Goal: Task Accomplishment & Management: Use online tool/utility

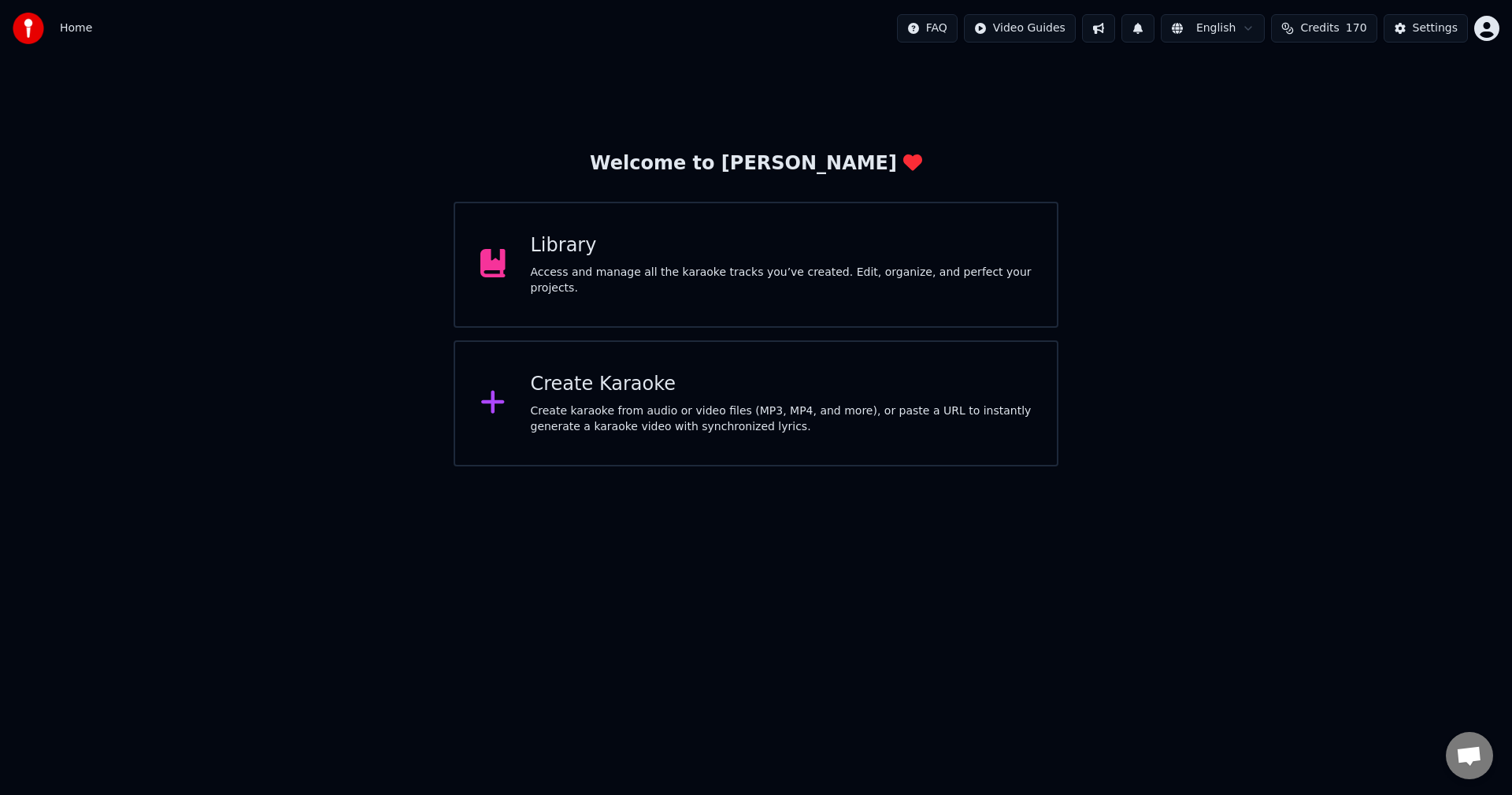
click at [699, 270] on div "Library Access and manage all the karaoke tracks you’ve created. Edit, organize…" at bounding box center [781, 264] width 502 height 63
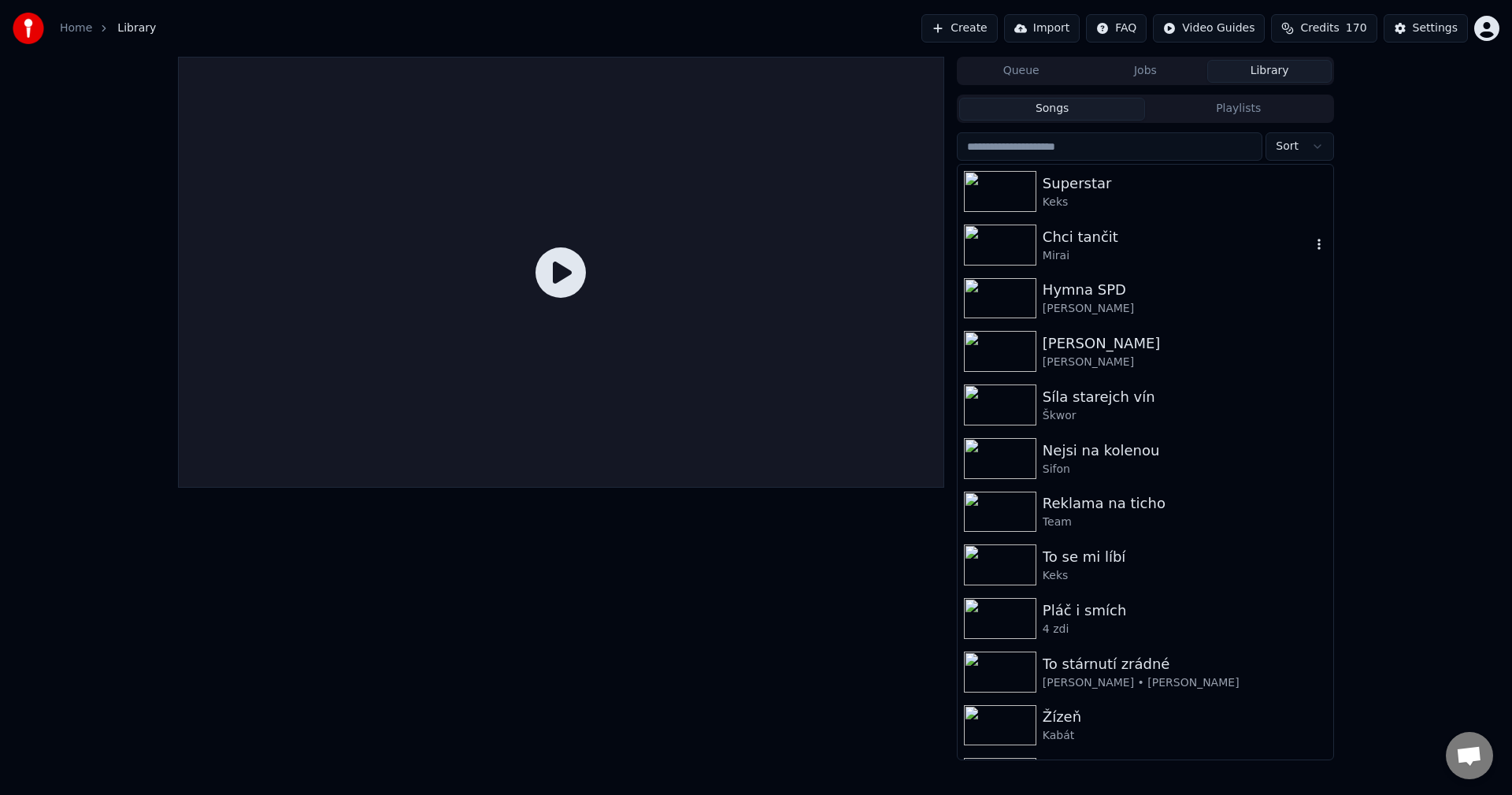
click at [1171, 235] on div "Chci tančit" at bounding box center [1176, 237] width 268 height 22
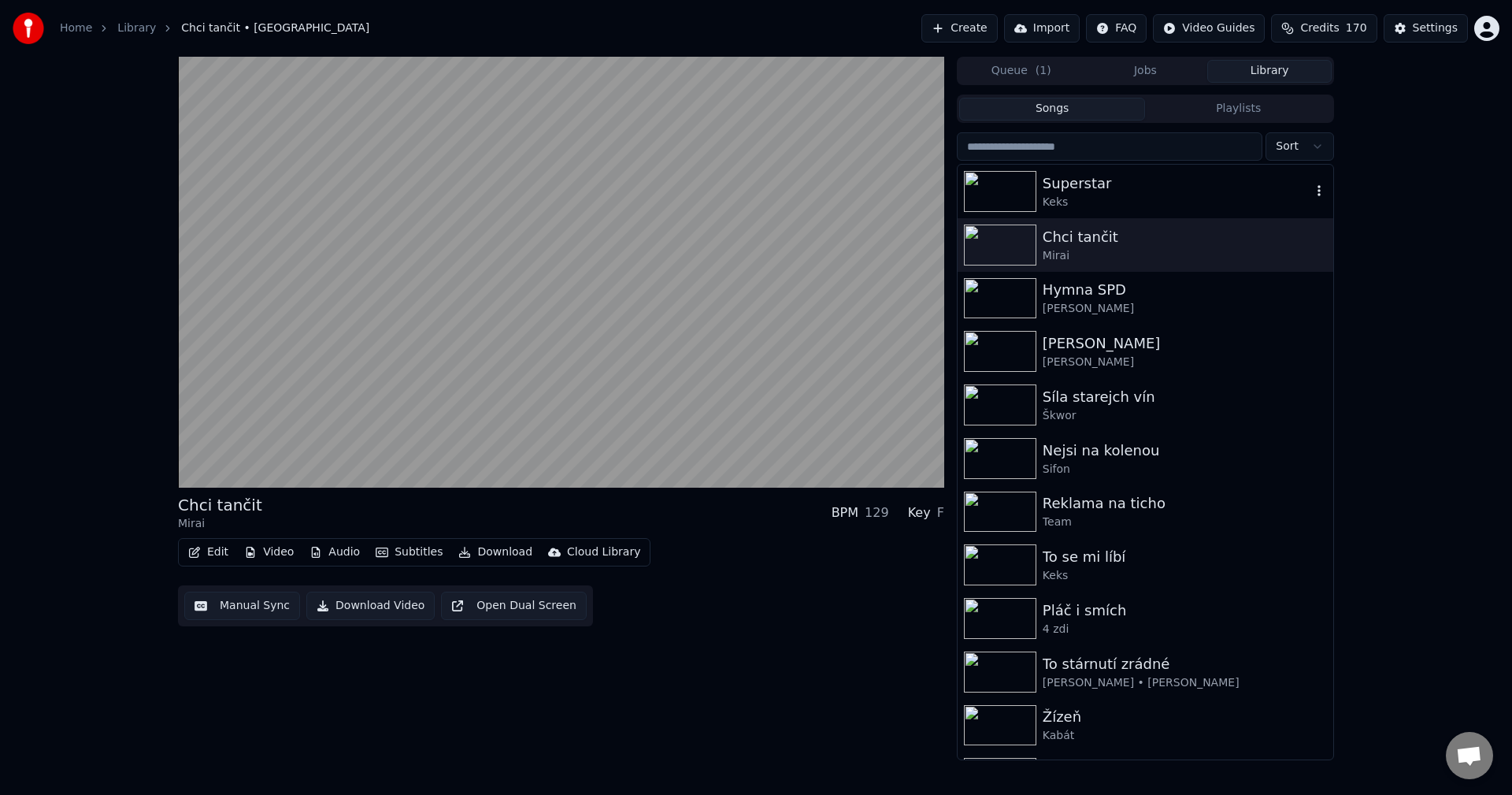
click at [1143, 190] on div "Superstar" at bounding box center [1176, 184] width 268 height 22
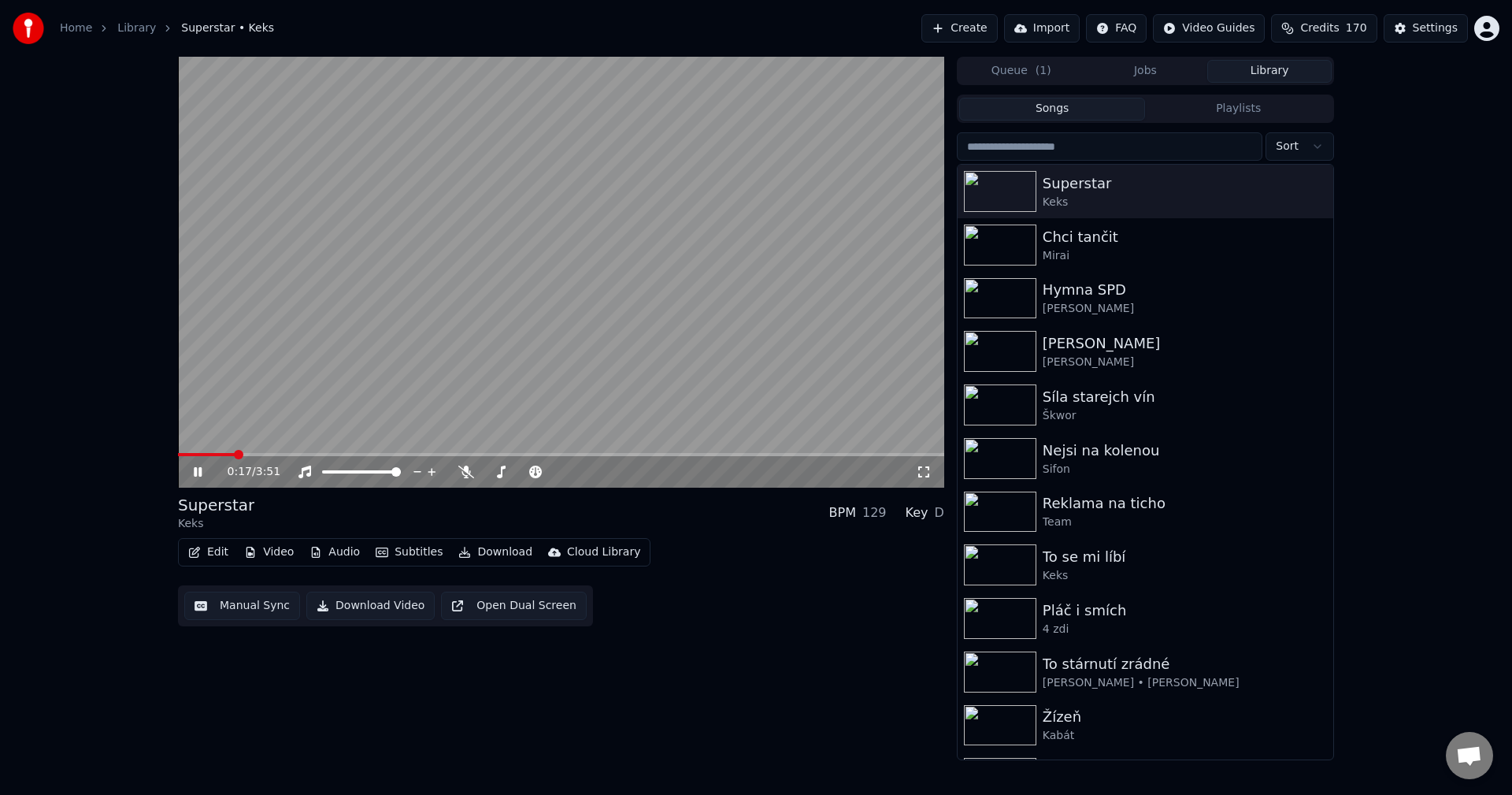
click at [234, 453] on span at bounding box center [561, 455] width 766 height 3
drag, startPoint x: 195, startPoint y: 472, endPoint x: 294, endPoint y: 506, distance: 104.7
click at [196, 473] on icon at bounding box center [209, 472] width 37 height 13
click at [1439, 388] on div "0:33 / 3:51 Superstar Keks BPM 129 Key D Edit Video Audio Subtitles Download Cl…" at bounding box center [756, 409] width 1512 height 703
click at [1065, 149] on input "search" at bounding box center [1109, 146] width 306 height 29
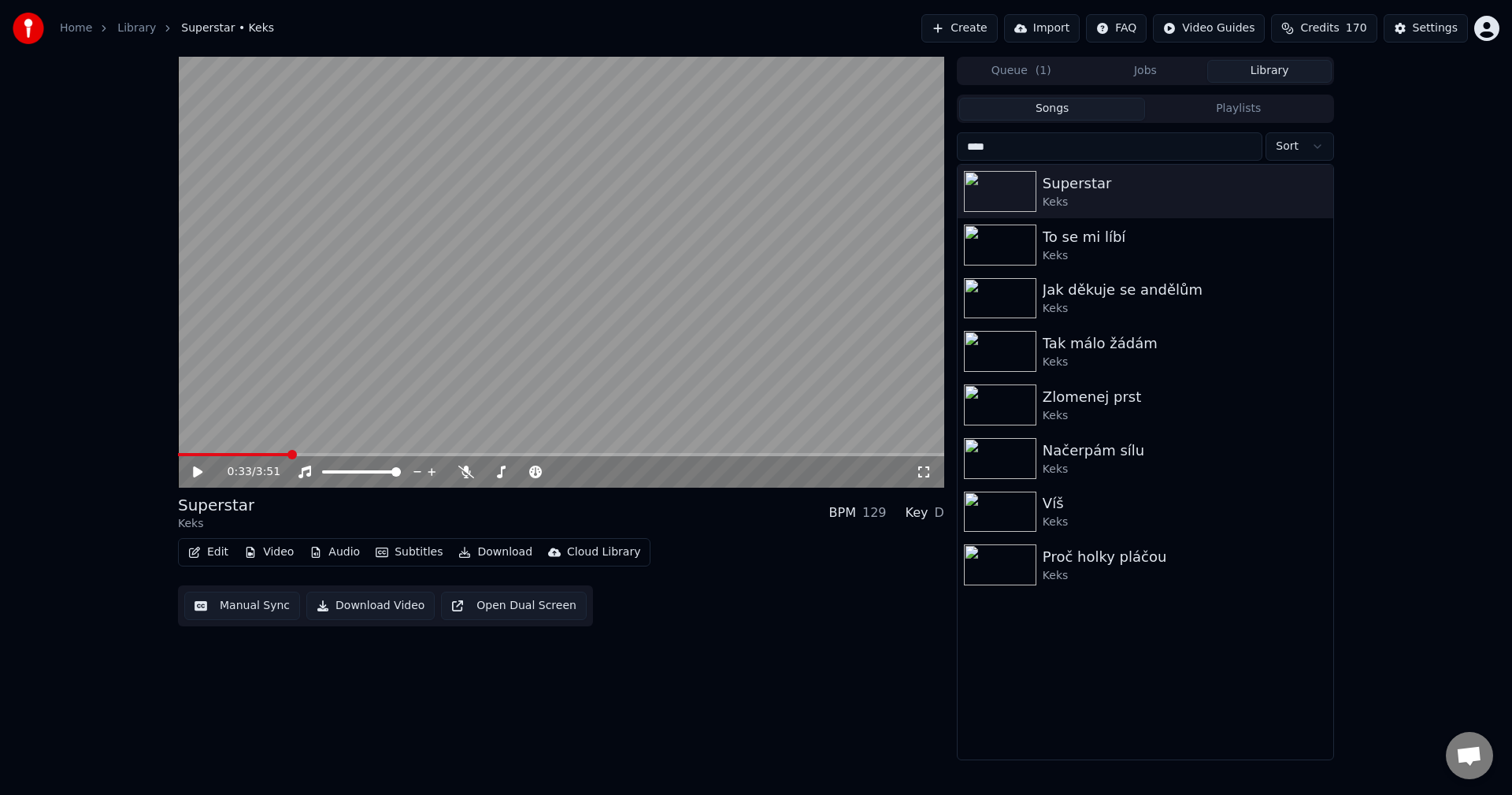
type input "****"
click at [989, 29] on button "Create" at bounding box center [959, 29] width 76 height 29
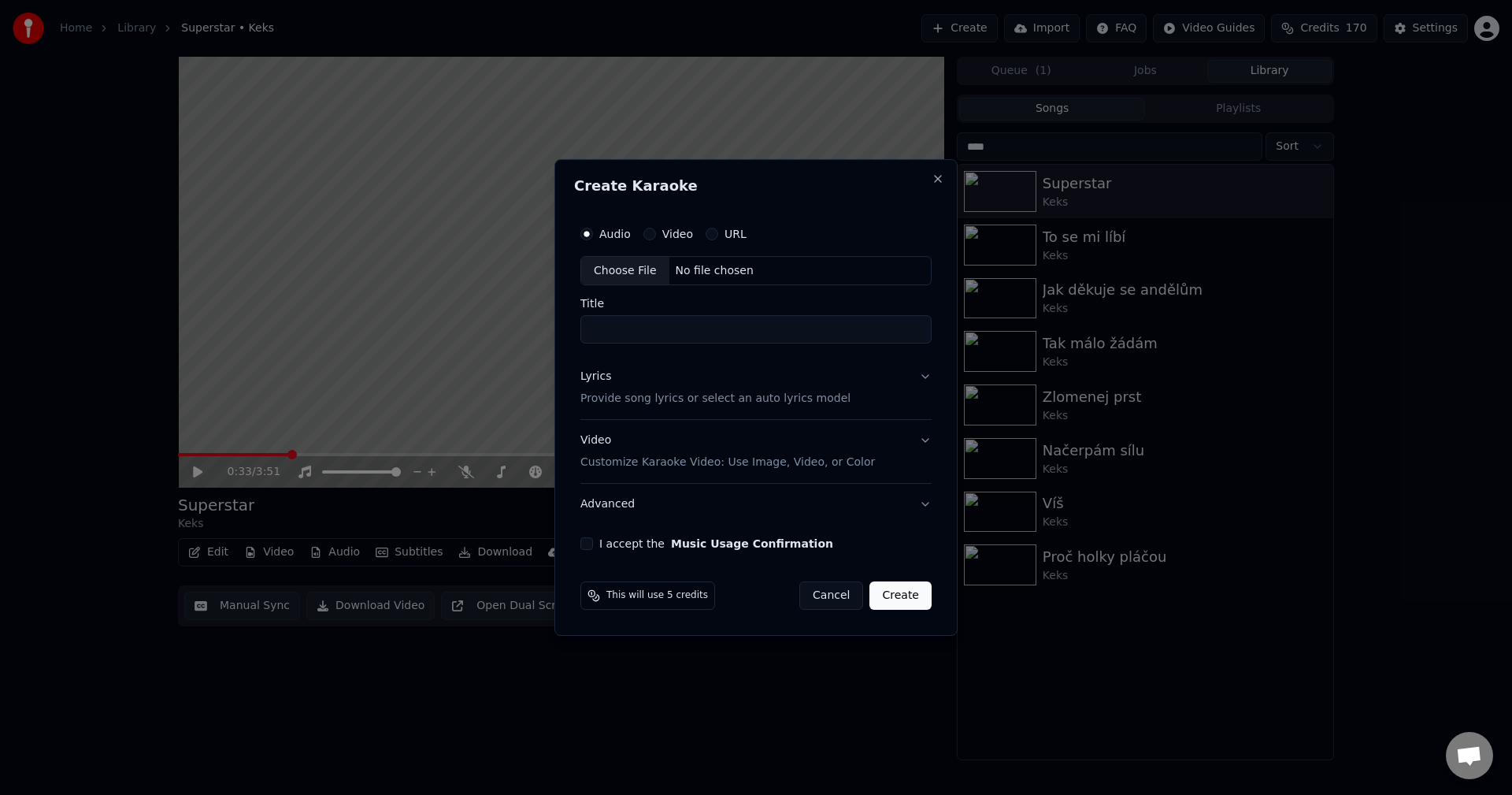
click at [694, 272] on div "No file chosen" at bounding box center [714, 271] width 90 height 16
type input "**********"
click at [647, 386] on div "Lyrics Provide song lyrics or select an auto lyrics model" at bounding box center [712, 388] width 270 height 38
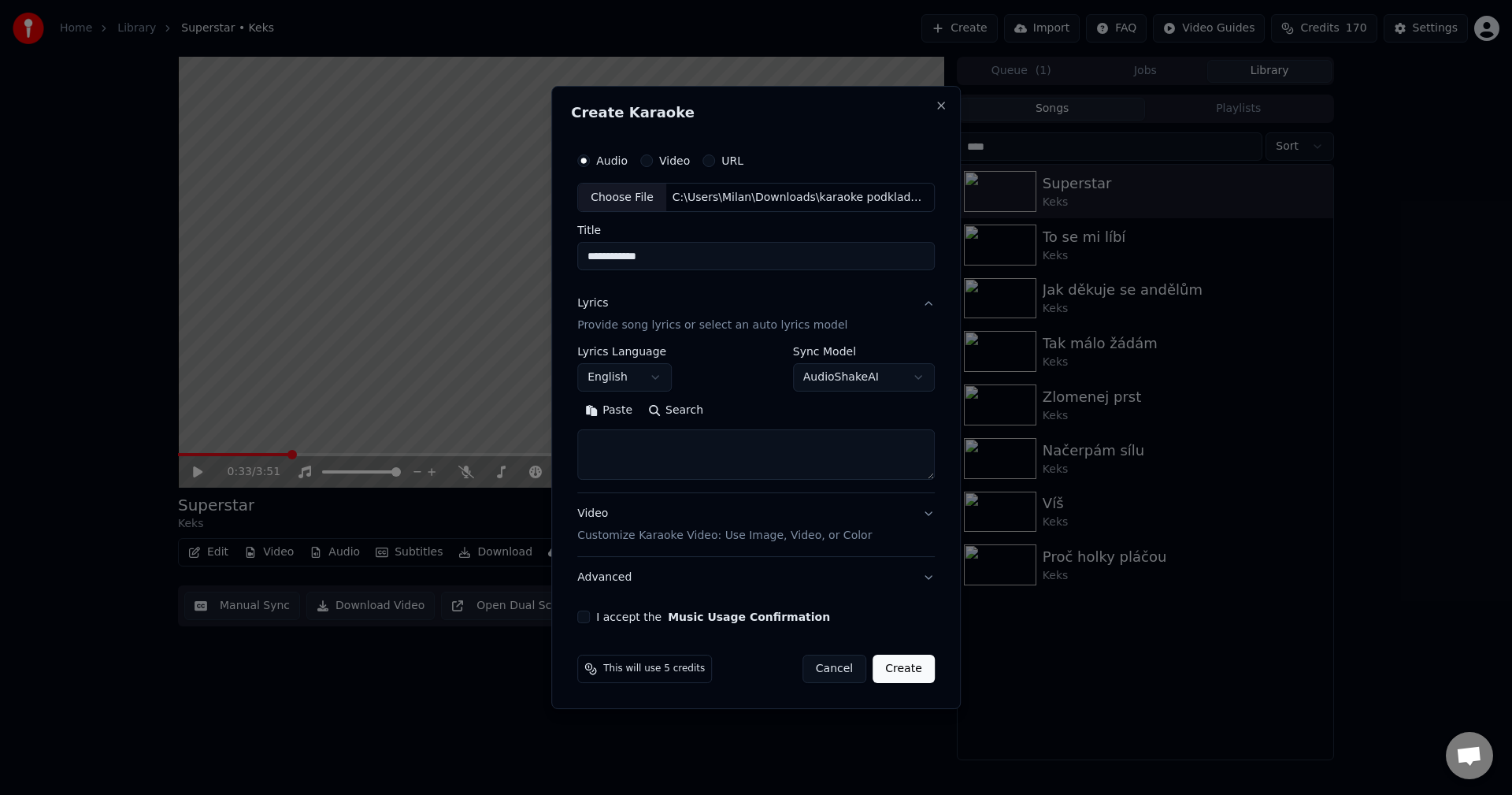
click at [657, 379] on body "**********" at bounding box center [756, 398] width 1512 height 795
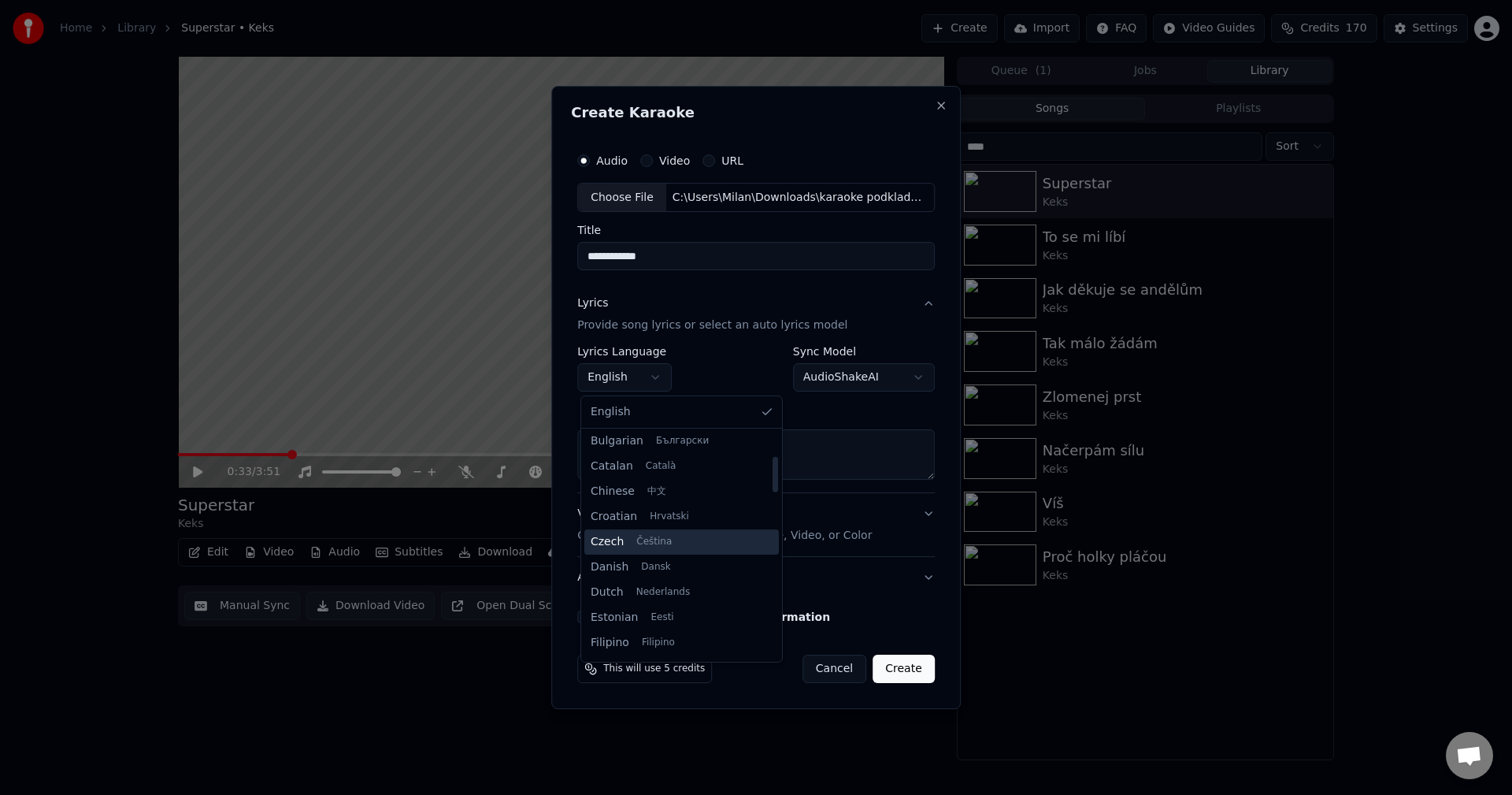
scroll to position [158, 0]
select select "**"
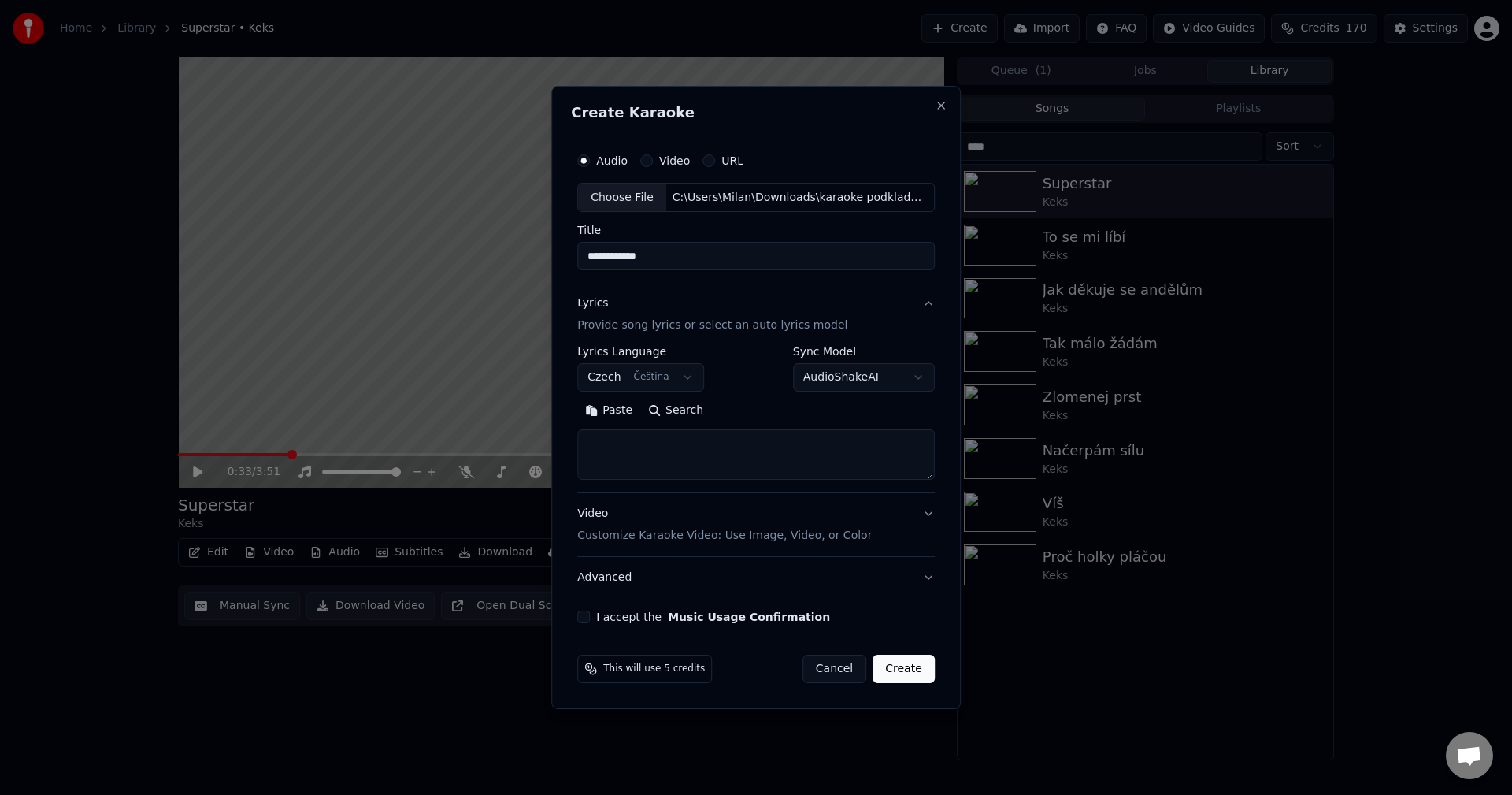
click at [621, 418] on button "Paste" at bounding box center [609, 411] width 63 height 25
click at [740, 411] on button "Expand" at bounding box center [747, 411] width 74 height 25
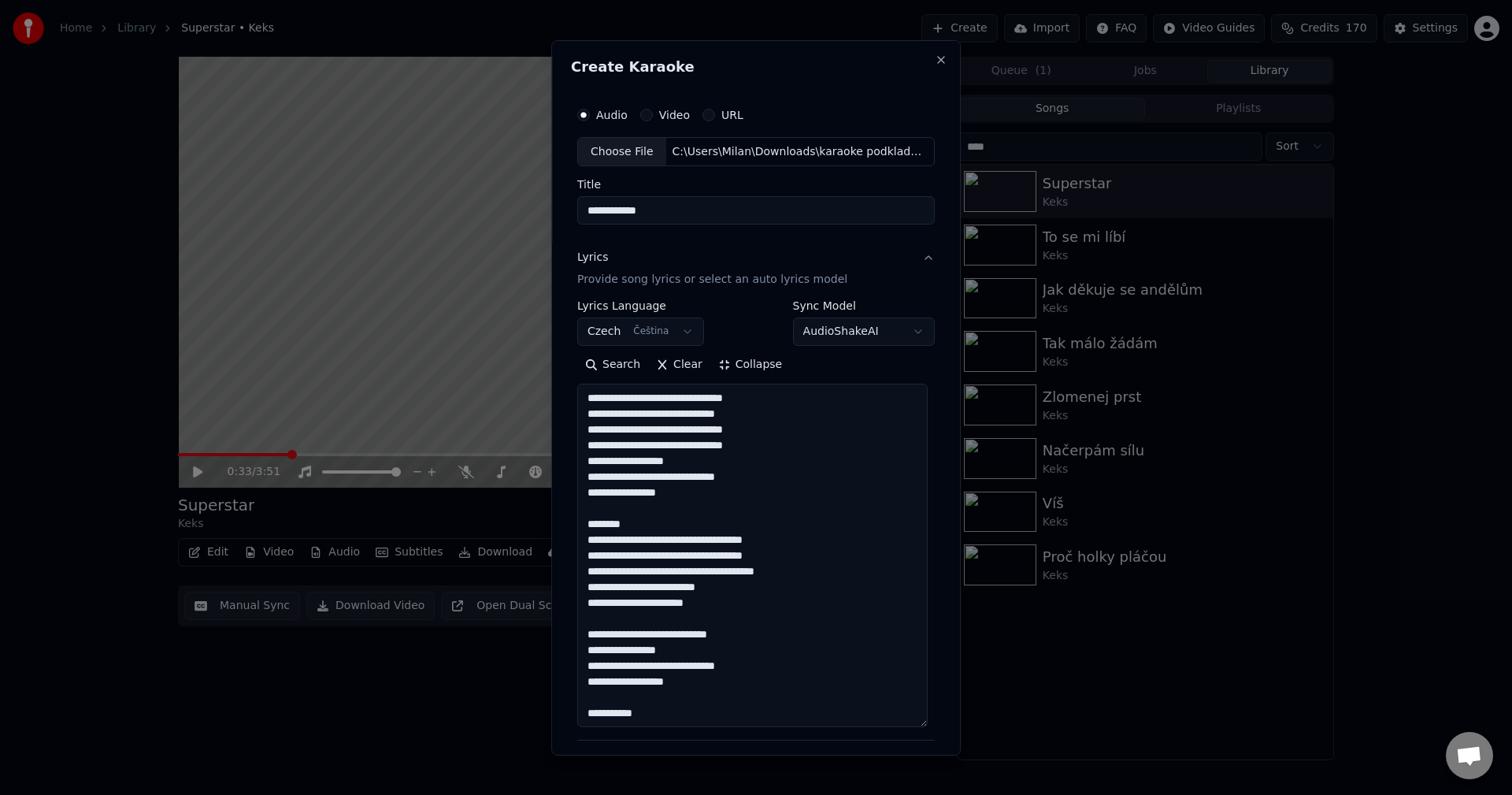
drag, startPoint x: 607, startPoint y: 510, endPoint x: 578, endPoint y: 506, distance: 29.3
click at [578, 506] on textarea "**********" at bounding box center [752, 555] width 351 height 344
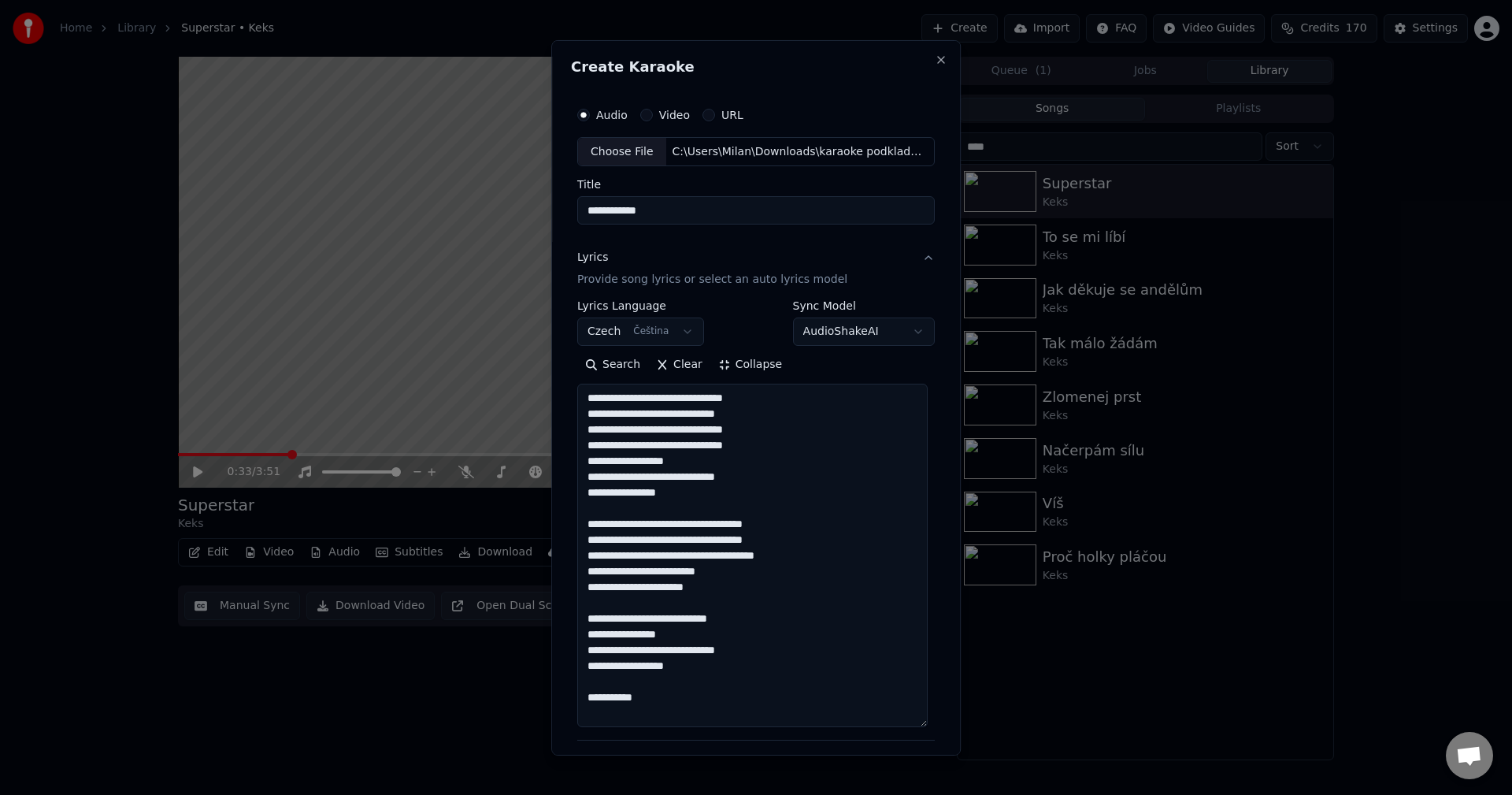
drag, startPoint x: 703, startPoint y: 584, endPoint x: 574, endPoint y: 523, distance: 142.7
click at [577, 523] on textarea "**********" at bounding box center [752, 555] width 351 height 344
drag, startPoint x: 631, startPoint y: 701, endPoint x: 575, endPoint y: 682, distance: 59.1
click at [577, 682] on textarea "**********" at bounding box center [752, 555] width 351 height 344
paste textarea "**********"
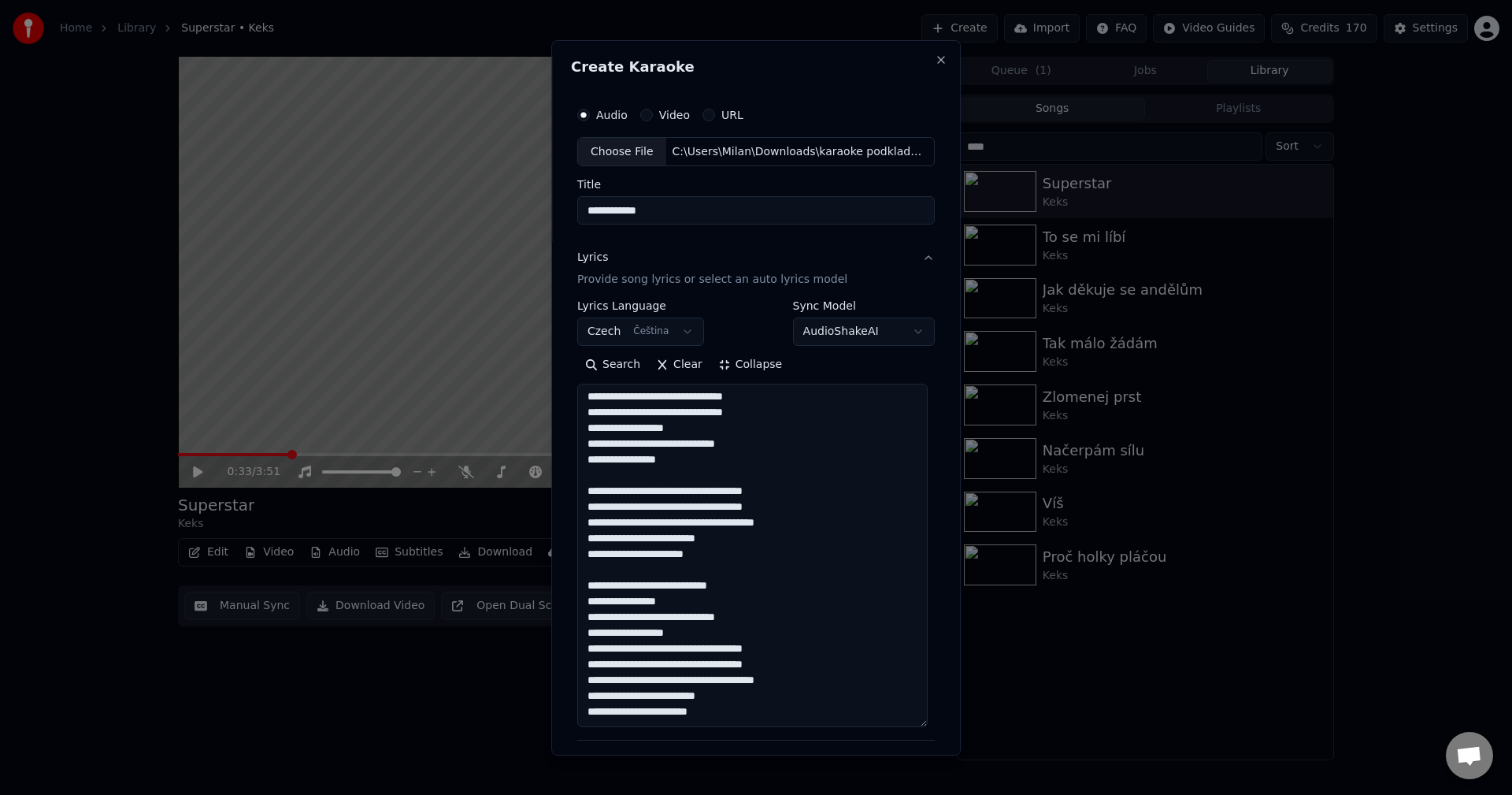
scroll to position [43, 0]
paste textarea "**********"
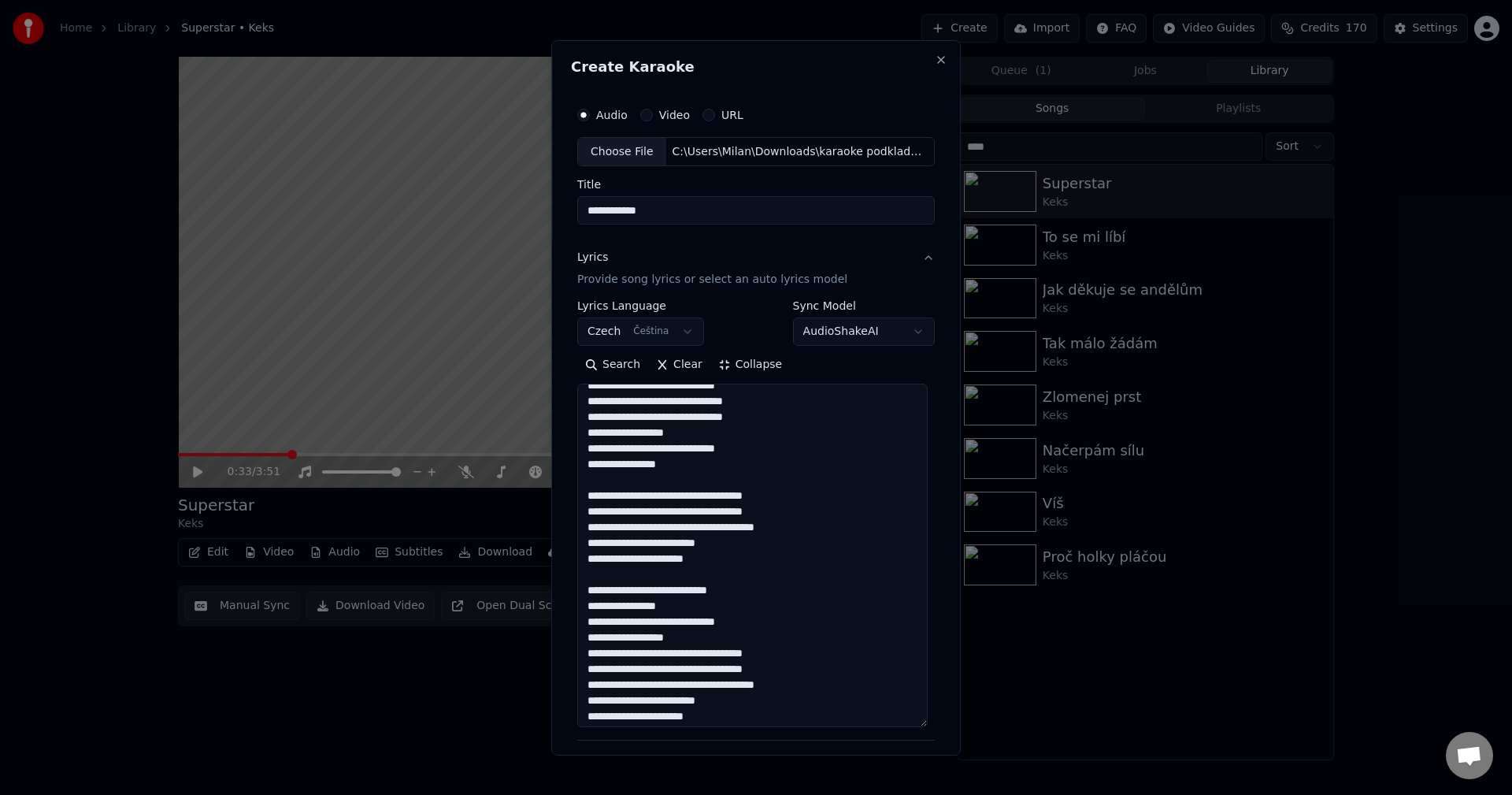
scroll to position [0, 0]
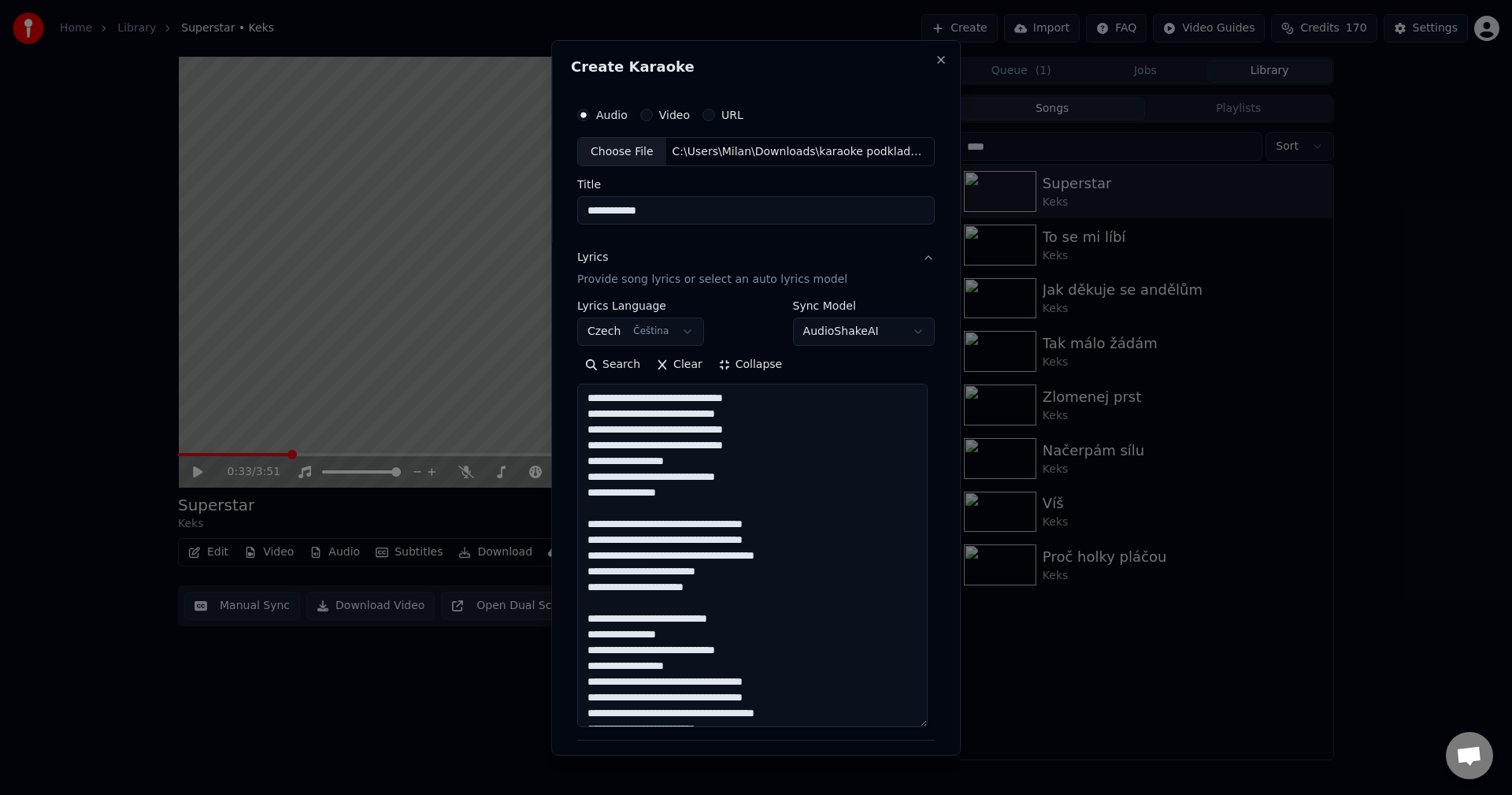
click at [608, 601] on textarea "**********" at bounding box center [752, 555] width 351 height 344
click at [740, 577] on textarea "**********" at bounding box center [752, 555] width 351 height 344
click at [716, 589] on textarea "**********" at bounding box center [752, 555] width 351 height 344
click at [701, 495] on textarea "**********" at bounding box center [752, 555] width 351 height 344
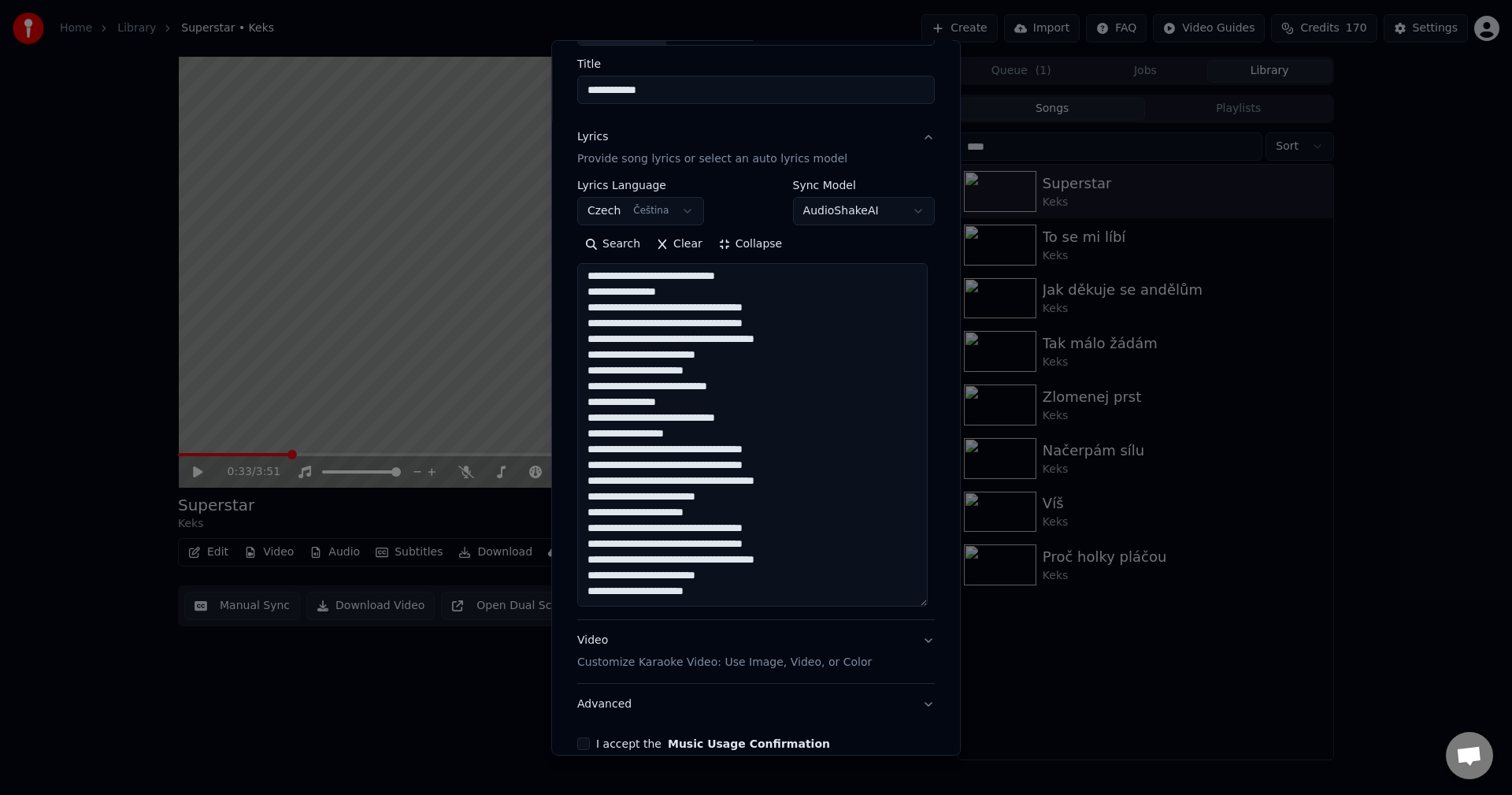
scroll to position [201, 0]
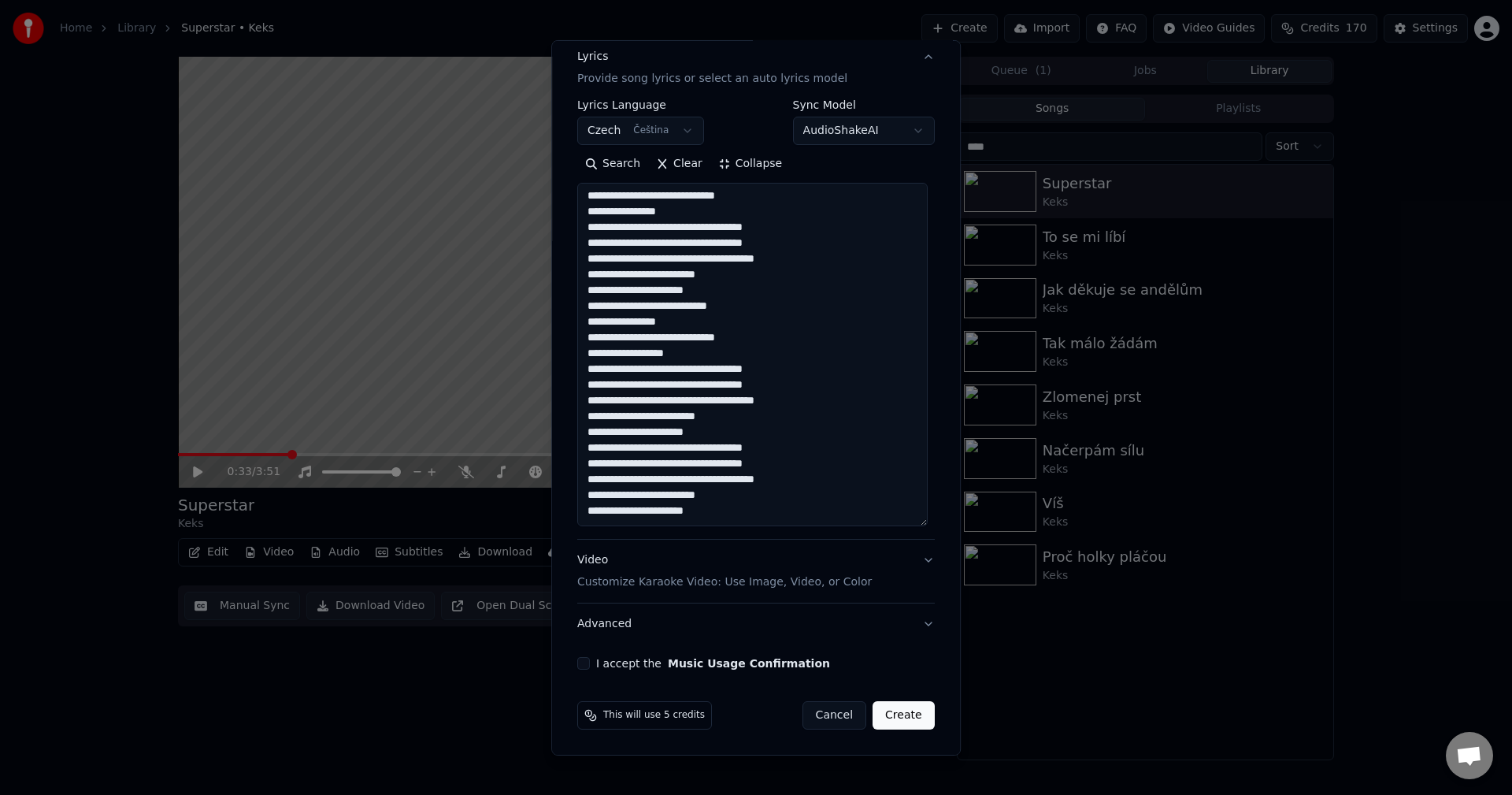
type textarea "**********"
click at [579, 663] on button "I accept the Music Usage Confirmation" at bounding box center [583, 664] width 13 height 13
click at [901, 709] on button "Create" at bounding box center [903, 715] width 63 height 29
select select
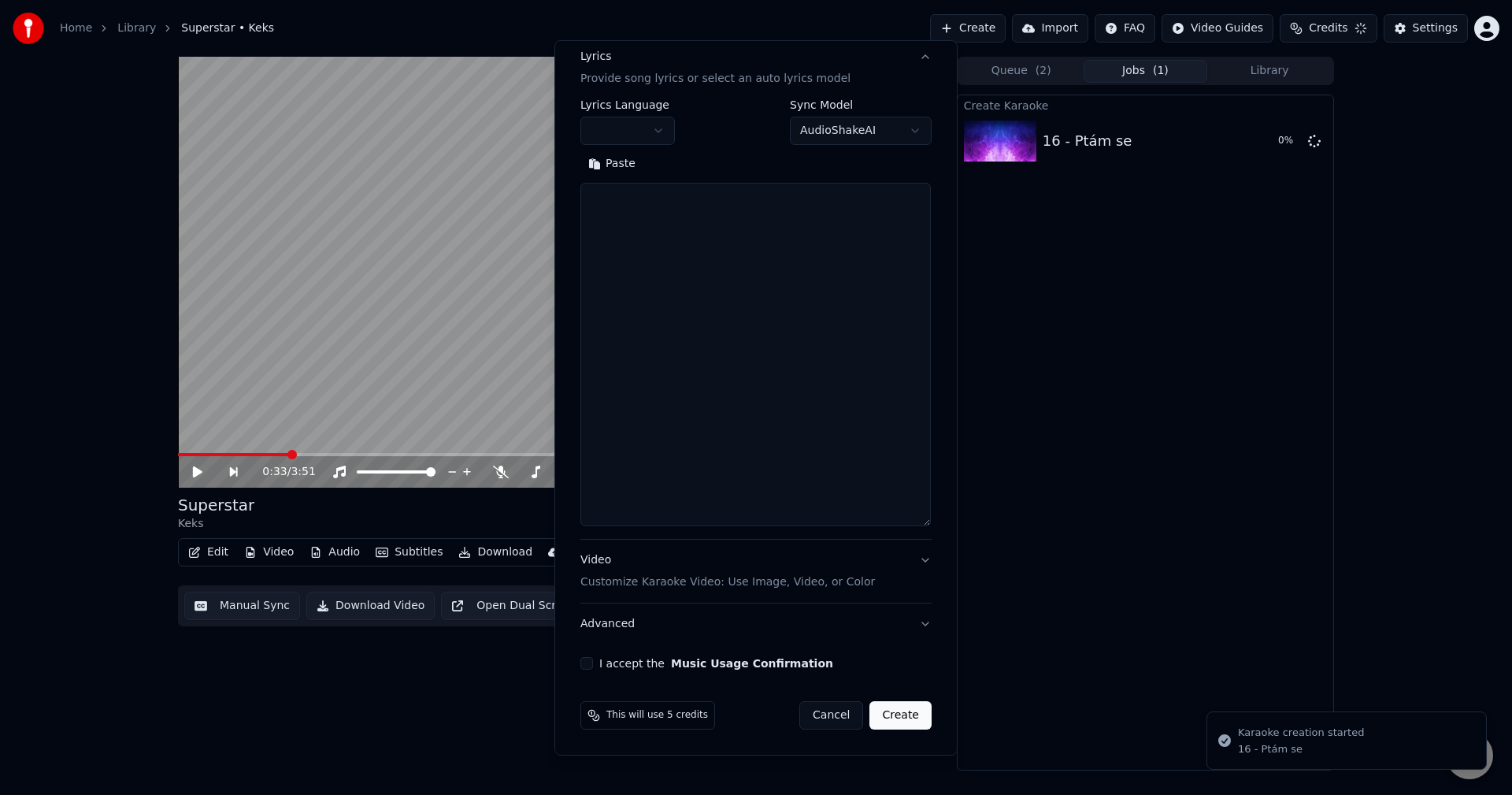
scroll to position [0, 0]
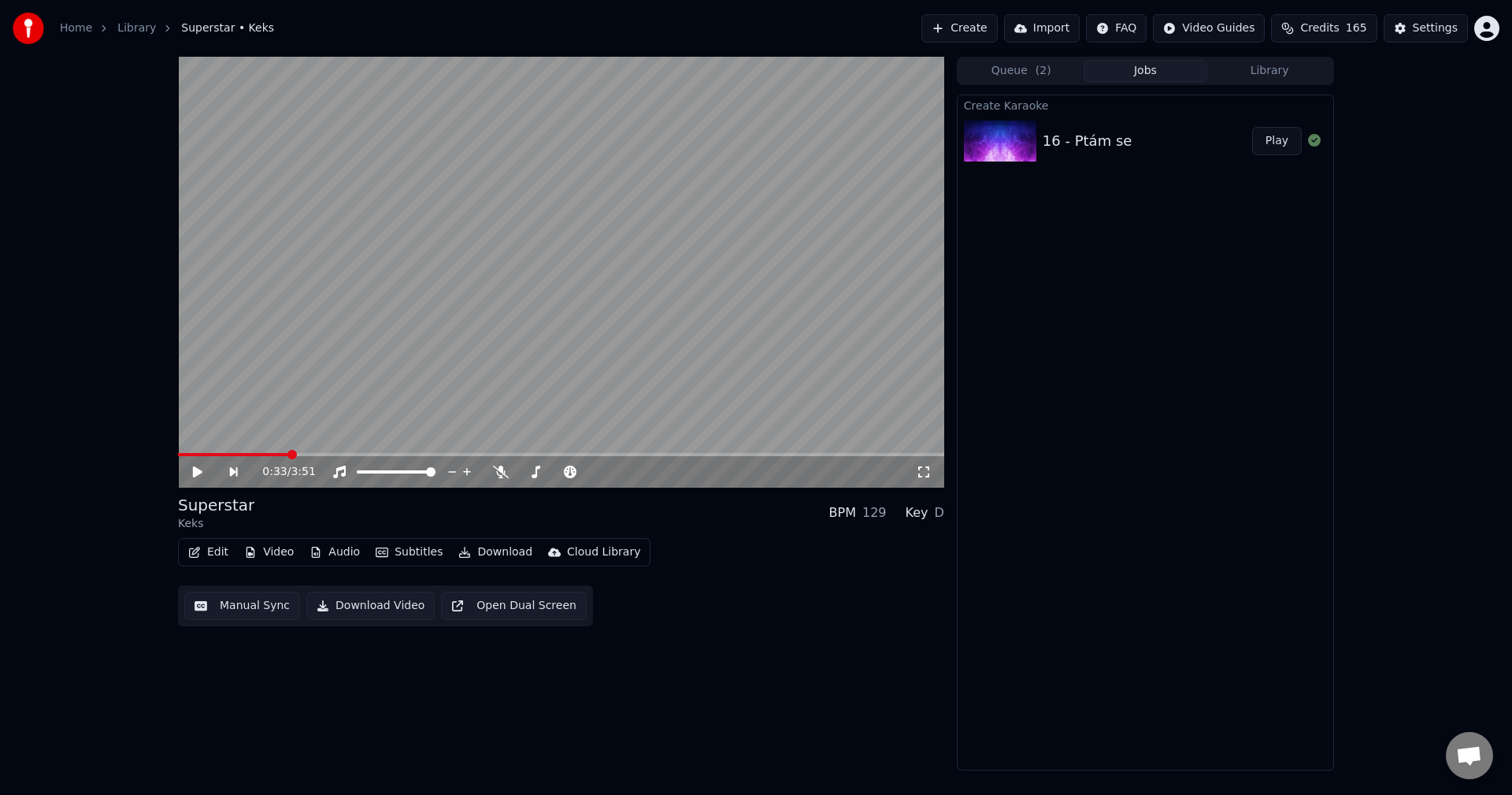
click at [1301, 73] on button "Library" at bounding box center [1269, 71] width 124 height 23
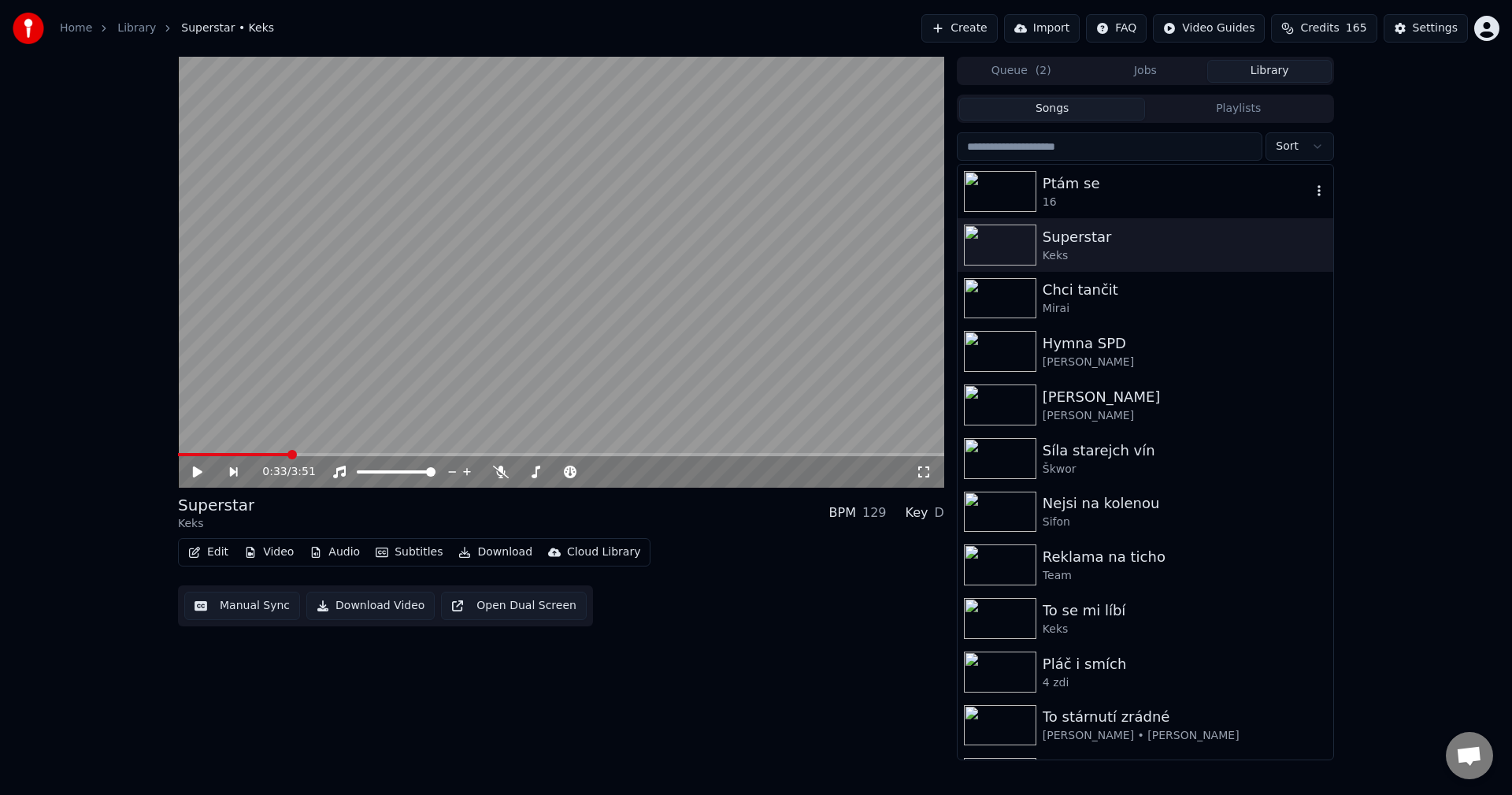
click at [1149, 179] on div "Ptám se" at bounding box center [1176, 184] width 268 height 22
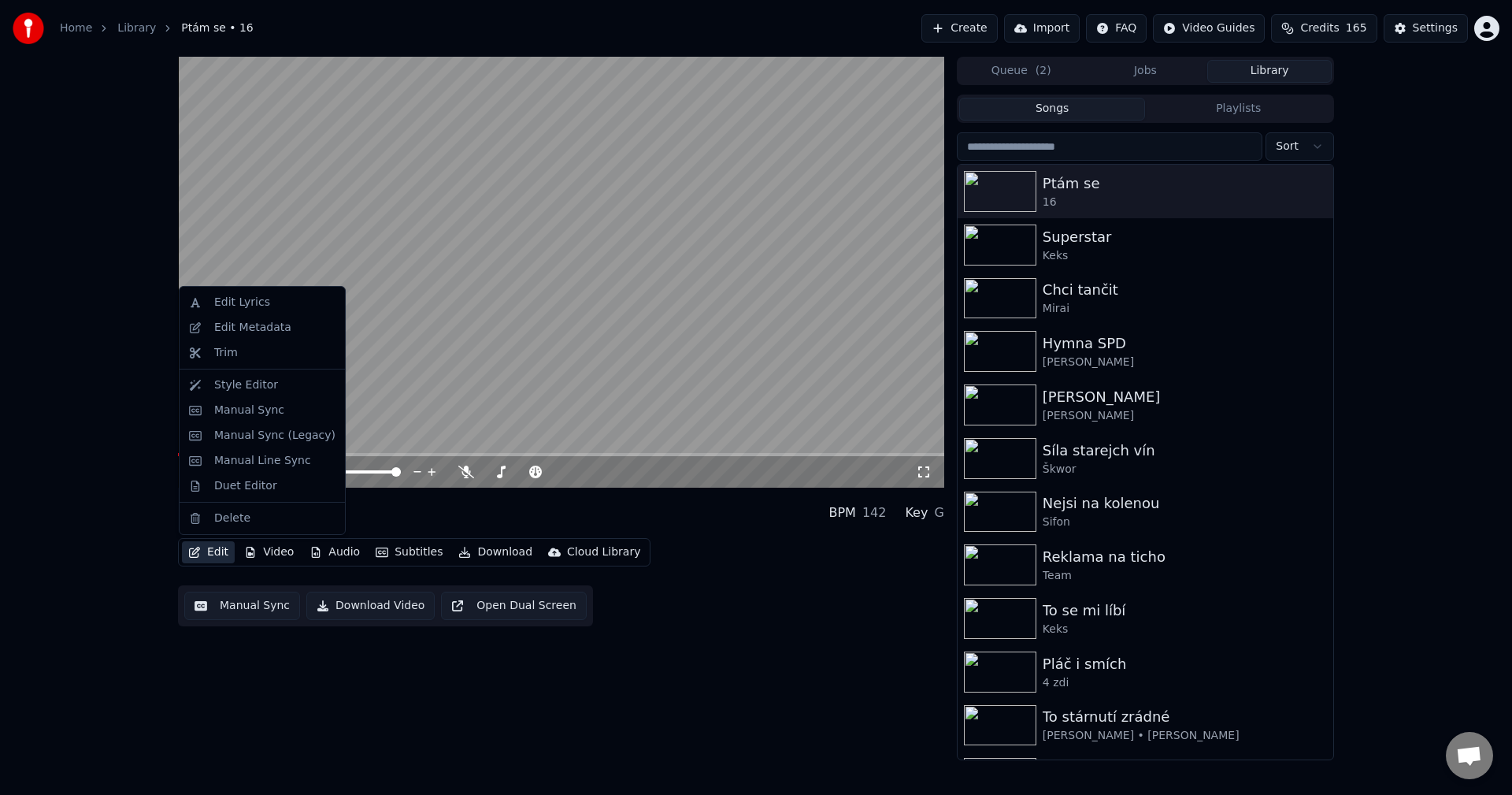
click at [222, 555] on button "Edit" at bounding box center [208, 552] width 53 height 22
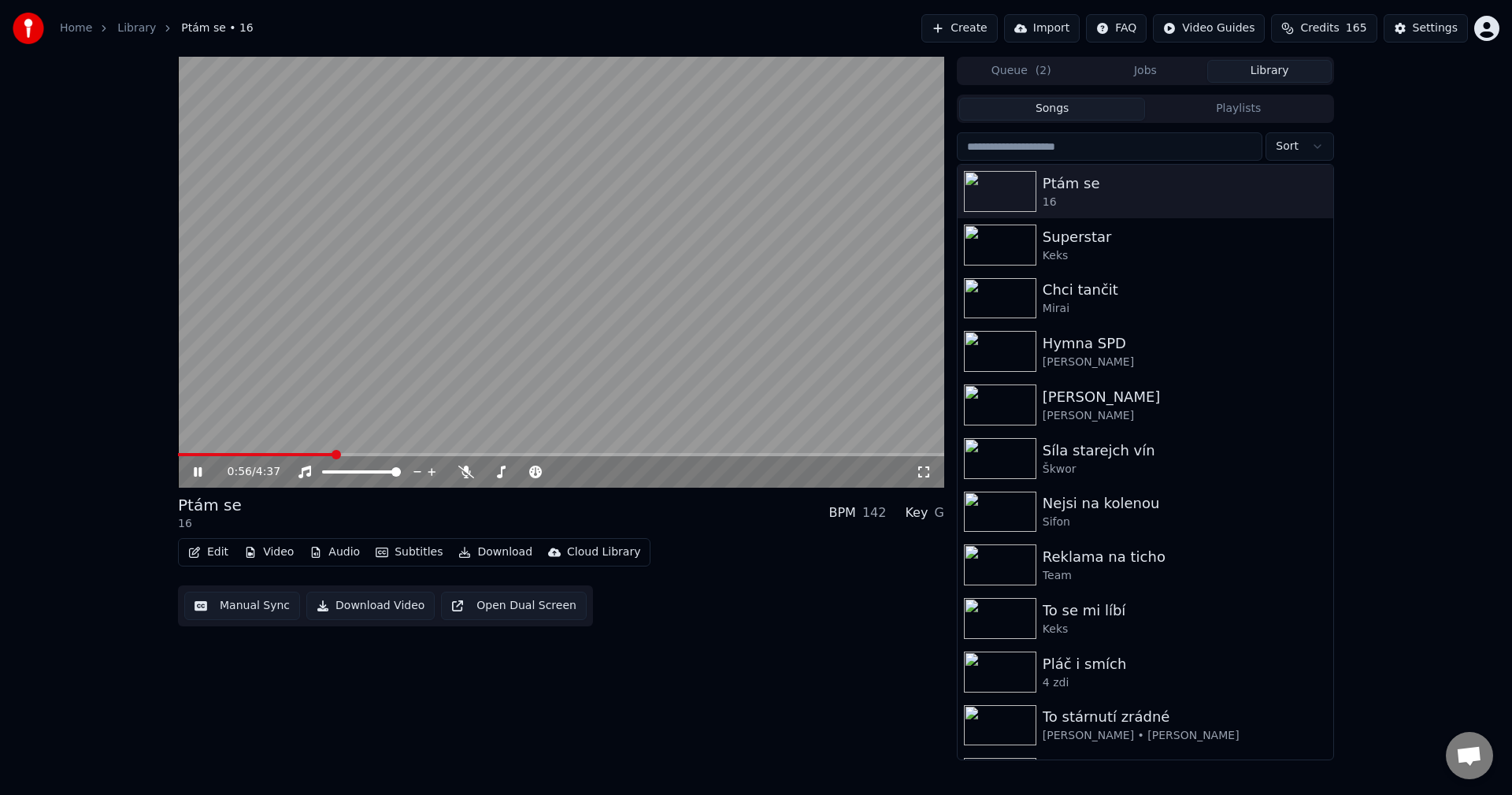
click at [227, 605] on button "Manual Sync" at bounding box center [242, 606] width 116 height 29
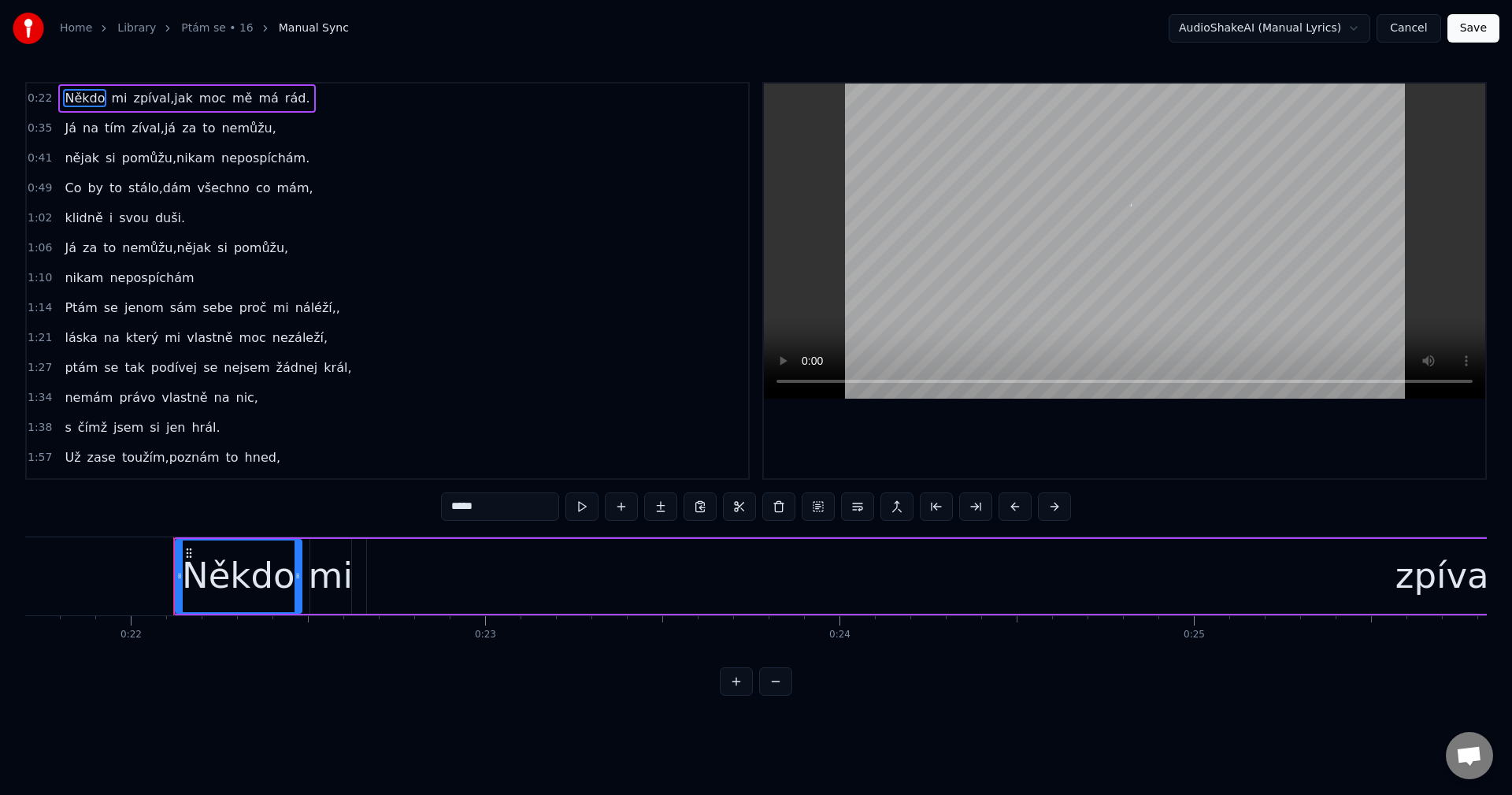
scroll to position [0, 7758]
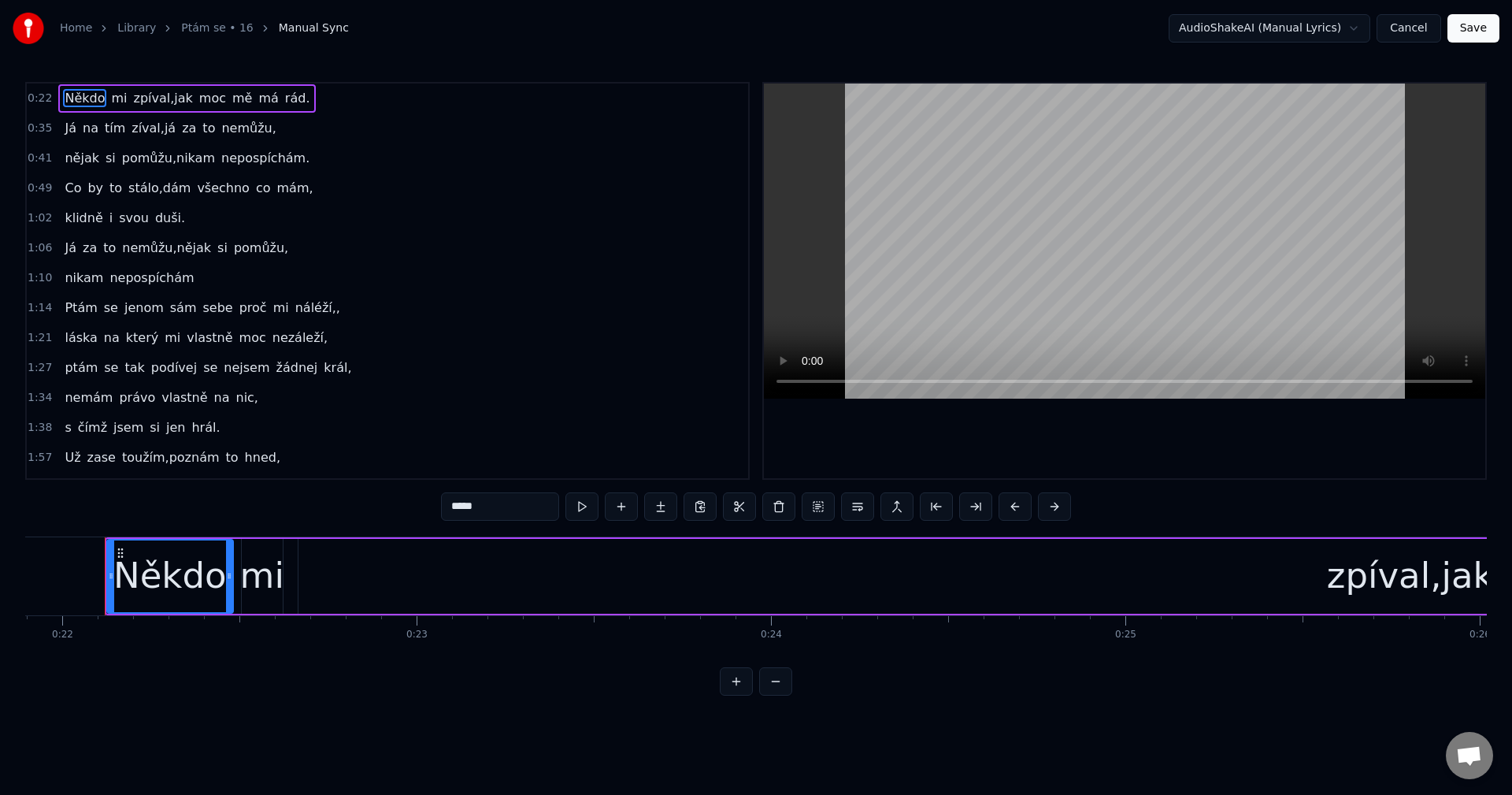
click at [21, 561] on div "Home Library Ptám se • 16 Manual Sync AudioShakeAI (Manual Lyrics) Cancel Save …" at bounding box center [756, 348] width 1512 height 695
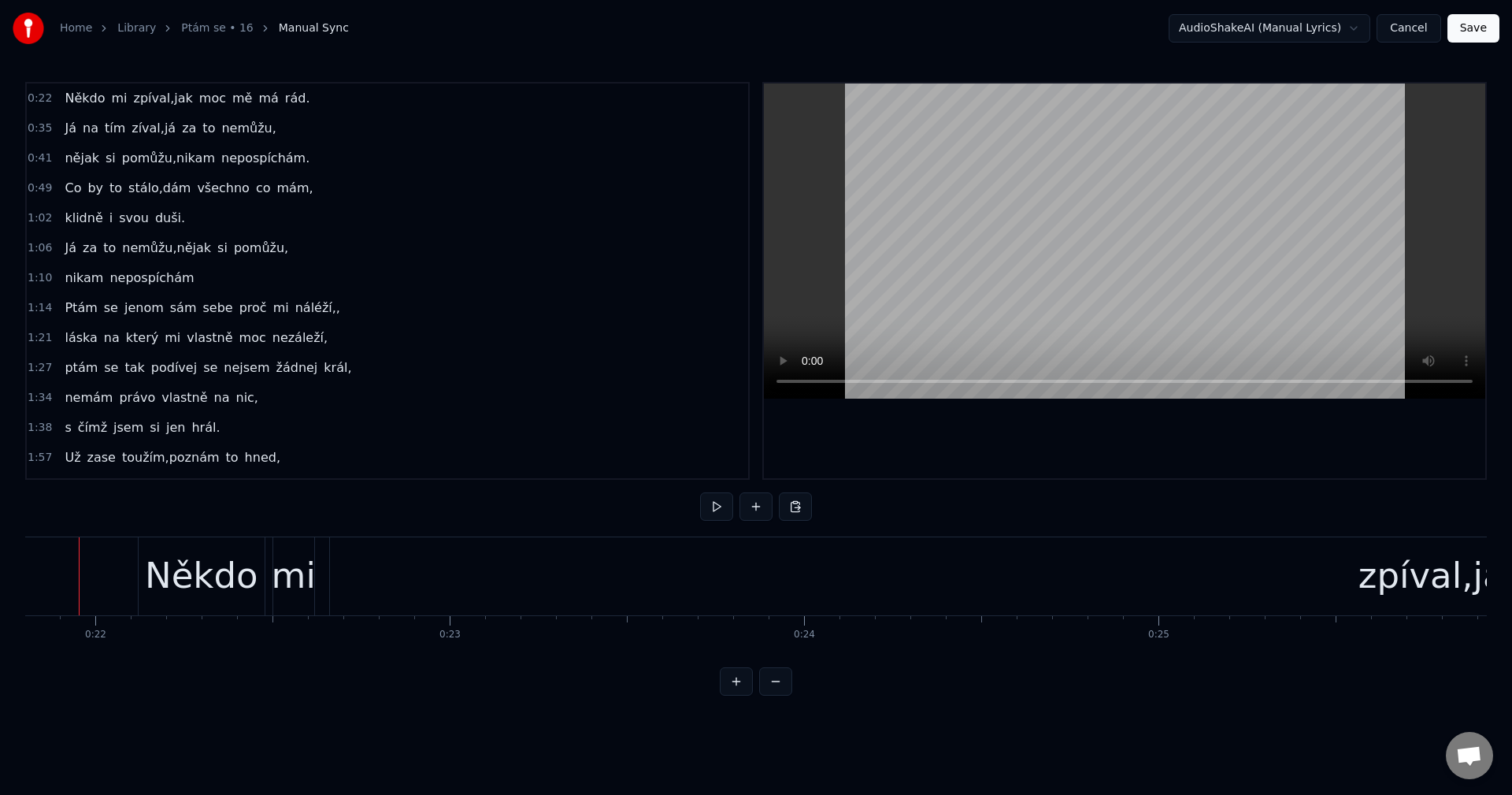
scroll to position [0, 7699]
click at [704, 500] on button at bounding box center [716, 507] width 33 height 29
click at [709, 503] on button at bounding box center [716, 507] width 33 height 29
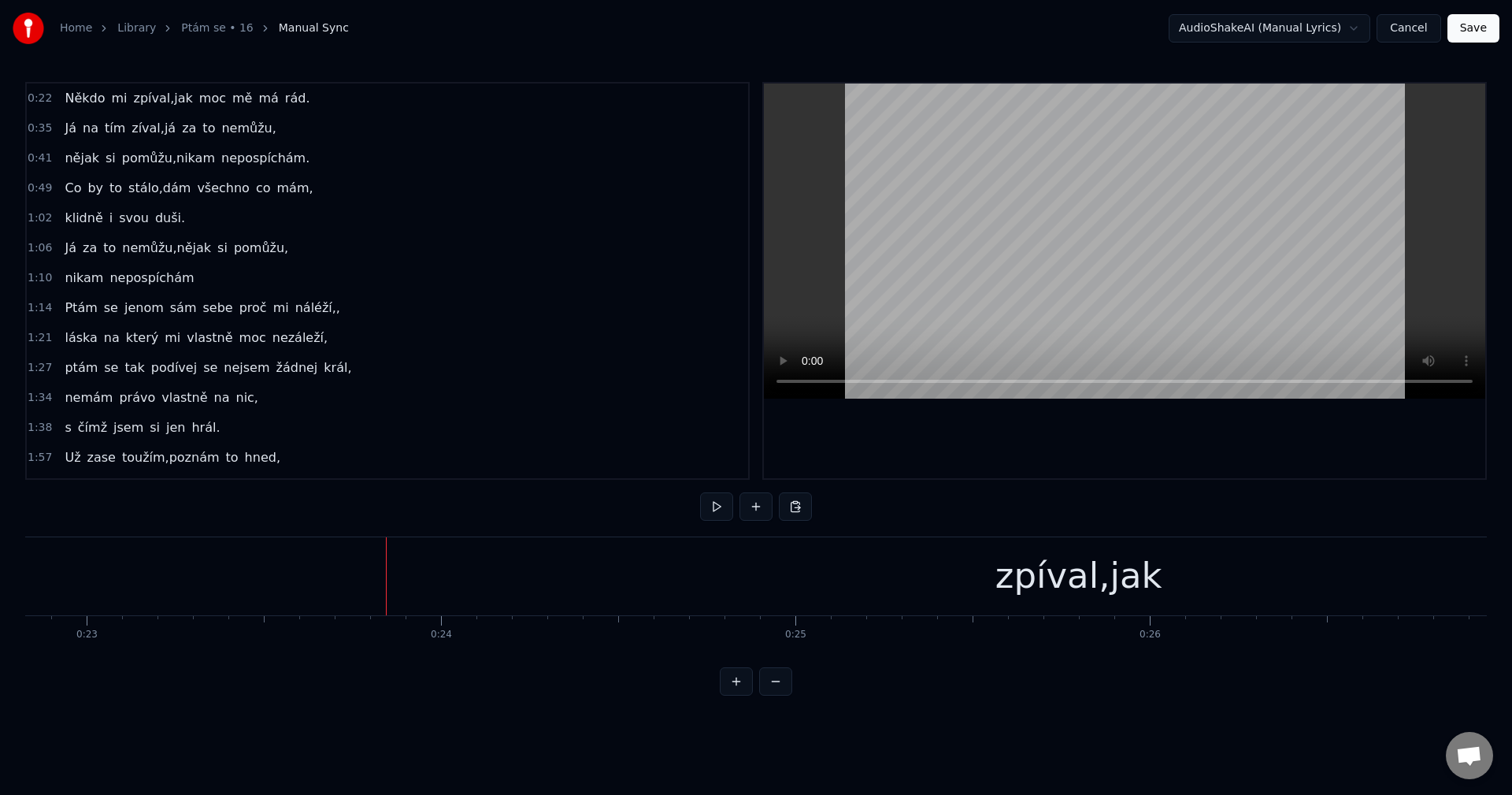
scroll to position [0, 8142]
click at [742, 581] on div "zpíval,jak" at bounding box center [1024, 576] width 2224 height 78
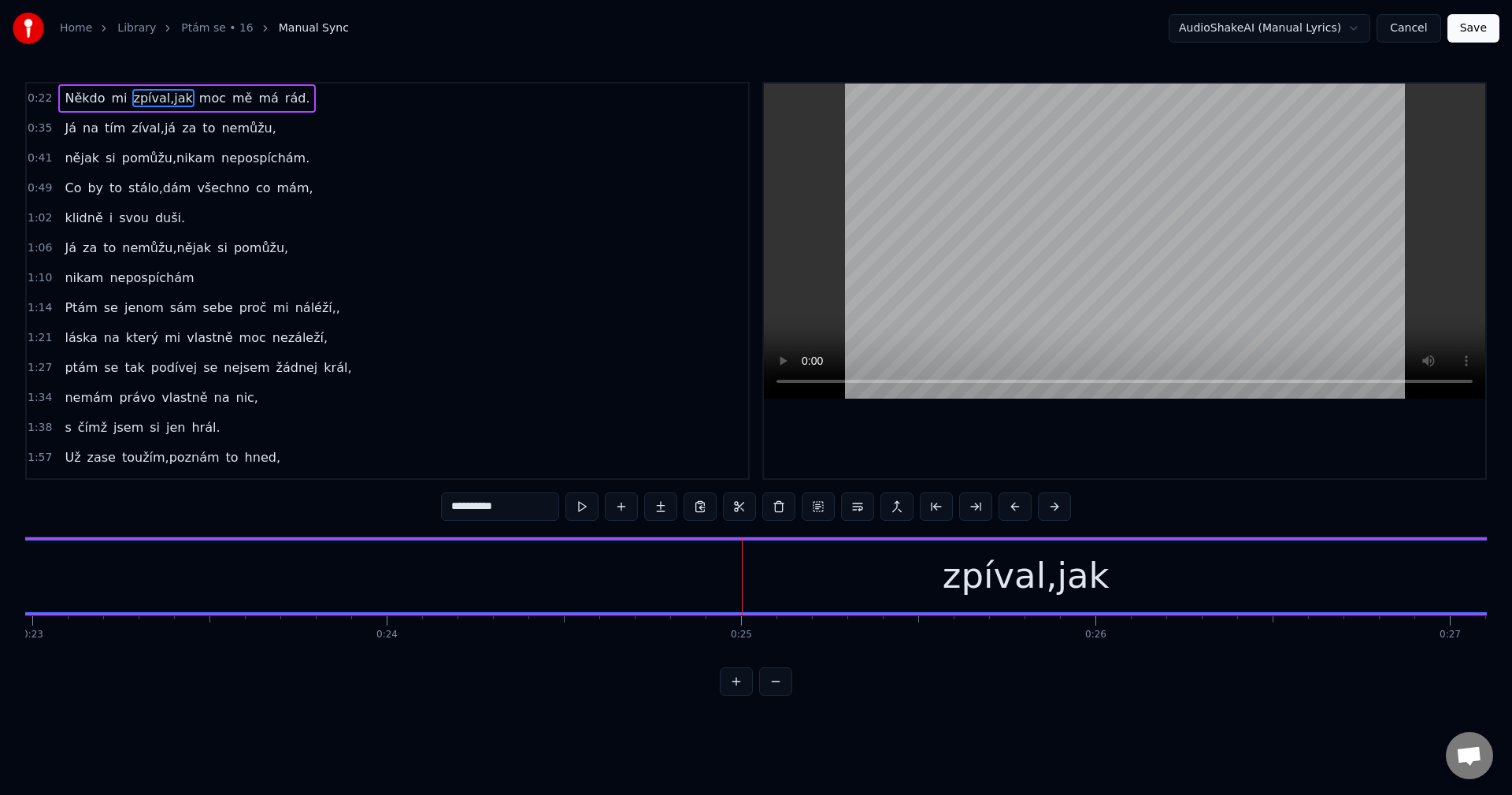
click at [483, 508] on input "**********" at bounding box center [500, 507] width 118 height 29
drag, startPoint x: 480, startPoint y: 510, endPoint x: 500, endPoint y: 510, distance: 20.0
click at [500, 510] on input "**********" at bounding box center [500, 507] width 118 height 29
type input "******"
click at [579, 580] on div "zpíval" at bounding box center [1026, 576] width 2222 height 72
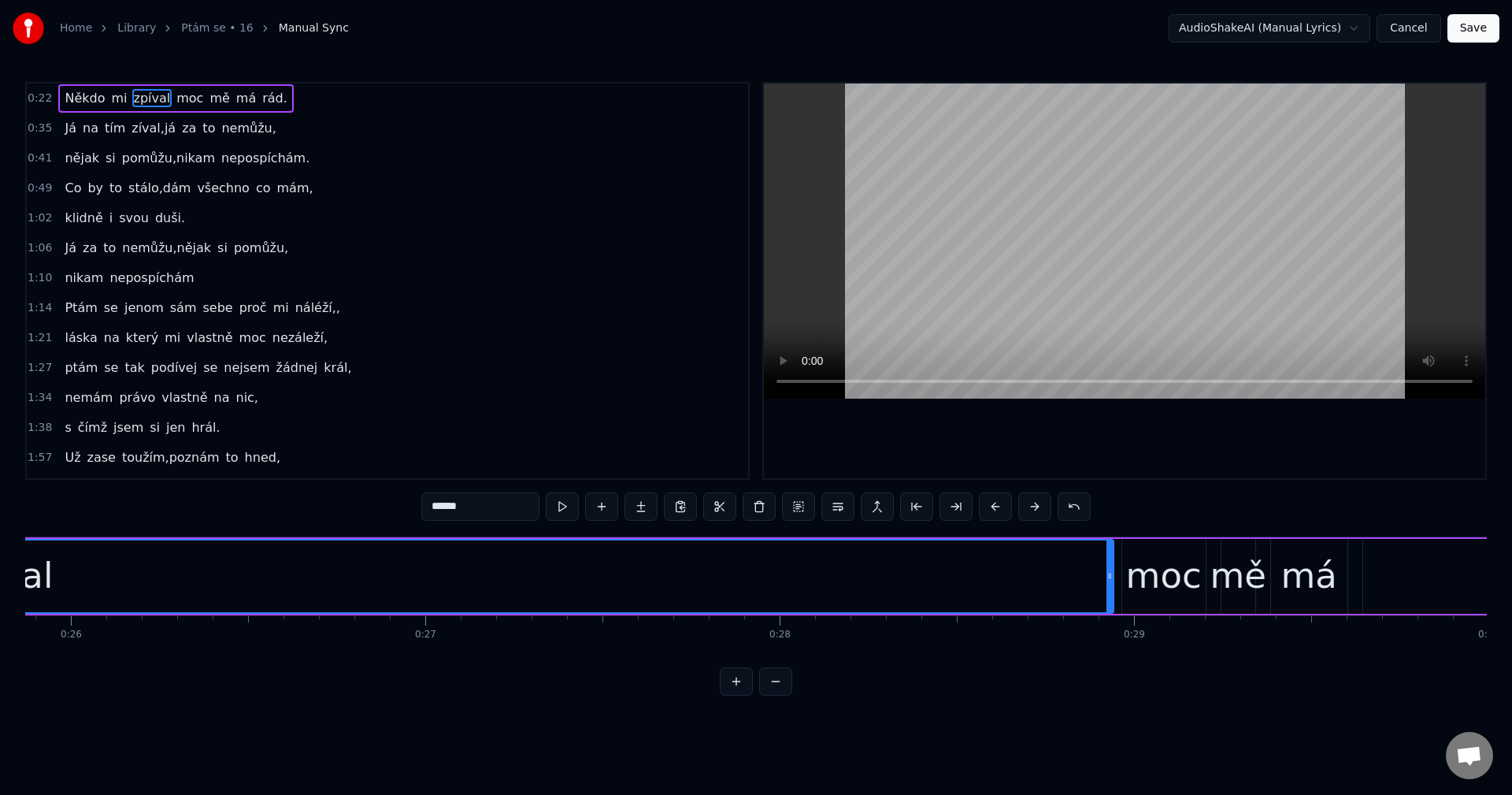
scroll to position [0, 9437]
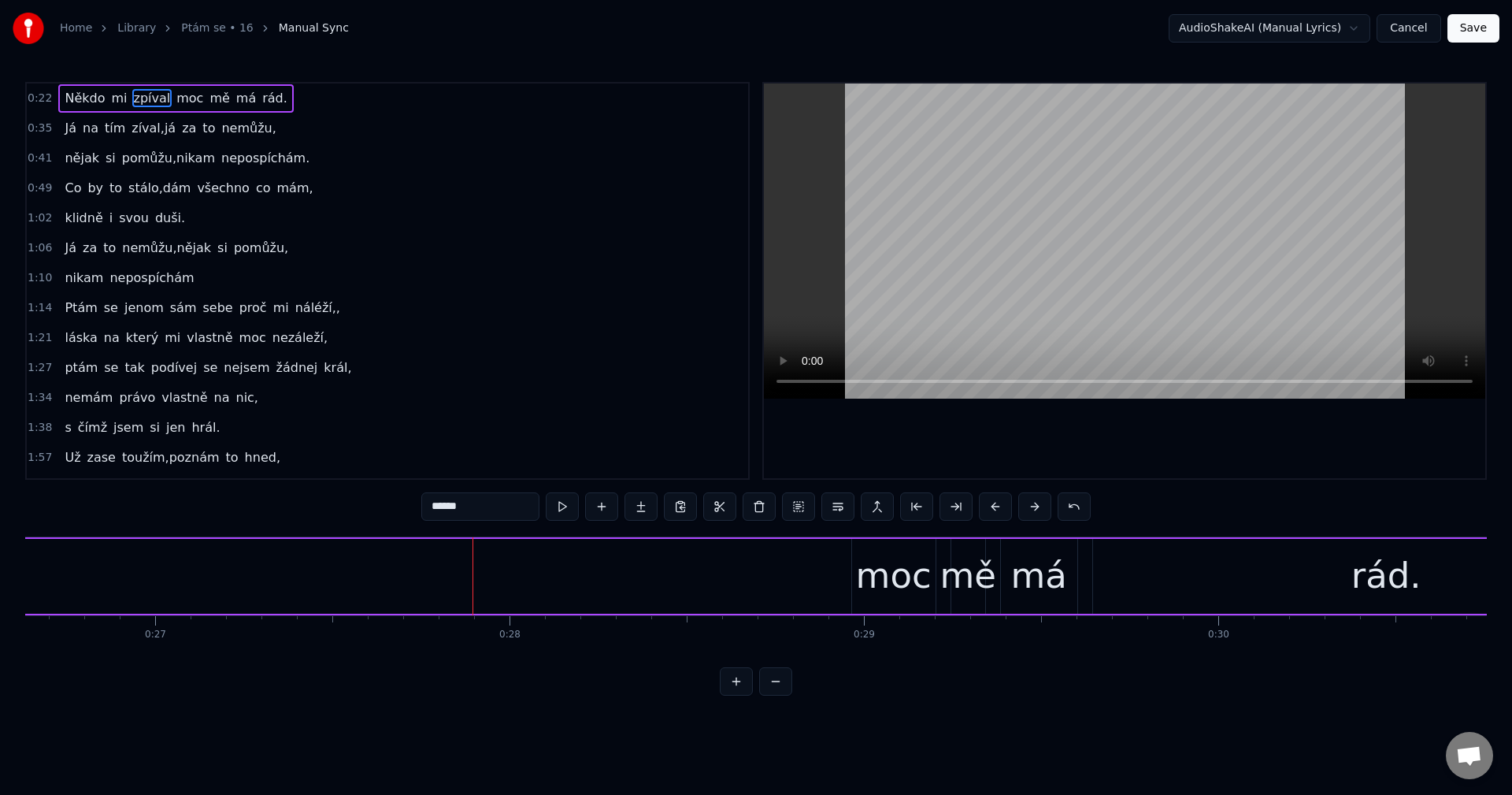
drag, startPoint x: 836, startPoint y: 575, endPoint x: 25, endPoint y: 601, distance: 811.4
click at [0, 599] on div "Home Library Ptám se • 16 Manual Sync AudioShakeAI (Manual Lyrics) Cancel Save …" at bounding box center [756, 348] width 1512 height 695
click at [614, 569] on div "Někdo mi zpíval moc mě má rád." at bounding box center [54, 576] width 3256 height 78
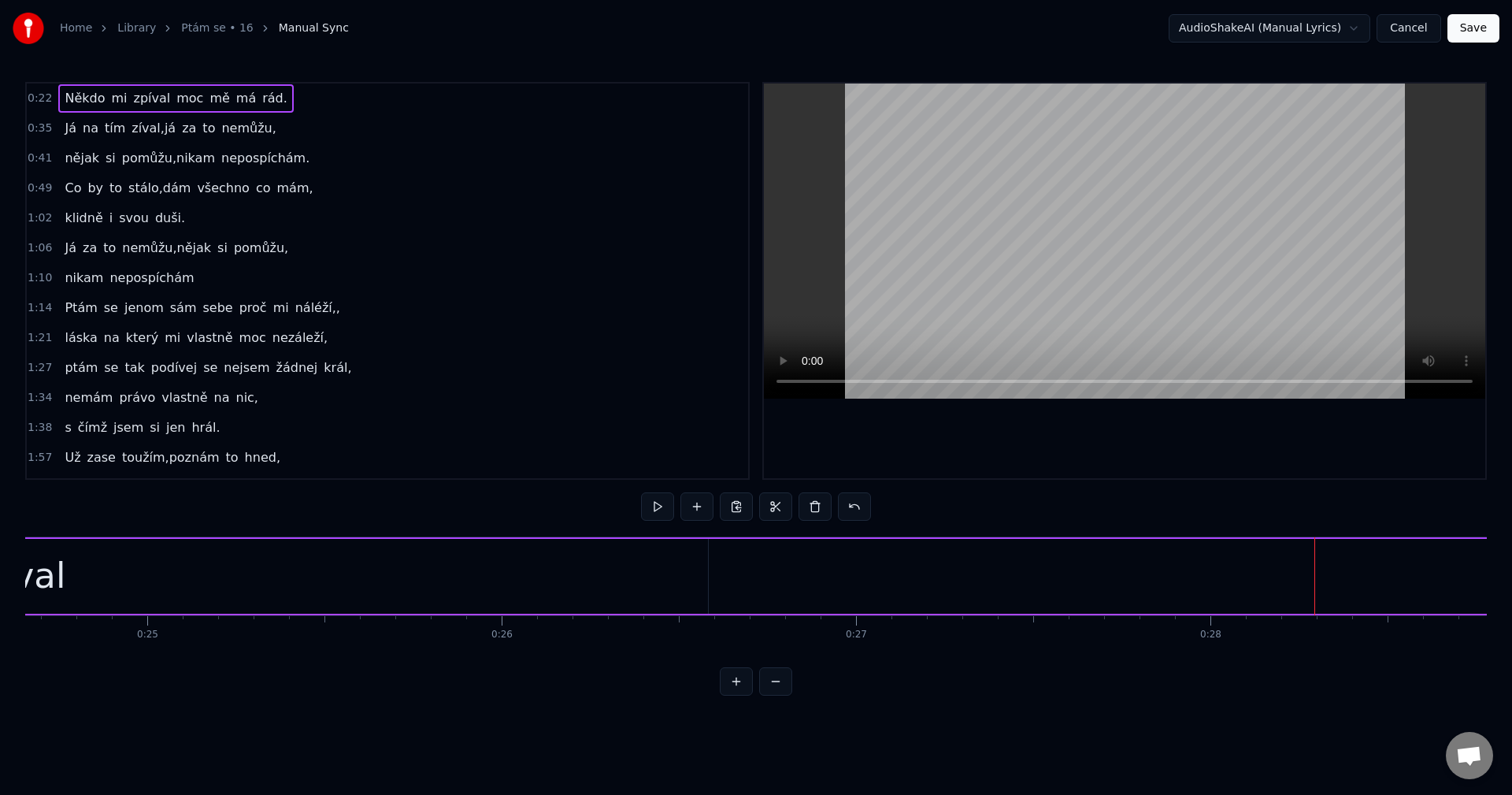
scroll to position [0, 8520]
click at [314, 585] on div "zpíval" at bounding box center [230, 576] width 1388 height 74
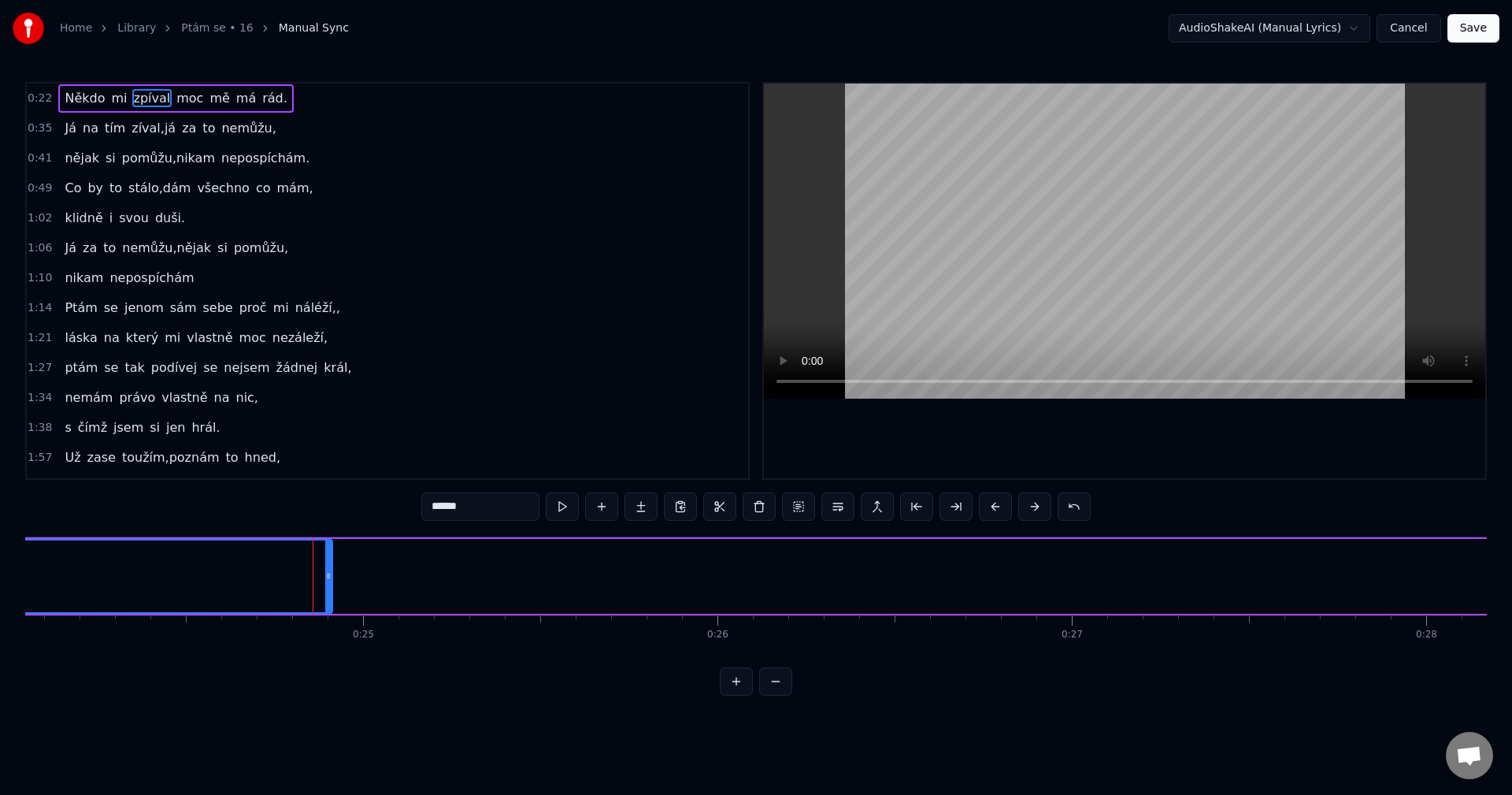
drag, startPoint x: 918, startPoint y: 565, endPoint x: 327, endPoint y: 608, distance: 592.6
click at [327, 608] on div at bounding box center [329, 576] width 6 height 72
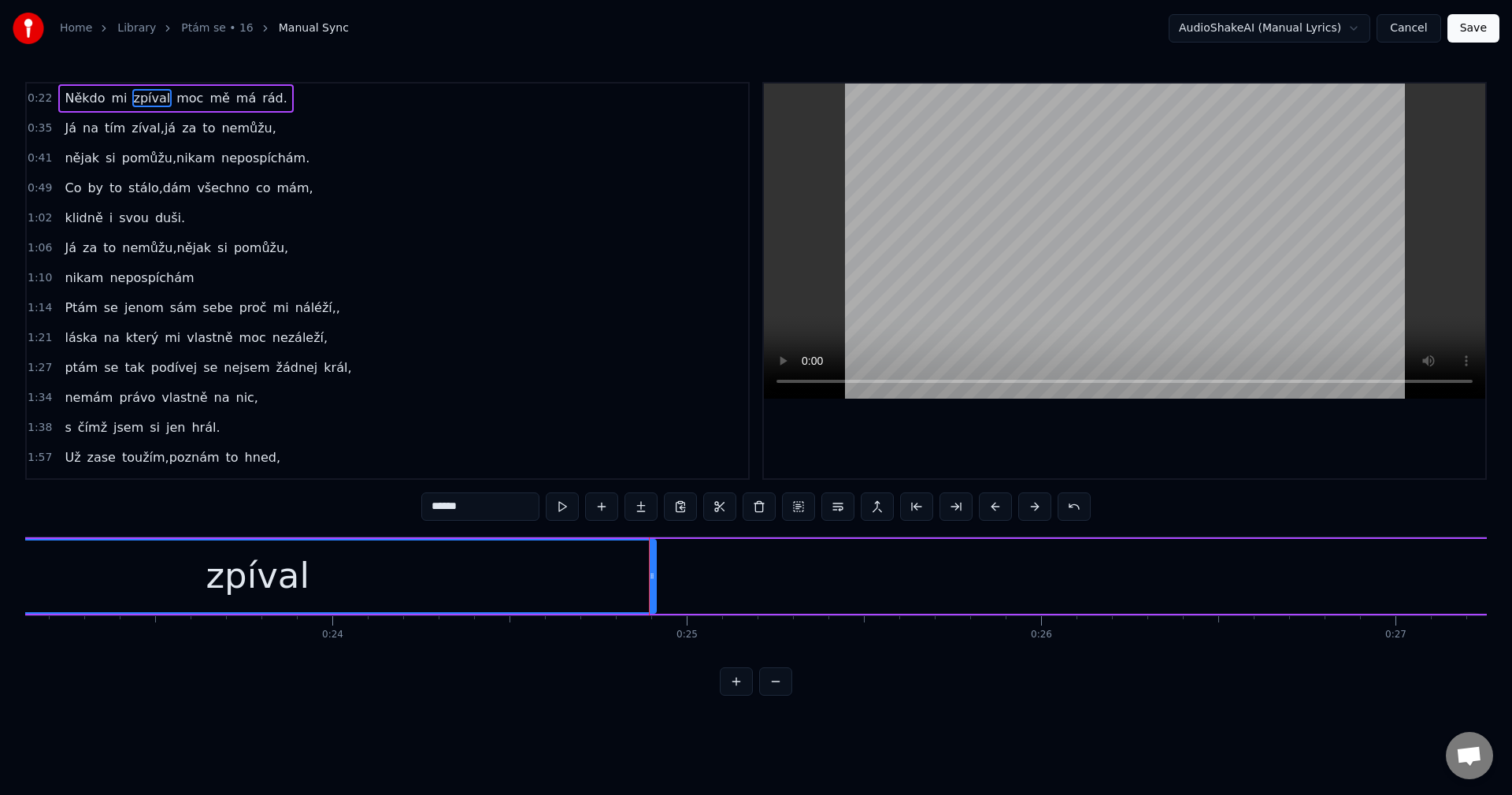
scroll to position [0, 7495]
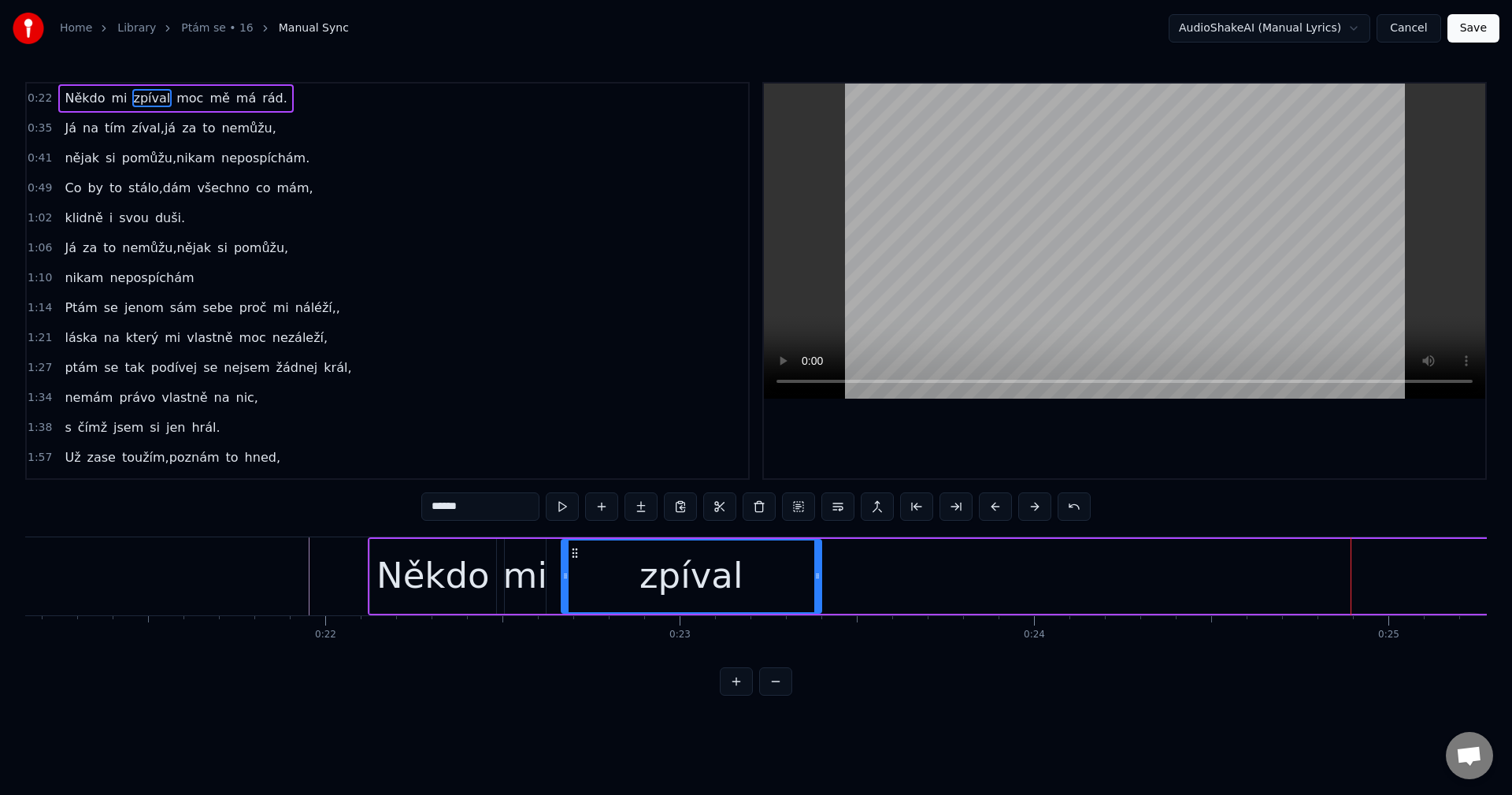
drag, startPoint x: 1353, startPoint y: 569, endPoint x: 812, endPoint y: 577, distance: 541.1
click at [817, 577] on div at bounding box center [817, 576] width 6 height 72
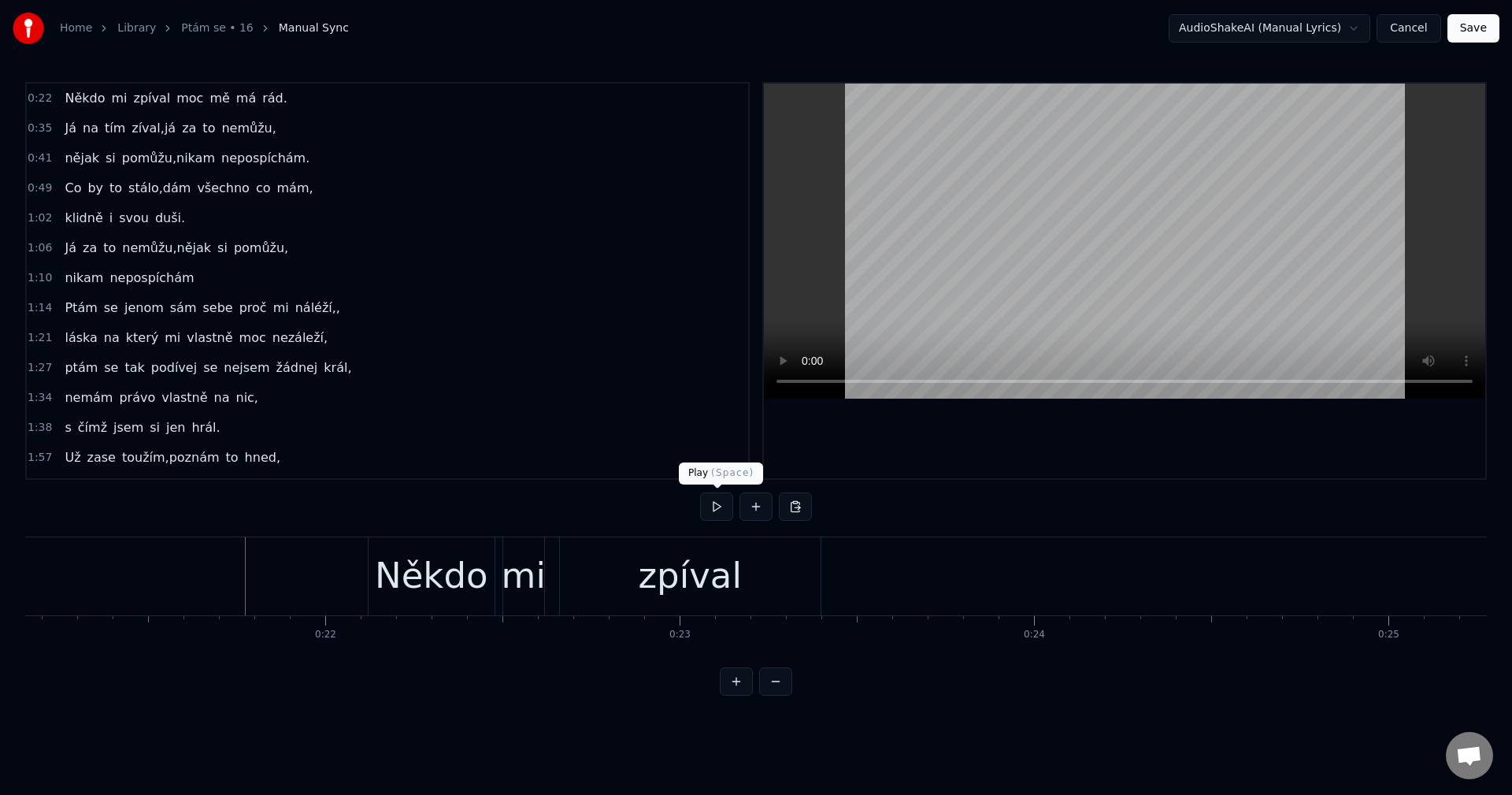
click at [714, 512] on button at bounding box center [716, 507] width 33 height 29
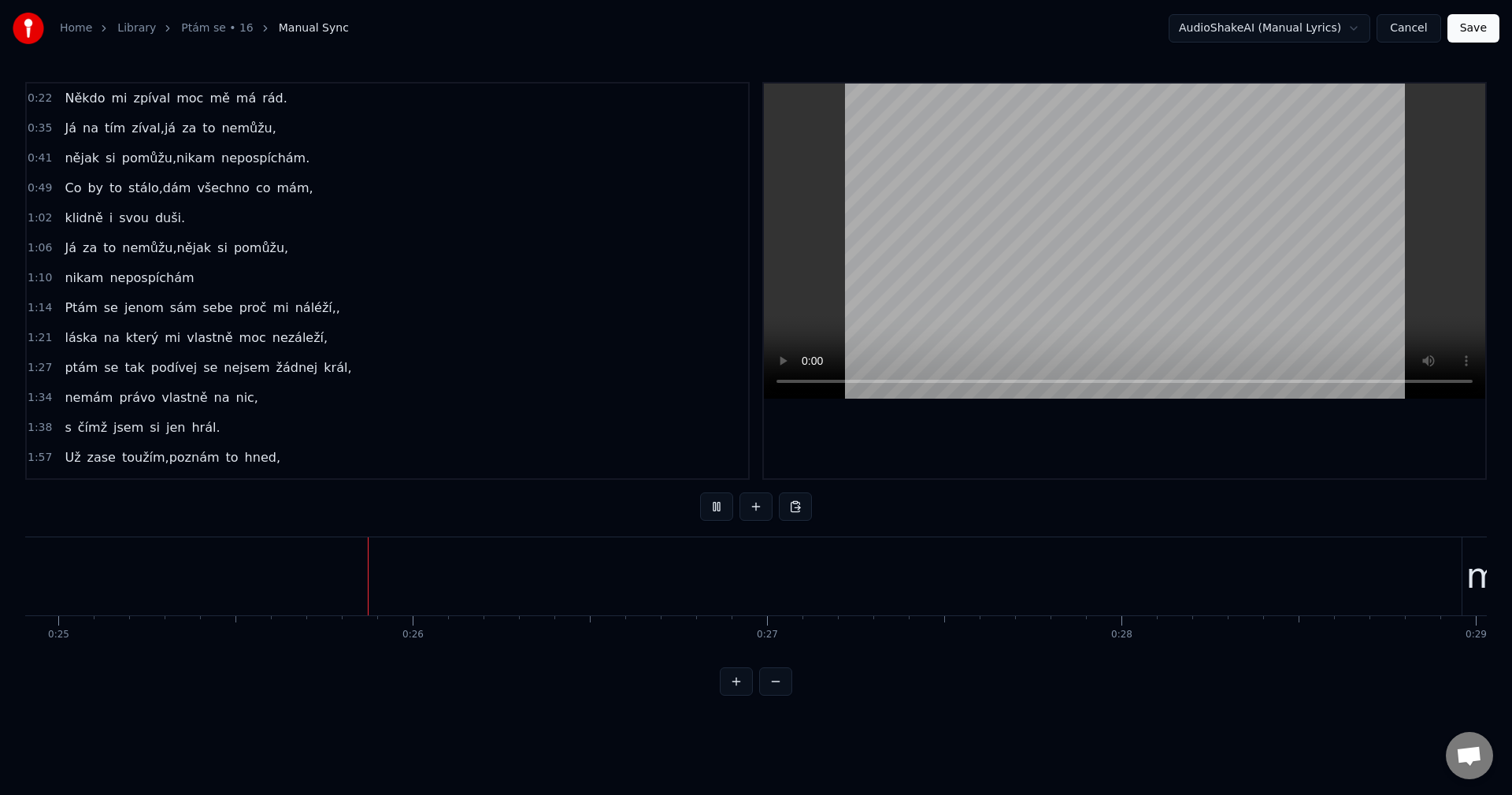
scroll to position [0, 8844]
click at [716, 511] on button at bounding box center [716, 507] width 33 height 29
click at [1312, 571] on div "Někdo mi zpíval moc mě má rád." at bounding box center [647, 576] width 3256 height 78
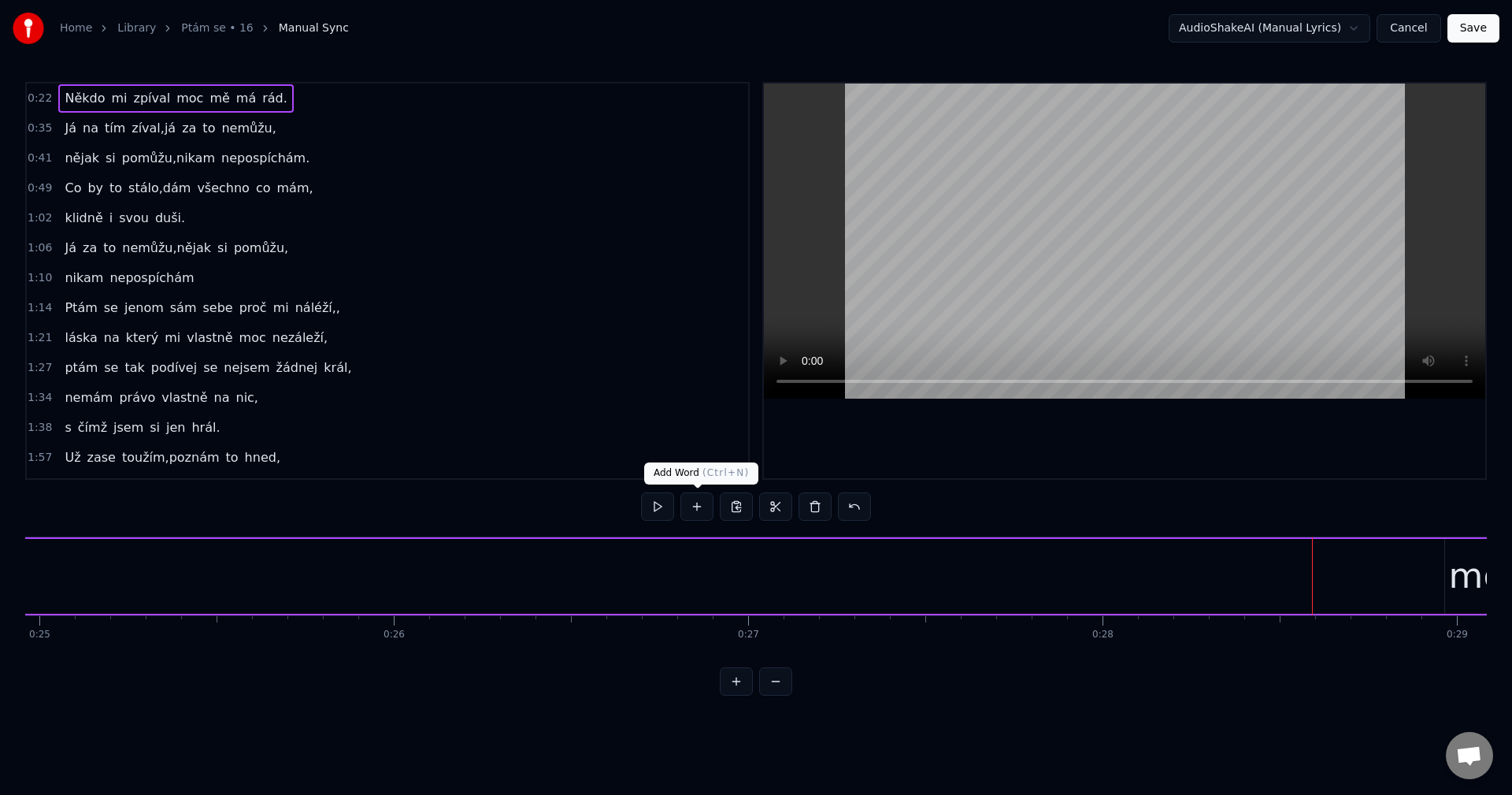
click at [696, 504] on button at bounding box center [697, 507] width 33 height 29
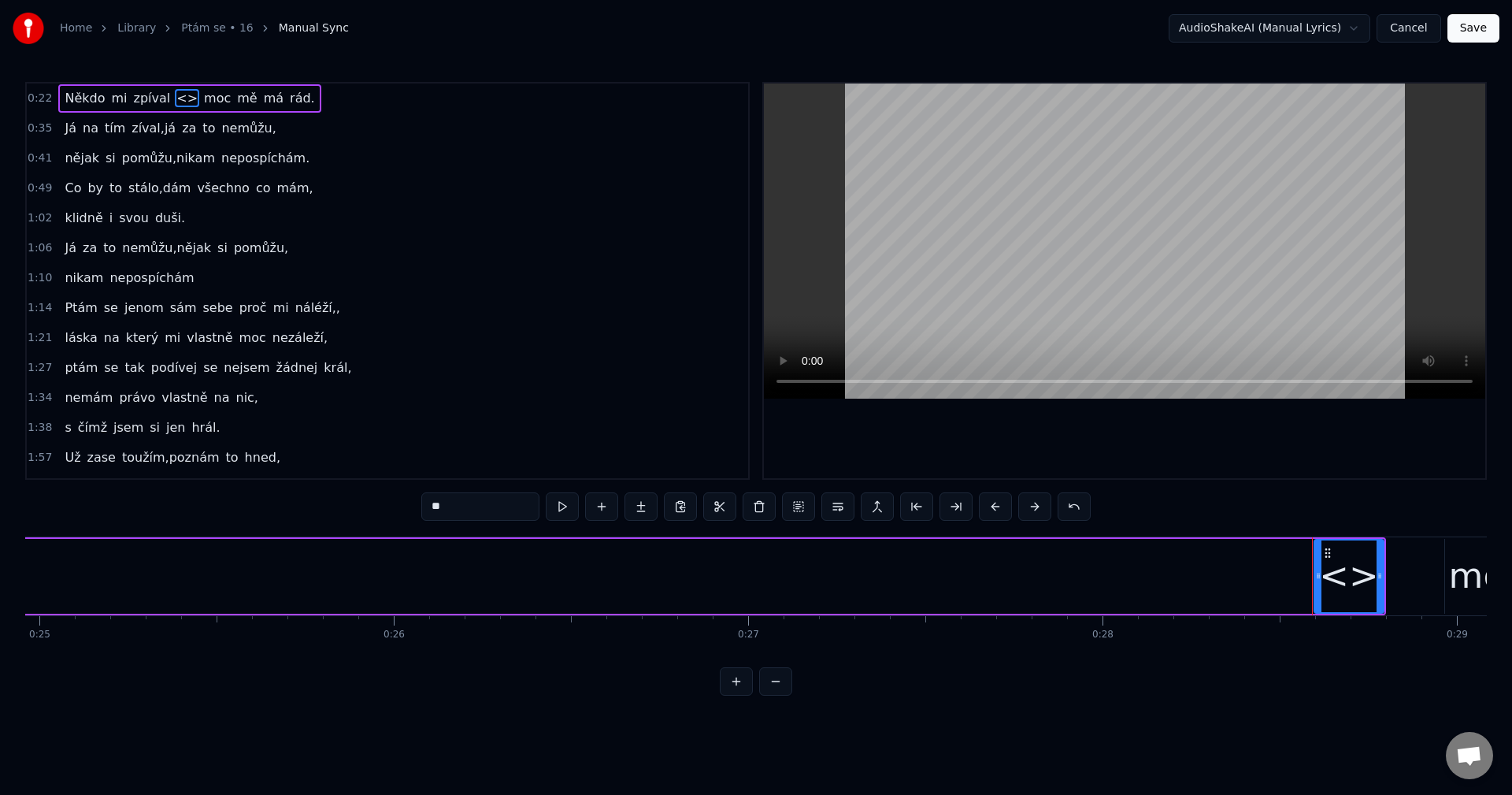
drag, startPoint x: 472, startPoint y: 506, endPoint x: 278, endPoint y: 512, distance: 194.1
click at [279, 512] on div "0:22 Někdo mi zpíval <> moc mě má rád. 0:35 Já na tím zíval,já za to nemůžu, 0:…" at bounding box center [756, 388] width 1461 height 614
type input "***"
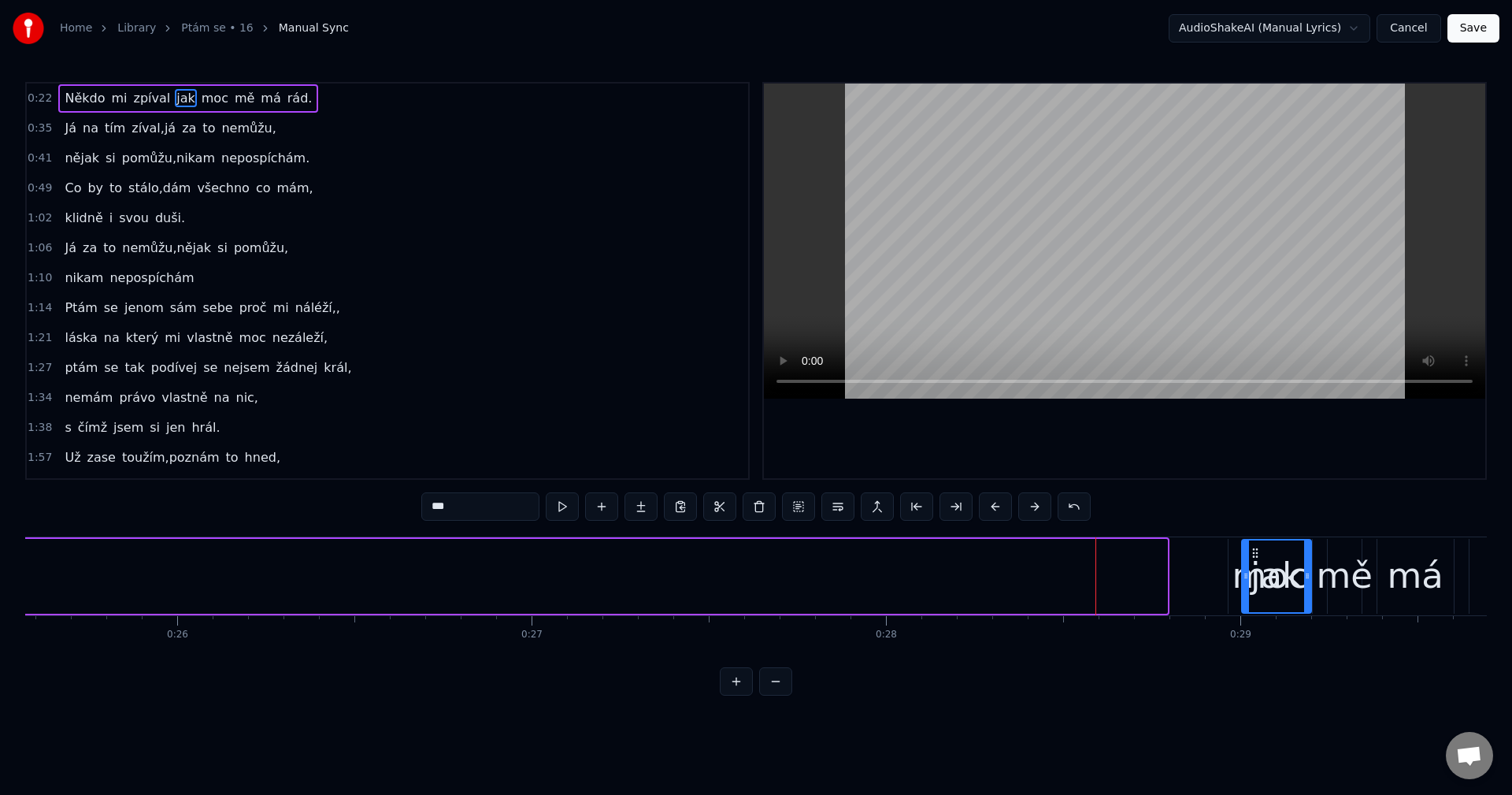
scroll to position [0, 9070]
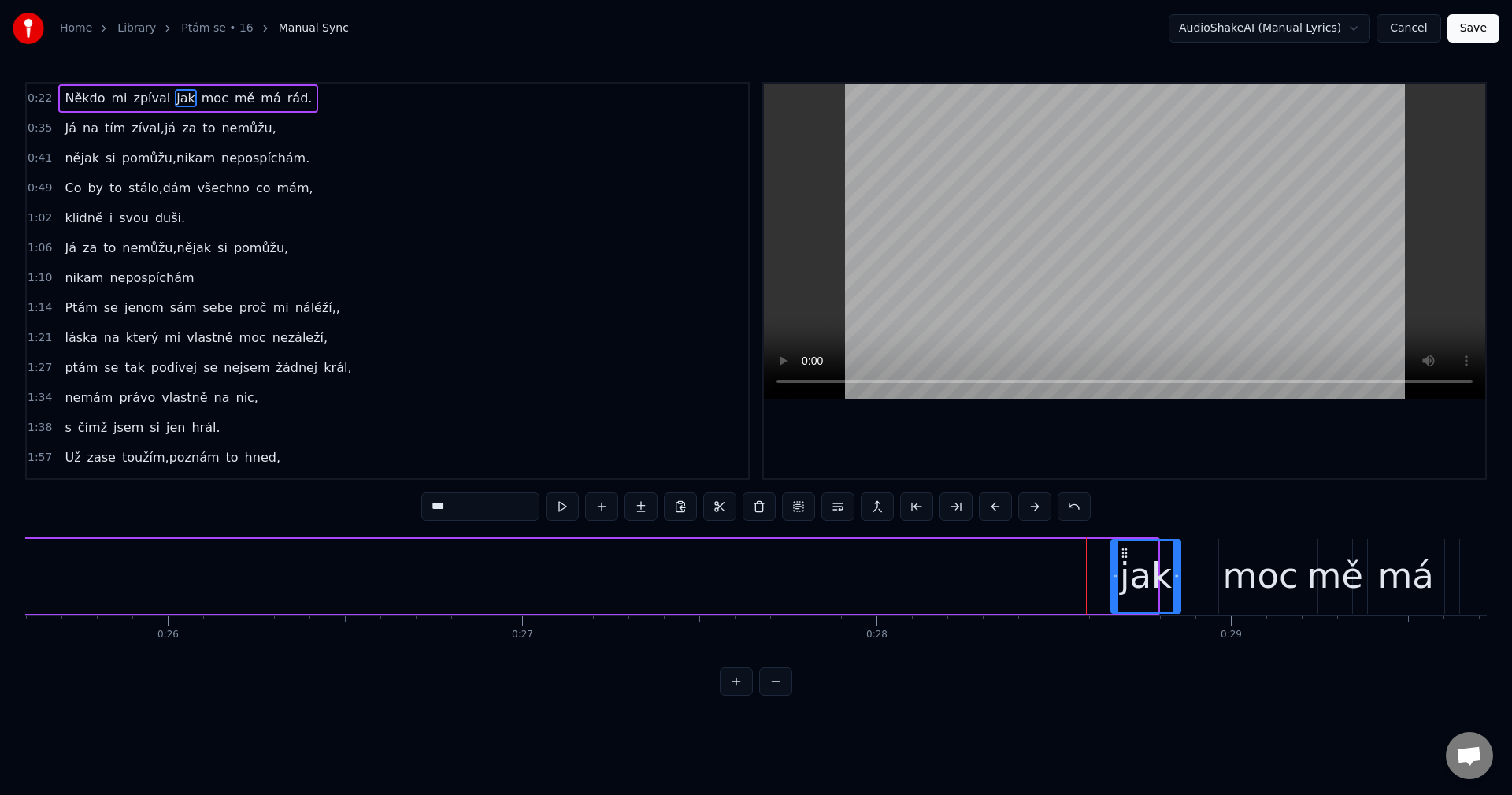
drag, startPoint x: 1328, startPoint y: 552, endPoint x: 1125, endPoint y: 561, distance: 203.2
click at [1125, 561] on div "jak" at bounding box center [1145, 576] width 68 height 72
click at [941, 572] on div "Někdo mi zpíval jak moc mě má rád." at bounding box center [420, 576] width 3256 height 78
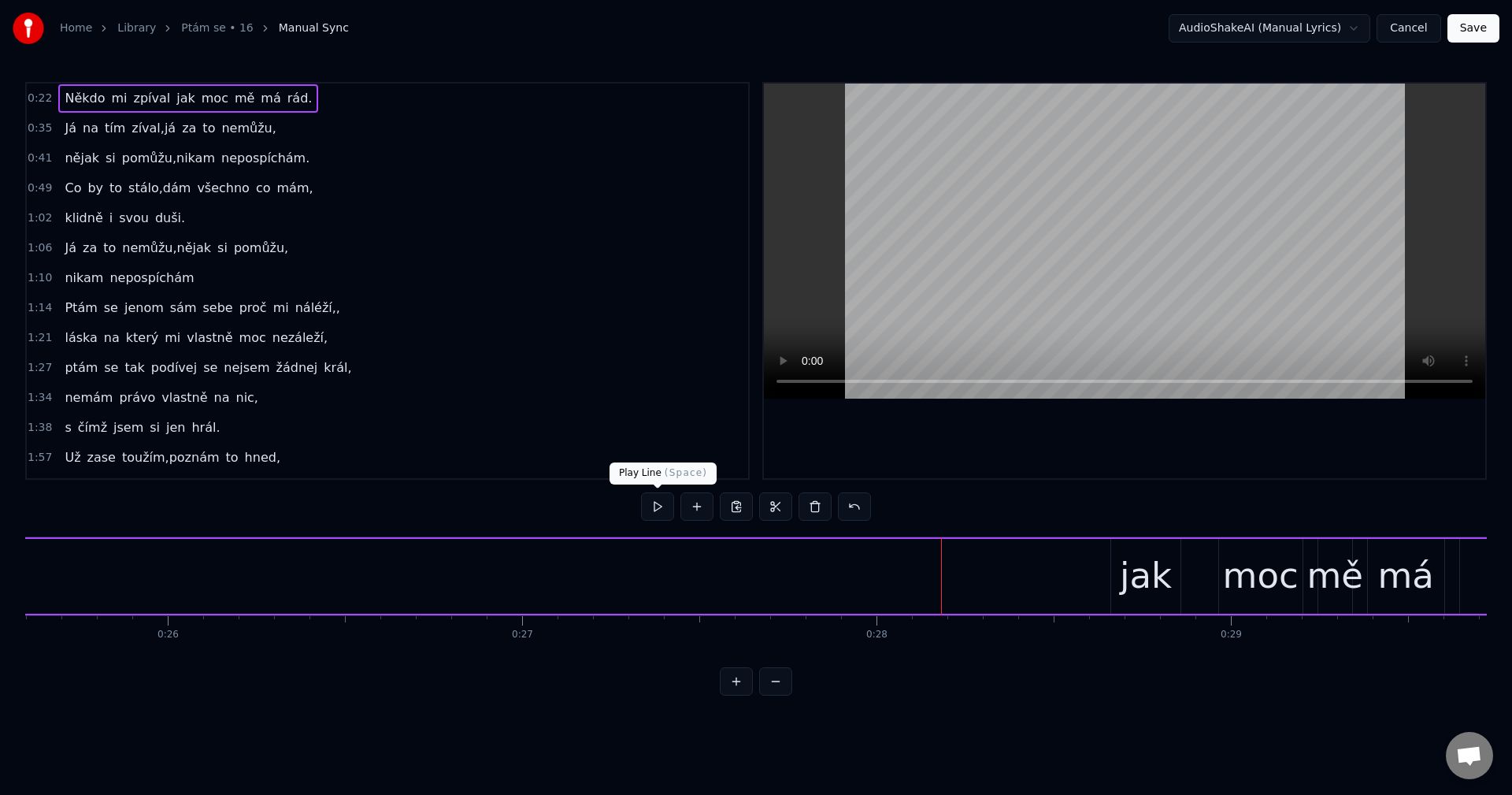
click at [661, 507] on button at bounding box center [658, 507] width 33 height 29
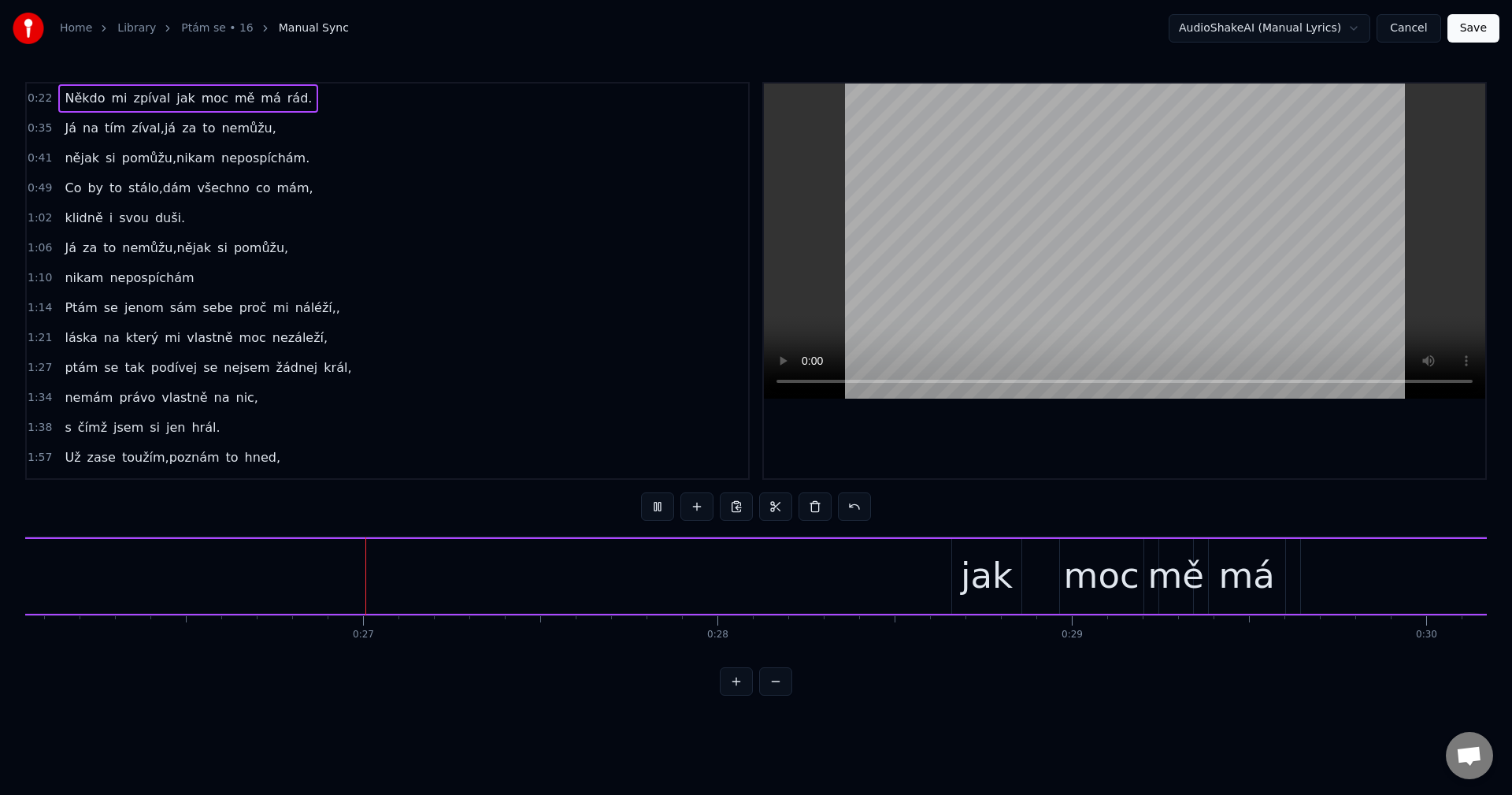
scroll to position [0, 9252]
click at [650, 504] on button at bounding box center [658, 507] width 33 height 29
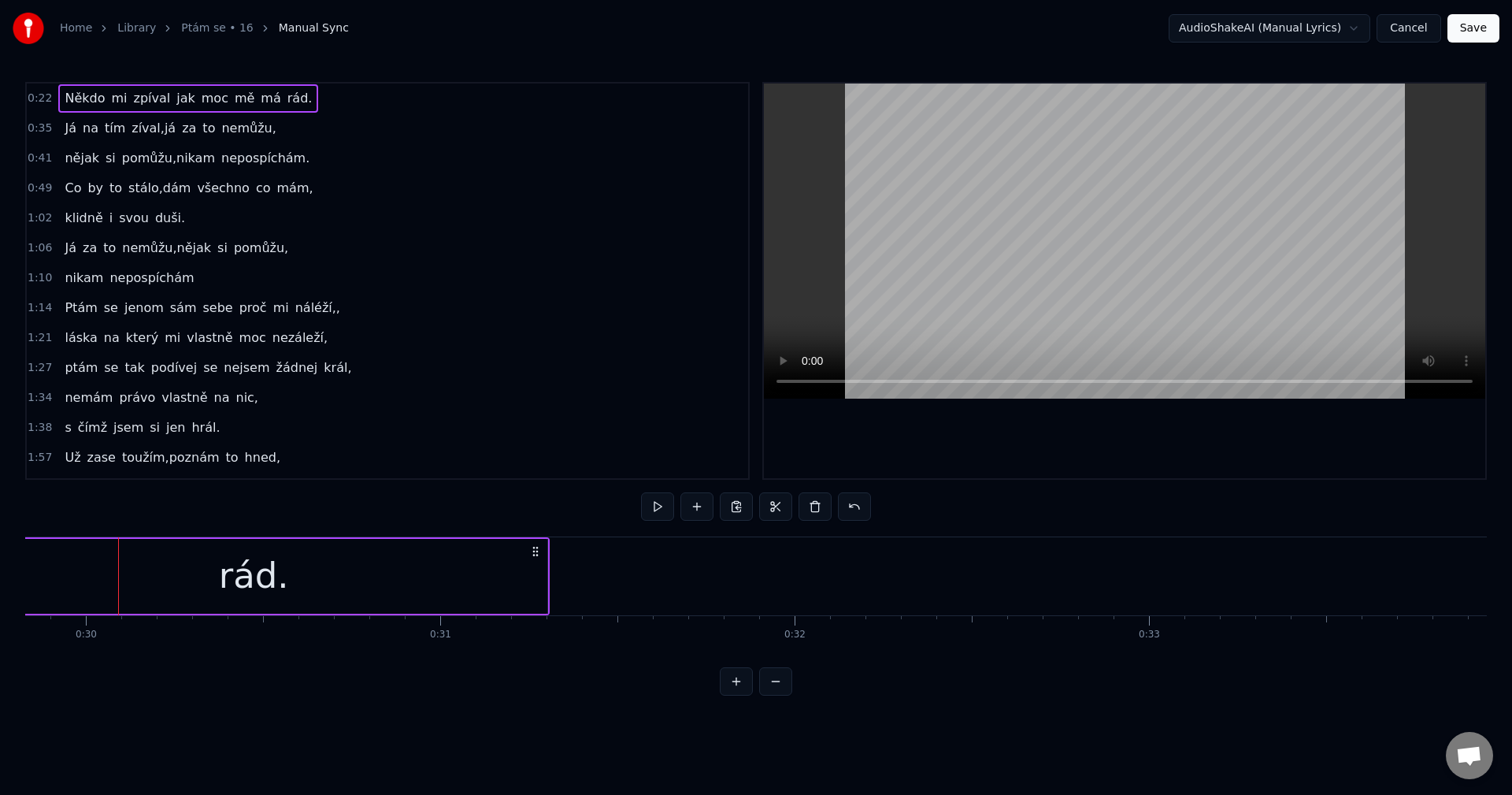
scroll to position [0, 10583]
drag, startPoint x: 515, startPoint y: 582, endPoint x: 533, endPoint y: 579, distance: 18.2
click at [517, 581] on div "rád." at bounding box center [239, 576] width 587 height 74
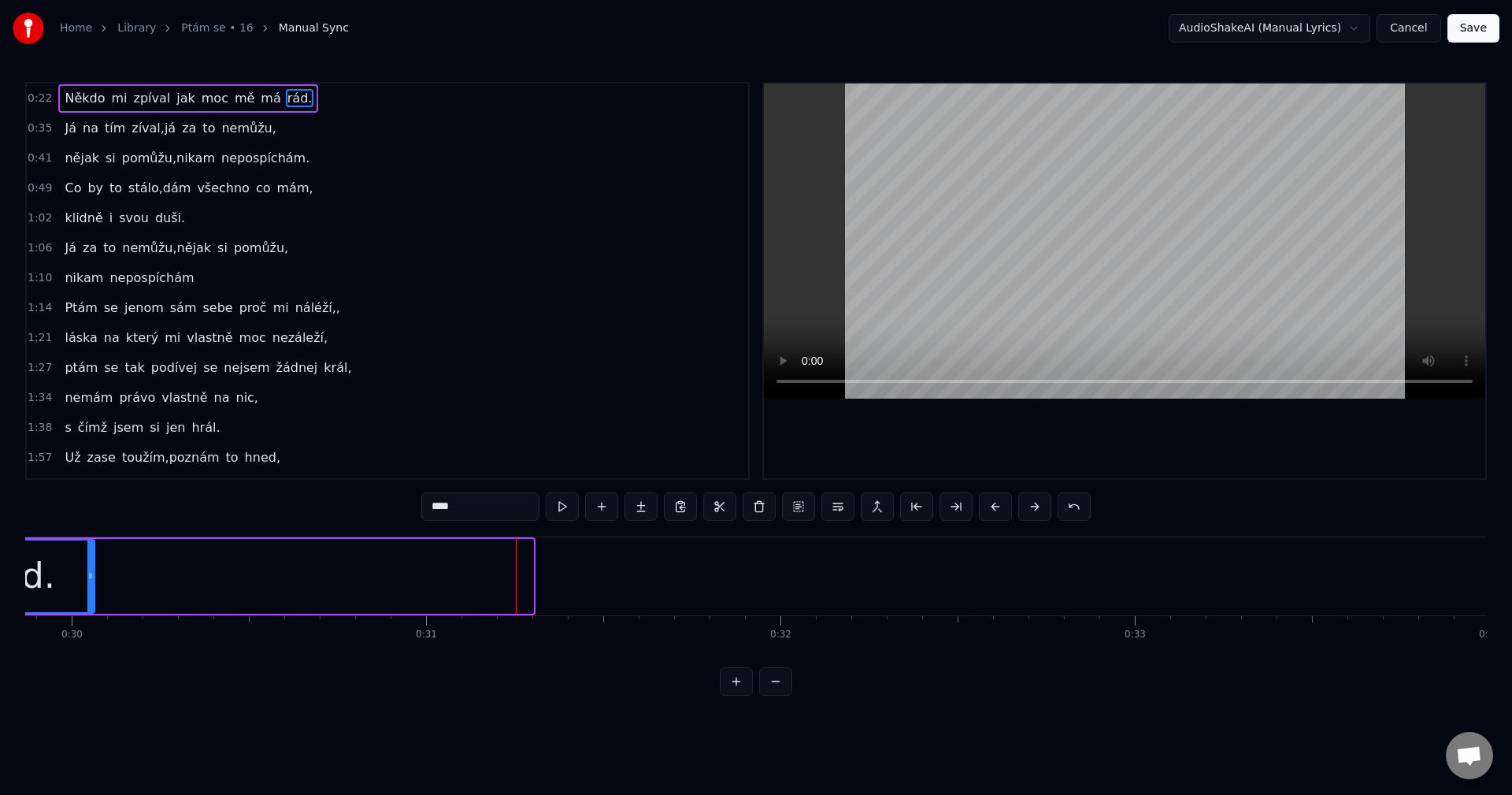
drag, startPoint x: 465, startPoint y: 582, endPoint x: 89, endPoint y: 597, distance: 376.3
click at [88, 595] on div at bounding box center [90, 576] width 6 height 72
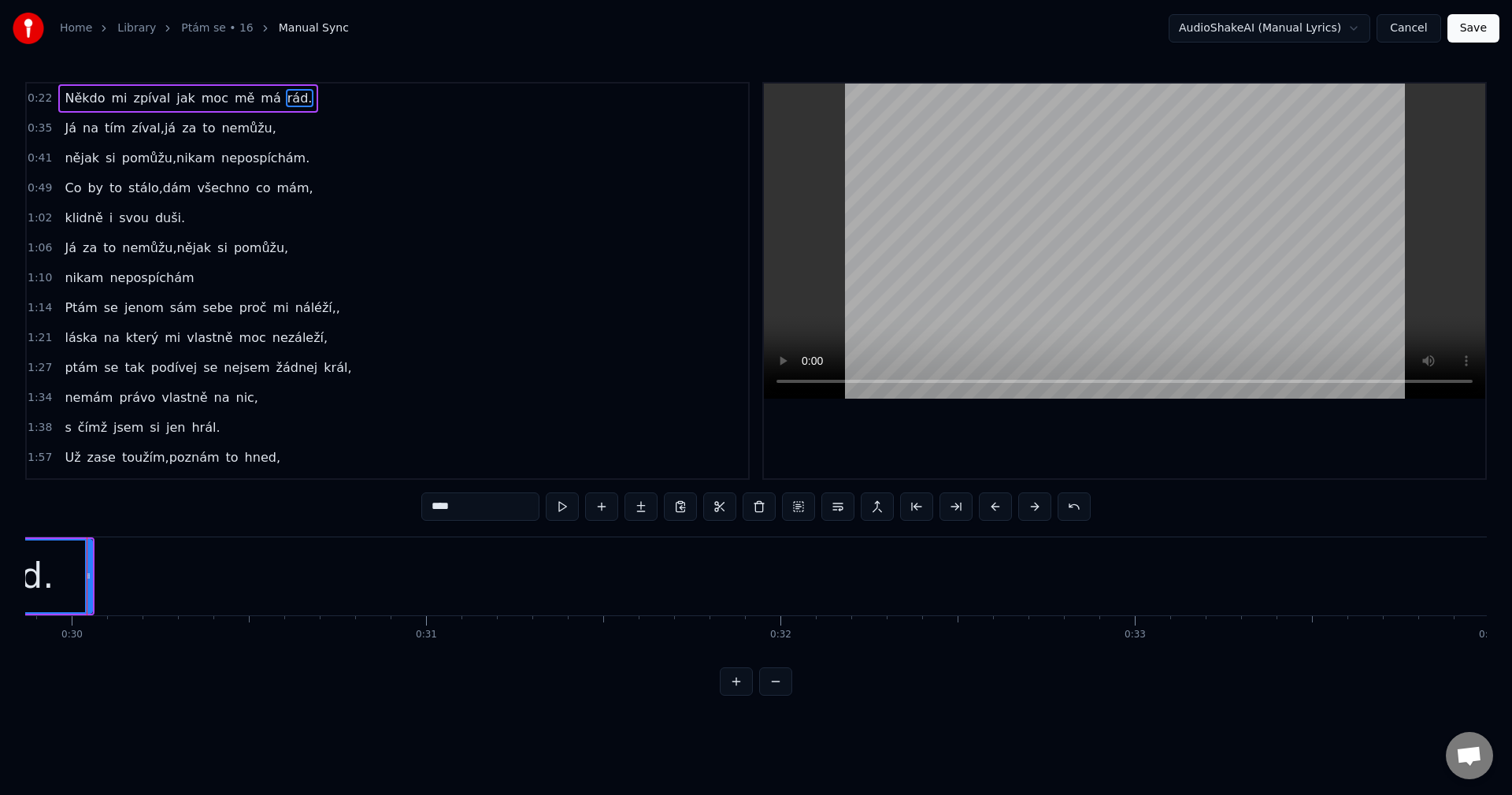
scroll to position [0, 10566]
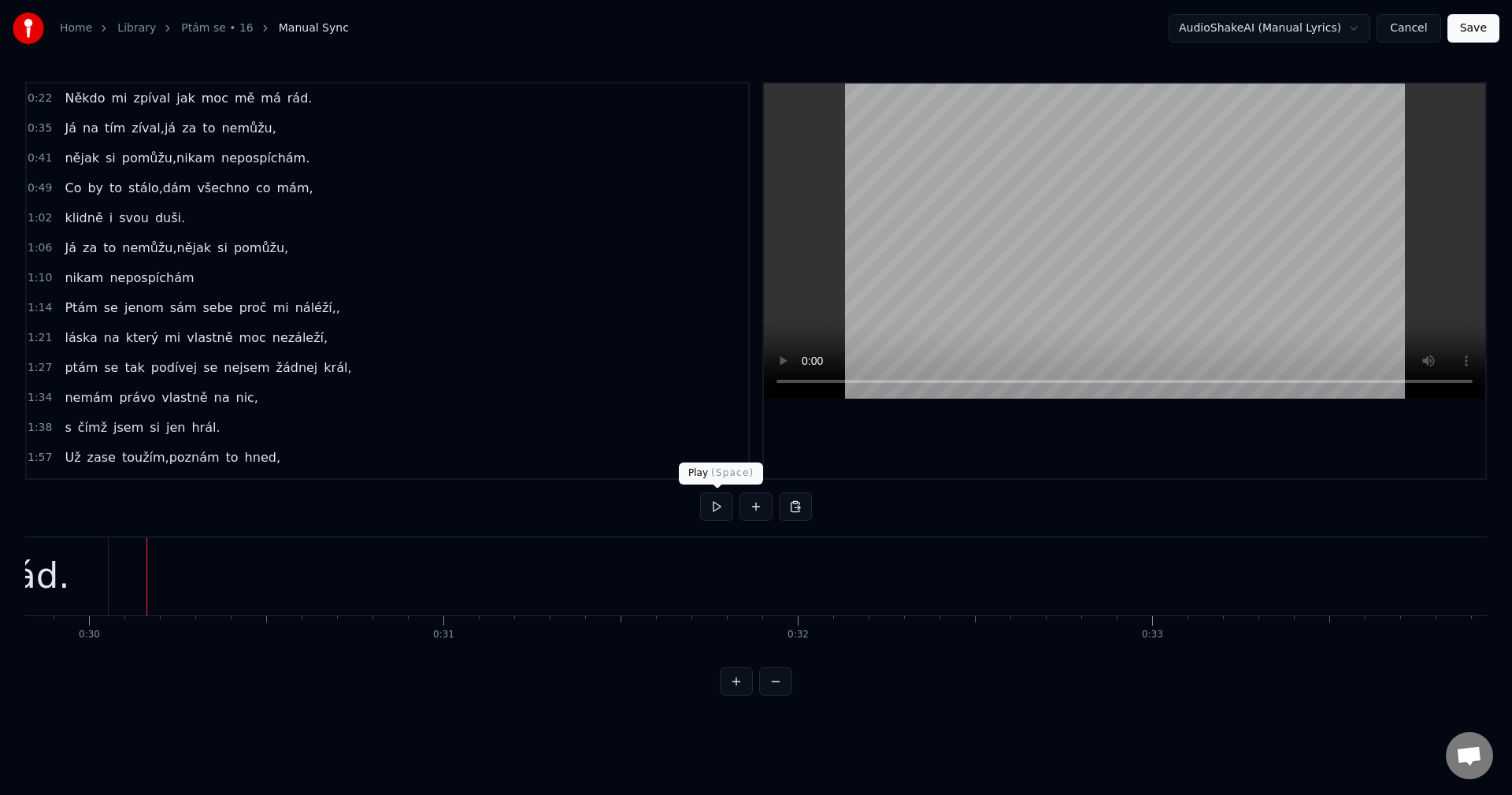
click at [705, 506] on button at bounding box center [716, 507] width 33 height 29
click at [717, 515] on button at bounding box center [716, 507] width 33 height 29
click at [712, 500] on button at bounding box center [716, 507] width 33 height 29
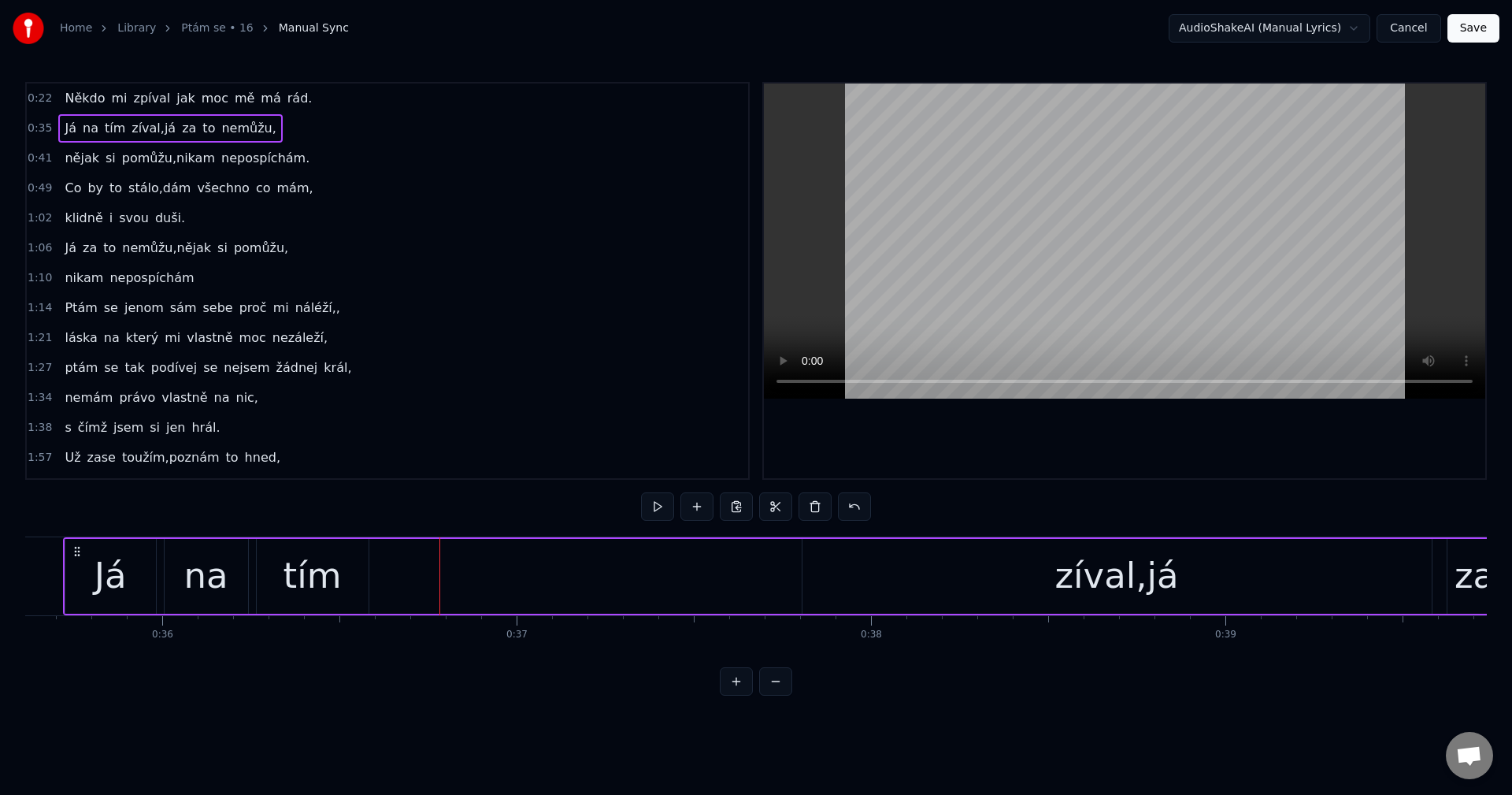
scroll to position [0, 12672]
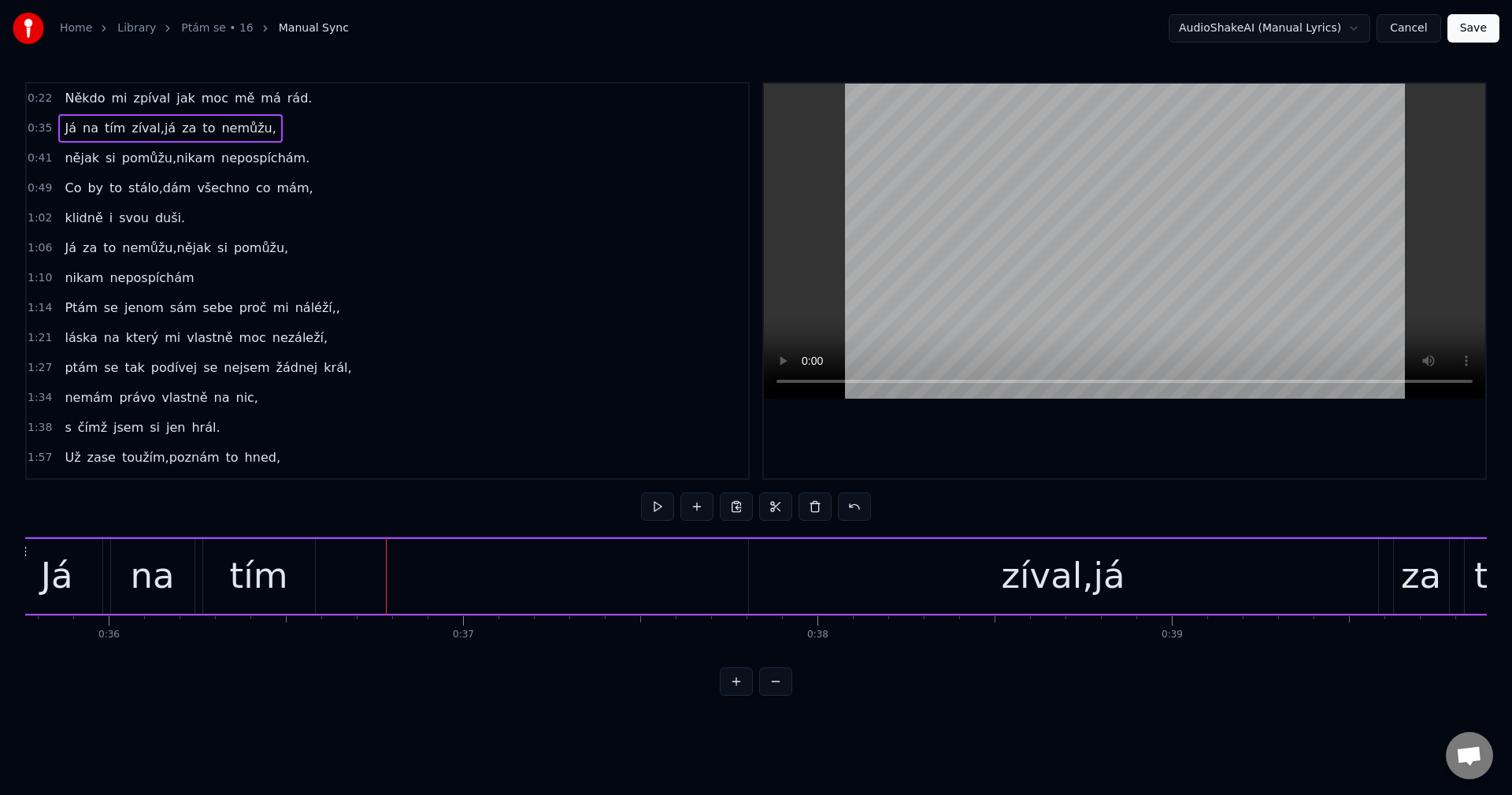
click at [792, 576] on div "zíval,já" at bounding box center [1063, 576] width 629 height 74
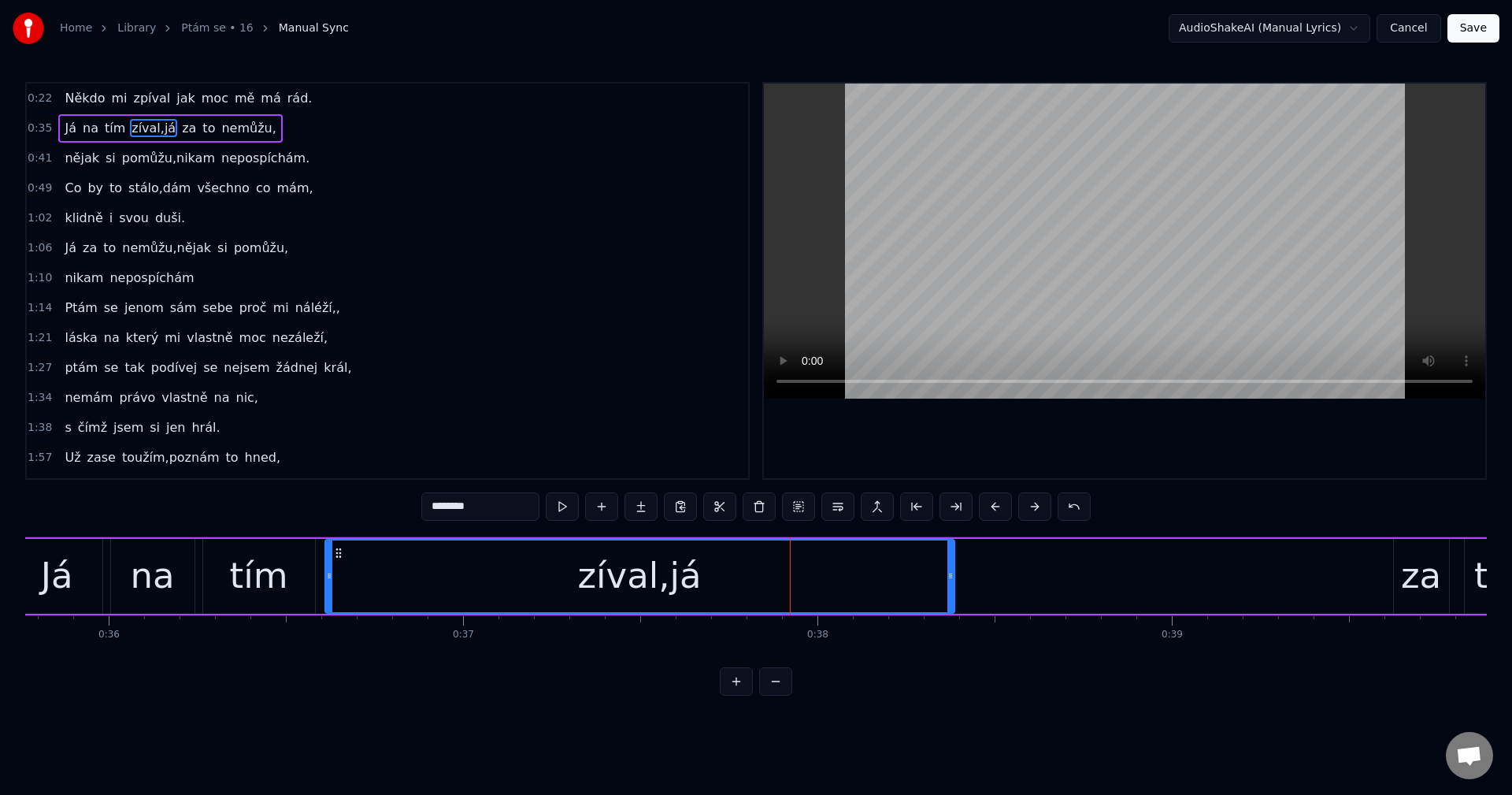
drag, startPoint x: 764, startPoint y: 550, endPoint x: 340, endPoint y: 574, distance: 424.7
click at [340, 574] on div "zíval,já" at bounding box center [640, 576] width 628 height 72
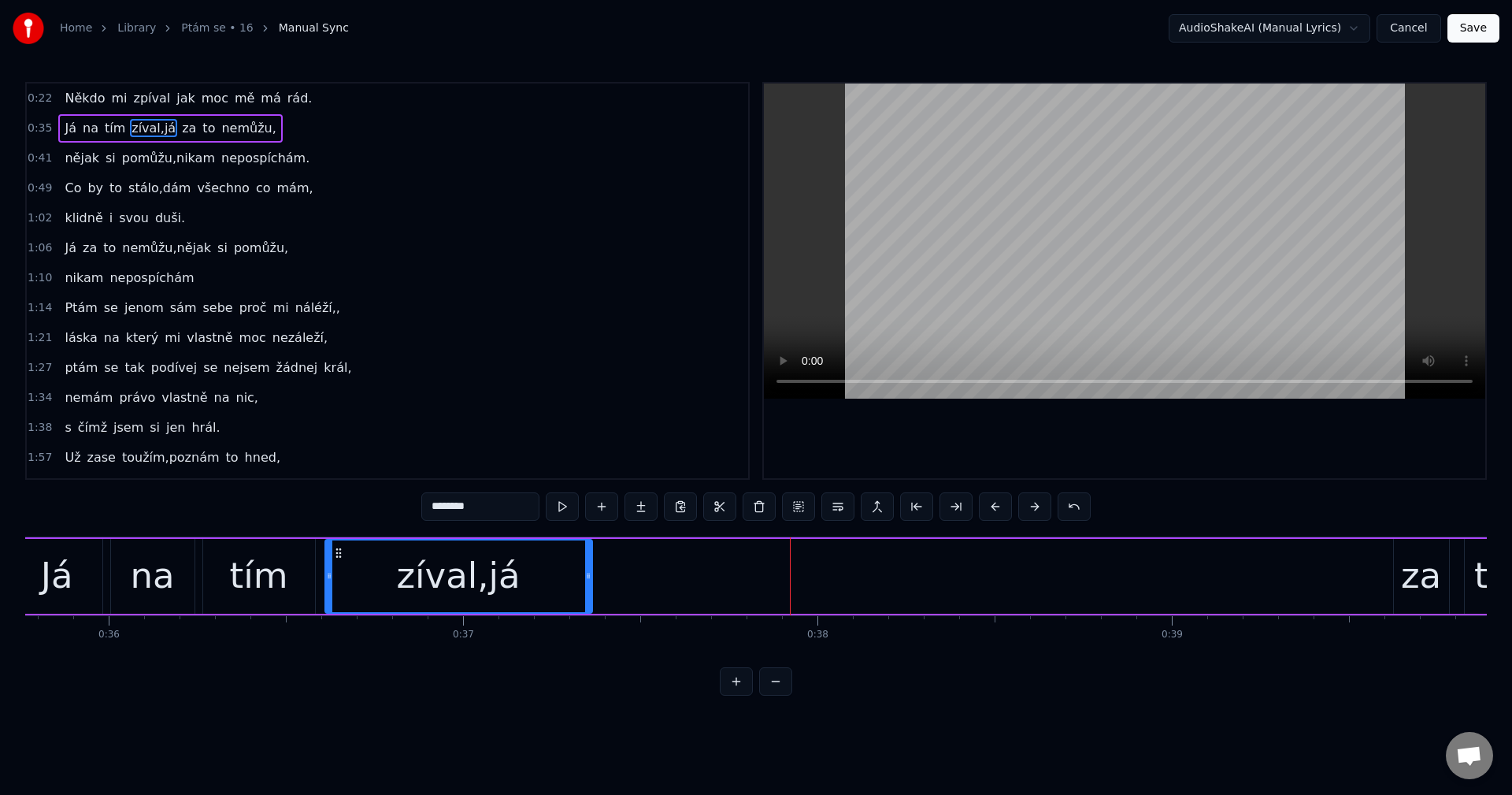
drag, startPoint x: 952, startPoint y: 576, endPoint x: 591, endPoint y: 574, distance: 361.0
click at [591, 574] on icon at bounding box center [588, 576] width 6 height 13
drag, startPoint x: 454, startPoint y: 507, endPoint x: 493, endPoint y: 507, distance: 39.0
click at [493, 507] on input "********" at bounding box center [480, 507] width 118 height 29
type input "*****"
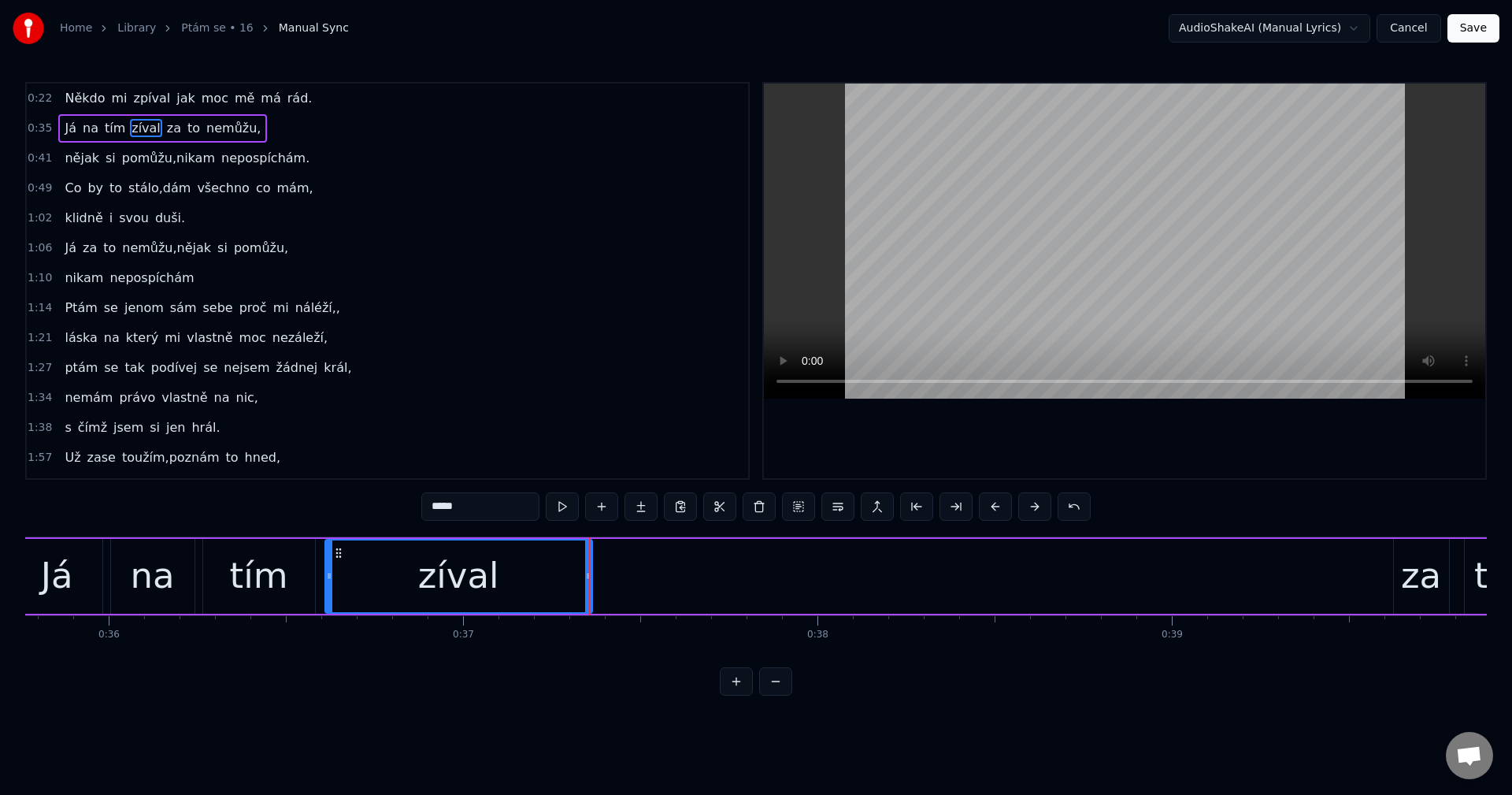
click at [1277, 572] on div "Já na tím zíval za to nemůžu," at bounding box center [936, 576] width 1852 height 78
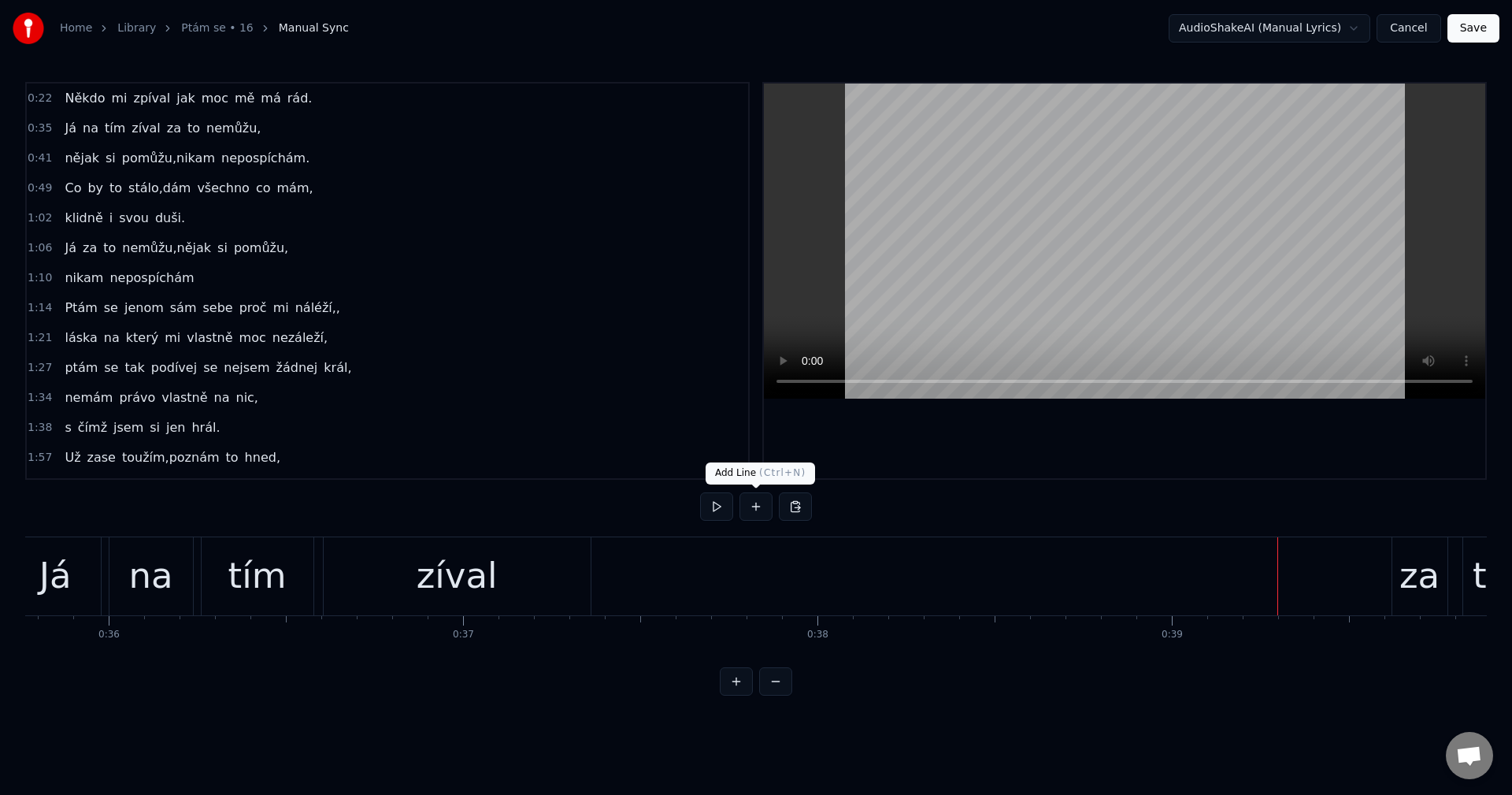
click at [751, 509] on button at bounding box center [756, 507] width 33 height 29
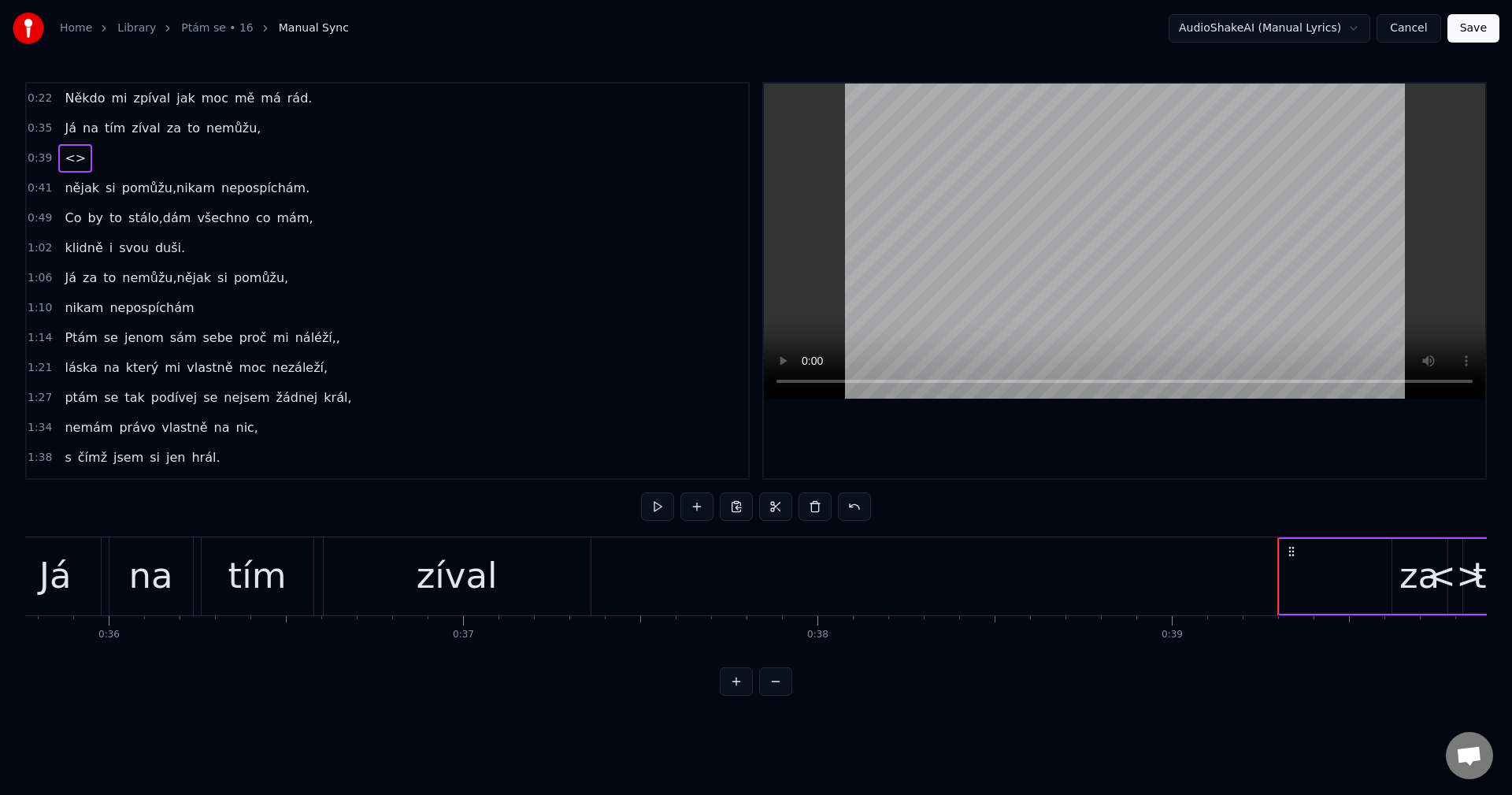
click at [1312, 560] on div "<>" at bounding box center [1456, 576] width 353 height 74
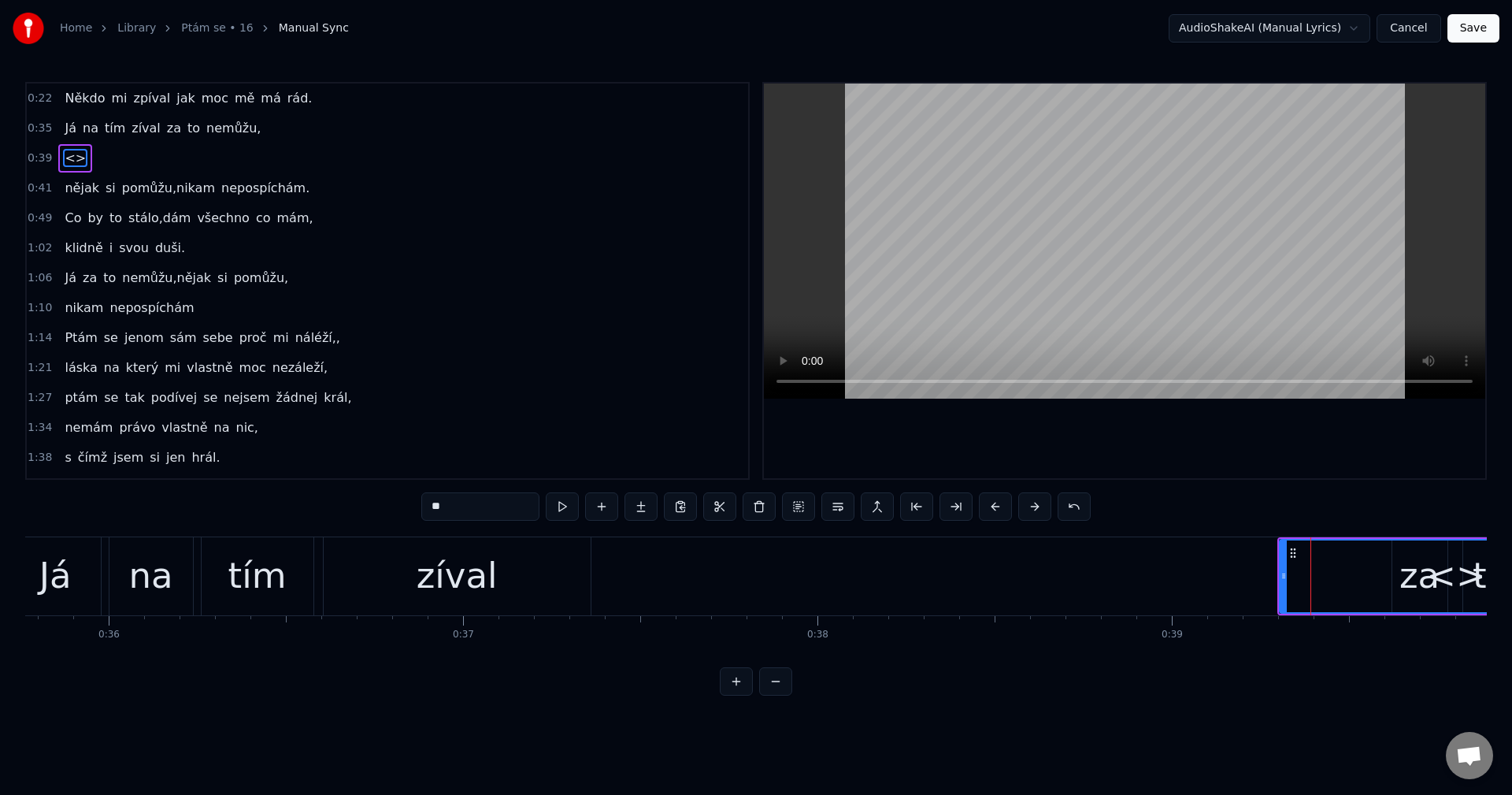
click at [1330, 569] on div "<>" at bounding box center [1456, 576] width 351 height 72
click at [1179, 574] on div "Já na tím zíval za to nemůžu," at bounding box center [936, 576] width 1852 height 78
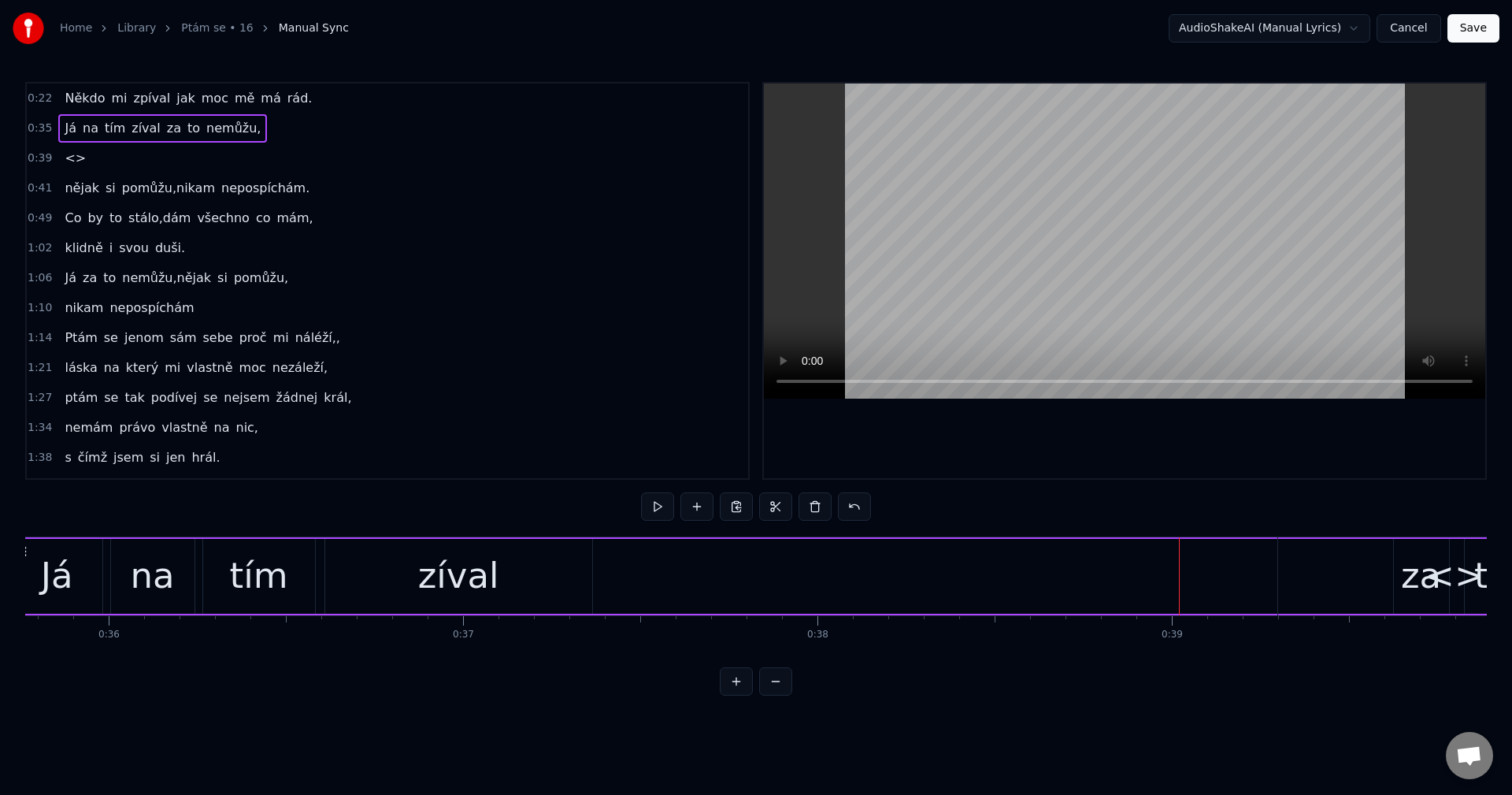
click at [1313, 568] on div "<>" at bounding box center [1454, 576] width 353 height 78
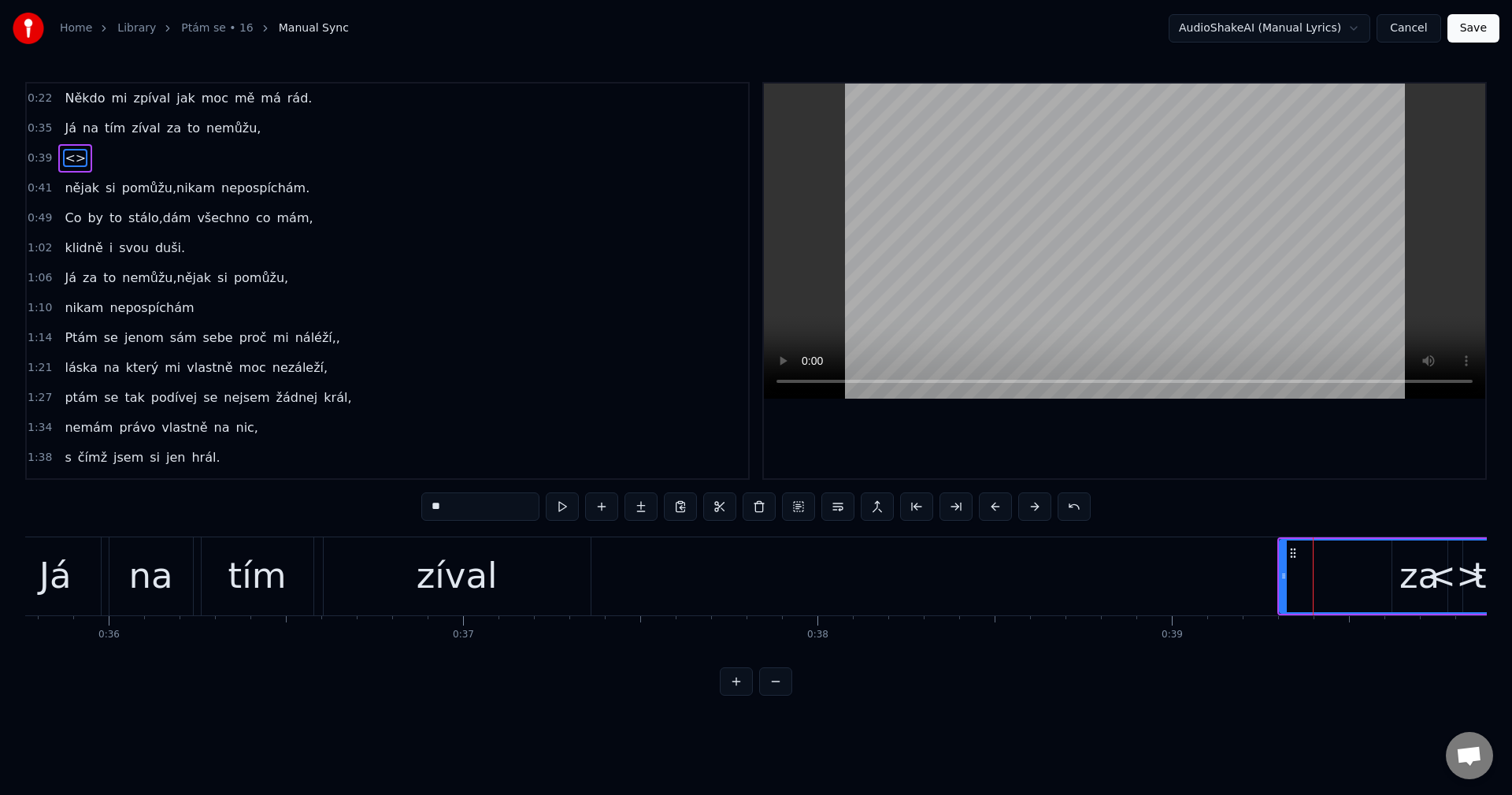
drag, startPoint x: 483, startPoint y: 508, endPoint x: 285, endPoint y: 516, distance: 198.2
click at [296, 515] on div "0:22 Někdo mi zpíval jak moc mě má rád. 0:35 Já na tím zíval za to nemůžu, 0:39…" at bounding box center [756, 388] width 1461 height 614
type input "**"
click at [1183, 534] on div "0:22 Někdo mi zpíval jak moc mě má rád. 0:35 Já na tím zíval za to nemůžu, 0:39…" at bounding box center [756, 388] width 1461 height 614
click at [1108, 613] on div "Já na tím zíval za to nemůžu," at bounding box center [936, 576] width 1852 height 78
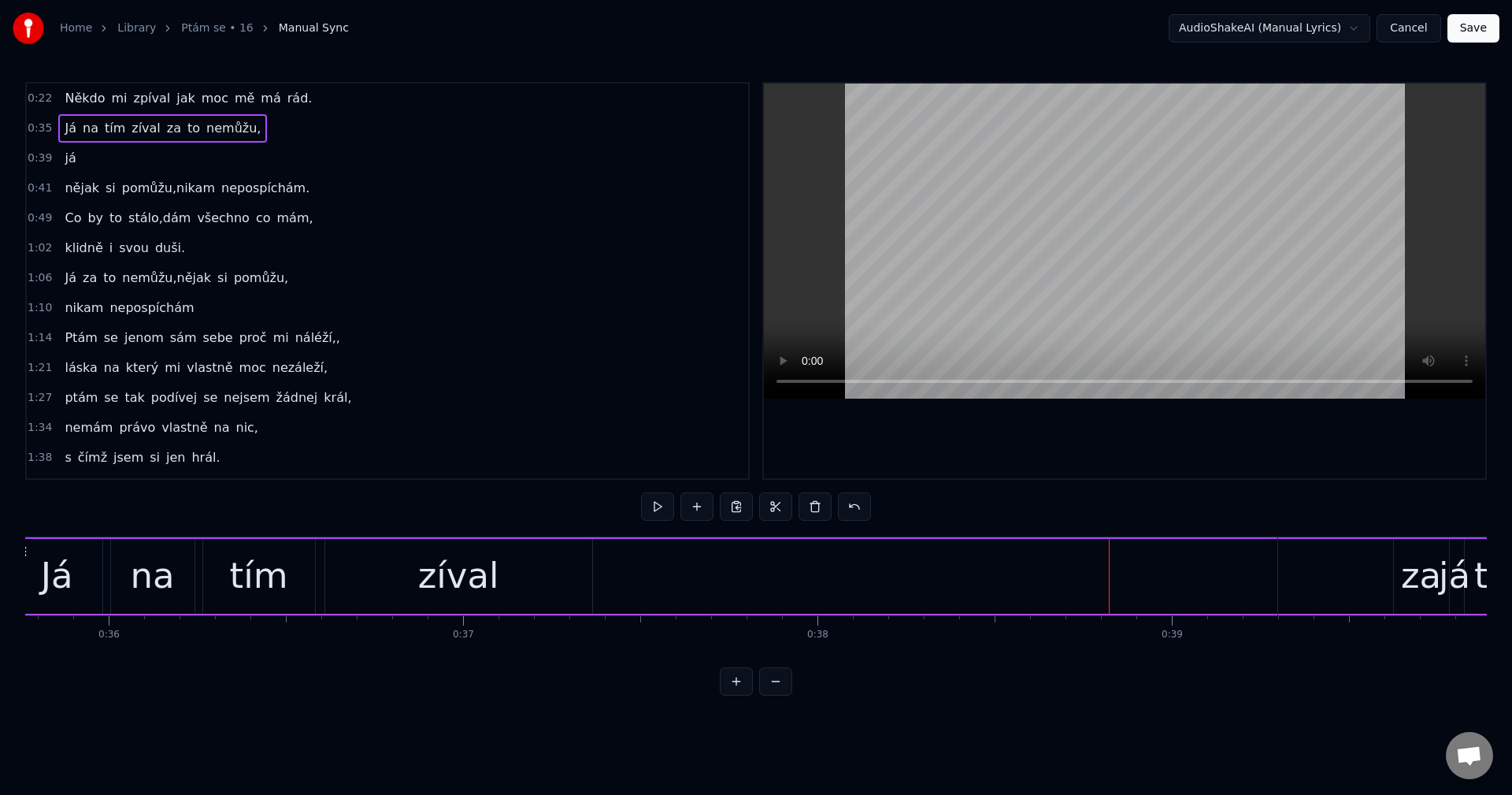
click at [1145, 574] on div "Já na tím zíval za to nemůžu," at bounding box center [936, 576] width 1852 height 78
click at [1457, 569] on div "já" at bounding box center [1454, 576] width 32 height 54
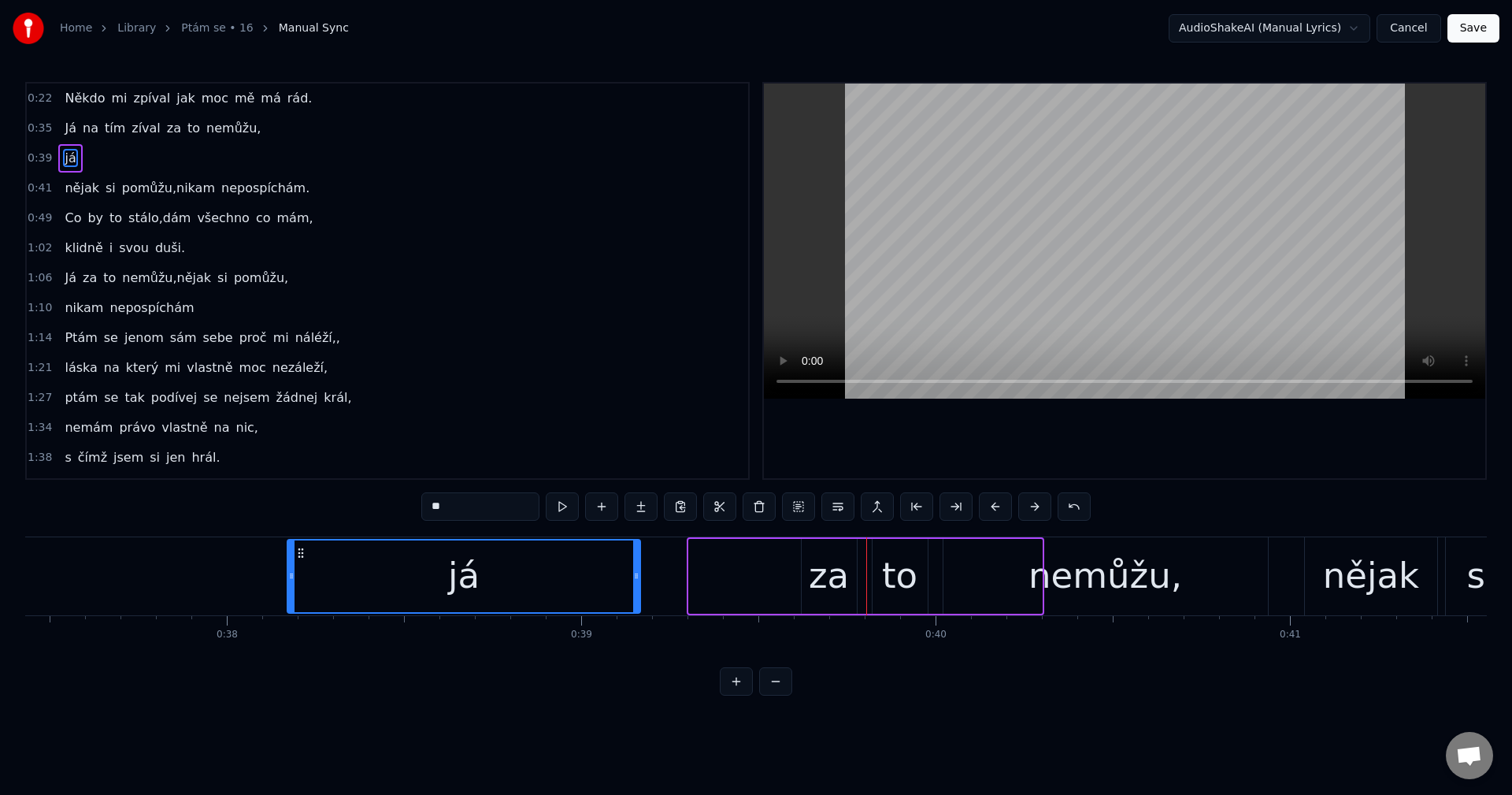
scroll to position [0, 13257]
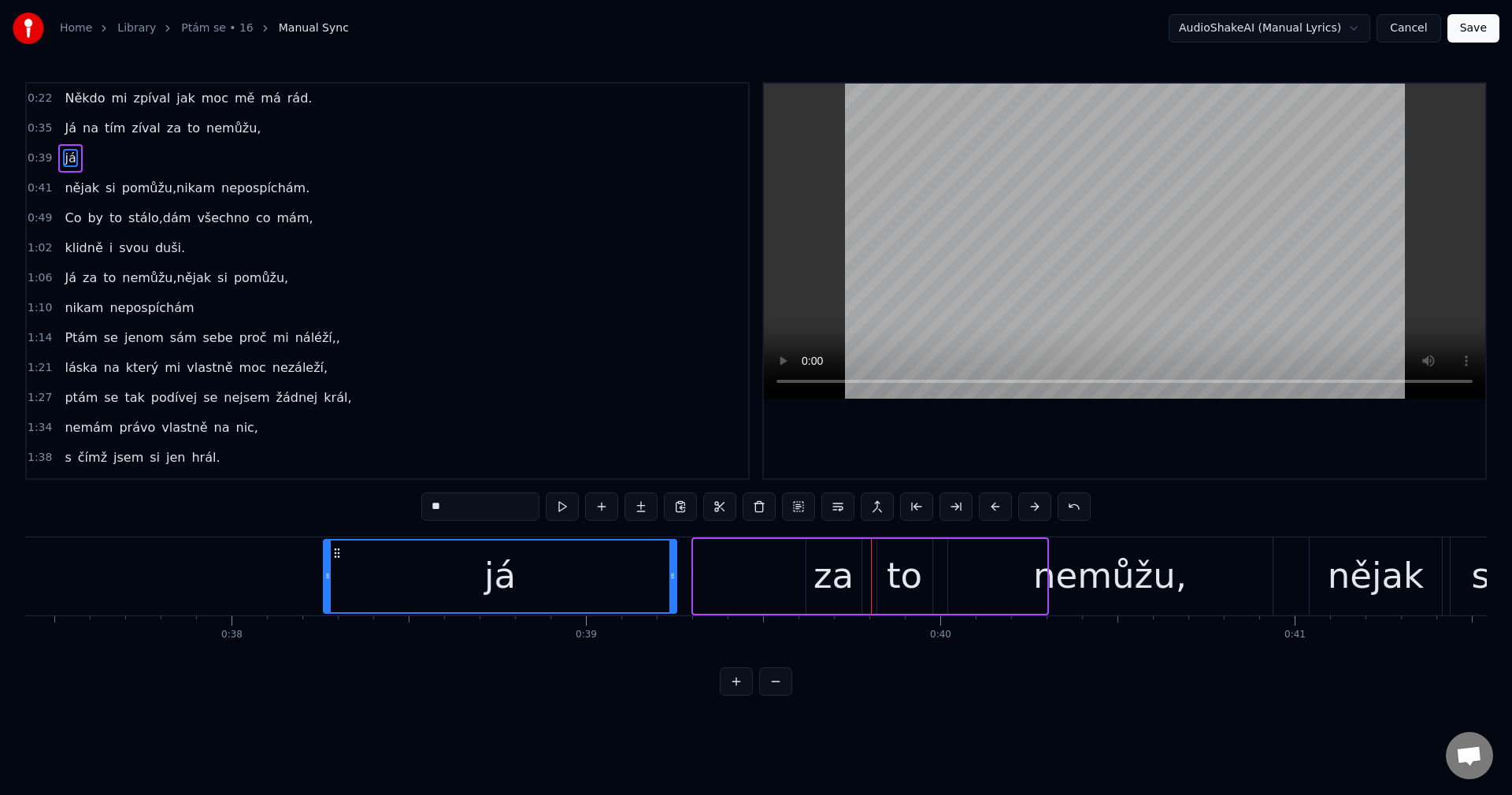
drag, startPoint x: 321, startPoint y: 550, endPoint x: 335, endPoint y: 560, distance: 17.2
click at [335, 560] on div "já" at bounding box center [500, 576] width 351 height 72
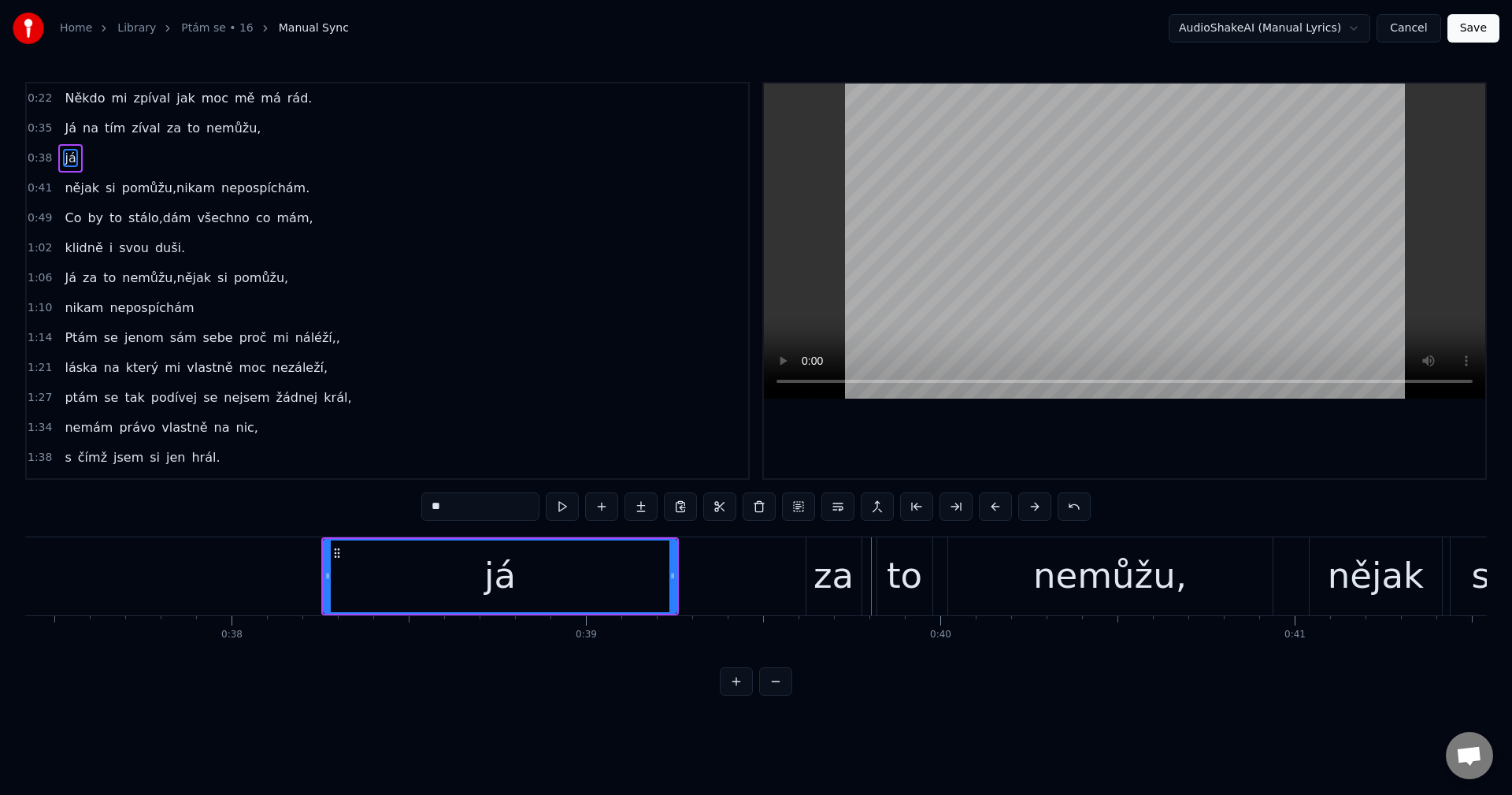
click at [750, 572] on div "Já na tím zíval za to nemůžu," at bounding box center [350, 576] width 1852 height 78
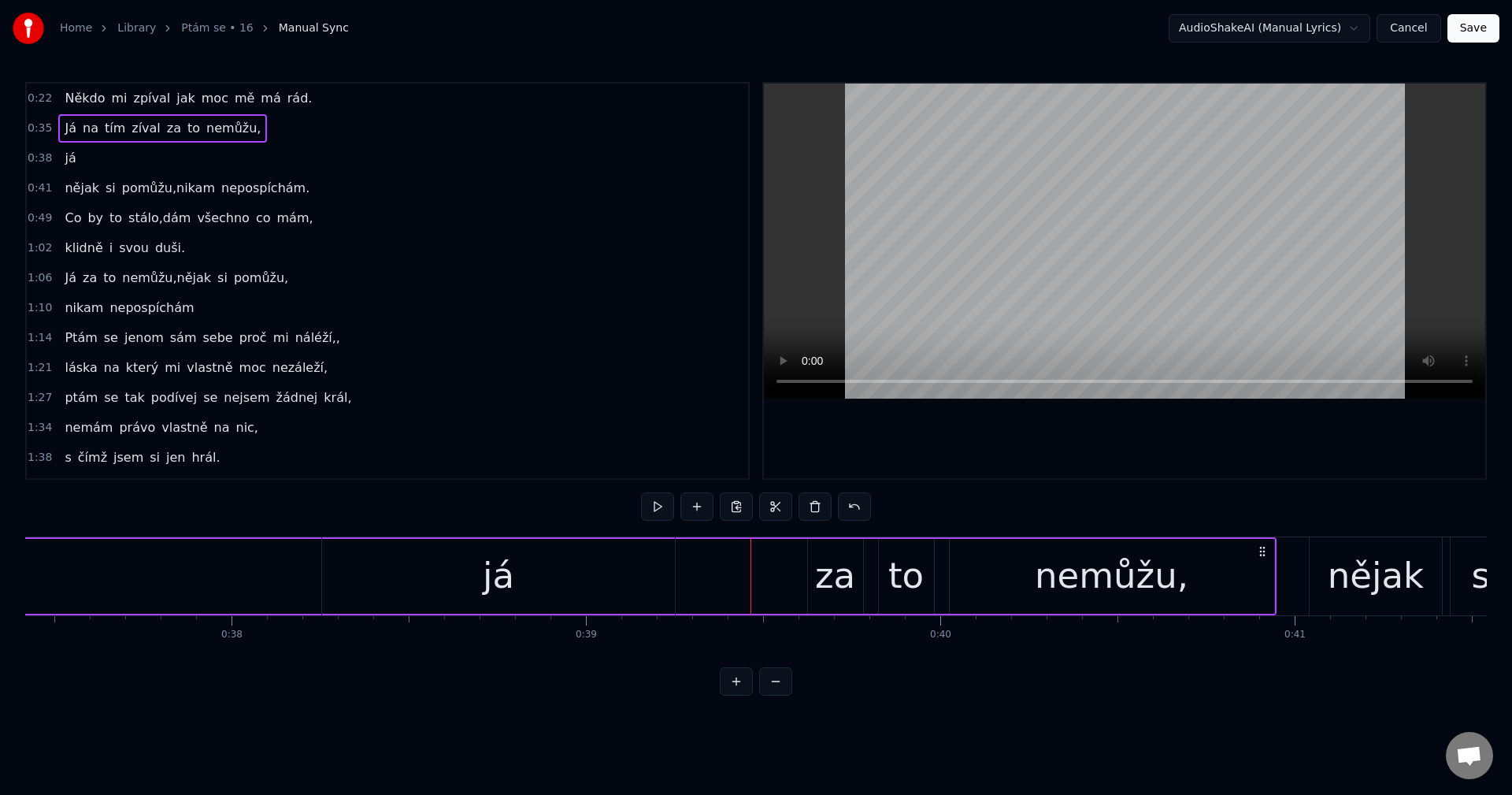
click at [518, 579] on div "já" at bounding box center [499, 576] width 353 height 78
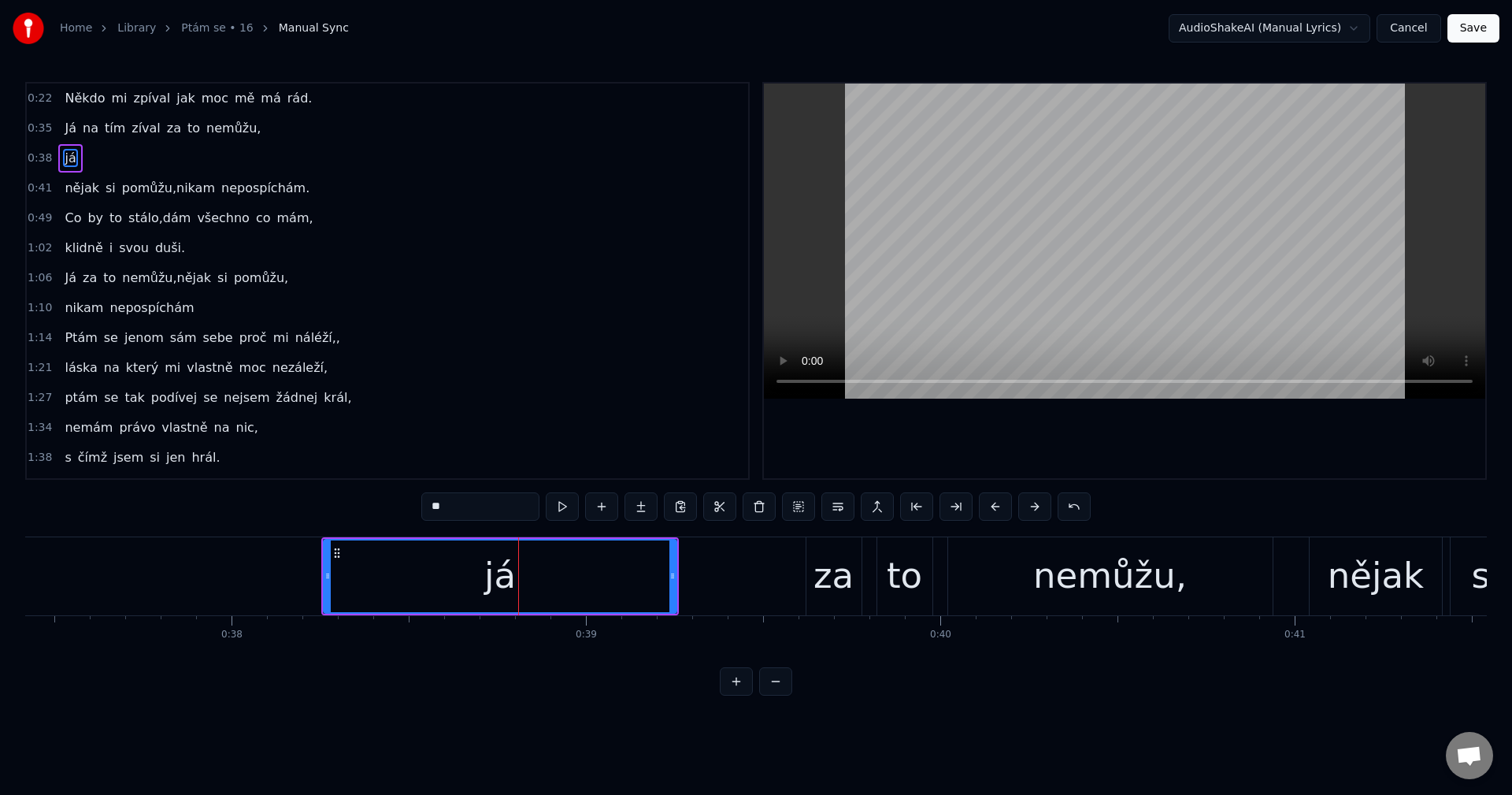
click at [389, 559] on div "já" at bounding box center [500, 576] width 351 height 72
click at [762, 506] on button at bounding box center [759, 507] width 33 height 29
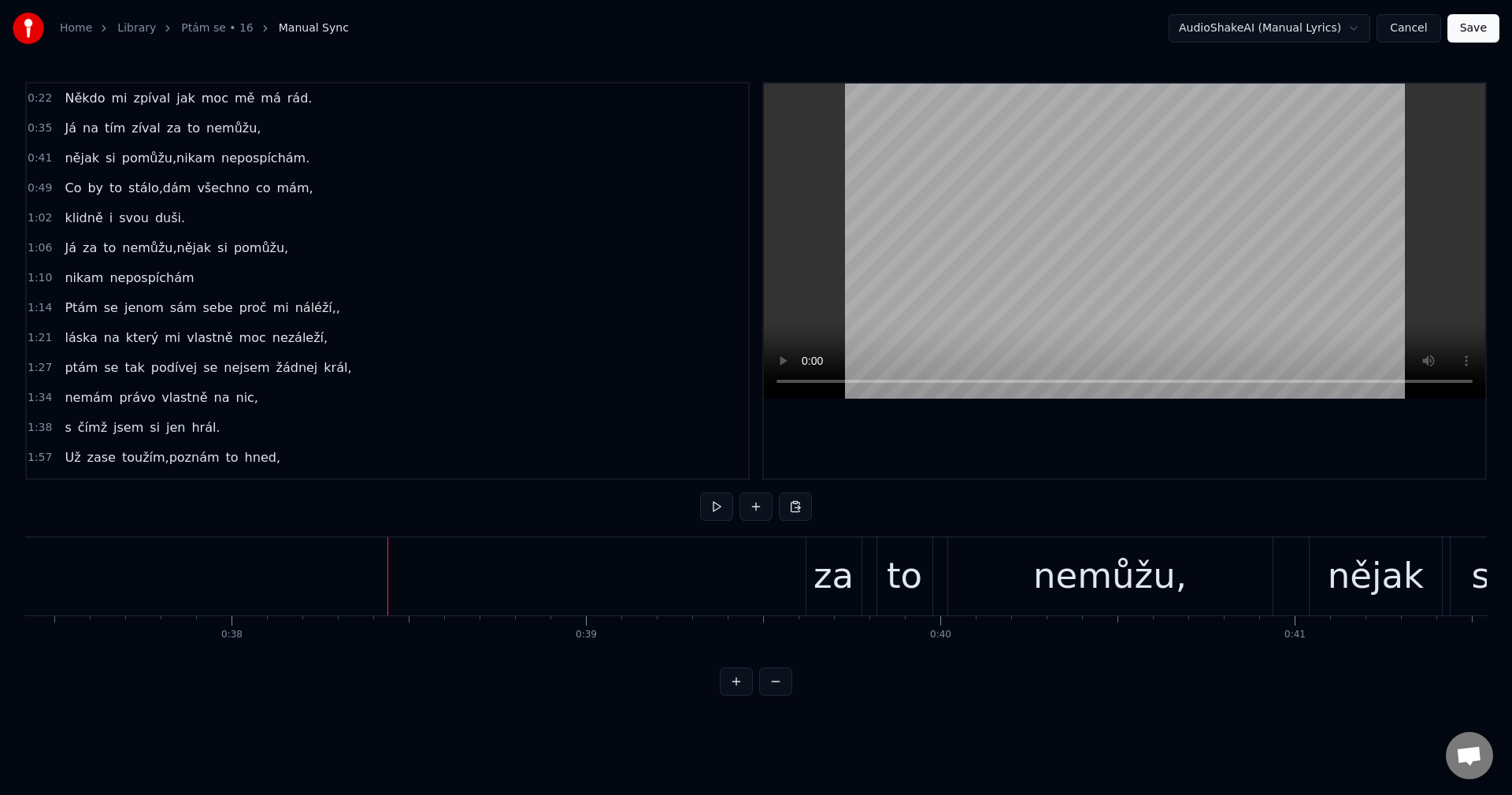
click at [671, 570] on div "Já na tím zíval za to nemůžu," at bounding box center [350, 576] width 1852 height 78
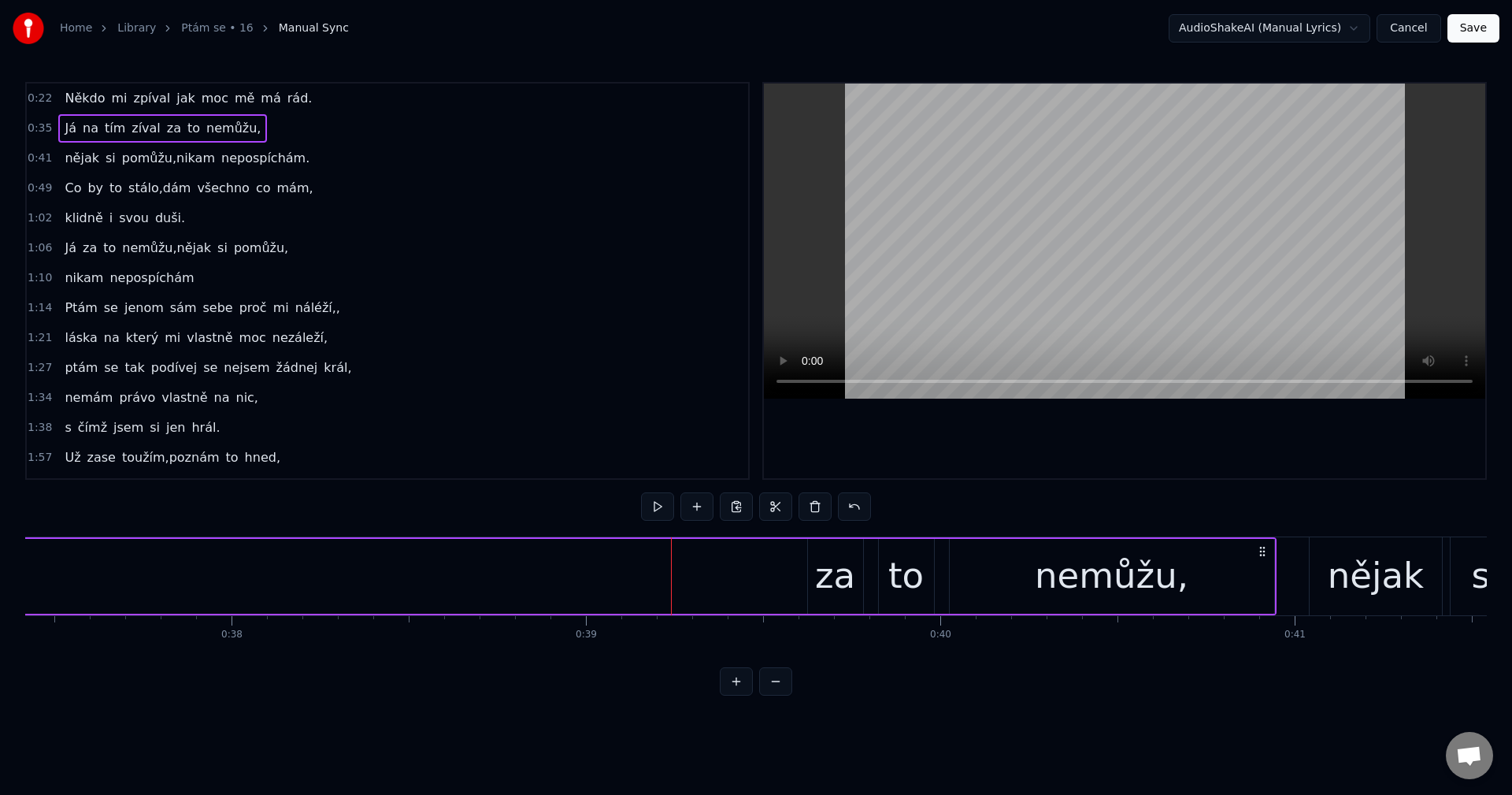
click at [704, 572] on div "Já na tím zíval za to nemůžu," at bounding box center [350, 576] width 1852 height 78
click at [694, 512] on button at bounding box center [697, 507] width 33 height 29
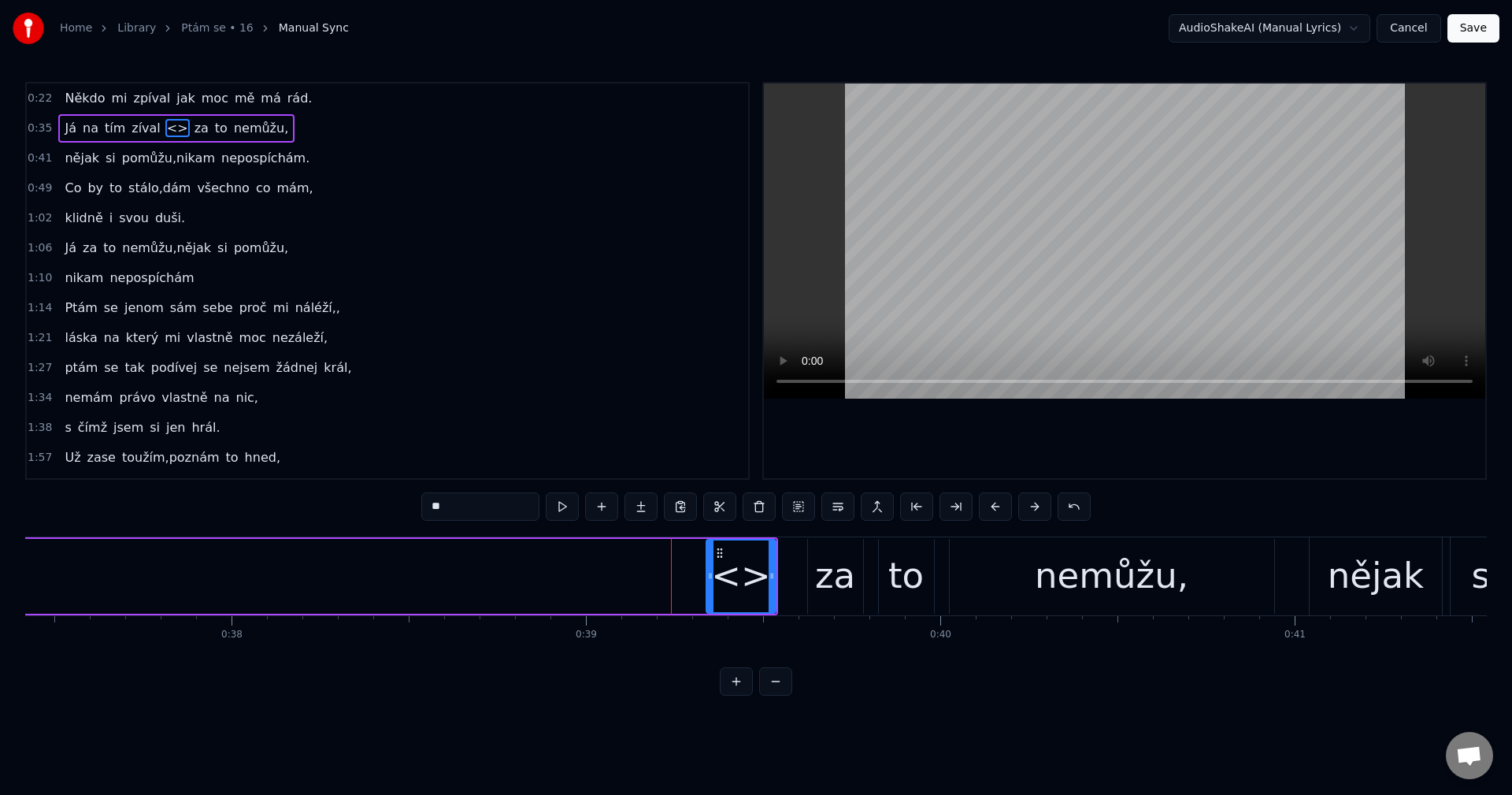
drag, startPoint x: 431, startPoint y: 508, endPoint x: 328, endPoint y: 511, distance: 103.0
click at [328, 511] on div "0:22 Někdo mi zpíval jak moc mě má rád. 0:35 Já na tím zíval <> za to nemůžu, 0…" at bounding box center [756, 388] width 1461 height 614
type input "**"
click at [729, 551] on icon at bounding box center [724, 553] width 13 height 13
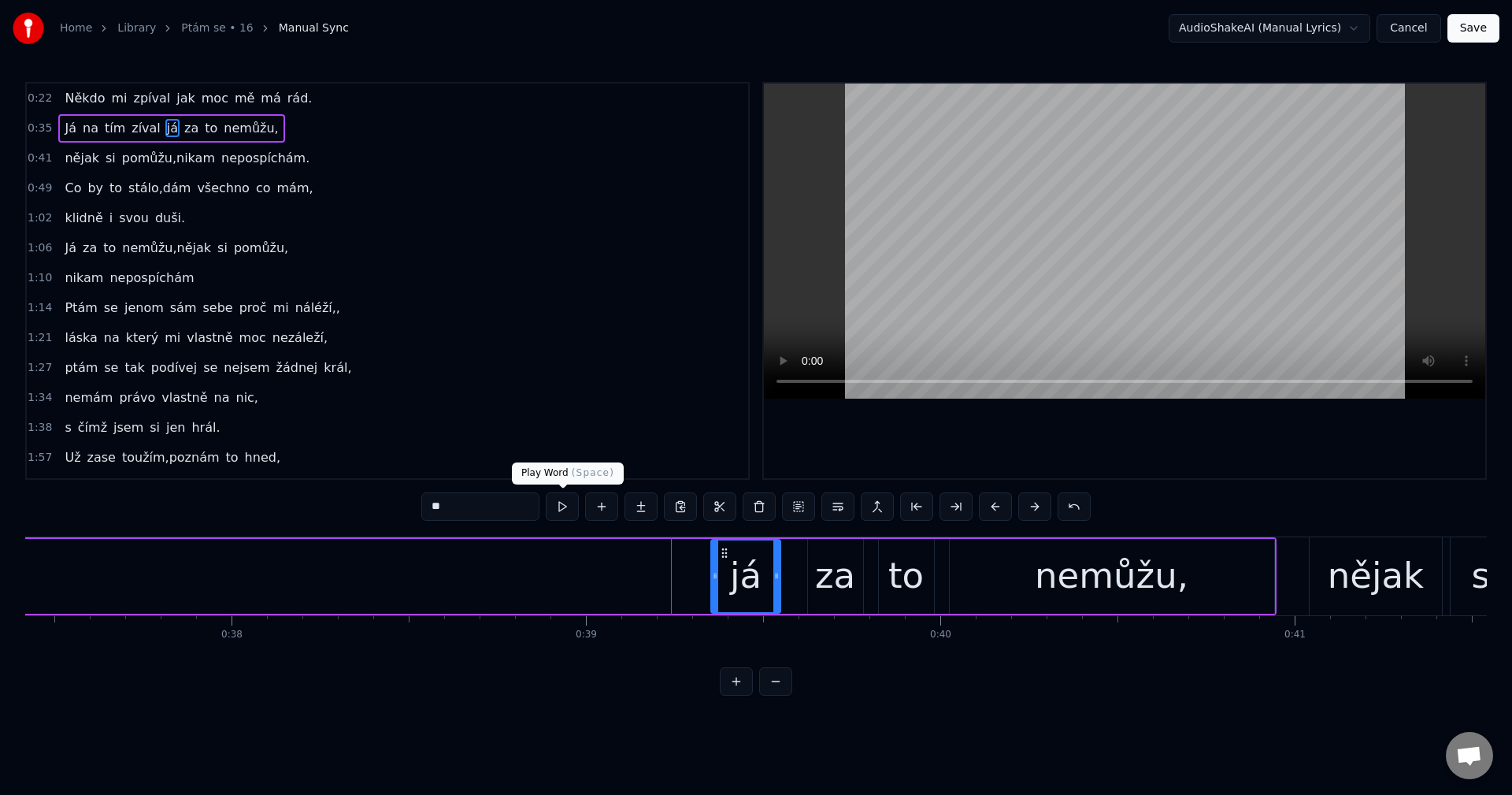
click at [558, 508] on button at bounding box center [562, 507] width 33 height 29
click at [525, 546] on div "Já na tím zíval já za to nemůžu," at bounding box center [350, 576] width 1852 height 78
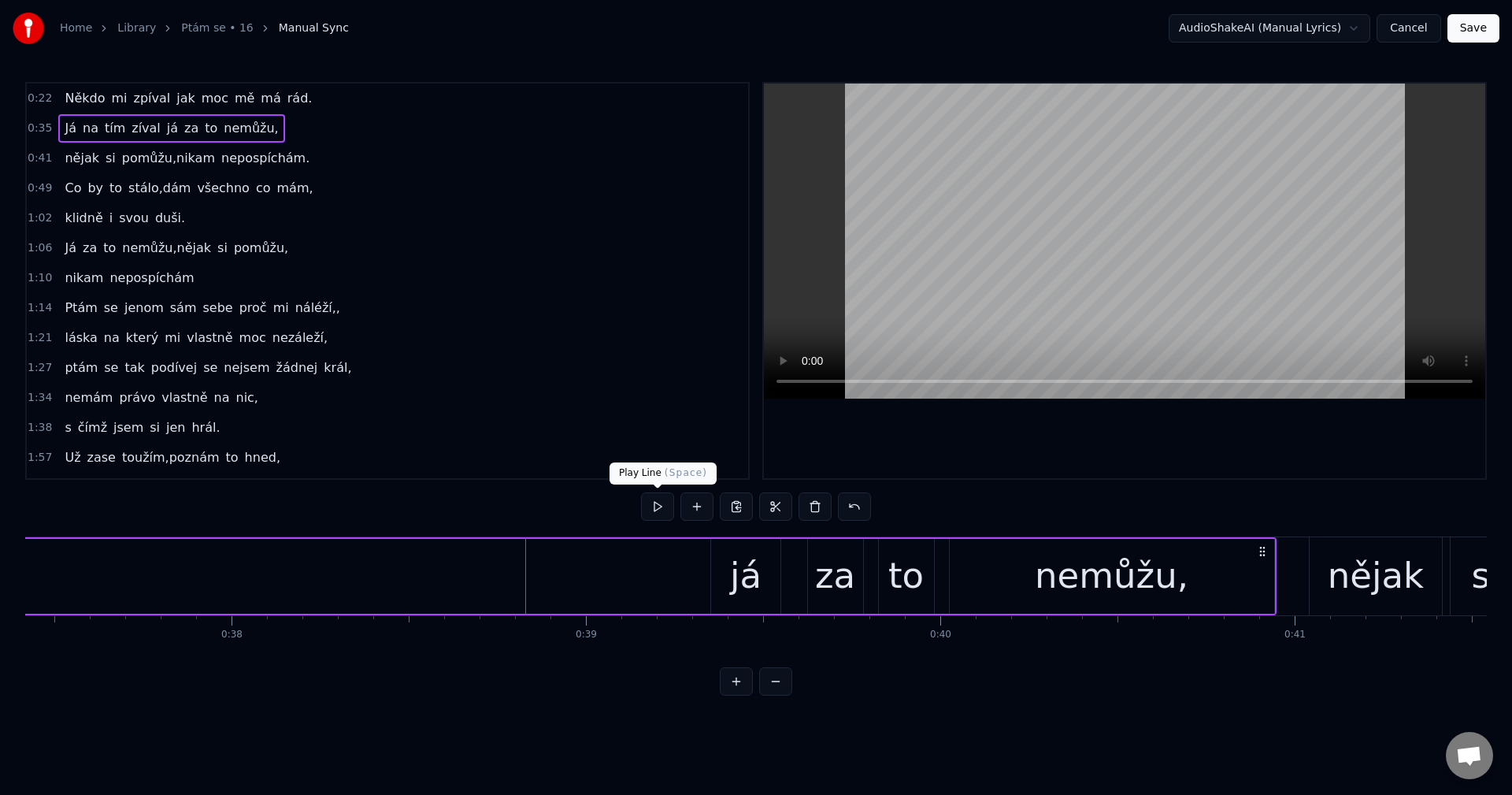
click at [646, 508] on button at bounding box center [658, 507] width 33 height 29
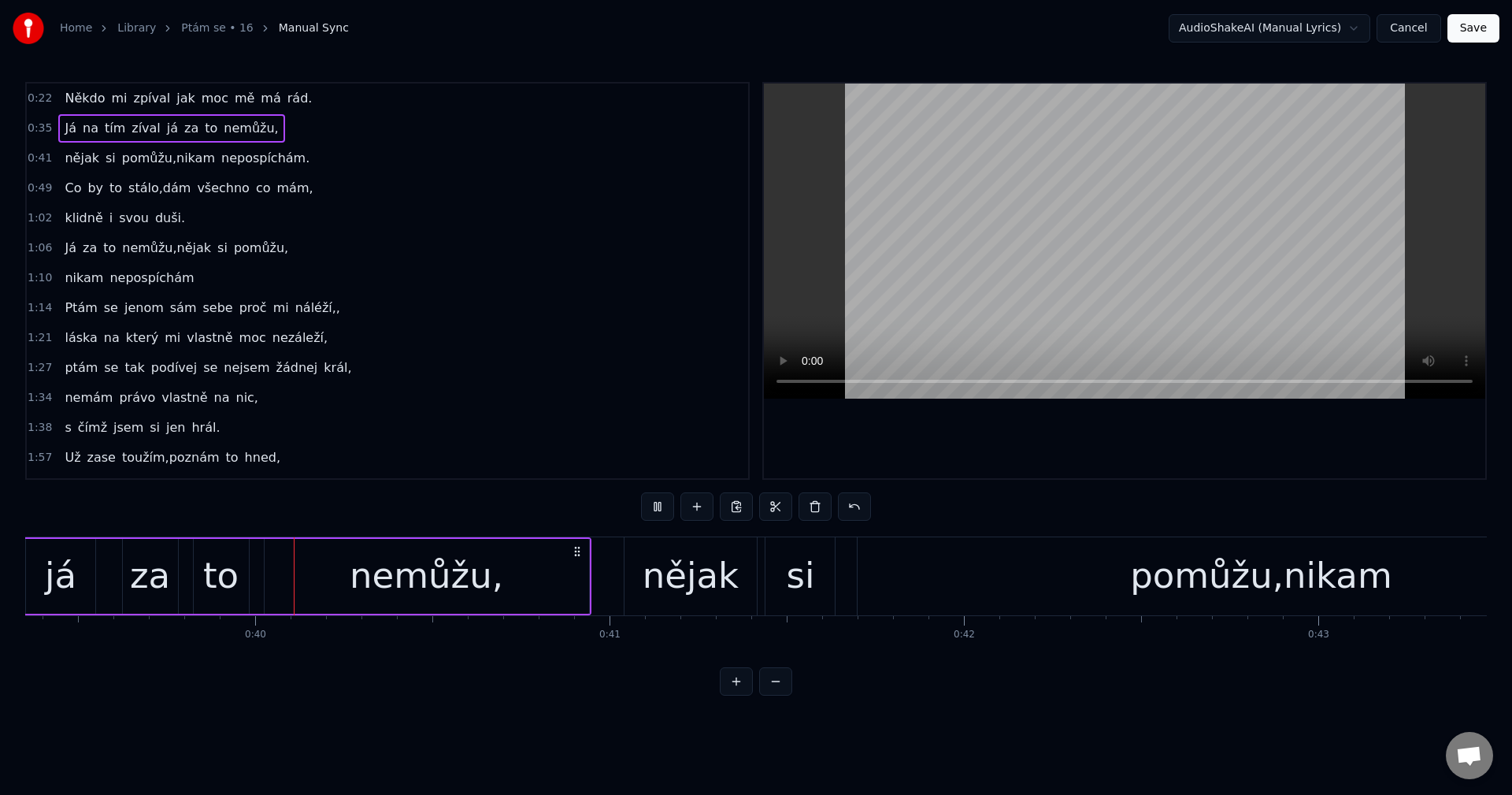
scroll to position [0, 13966]
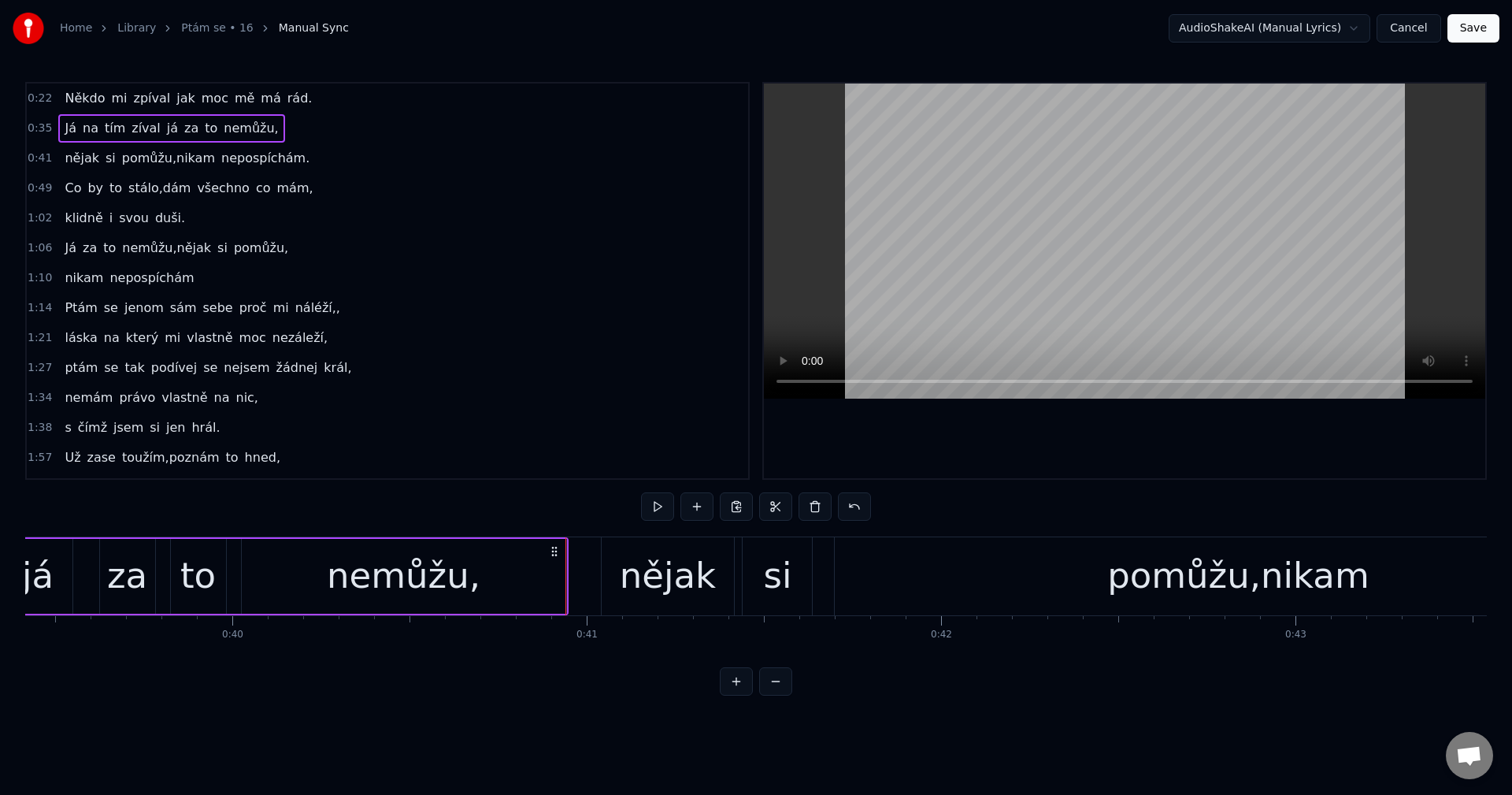
click at [852, 562] on div "pomůžu,nikam" at bounding box center [1237, 576] width 806 height 78
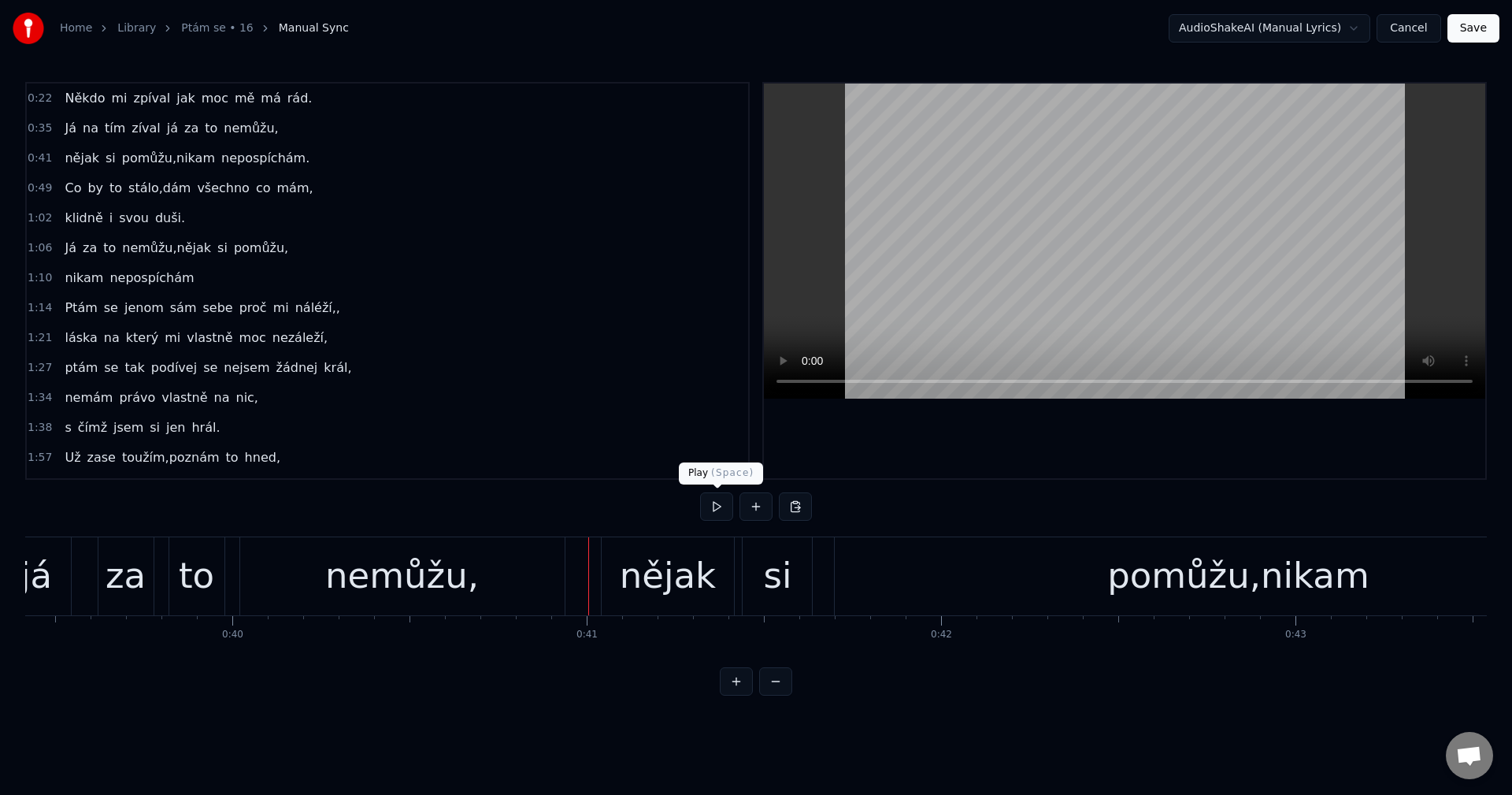
click at [715, 510] on button at bounding box center [716, 507] width 33 height 29
click at [716, 510] on button at bounding box center [716, 507] width 33 height 29
click at [998, 595] on div "pomůžu,nikam" at bounding box center [1237, 576] width 806 height 78
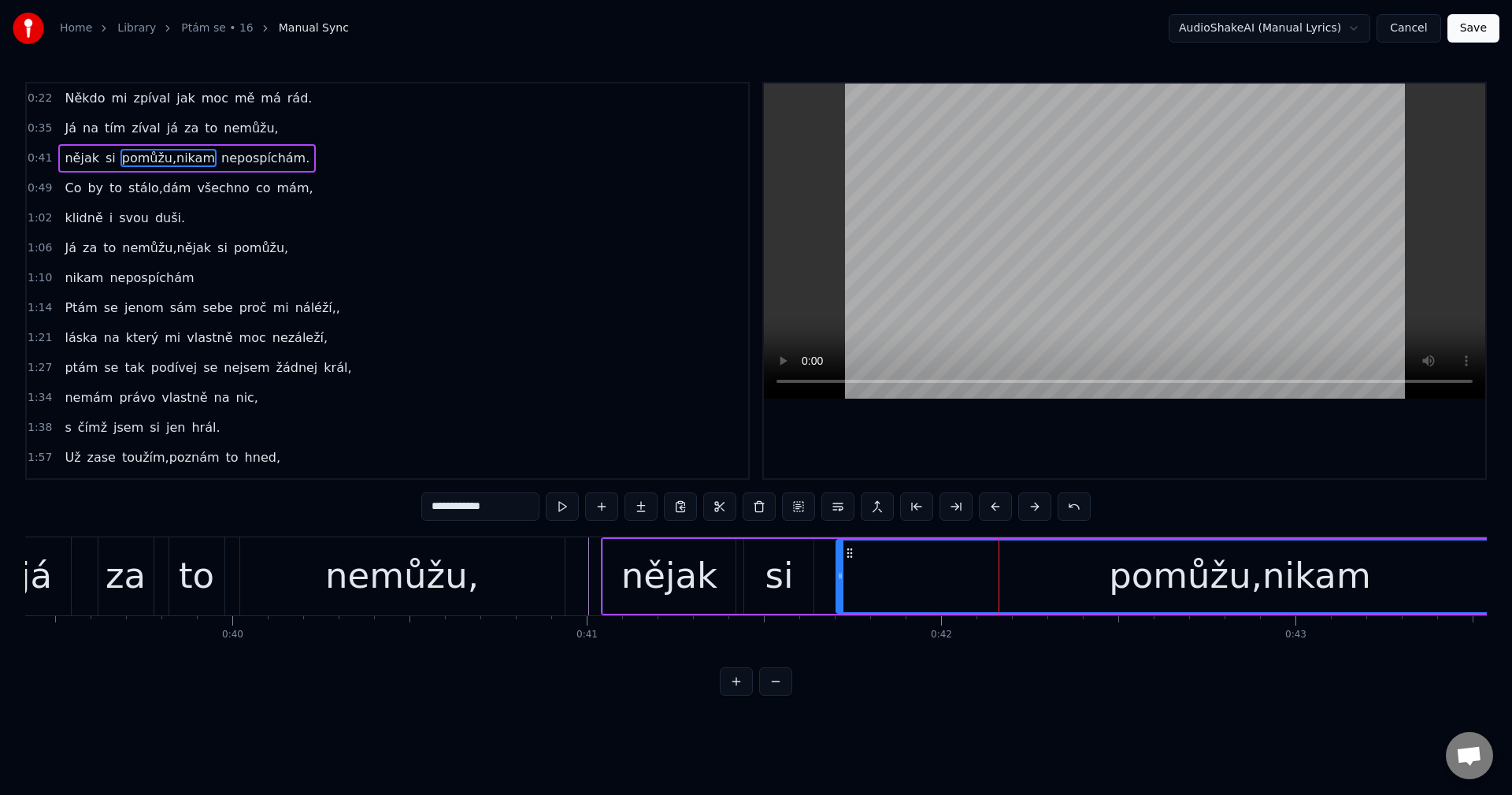
drag, startPoint x: 503, startPoint y: 504, endPoint x: 472, endPoint y: 507, distance: 31.1
click at [472, 507] on input "**********" at bounding box center [480, 507] width 118 height 29
type input "******"
click at [1028, 564] on div "pomůžu" at bounding box center [1239, 576] width 805 height 72
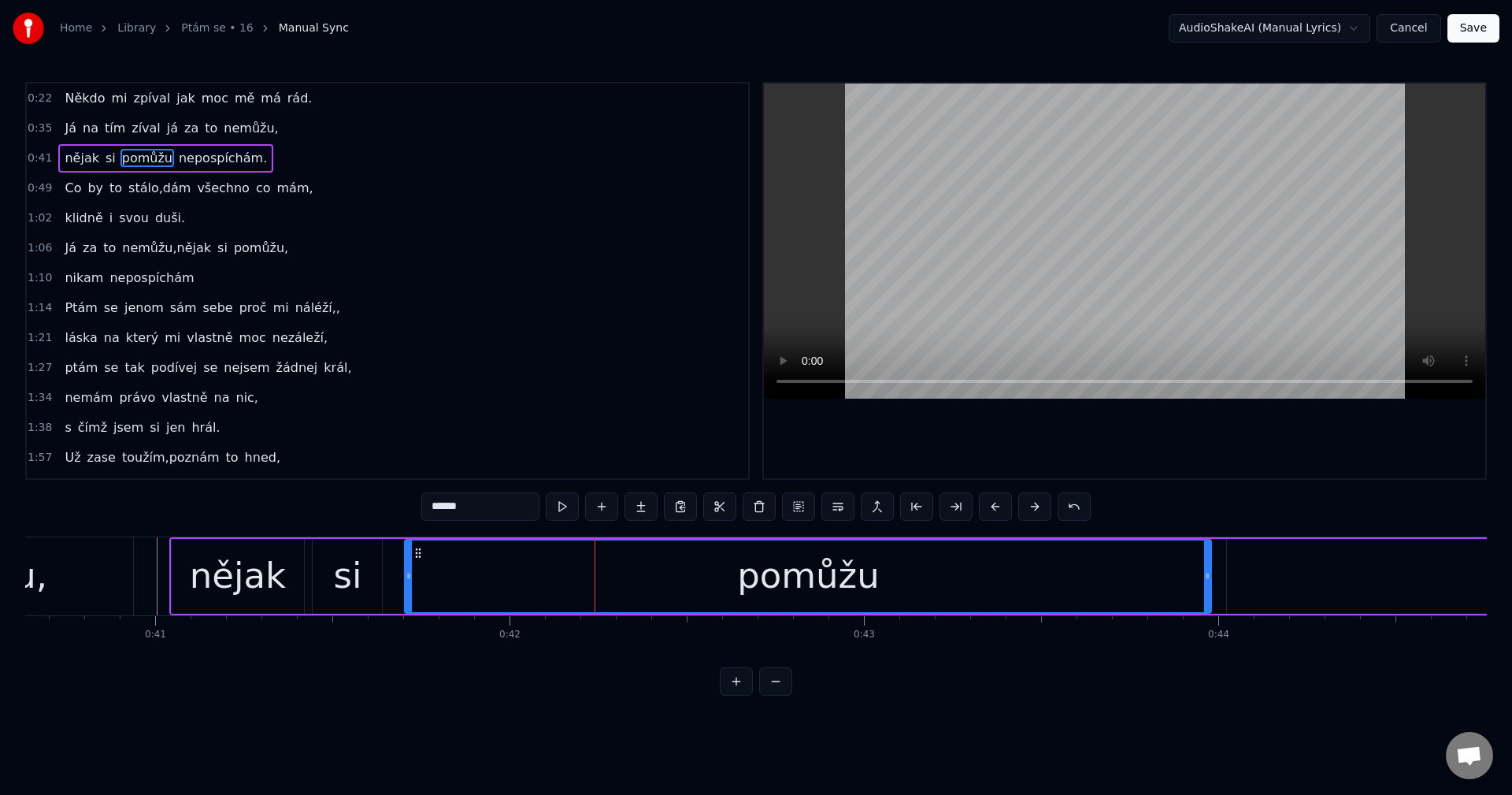
scroll to position [0, 14398]
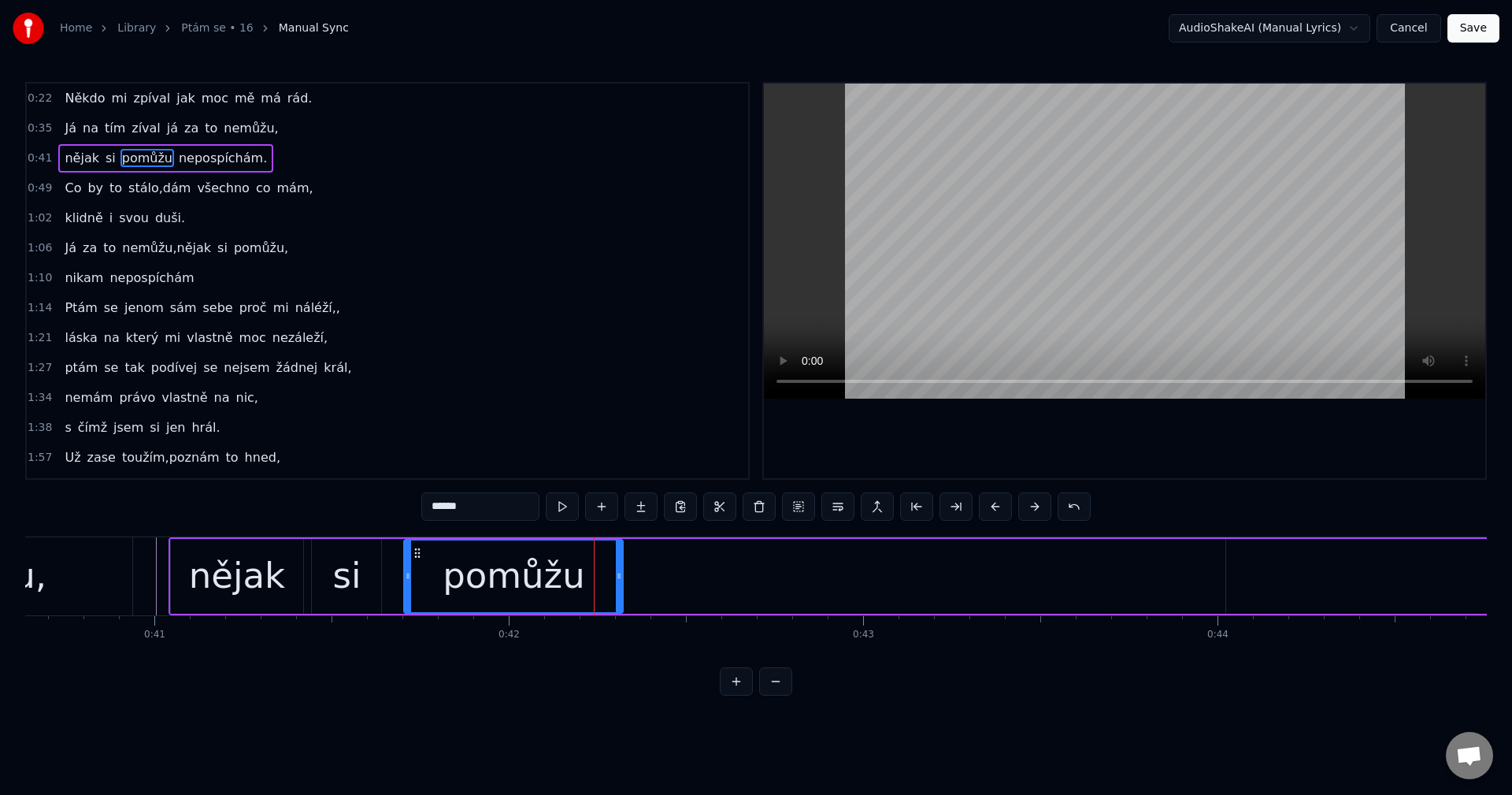
drag, startPoint x: 1206, startPoint y: 576, endPoint x: 618, endPoint y: 556, distance: 588.3
click at [618, 556] on div at bounding box center [619, 576] width 6 height 72
click at [890, 567] on div "nějak si pomůžu nepospíchám." at bounding box center [1198, 576] width 2058 height 78
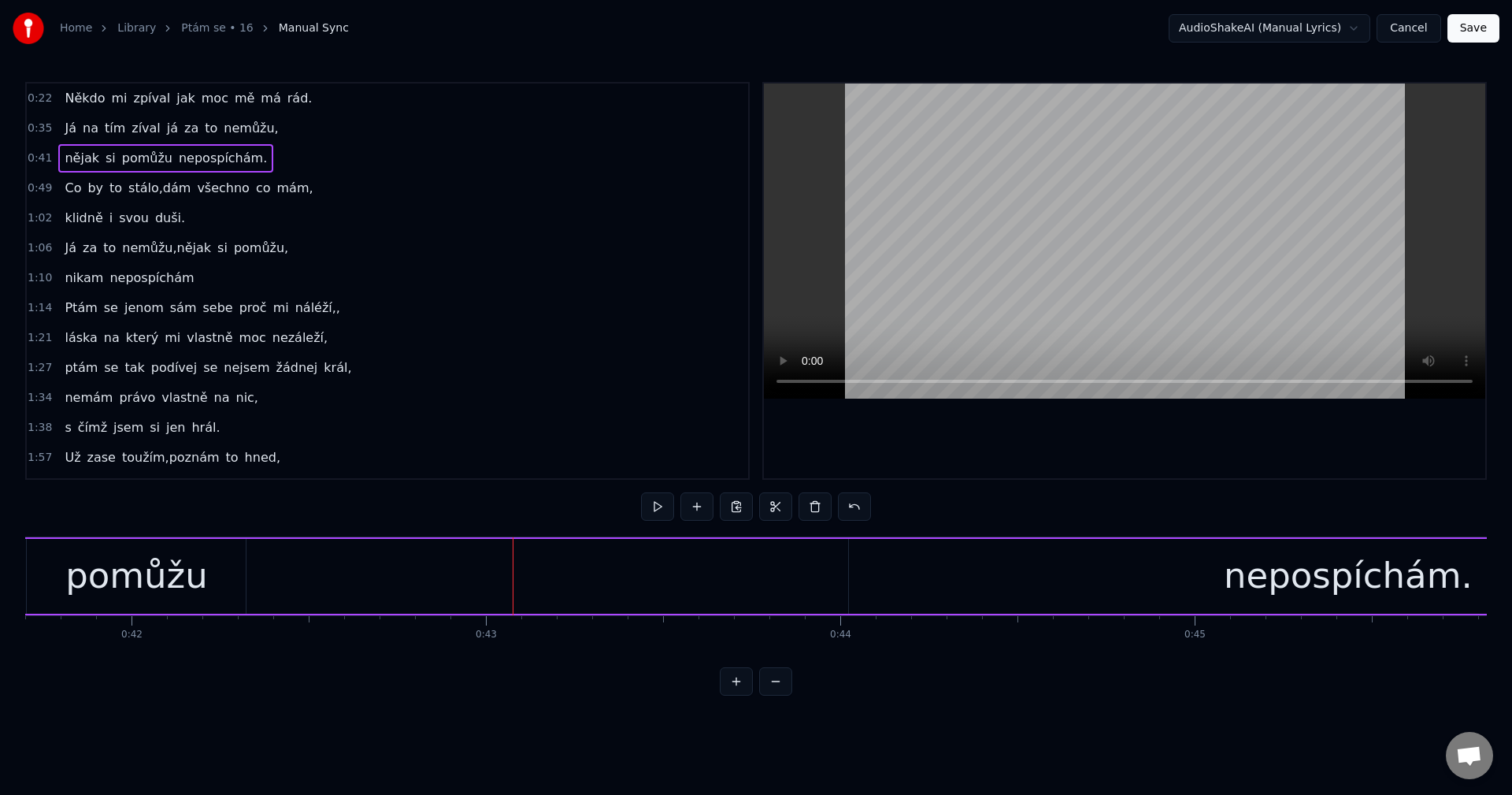
scroll to position [0, 14829]
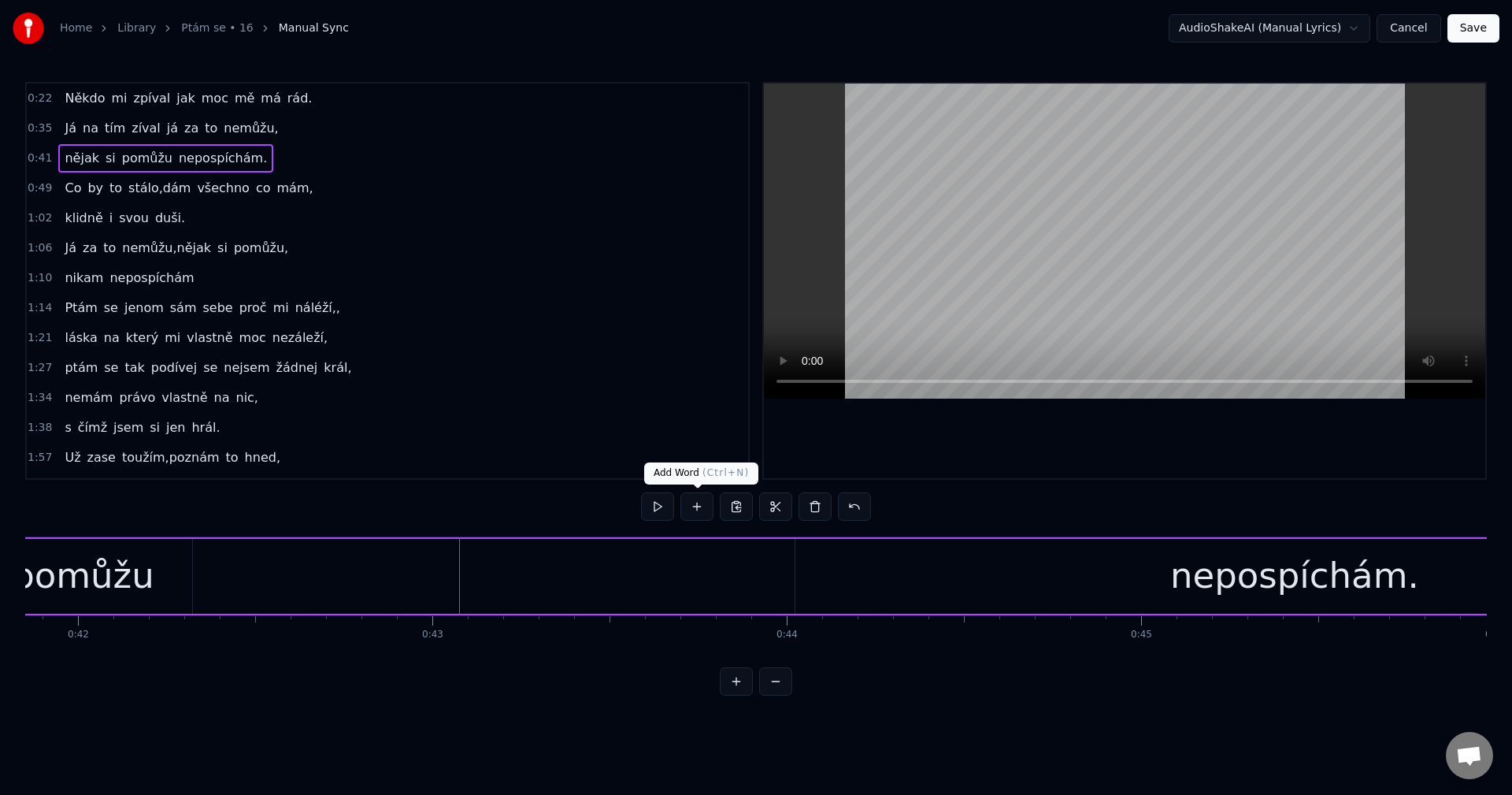
click at [698, 511] on button at bounding box center [697, 507] width 33 height 29
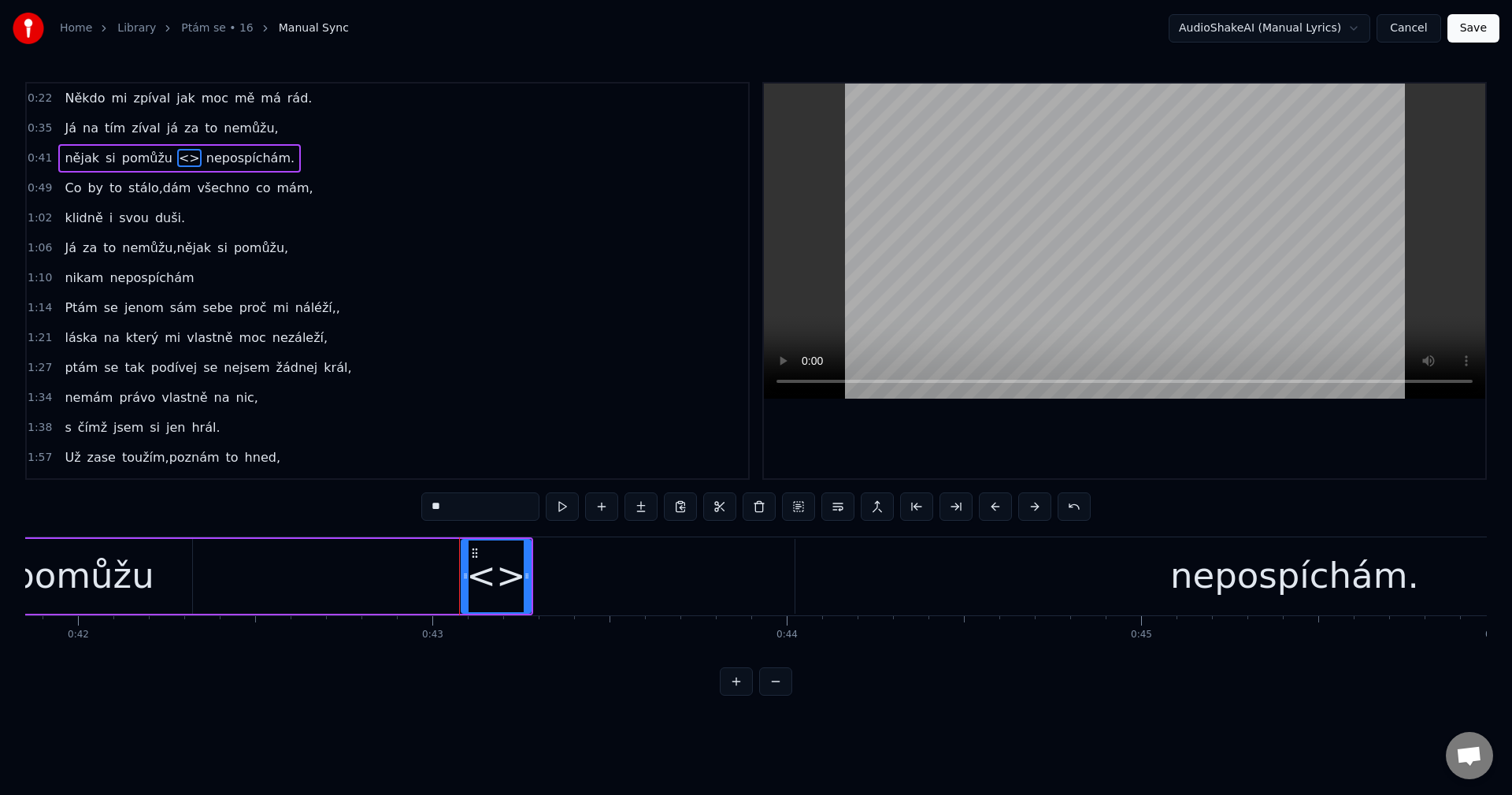
drag, startPoint x: 458, startPoint y: 507, endPoint x: 351, endPoint y: 508, distance: 107.0
click at [339, 507] on div "0:22 Někdo mi zpíval jak moc mě má rád. 0:35 Já na tím zíval já za to nemůžu, 0…" at bounding box center [756, 388] width 1461 height 614
paste input "****"
drag, startPoint x: 433, startPoint y: 512, endPoint x: 412, endPoint y: 513, distance: 21.0
click at [413, 513] on div "0:22 Někdo mi zpíval jak moc mě má rád. 0:35 Já na tím zíval já za to nemůžu, 0…" at bounding box center [756, 388] width 1461 height 614
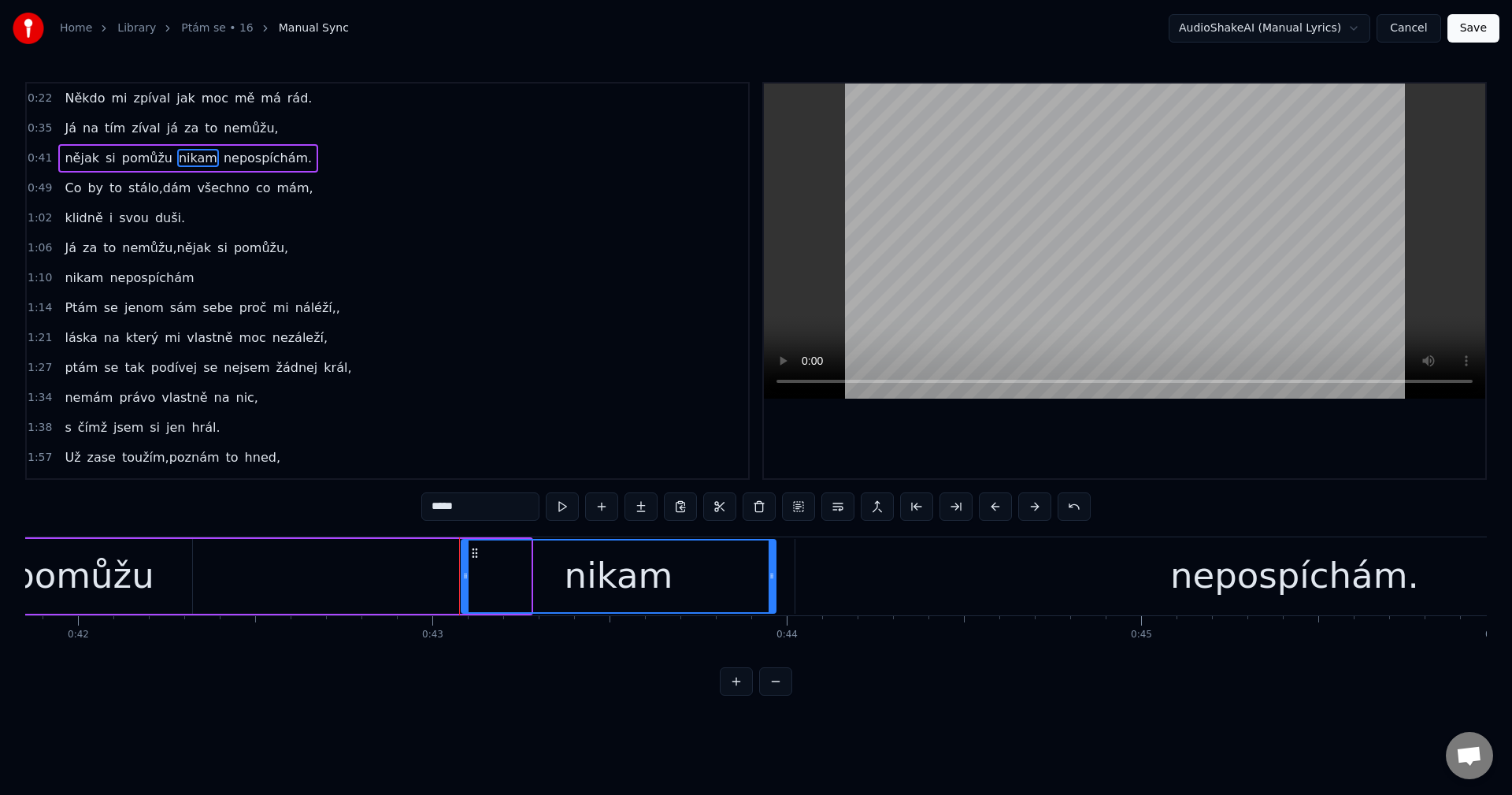
drag, startPoint x: 527, startPoint y: 576, endPoint x: 773, endPoint y: 572, distance: 246.0
click at [773, 572] on icon at bounding box center [772, 576] width 6 height 13
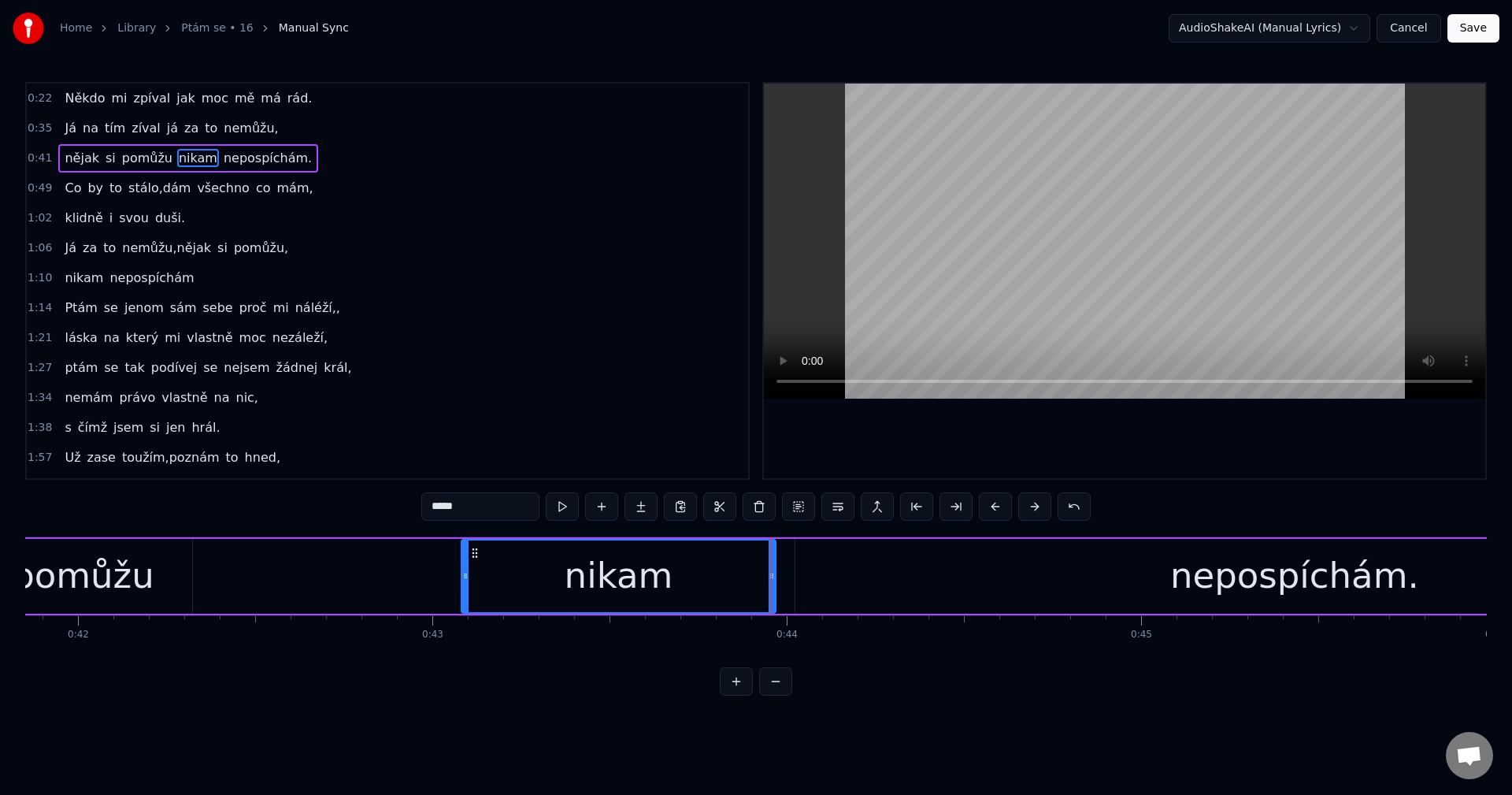
type input "*****"
click at [424, 574] on div "nějak si pomůžu nikam nepospíchám." at bounding box center [767, 576] width 2058 height 78
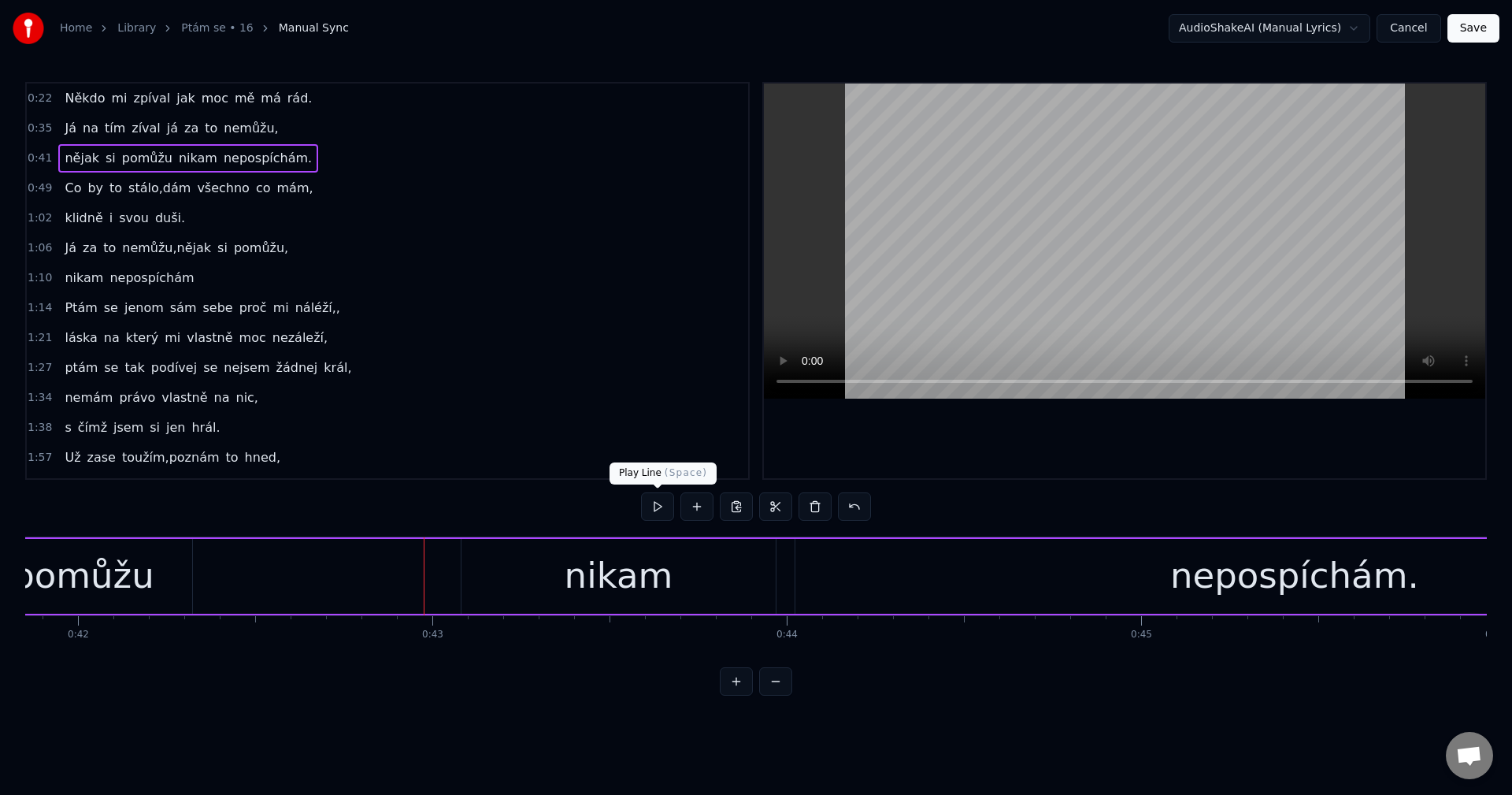
click at [659, 504] on button at bounding box center [658, 507] width 33 height 29
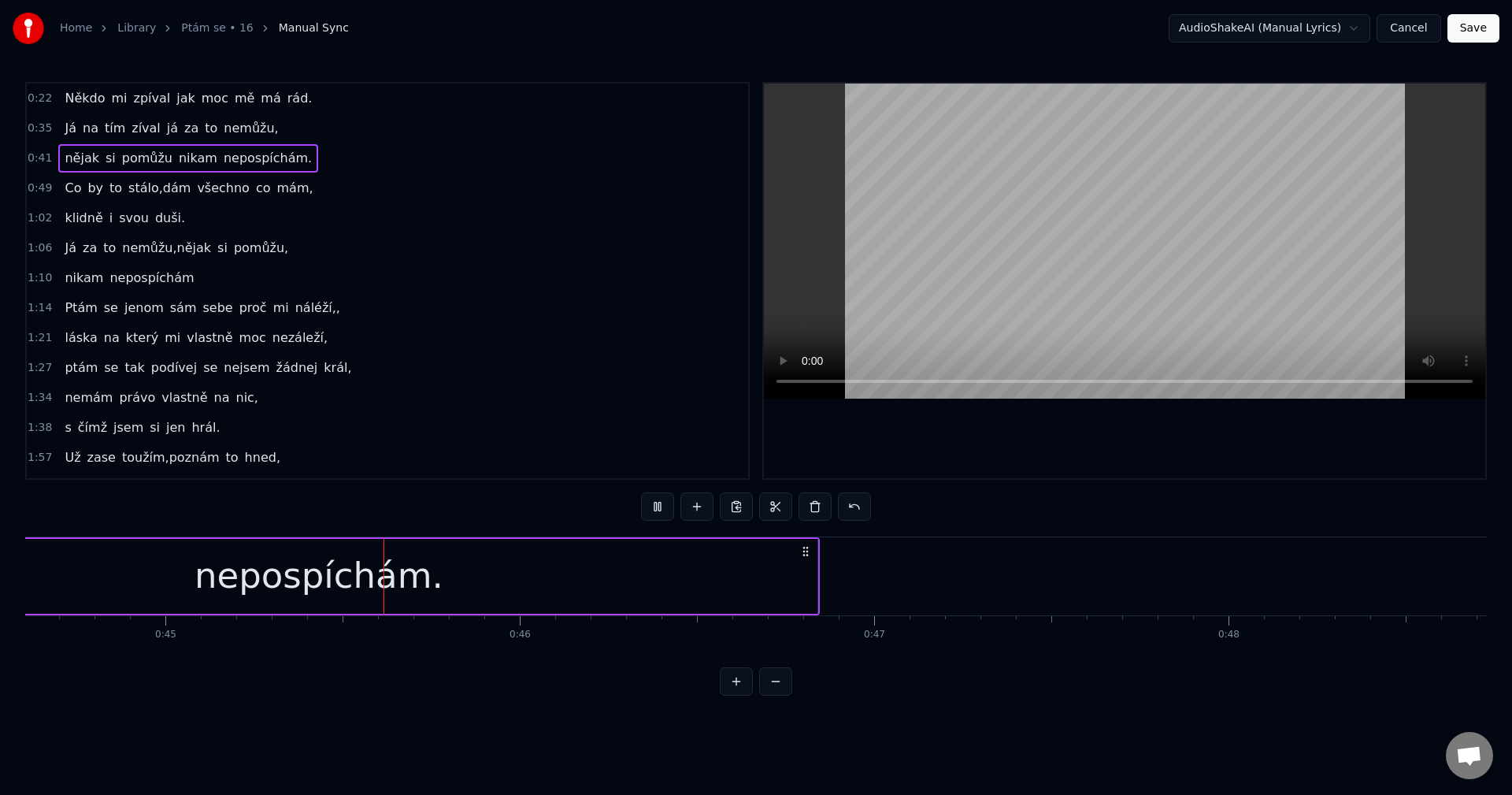
scroll to position [0, 15856]
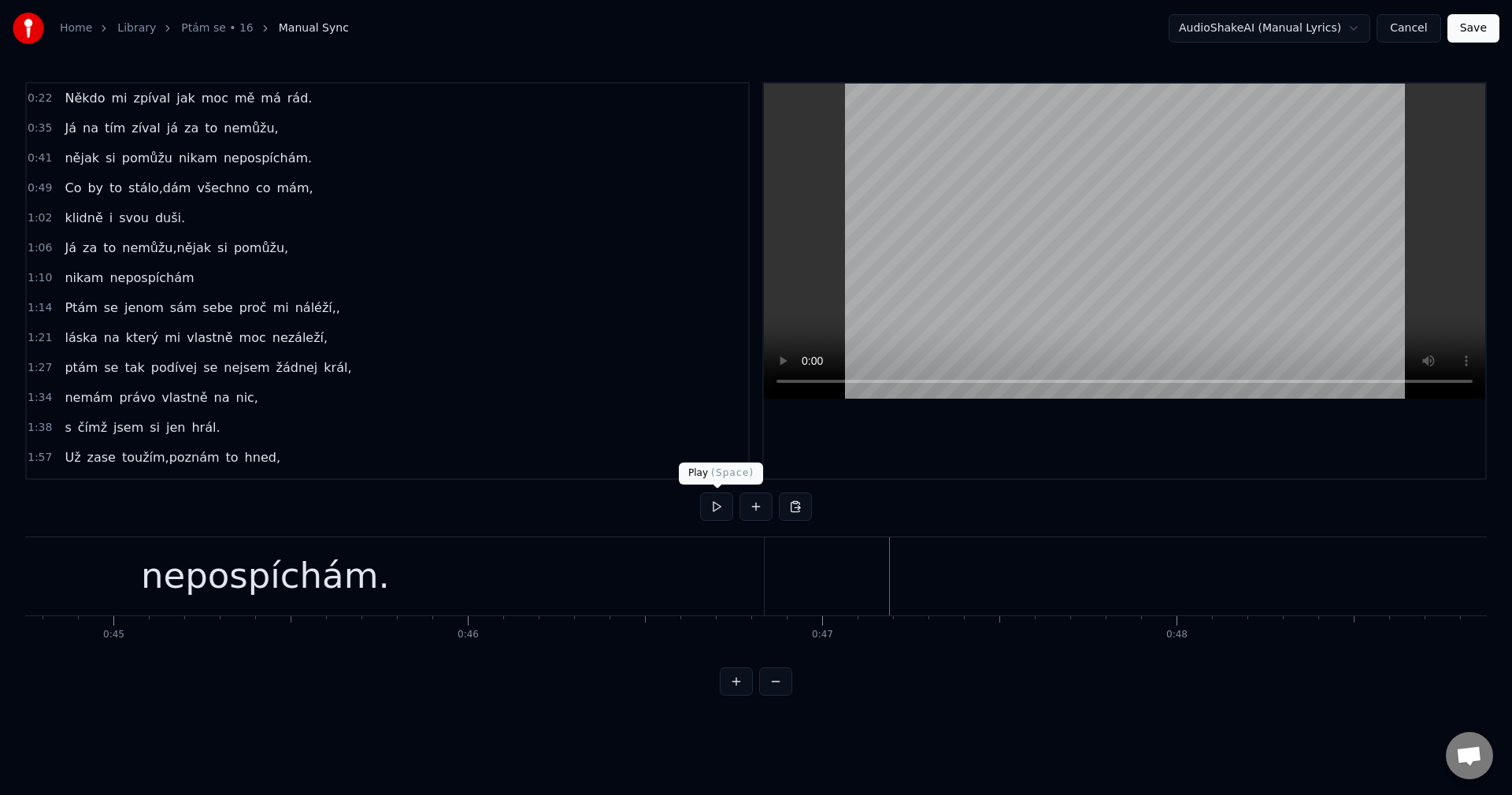
click at [716, 510] on button at bounding box center [716, 507] width 33 height 29
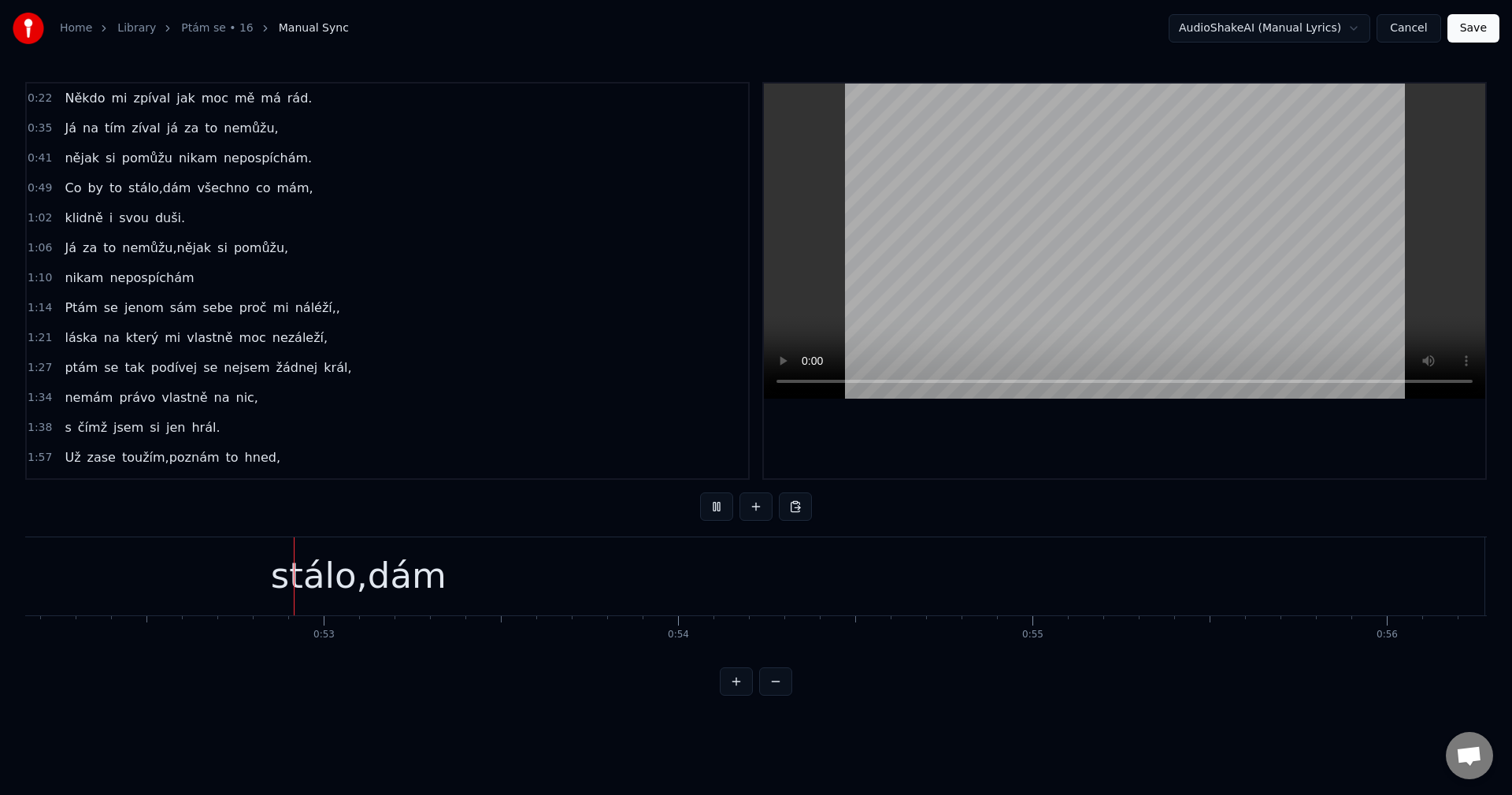
scroll to position [0, 18498]
click at [711, 499] on button at bounding box center [716, 507] width 33 height 29
click at [505, 554] on div "stálo,dám" at bounding box center [340, 576] width 2252 height 78
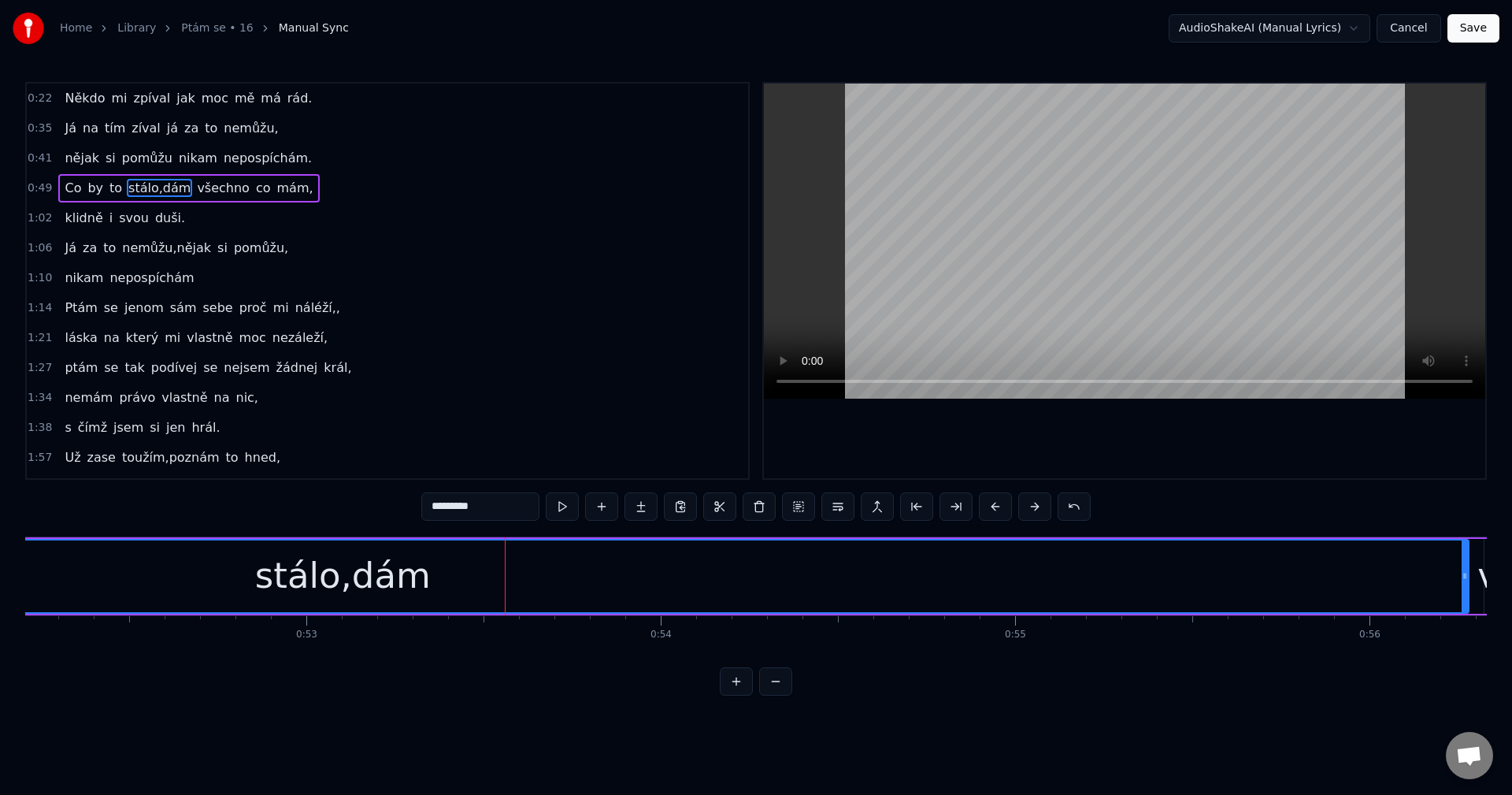
drag, startPoint x: 454, startPoint y: 505, endPoint x: 492, endPoint y: 508, distance: 38.1
click at [492, 508] on input "*********" at bounding box center [480, 507] width 118 height 29
type input "*****"
click at [756, 603] on div "stálo" at bounding box center [342, 576] width 2251 height 72
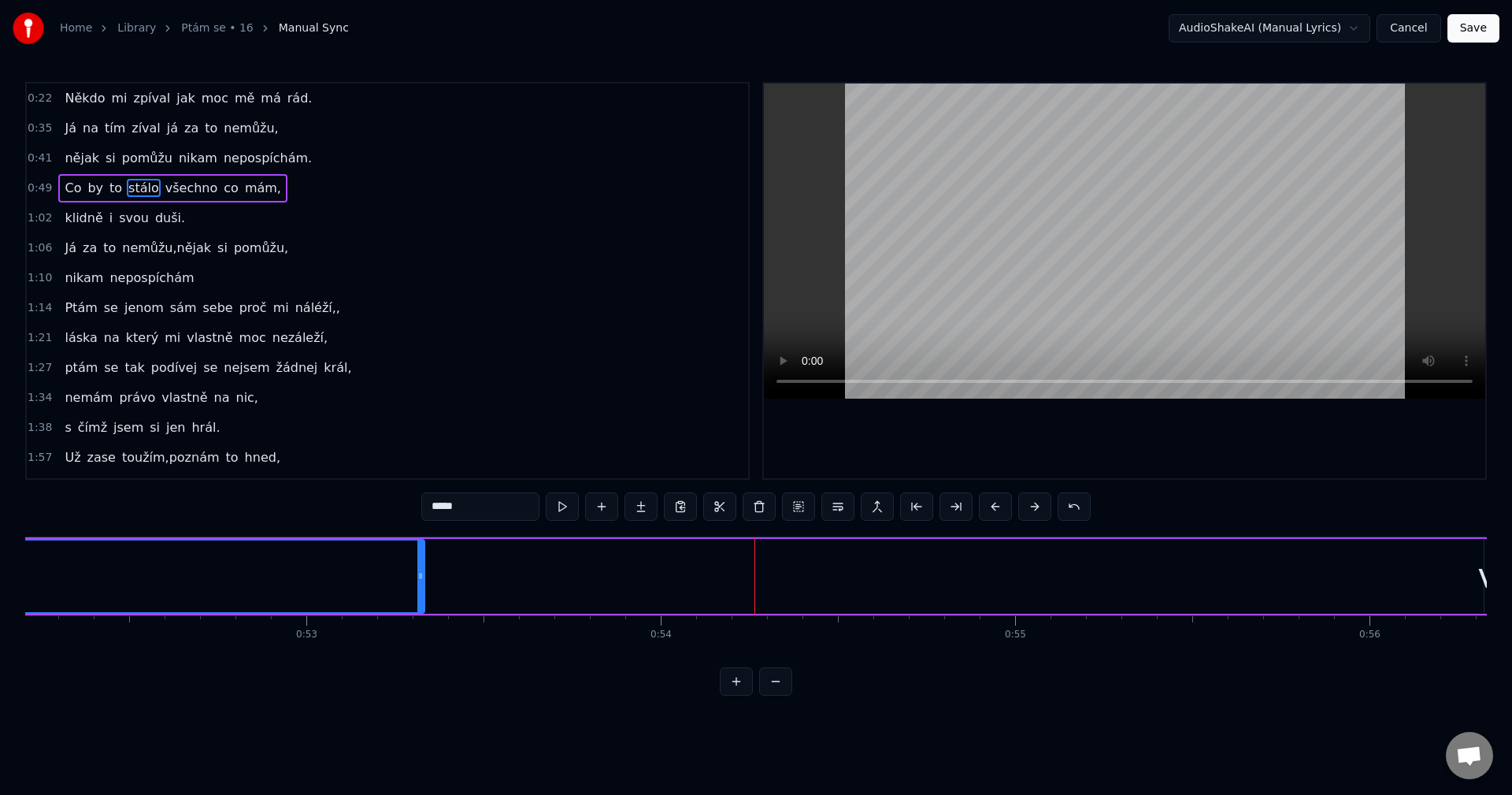
drag, startPoint x: 1466, startPoint y: 579, endPoint x: 422, endPoint y: 590, distance: 1044.1
click at [422, 590] on div at bounding box center [420, 576] width 6 height 72
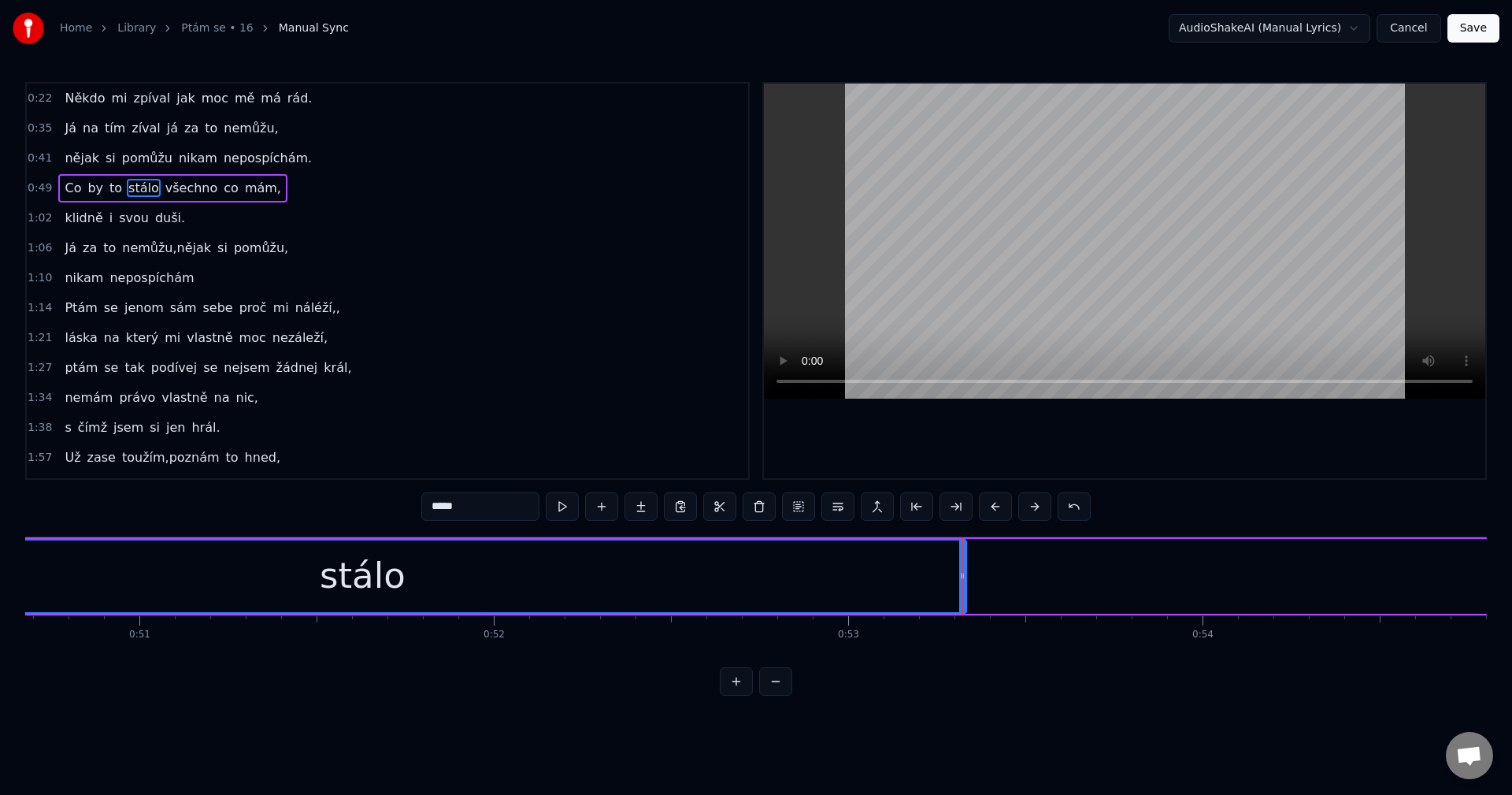
scroll to position [0, 17849]
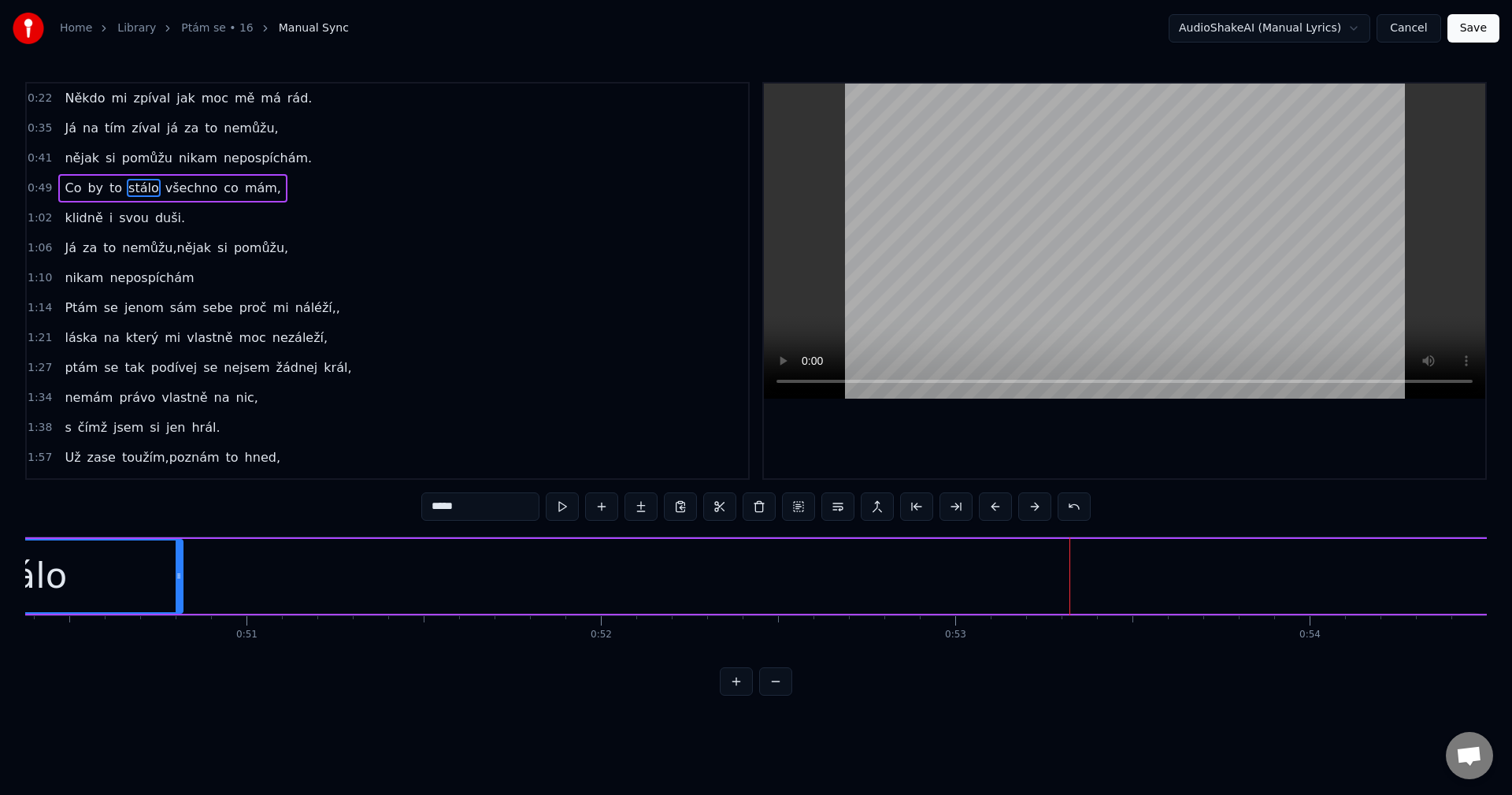
drag, startPoint x: 1071, startPoint y: 576, endPoint x: 182, endPoint y: 586, distance: 889.1
click at [182, 586] on div at bounding box center [179, 576] width 6 height 72
click at [270, 580] on div "Co by to stálo všechno co mám," at bounding box center [1253, 576] width 3220 height 78
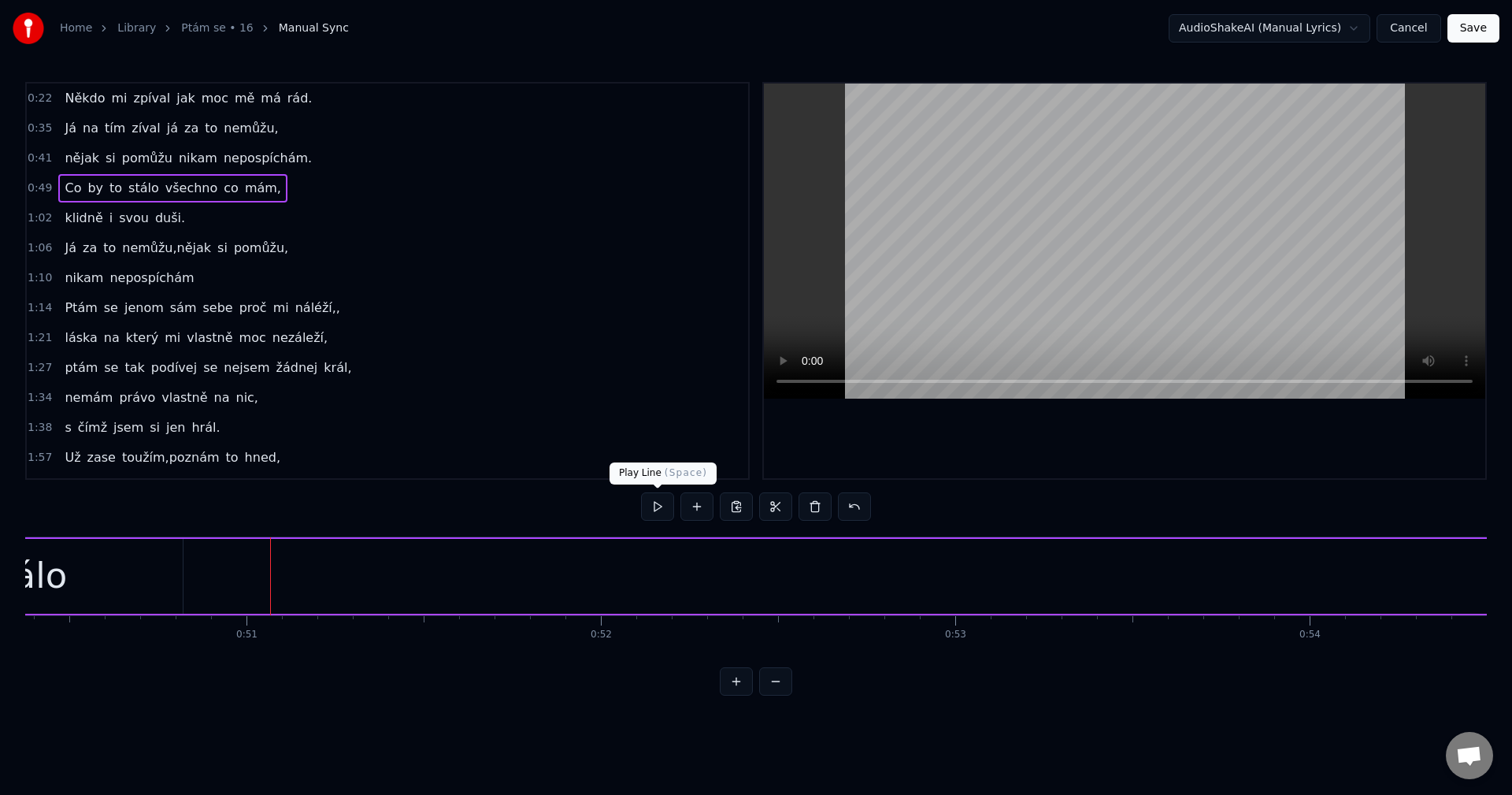
click at [654, 503] on button at bounding box center [658, 507] width 33 height 29
click at [659, 508] on button at bounding box center [658, 507] width 33 height 29
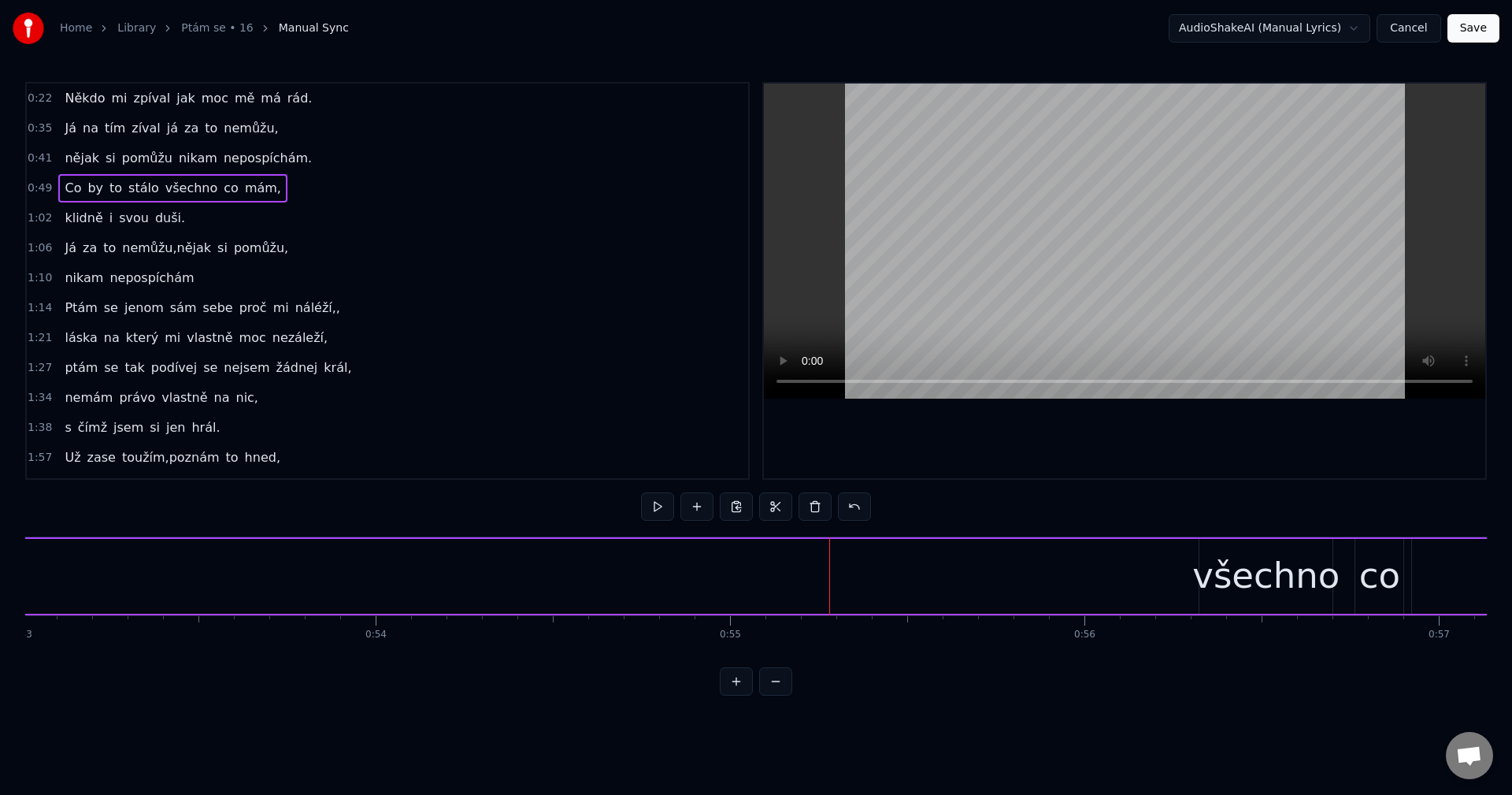
click at [1075, 576] on div "Co by to stálo všechno co mám," at bounding box center [320, 576] width 3220 height 78
click at [704, 512] on button at bounding box center [697, 507] width 33 height 29
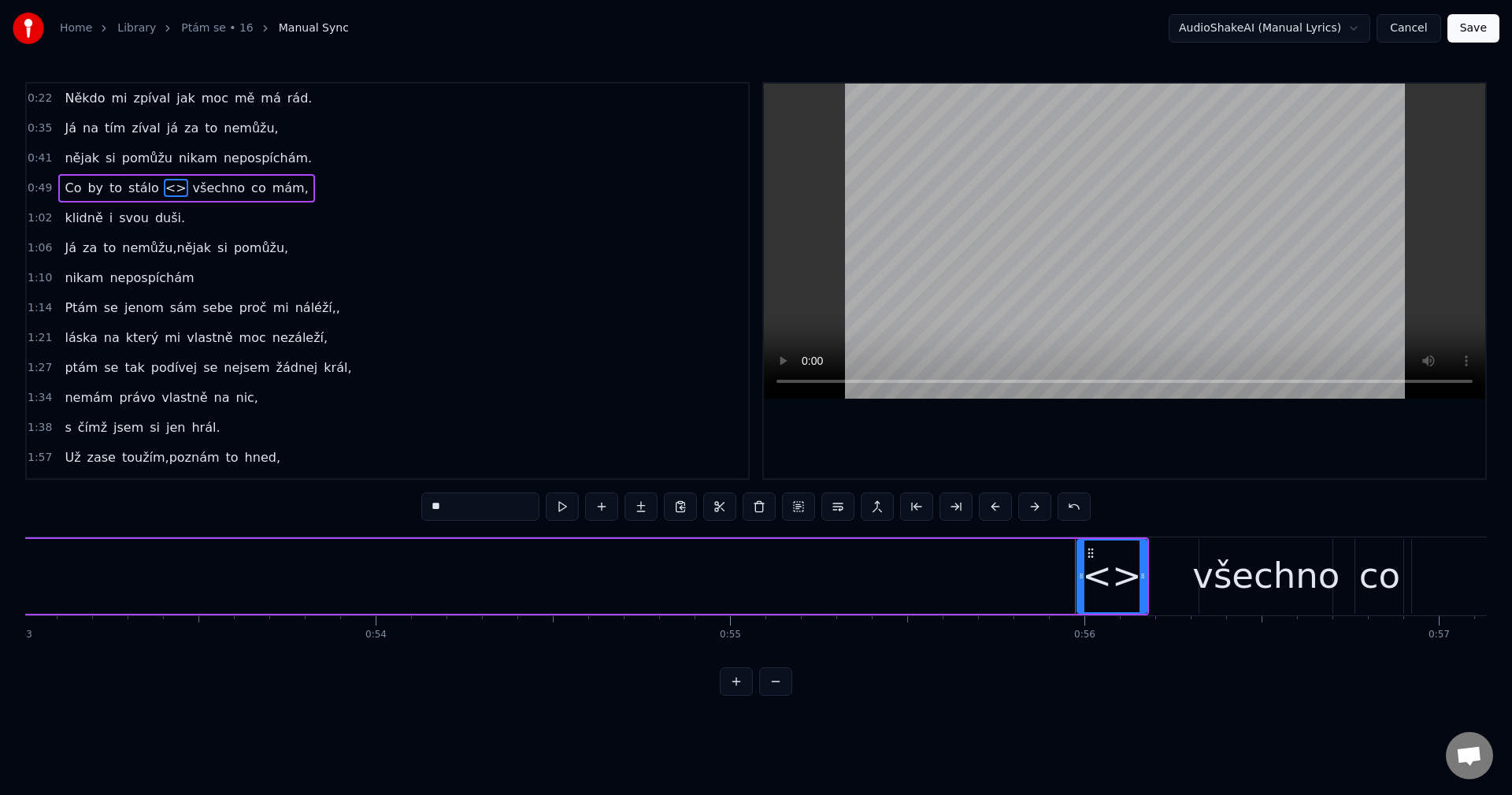
drag, startPoint x: 339, startPoint y: 512, endPoint x: 222, endPoint y: 523, distance: 117.5
click at [222, 523] on div "0:22 Někdo mi zpíval jak moc mě má rád. 0:35 Já na tím zíval já za to nemůžu, 0…" at bounding box center [756, 388] width 1461 height 614
drag, startPoint x: 1142, startPoint y: 576, endPoint x: 1163, endPoint y: 575, distance: 21.0
click at [1163, 575] on icon at bounding box center [1164, 576] width 6 height 13
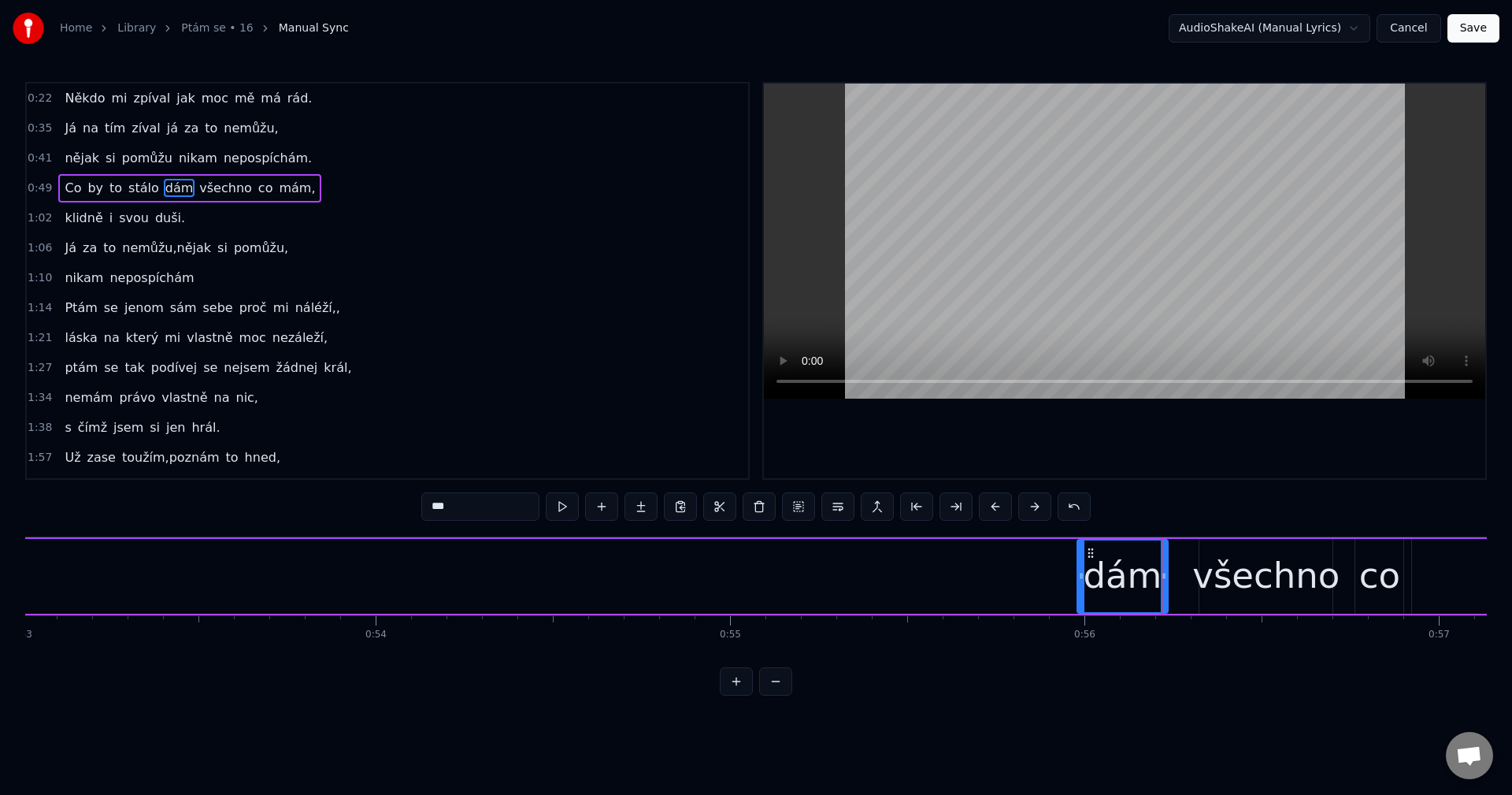
type input "***"
click at [993, 561] on div "Co by to stálo dám všechno co mám," at bounding box center [320, 576] width 3220 height 78
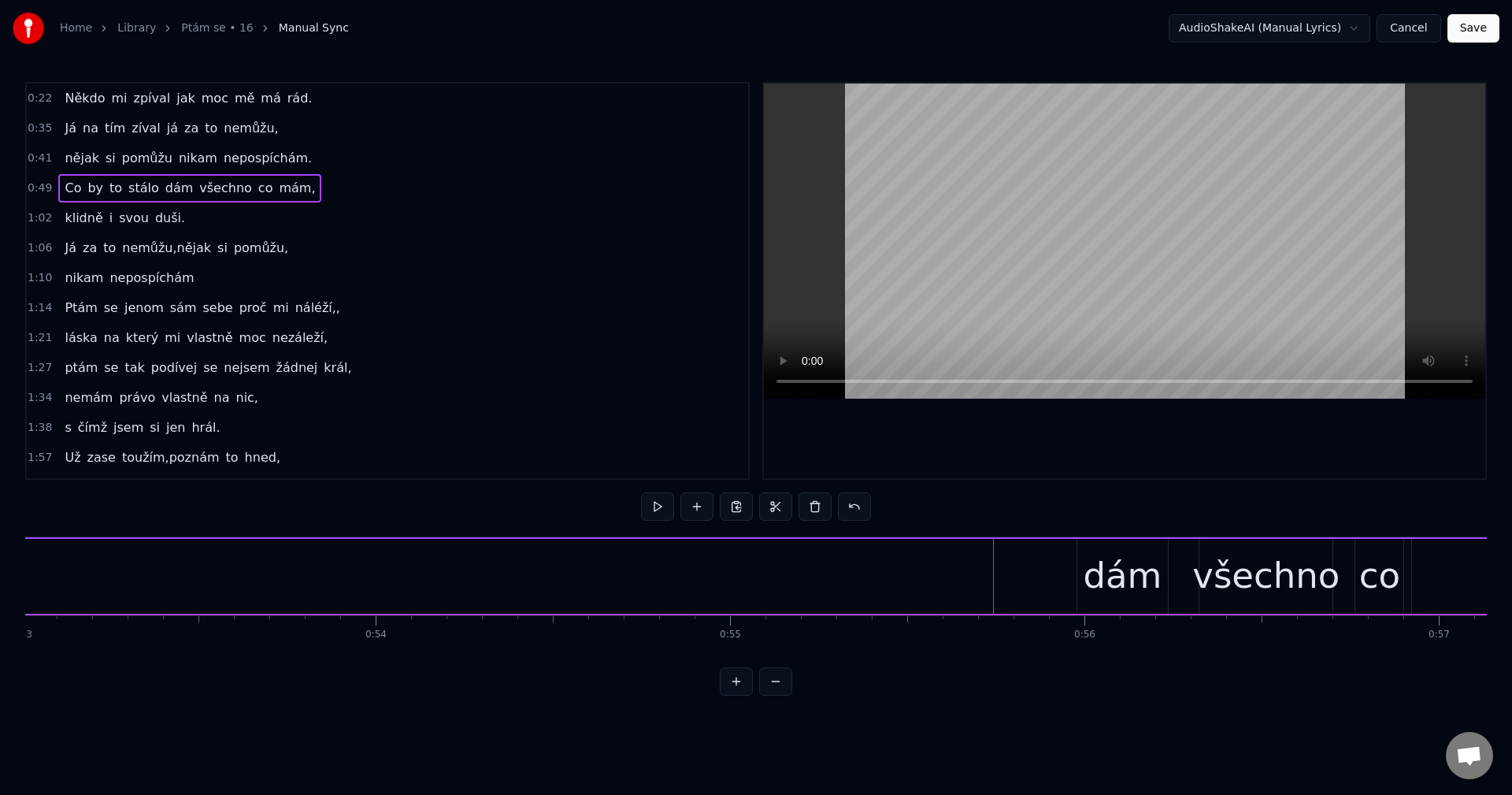
click at [993, 561] on div at bounding box center [993, 576] width 1 height 78
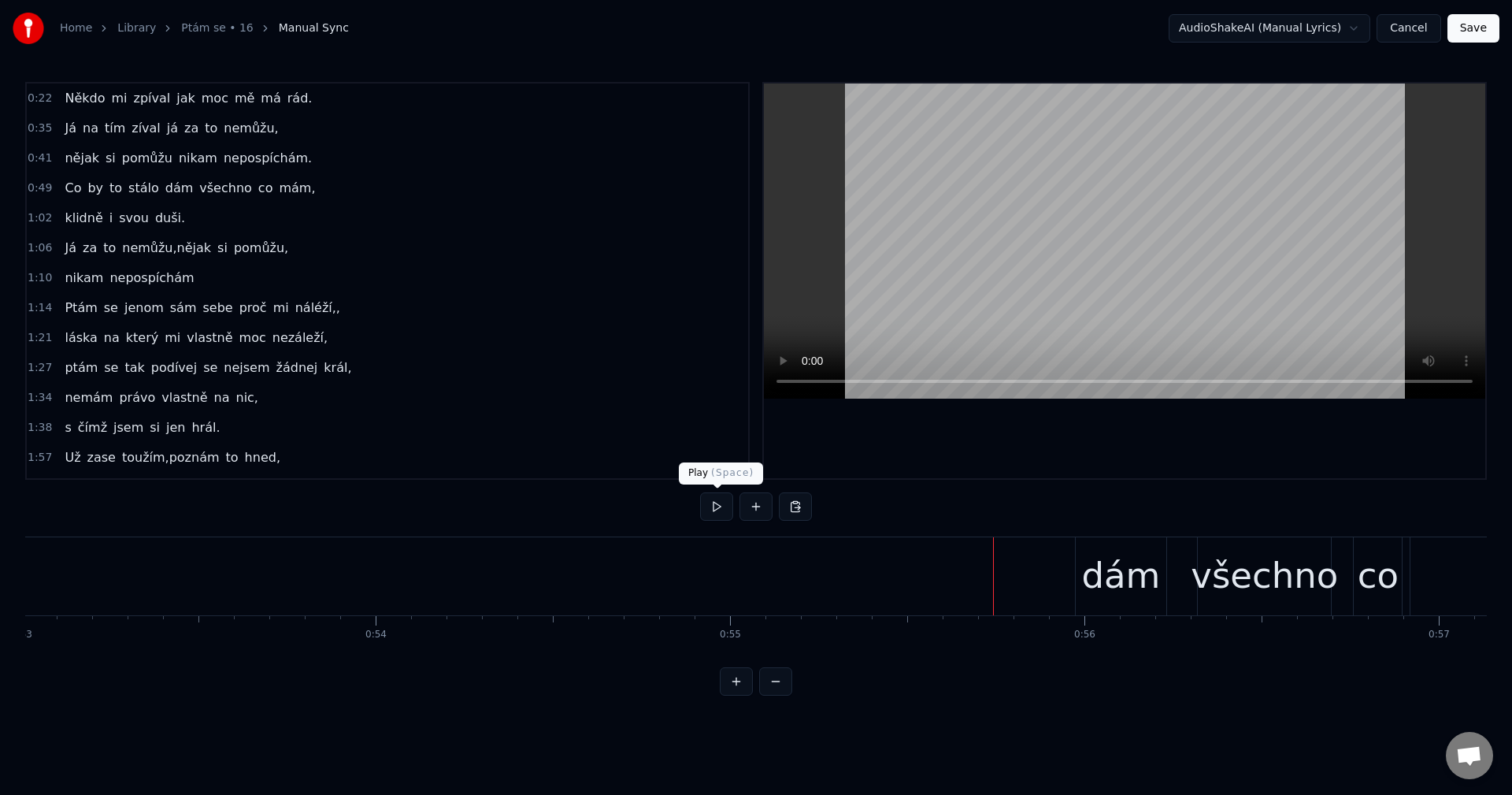
click at [716, 512] on button at bounding box center [716, 507] width 33 height 29
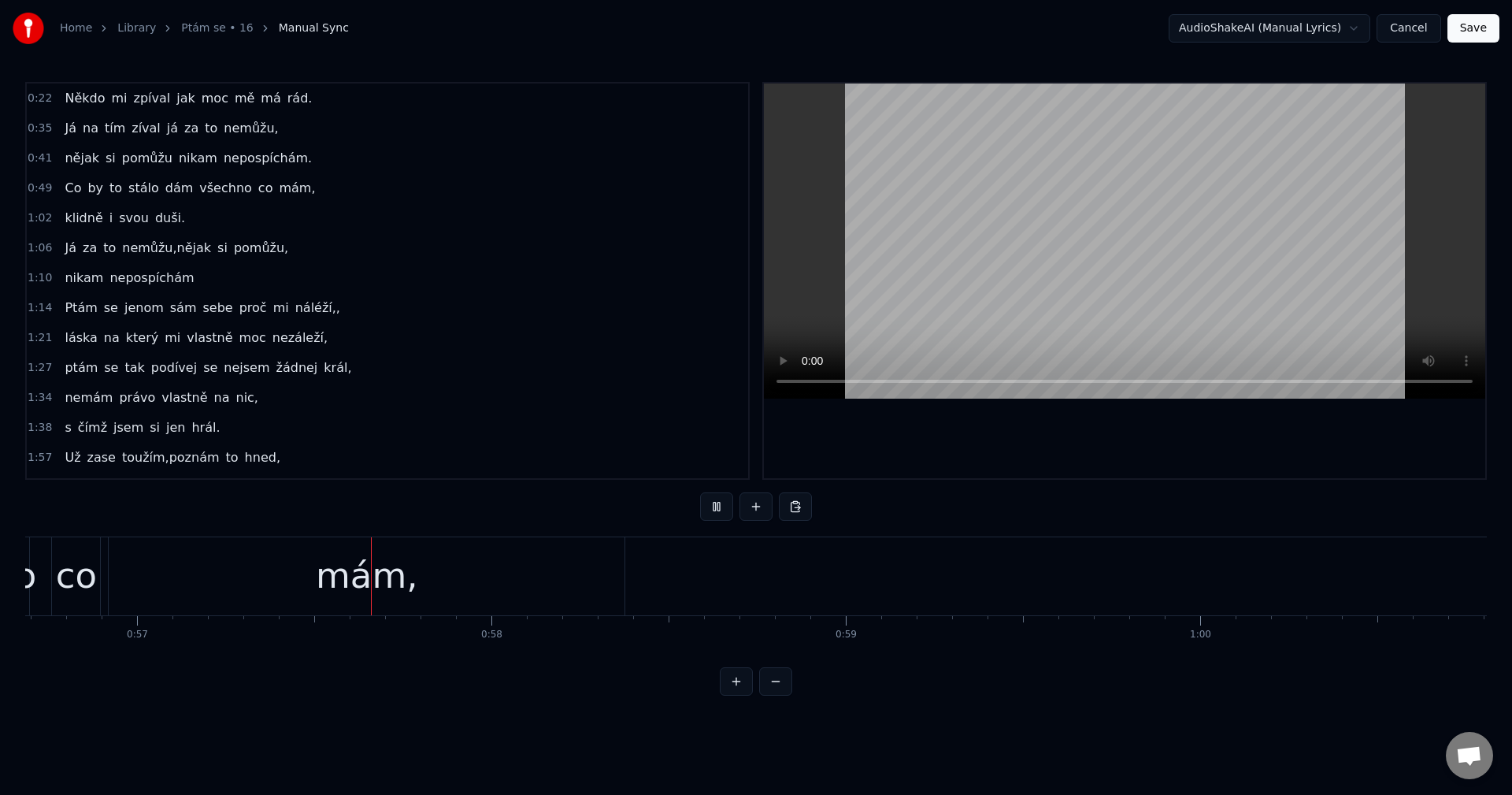
scroll to position [0, 20124]
click at [719, 517] on button at bounding box center [716, 507] width 33 height 29
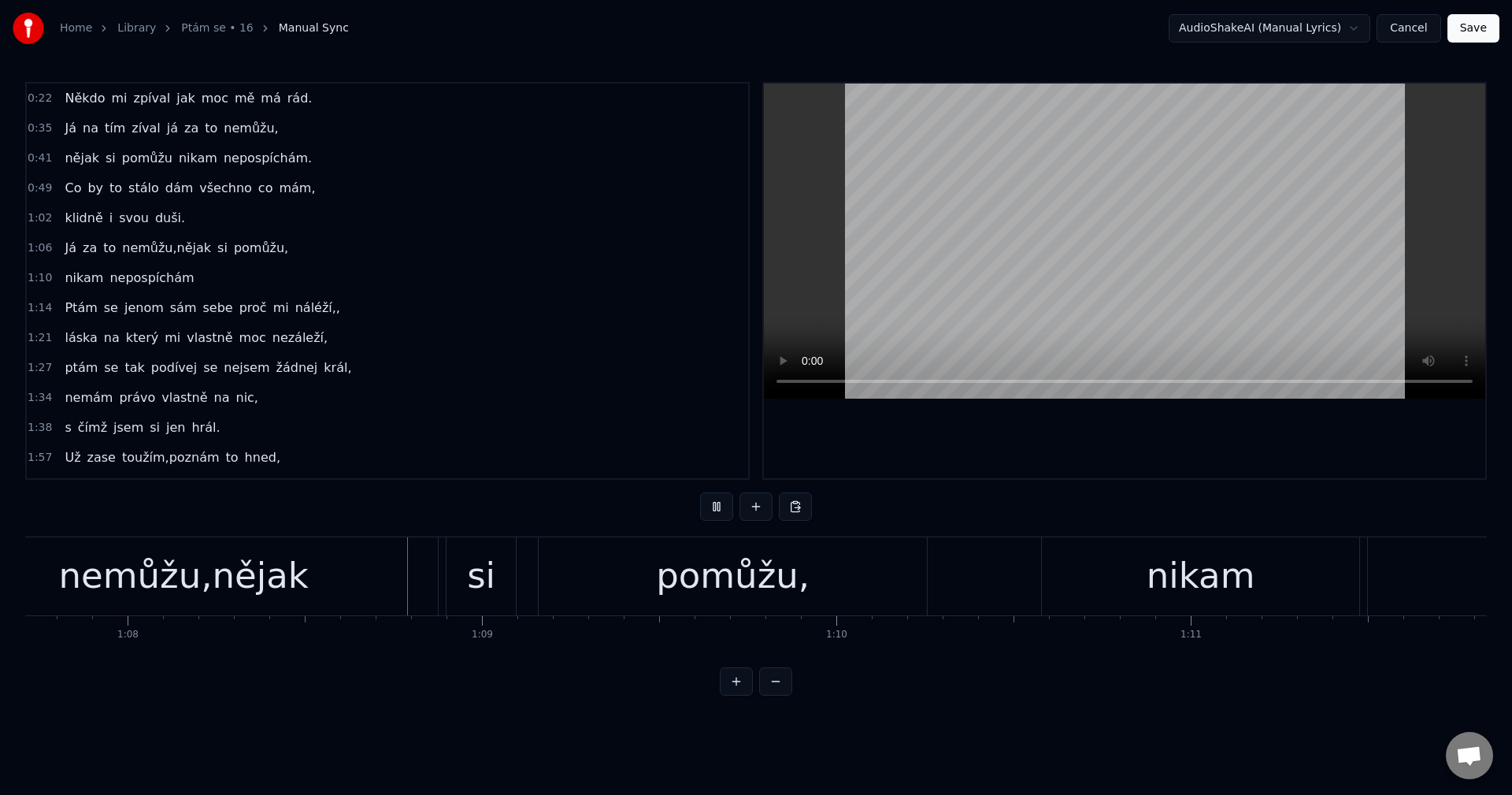
scroll to position [0, 24129]
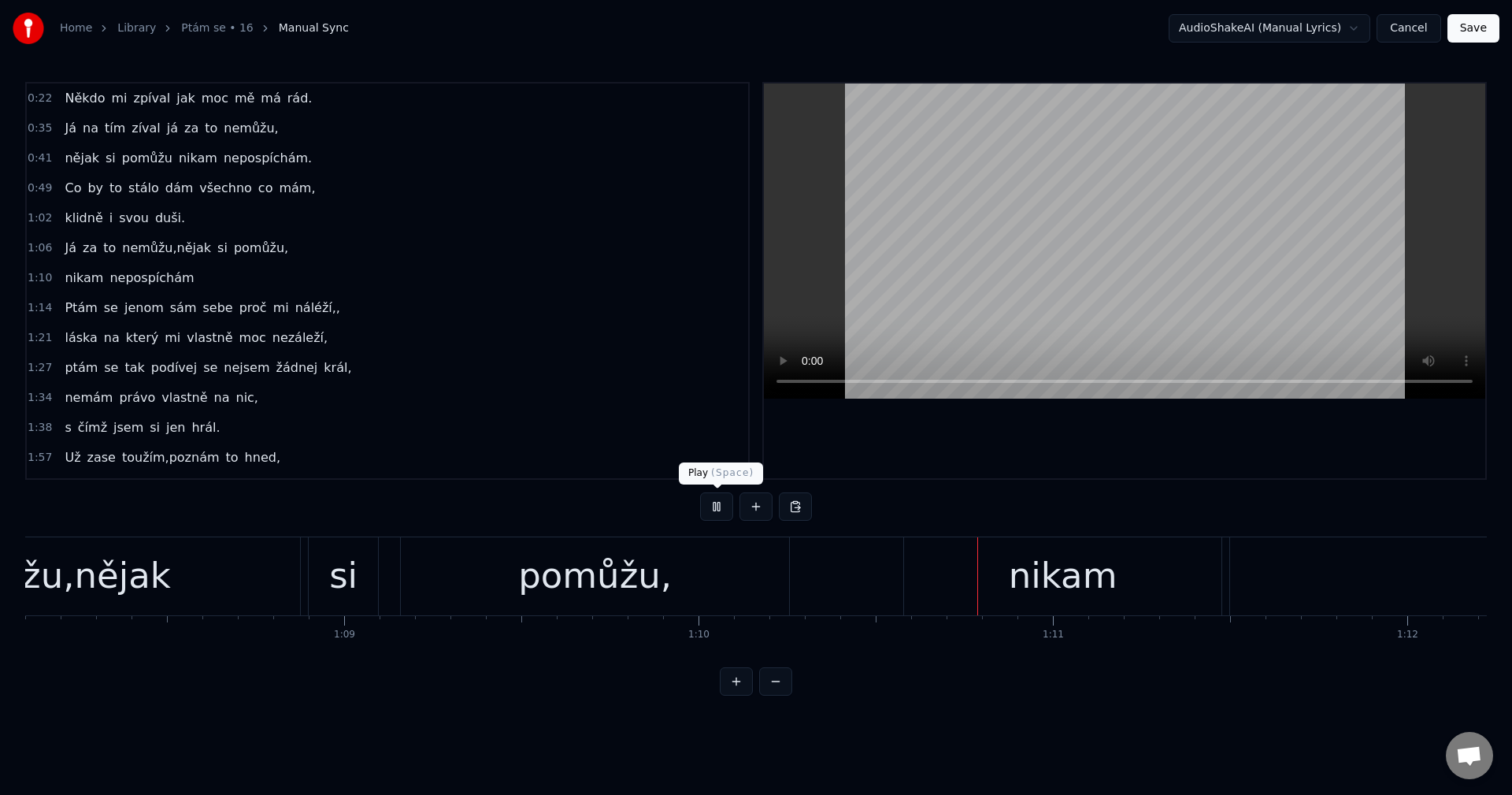
click at [725, 508] on button at bounding box center [716, 507] width 33 height 29
click at [407, 655] on div "Někdo mi zpíval jak moc mě má rád. Já na tím zíval já za to nemůžu, nějak si po…" at bounding box center [756, 595] width 1461 height 118
click at [405, 655] on div "Někdo mi zpíval jak moc mě má rád. Já na tím zíval já za to nemůžu, nějak si po…" at bounding box center [756, 595] width 1461 height 118
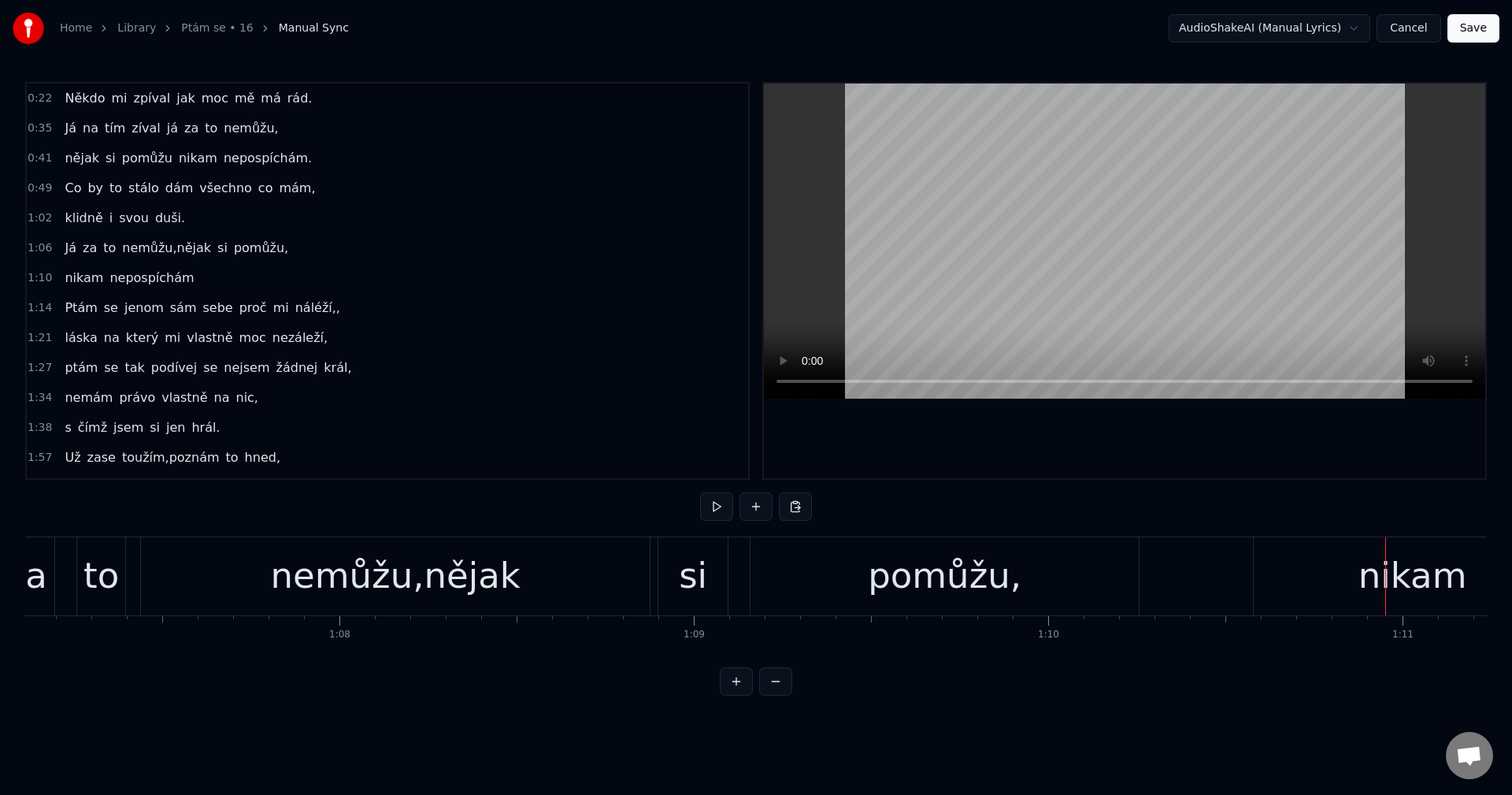
scroll to position [0, 23672]
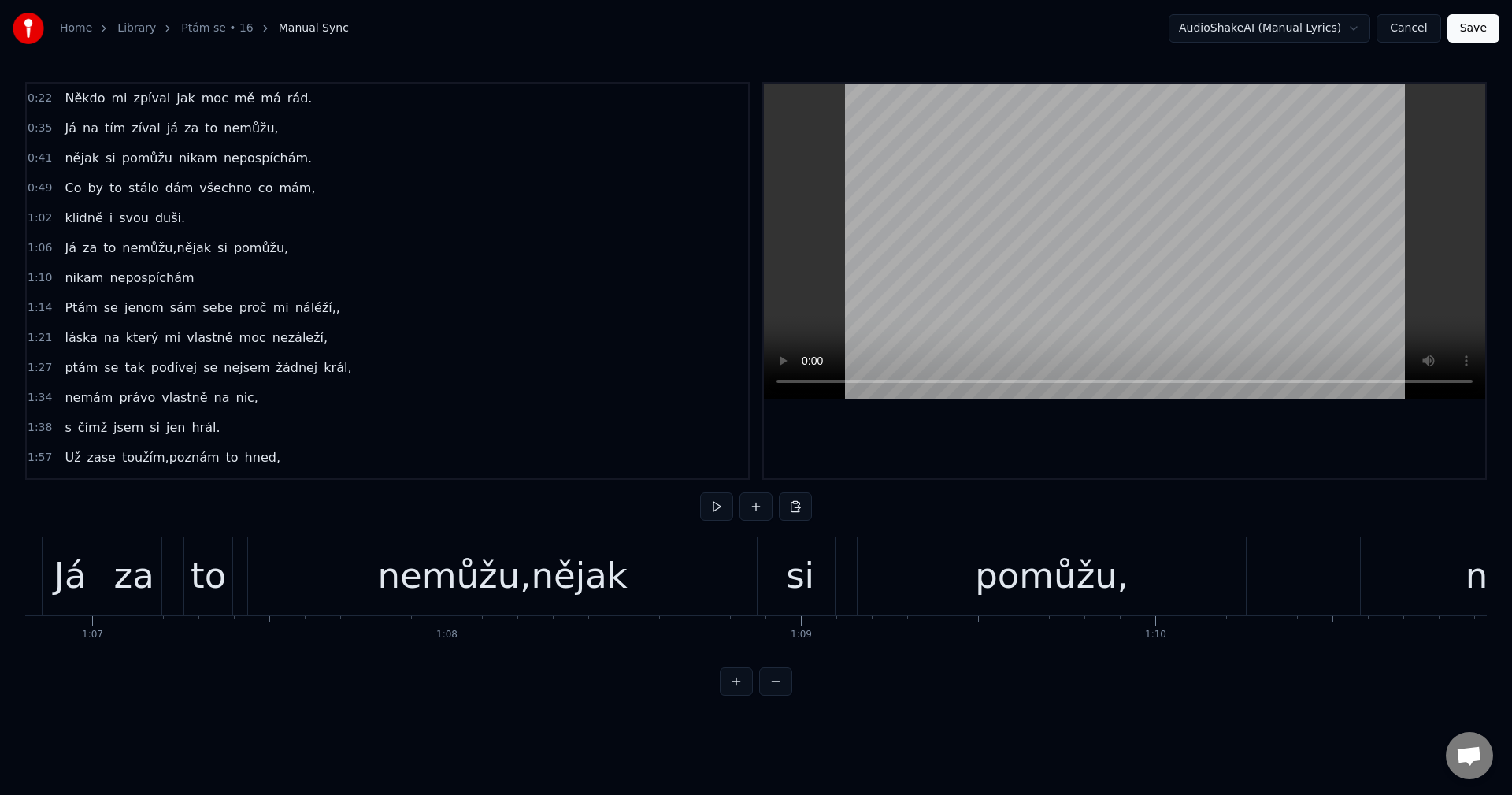
click at [416, 580] on div "nemůžu,nějak" at bounding box center [501, 576] width 249 height 54
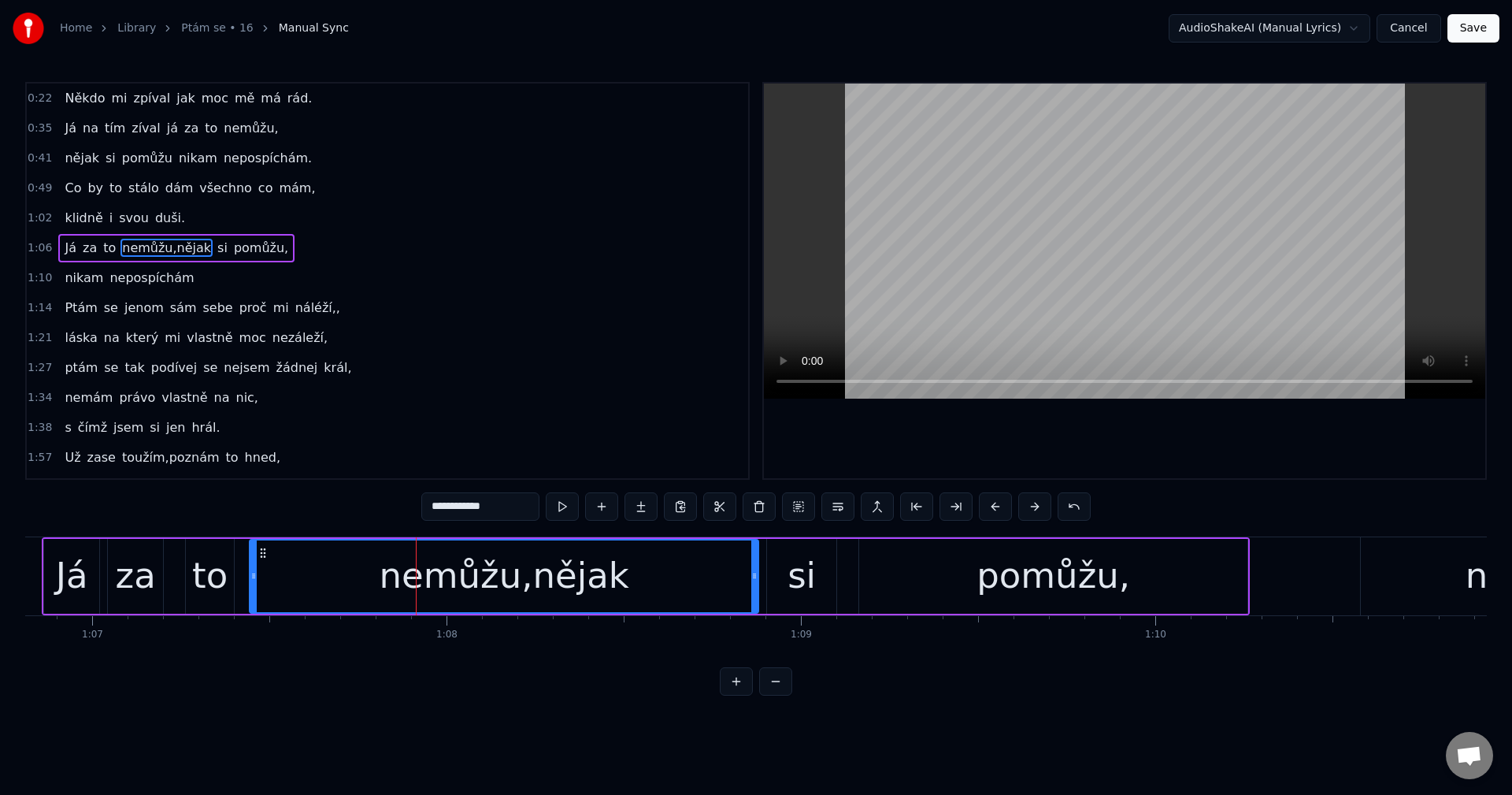
drag, startPoint x: 471, startPoint y: 503, endPoint x: 504, endPoint y: 502, distance: 33.0
click at [504, 502] on input "**********" at bounding box center [480, 507] width 118 height 29
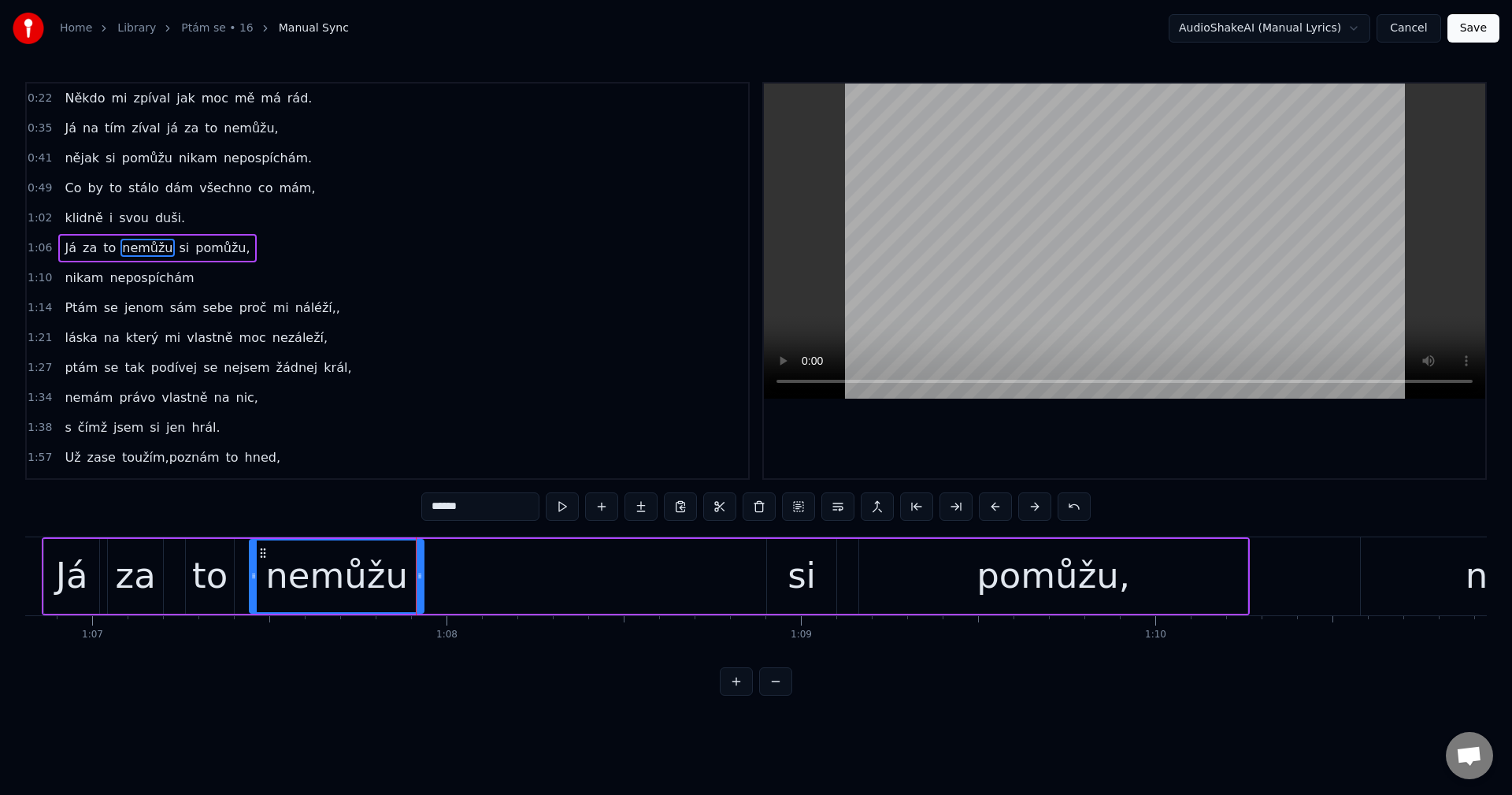
drag, startPoint x: 753, startPoint y: 574, endPoint x: 418, endPoint y: 578, distance: 335.0
click at [418, 578] on icon at bounding box center [420, 576] width 6 height 13
type input "******"
click at [560, 565] on div "Já za to nemůžu si pomůžu," at bounding box center [646, 576] width 1208 height 78
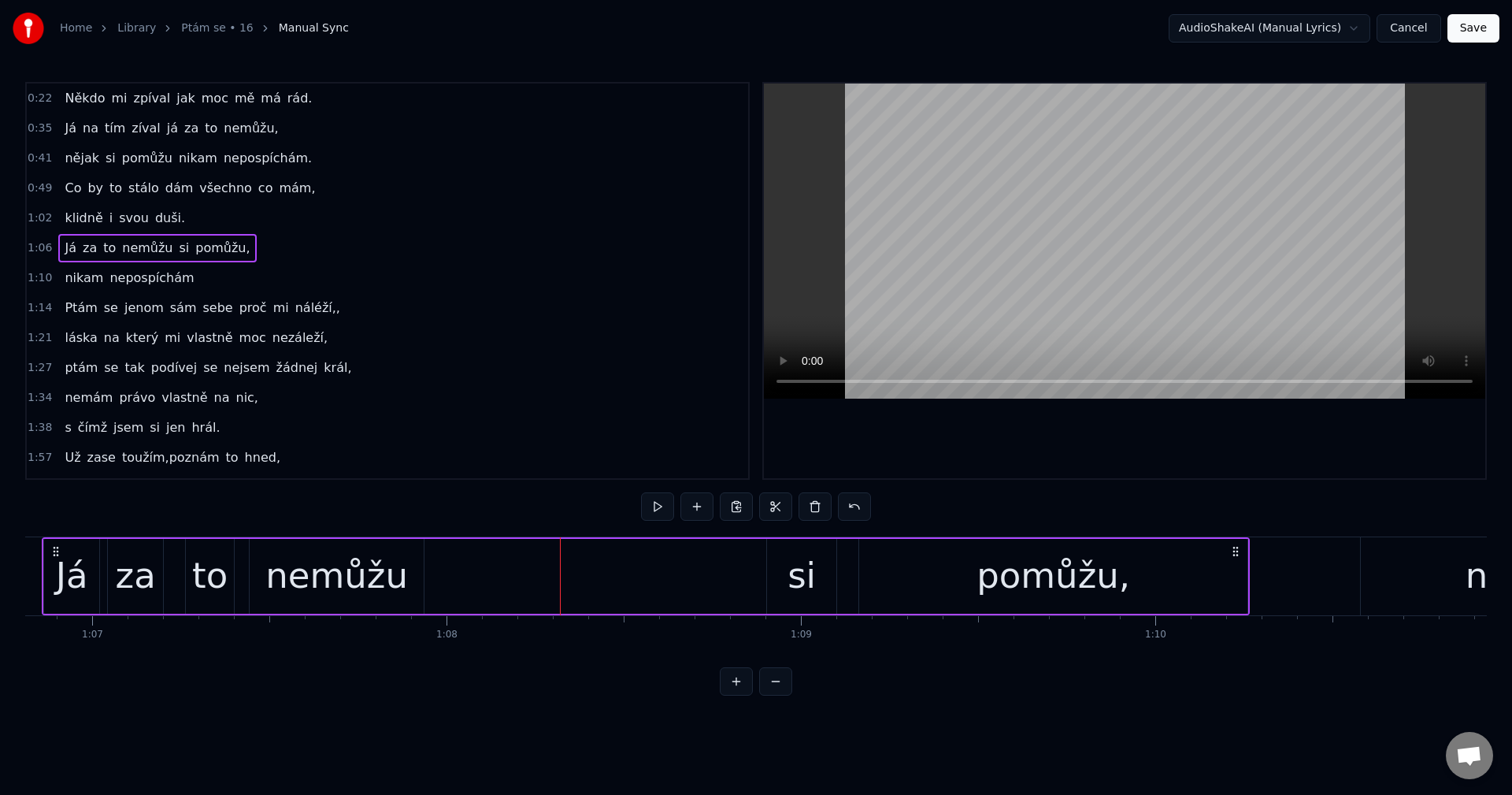
click at [568, 565] on div "Já za to nemůžu si pomůžu," at bounding box center [646, 576] width 1208 height 78
click at [581, 563] on div "Já za to nemůžu si pomůžu," at bounding box center [646, 576] width 1208 height 78
click at [598, 567] on div "Já za to nemůžu si pomůžu," at bounding box center [646, 576] width 1208 height 78
click at [591, 566] on div "Já za to nemůžu si pomůžu," at bounding box center [646, 576] width 1208 height 78
click at [697, 508] on button at bounding box center [697, 507] width 33 height 29
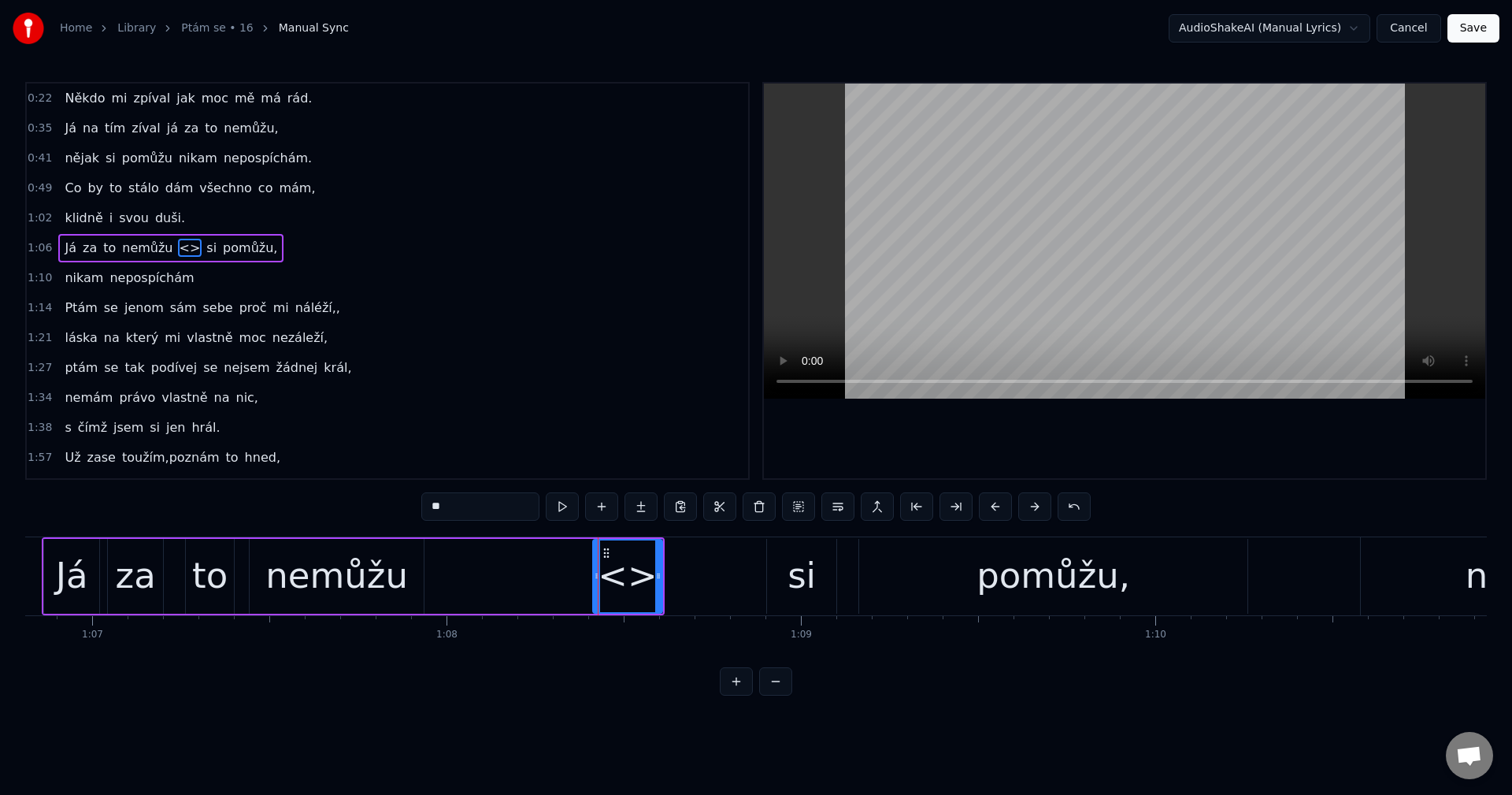
drag, startPoint x: 489, startPoint y: 512, endPoint x: 353, endPoint y: 515, distance: 136.0
click at [353, 515] on div "0:22 Někdo mi zpíval jak moc mě má rád. 0:35 Já na tím zíval já za to nemůžu, 0…" at bounding box center [756, 388] width 1461 height 614
paste input "****"
drag, startPoint x: 657, startPoint y: 575, endPoint x: 723, endPoint y: 576, distance: 66.0
click at [723, 576] on icon at bounding box center [724, 576] width 6 height 13
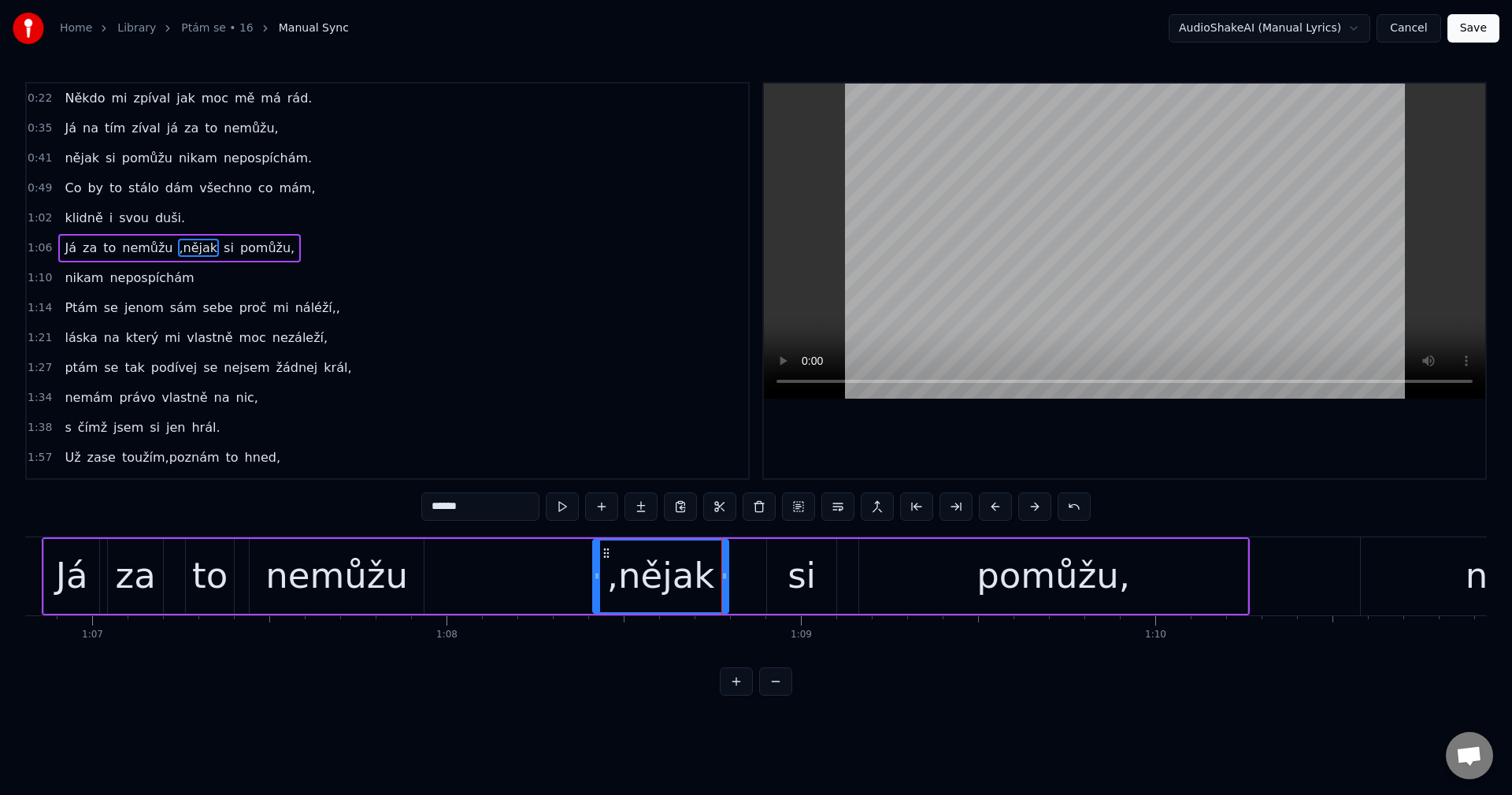
click at [431, 511] on input "******" at bounding box center [480, 507] width 118 height 29
type input "*****"
click at [450, 569] on div "Já za to nemůžu nějak si pomůžu," at bounding box center [646, 576] width 1208 height 78
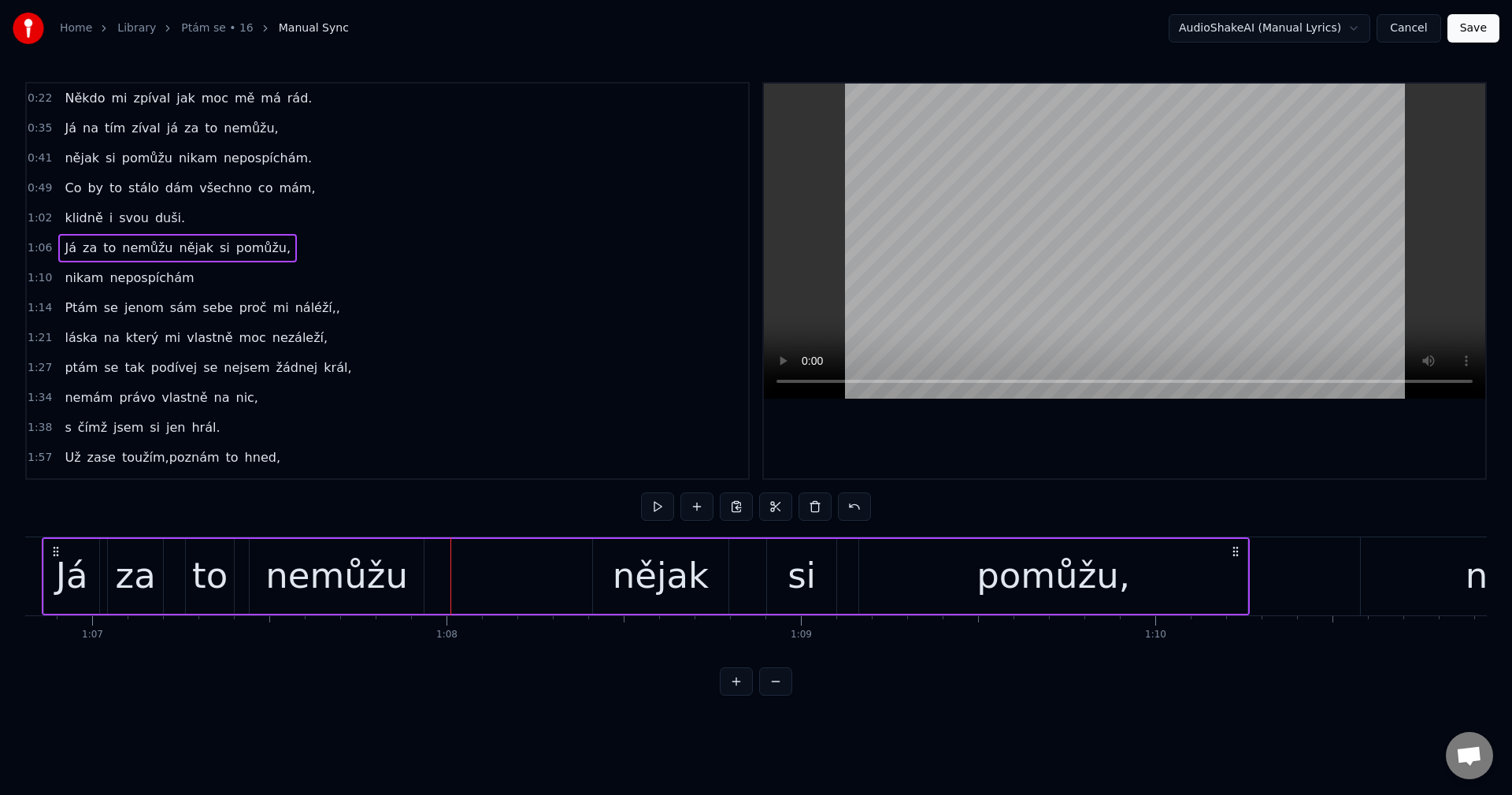
scroll to position [0, 23597]
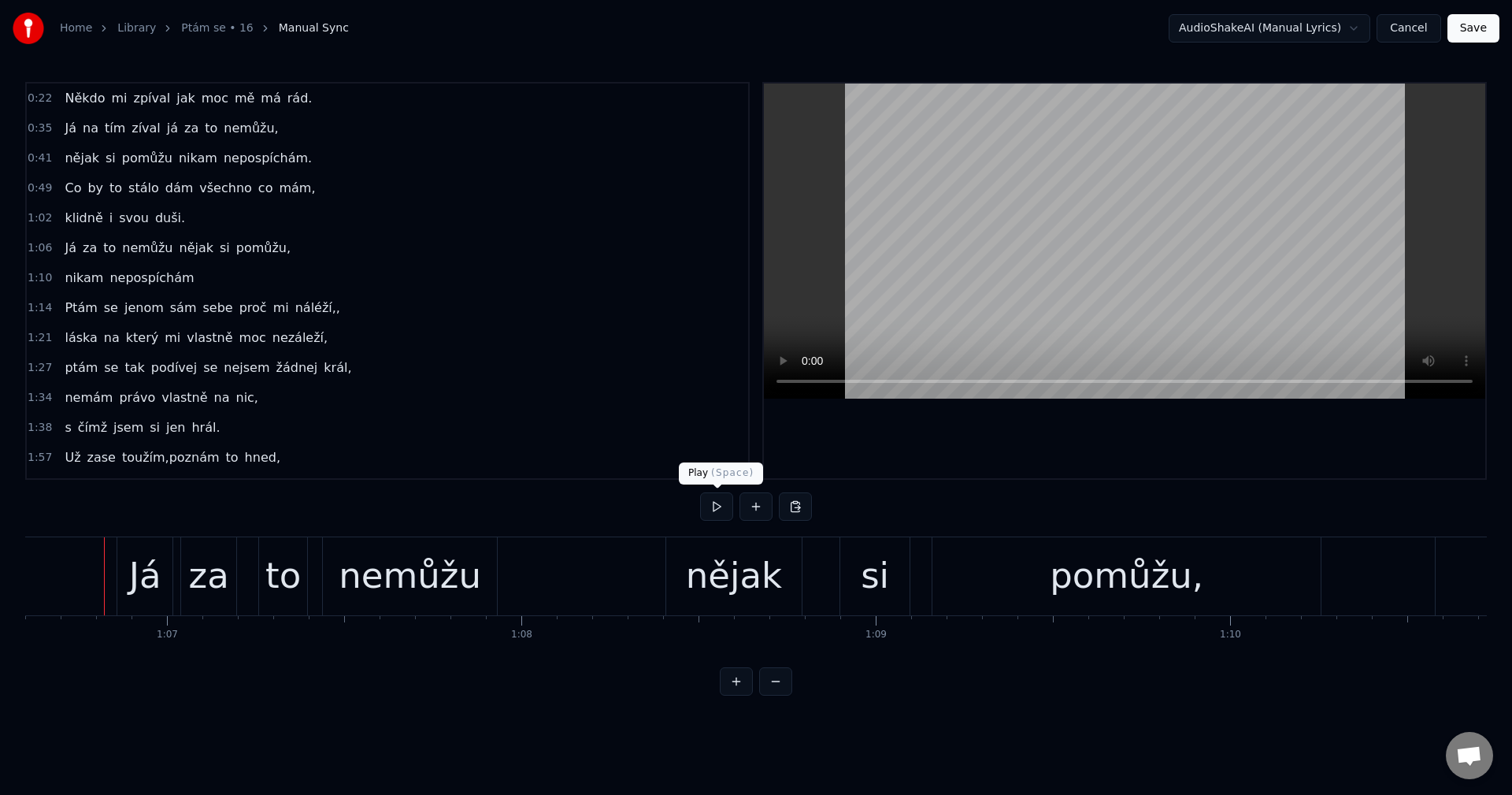
click at [710, 508] on button at bounding box center [716, 507] width 33 height 29
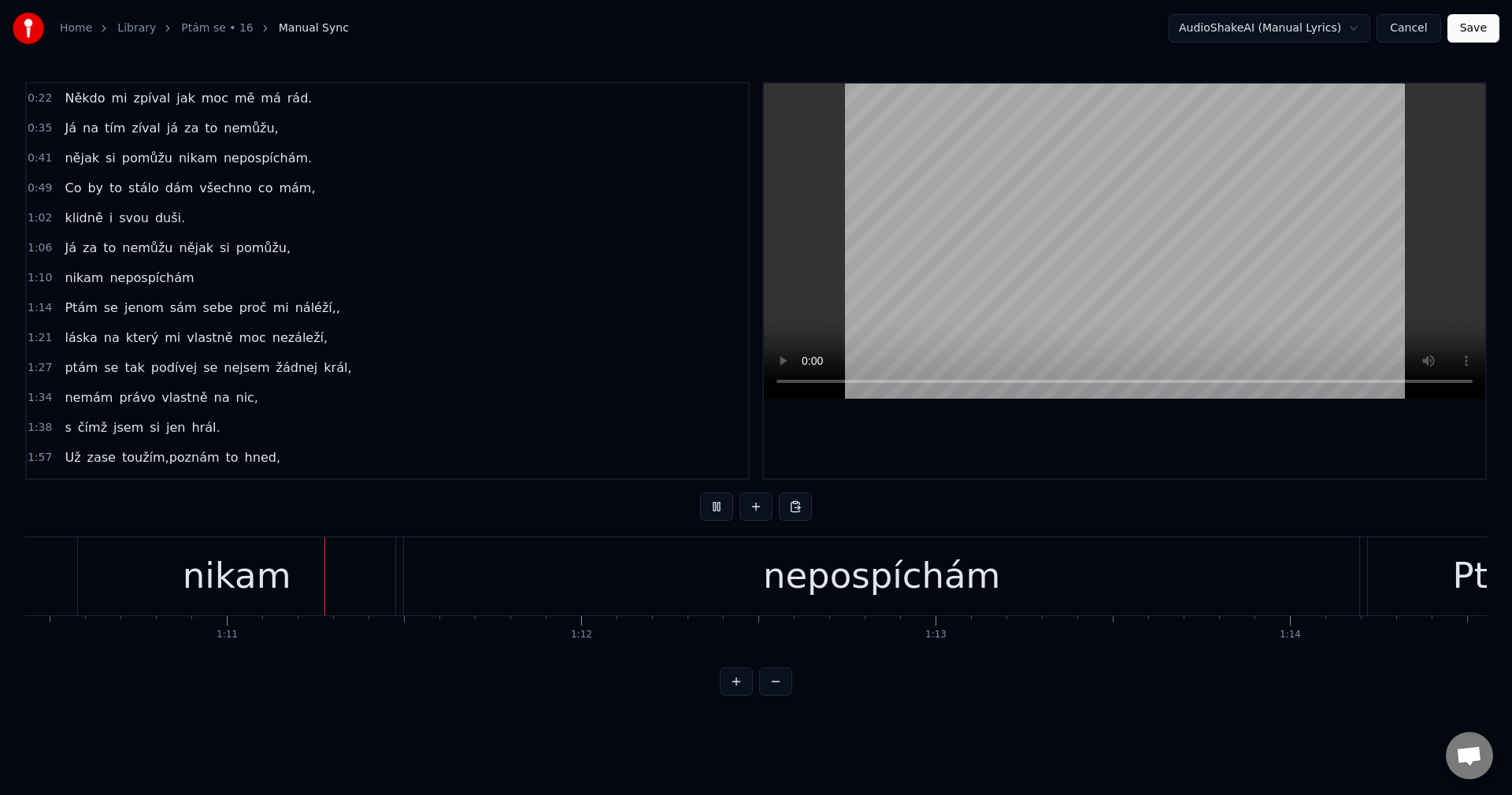
scroll to position [0, 24992]
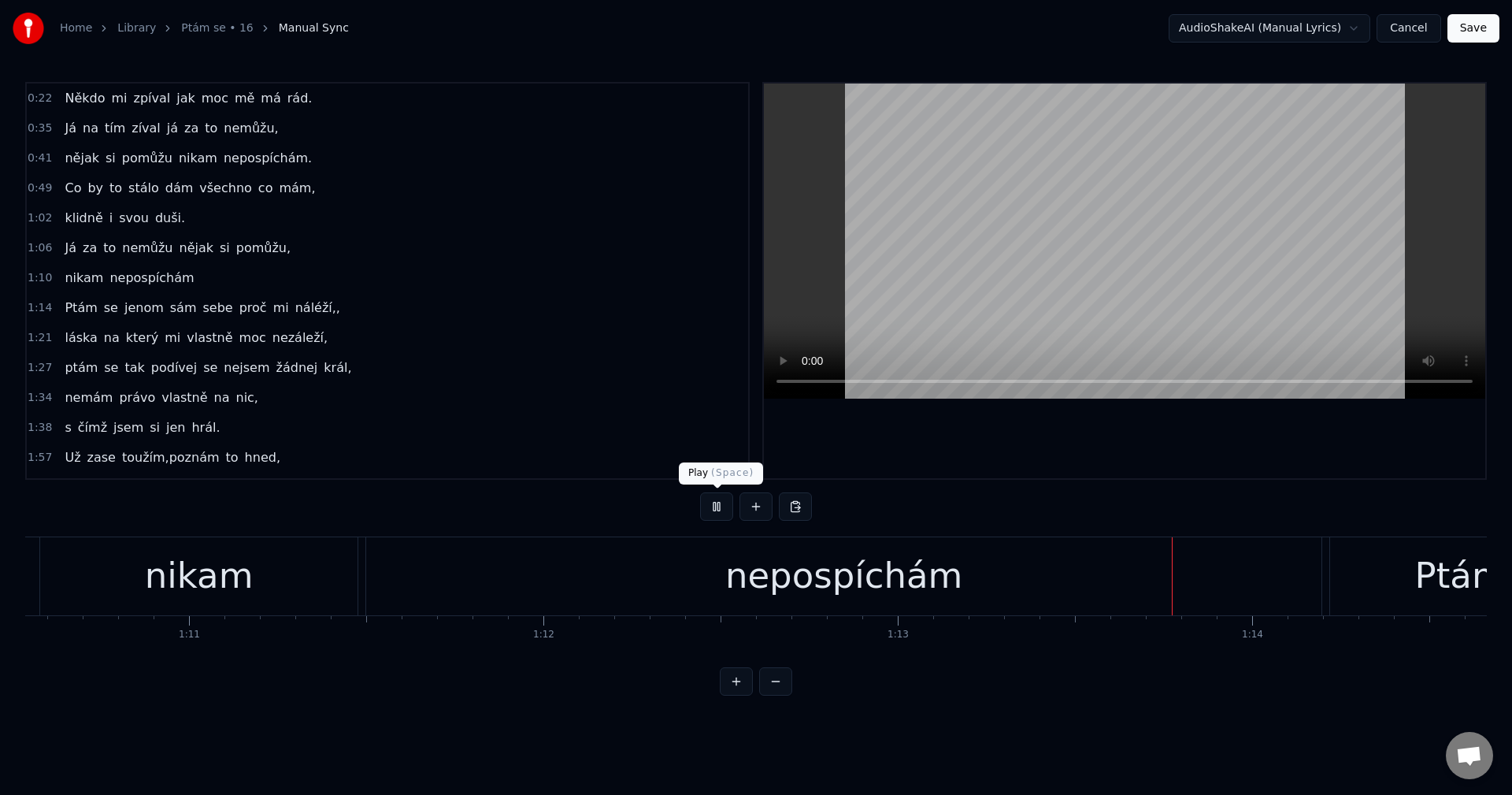
drag, startPoint x: 717, startPoint y: 507, endPoint x: 783, endPoint y: 522, distance: 67.7
click at [717, 507] on button at bounding box center [716, 507] width 33 height 29
click at [1035, 588] on div "nepospíchám" at bounding box center [843, 576] width 955 height 78
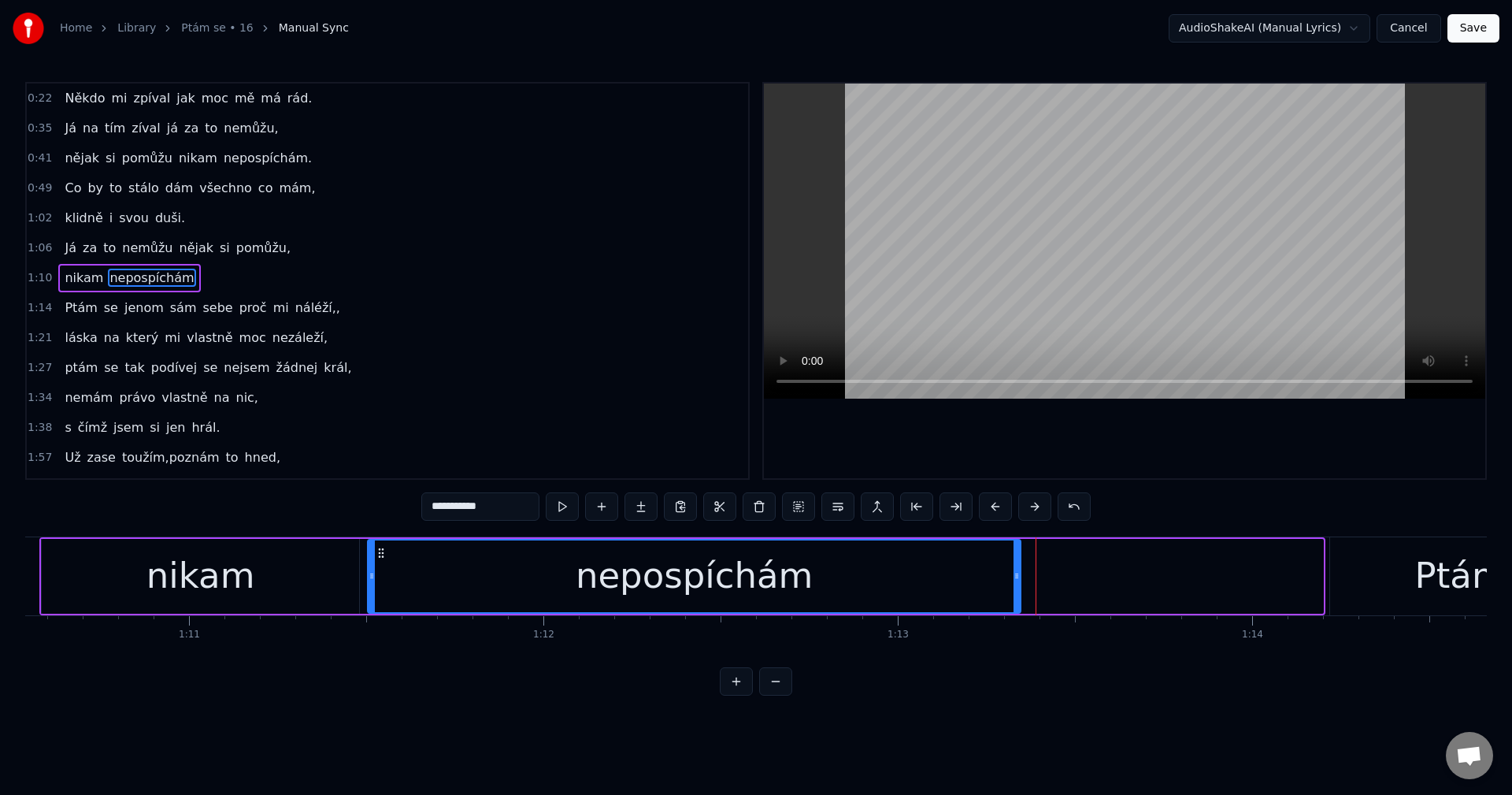
drag, startPoint x: 1320, startPoint y: 580, endPoint x: 1018, endPoint y: 573, distance: 302.1
click at [1018, 573] on icon at bounding box center [1016, 576] width 6 height 13
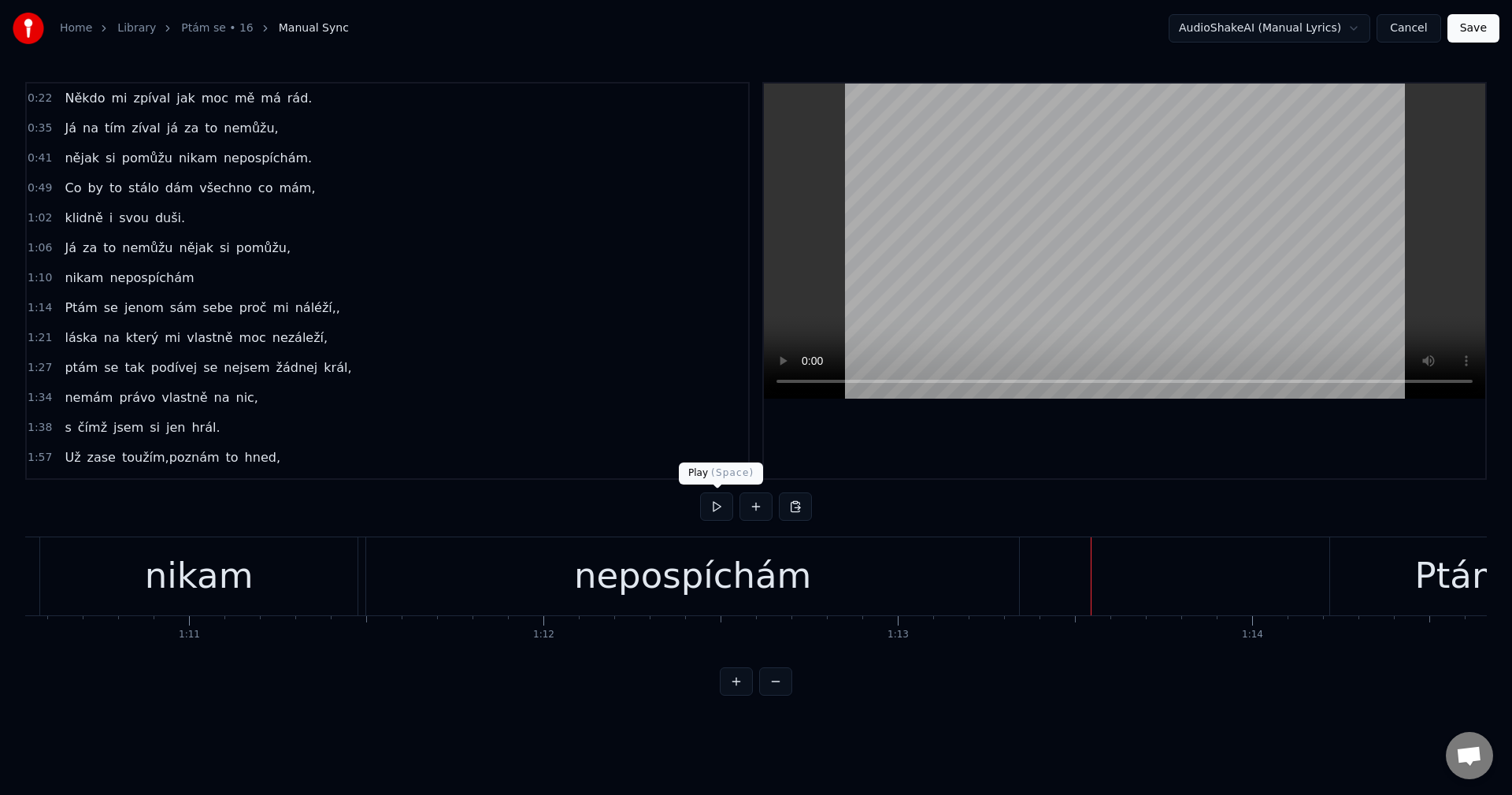
click at [722, 507] on button at bounding box center [716, 507] width 33 height 29
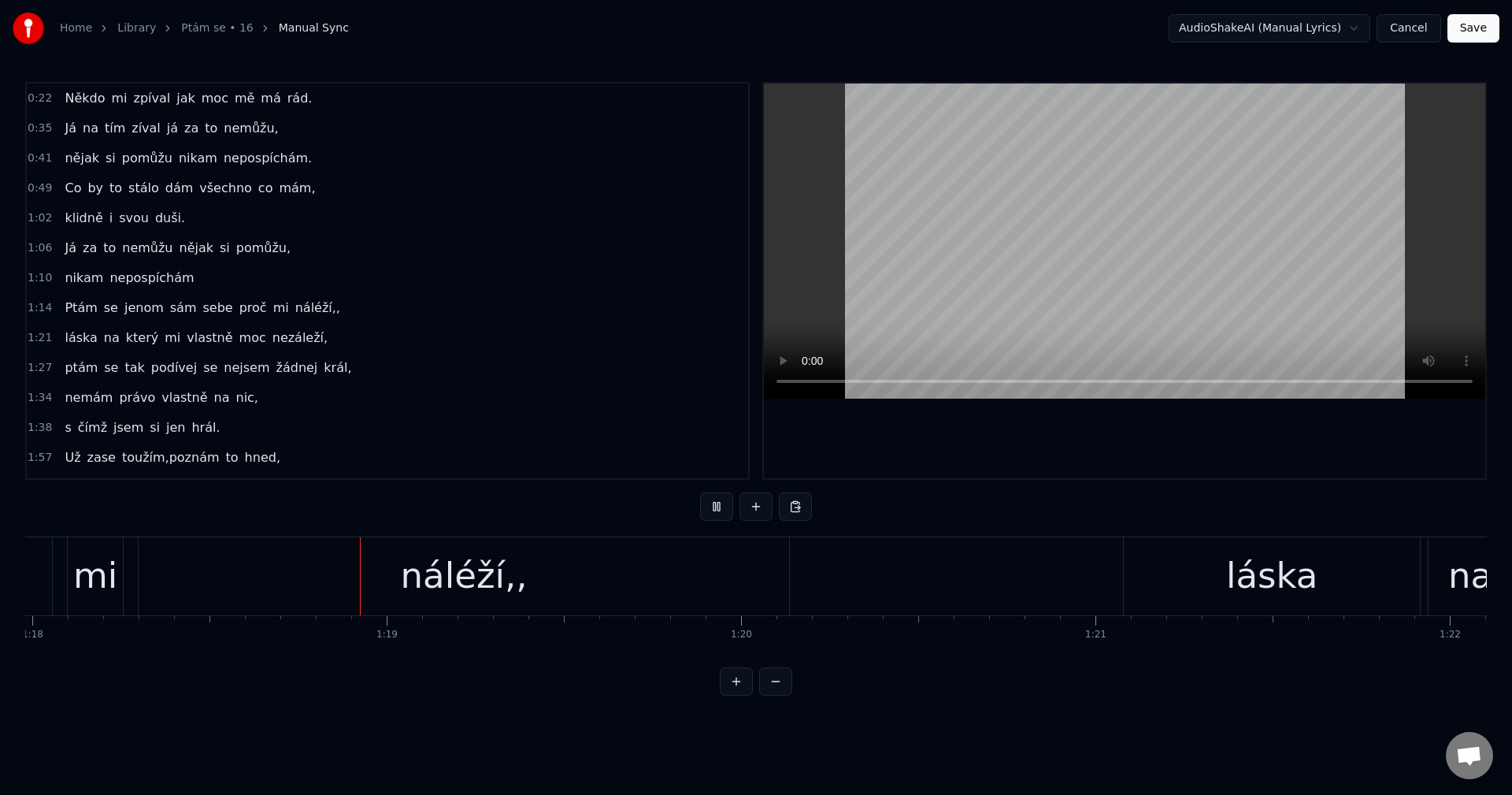
scroll to position [0, 27653]
click at [721, 513] on button at bounding box center [716, 507] width 33 height 29
click at [540, 571] on div "náléží,," at bounding box center [440, 576] width 651 height 78
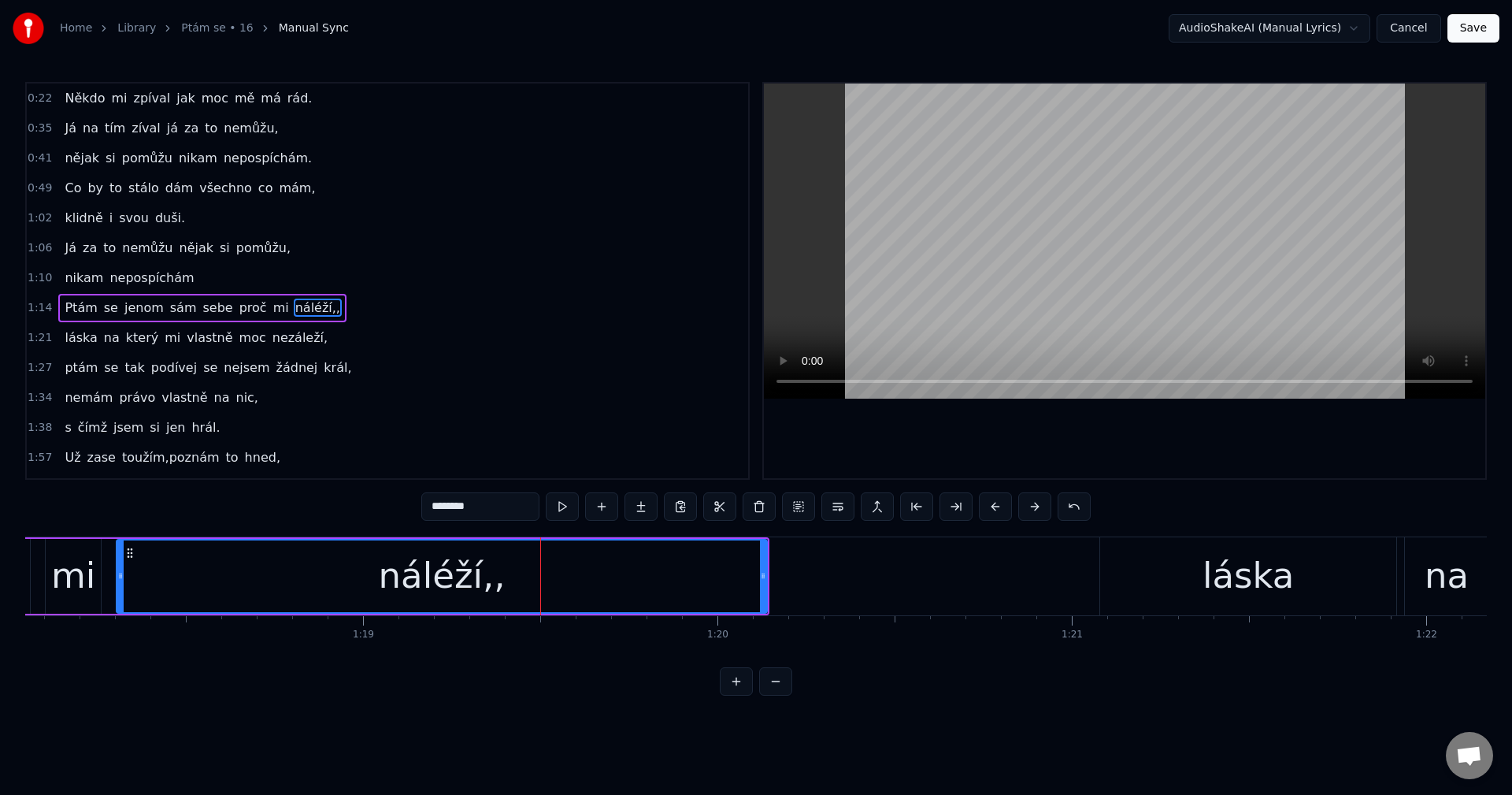
scroll to position [27, 0]
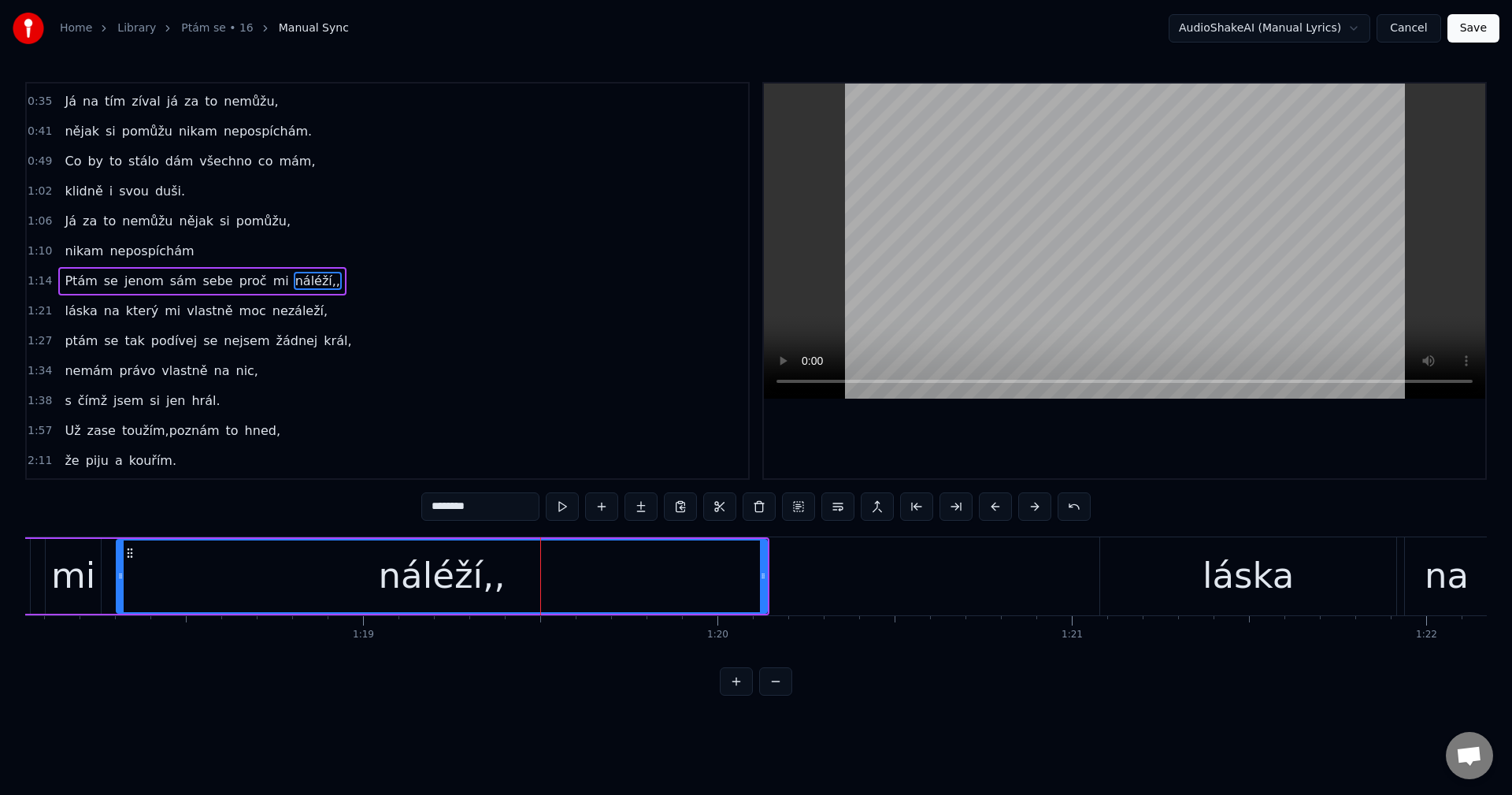
click at [486, 512] on input "********" at bounding box center [480, 507] width 118 height 29
drag, startPoint x: 449, startPoint y: 509, endPoint x: 480, endPoint y: 510, distance: 31.0
click at [449, 509] on input "*******" at bounding box center [480, 507] width 118 height 29
type input "******"
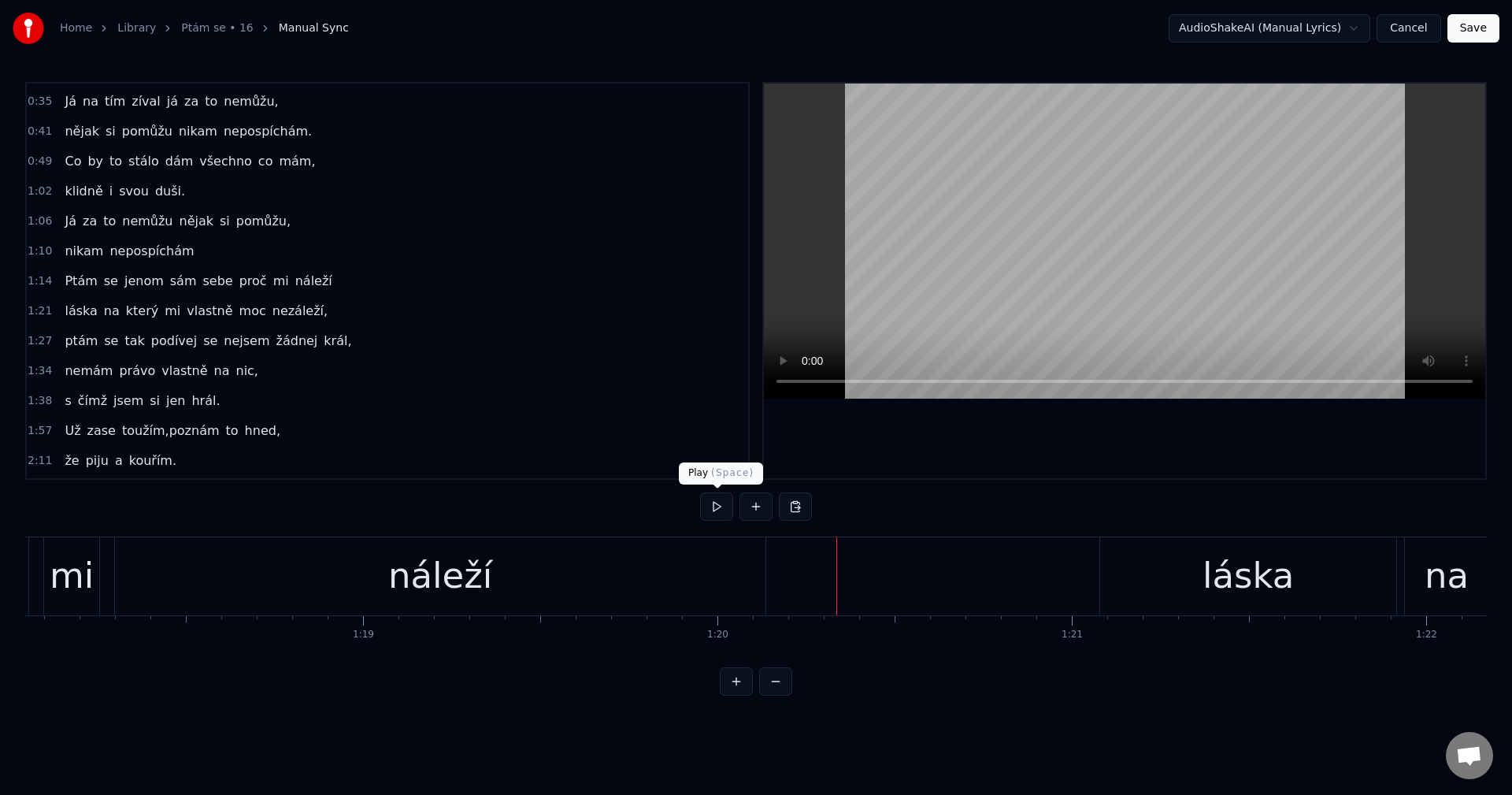
click at [715, 511] on button at bounding box center [716, 507] width 33 height 29
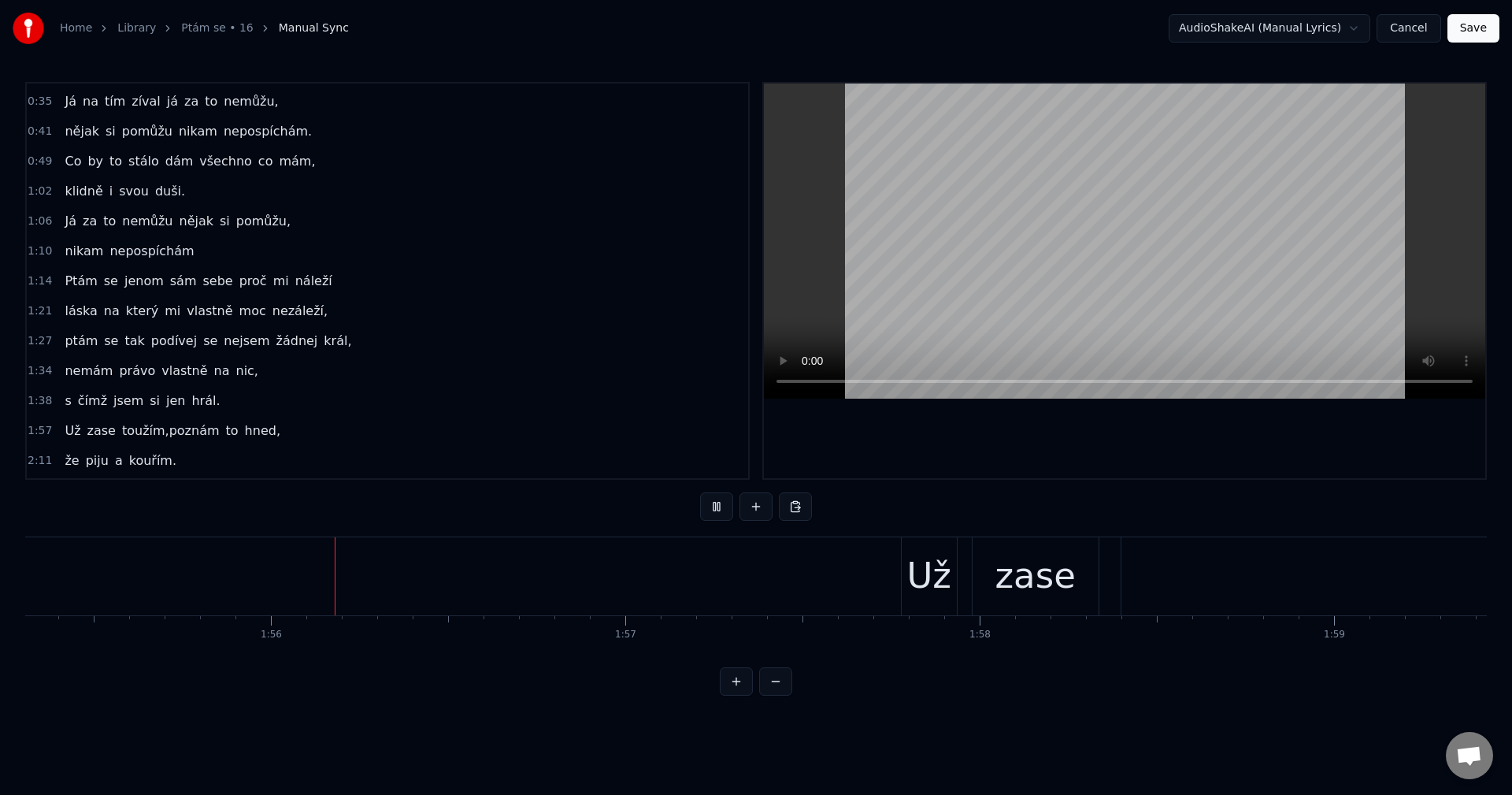
scroll to position [0, 40890]
click at [715, 504] on button at bounding box center [716, 507] width 33 height 29
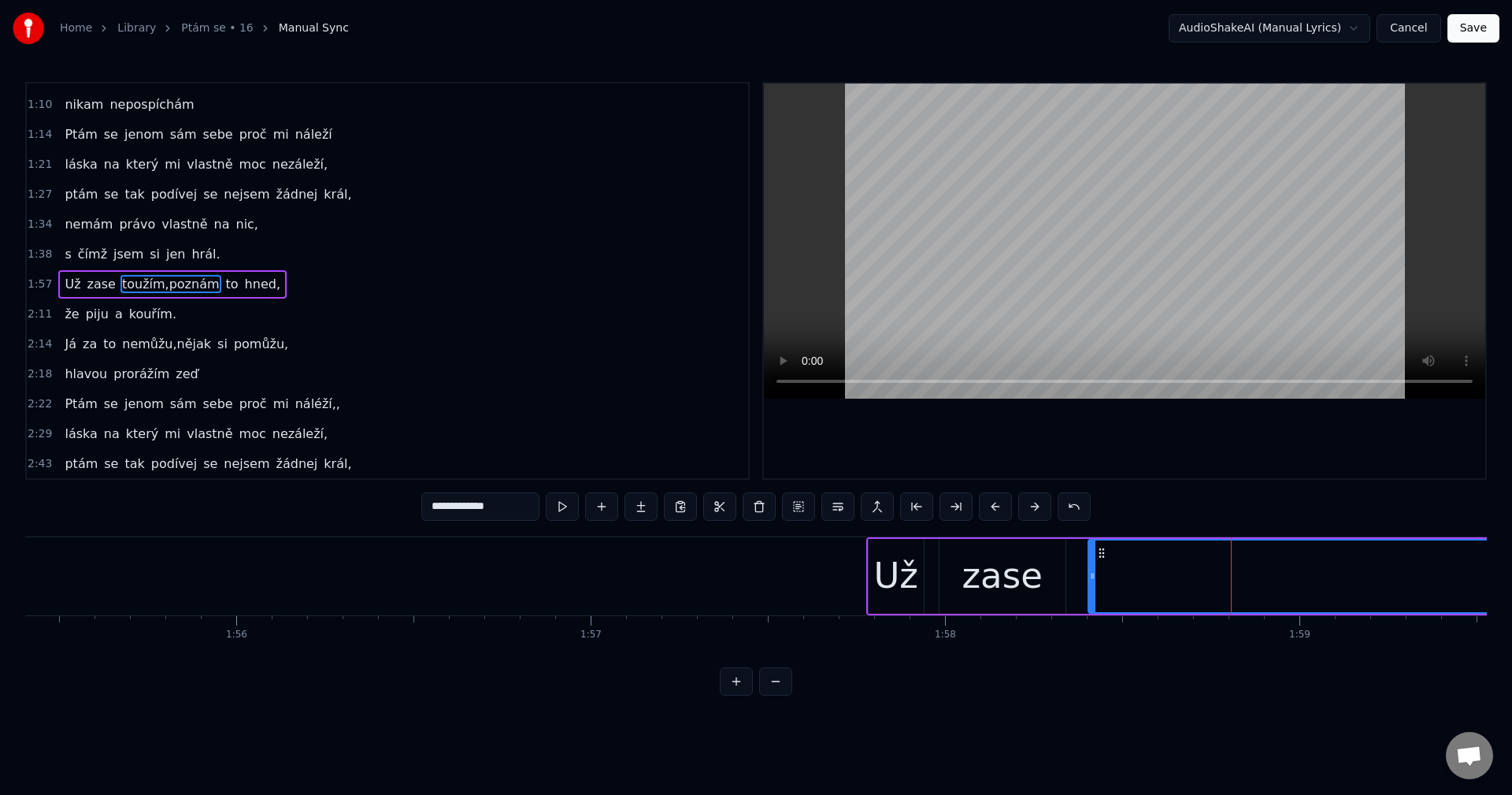
scroll to position [177, 0]
drag, startPoint x: 521, startPoint y: 505, endPoint x: 465, endPoint y: 510, distance: 56.2
click at [465, 510] on input "**********" at bounding box center [480, 507] width 118 height 29
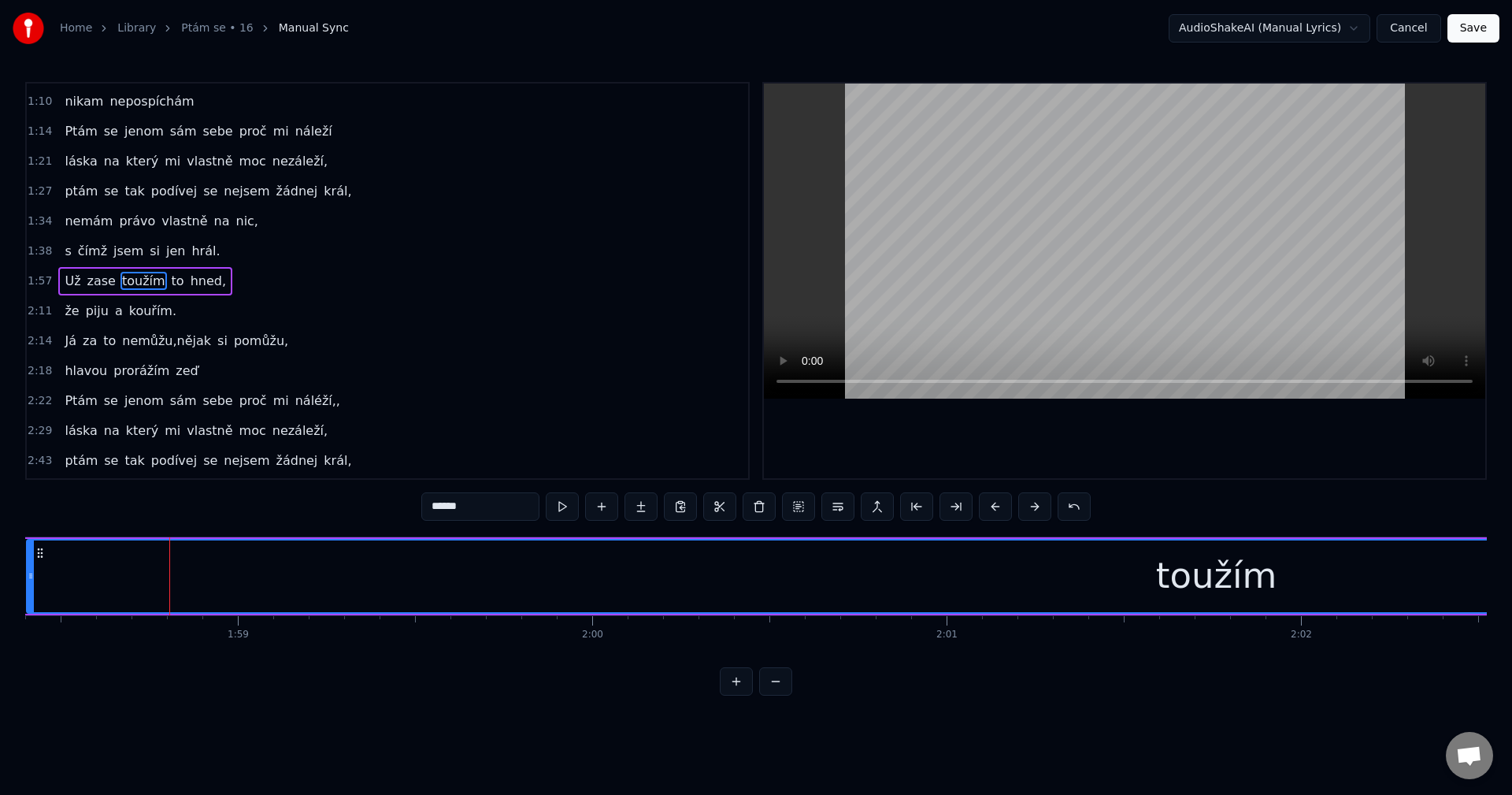
scroll to position [0, 42006]
type input "******"
drag, startPoint x: 802, startPoint y: 569, endPoint x: 784, endPoint y: 580, distance: 21.1
click at [802, 569] on div "toužím" at bounding box center [1161, 576] width 2378 height 72
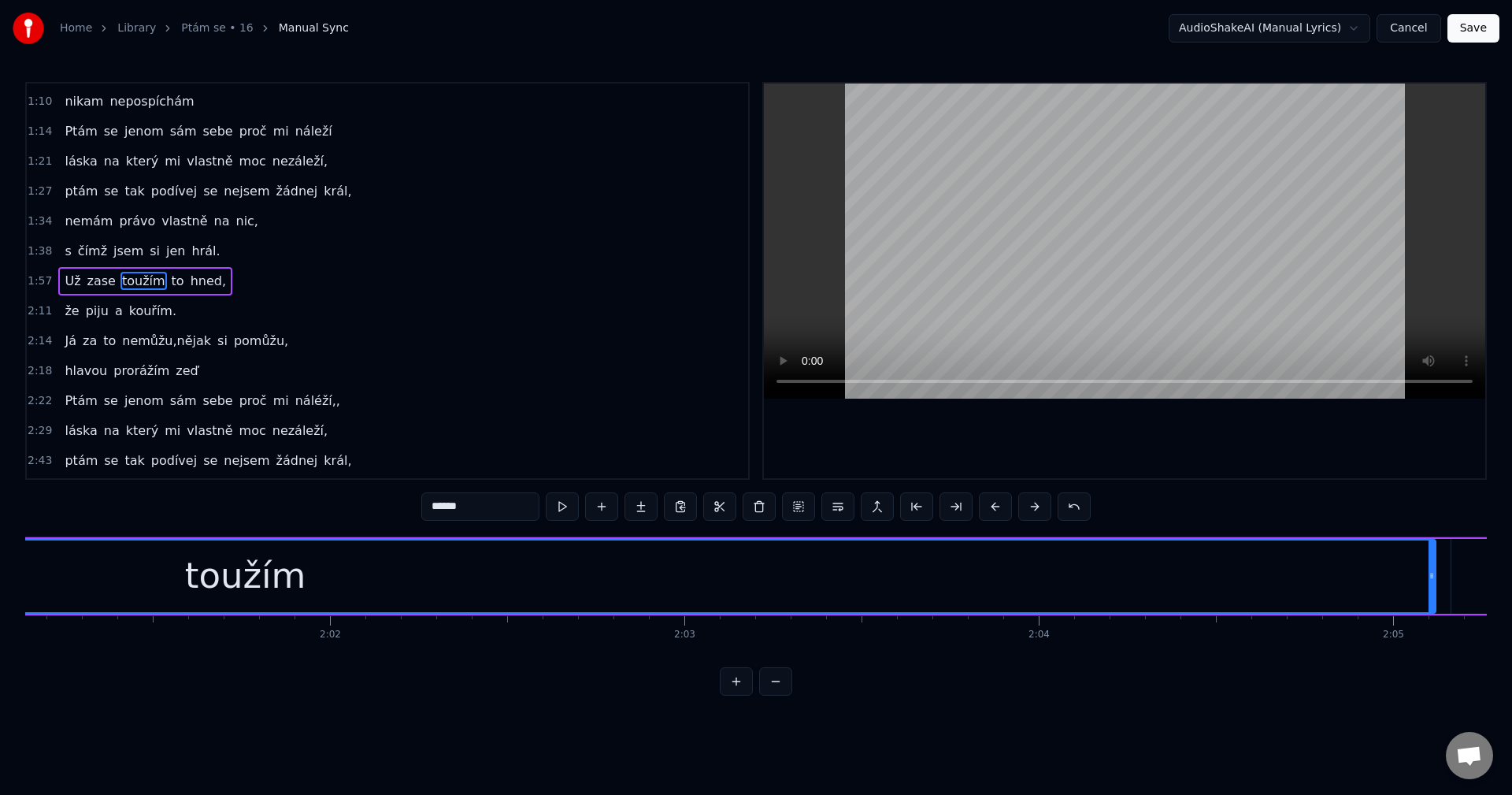
scroll to position [0, 42976]
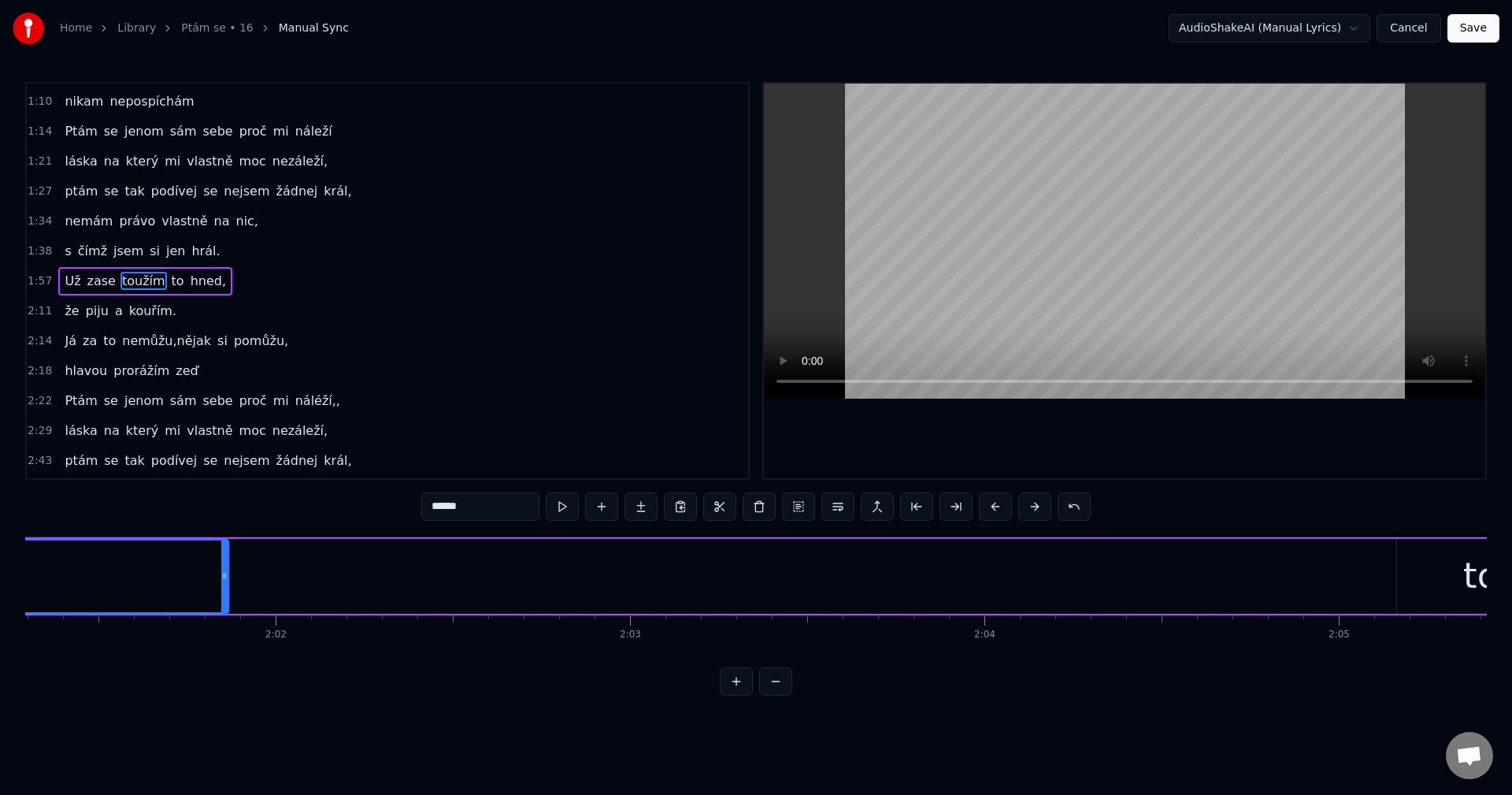
drag, startPoint x: 1378, startPoint y: 573, endPoint x: 222, endPoint y: 603, distance: 1156.4
click at [222, 603] on div at bounding box center [224, 576] width 6 height 72
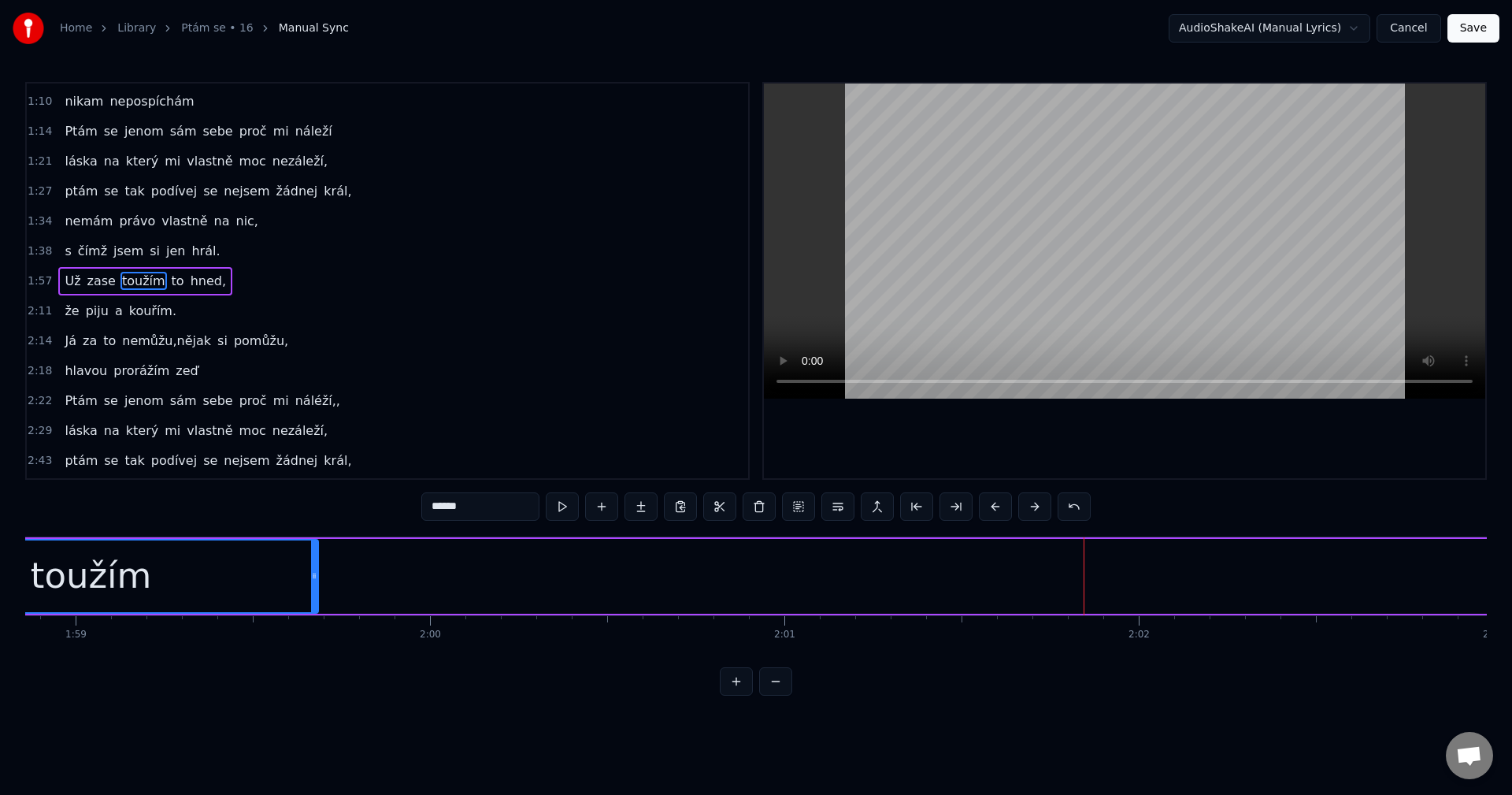
drag, startPoint x: 1087, startPoint y: 575, endPoint x: 320, endPoint y: 591, distance: 767.2
click at [317, 591] on div at bounding box center [314, 576] width 6 height 72
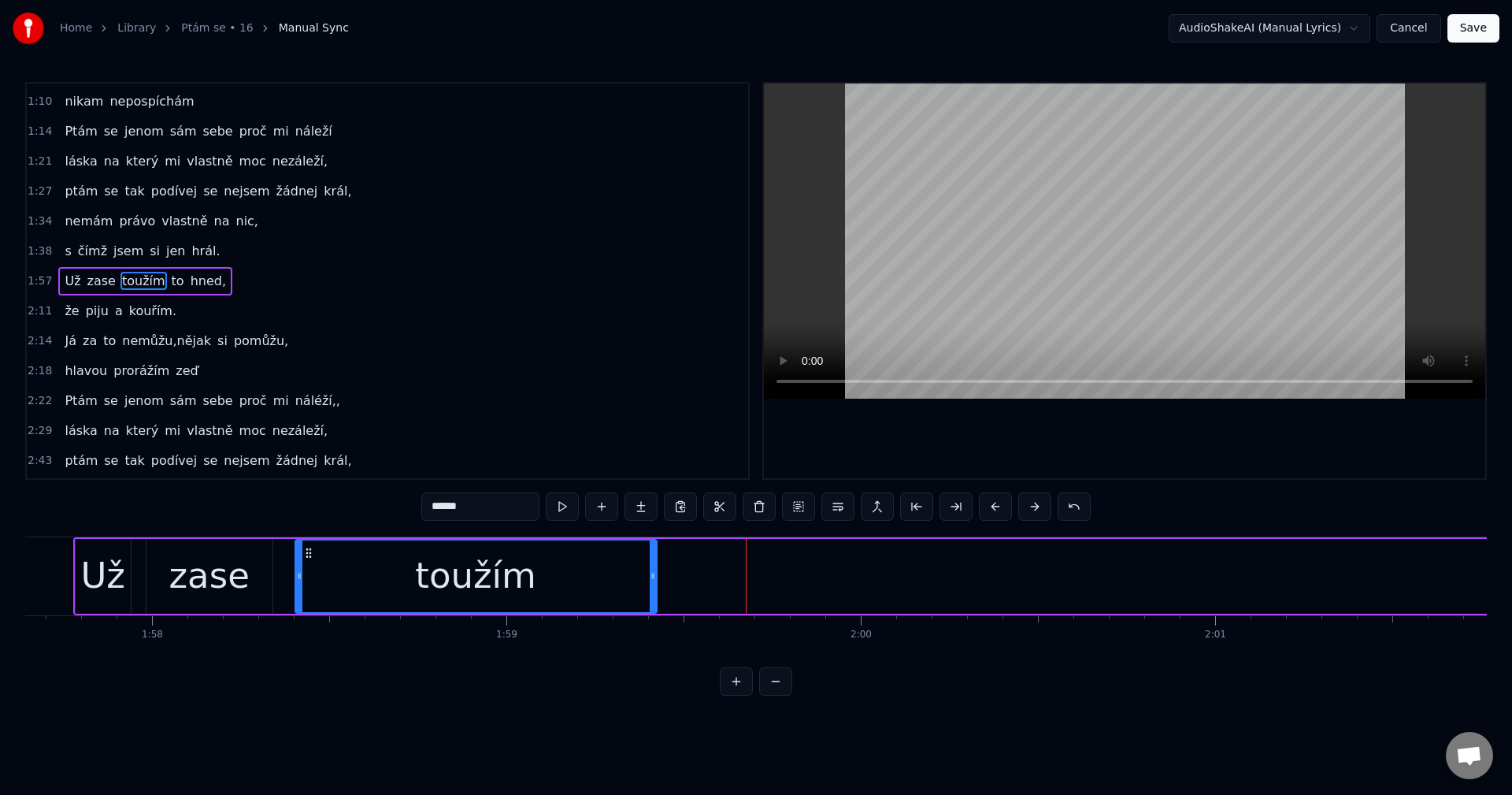
drag, startPoint x: 744, startPoint y: 576, endPoint x: 652, endPoint y: 575, distance: 92.0
click at [652, 575] on icon at bounding box center [653, 576] width 6 height 13
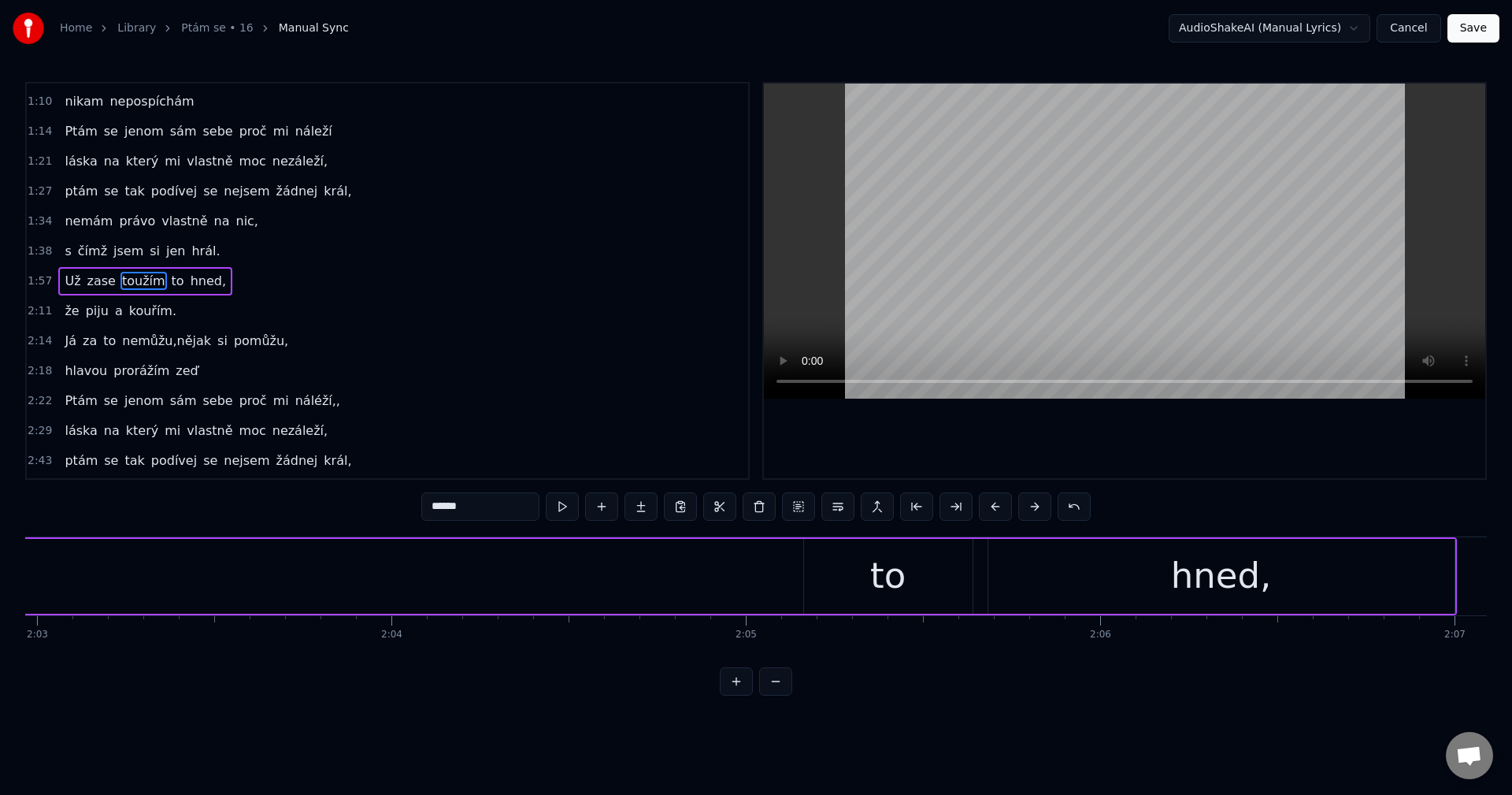
scroll to position [0, 43407]
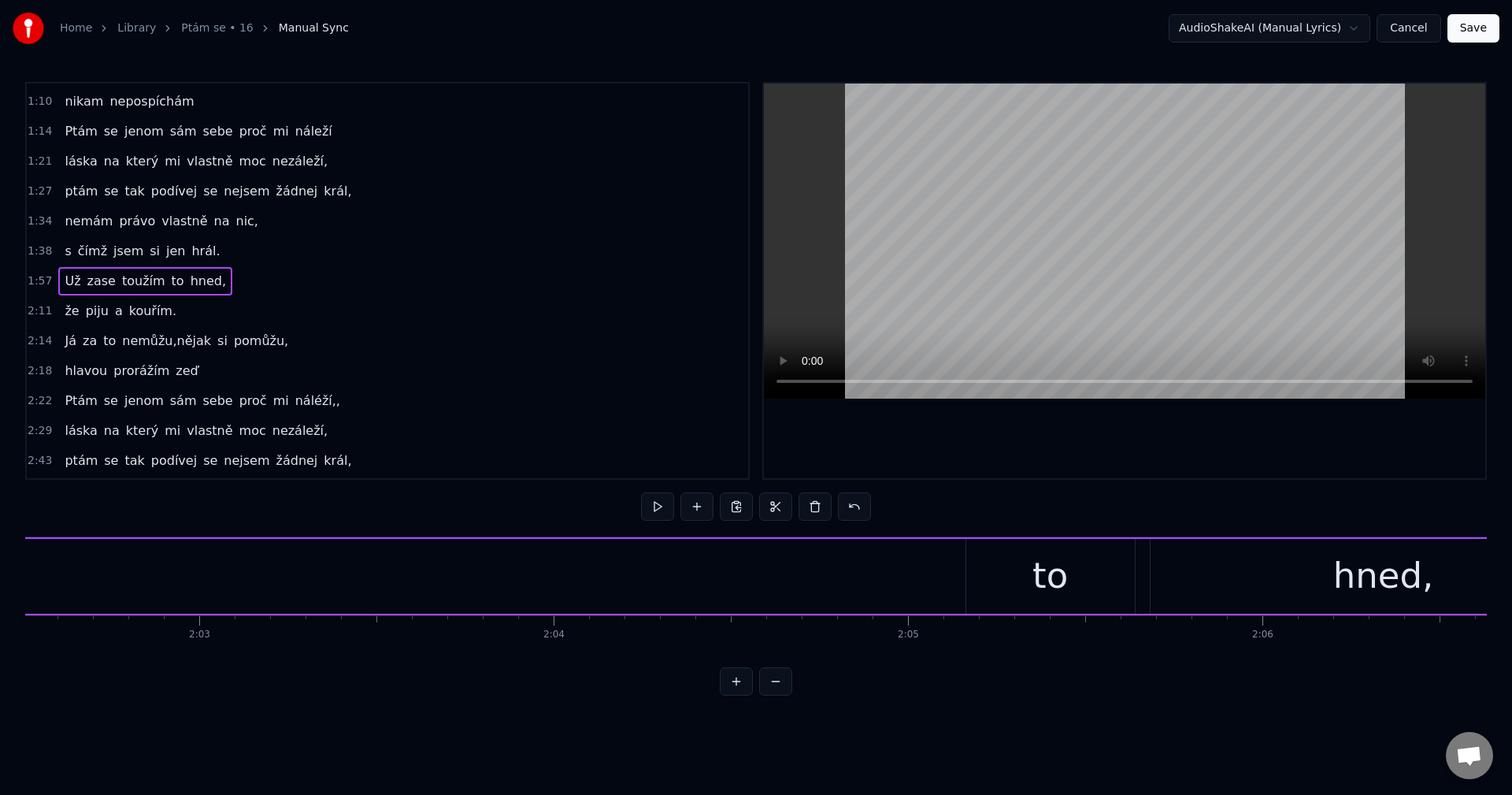
click at [692, 509] on button at bounding box center [697, 507] width 33 height 29
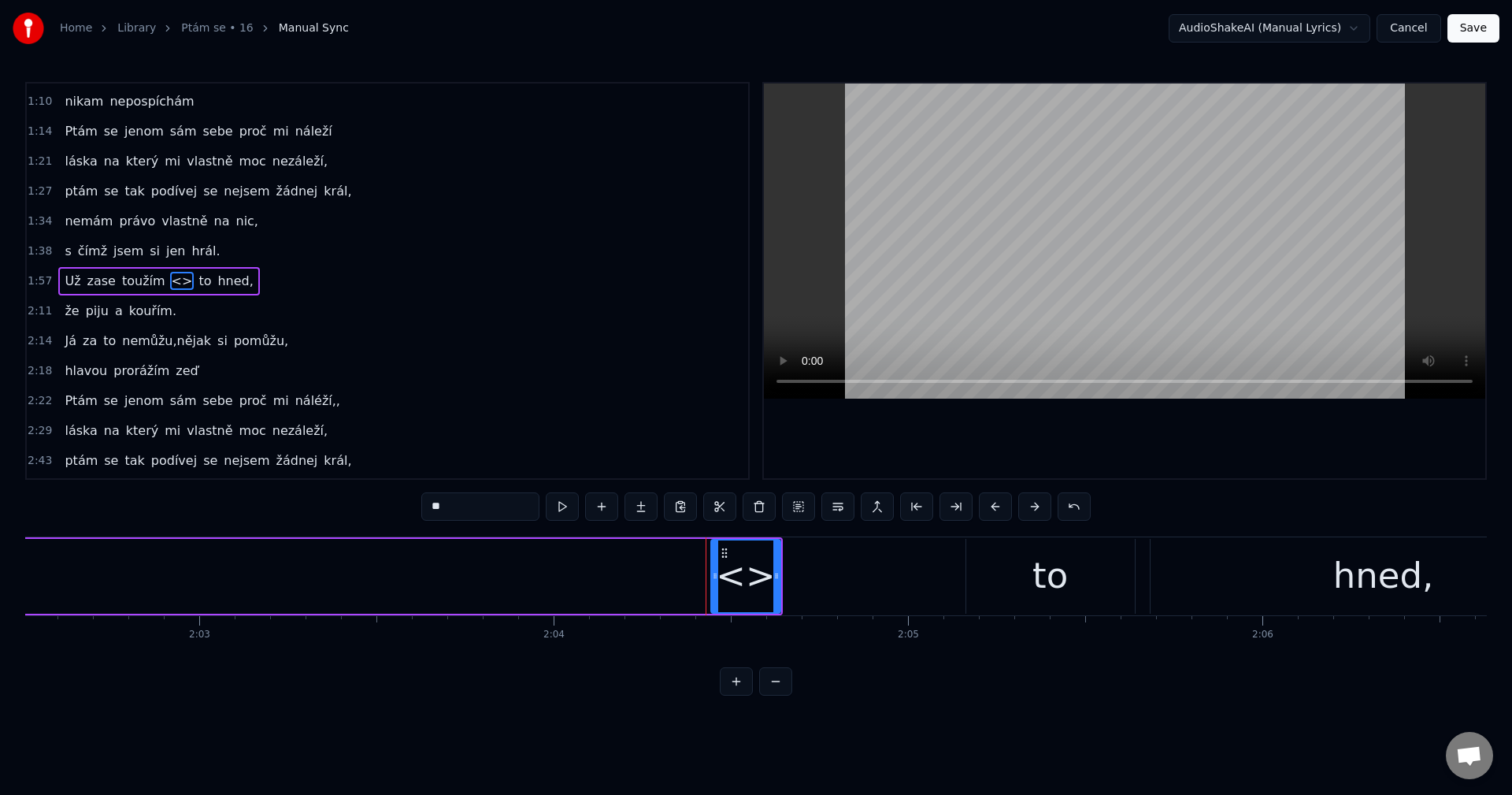
drag, startPoint x: 489, startPoint y: 502, endPoint x: 286, endPoint y: 509, distance: 203.1
click at [286, 509] on div "0:22 Někdo mi zpíval jak moc mě má rád. 0:35 Já na tím zíval já za to nemůžu, 0…" at bounding box center [756, 388] width 1461 height 614
paste input "*****"
drag, startPoint x: 435, startPoint y: 512, endPoint x: 412, endPoint y: 512, distance: 23.0
click at [412, 512] on div "0:22 Někdo mi zpíval jak moc mě má rád. 0:35 Já na tím zíval já za to nemůžu, 0…" at bounding box center [756, 388] width 1461 height 614
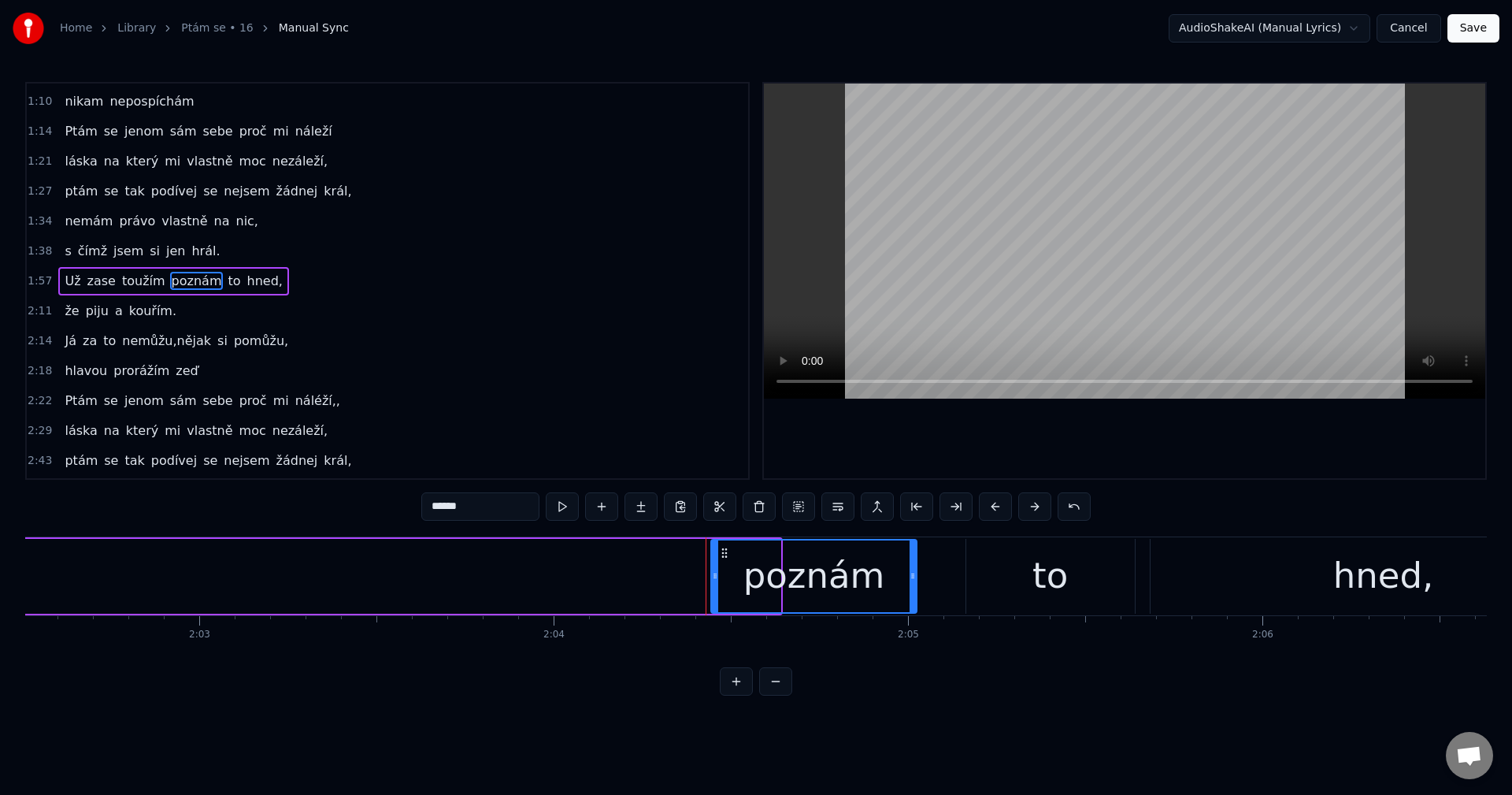
drag, startPoint x: 776, startPoint y: 585, endPoint x: 912, endPoint y: 589, distance: 136.1
click at [912, 589] on div at bounding box center [913, 576] width 6 height 72
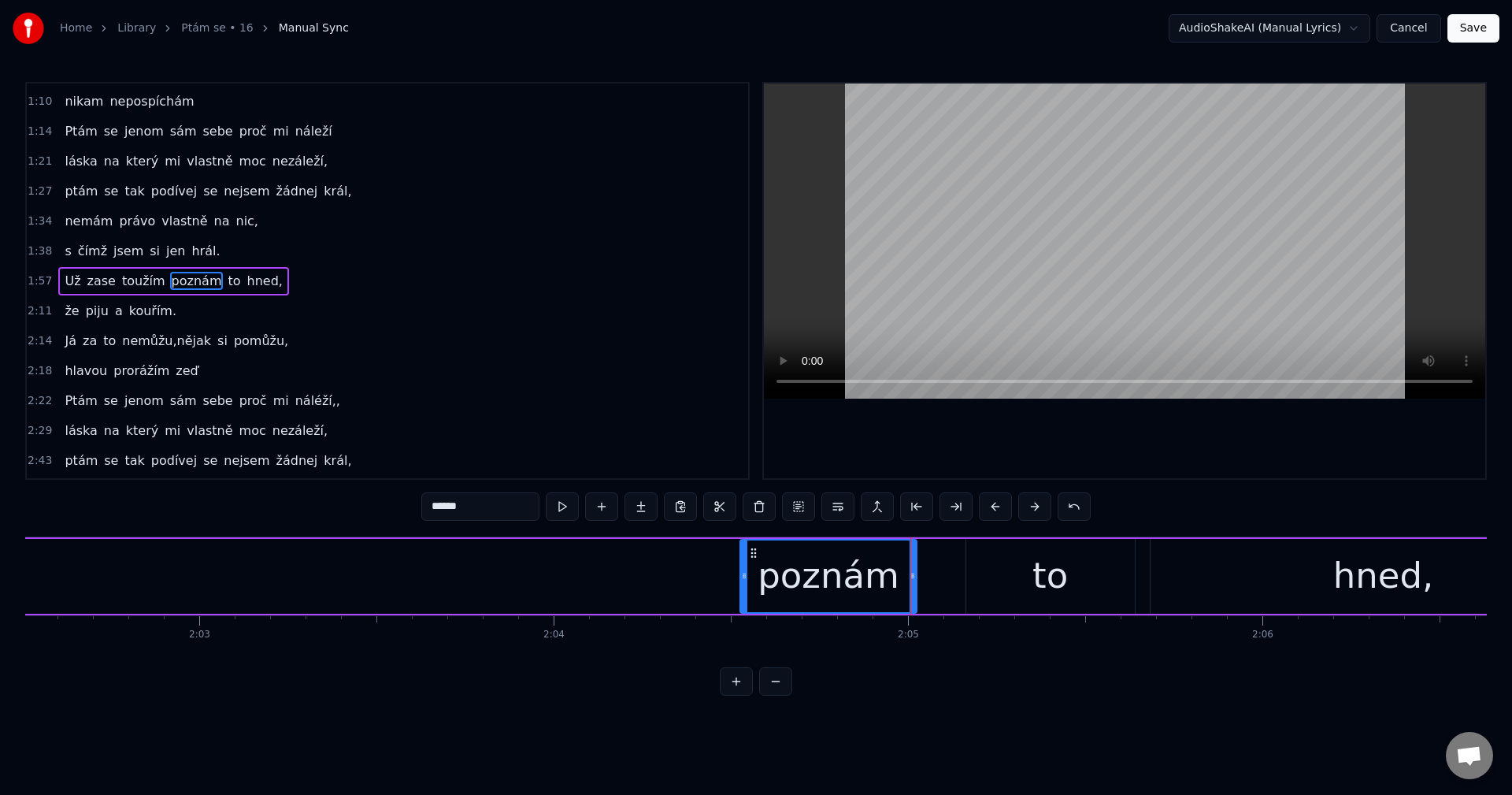
drag, startPoint x: 712, startPoint y: 574, endPoint x: 742, endPoint y: 580, distance: 30.6
click at [742, 580] on icon at bounding box center [744, 576] width 6 height 13
type input "******"
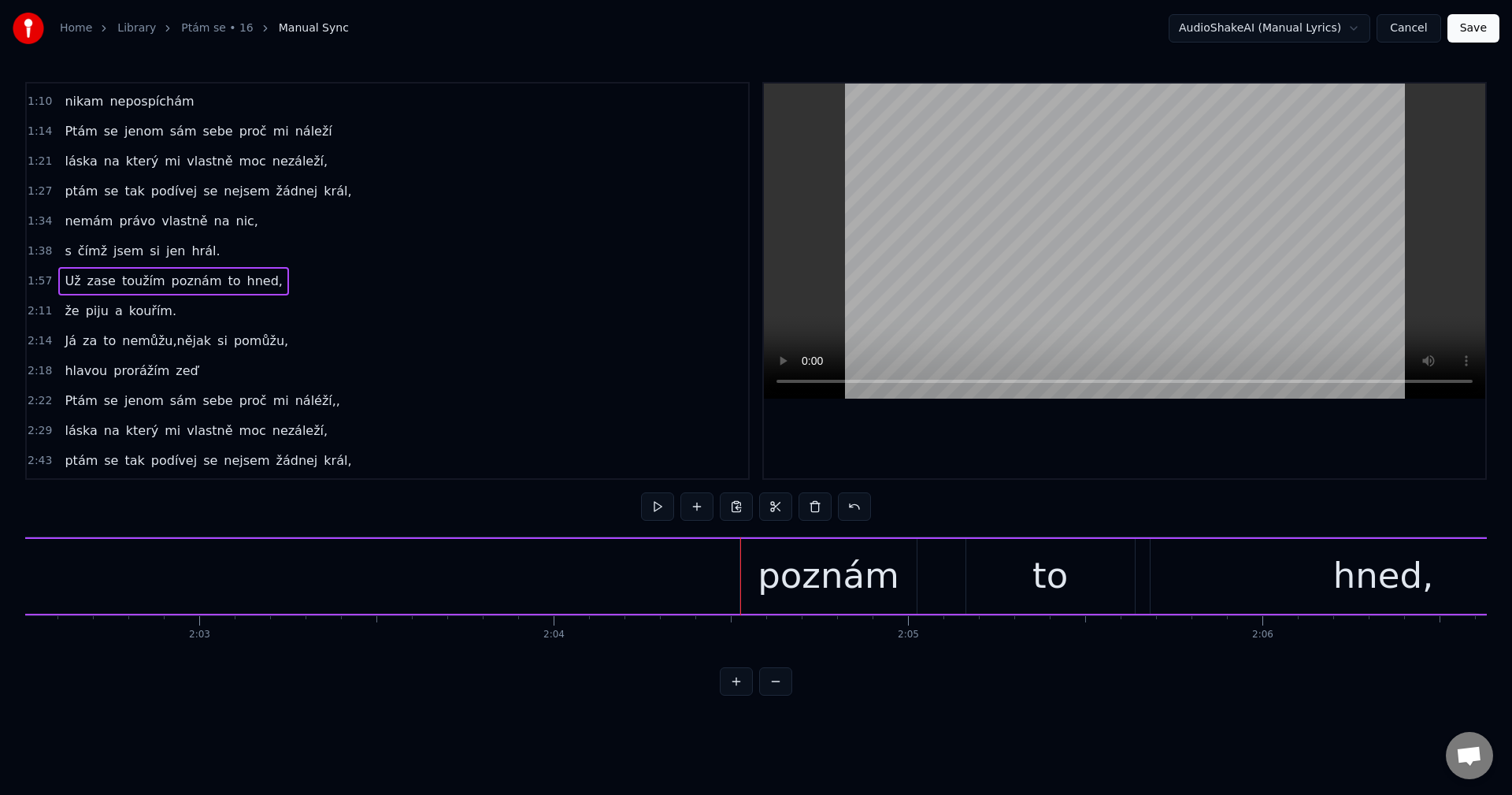
click at [659, 506] on button at bounding box center [658, 507] width 33 height 29
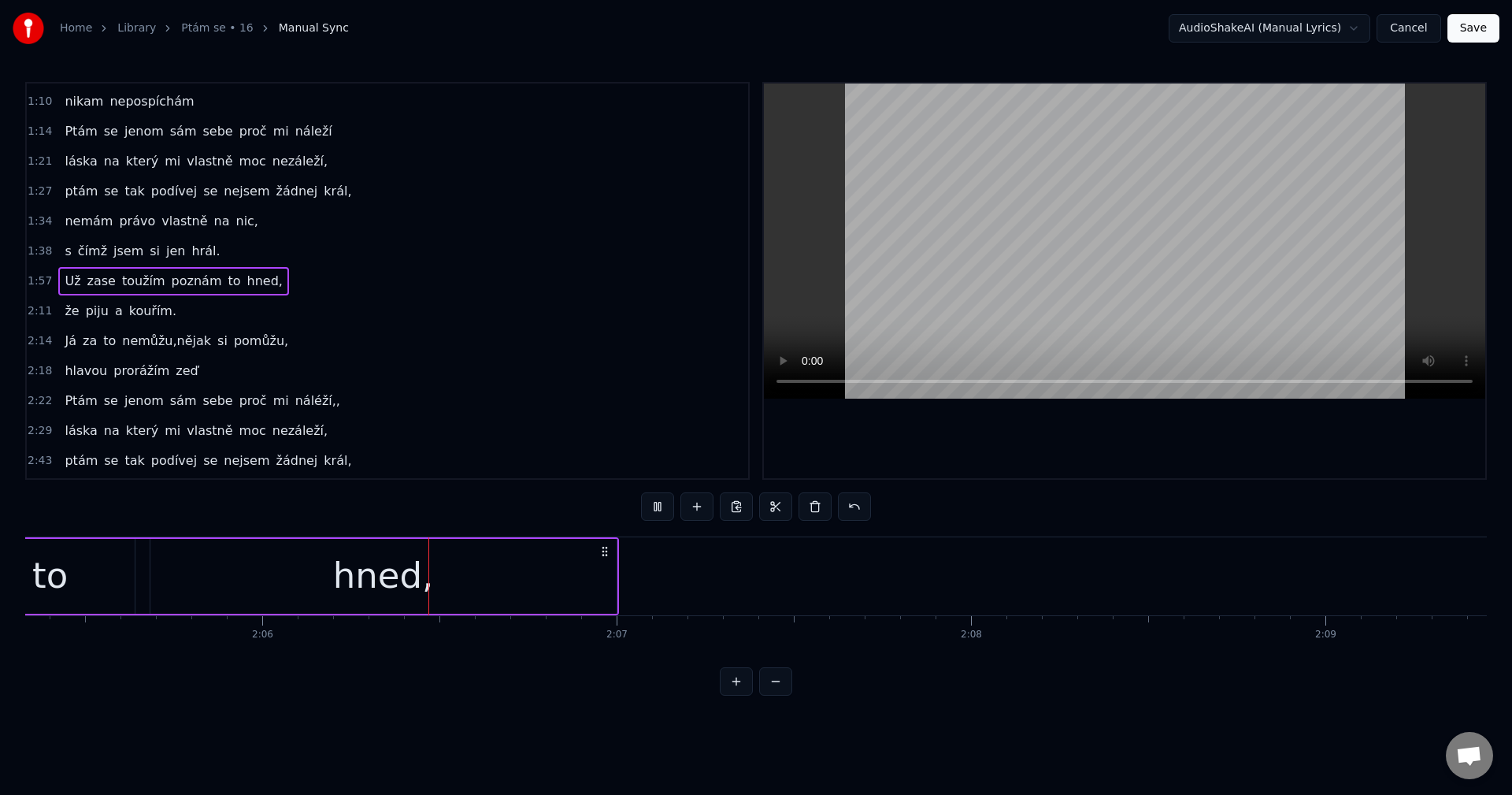
scroll to position [0, 44546]
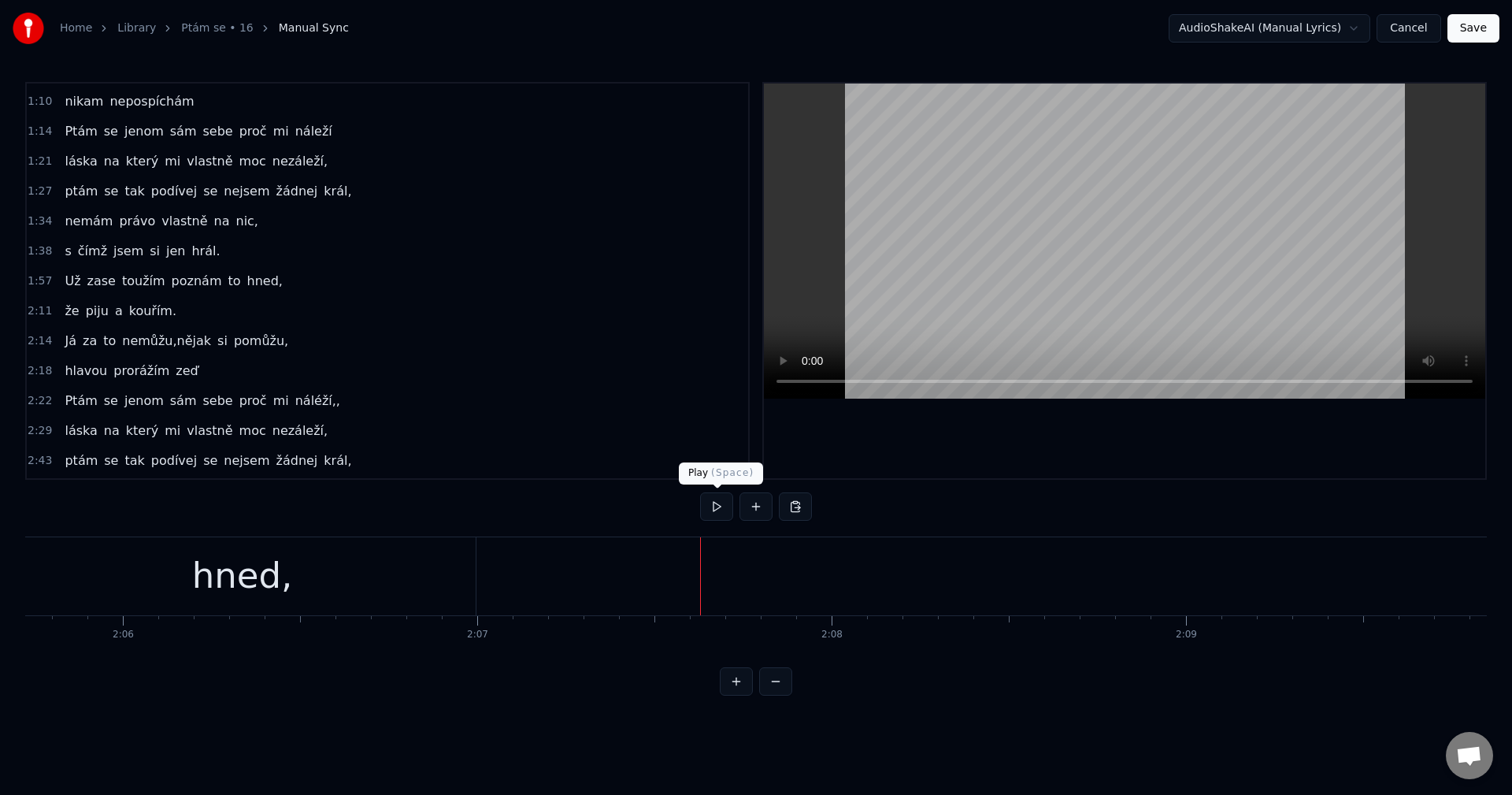
click at [716, 512] on button at bounding box center [716, 507] width 33 height 29
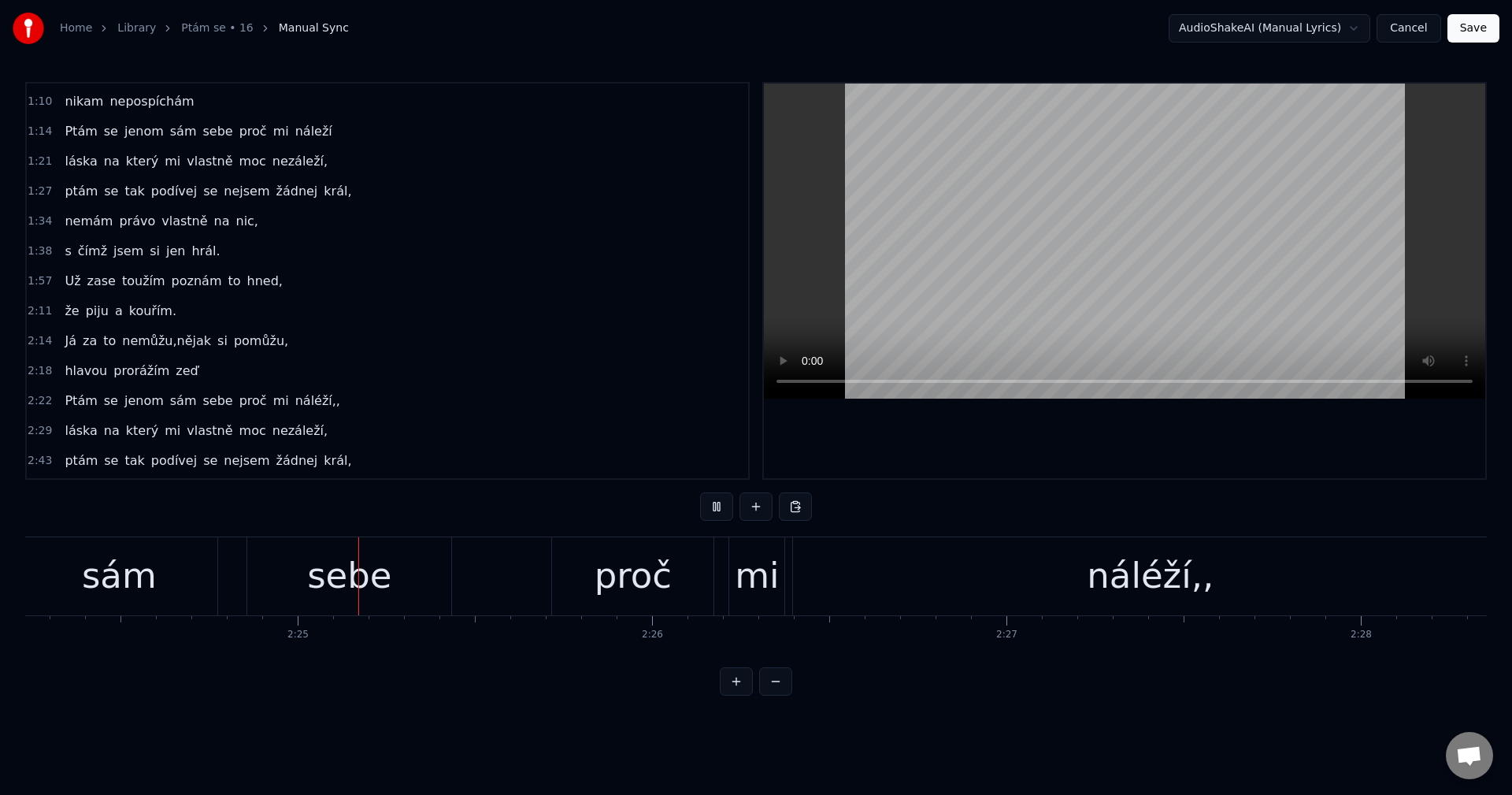
scroll to position [0, 51137]
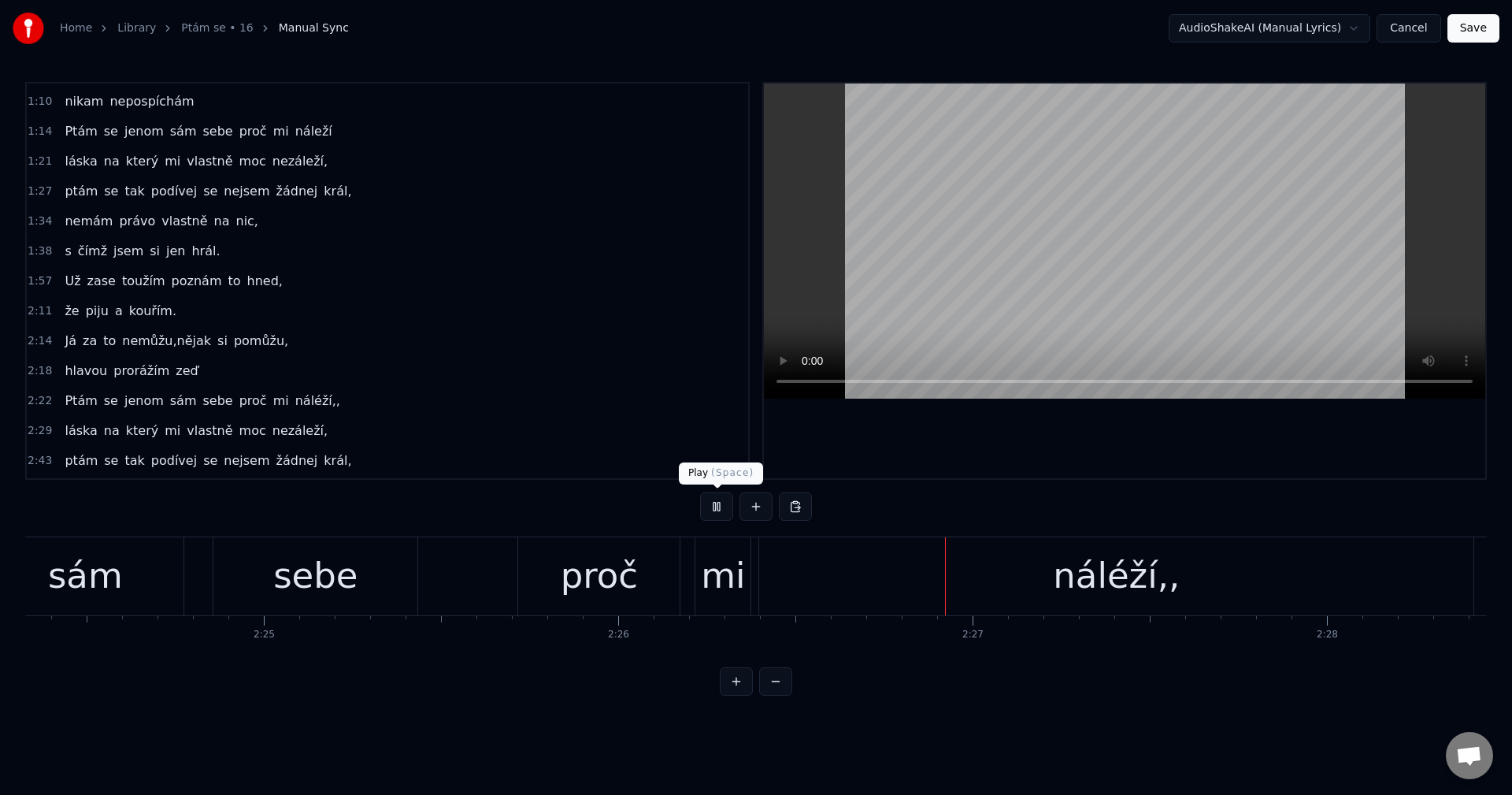
click at [711, 506] on button at bounding box center [716, 507] width 33 height 29
click at [1064, 580] on div "náléží,," at bounding box center [1116, 576] width 127 height 54
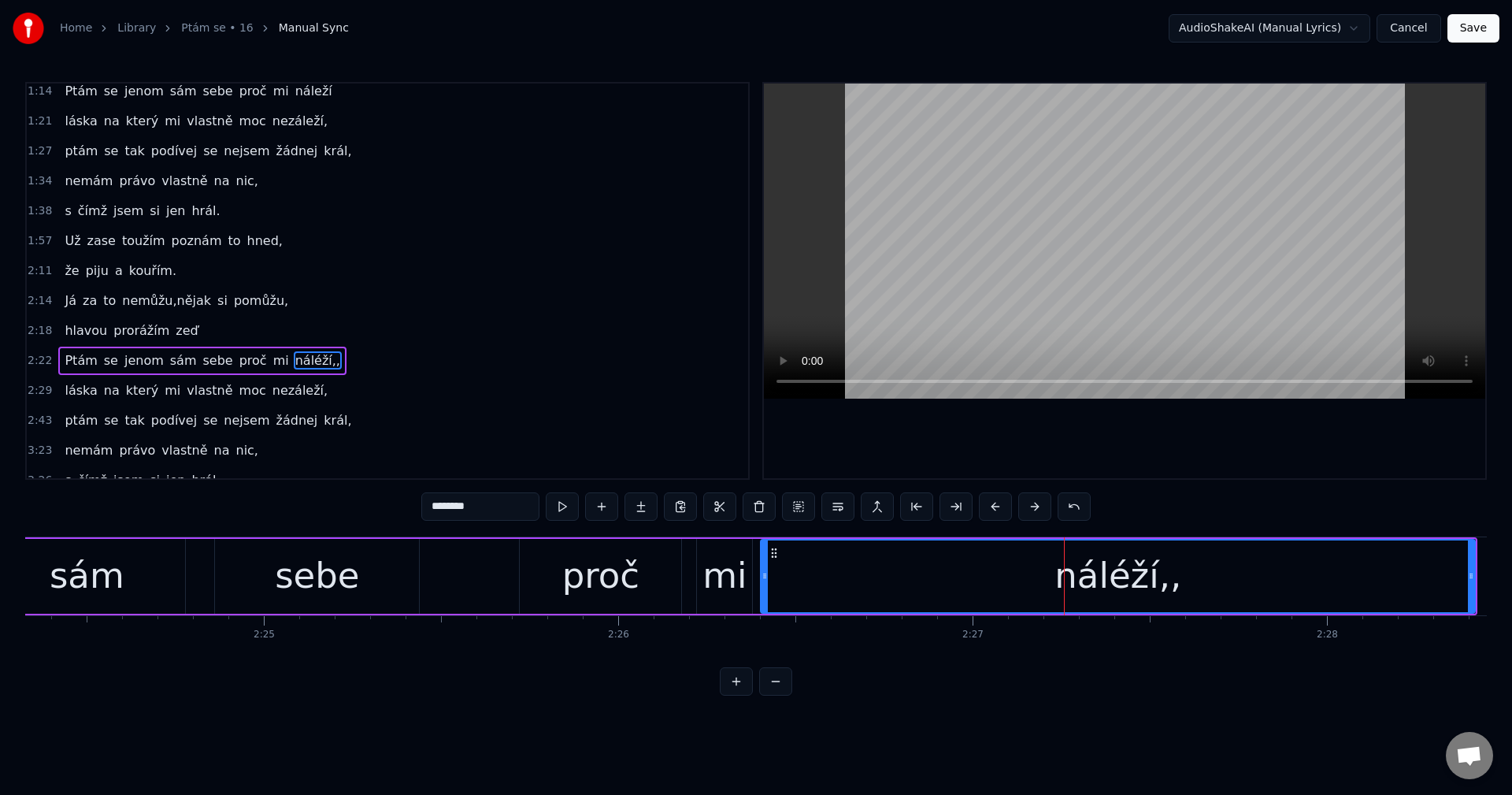
scroll to position [296, 0]
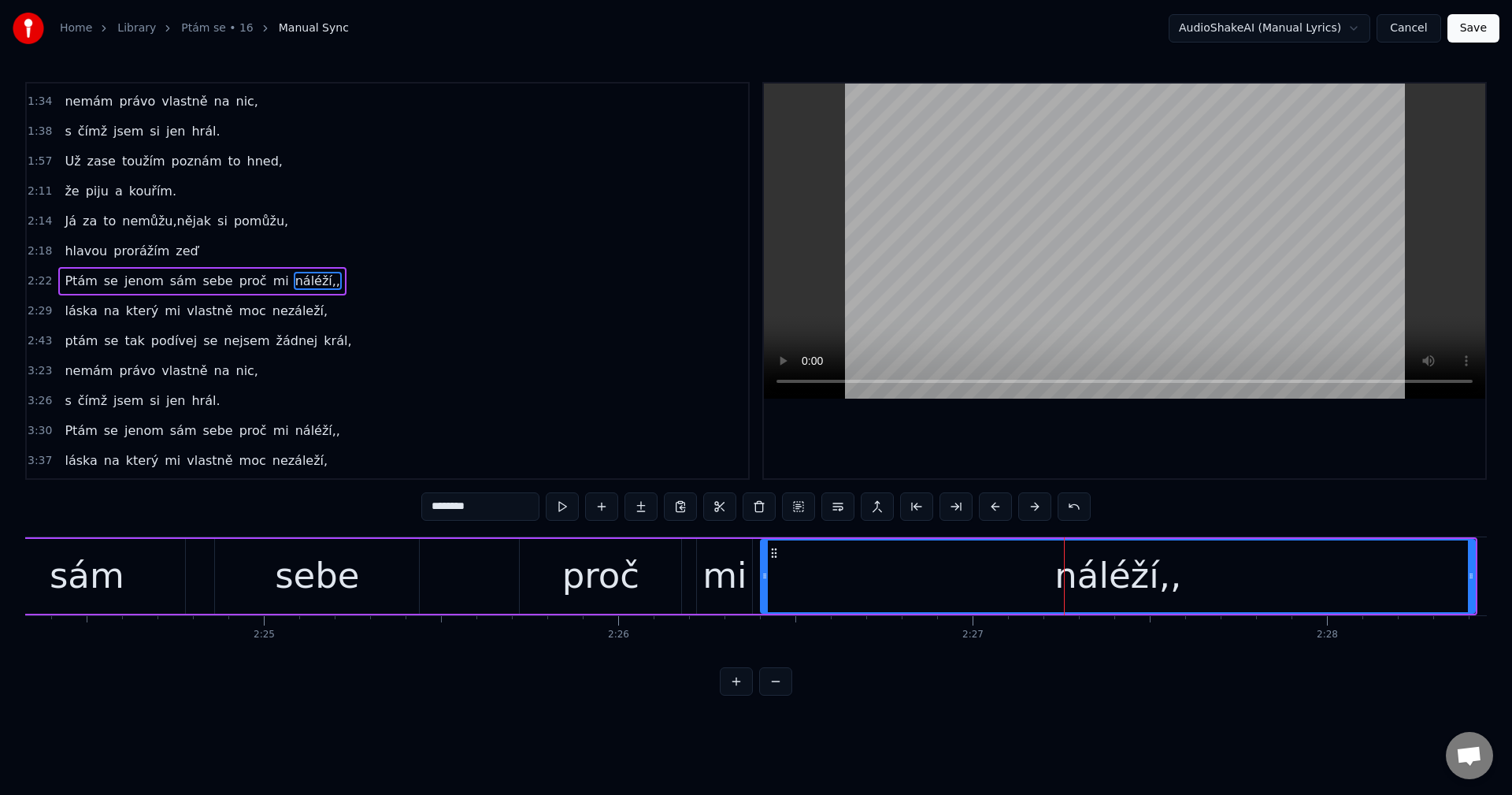
click at [502, 517] on input "********" at bounding box center [480, 507] width 118 height 29
click at [445, 511] on input "*******" at bounding box center [480, 507] width 118 height 29
type input "******"
click at [374, 513] on div "0:22 Někdo mi zpíval jak moc mě má rád. 0:35 Já na tím zíval já za to nemůžu, 0…" at bounding box center [756, 388] width 1461 height 614
click at [557, 508] on button at bounding box center [562, 507] width 33 height 29
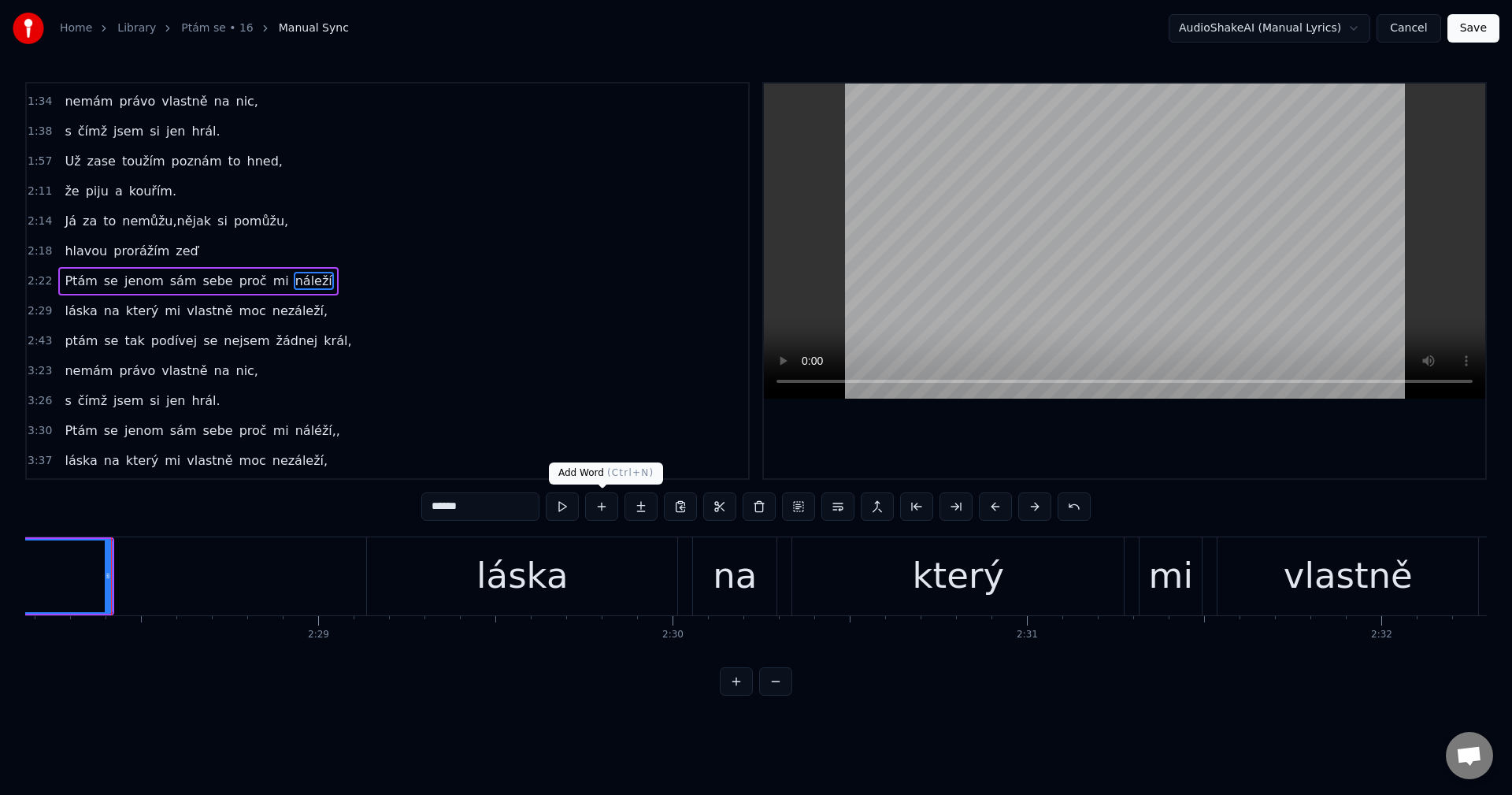
scroll to position [0, 52507]
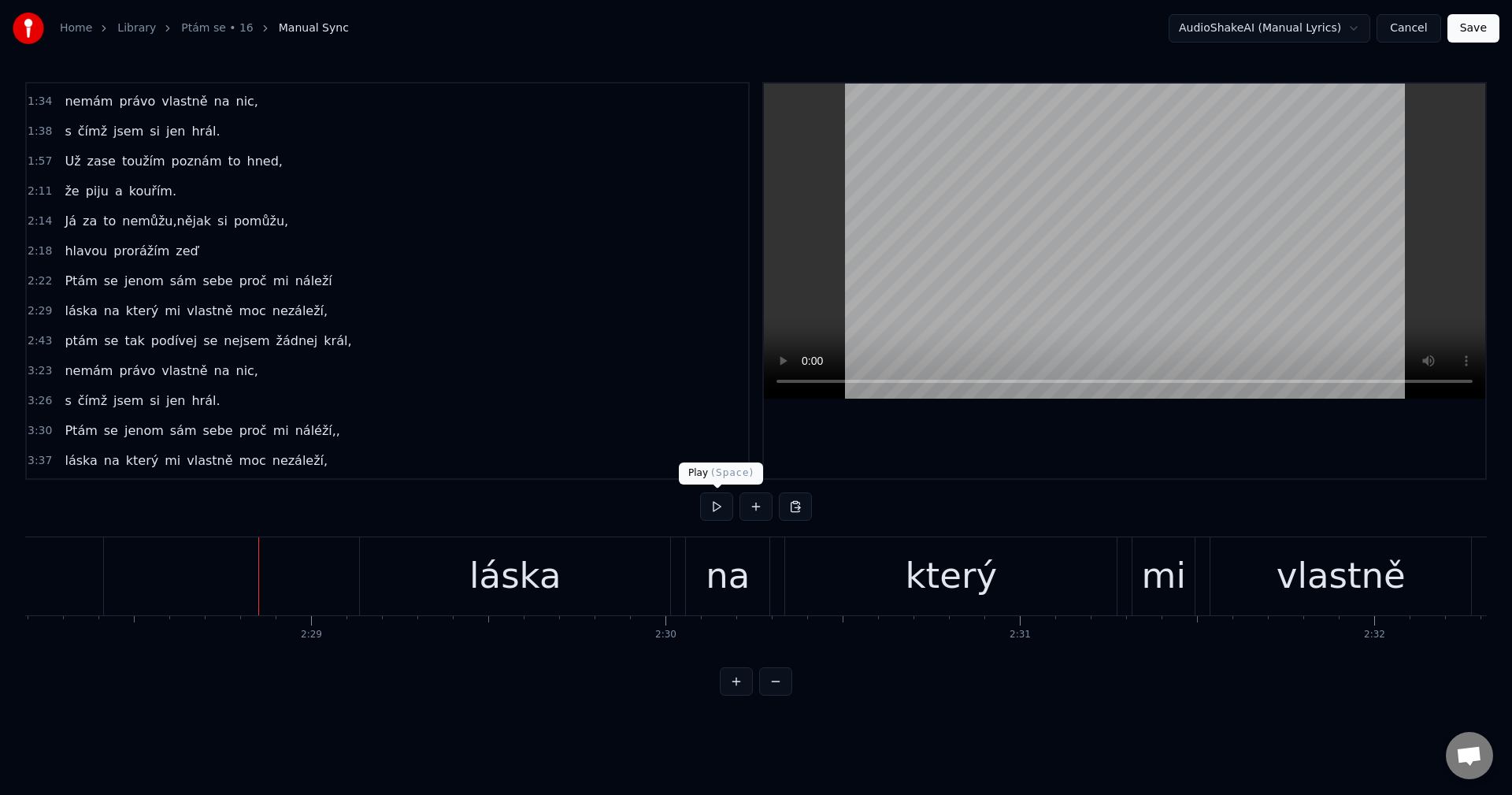
click at [705, 507] on button at bounding box center [716, 507] width 33 height 29
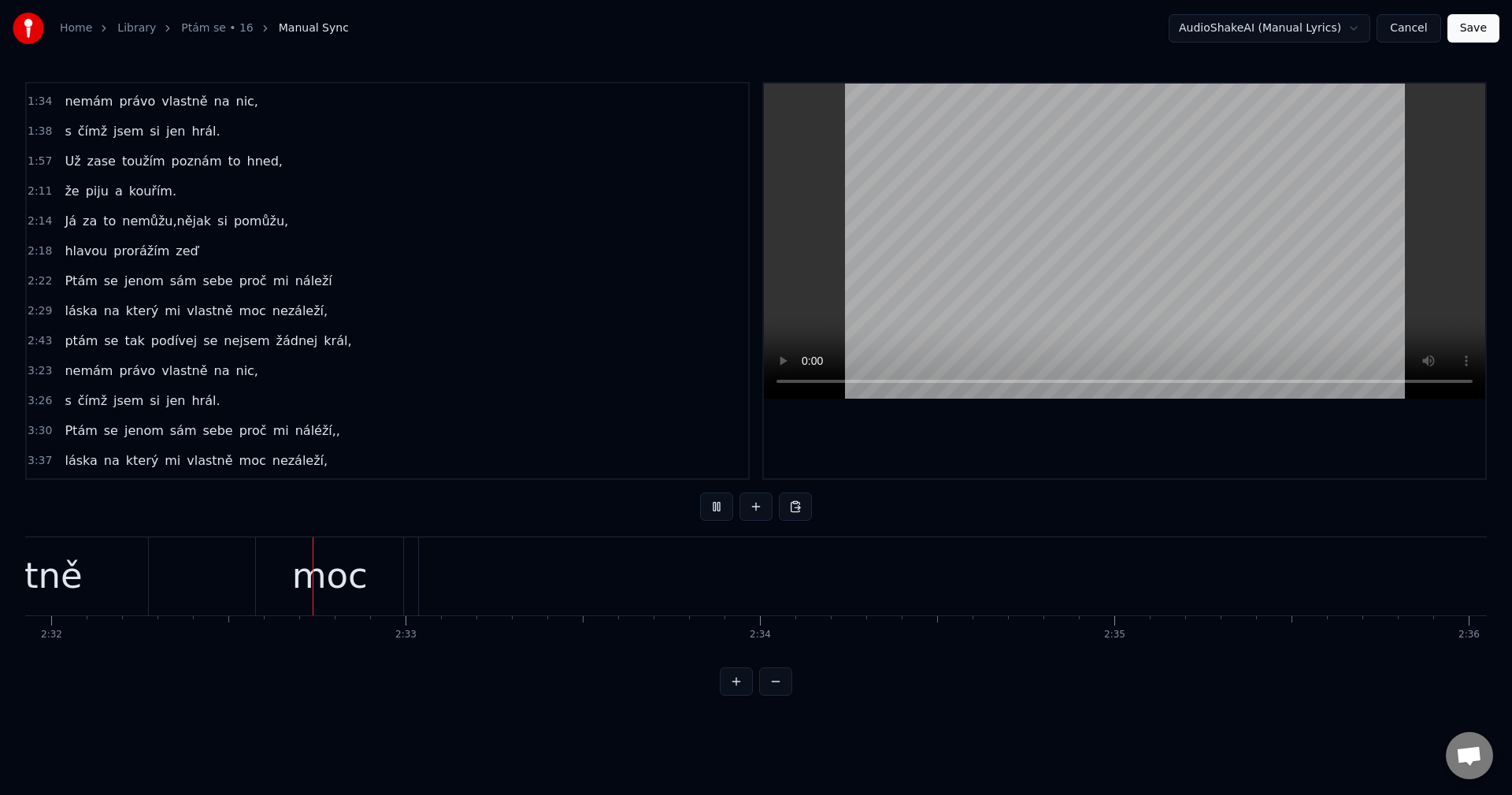
scroll to position [0, 53860]
click at [714, 494] on button at bounding box center [716, 507] width 33 height 29
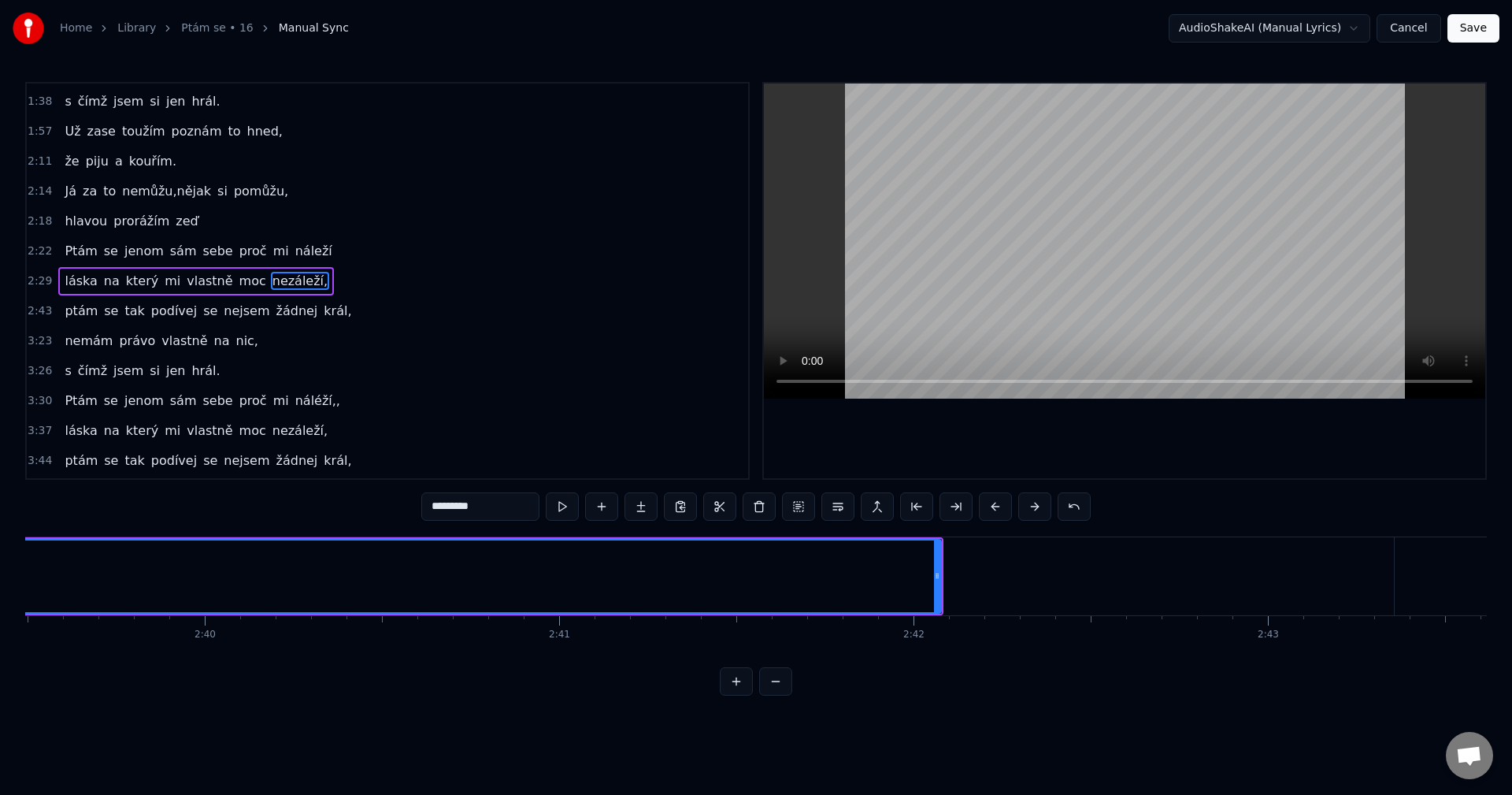
scroll to position [0, 56618]
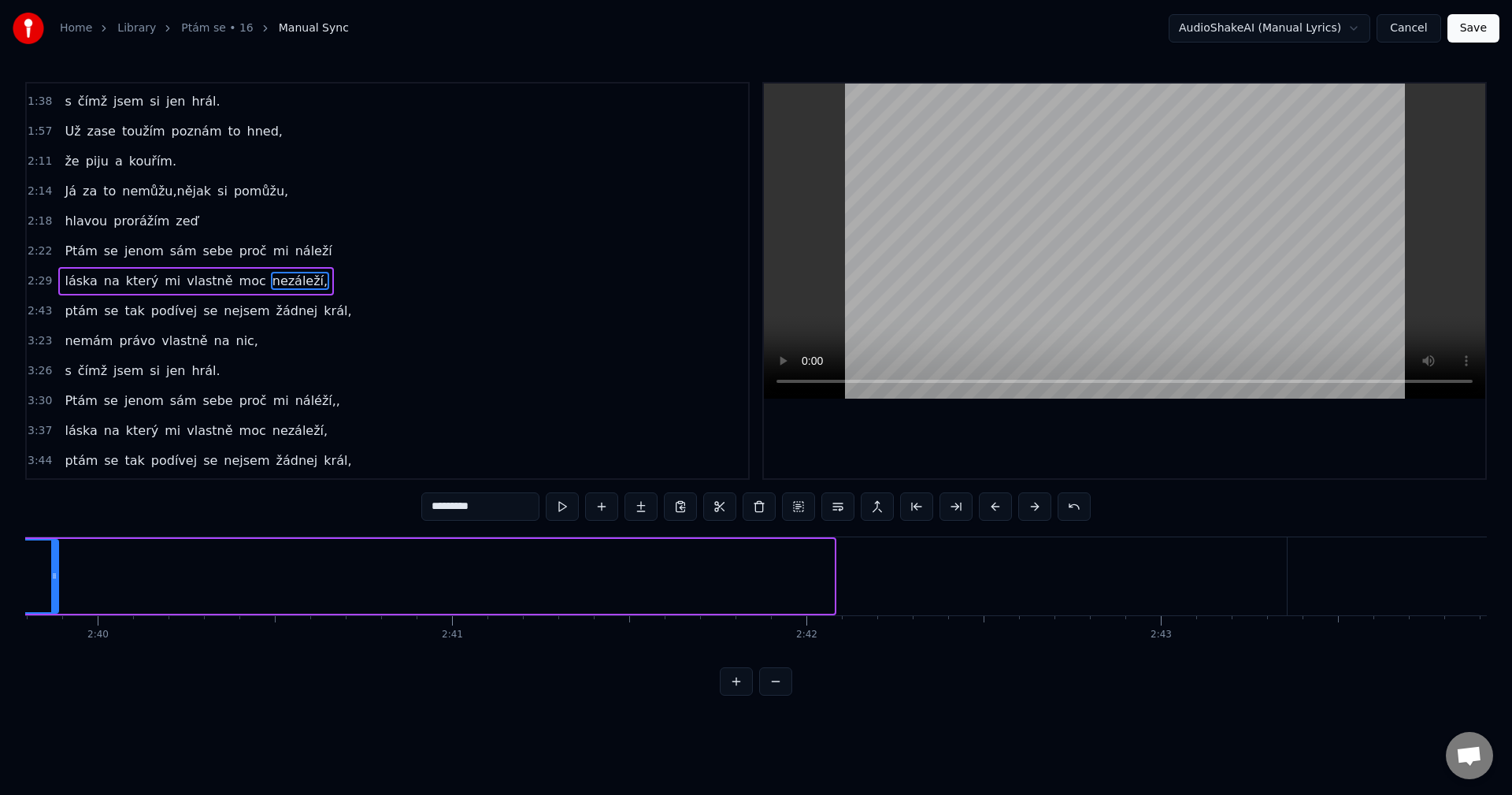
drag, startPoint x: 831, startPoint y: 575, endPoint x: 56, endPoint y: 571, distance: 775.0
click at [56, 571] on icon at bounding box center [55, 576] width 6 height 13
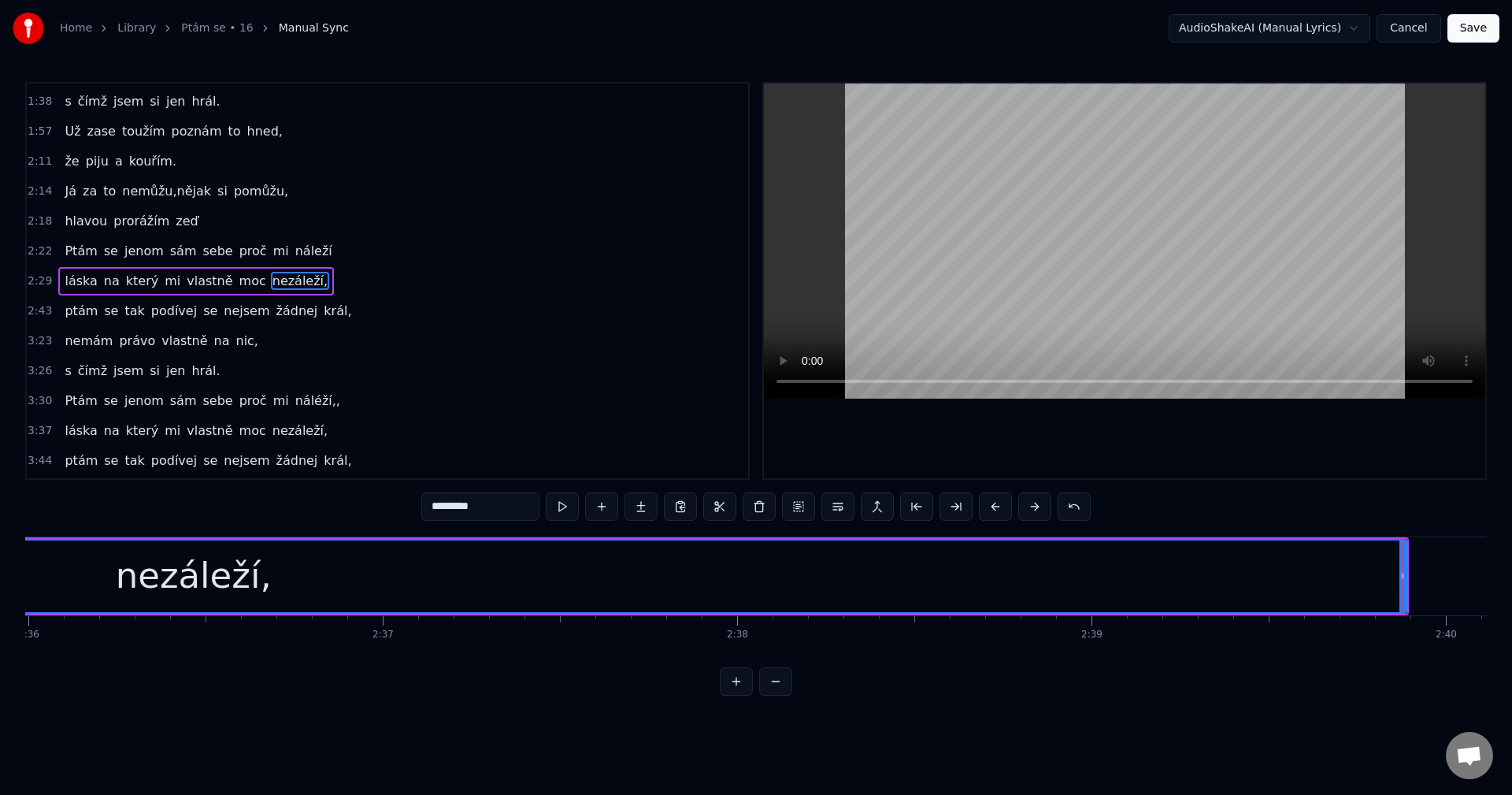
scroll to position [0, 55756]
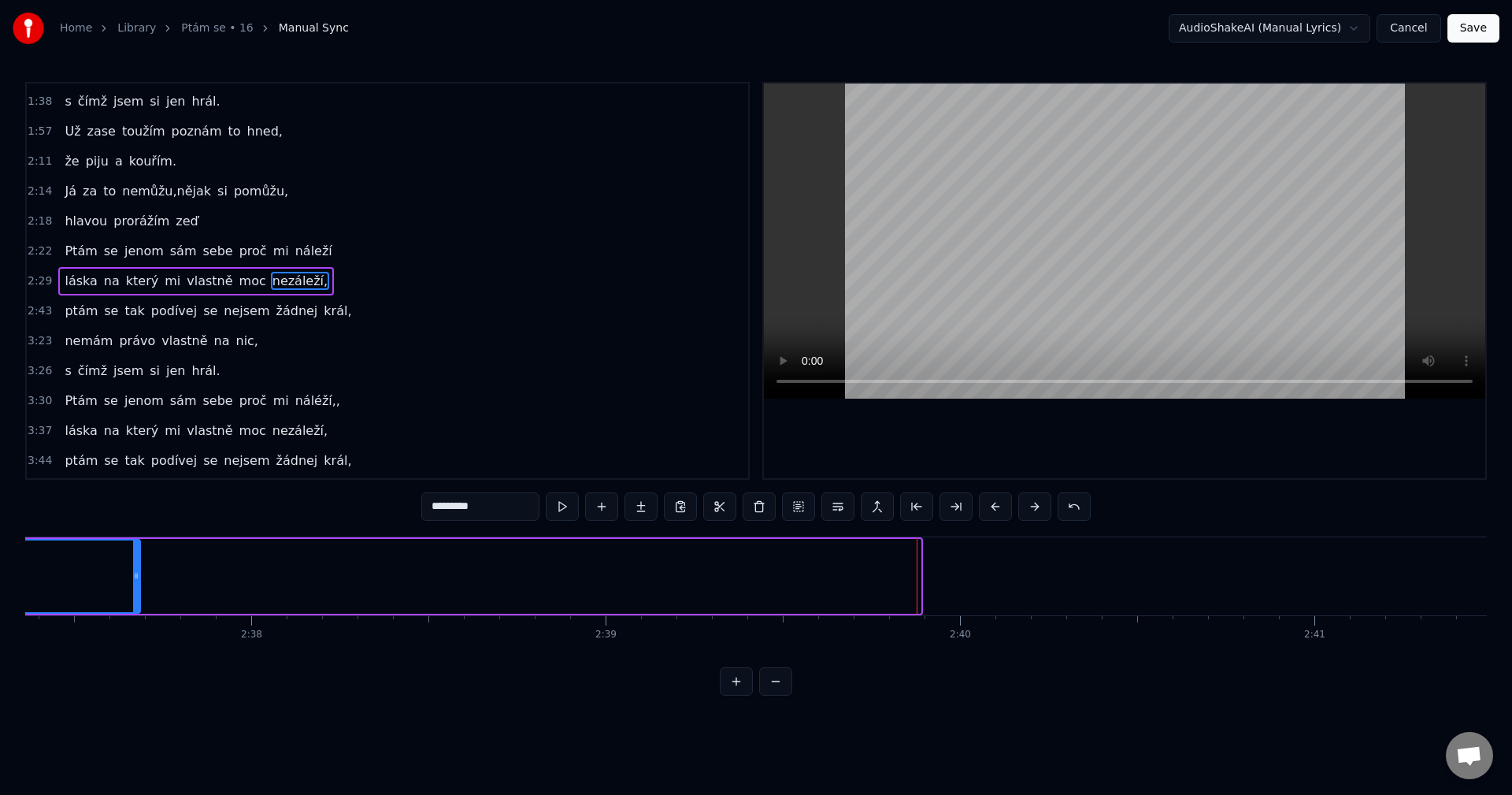
drag, startPoint x: 916, startPoint y: 580, endPoint x: 146, endPoint y: 591, distance: 770.1
click at [139, 591] on div at bounding box center [136, 576] width 6 height 72
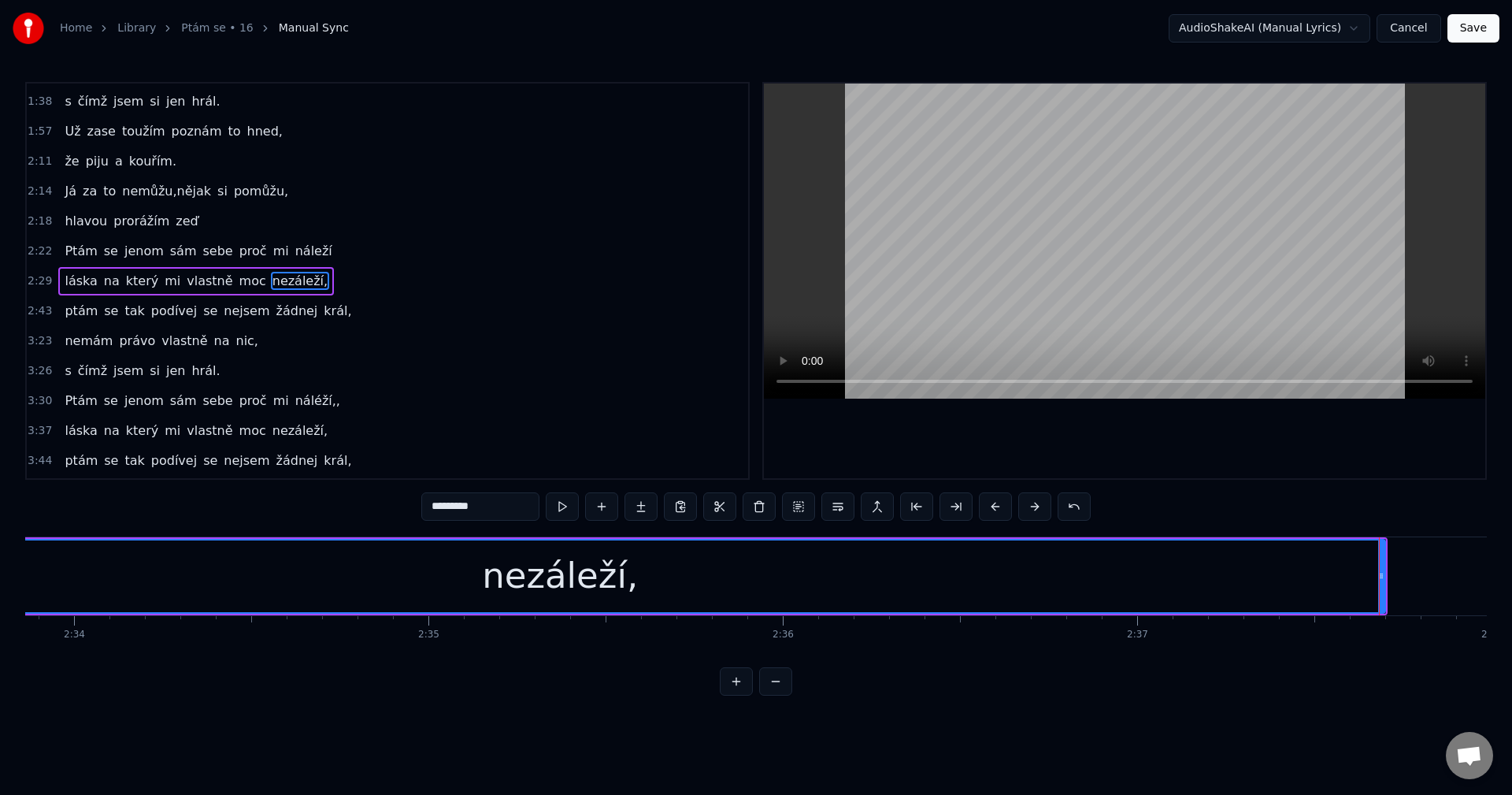
scroll to position [0, 54677]
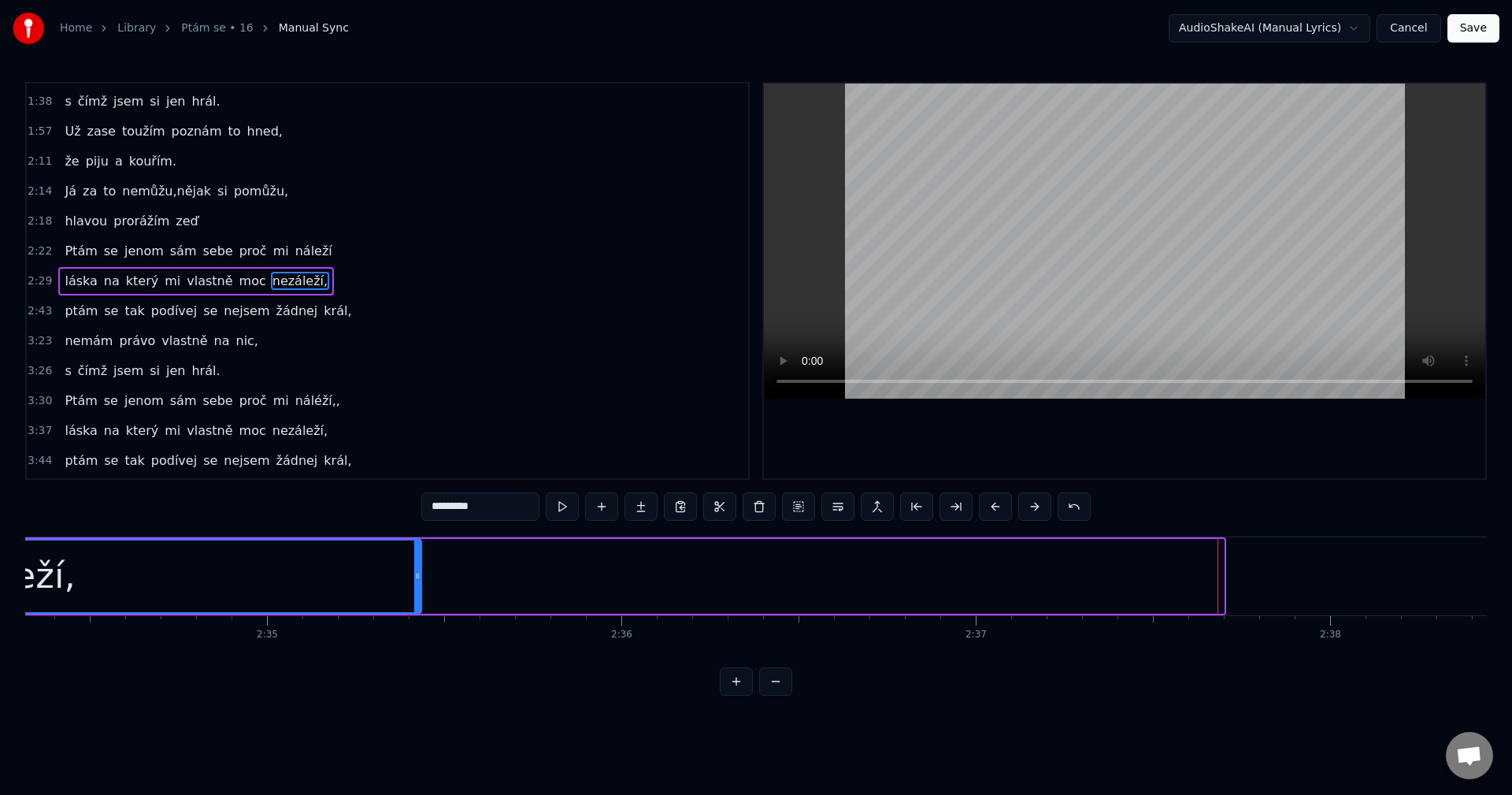
drag, startPoint x: 1221, startPoint y: 576, endPoint x: 427, endPoint y: 582, distance: 794.0
click at [420, 580] on icon at bounding box center [417, 576] width 6 height 13
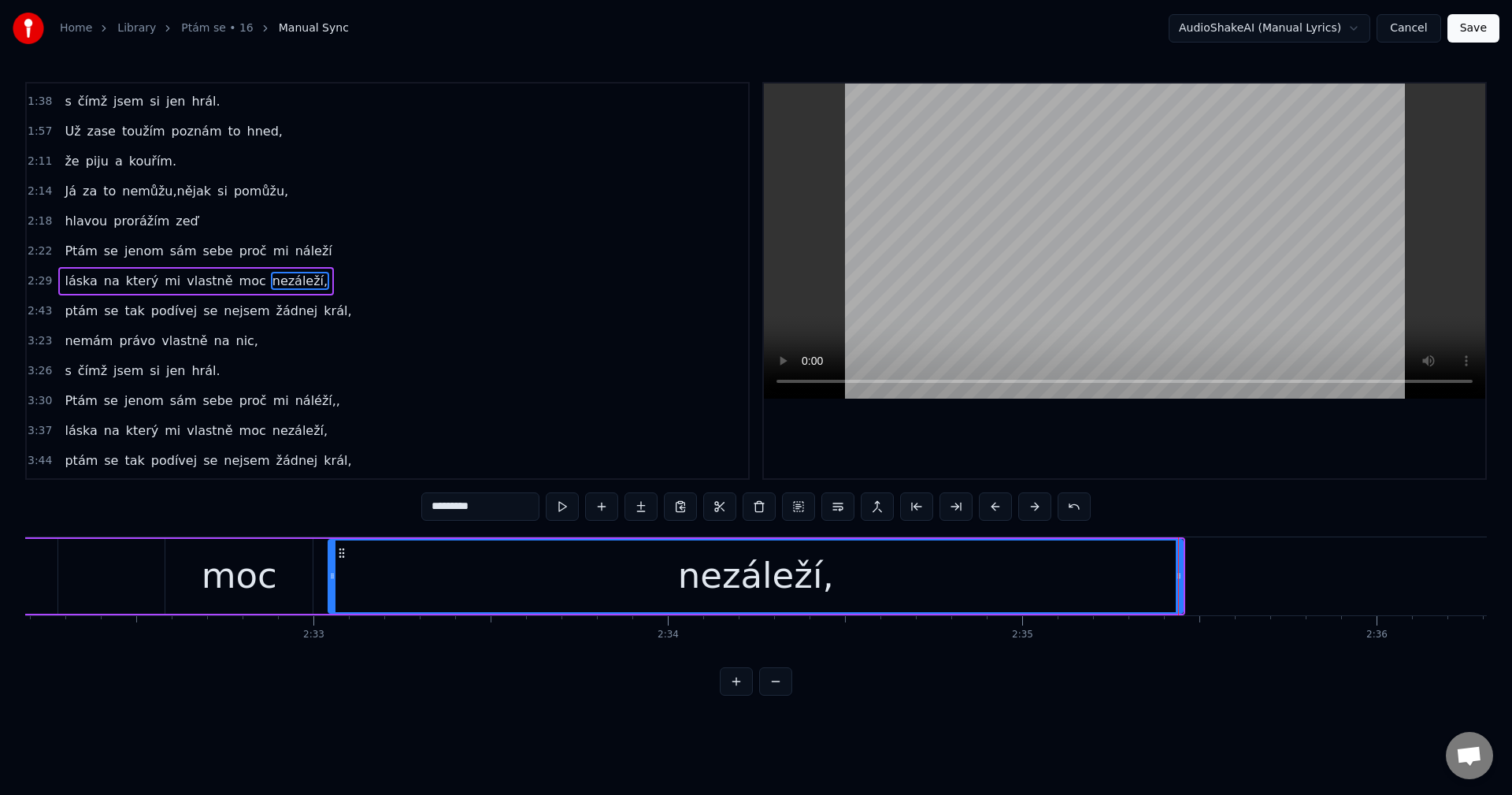
scroll to position [0, 53707]
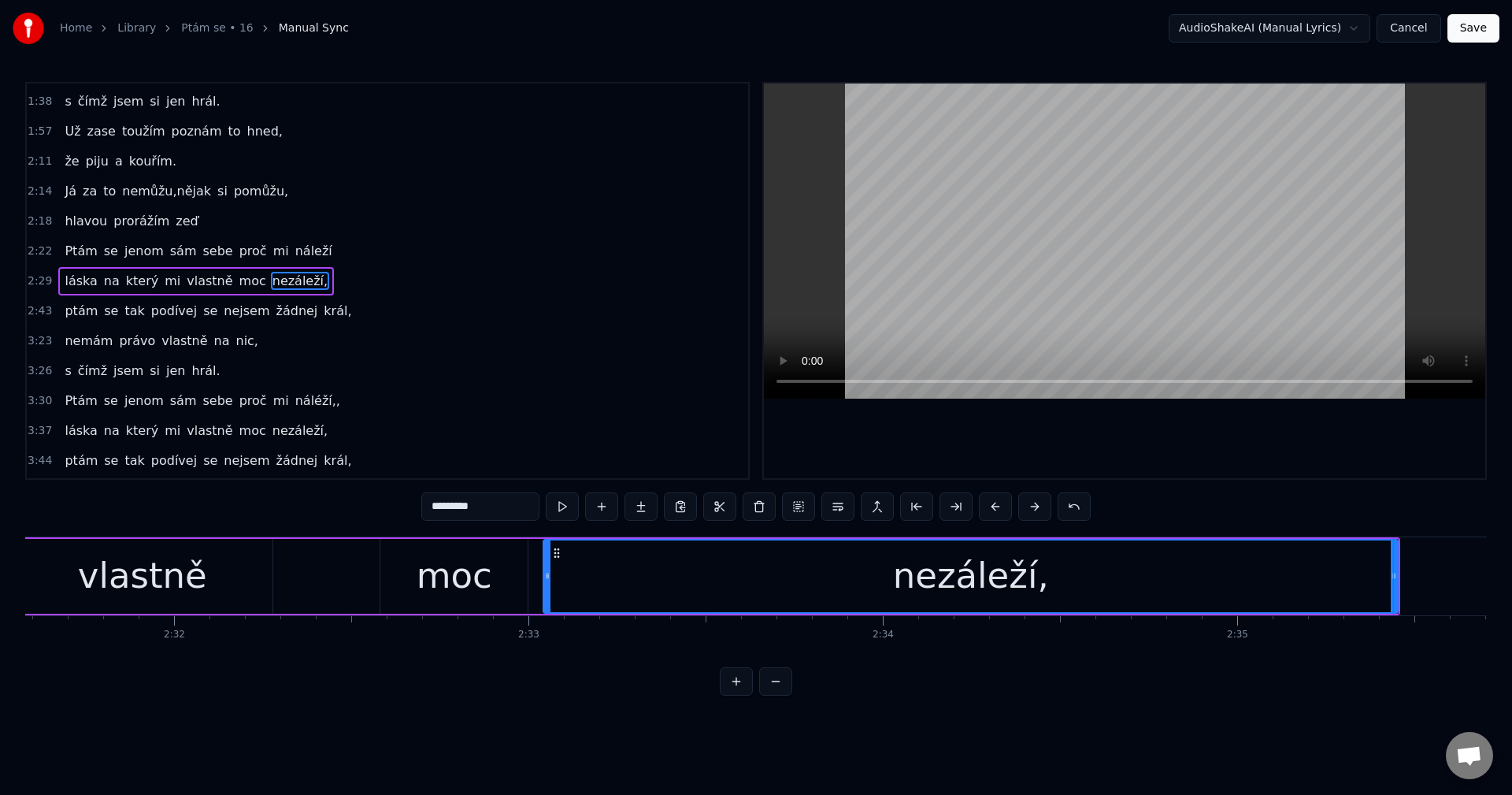
click at [533, 583] on div "láska na který mi vlastně moc nezáleží," at bounding box center [279, 576] width 2241 height 78
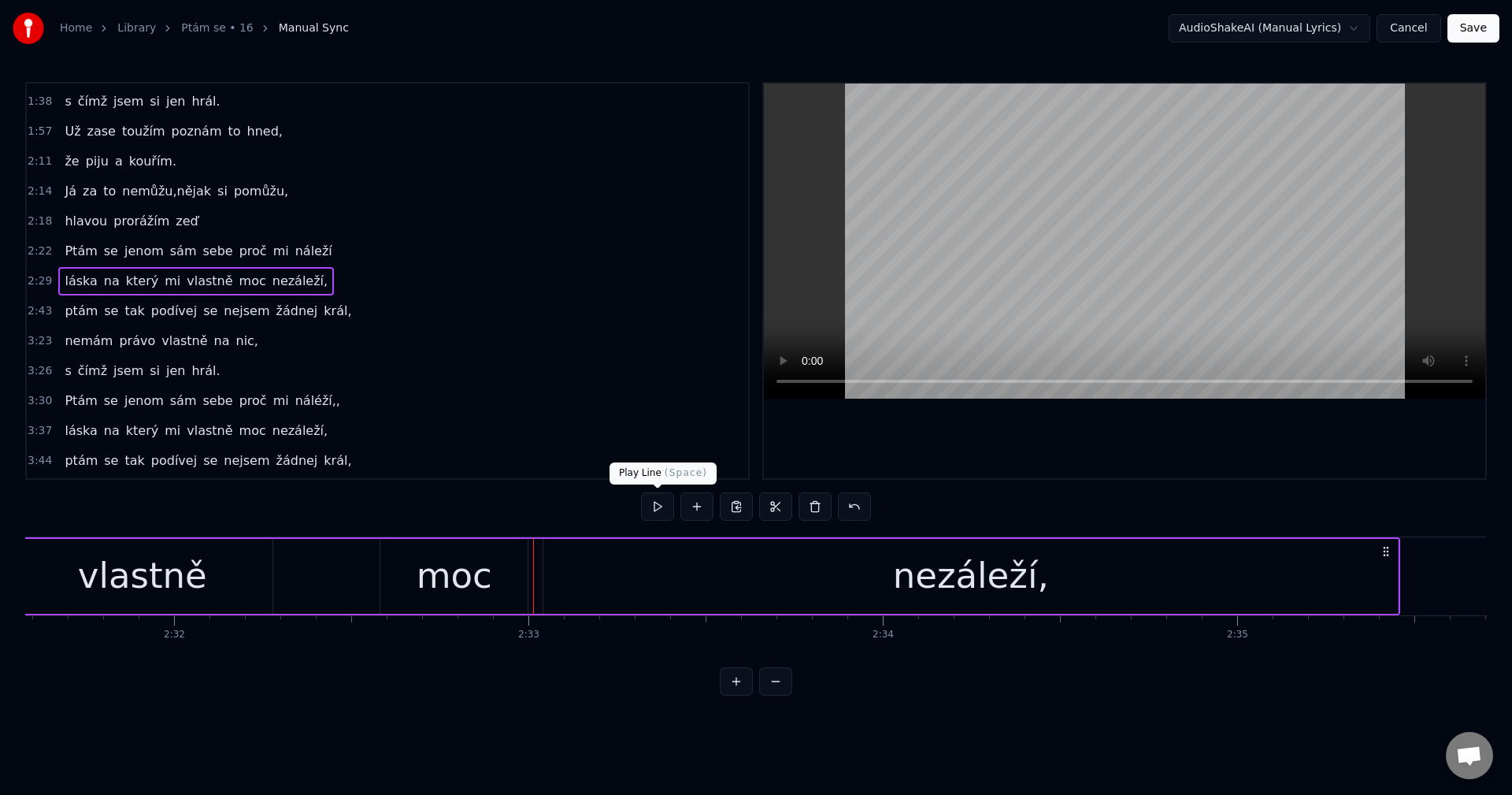
click at [655, 515] on button at bounding box center [658, 507] width 33 height 29
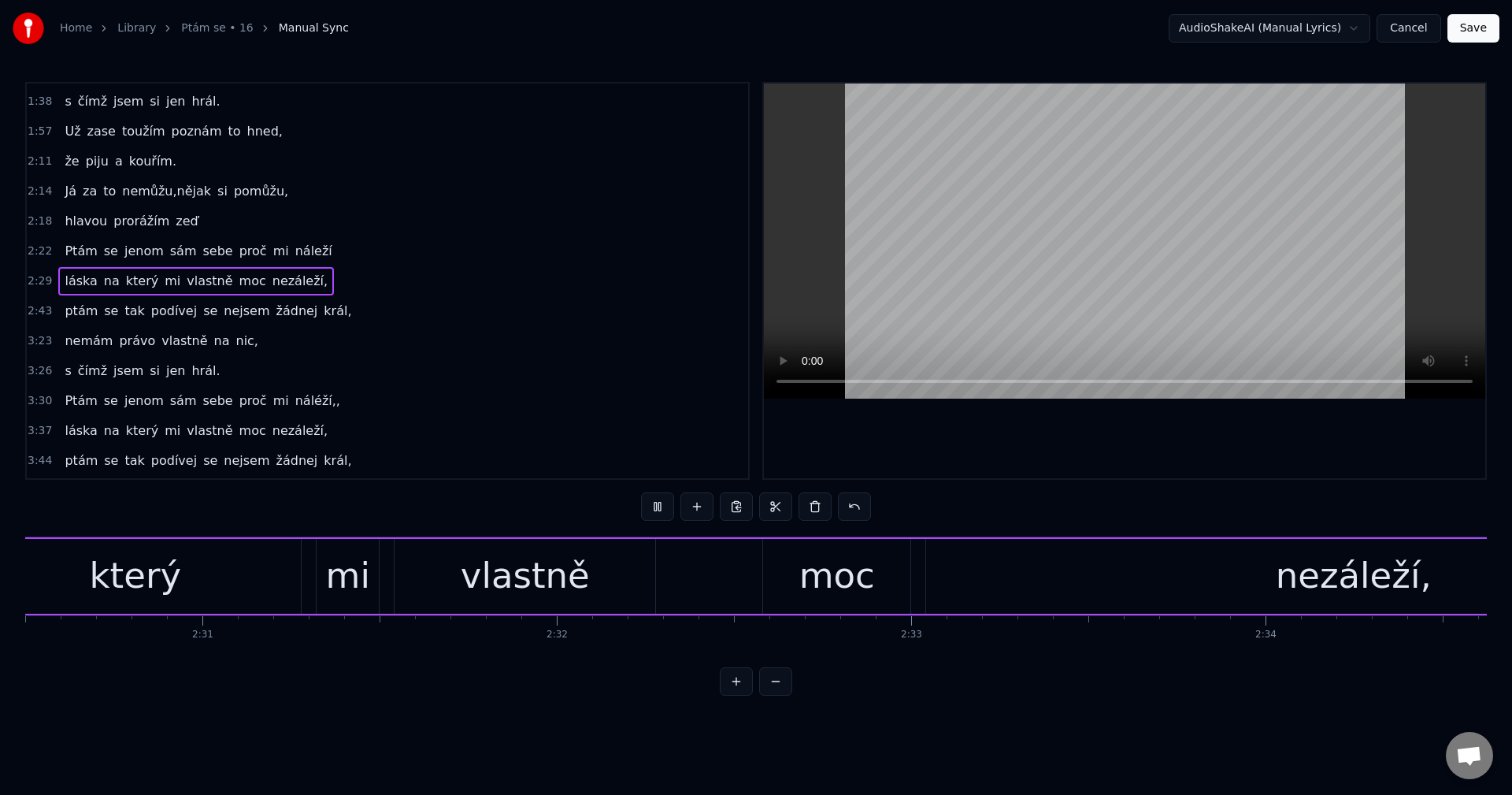
click at [659, 507] on button at bounding box center [658, 507] width 33 height 29
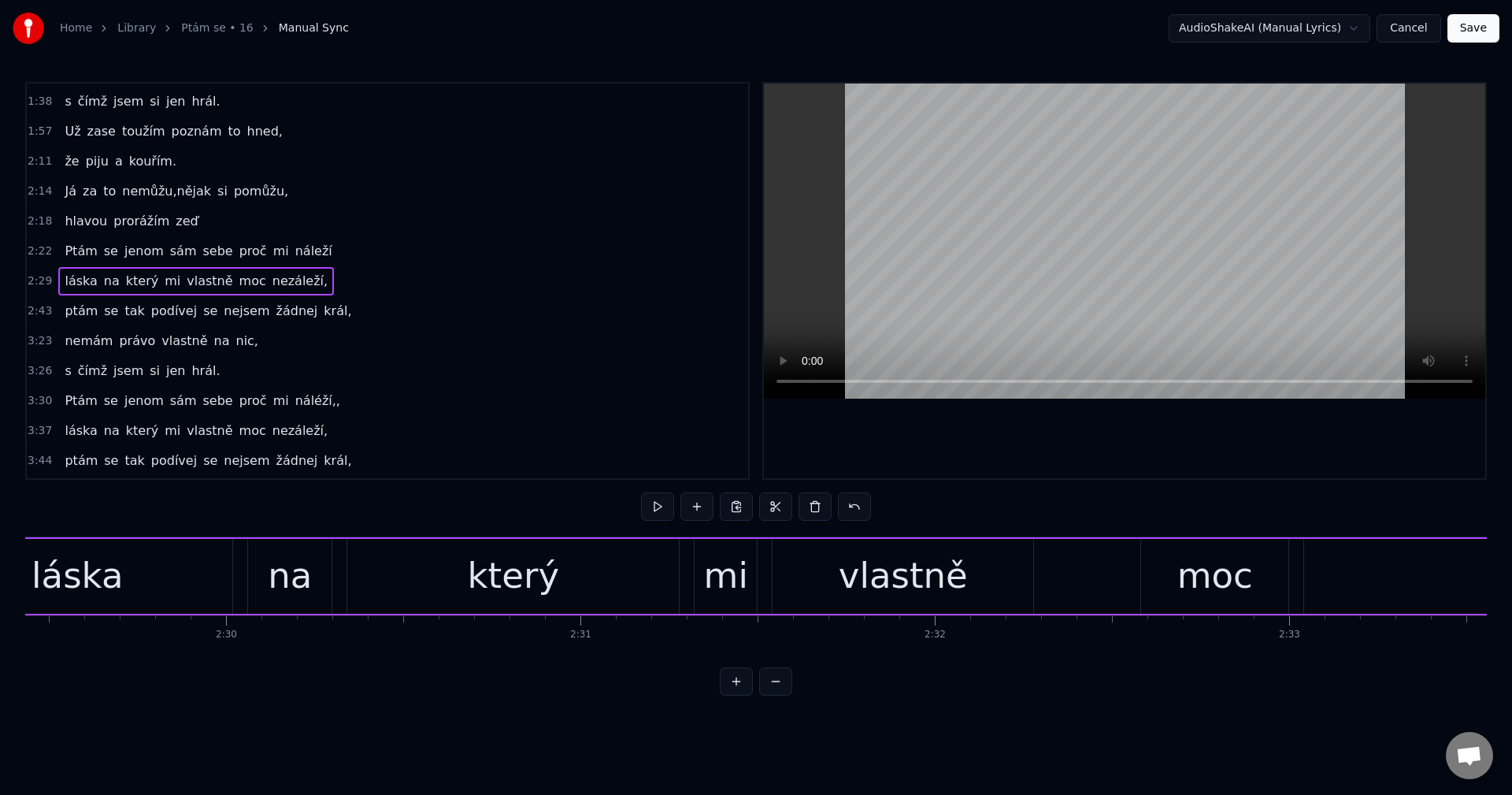
scroll to position [0, 52864]
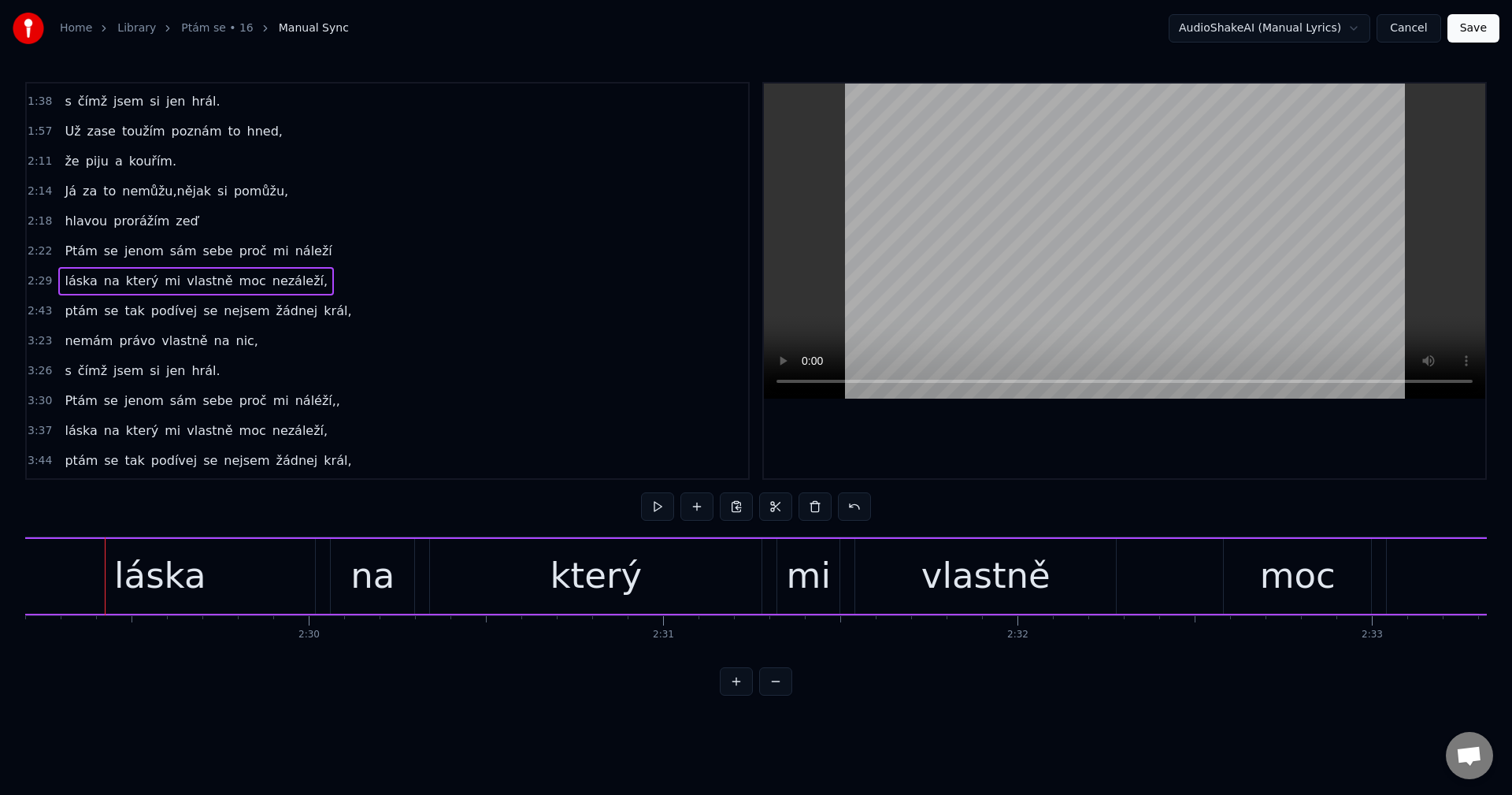
click at [659, 507] on button at bounding box center [658, 507] width 33 height 29
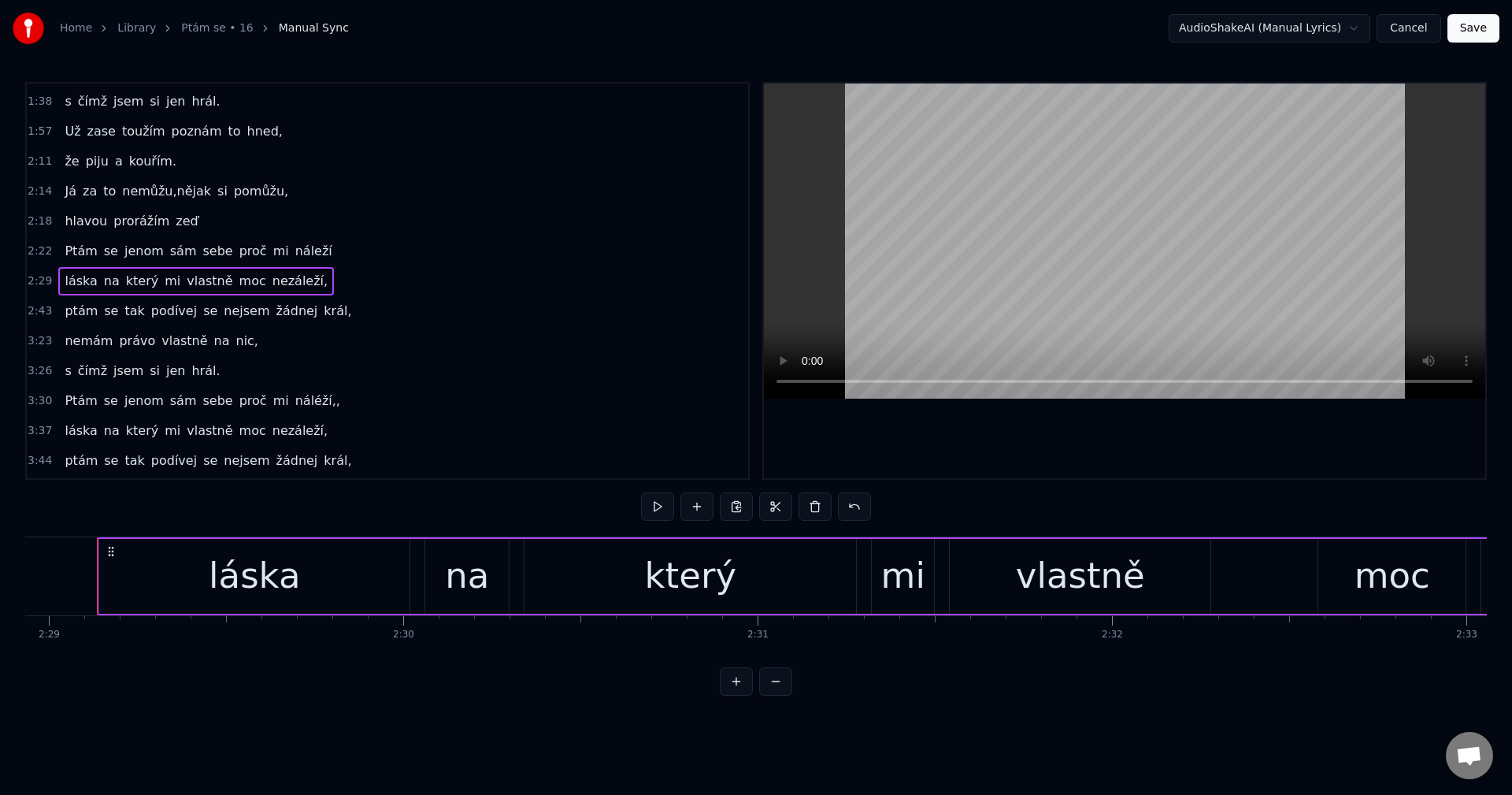
scroll to position [0, 52762]
click at [659, 507] on button at bounding box center [658, 507] width 33 height 29
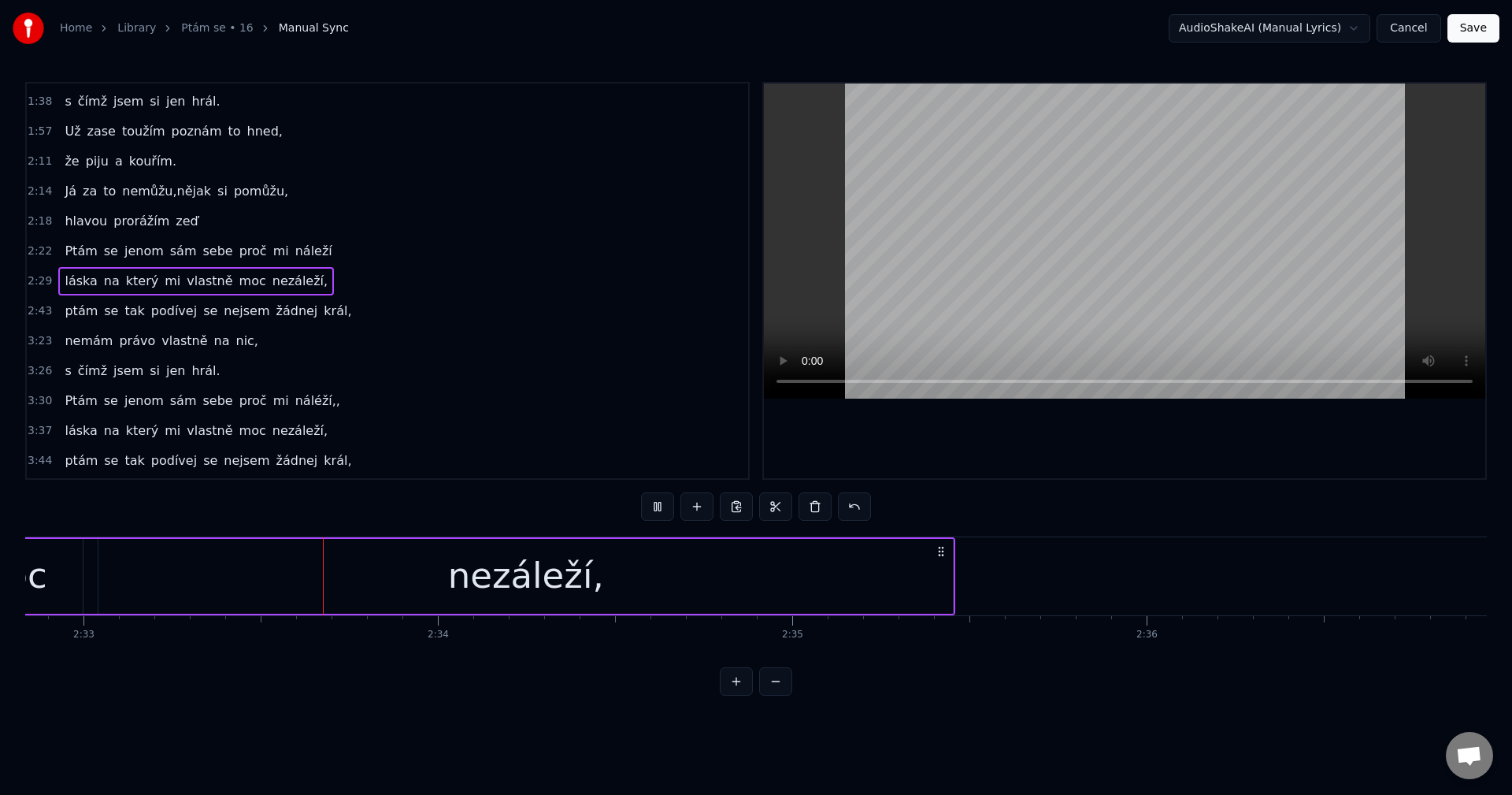
scroll to position [0, 54154]
click at [670, 519] on button at bounding box center [658, 507] width 33 height 29
click at [899, 584] on div "nezáleží," at bounding box center [522, 576] width 854 height 74
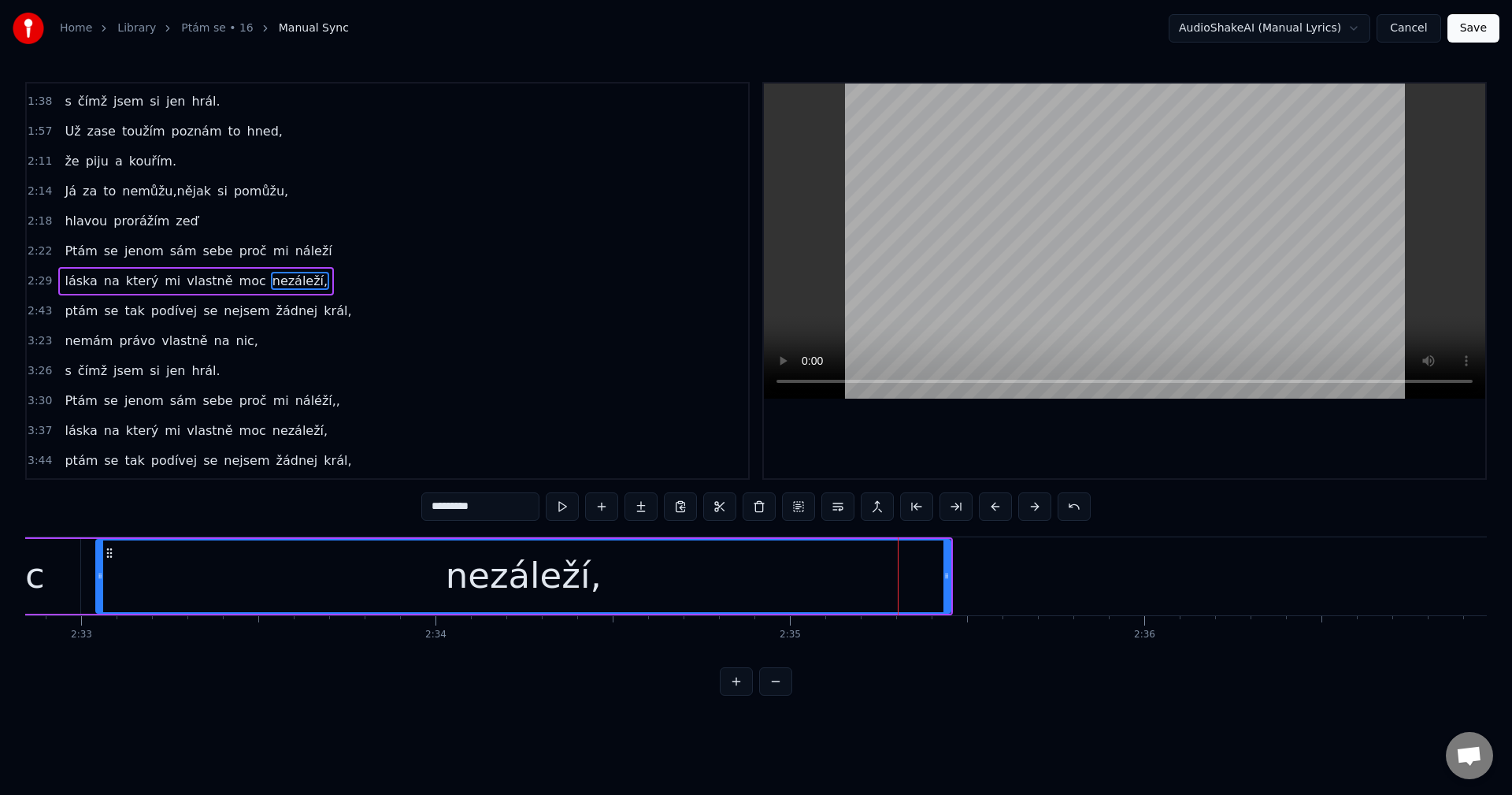
drag, startPoint x: 951, startPoint y: 584, endPoint x: 701, endPoint y: 588, distance: 250.0
click at [699, 588] on div "nezáleží," at bounding box center [522, 576] width 856 height 74
click at [868, 572] on div "nezáleží," at bounding box center [522, 576] width 853 height 72
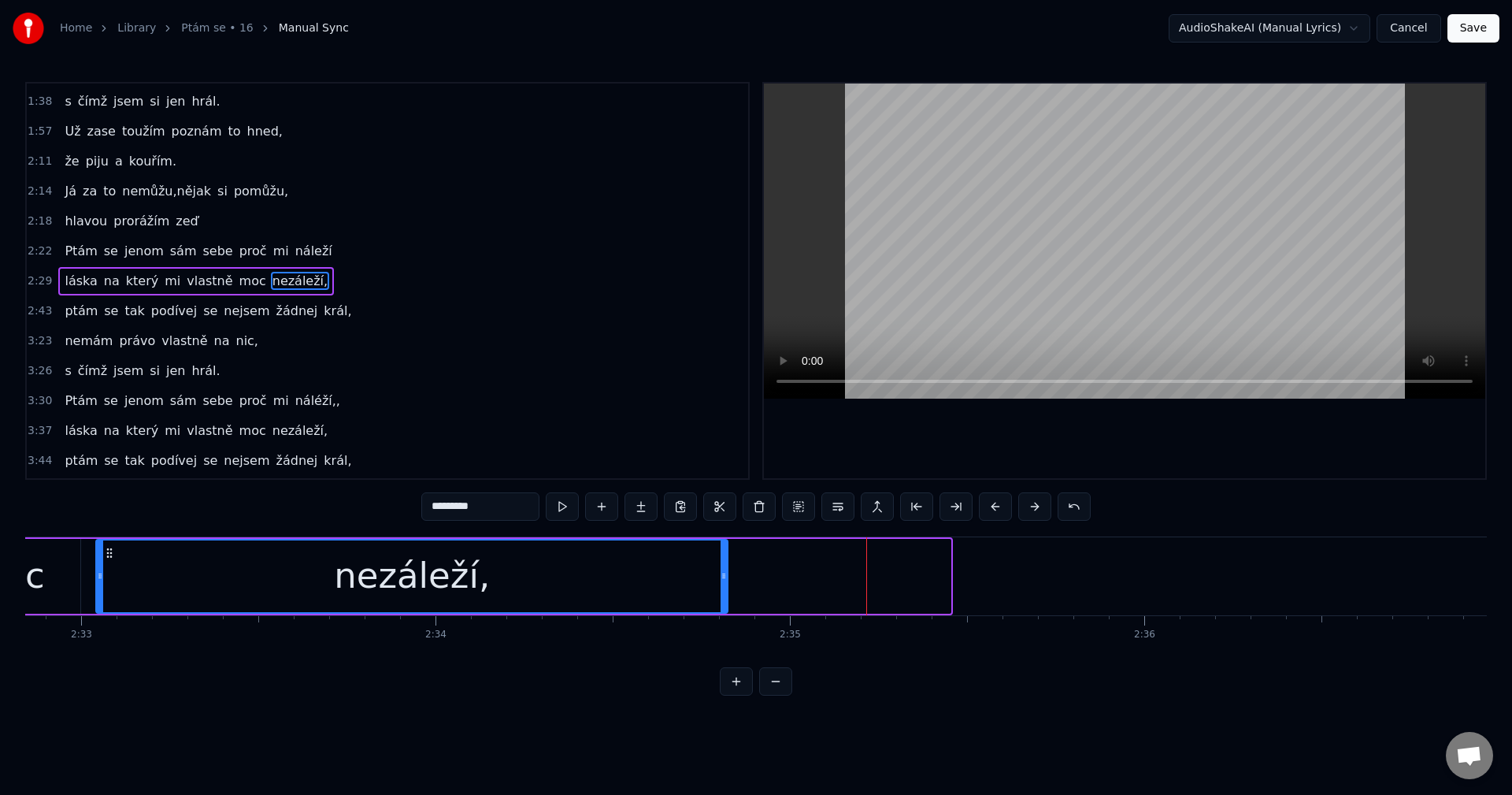
drag, startPoint x: 948, startPoint y: 571, endPoint x: 725, endPoint y: 574, distance: 223.0
click at [725, 574] on icon at bounding box center [724, 576] width 6 height 13
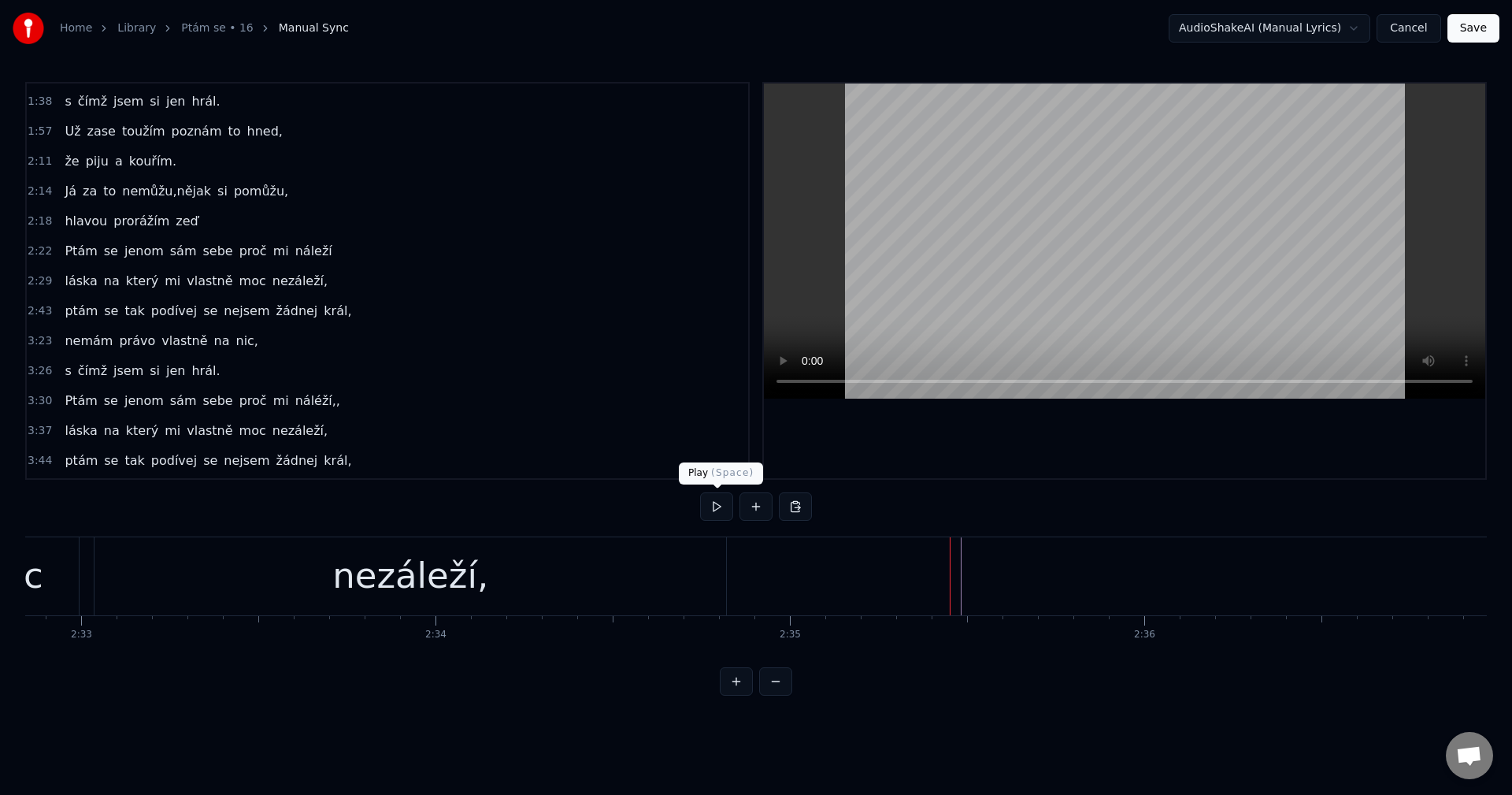
click at [711, 513] on button at bounding box center [716, 507] width 33 height 29
click at [712, 512] on button at bounding box center [716, 507] width 33 height 29
click at [715, 508] on button at bounding box center [716, 507] width 33 height 29
click at [716, 508] on button at bounding box center [716, 507] width 33 height 29
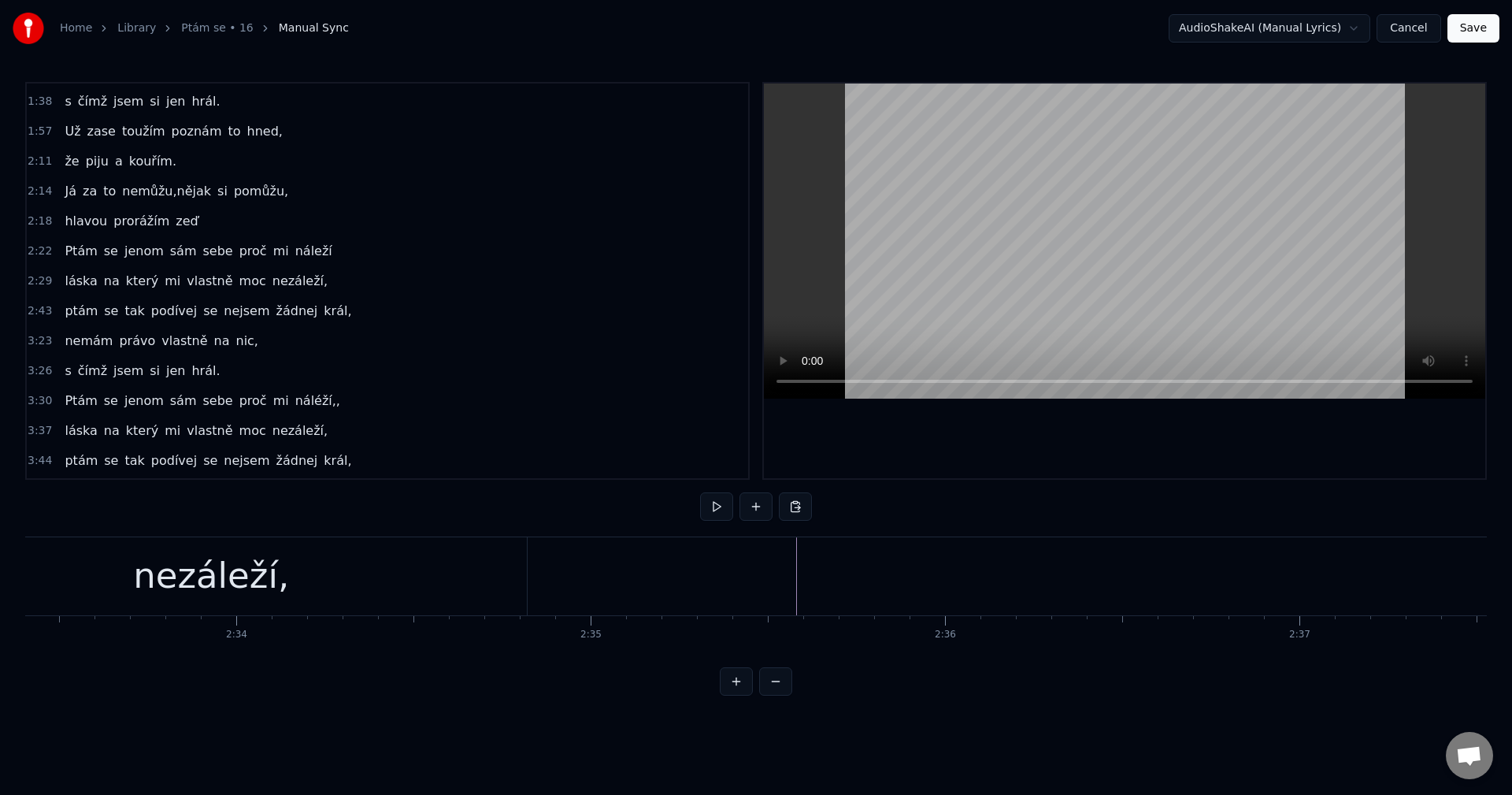
scroll to position [0, 54461]
click at [181, 321] on div "ptám se tak podívej se nejsem žádnej král," at bounding box center [208, 311] width 299 height 29
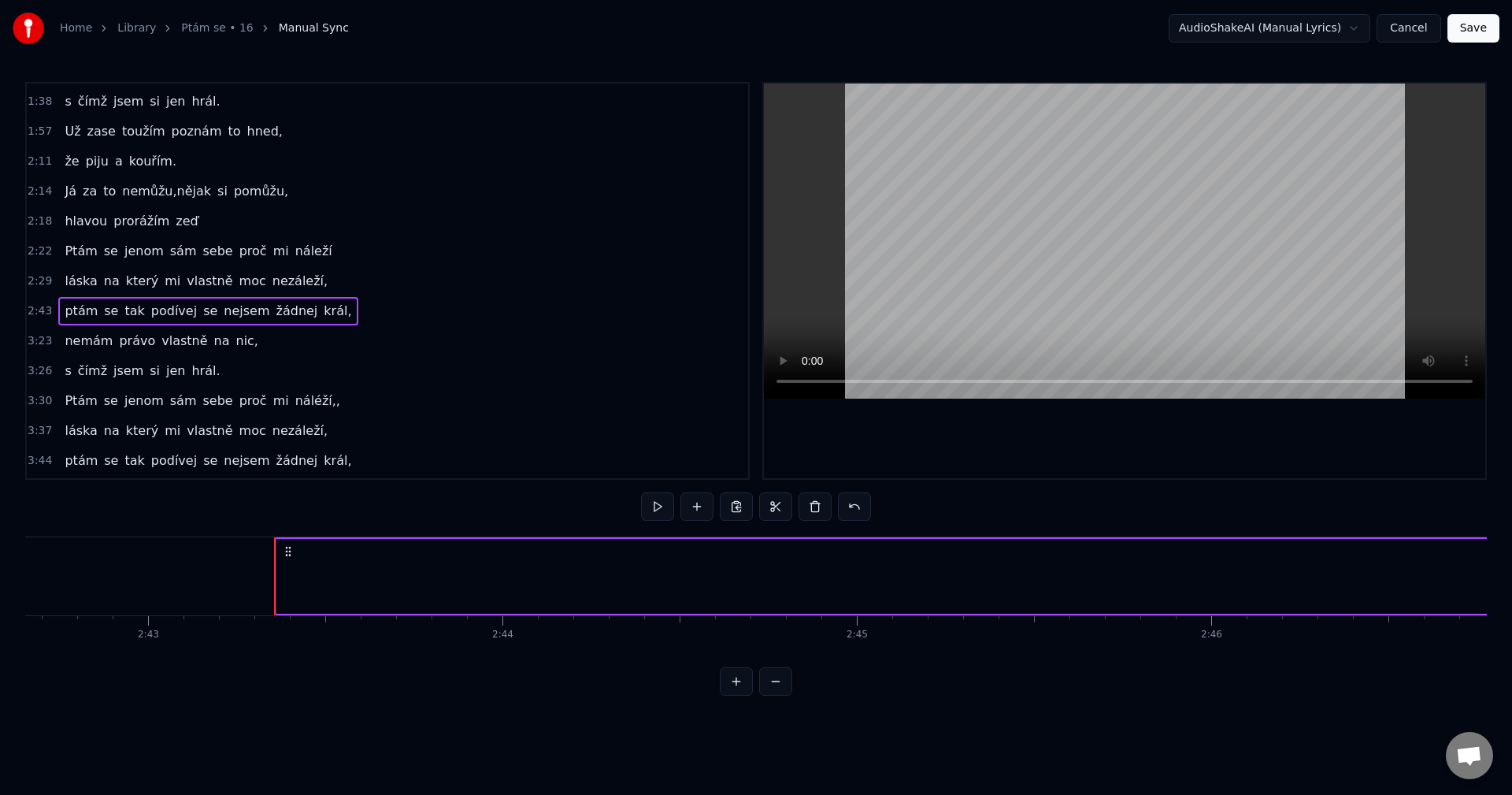
scroll to position [0, 57800]
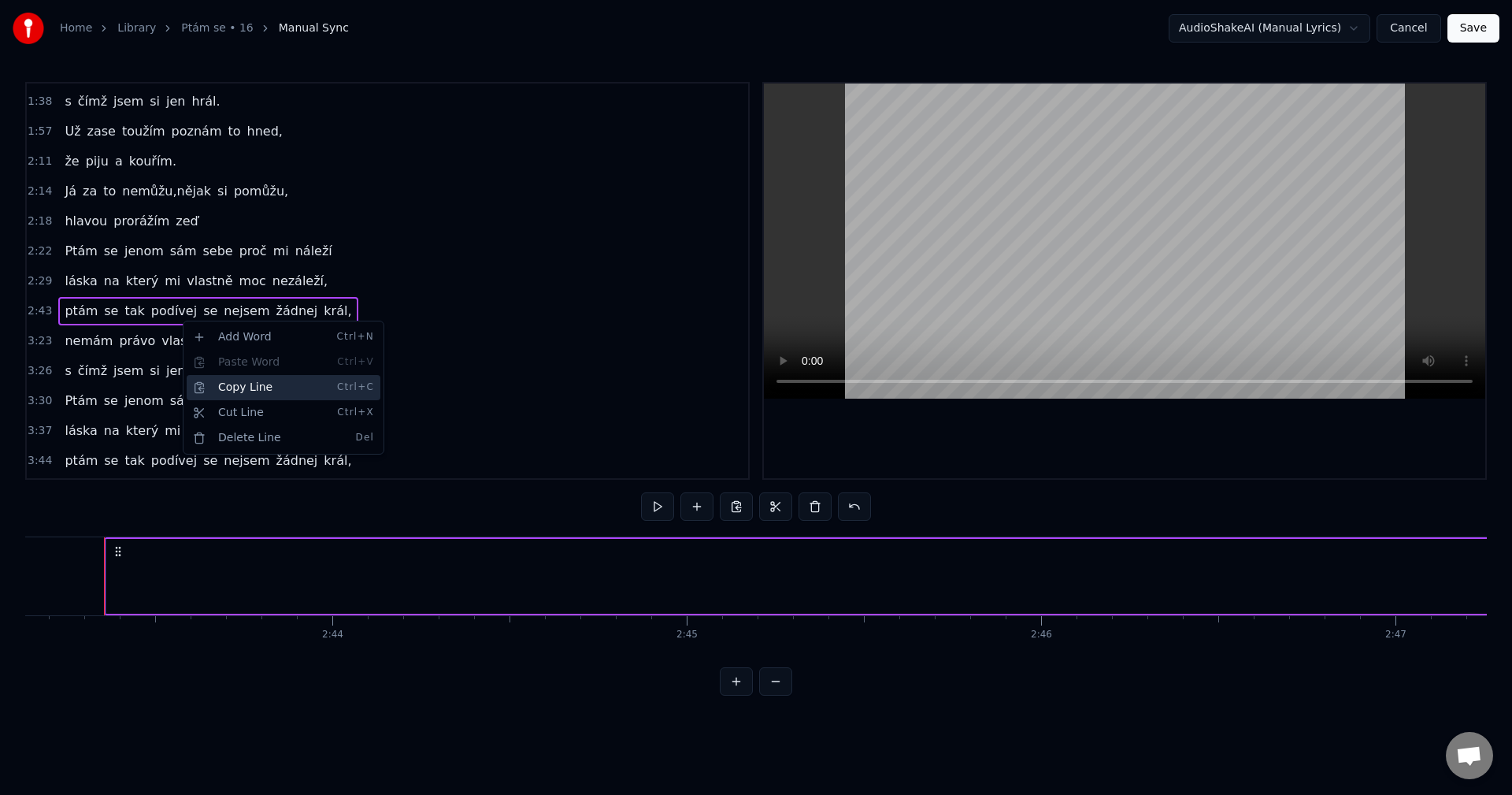
click at [265, 386] on div "Copy Line Ctrl+C" at bounding box center [283, 387] width 194 height 25
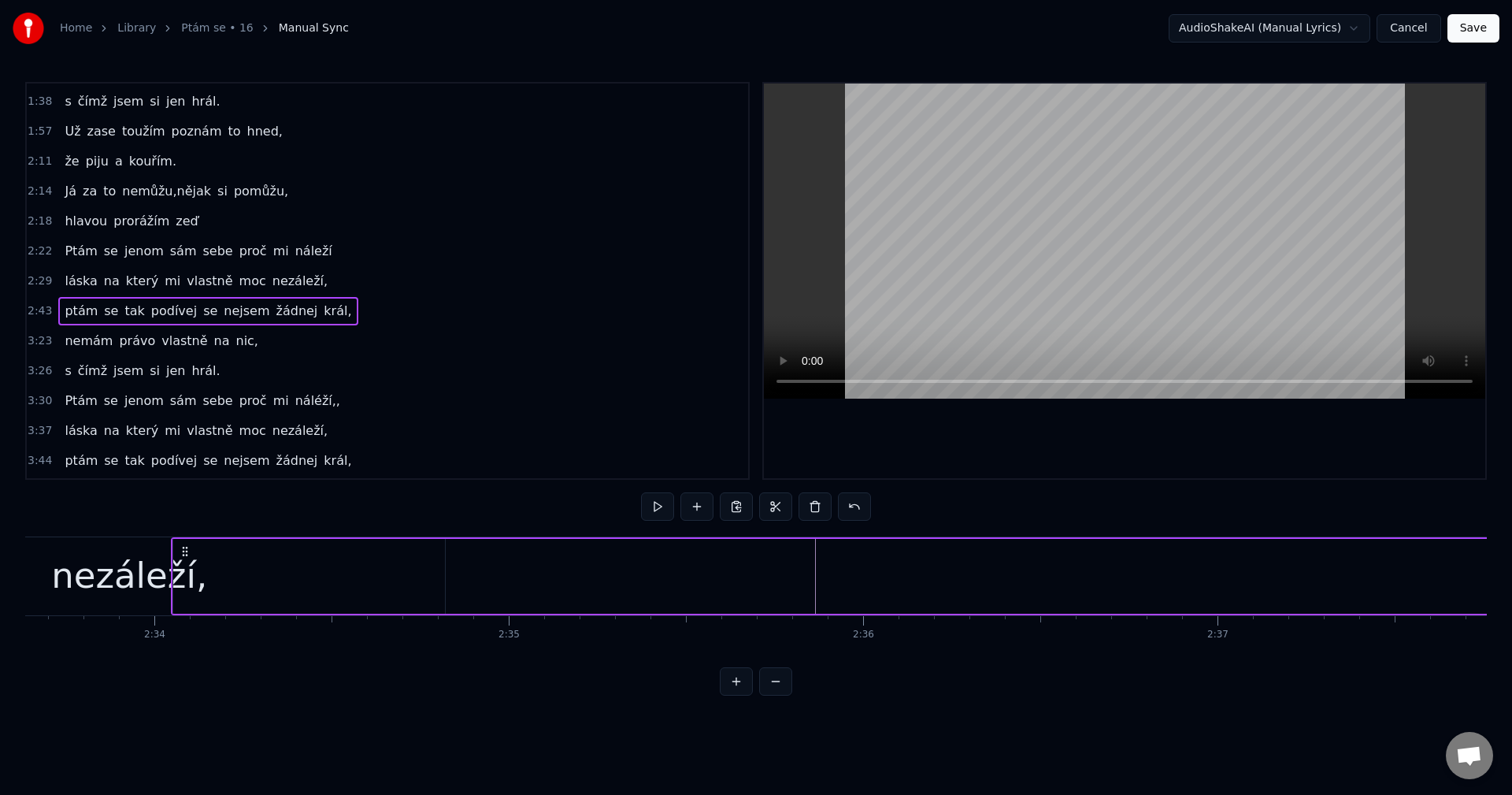
scroll to position [0, 54419]
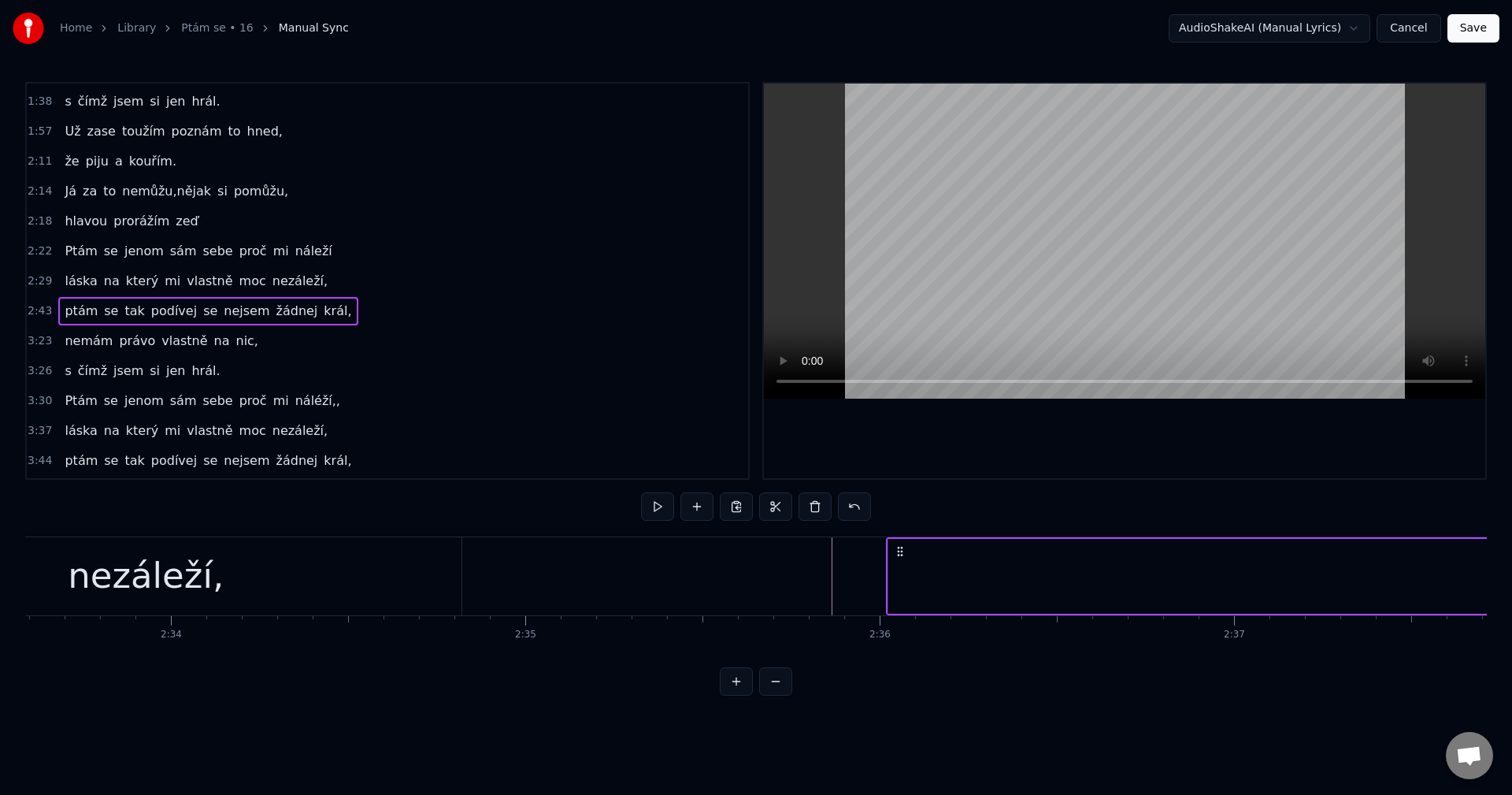
drag, startPoint x: 439, startPoint y: 553, endPoint x: 901, endPoint y: 597, distance: 464.1
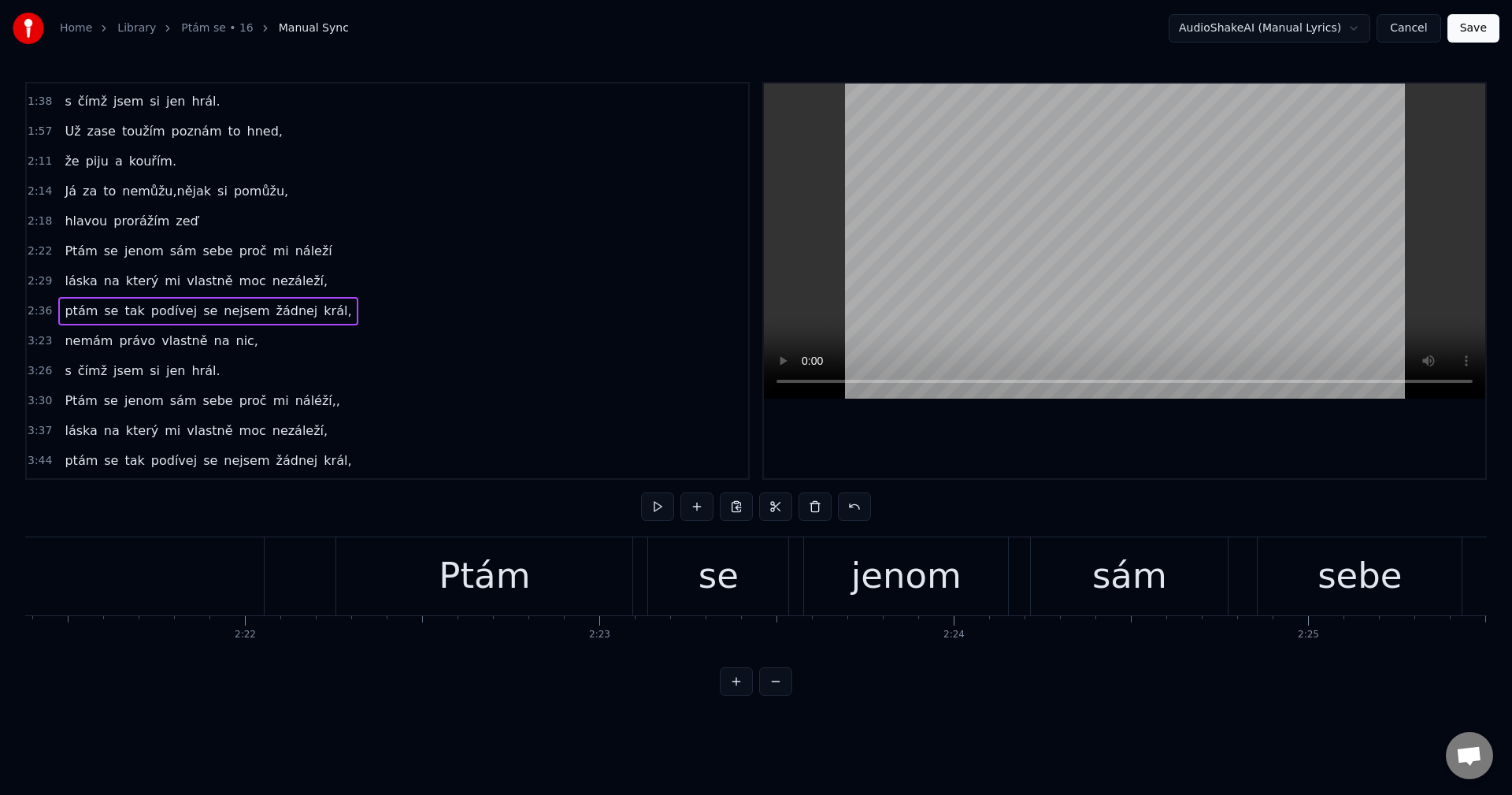
scroll to position [0, 49500]
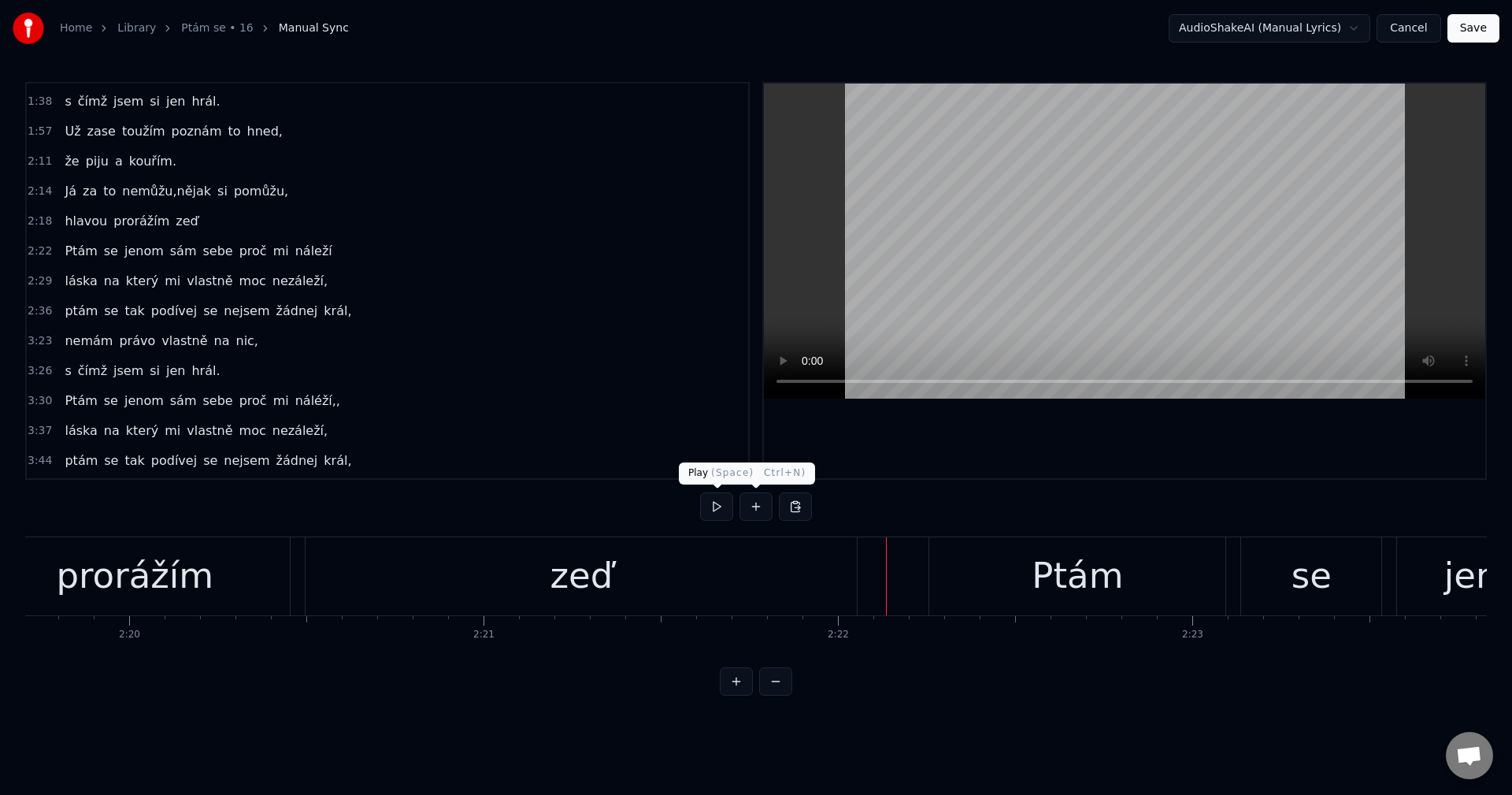
click at [720, 501] on button at bounding box center [716, 507] width 33 height 29
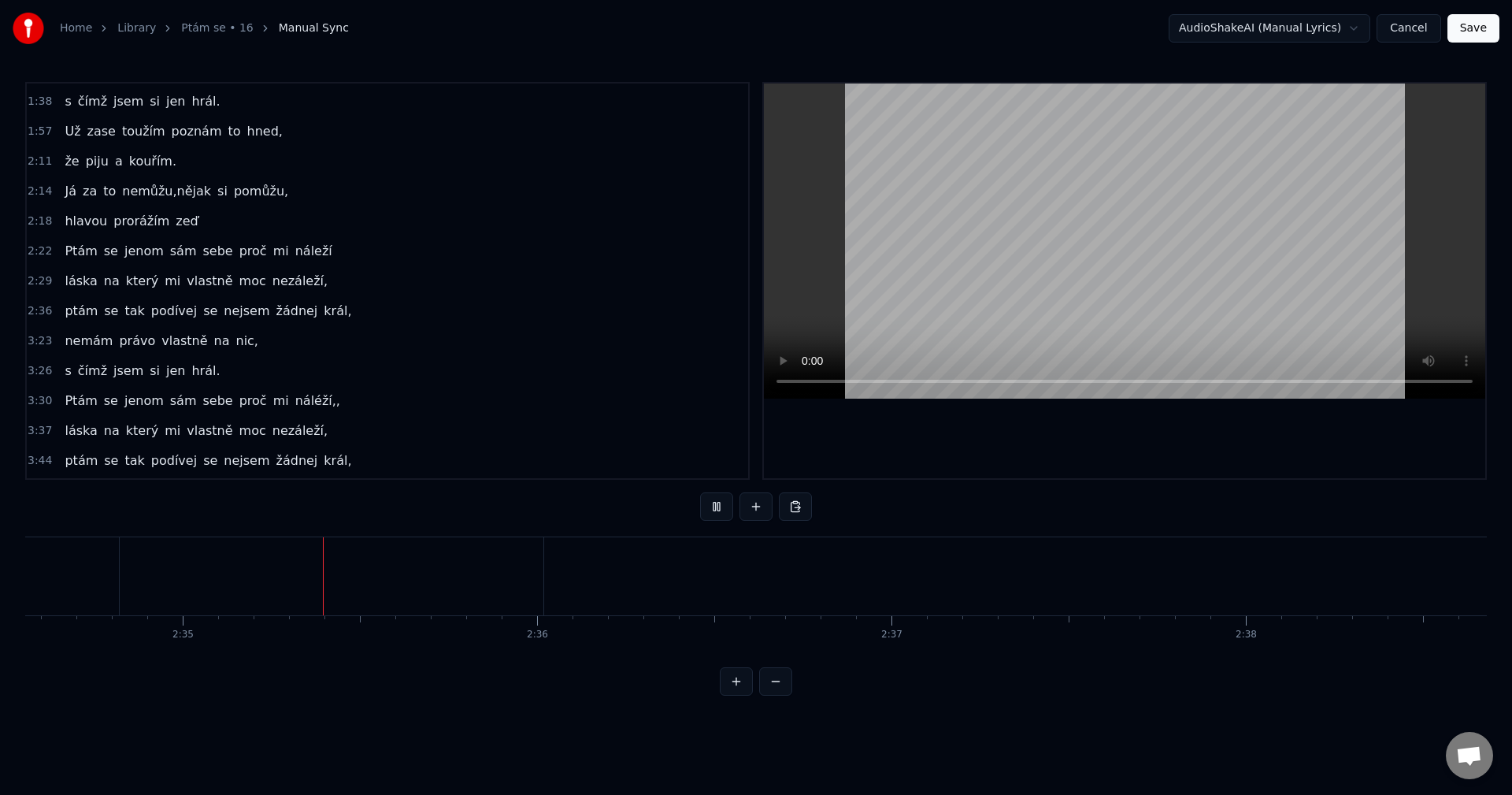
scroll to position [0, 54784]
click at [721, 508] on button at bounding box center [716, 507] width 33 height 29
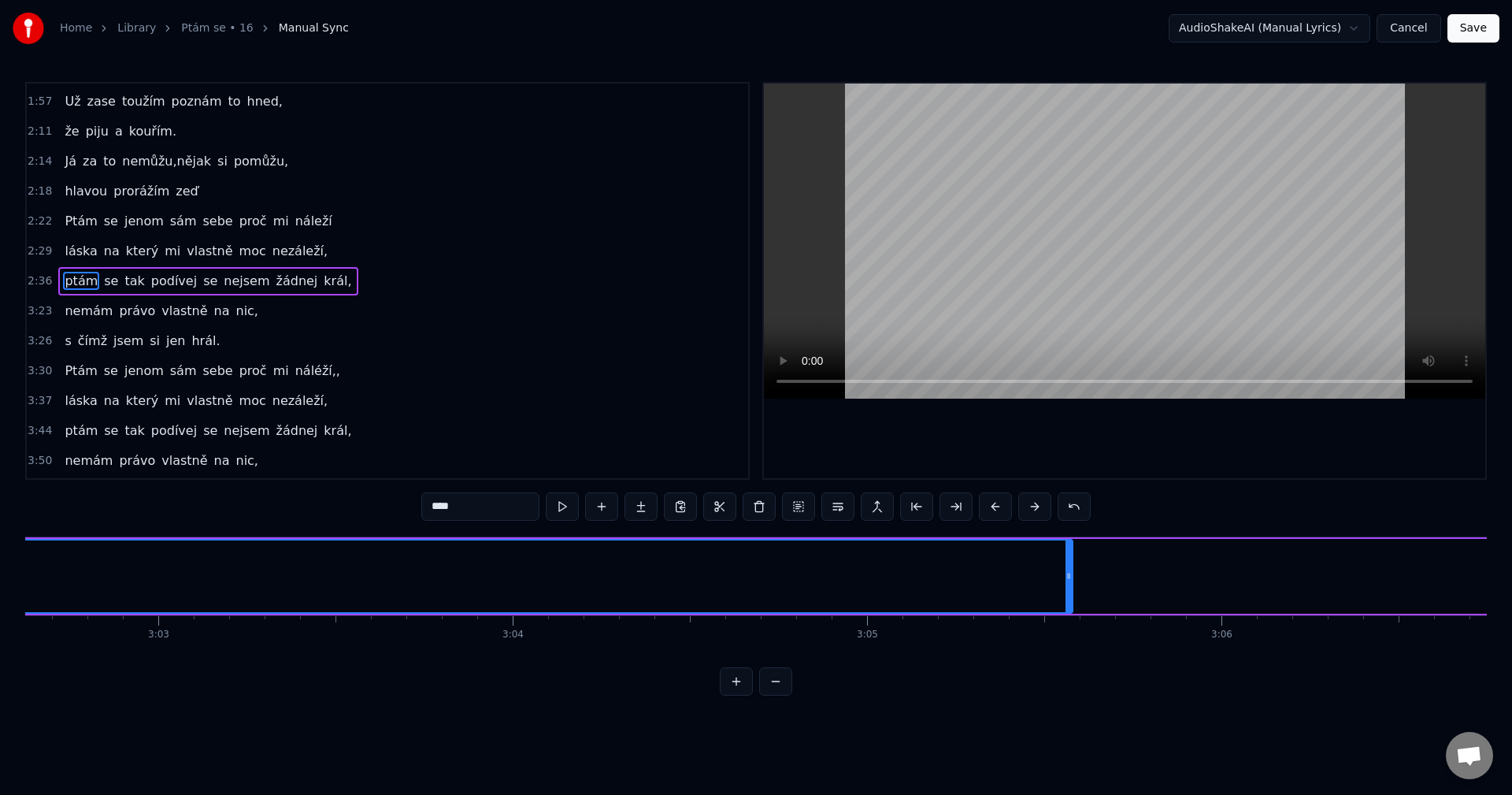
scroll to position [0, 64761]
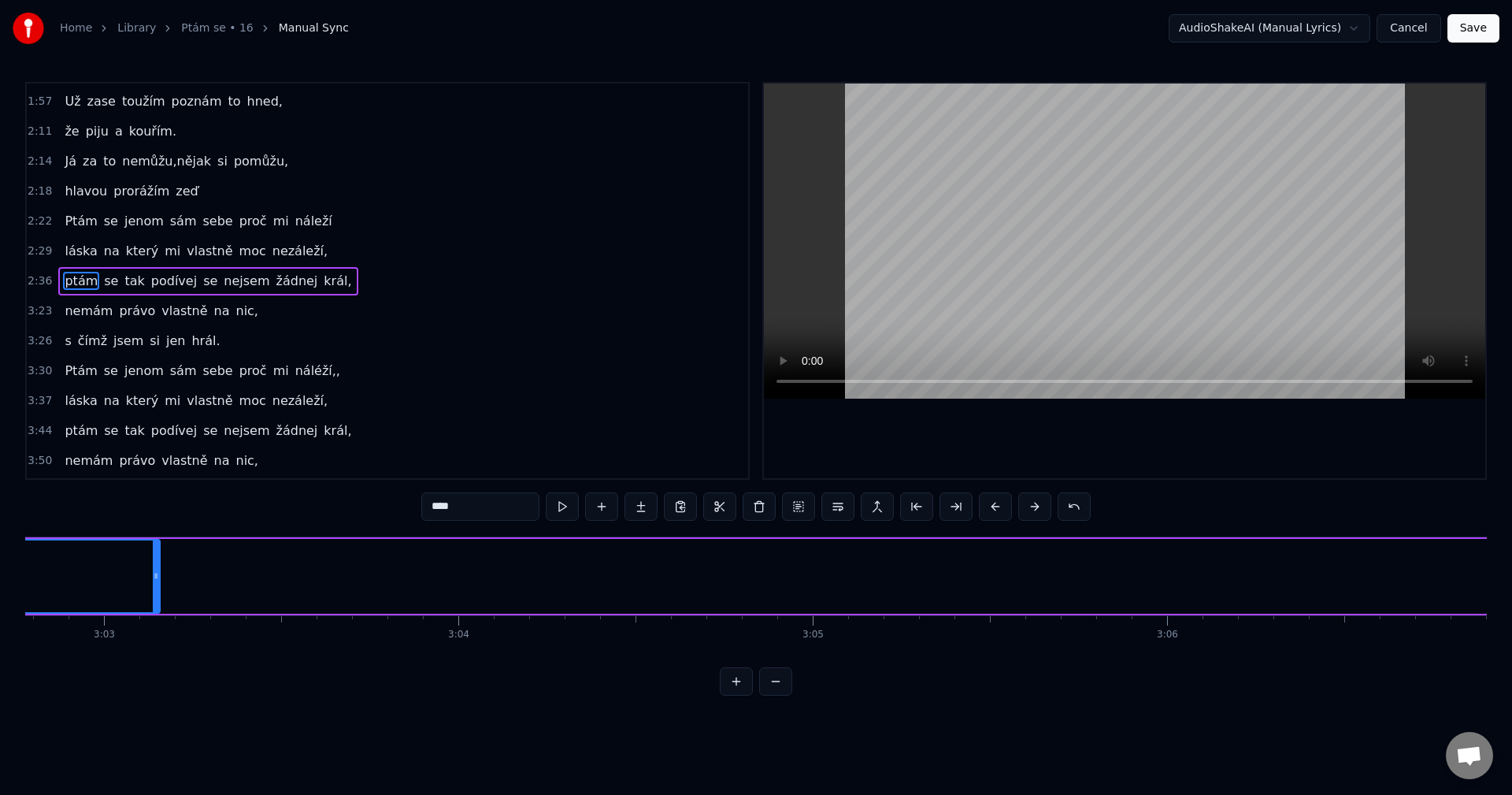
drag, startPoint x: 1012, startPoint y: 585, endPoint x: 131, endPoint y: 586, distance: 881.0
click at [153, 586] on div at bounding box center [156, 576] width 6 height 72
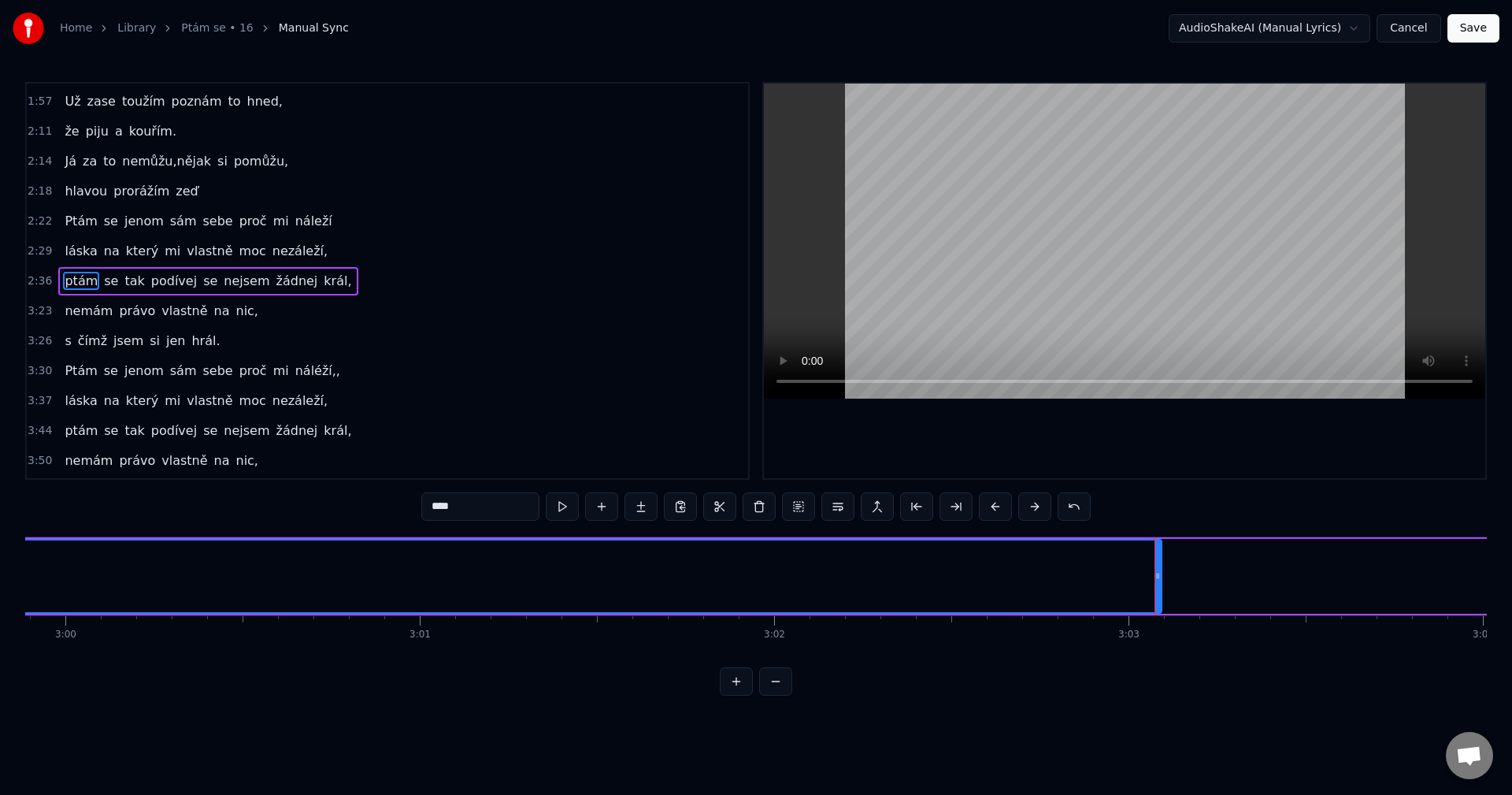
scroll to position [0, 63681]
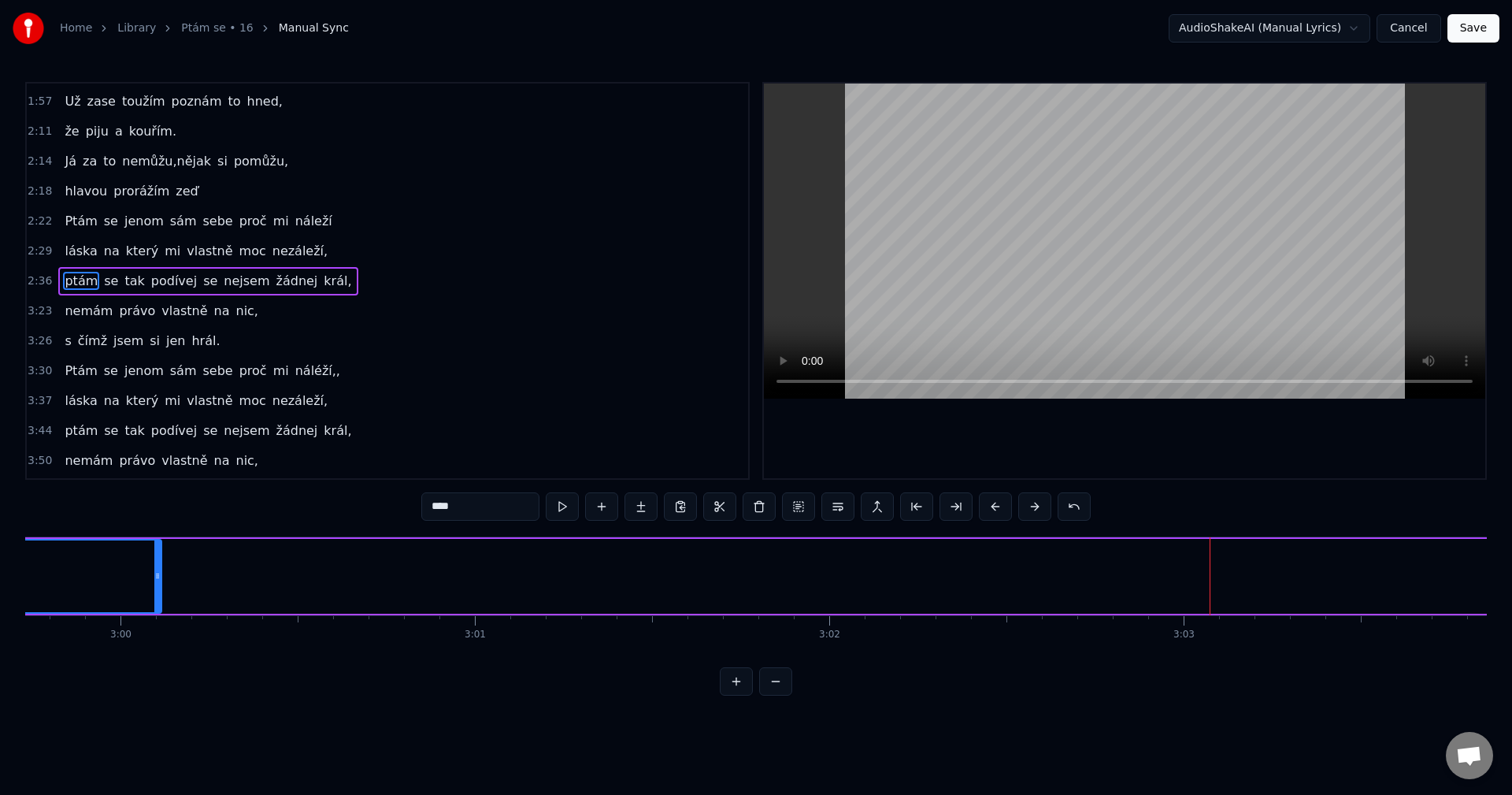
drag, startPoint x: 1214, startPoint y: 580, endPoint x: 806, endPoint y: 649, distance: 413.8
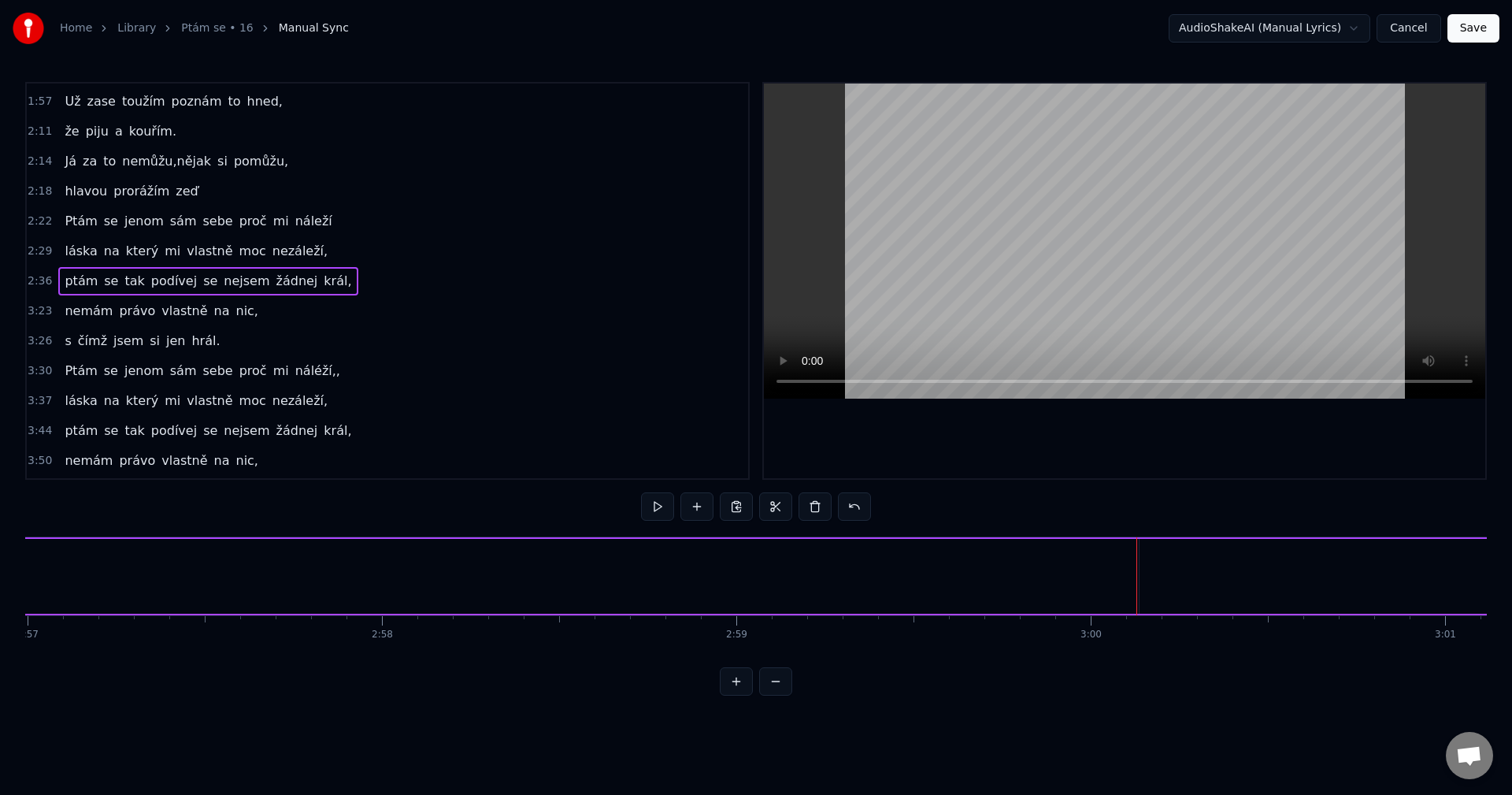
scroll to position [0, 63143]
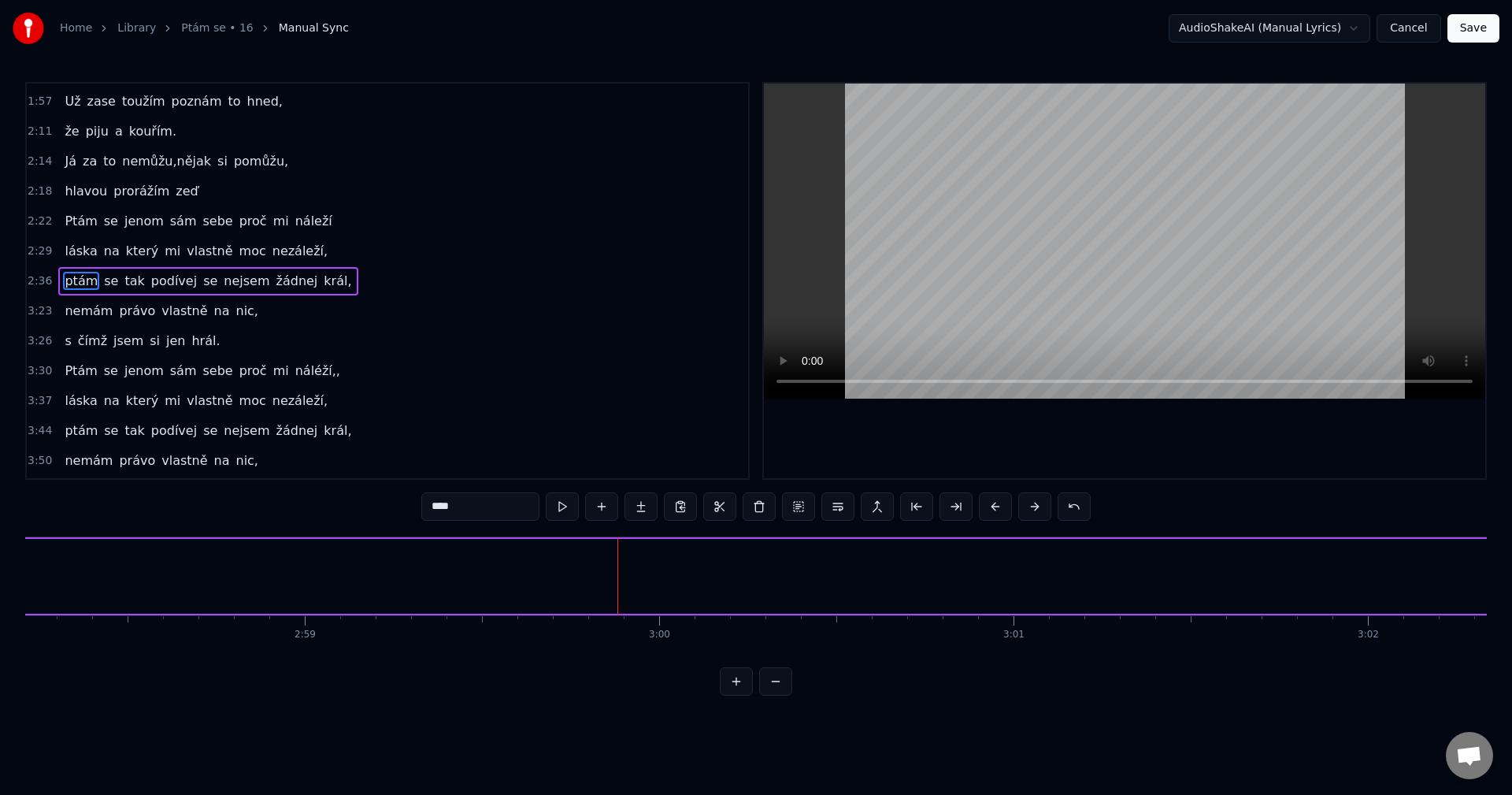
drag, startPoint x: 703, startPoint y: 579, endPoint x: 24, endPoint y: 572, distance: 679.0
click at [23, 572] on div "Home Library Ptám se • 16 Manual Sync AudioShakeAI (Manual Lyrics) Cancel Save …" at bounding box center [756, 348] width 1512 height 695
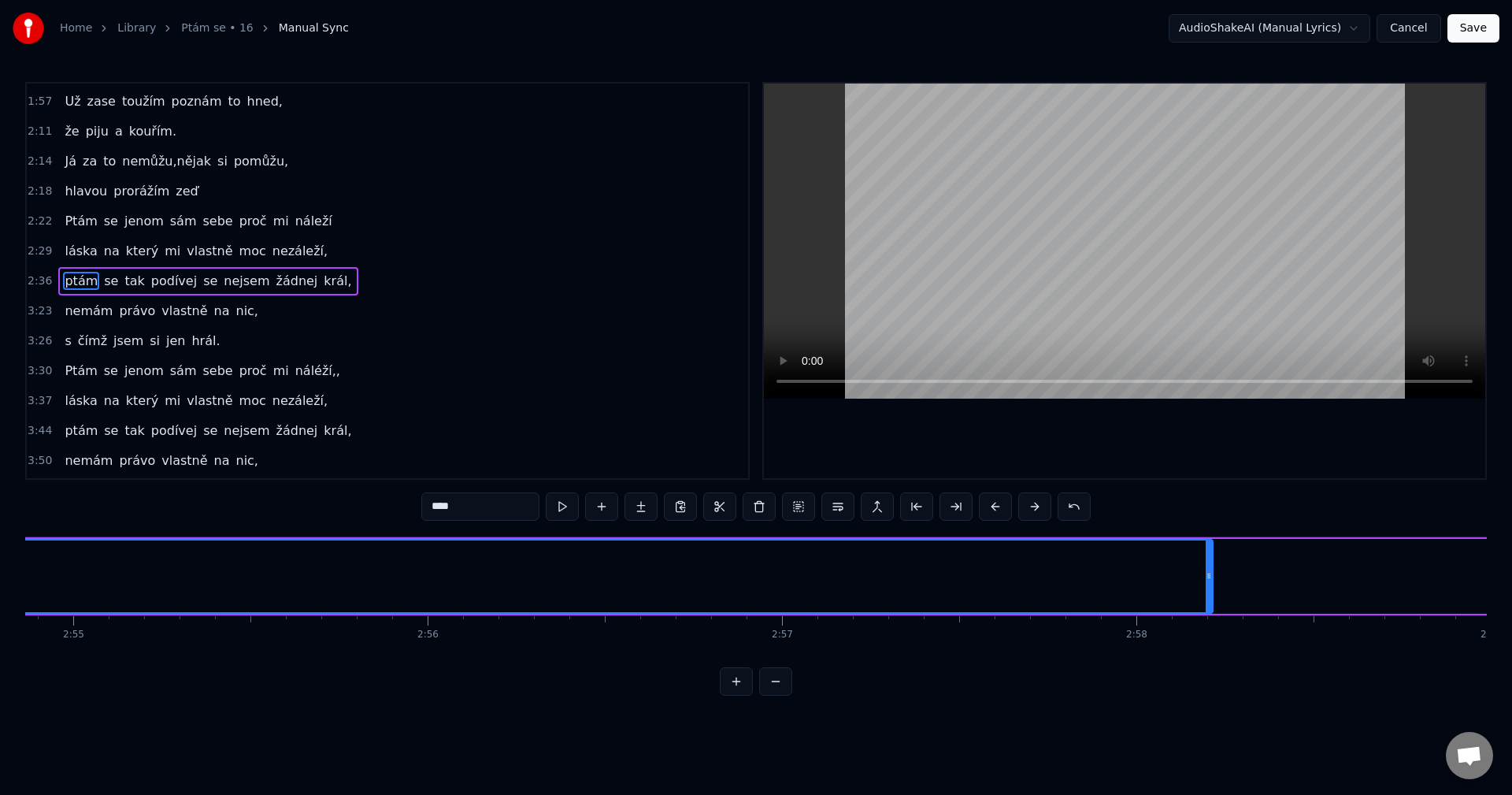
scroll to position [0, 62009]
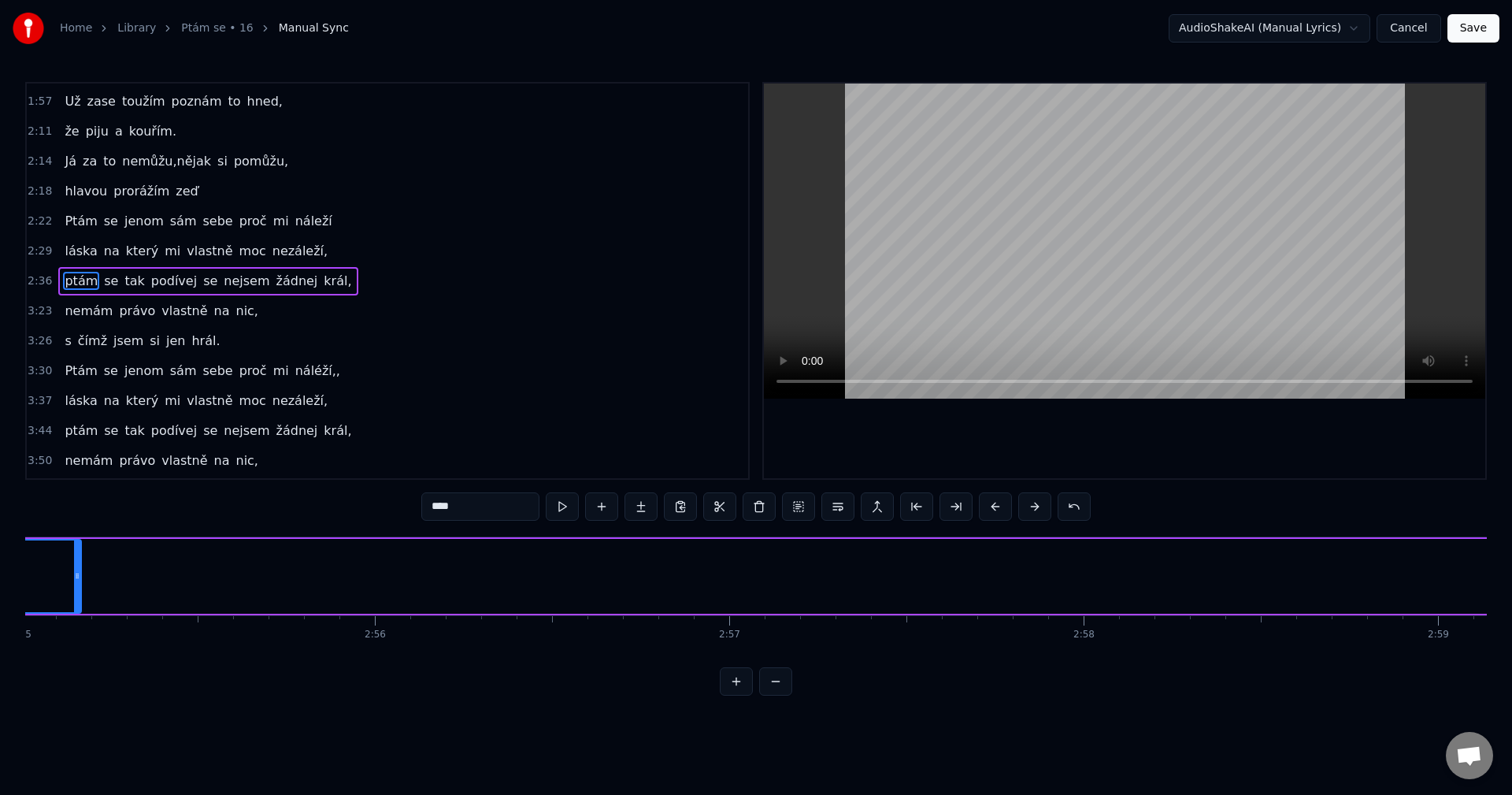
drag, startPoint x: 1157, startPoint y: 582, endPoint x: 77, endPoint y: 592, distance: 1080.0
click at [77, 592] on div at bounding box center [77, 576] width 6 height 72
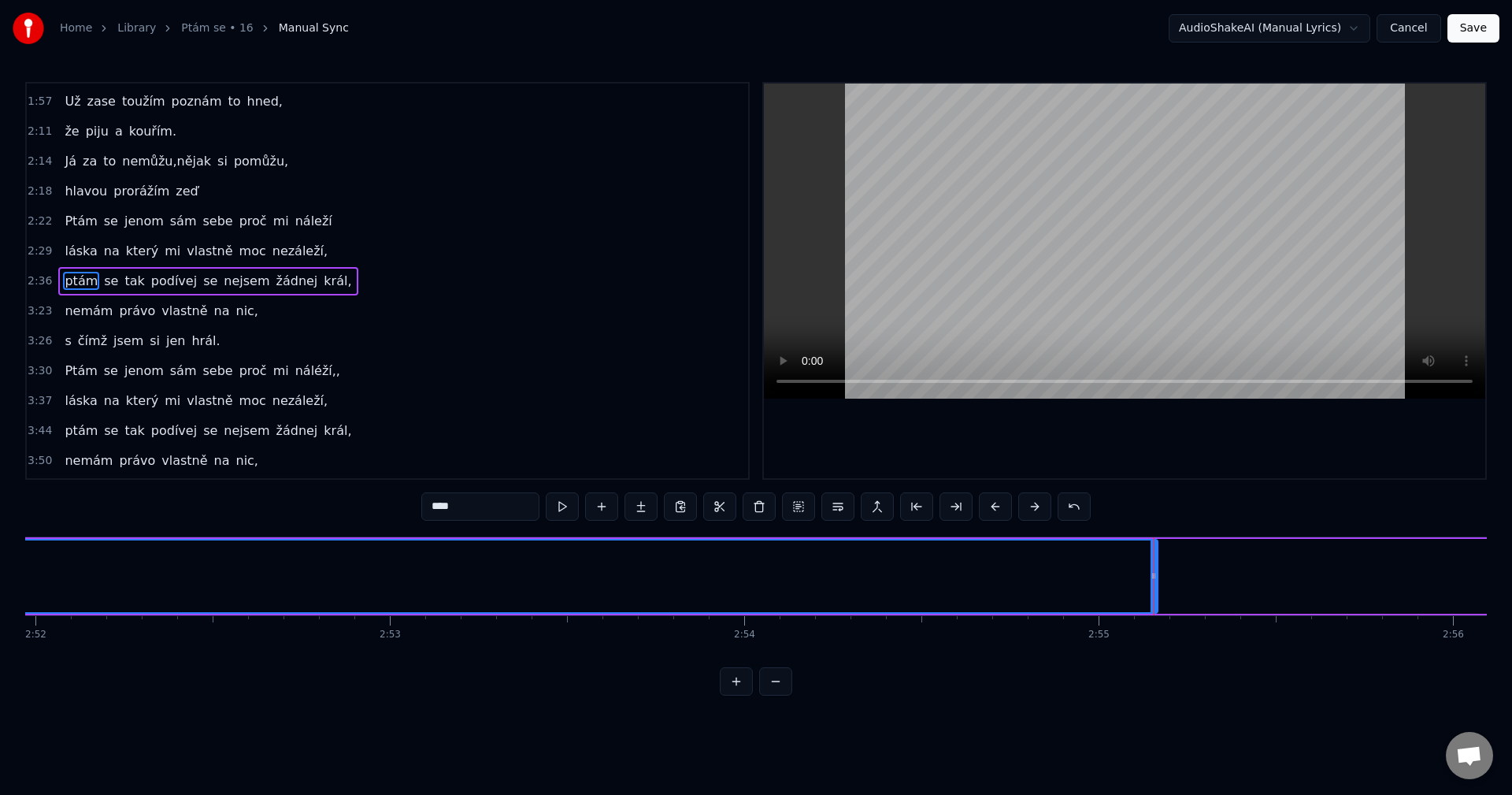
scroll to position [0, 60878]
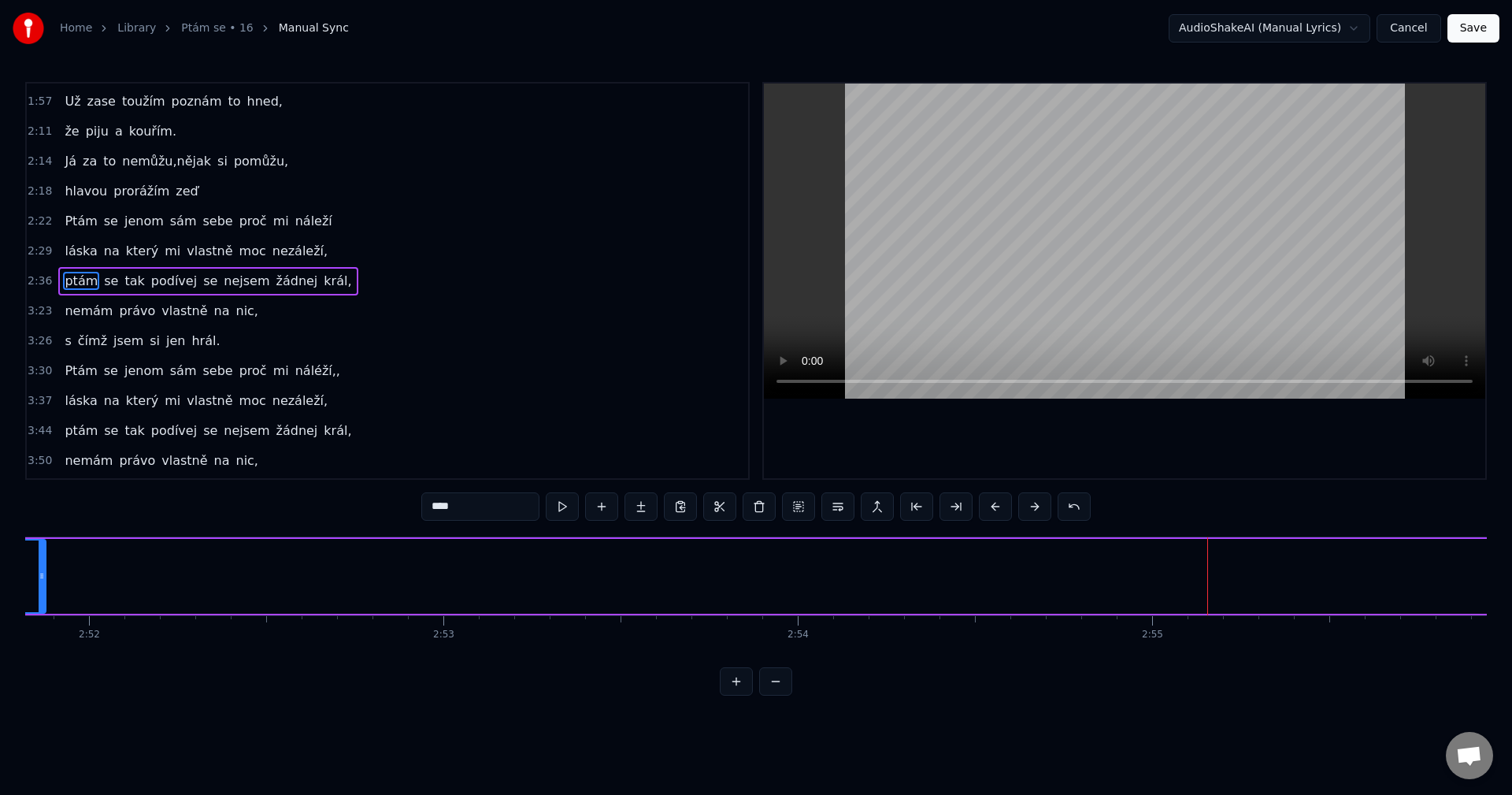
drag, startPoint x: 1206, startPoint y: 577, endPoint x: 40, endPoint y: 581, distance: 1166.0
click at [40, 581] on icon at bounding box center [42, 576] width 6 height 13
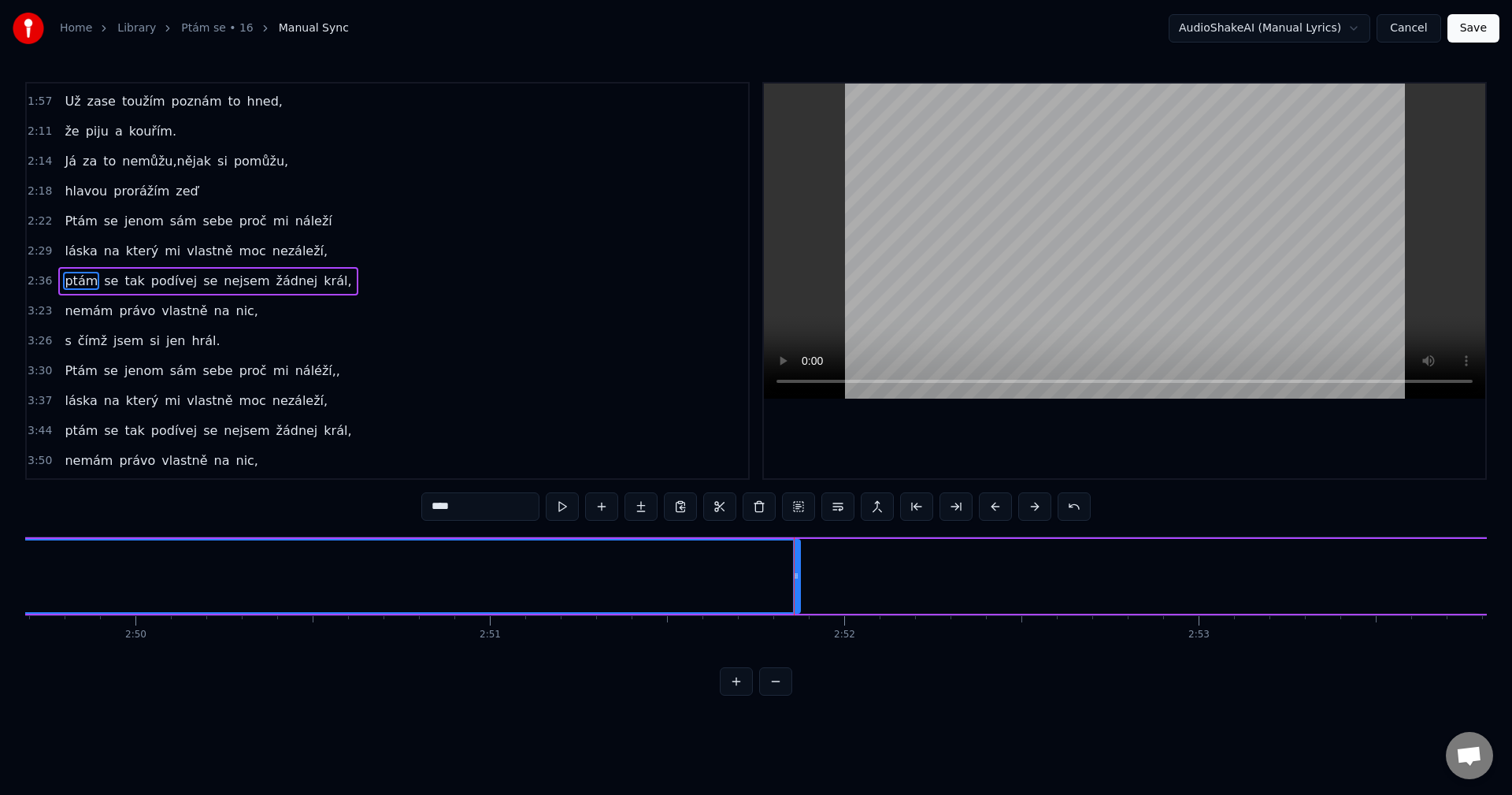
scroll to position [0, 60069]
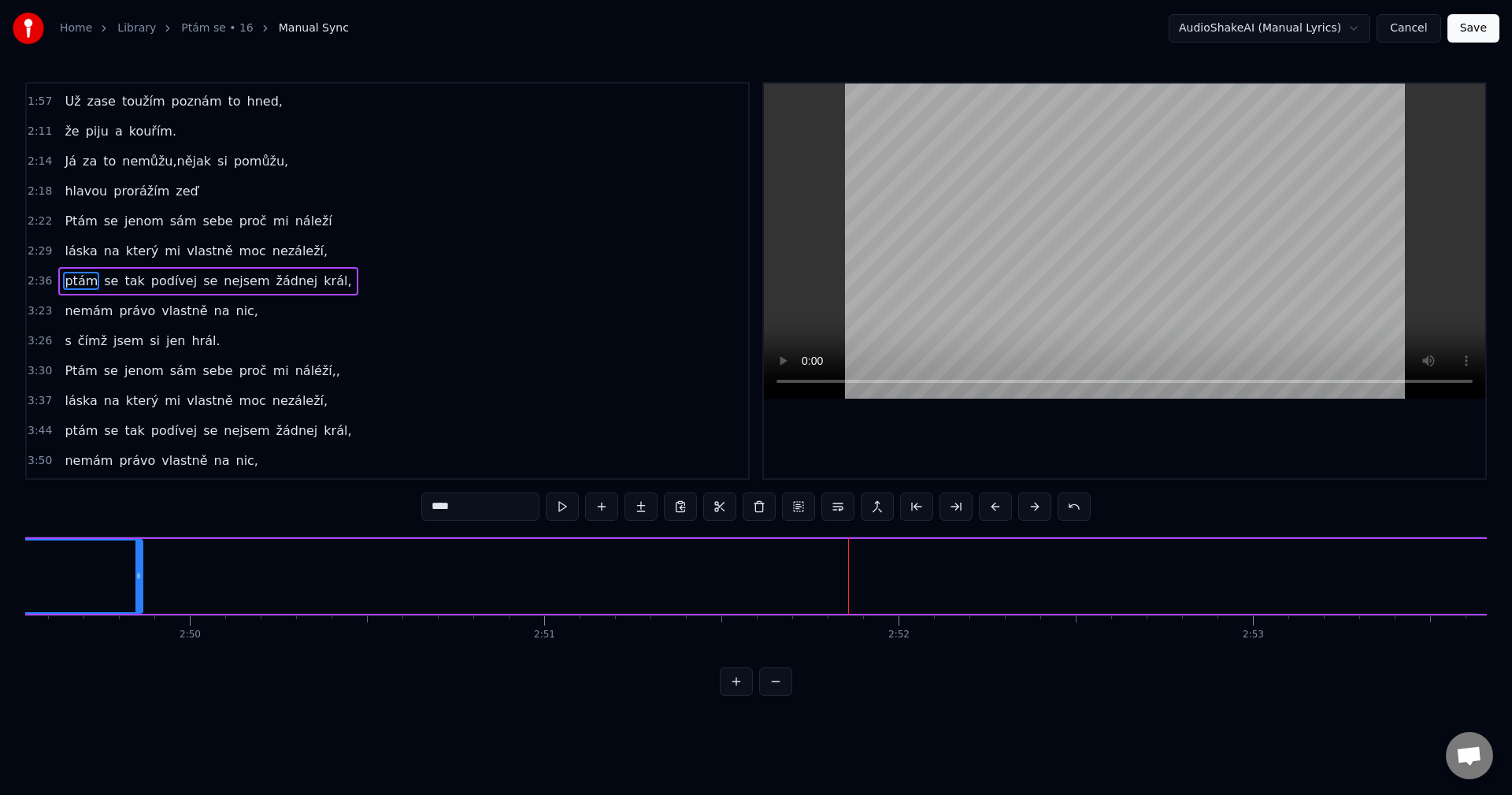
drag, startPoint x: 851, startPoint y: 573, endPoint x: 139, endPoint y: 568, distance: 712.0
click at [139, 568] on div at bounding box center [139, 576] width 6 height 72
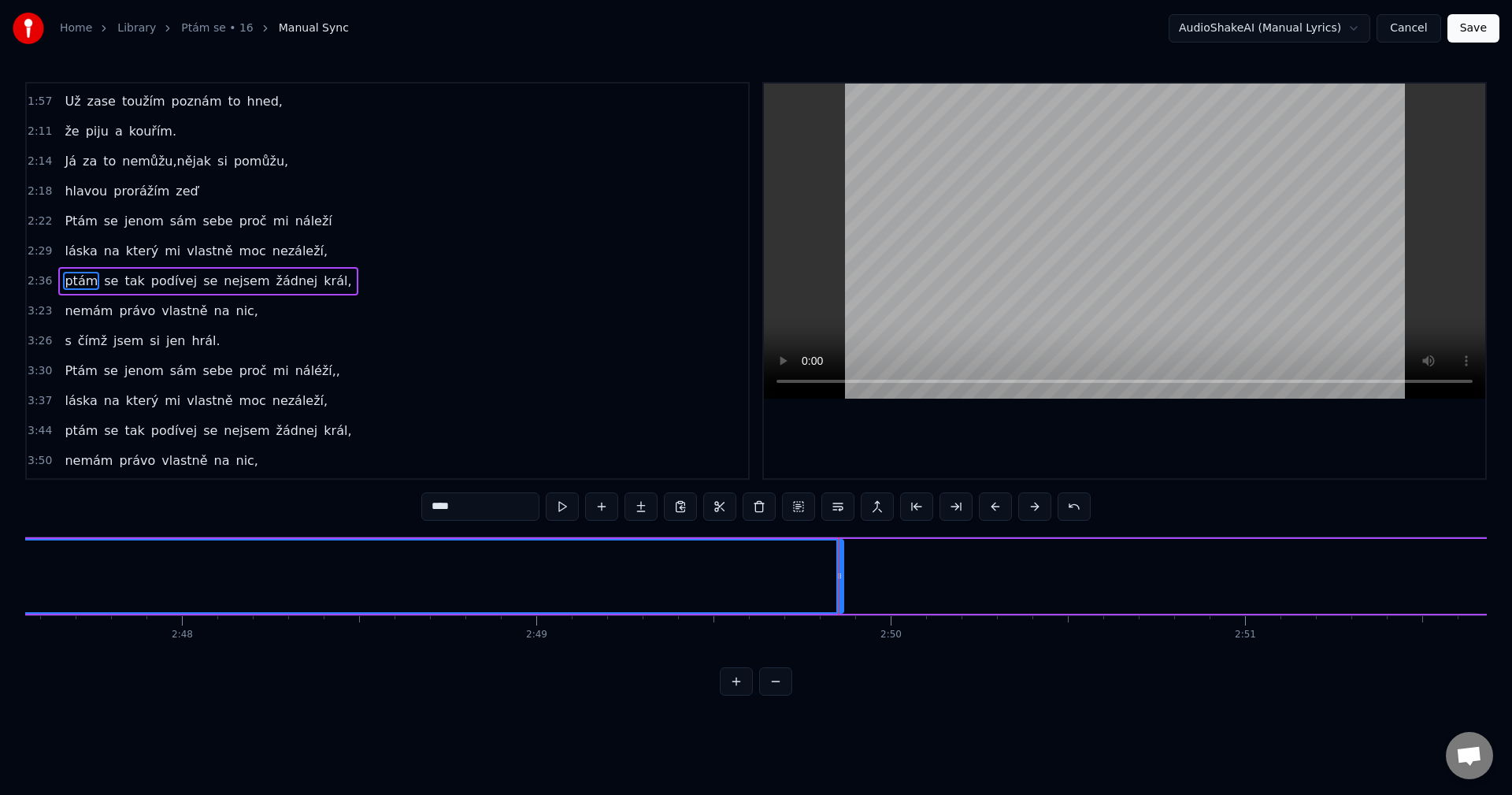
scroll to position [0, 59152]
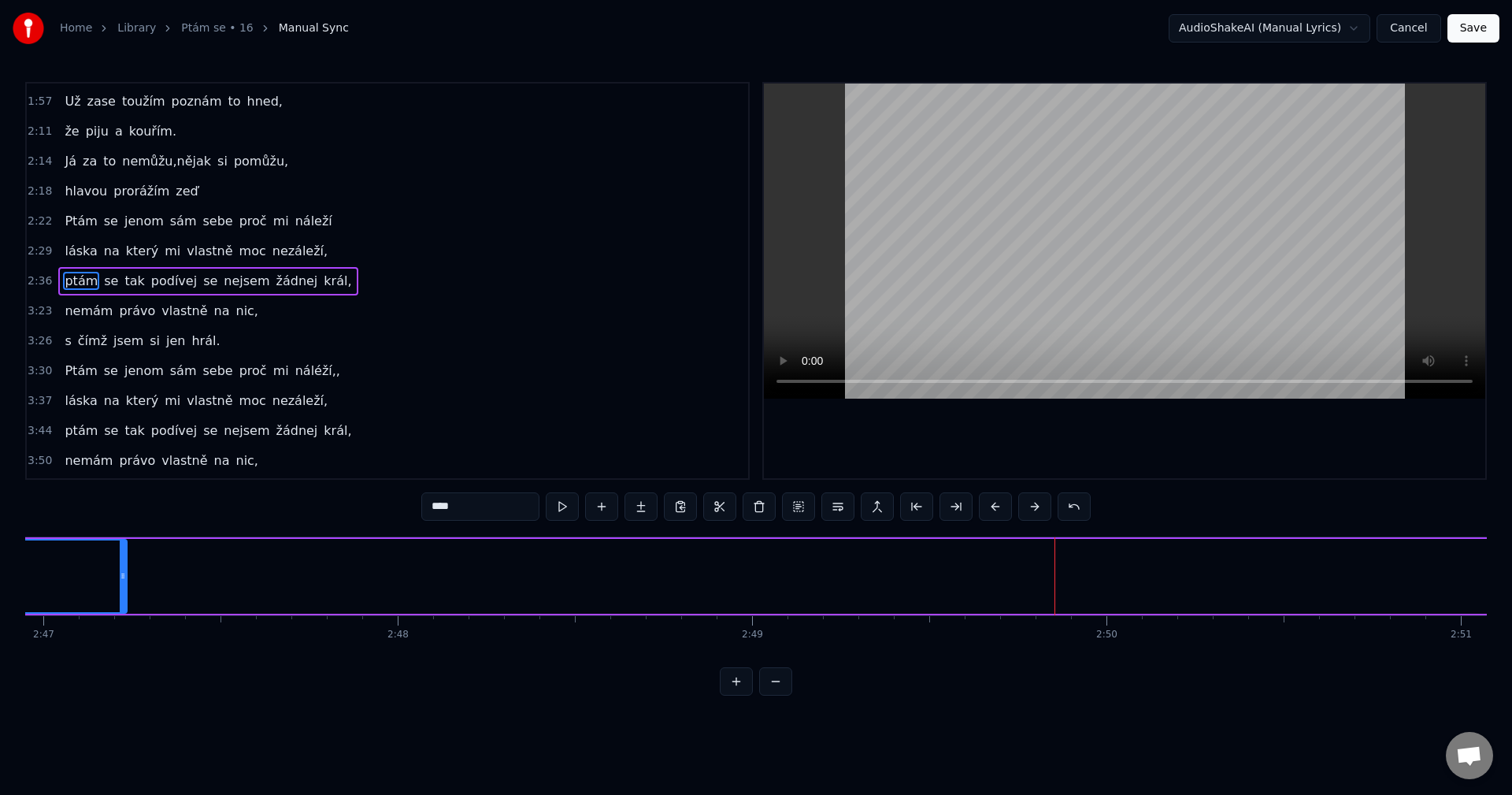
drag, startPoint x: 1055, startPoint y: 576, endPoint x: 113, endPoint y: 590, distance: 942.1
click at [120, 590] on div at bounding box center [123, 576] width 6 height 72
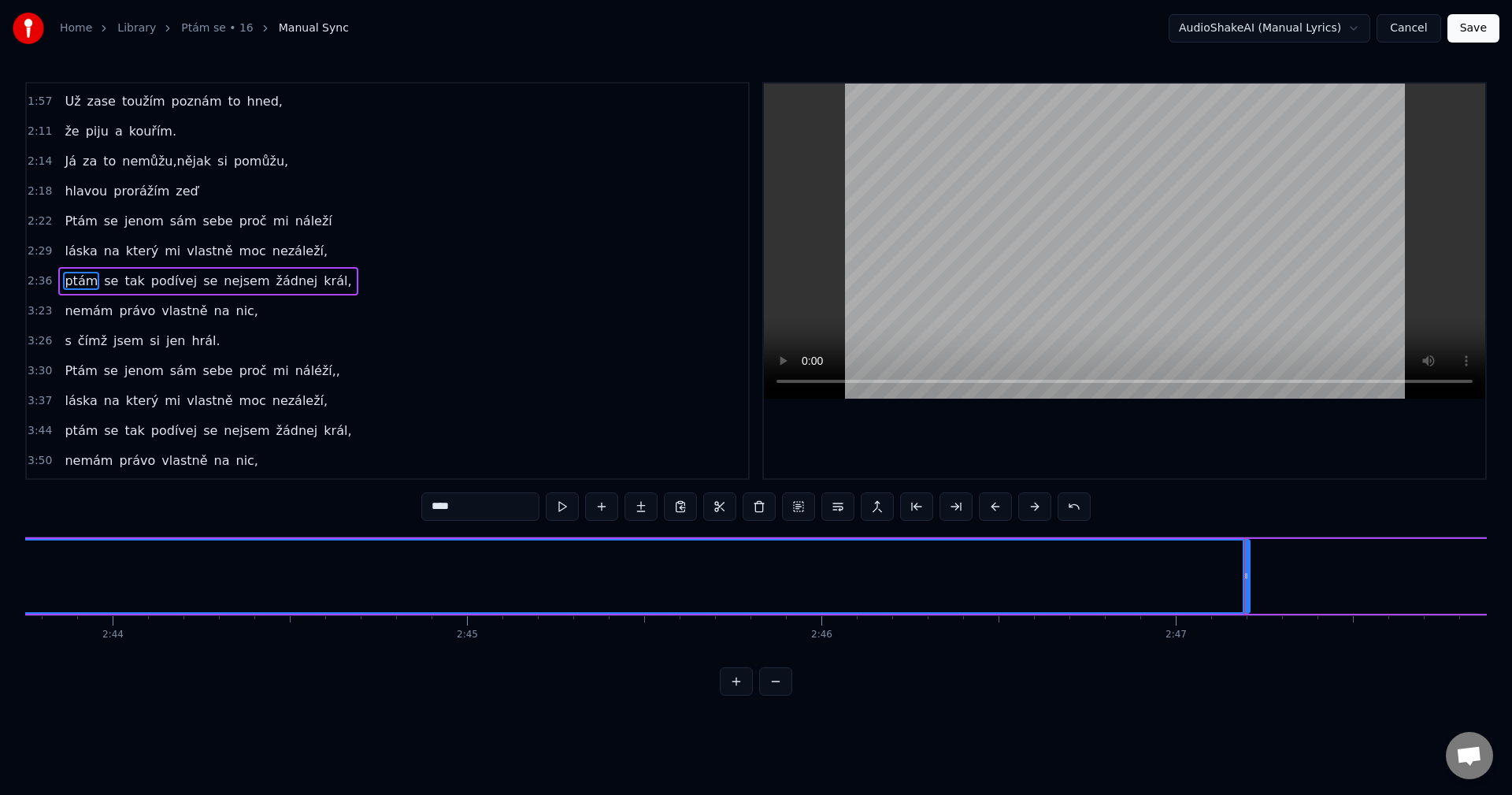
scroll to position [0, 57966]
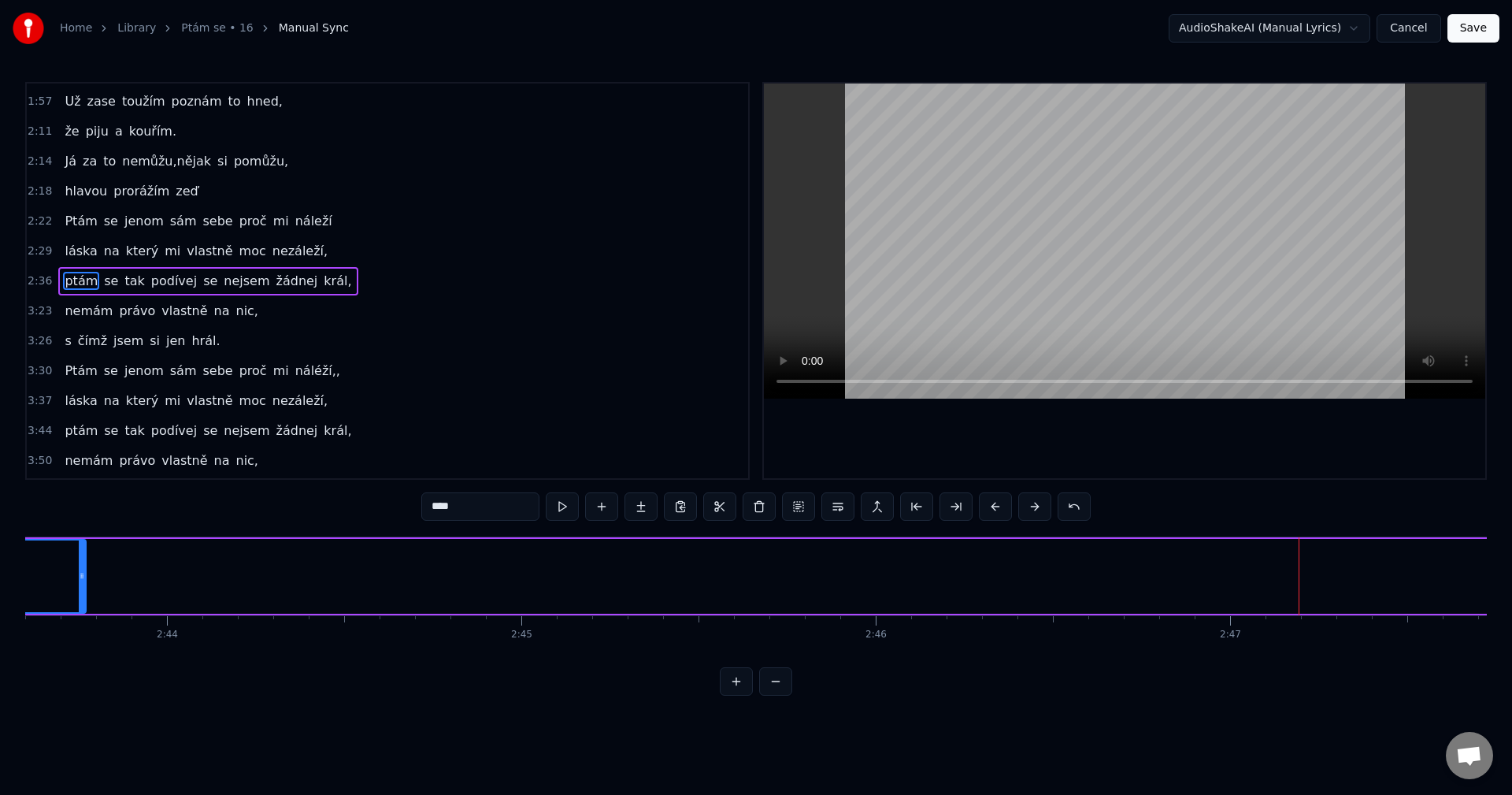
drag, startPoint x: 1301, startPoint y: 581, endPoint x: 176, endPoint y: 611, distance: 1125.4
click at [85, 588] on div at bounding box center [82, 576] width 6 height 72
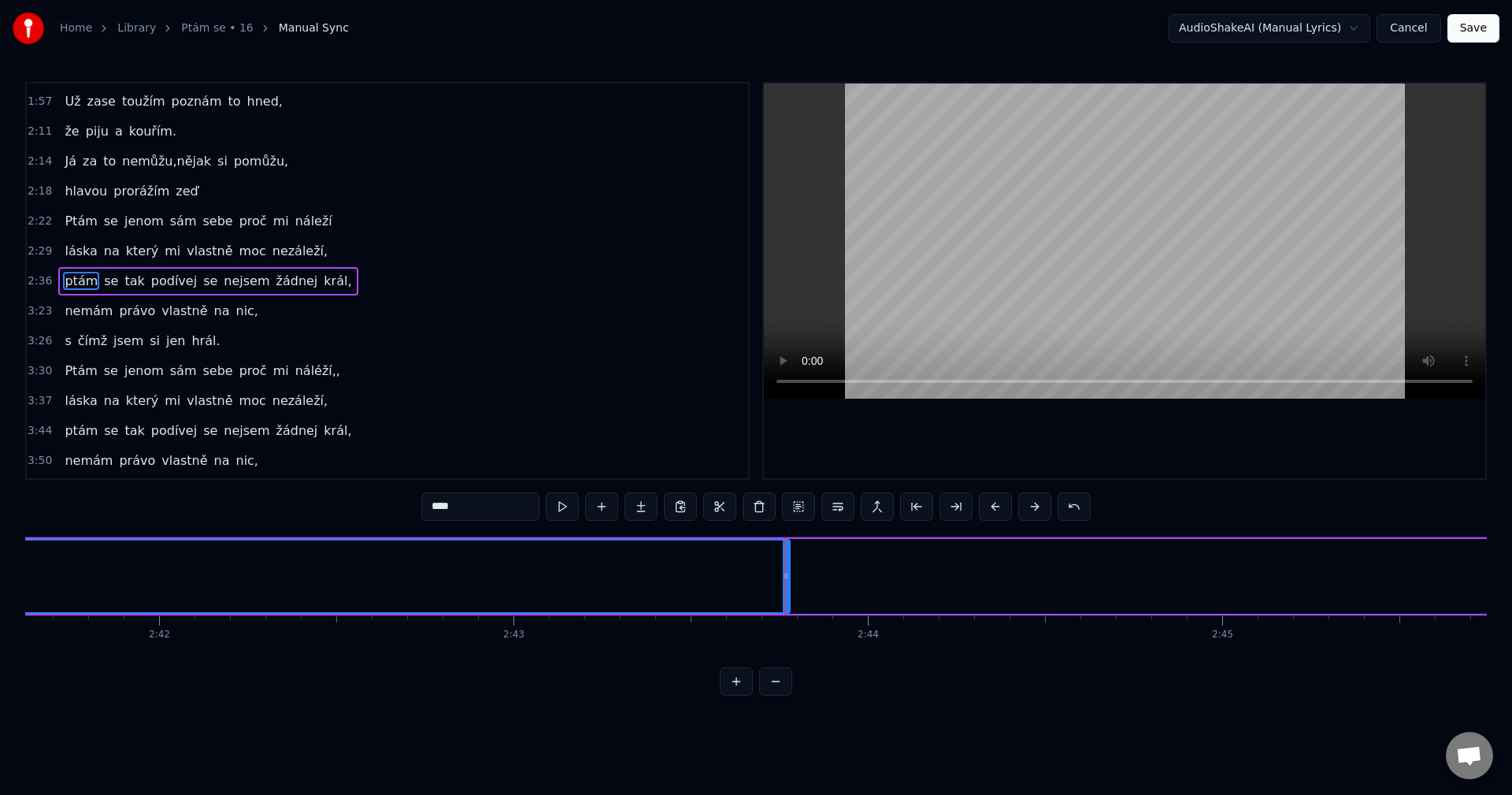
scroll to position [0, 57103]
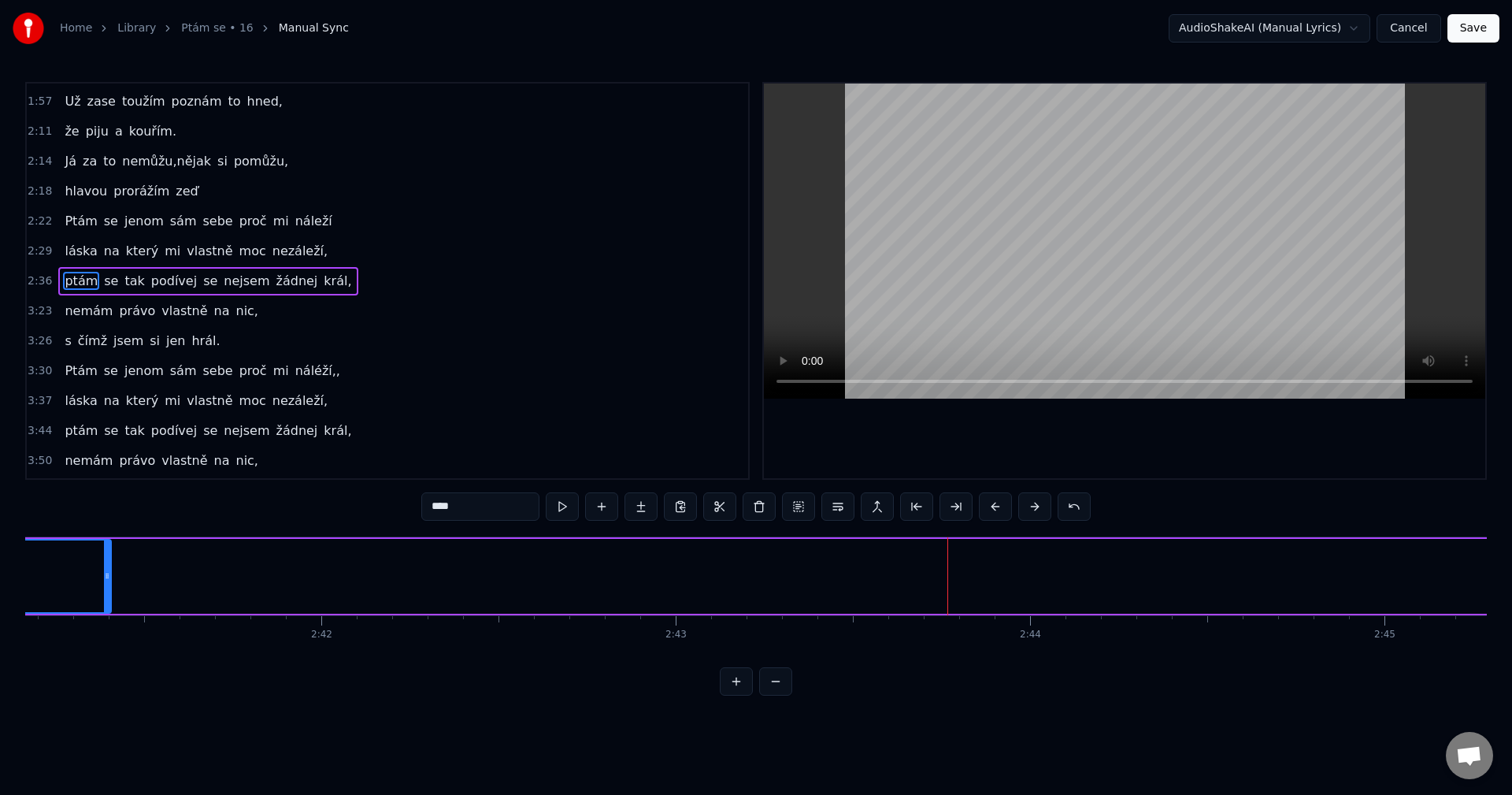
drag, startPoint x: 945, startPoint y: 575, endPoint x: 106, endPoint y: 594, distance: 839.2
click at [105, 594] on div at bounding box center [107, 576] width 6 height 72
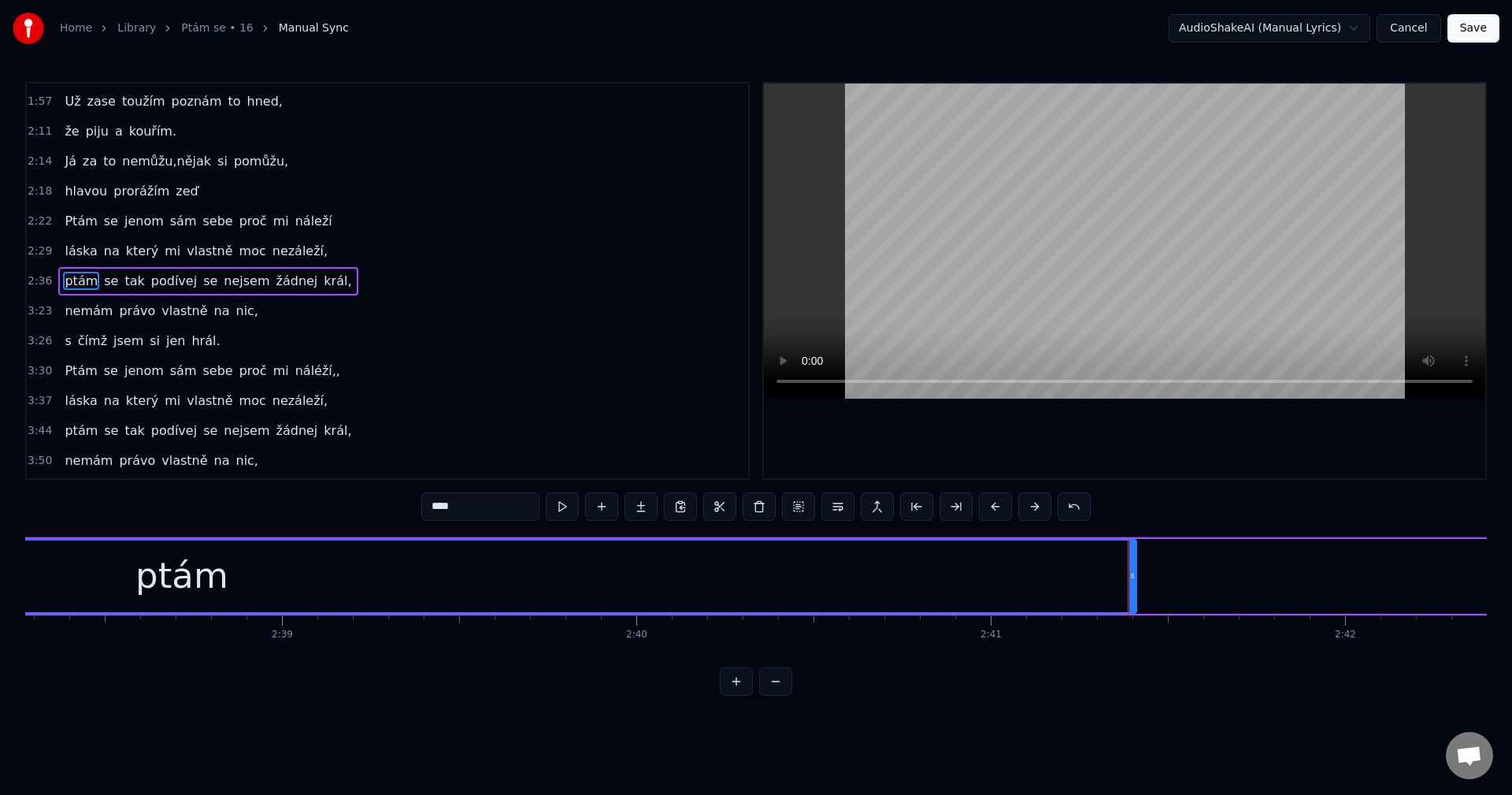
scroll to position [0, 56025]
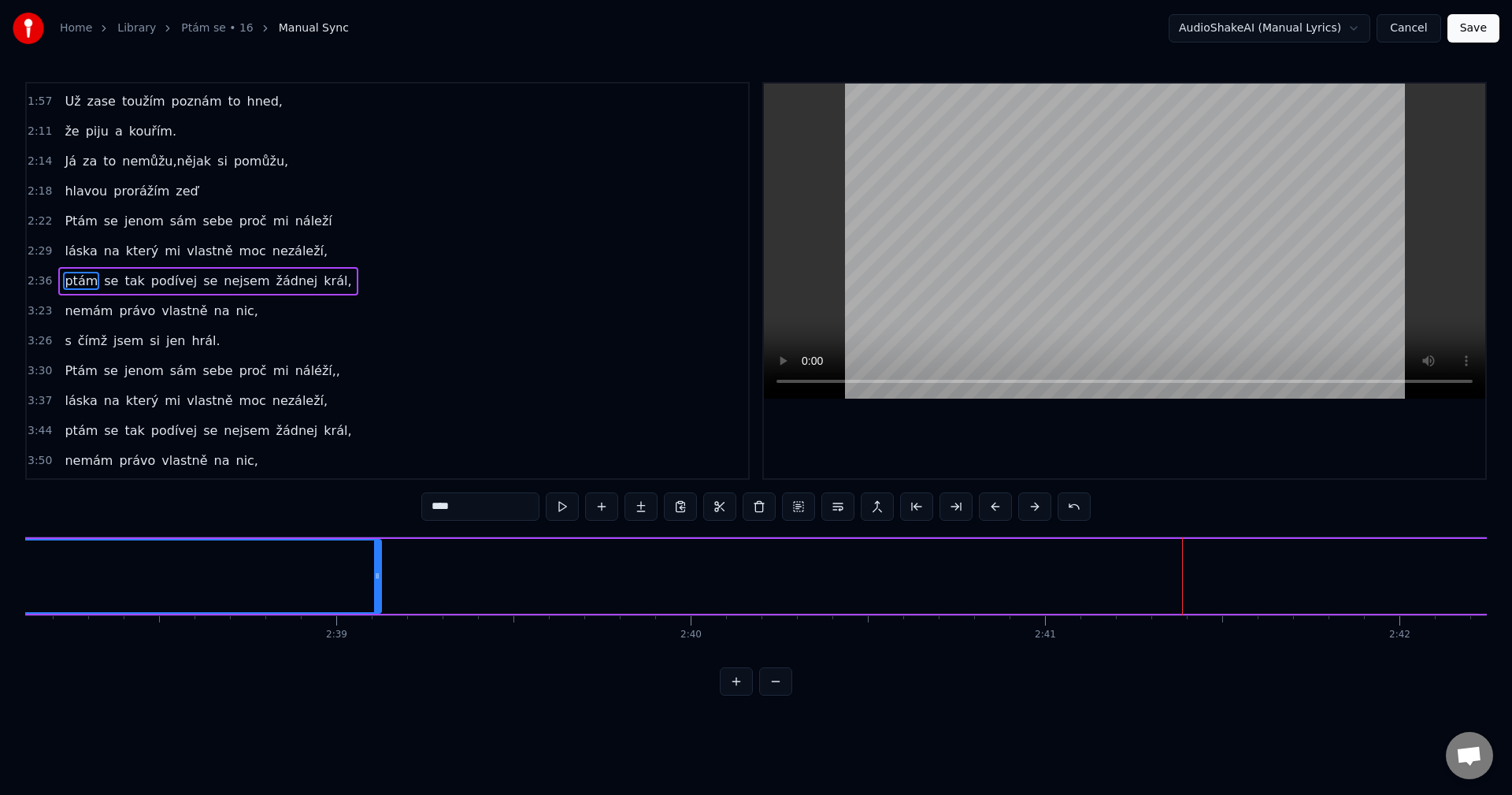
drag, startPoint x: 1189, startPoint y: 573, endPoint x: 379, endPoint y: 608, distance: 810.8
click at [379, 608] on div at bounding box center [377, 576] width 6 height 72
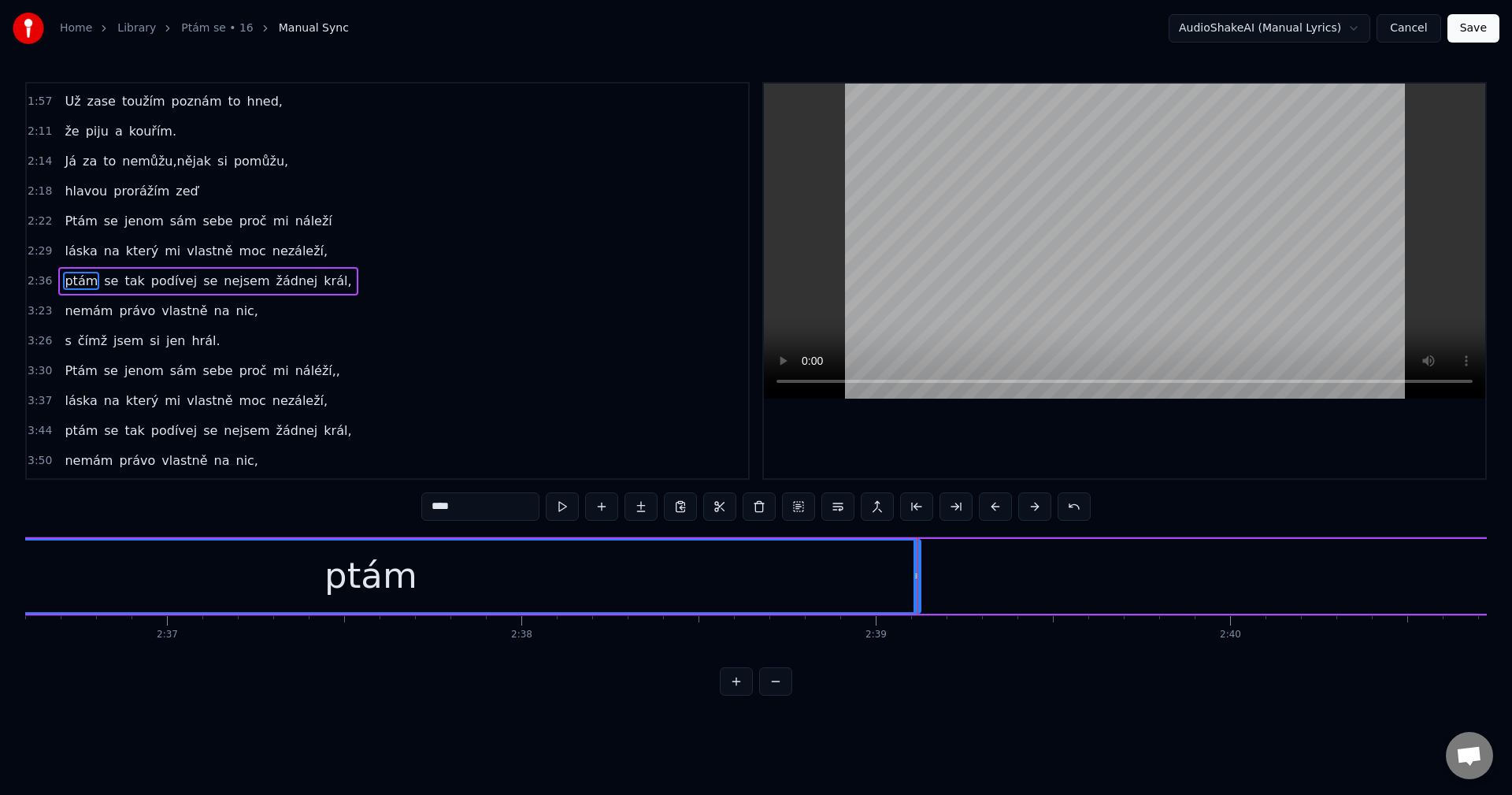
scroll to position [0, 55486]
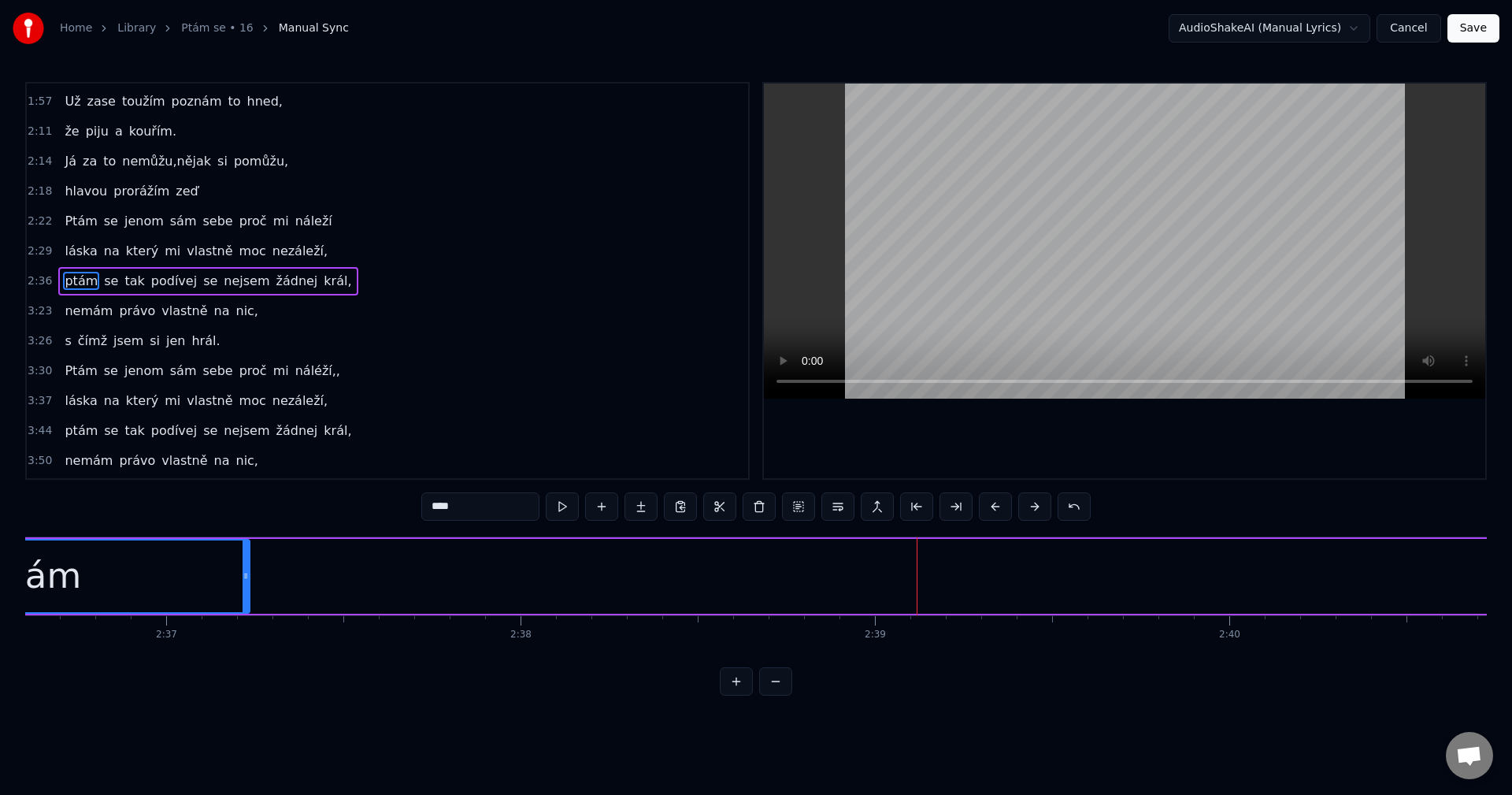
drag, startPoint x: 916, startPoint y: 573, endPoint x: 244, endPoint y: 593, distance: 672.3
click at [244, 593] on div at bounding box center [245, 576] width 6 height 72
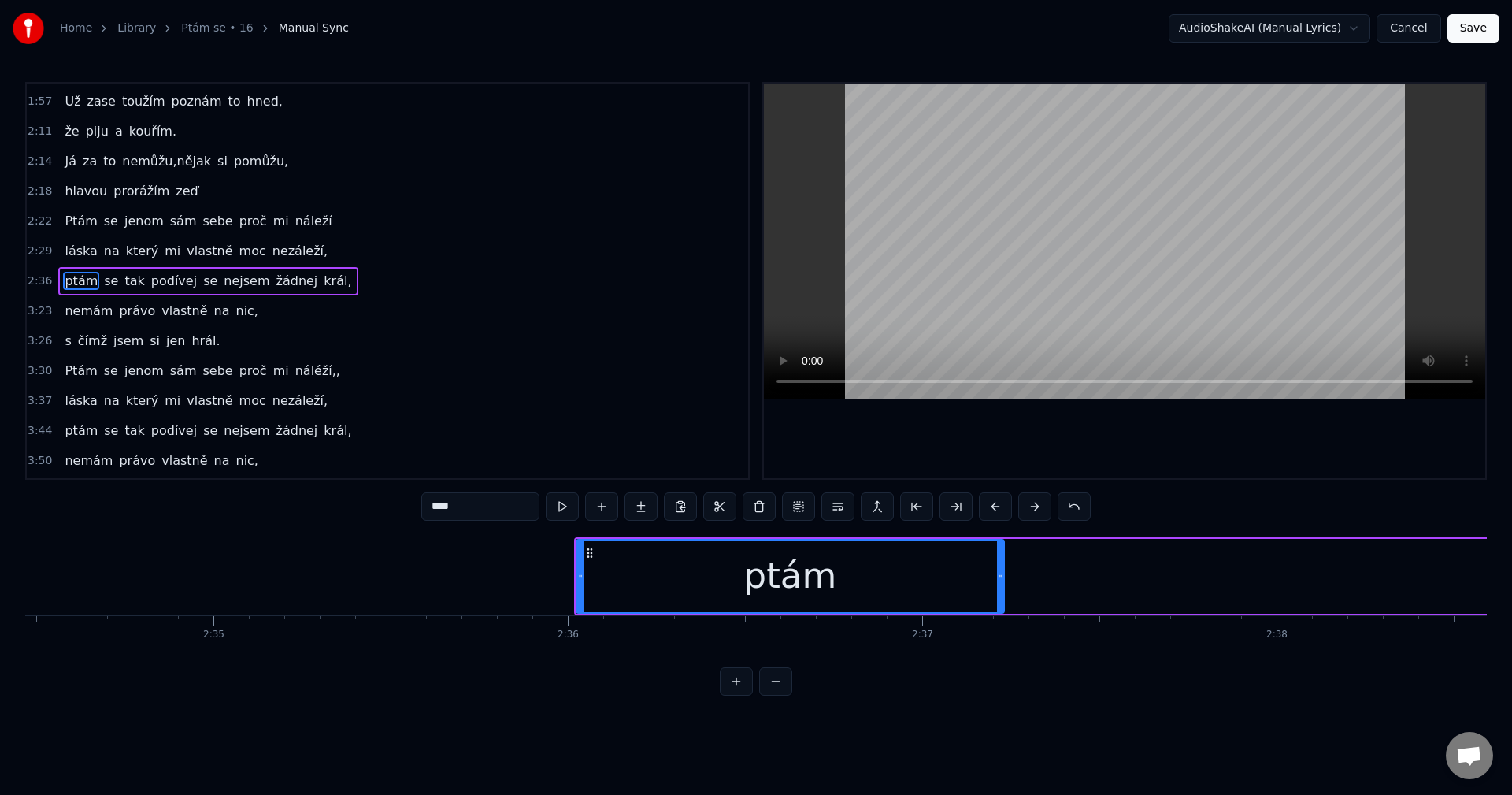
scroll to position [0, 54731]
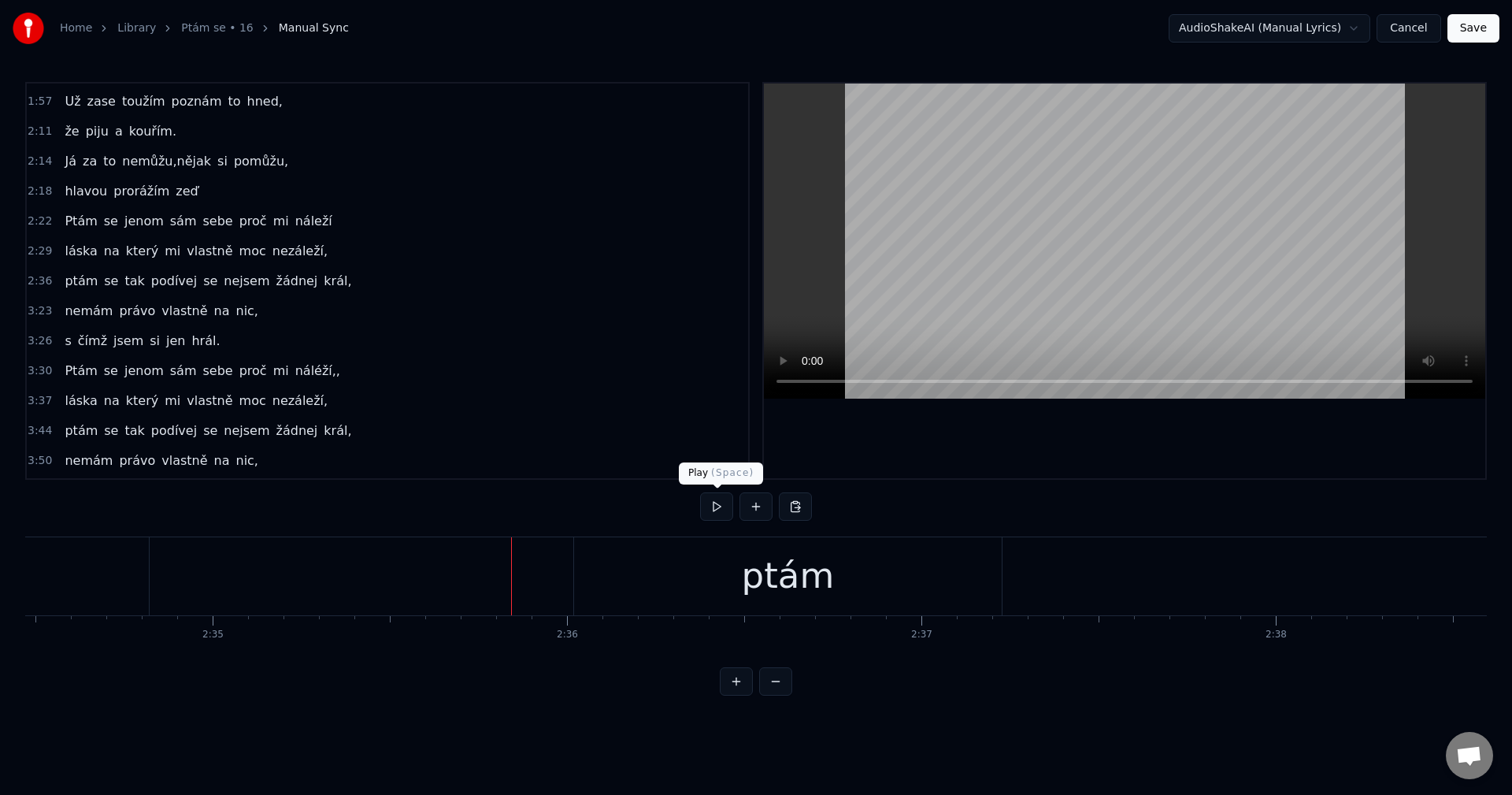
click at [713, 504] on button at bounding box center [716, 507] width 33 height 29
click at [712, 508] on button at bounding box center [716, 507] width 33 height 29
click at [783, 593] on div "ptám" at bounding box center [788, 576] width 93 height 54
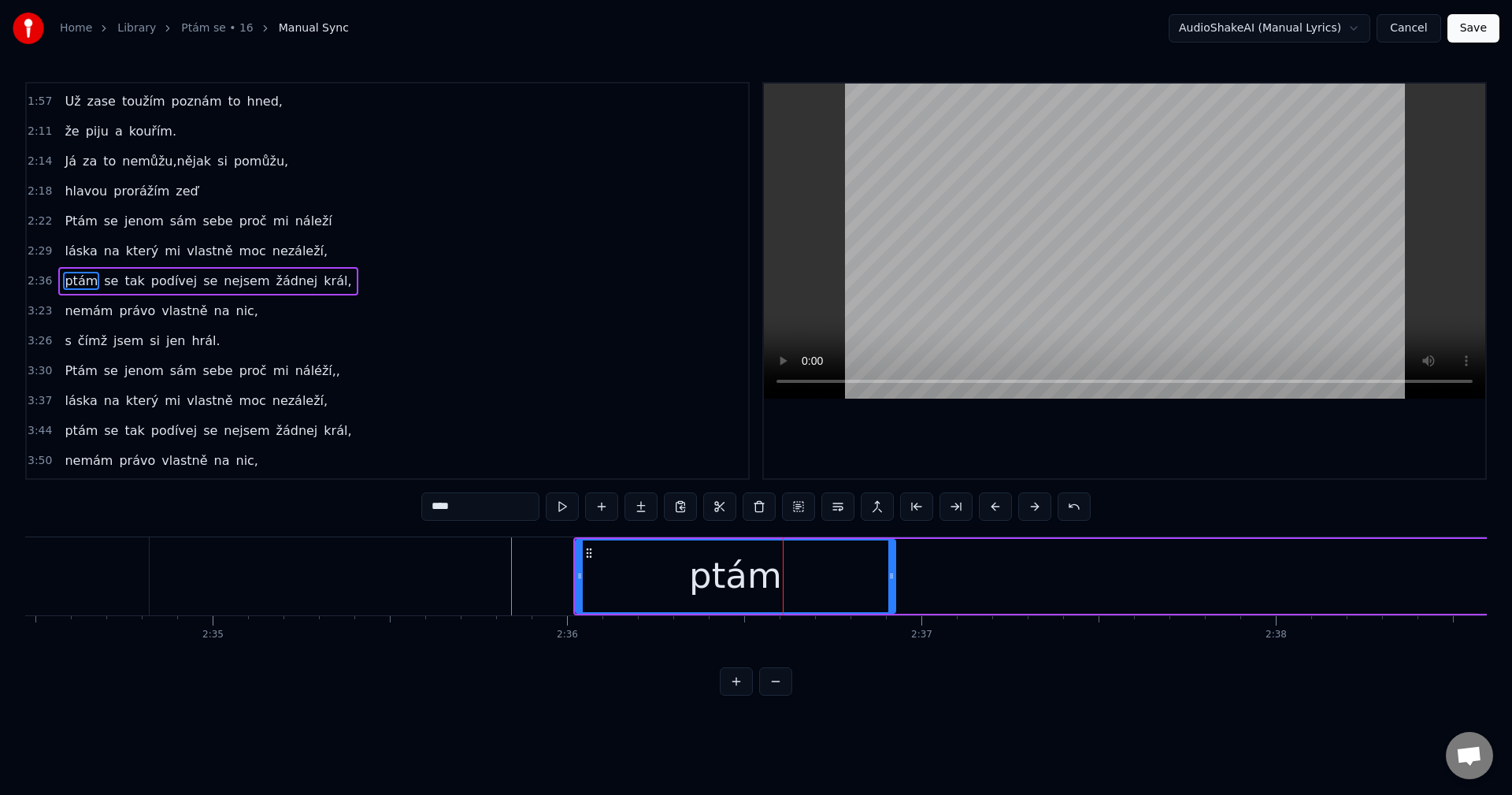
drag, startPoint x: 999, startPoint y: 581, endPoint x: 889, endPoint y: 589, distance: 110.3
click at [889, 586] on div at bounding box center [891, 576] width 6 height 72
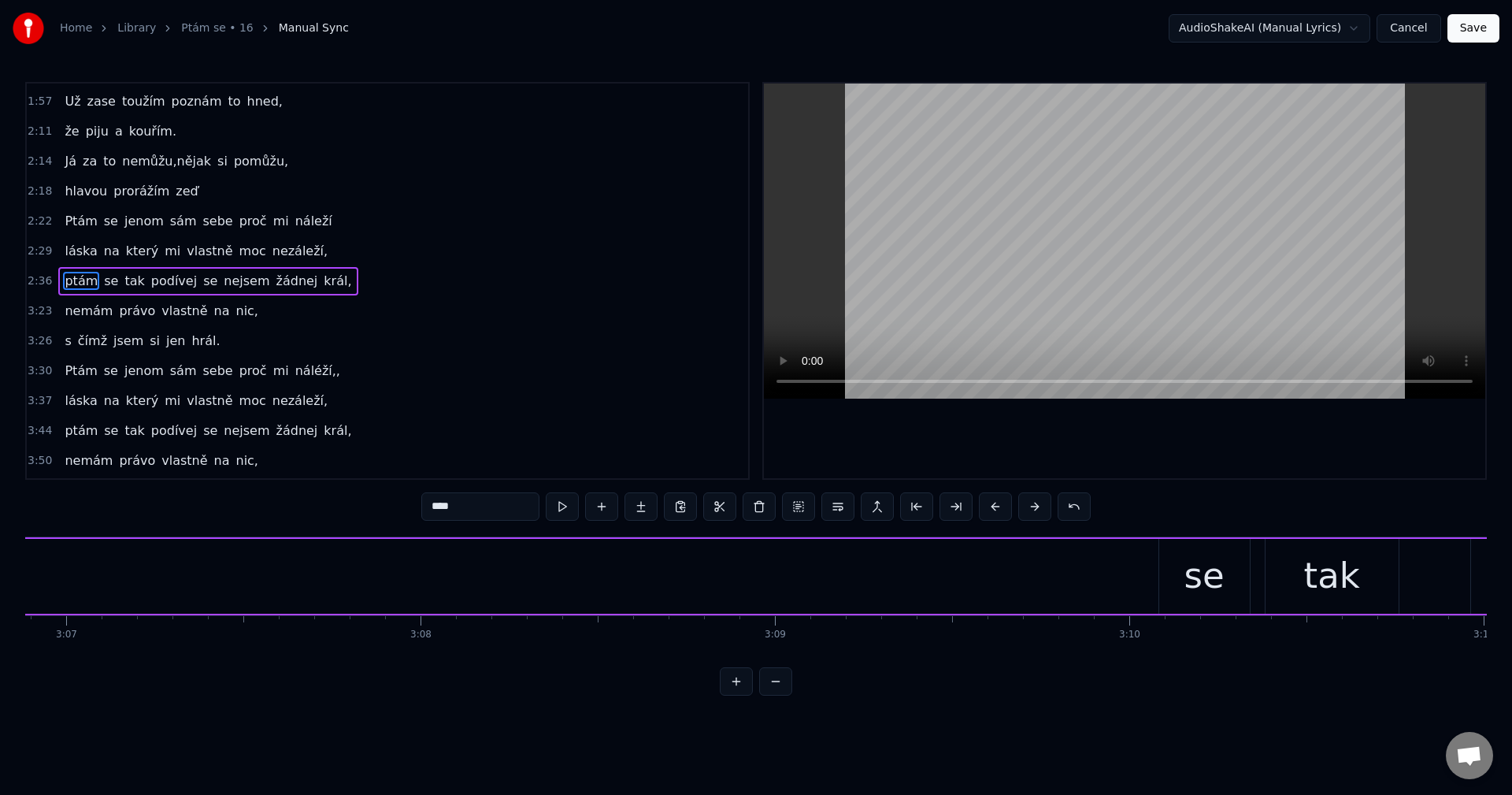
scroll to position [0, 66431]
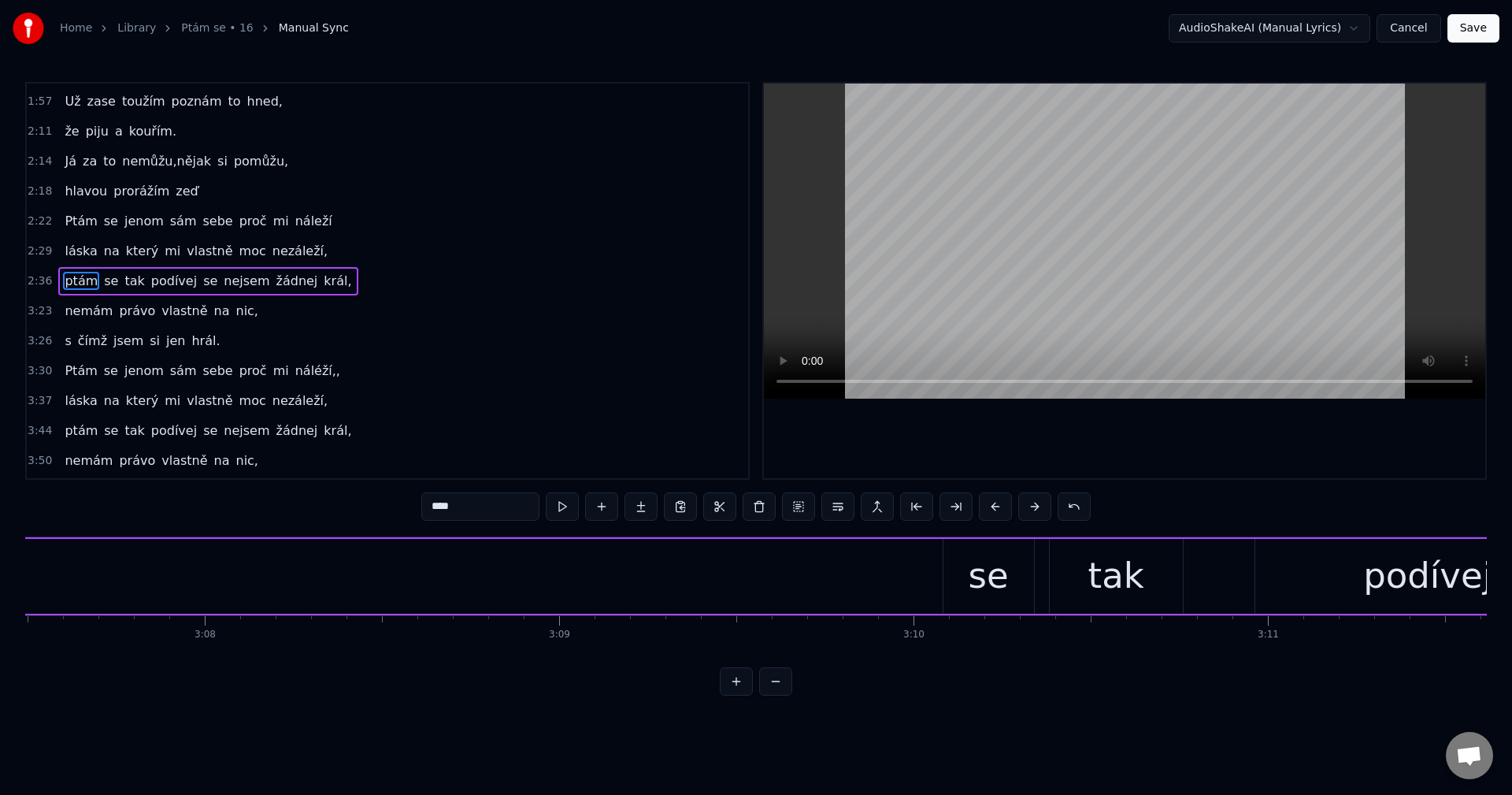
click at [966, 570] on div "se" at bounding box center [989, 576] width 90 height 74
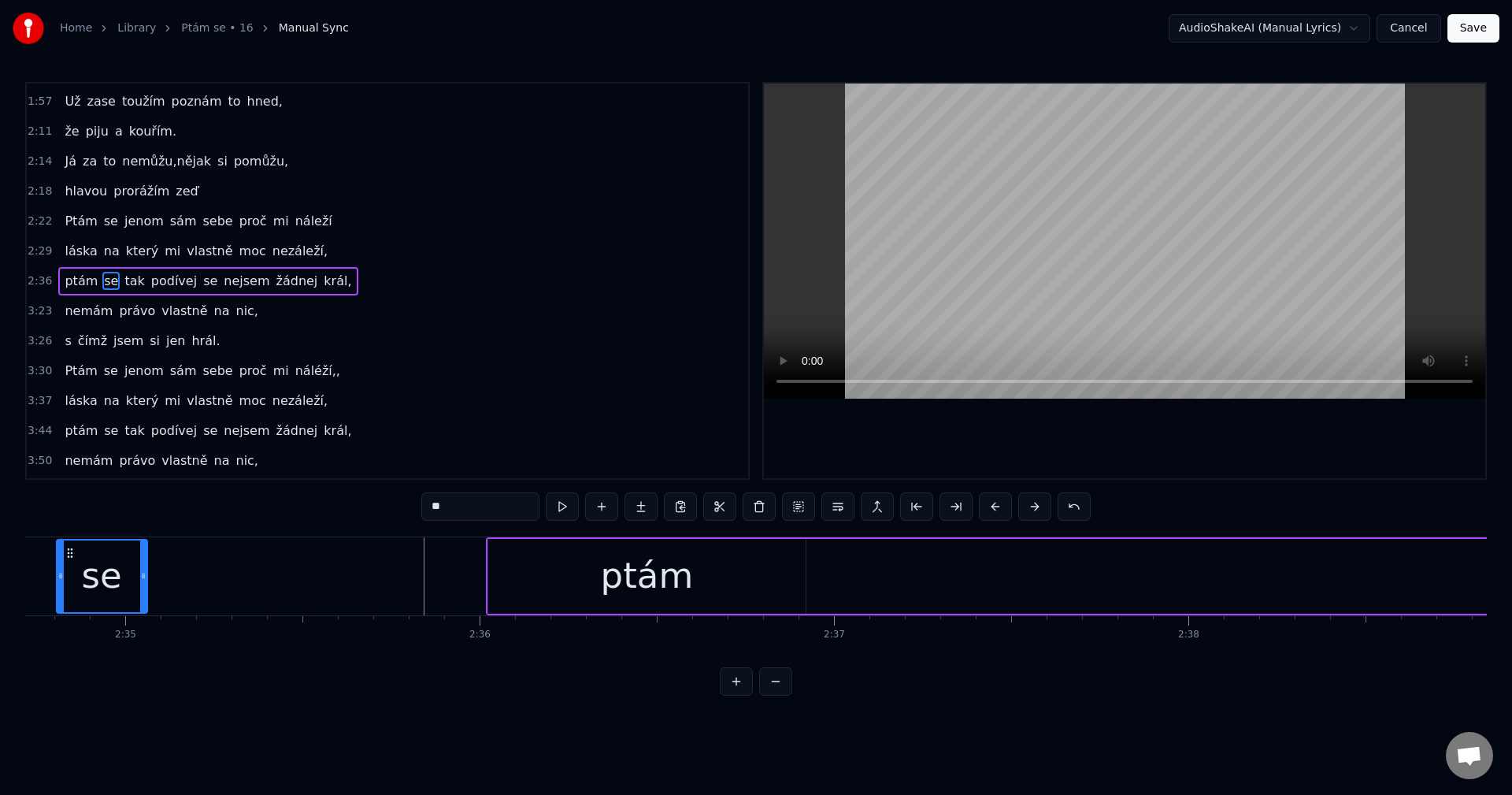
scroll to position [0, 54779]
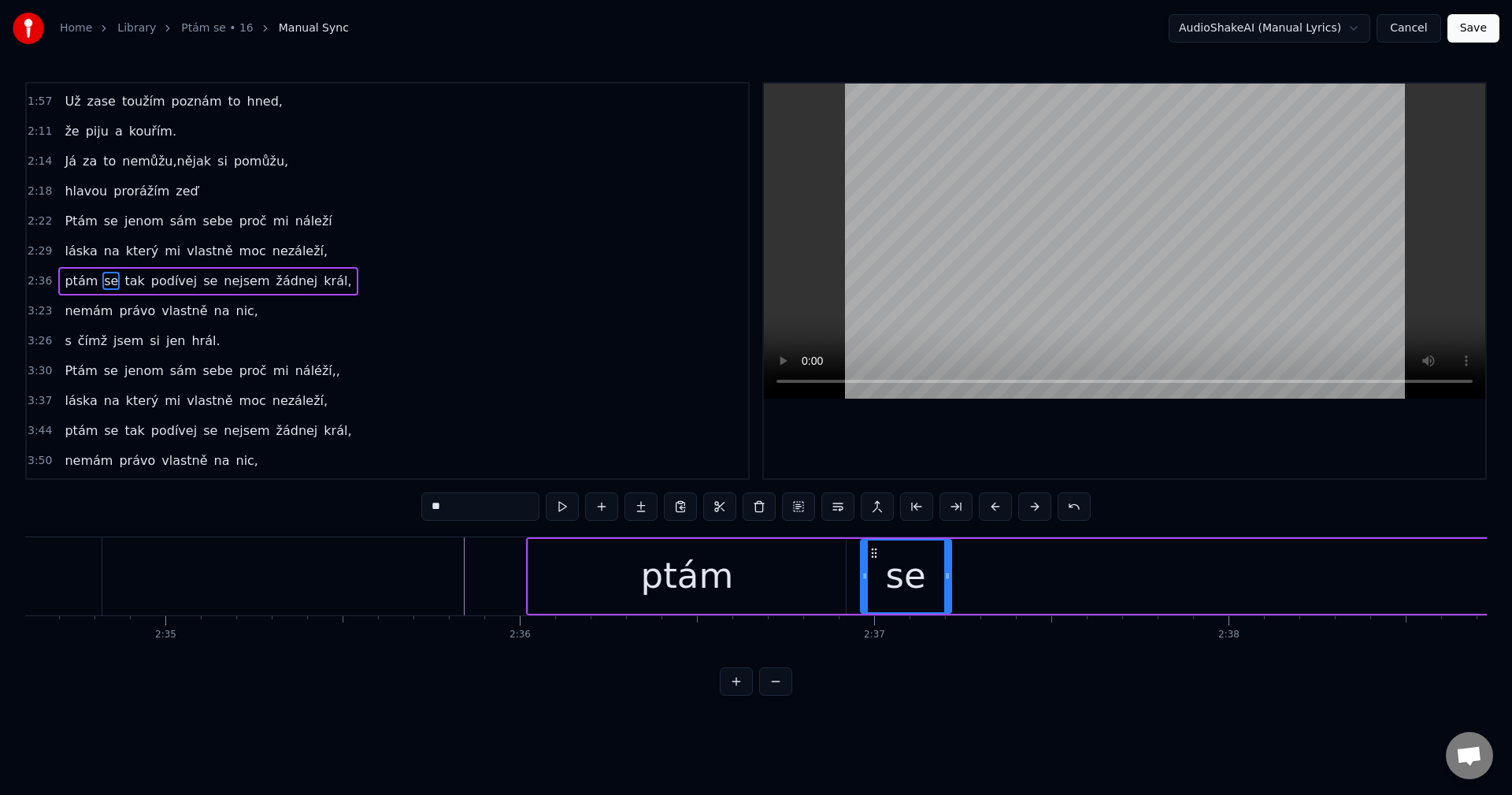
drag, startPoint x: 955, startPoint y: 551, endPoint x: 874, endPoint y: 588, distance: 89.1
click at [874, 588] on div "se" at bounding box center [906, 576] width 89 height 72
drag, startPoint x: 947, startPoint y: 580, endPoint x: 901, endPoint y: 584, distance: 46.2
click at [901, 584] on div at bounding box center [902, 576] width 6 height 72
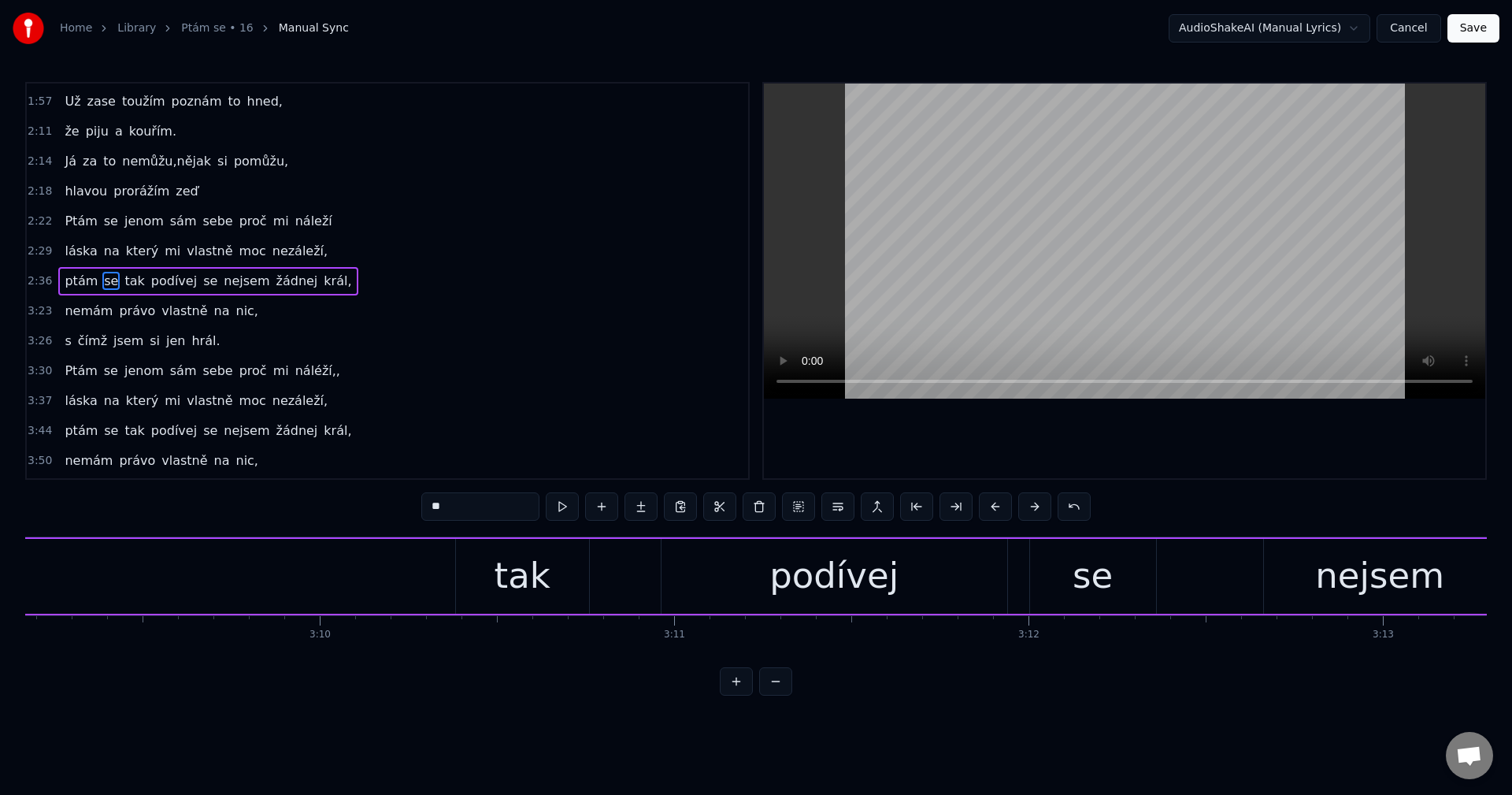
scroll to position [0, 67079]
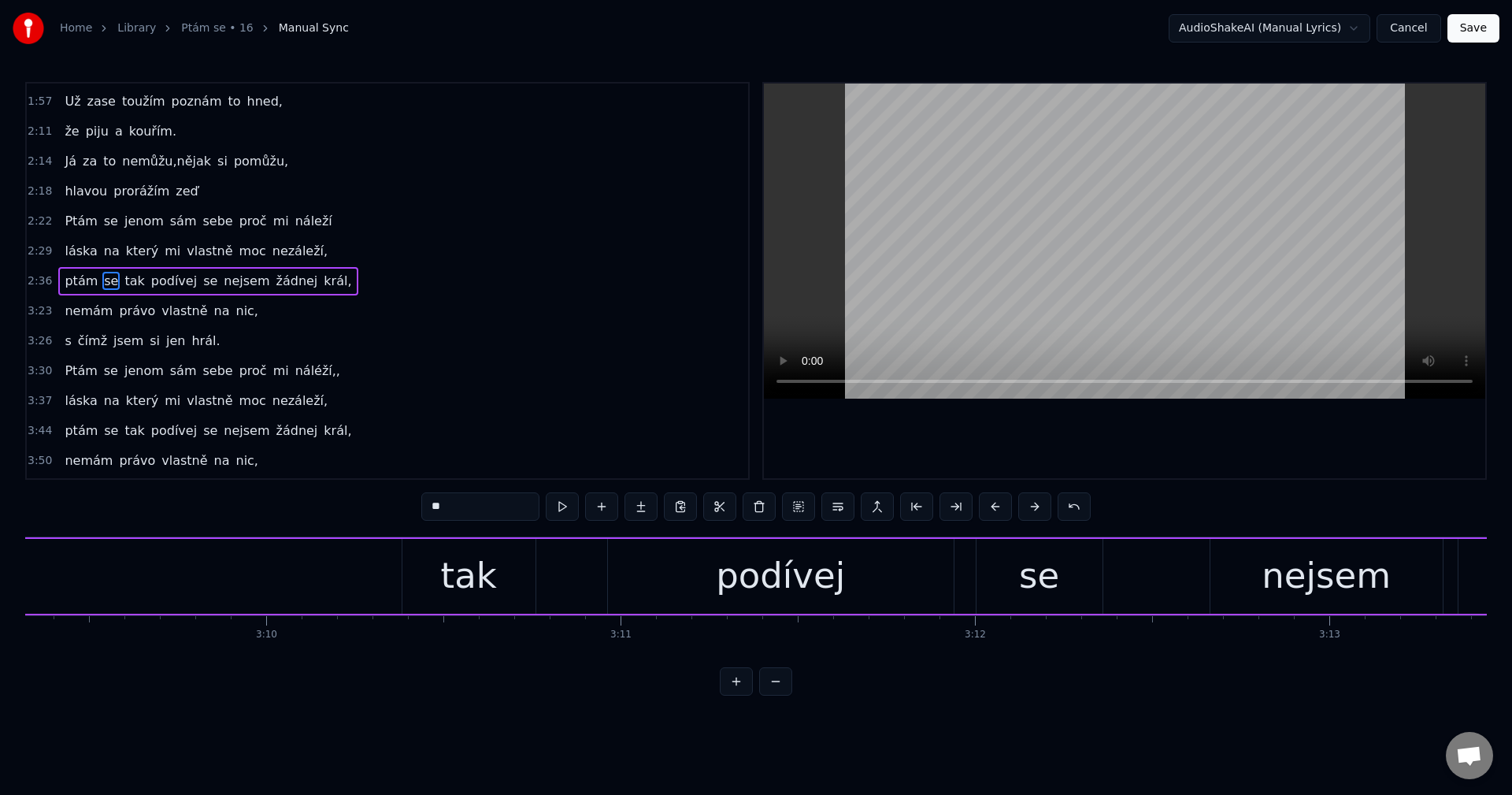
click at [437, 565] on div "tak" at bounding box center [469, 576] width 133 height 74
type input "***"
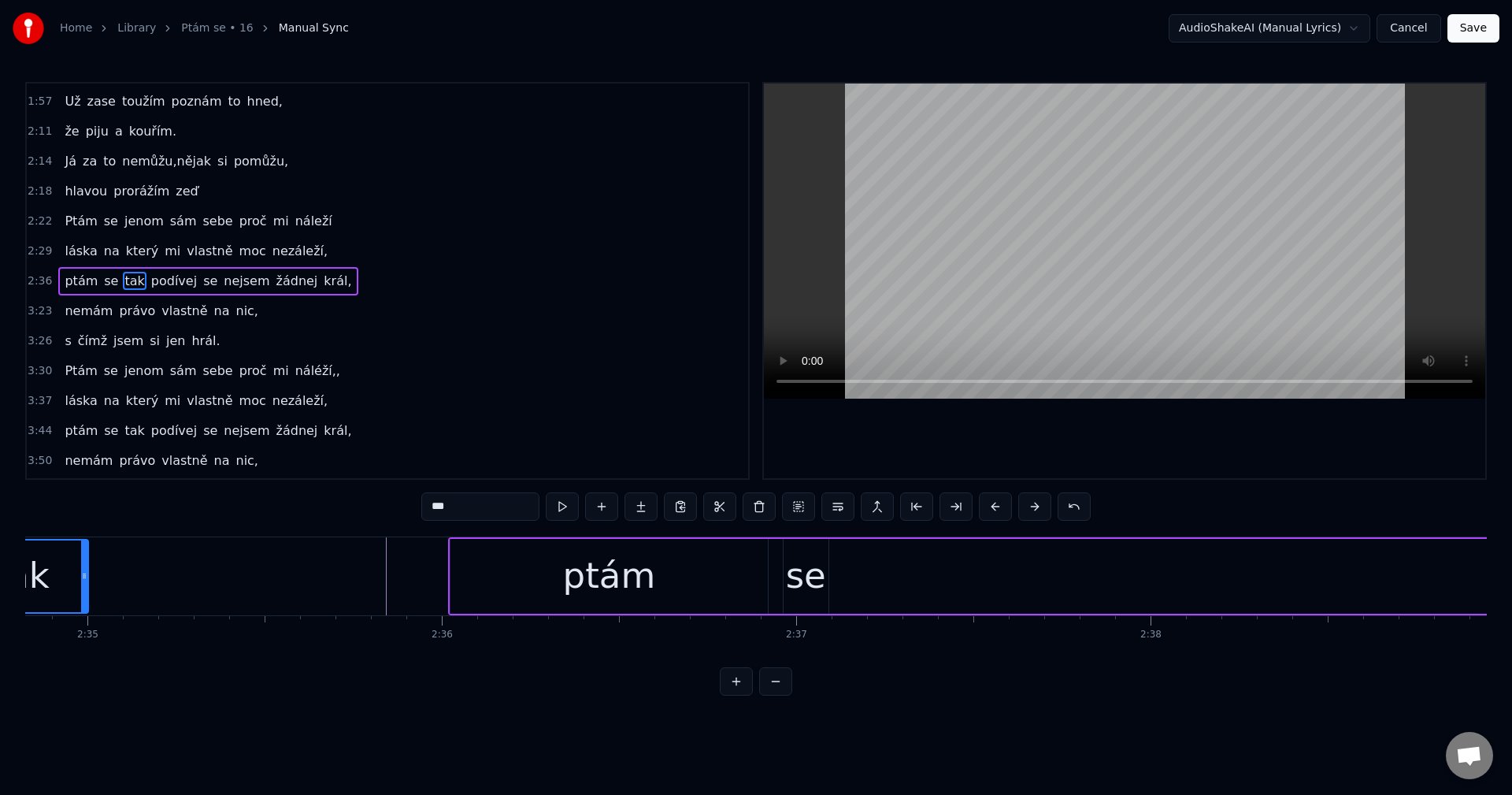
scroll to position [0, 54749]
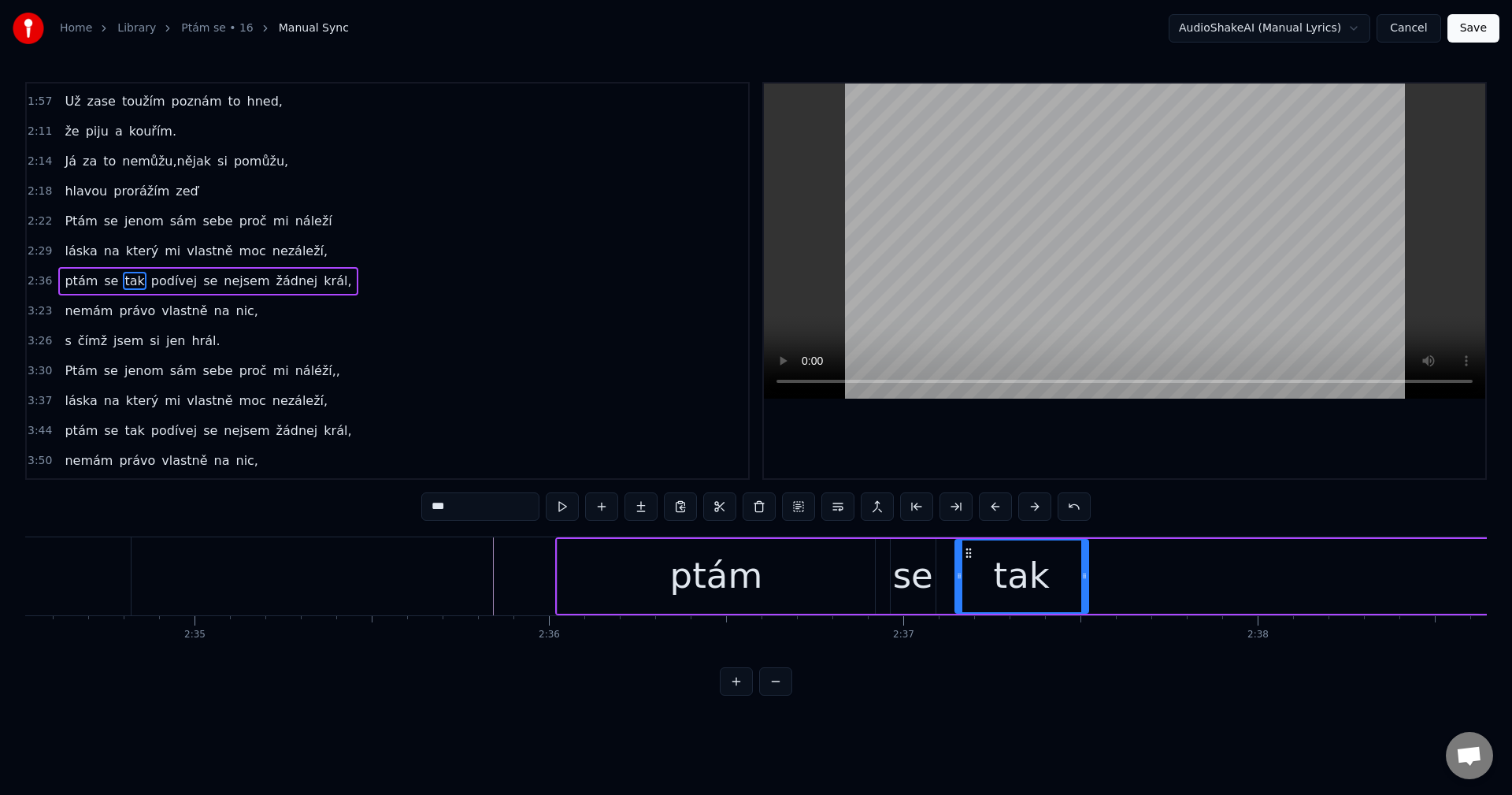
drag, startPoint x: 415, startPoint y: 547, endPoint x: 967, endPoint y: 600, distance: 554.5
click at [967, 600] on div "tak" at bounding box center [1021, 576] width 131 height 72
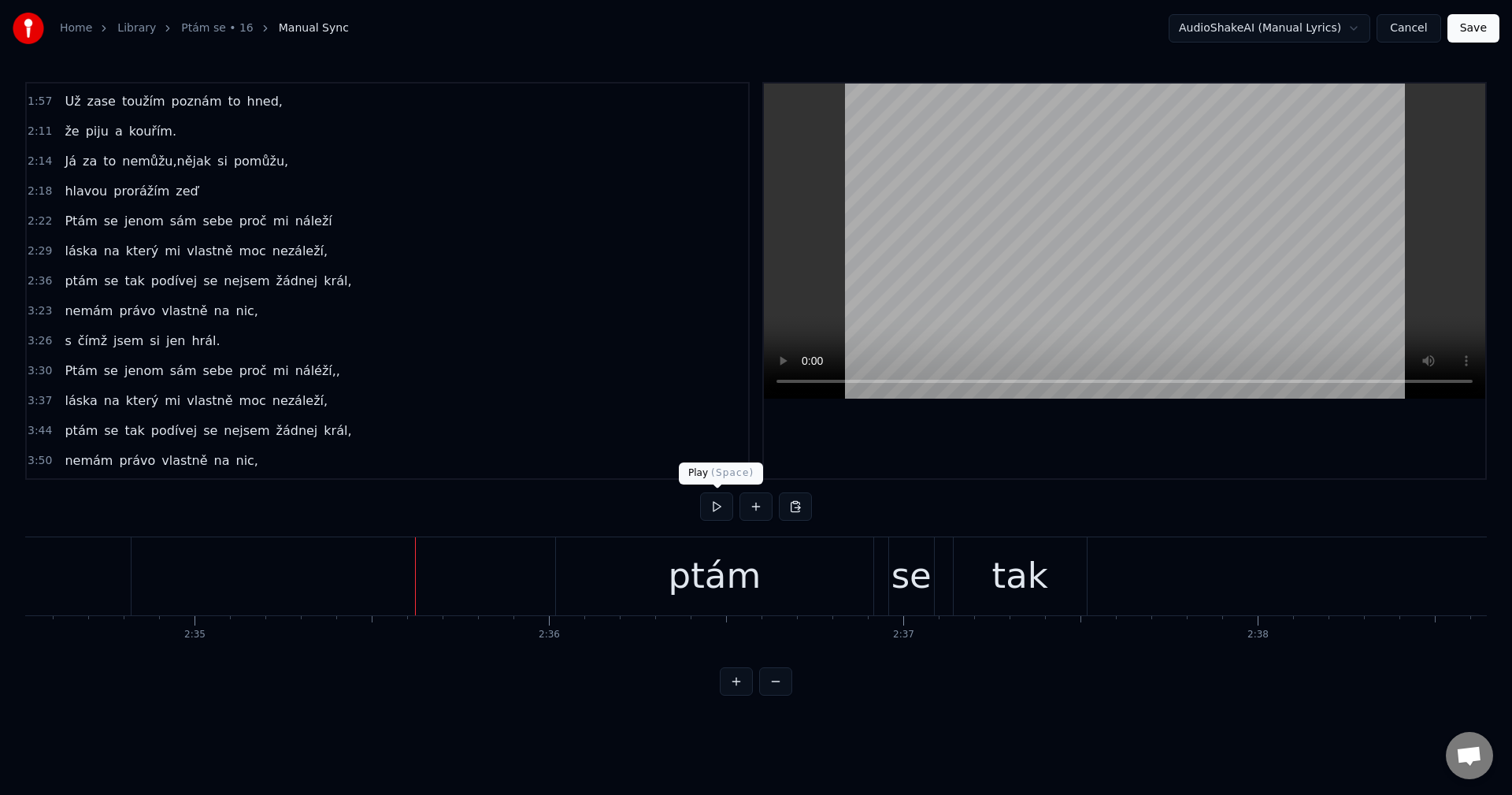
click at [719, 512] on button at bounding box center [716, 507] width 33 height 29
click at [734, 508] on div at bounding box center [755, 507] width 112 height 29
click at [712, 512] on button at bounding box center [716, 507] width 33 height 29
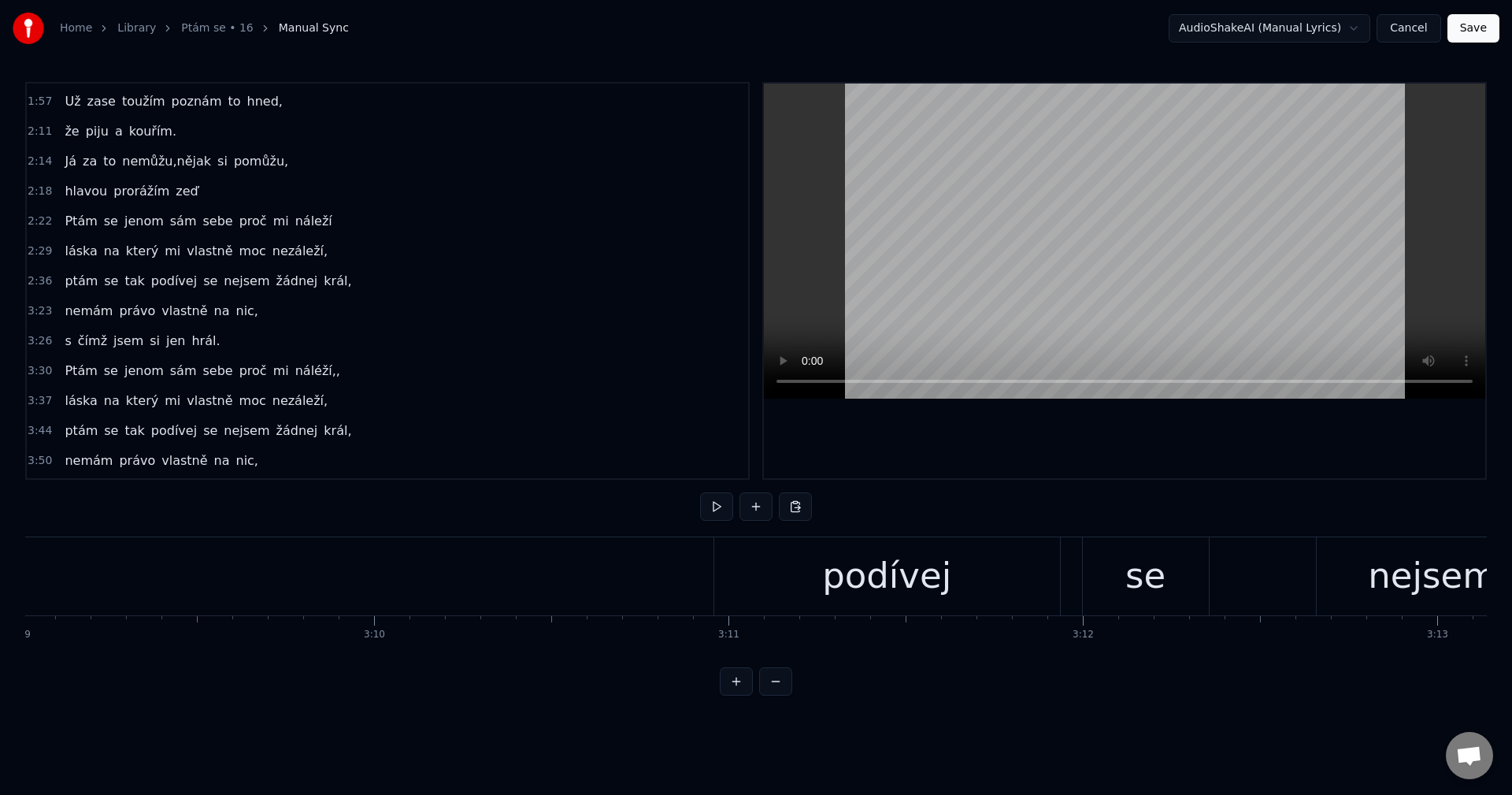
scroll to position [0, 67025]
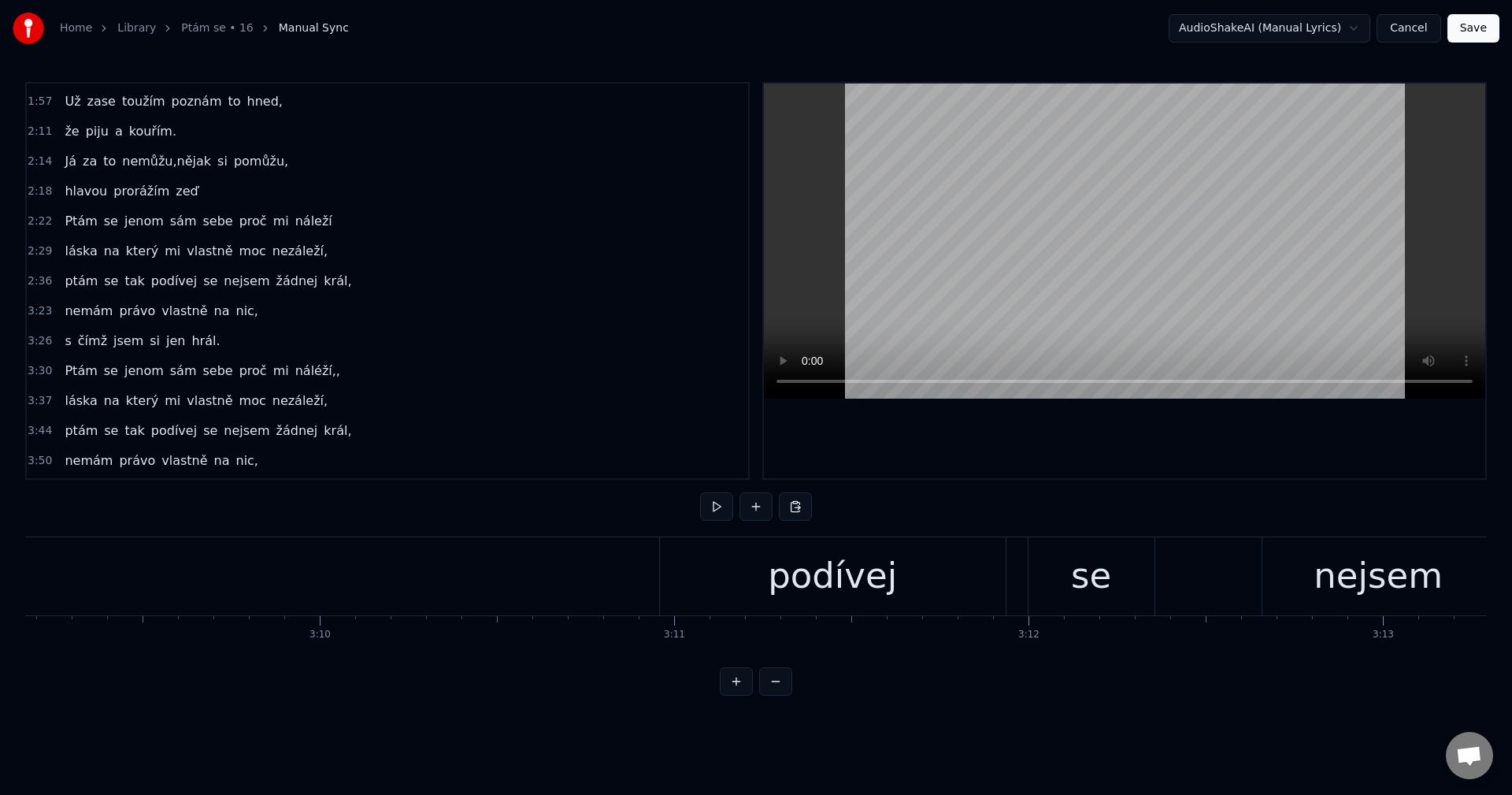
click at [702, 560] on div "podívej" at bounding box center [832, 576] width 346 height 78
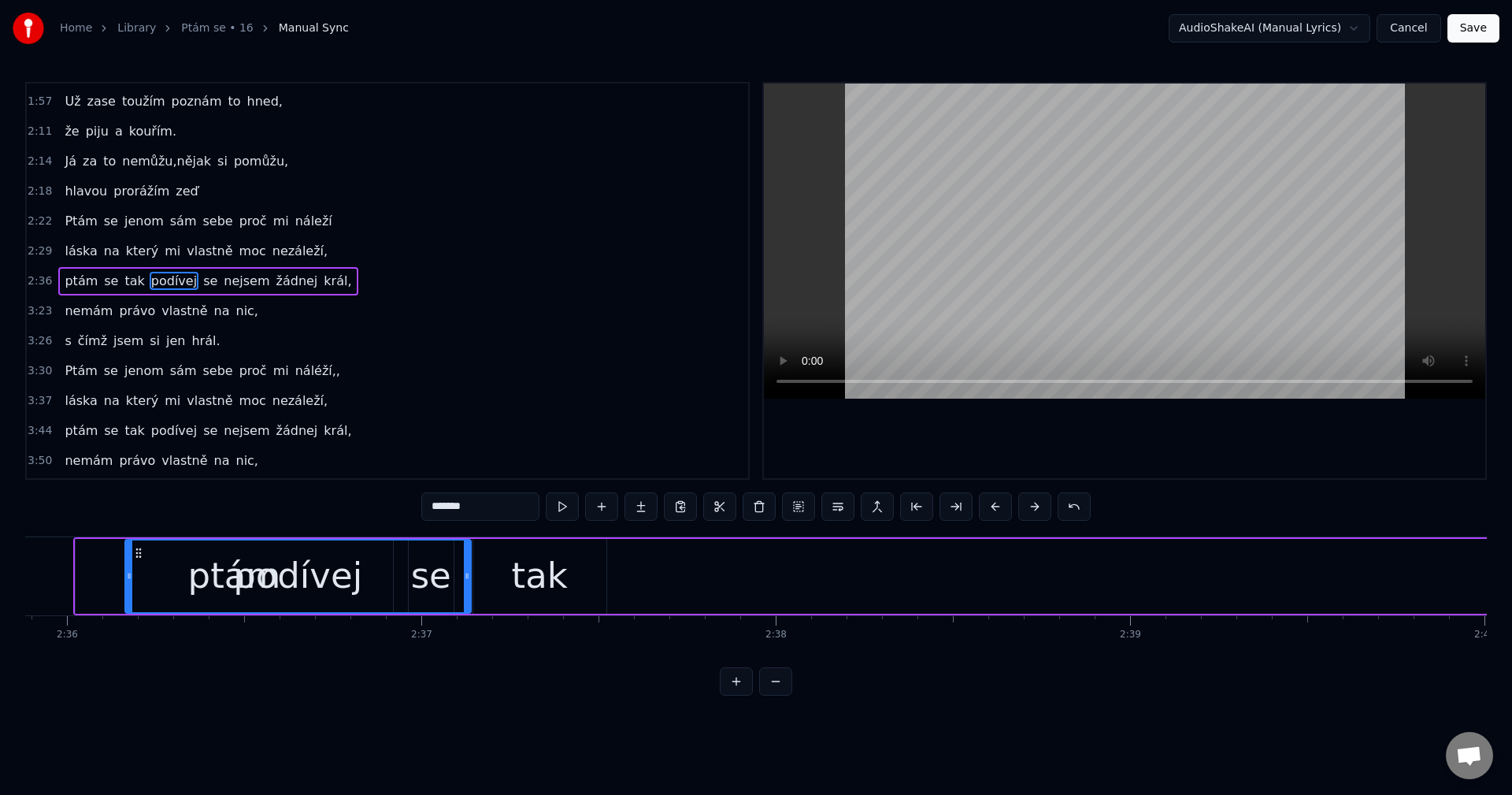
scroll to position [0, 55105]
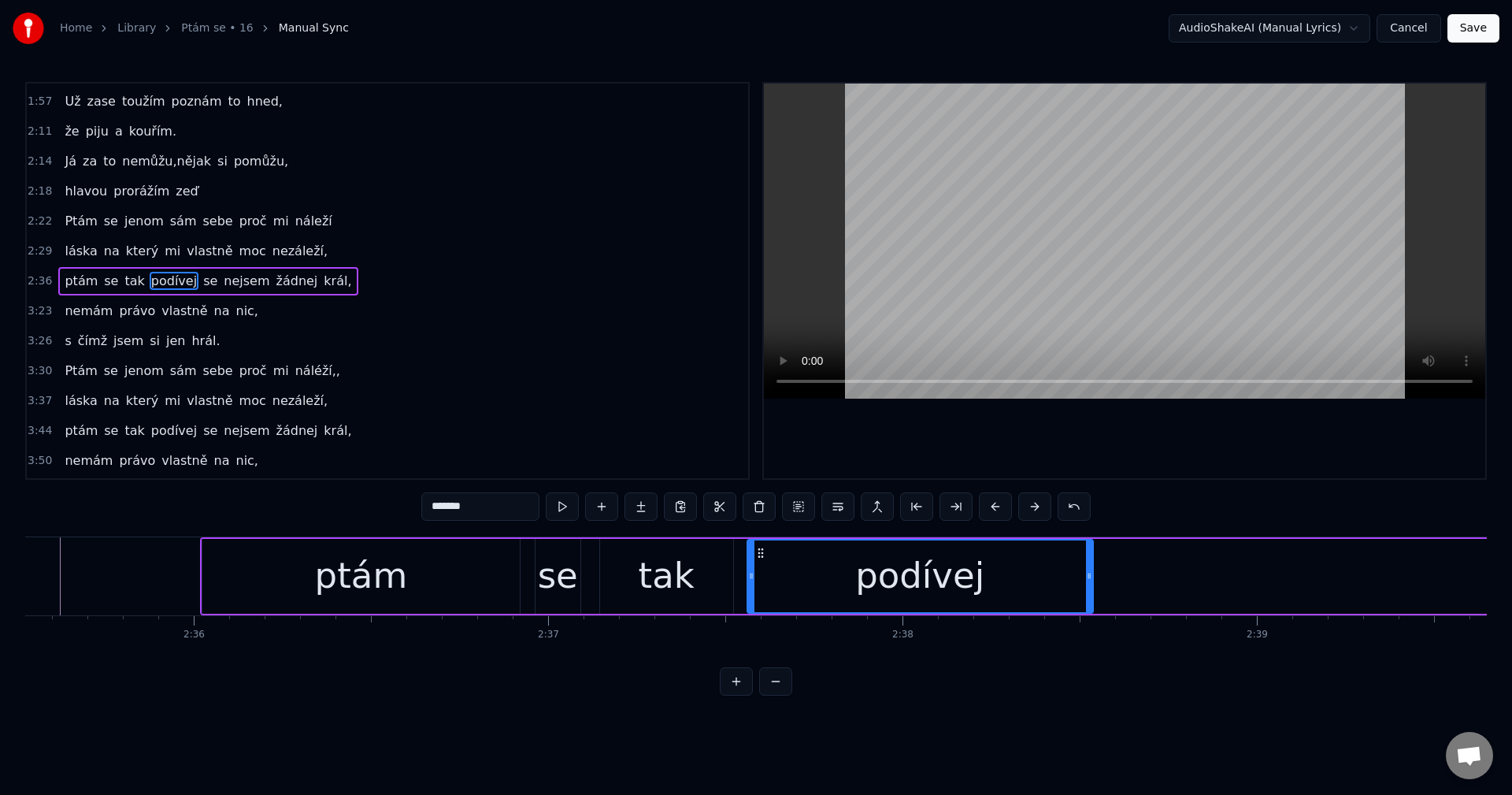
drag, startPoint x: 674, startPoint y: 550, endPoint x: 788, endPoint y: 615, distance: 131.2
click at [760, 603] on div "podívej" at bounding box center [920, 576] width 344 height 72
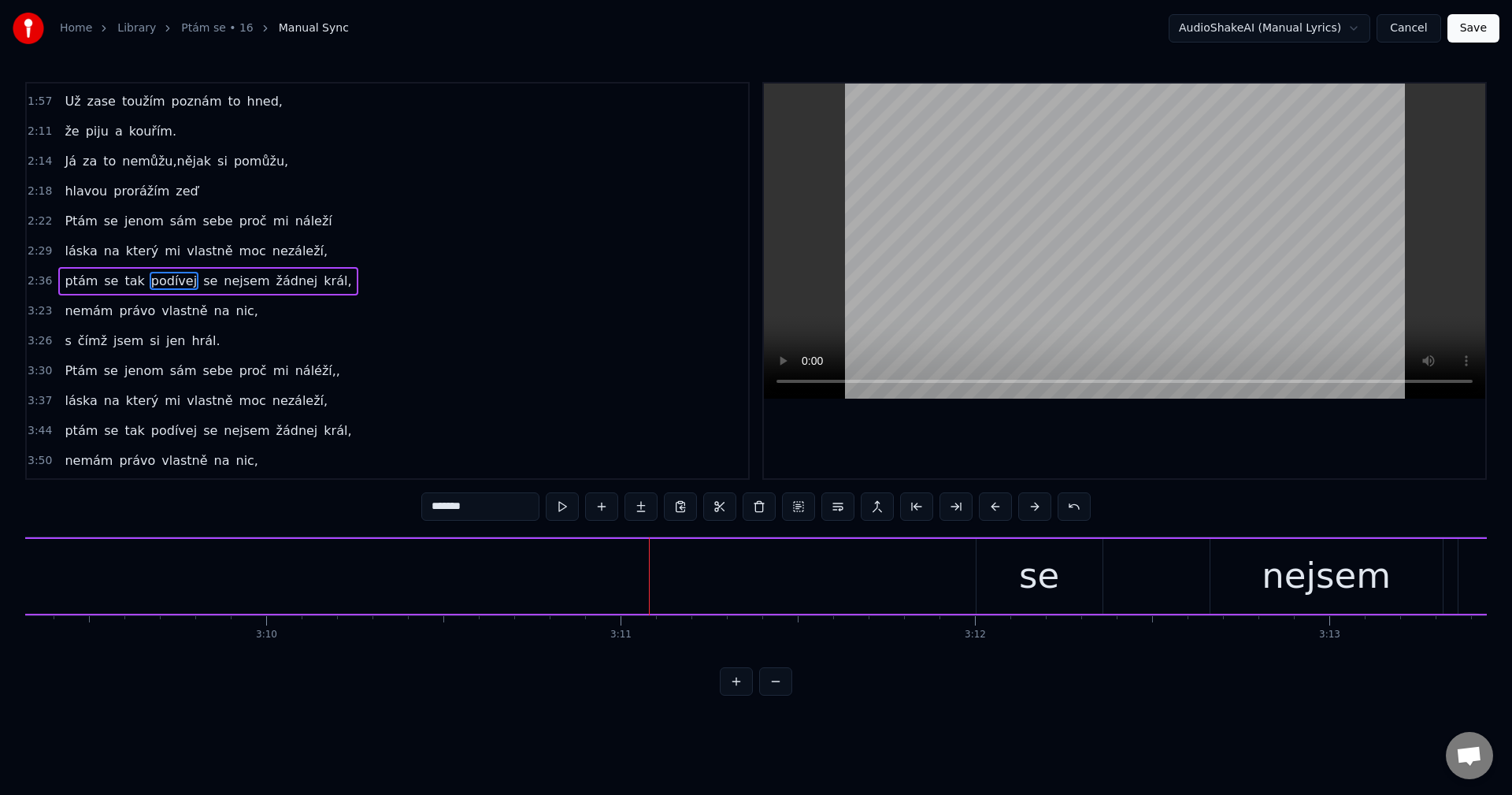
scroll to position [0, 67295]
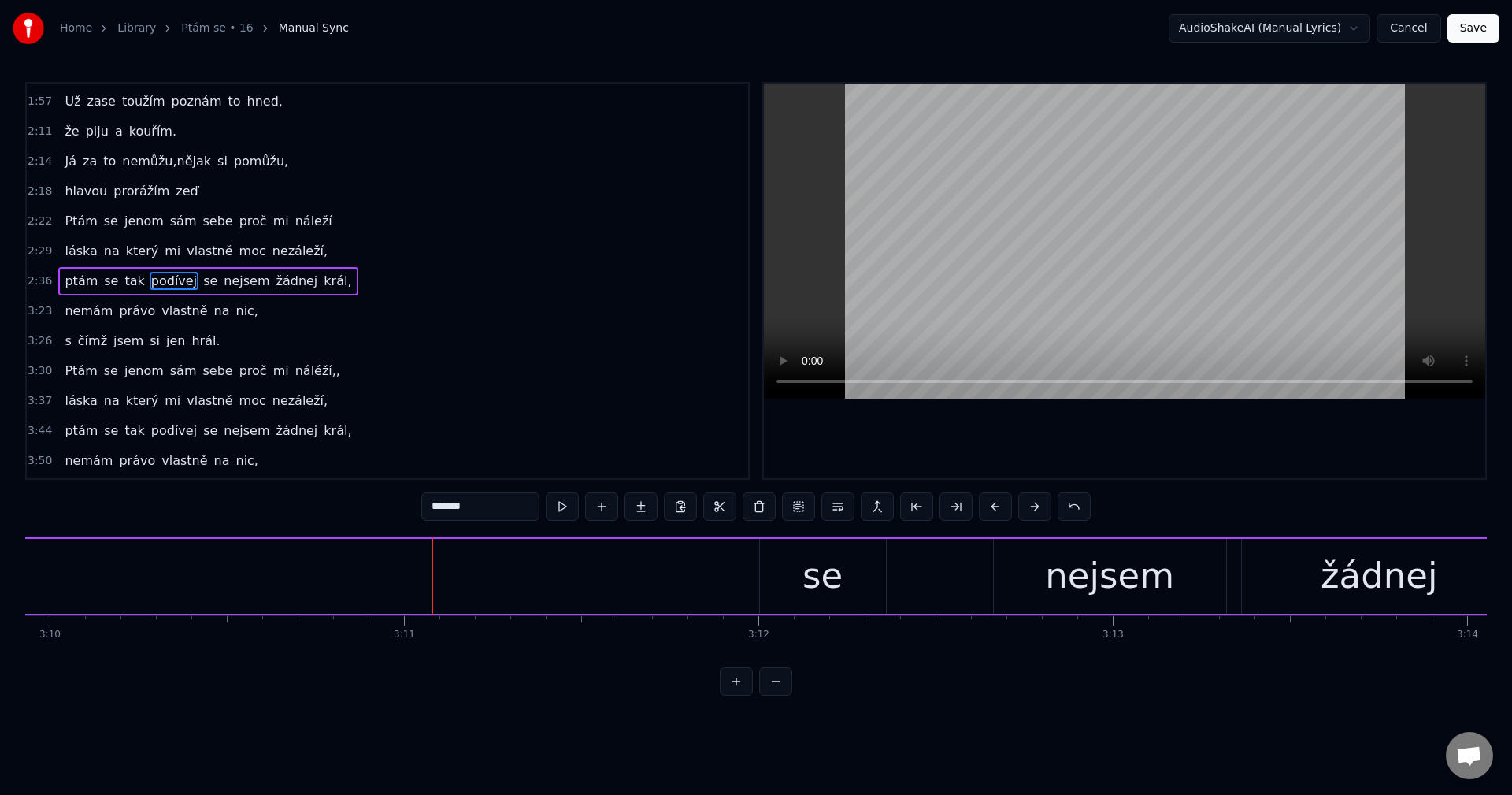
click at [845, 580] on div "se" at bounding box center [822, 576] width 126 height 74
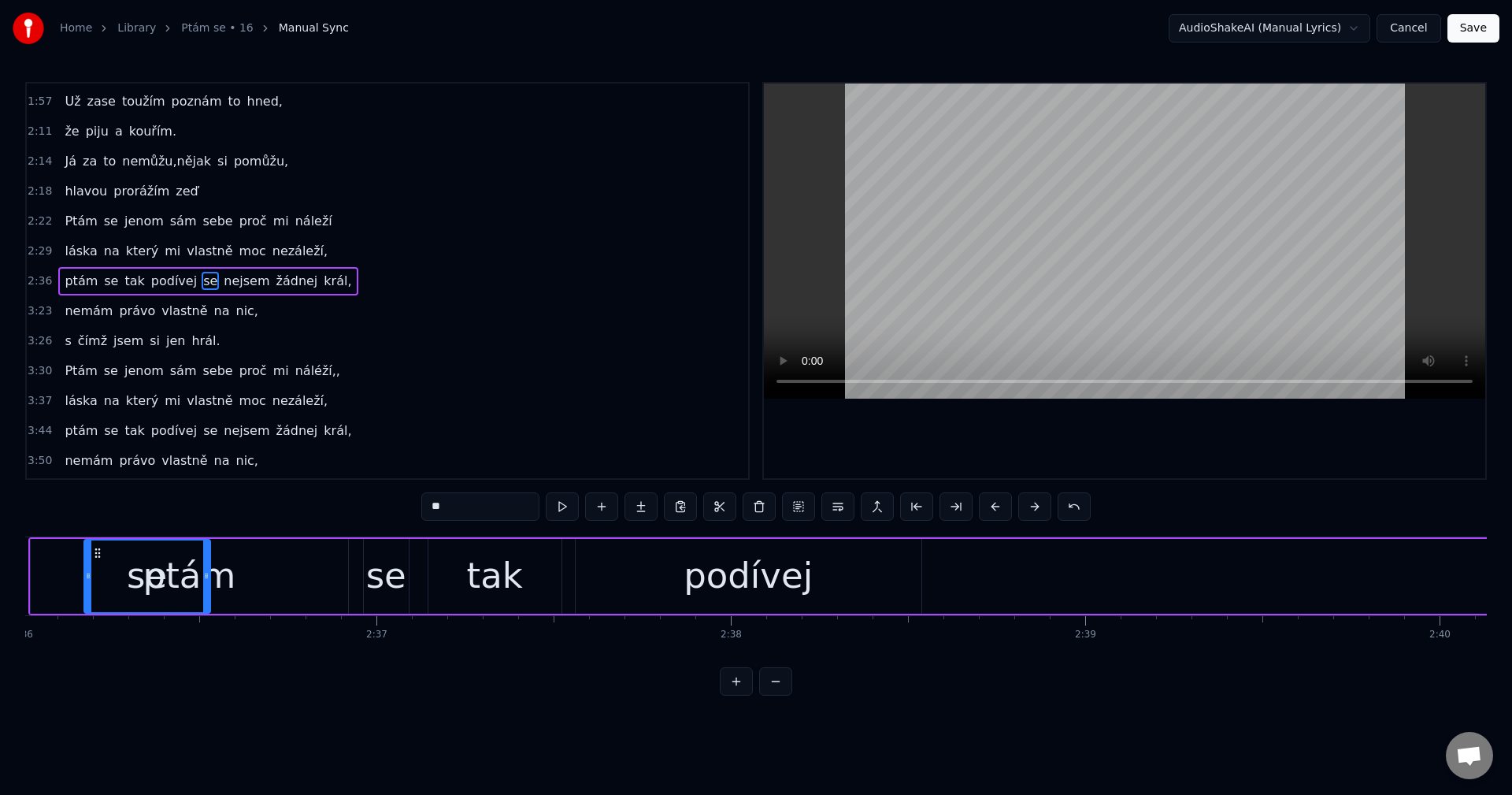
scroll to position [0, 55262]
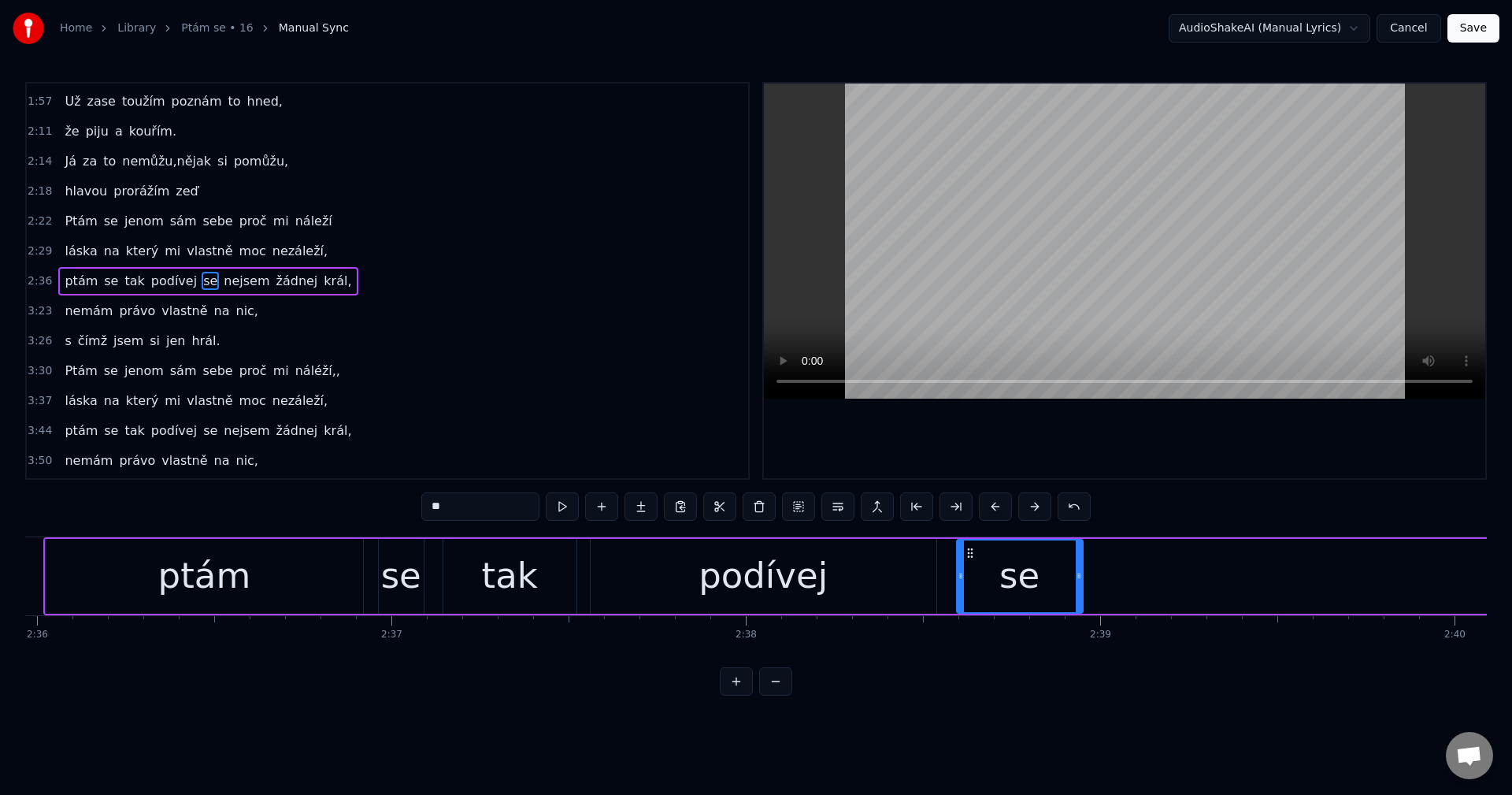
drag, startPoint x: 775, startPoint y: 553, endPoint x: 971, endPoint y: 599, distance: 201.3
click at [971, 599] on div "se" at bounding box center [1019, 576] width 124 height 72
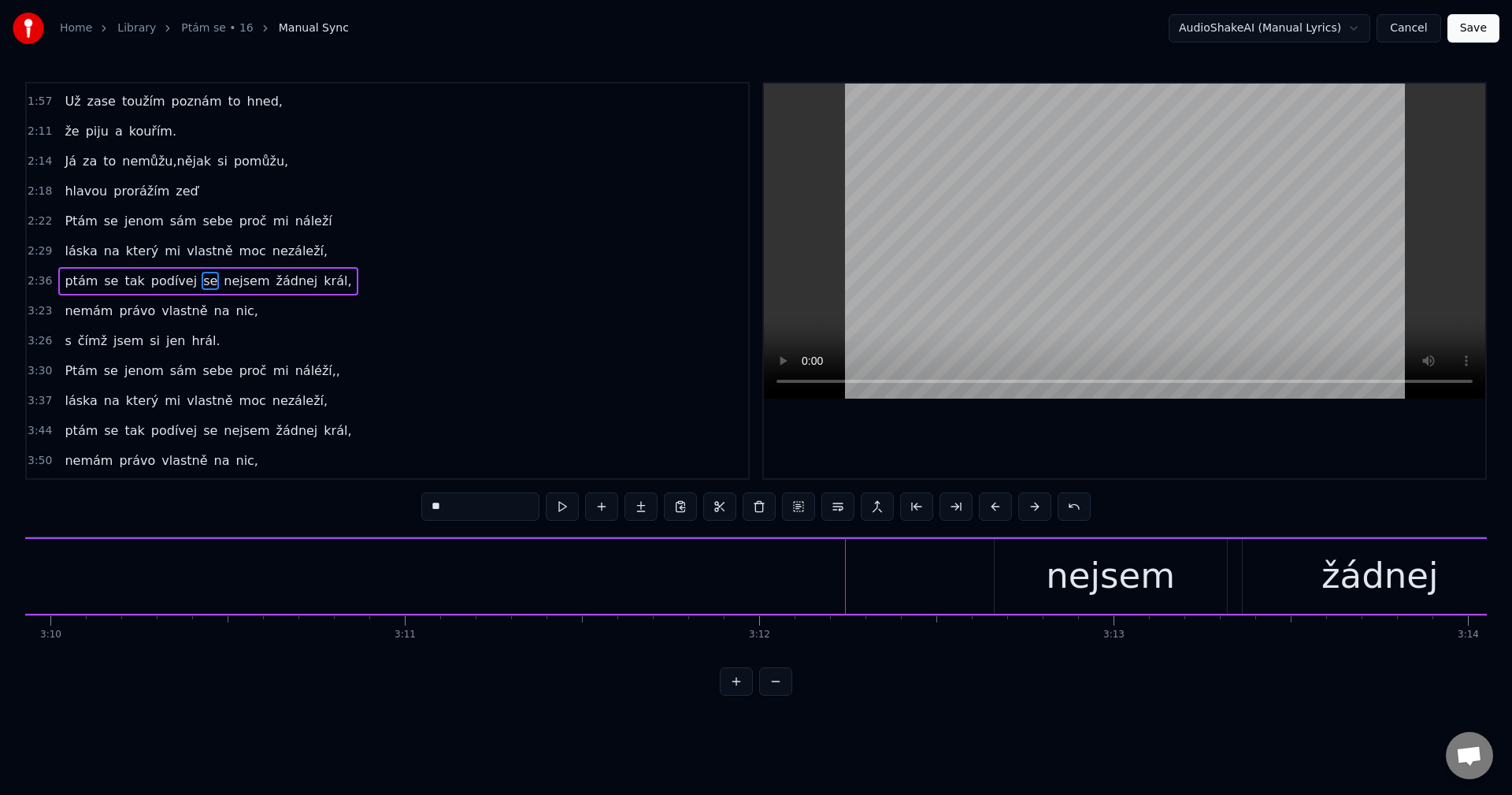
scroll to position [0, 67510]
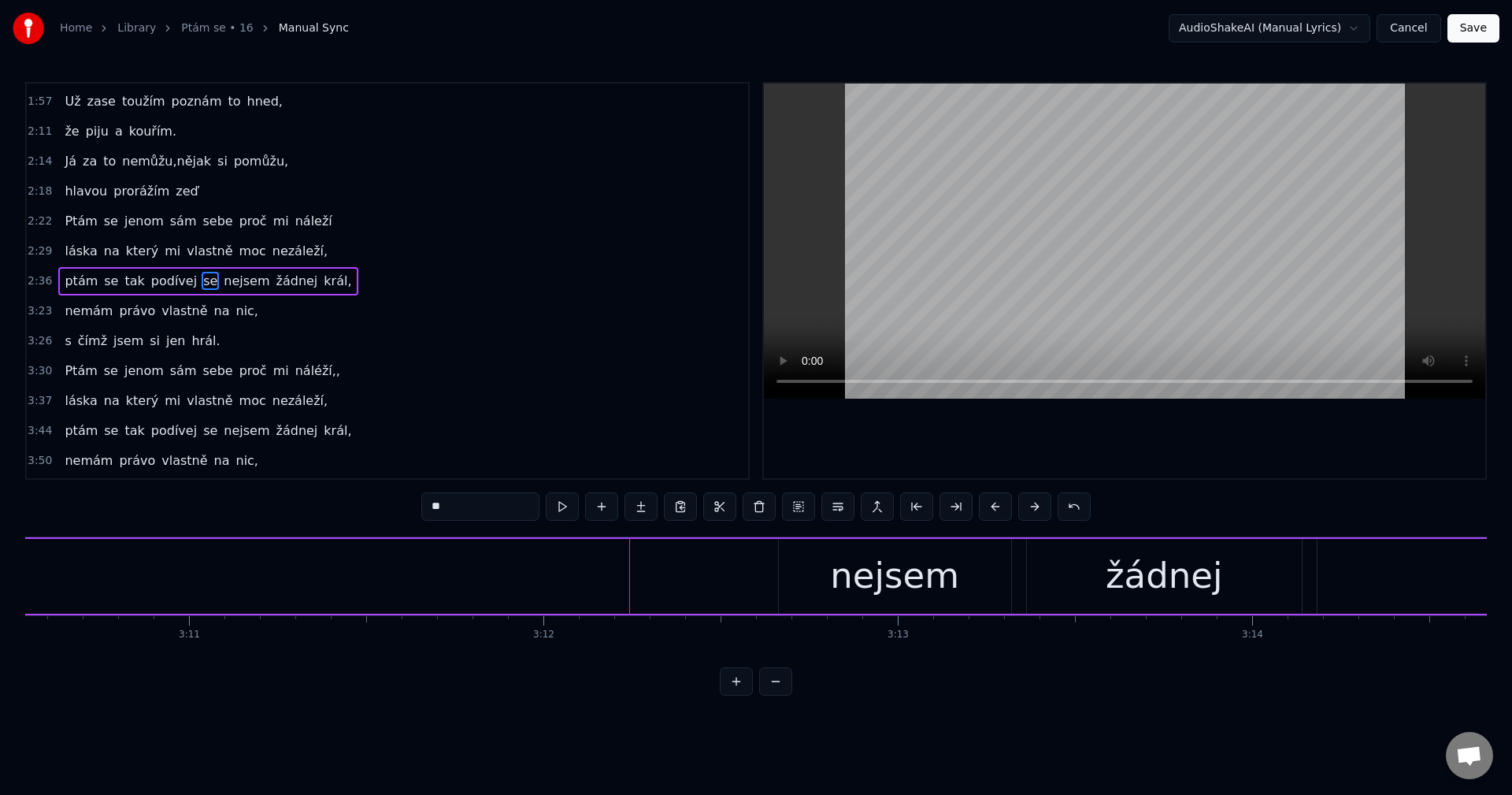
click at [909, 591] on div "nejsem" at bounding box center [894, 576] width 129 height 54
type input "******"
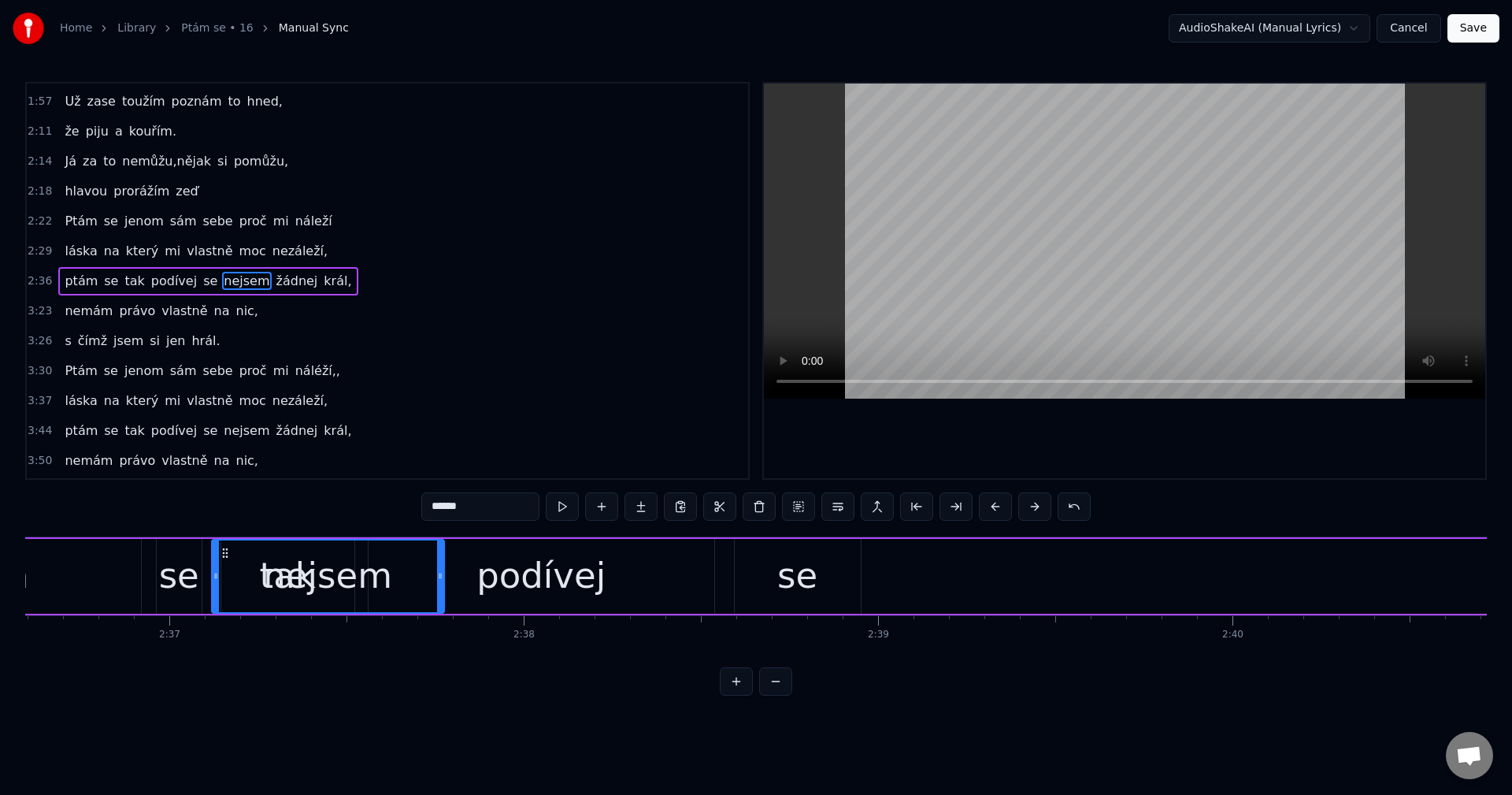
scroll to position [0, 55471]
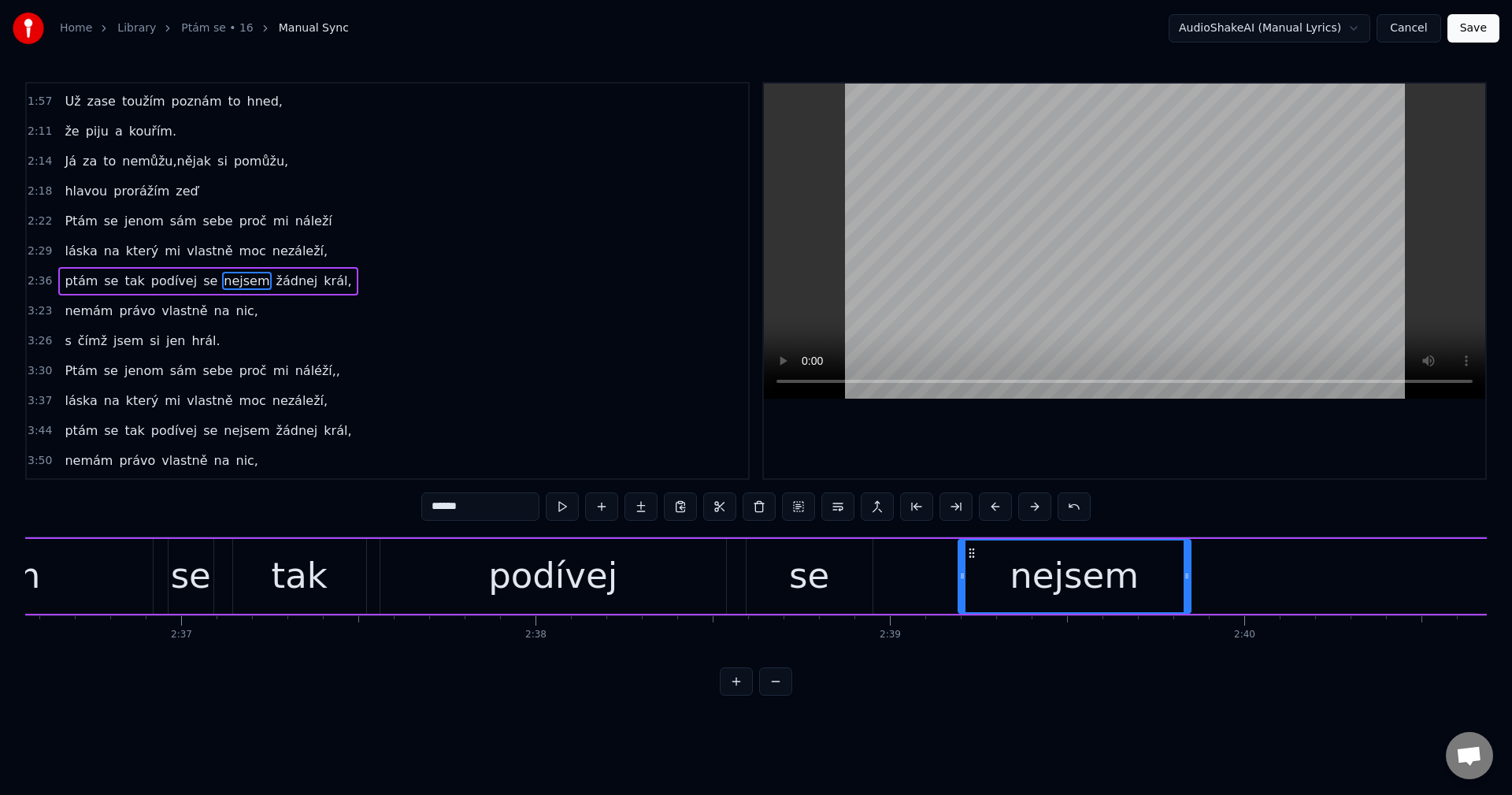
drag, startPoint x: 790, startPoint y: 550, endPoint x: 969, endPoint y: 536, distance: 179.5
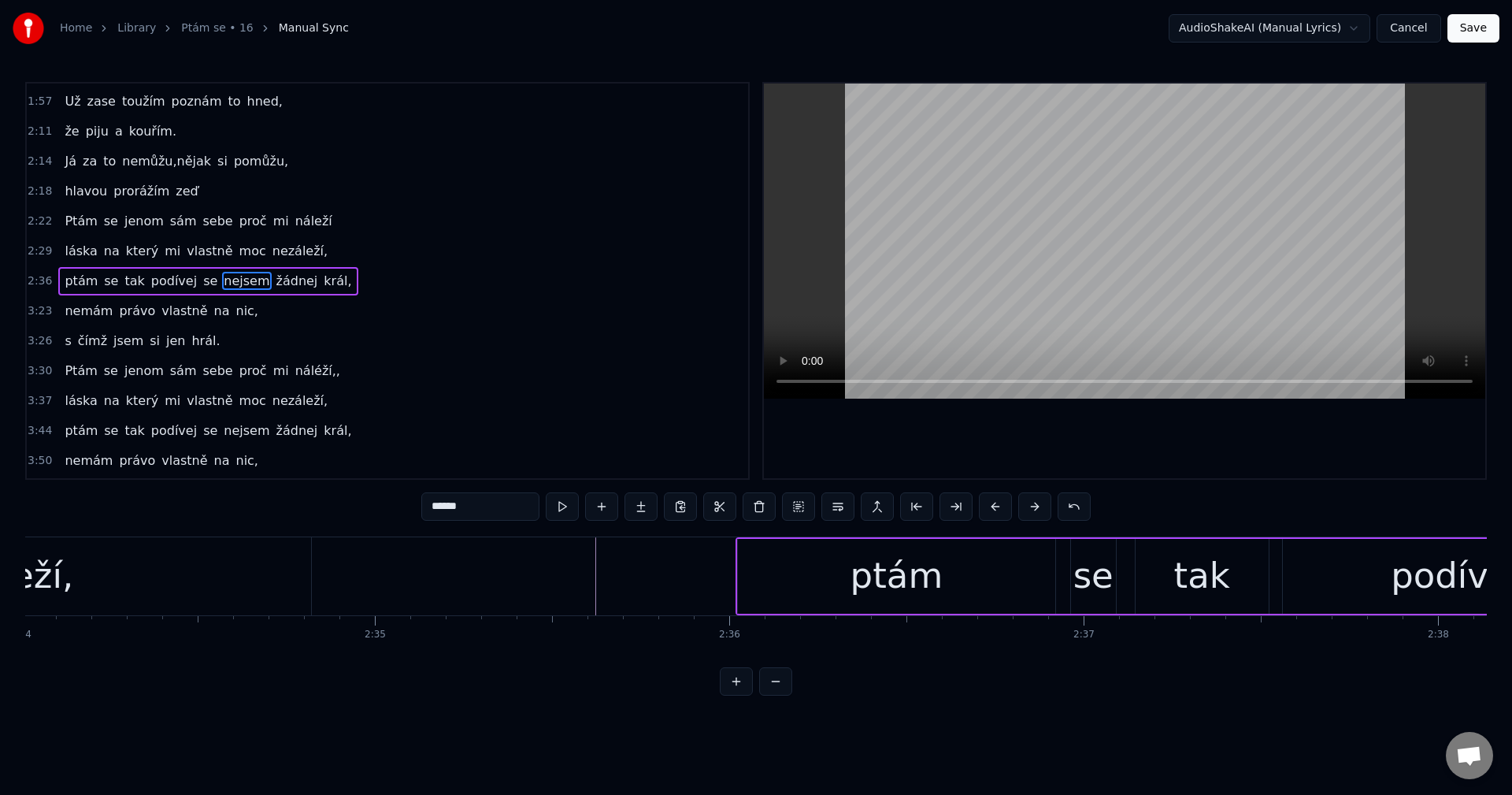
scroll to position [0, 54515]
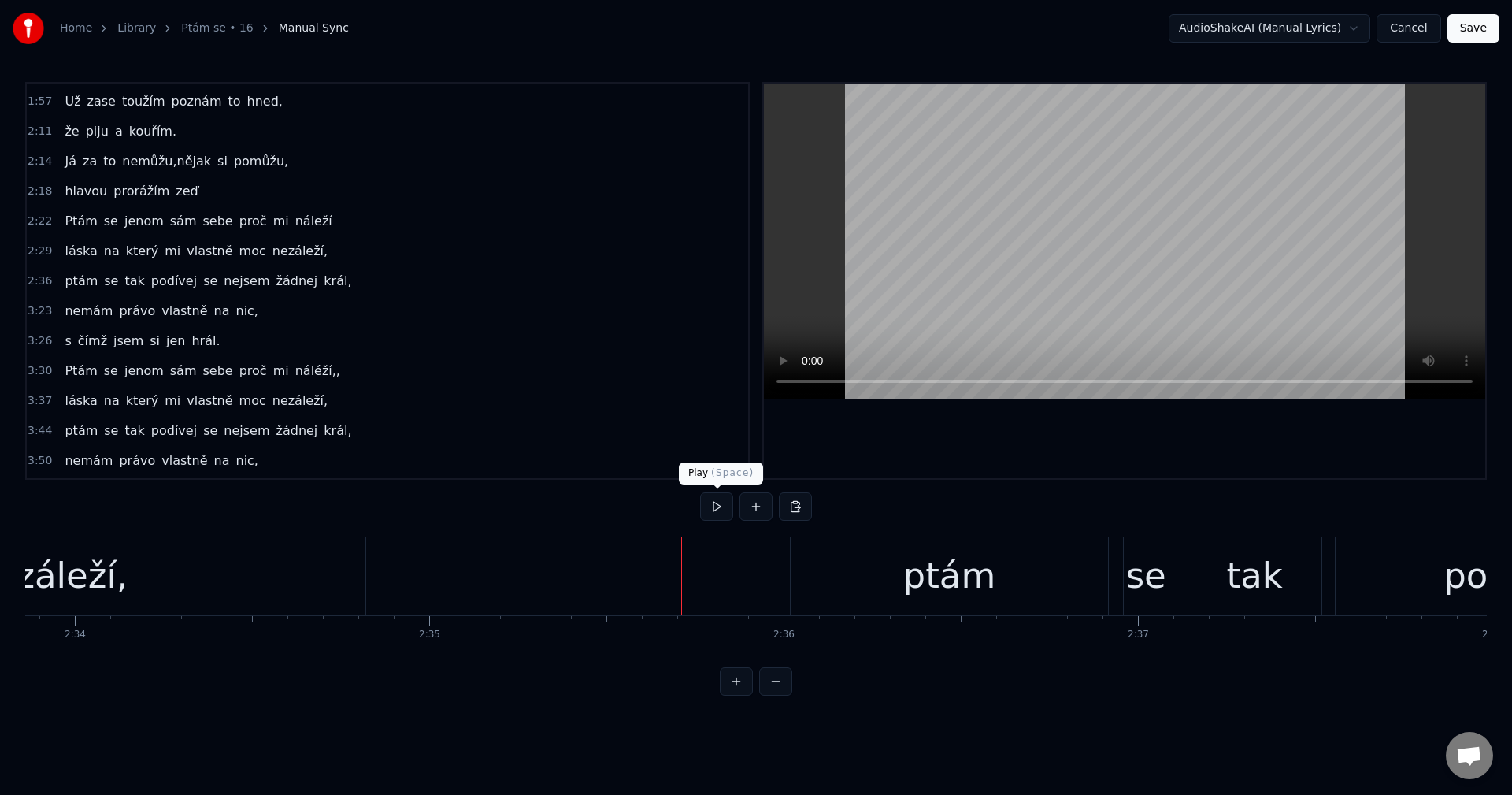
click at [710, 505] on button at bounding box center [716, 507] width 33 height 29
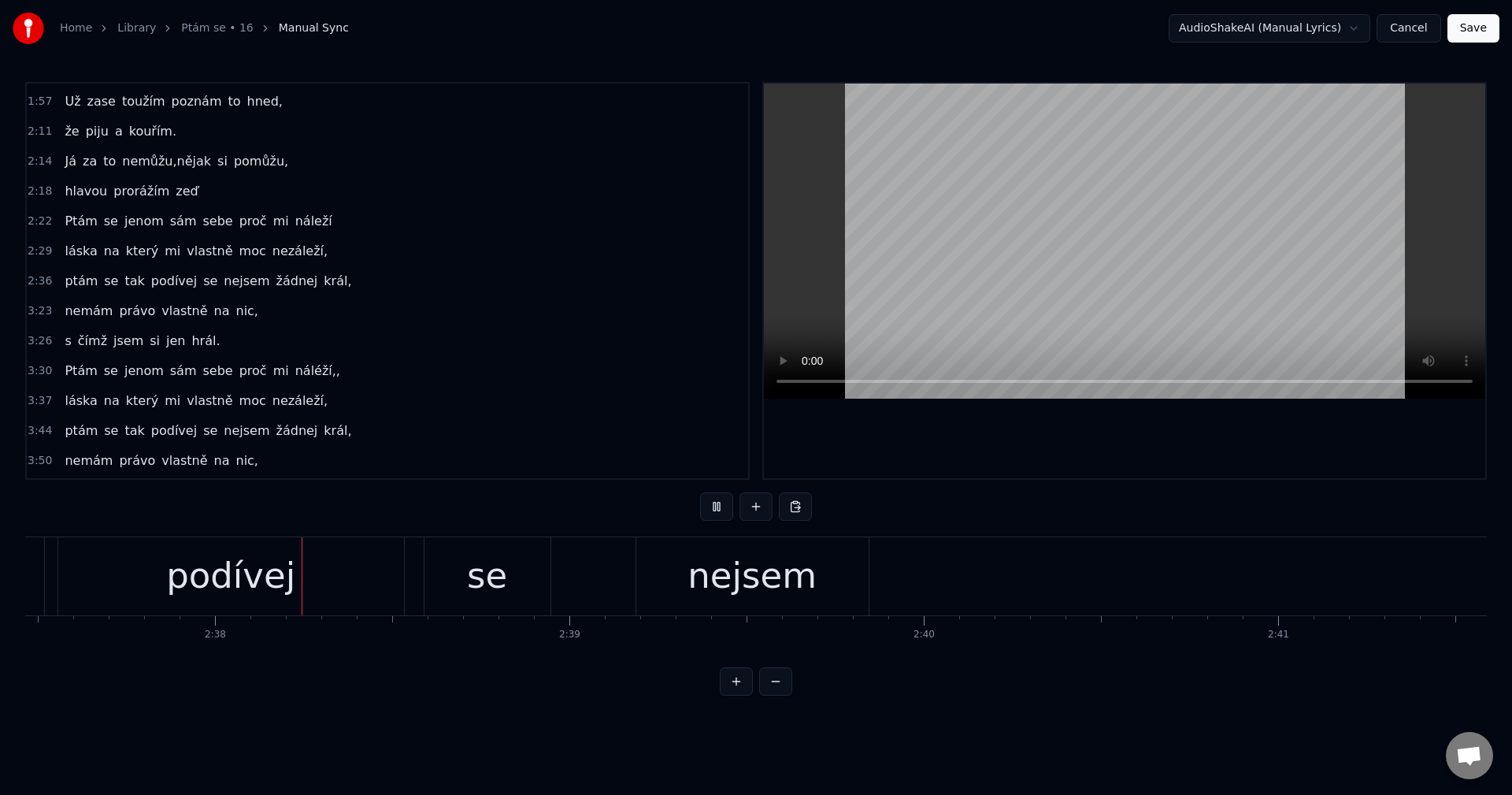
scroll to position [0, 55824]
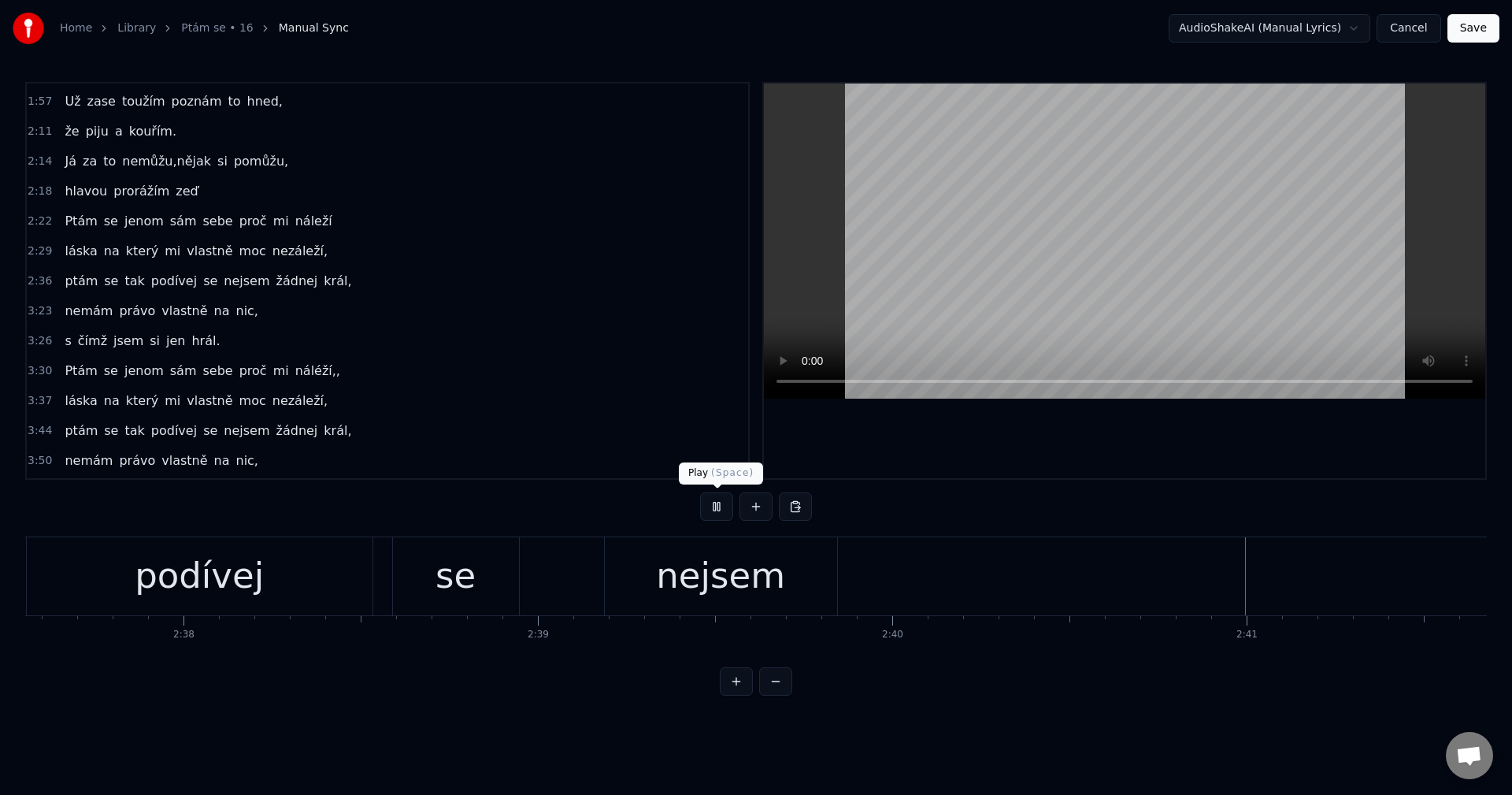
click at [707, 500] on button at bounding box center [716, 507] width 33 height 29
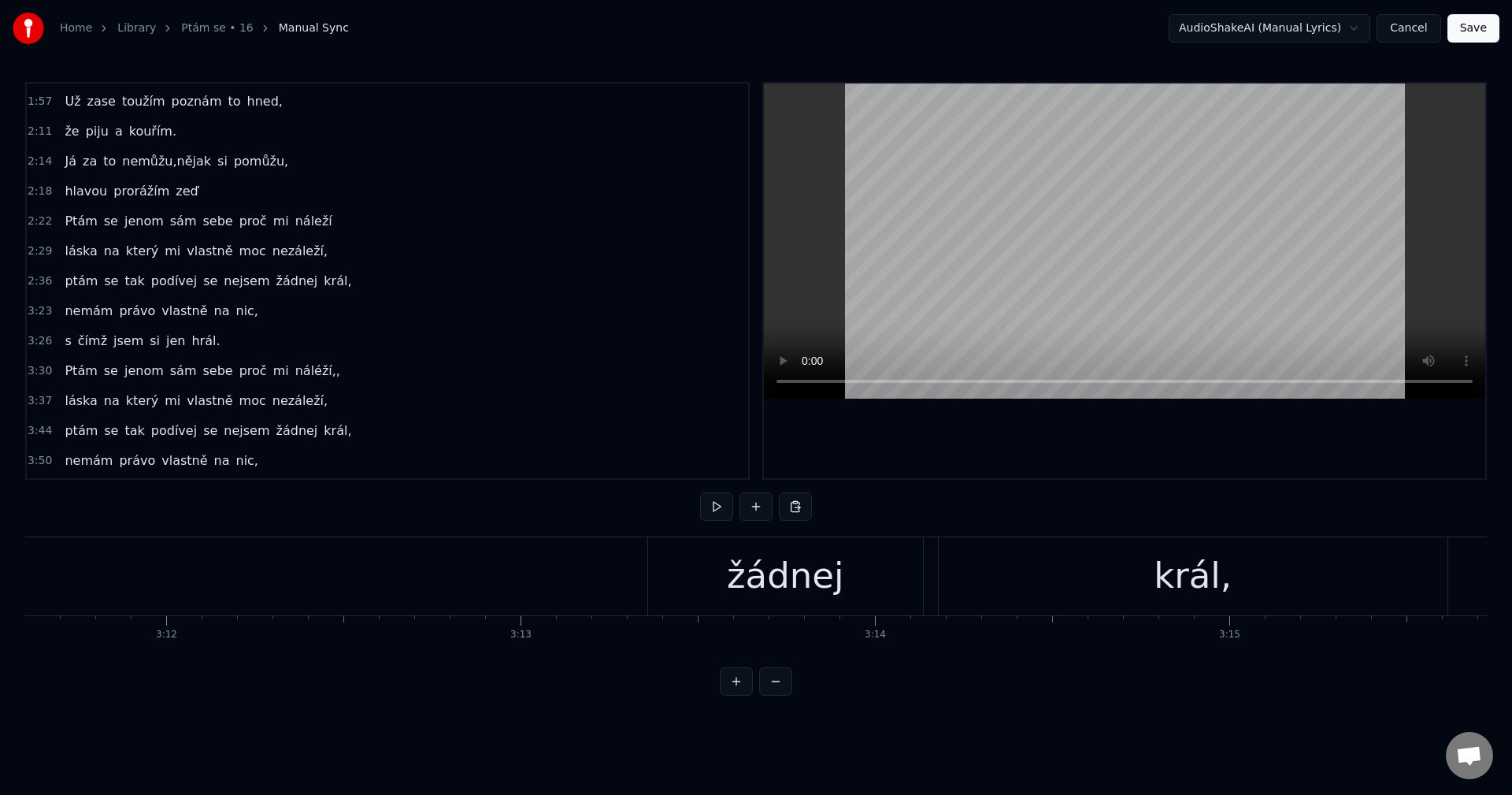
scroll to position [0, 67618]
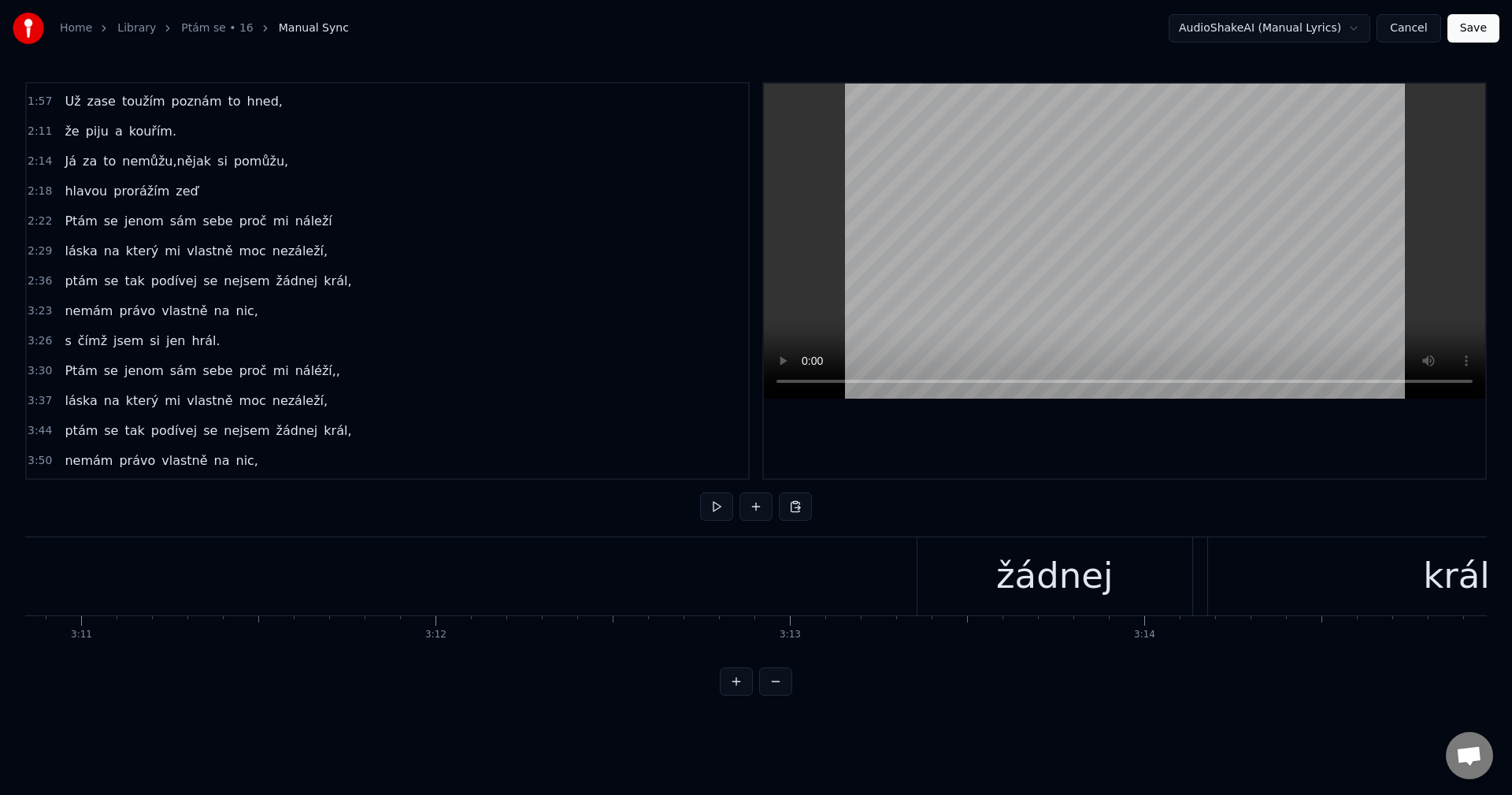
click at [1094, 551] on div "žádnej" at bounding box center [1054, 576] width 116 height 54
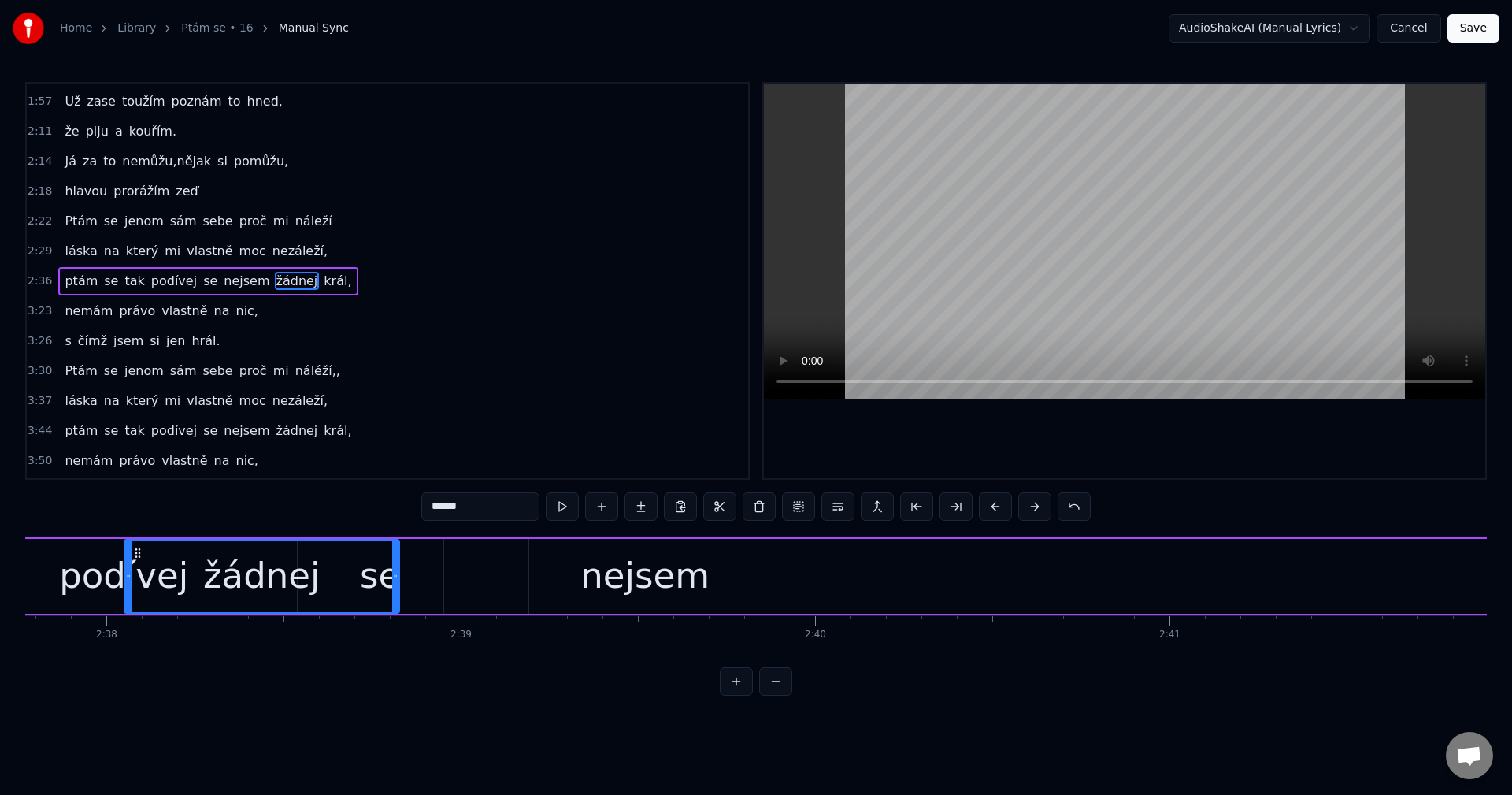
scroll to position [0, 55896]
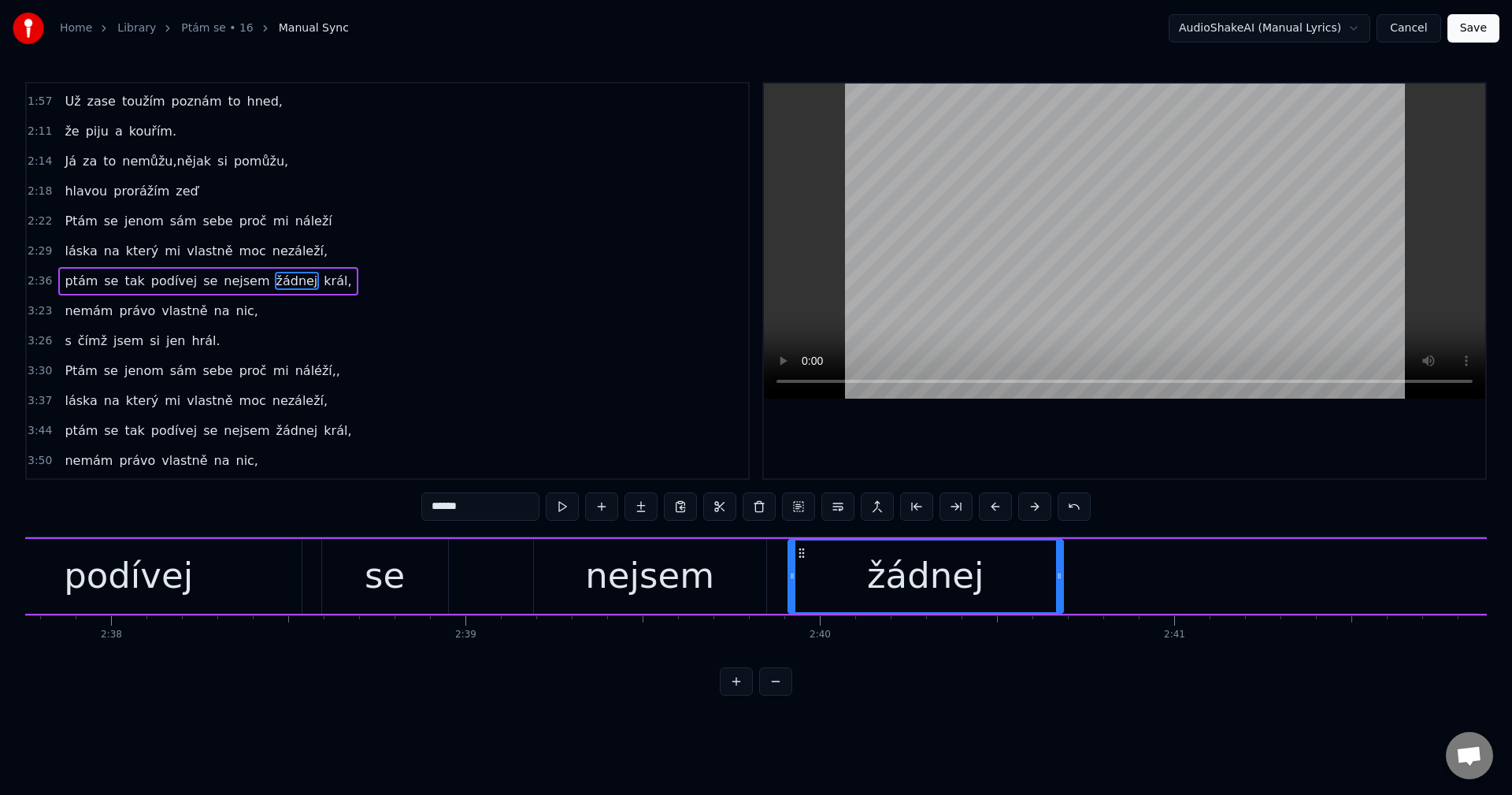
drag, startPoint x: 930, startPoint y: 552, endPoint x: 800, endPoint y: 602, distance: 139.3
click at [800, 602] on div "žádnej" at bounding box center [925, 576] width 273 height 72
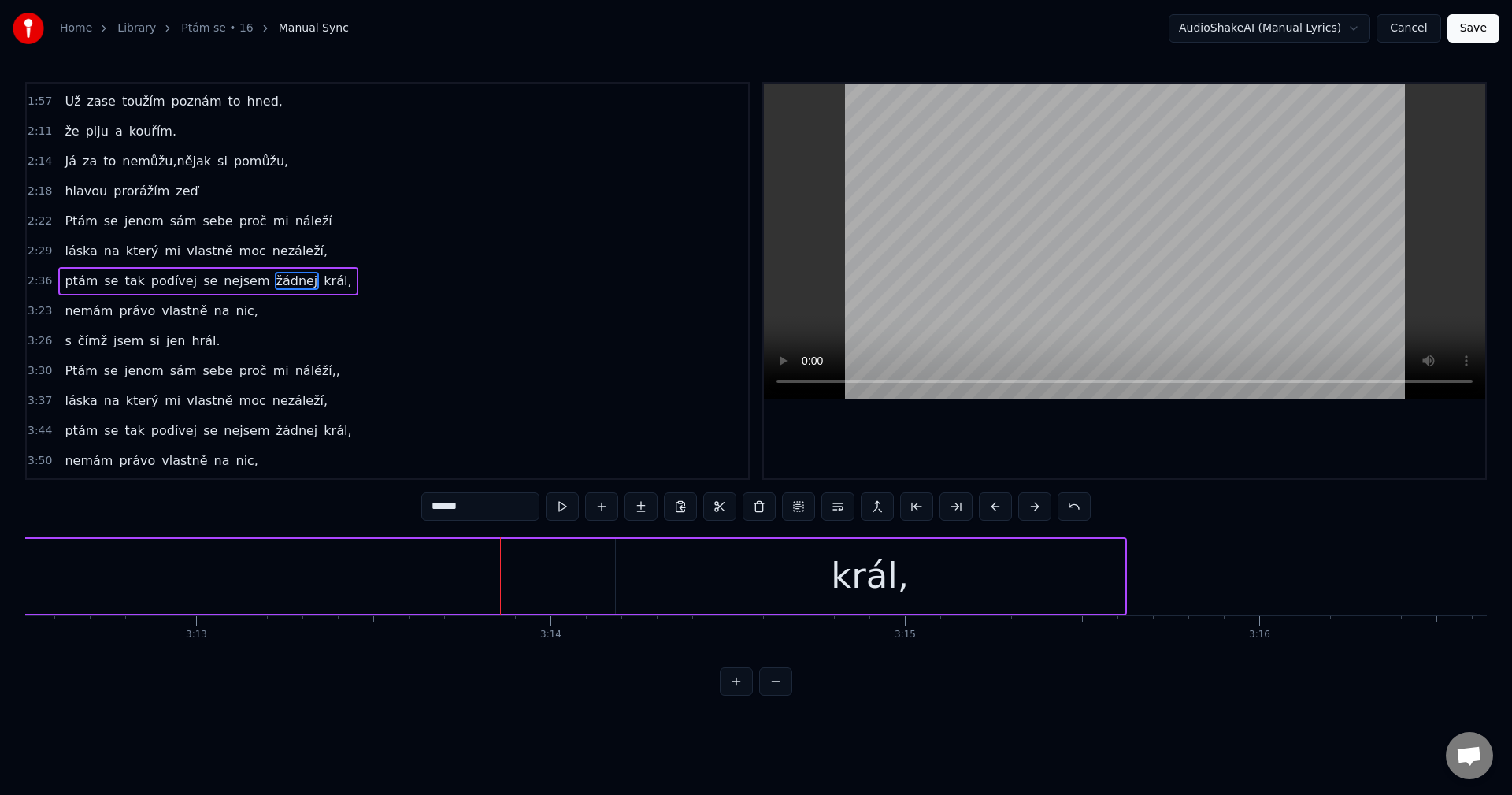
scroll to position [0, 68319]
click at [557, 560] on div "král," at bounding box center [762, 576] width 509 height 74
type input "*****"
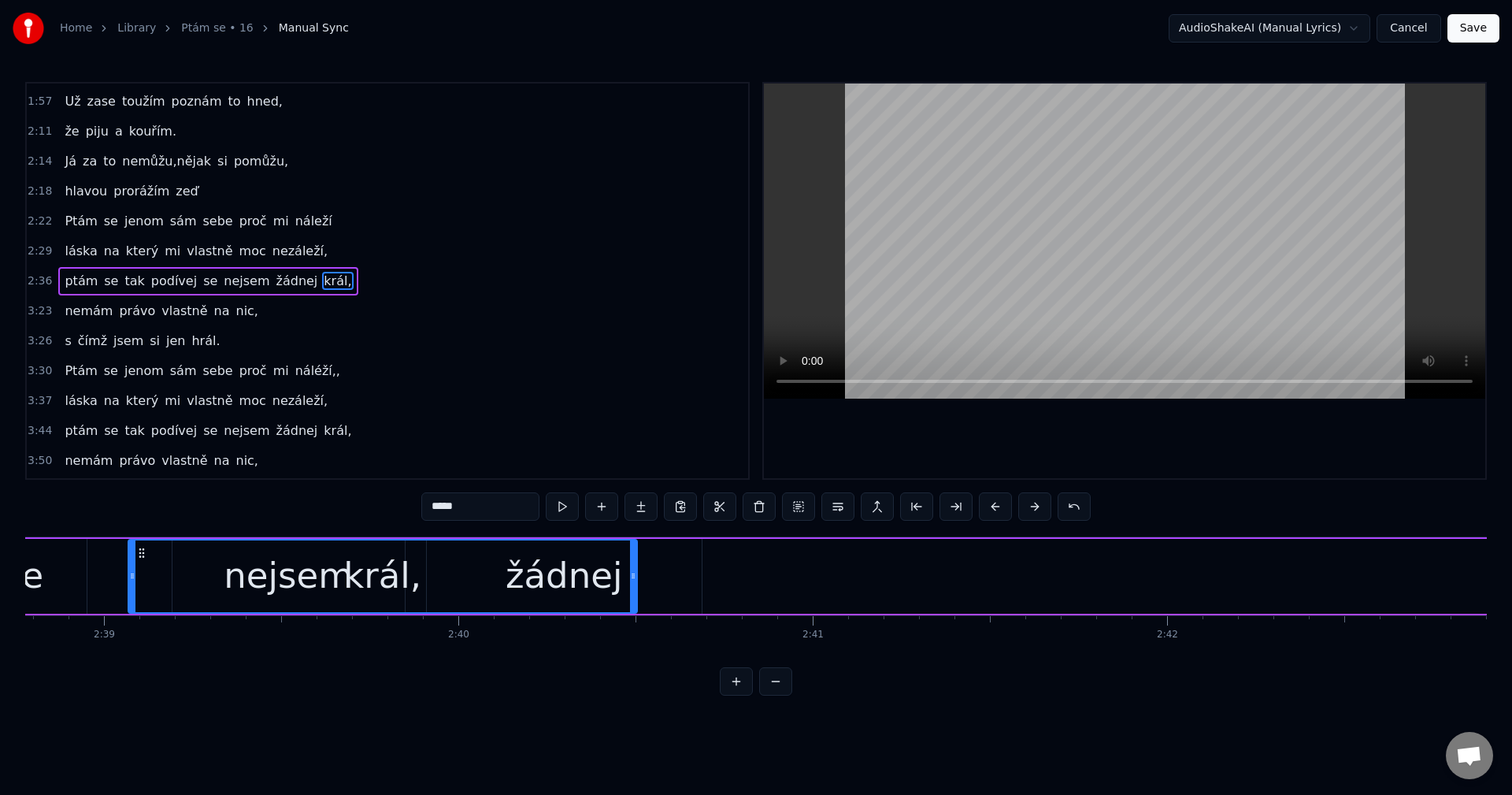
scroll to position [0, 56247]
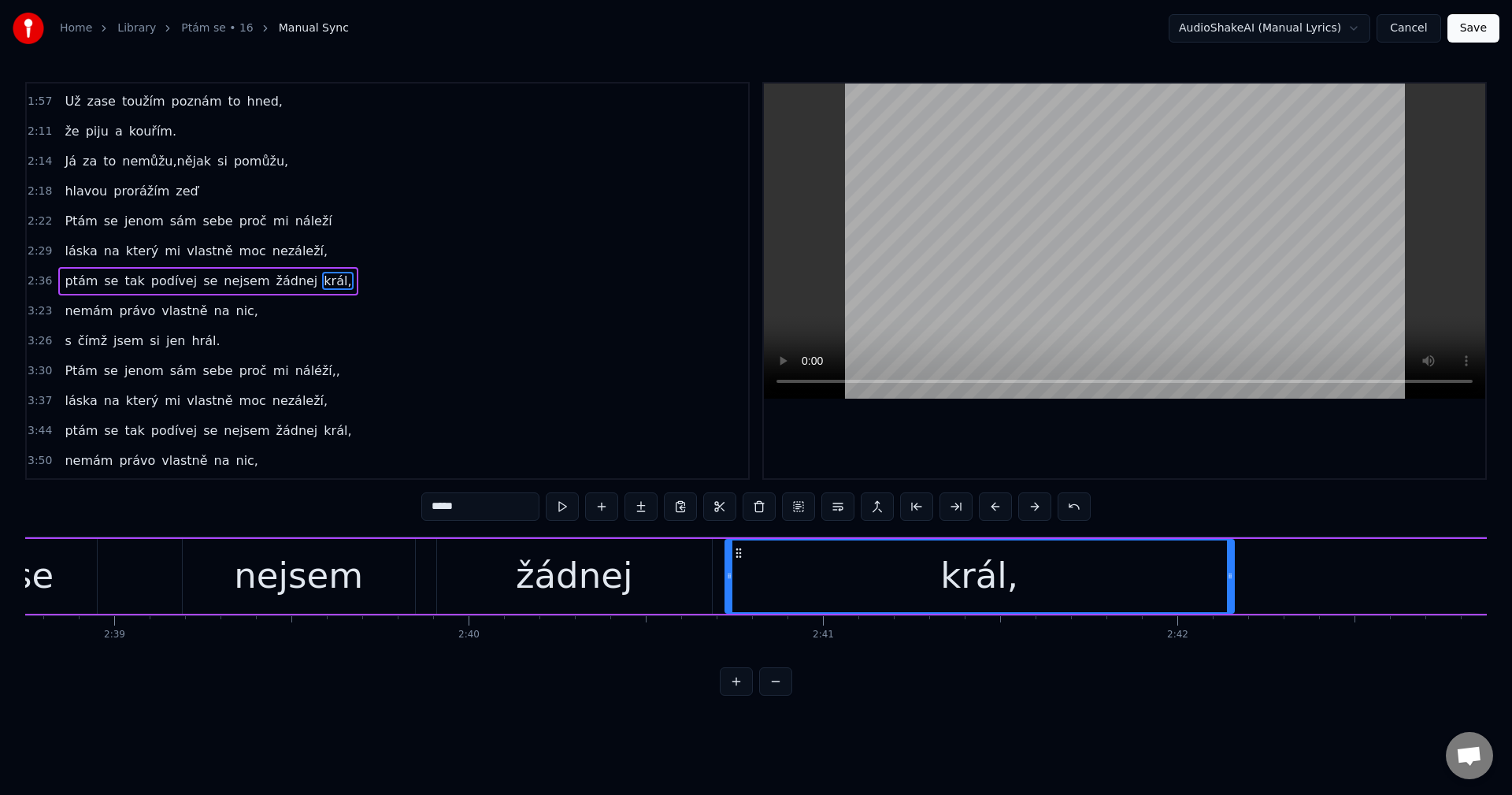
drag, startPoint x: 519, startPoint y: 553, endPoint x: 737, endPoint y: 593, distance: 221.6
click at [737, 593] on div "král," at bounding box center [979, 576] width 507 height 72
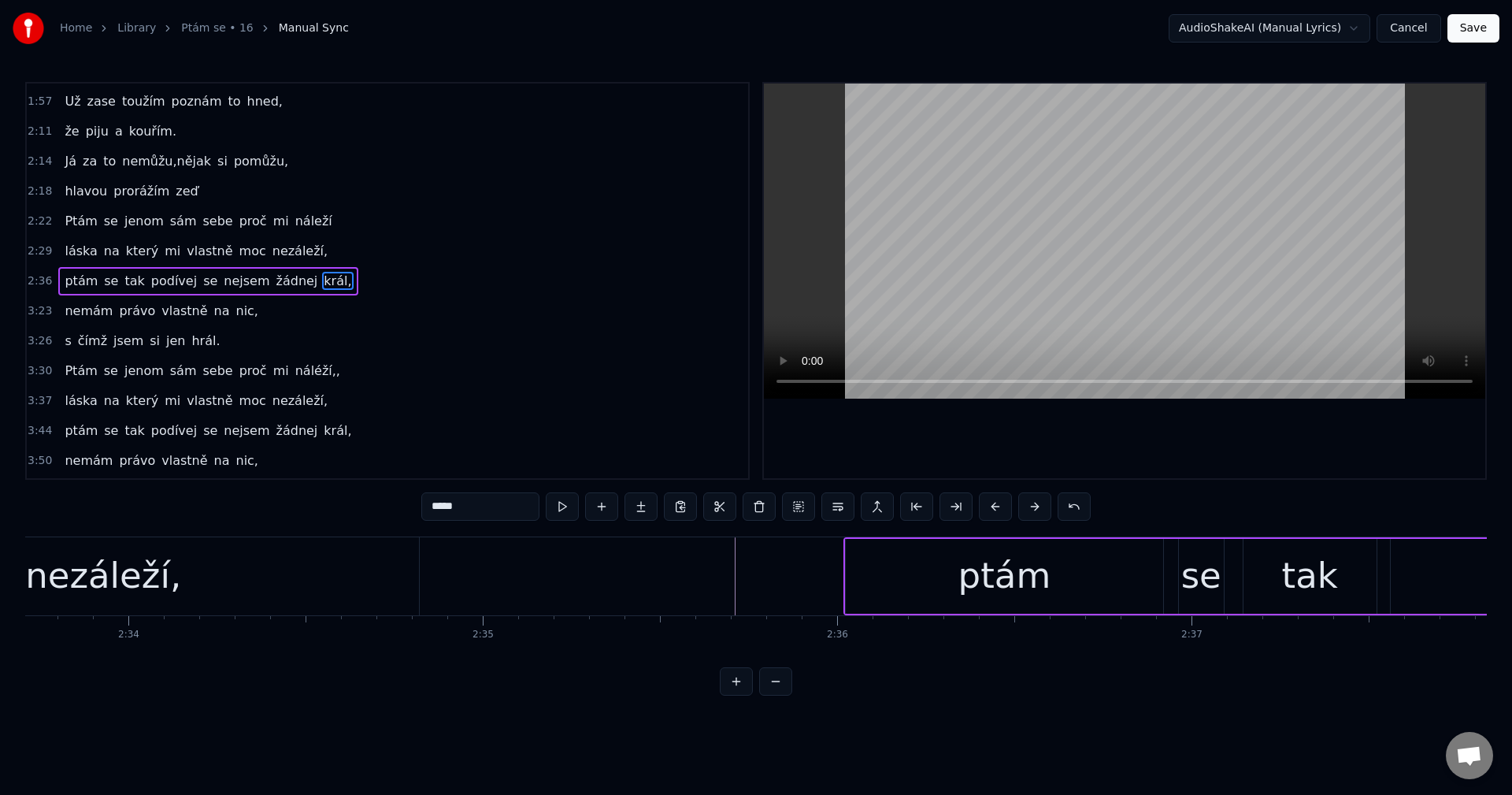
scroll to position [0, 54407]
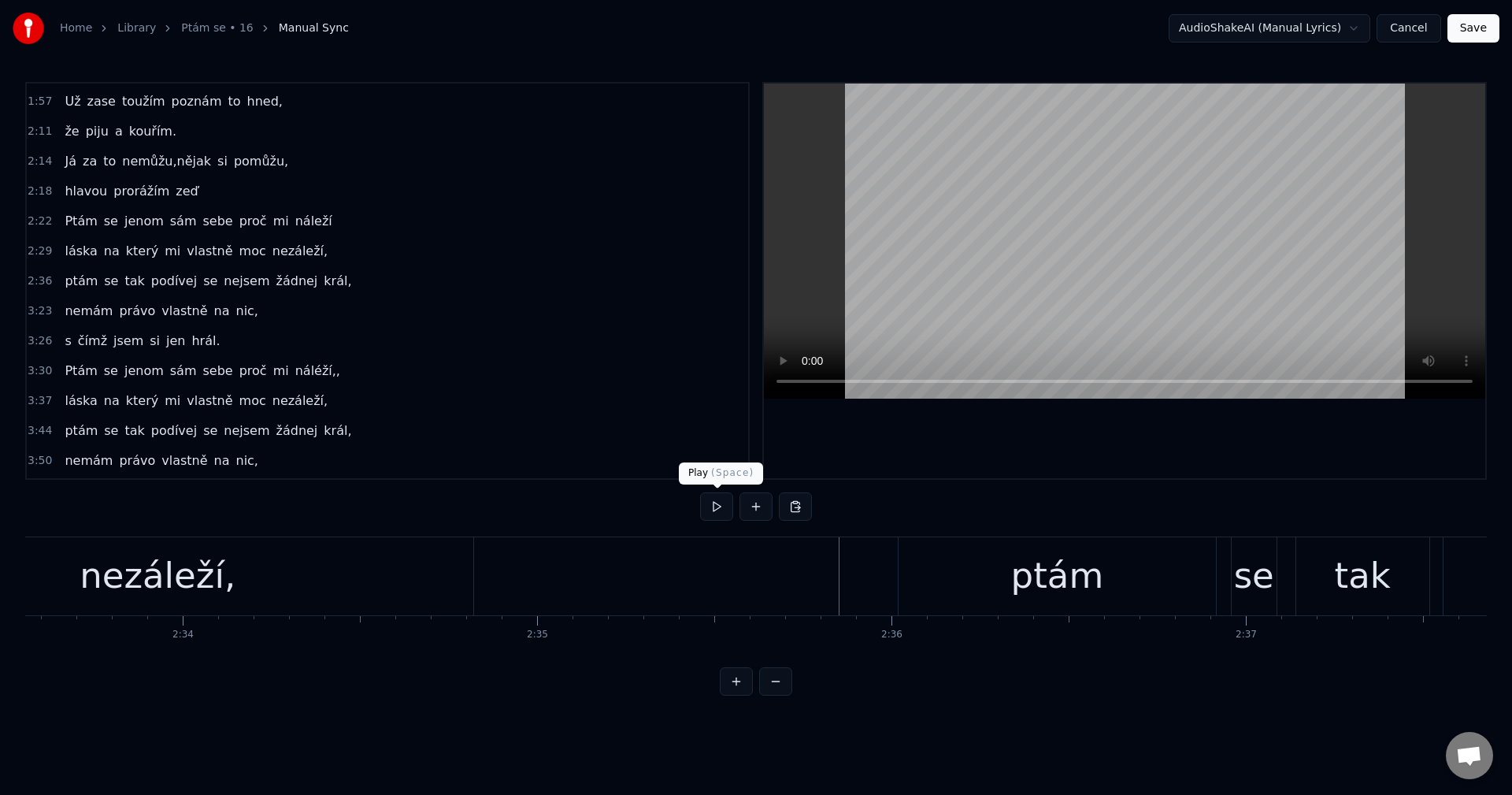
click at [719, 513] on button at bounding box center [716, 507] width 33 height 29
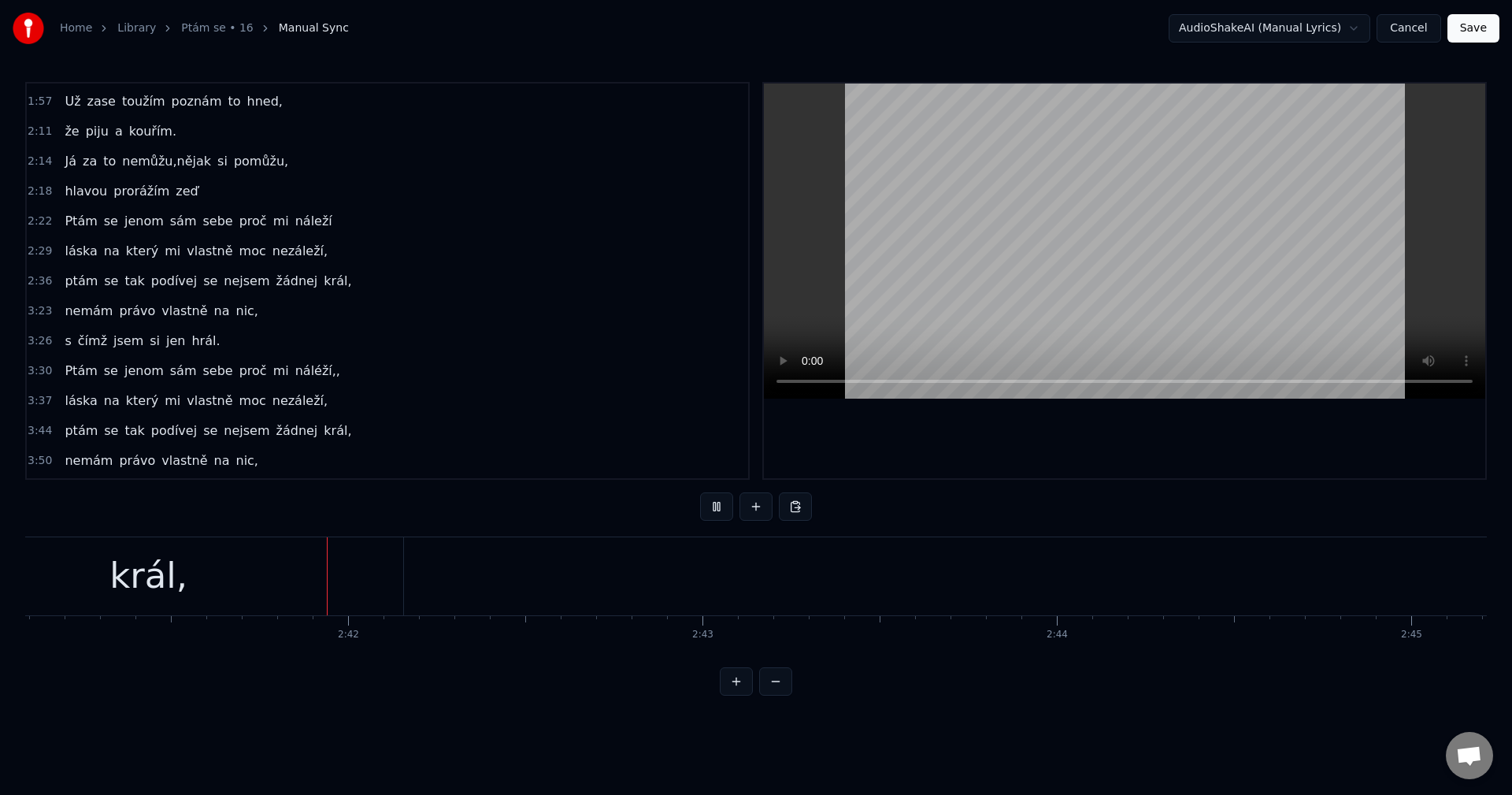
scroll to position [0, 57099]
click at [716, 511] on button at bounding box center [716, 507] width 33 height 29
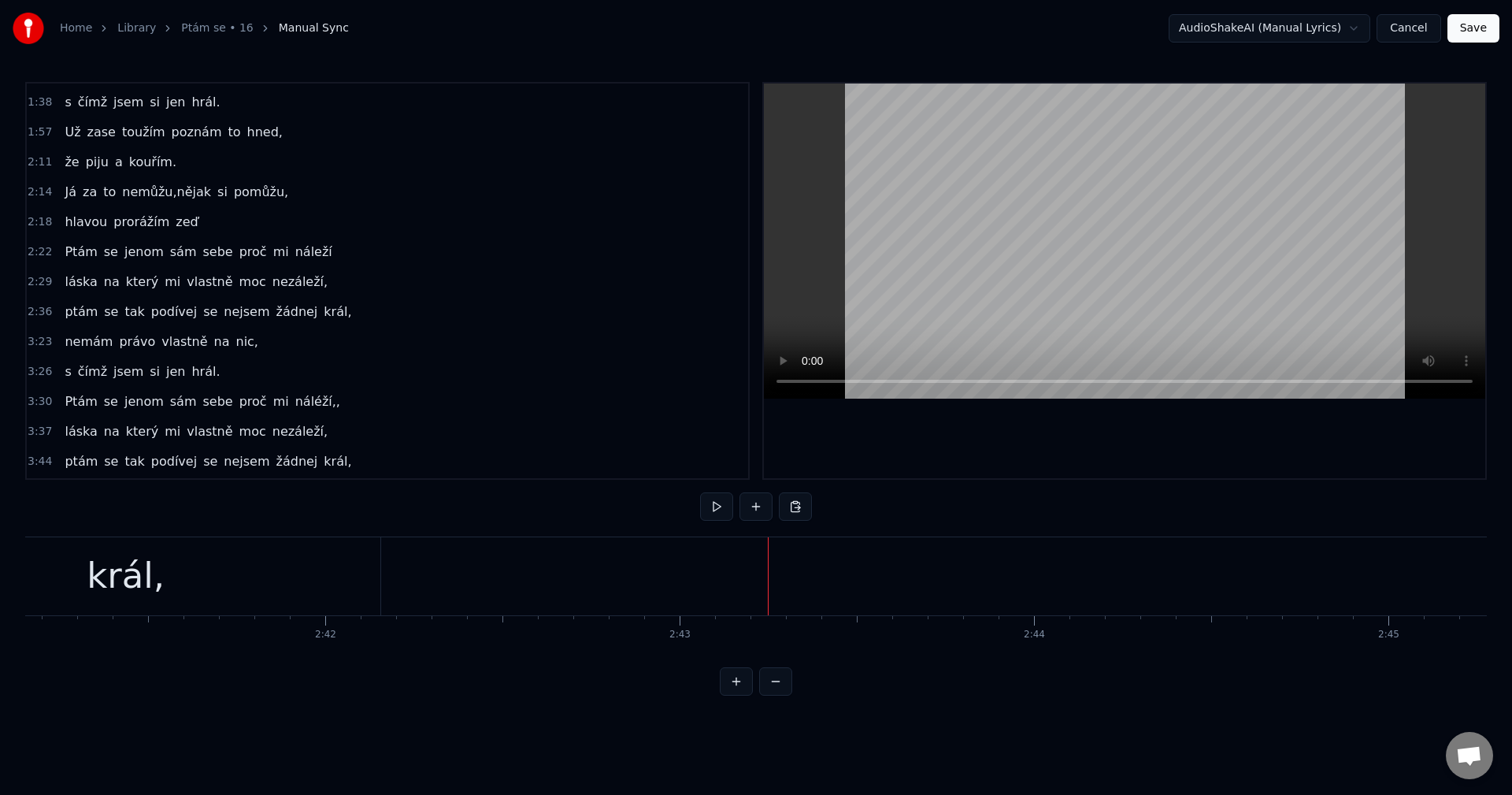
scroll to position [199, 0]
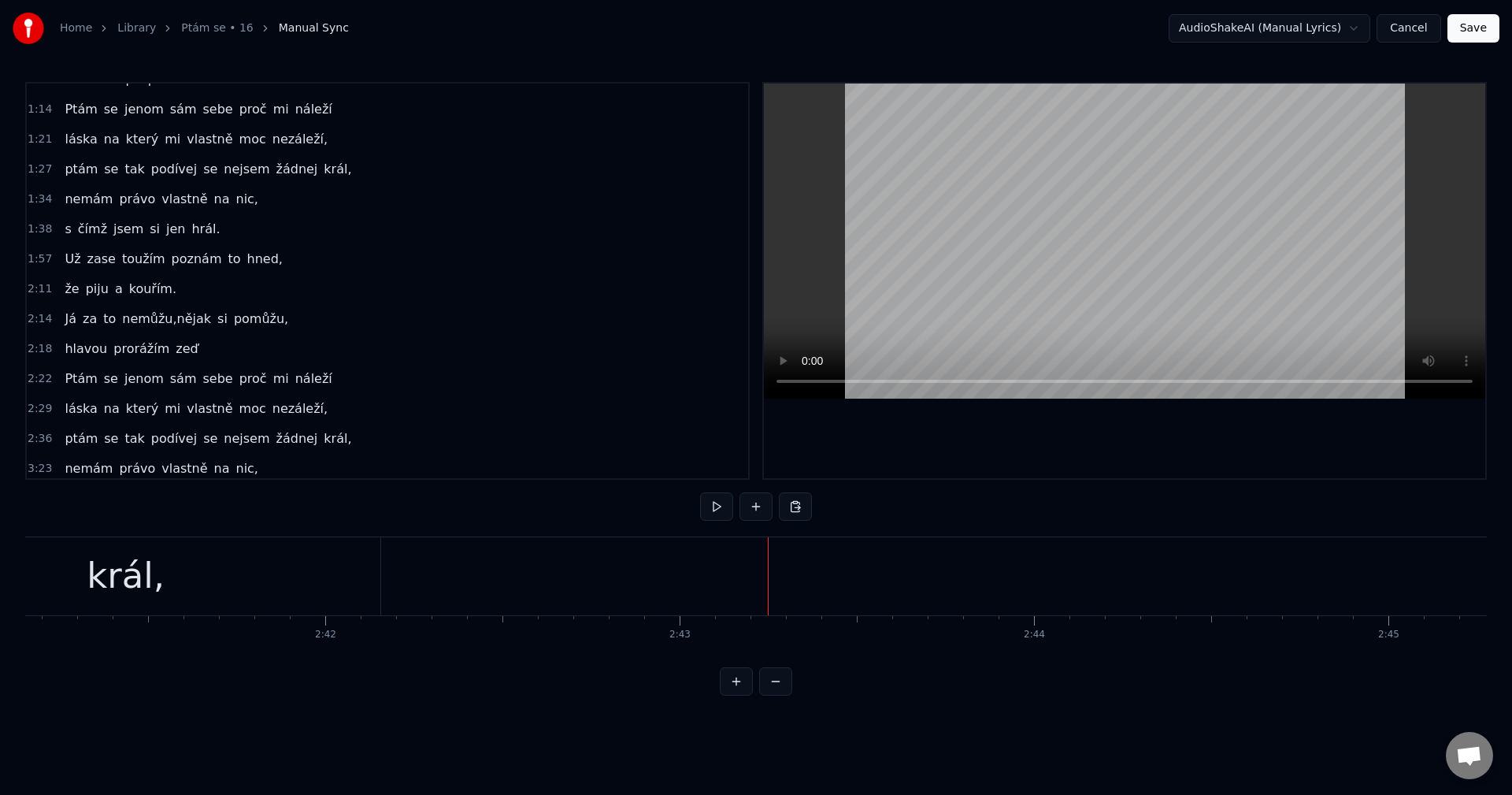
click at [153, 211] on div "nemám právo vlastně na nic," at bounding box center [161, 200] width 207 height 29
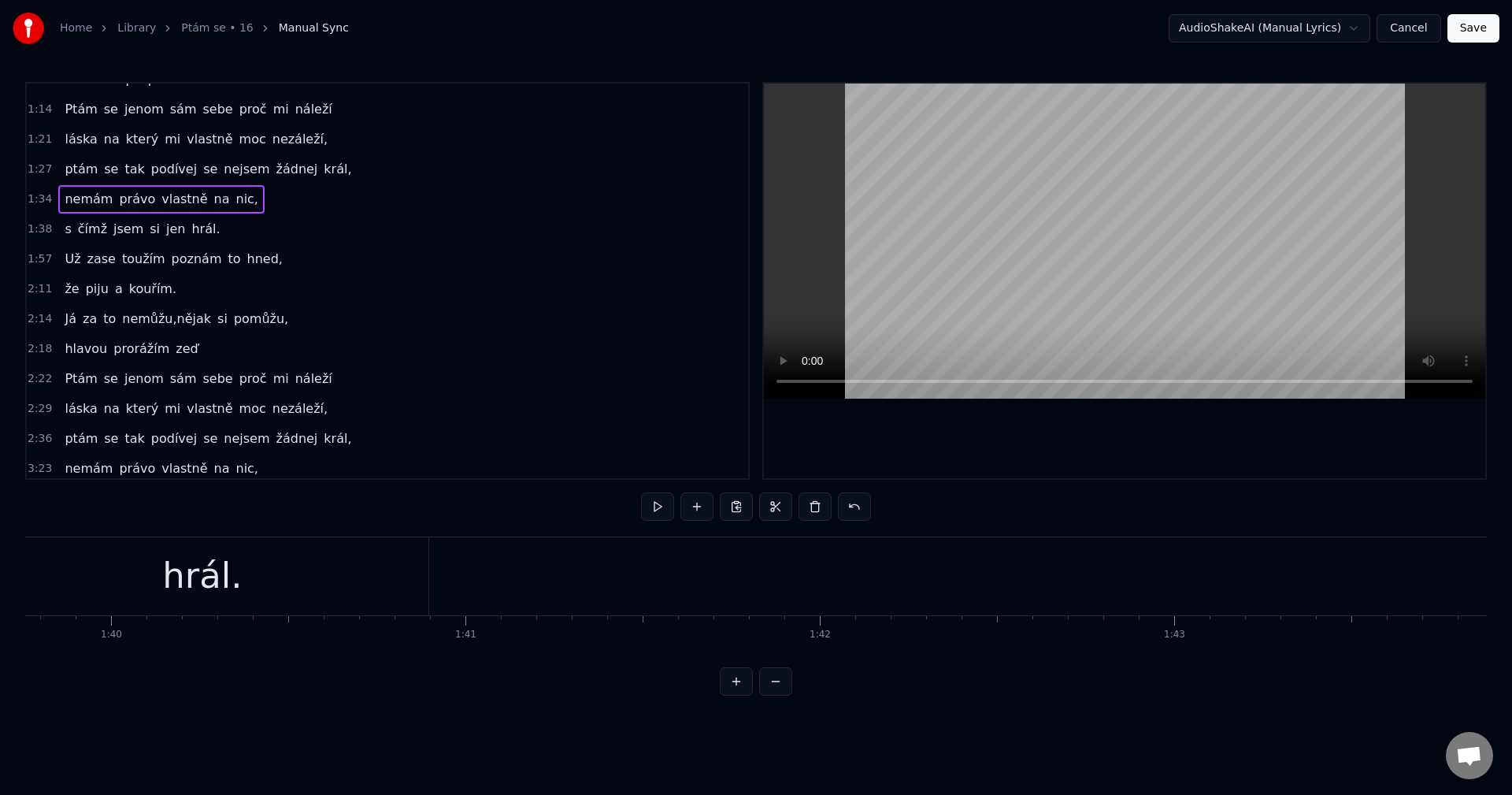
scroll to position [0, 33487]
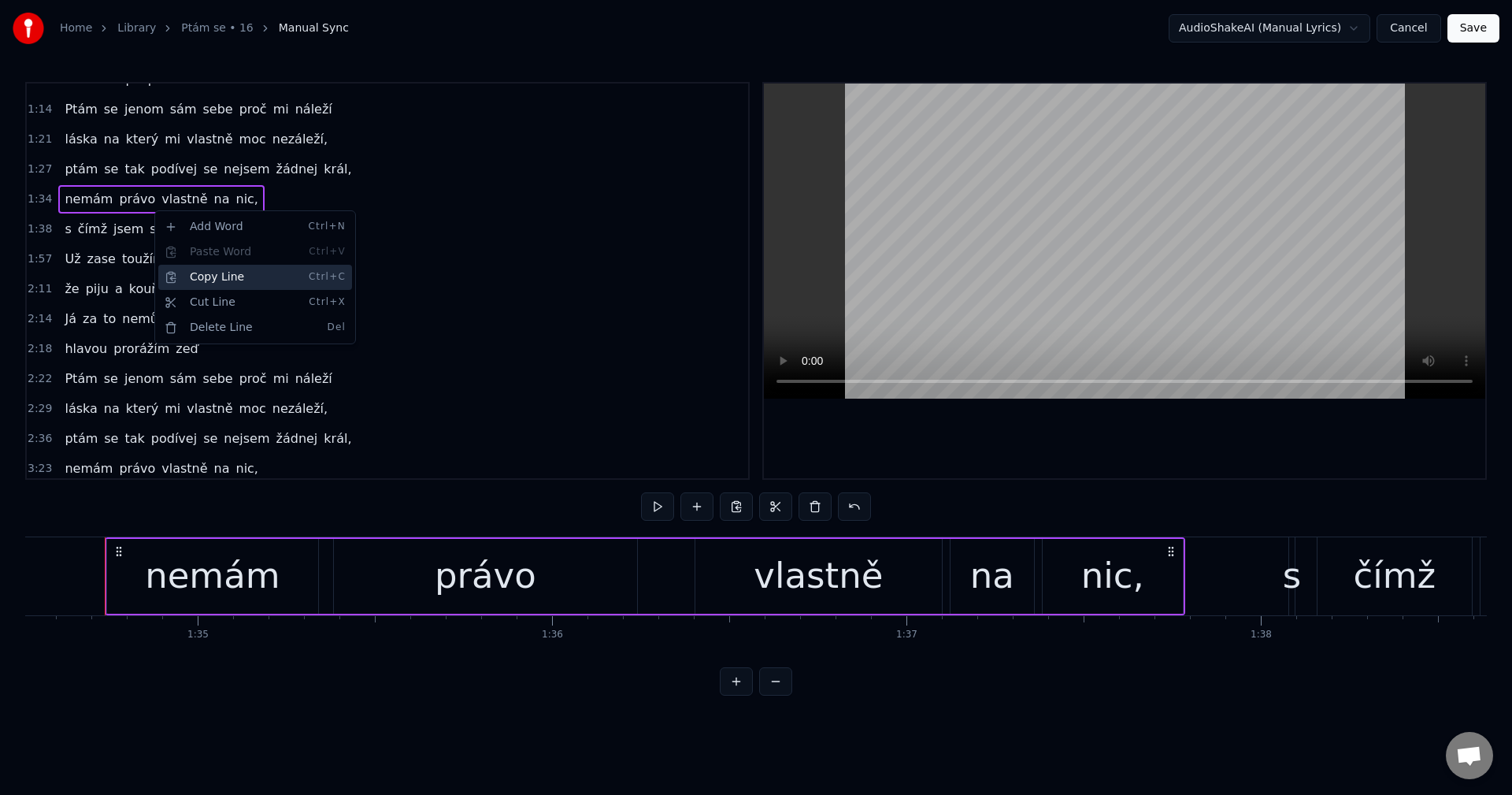
click at [226, 271] on div "Copy Line Ctrl+C" at bounding box center [255, 277] width 194 height 25
click at [248, 451] on div "ptám se tak podívej se nejsem žádnej král," at bounding box center [208, 439] width 299 height 29
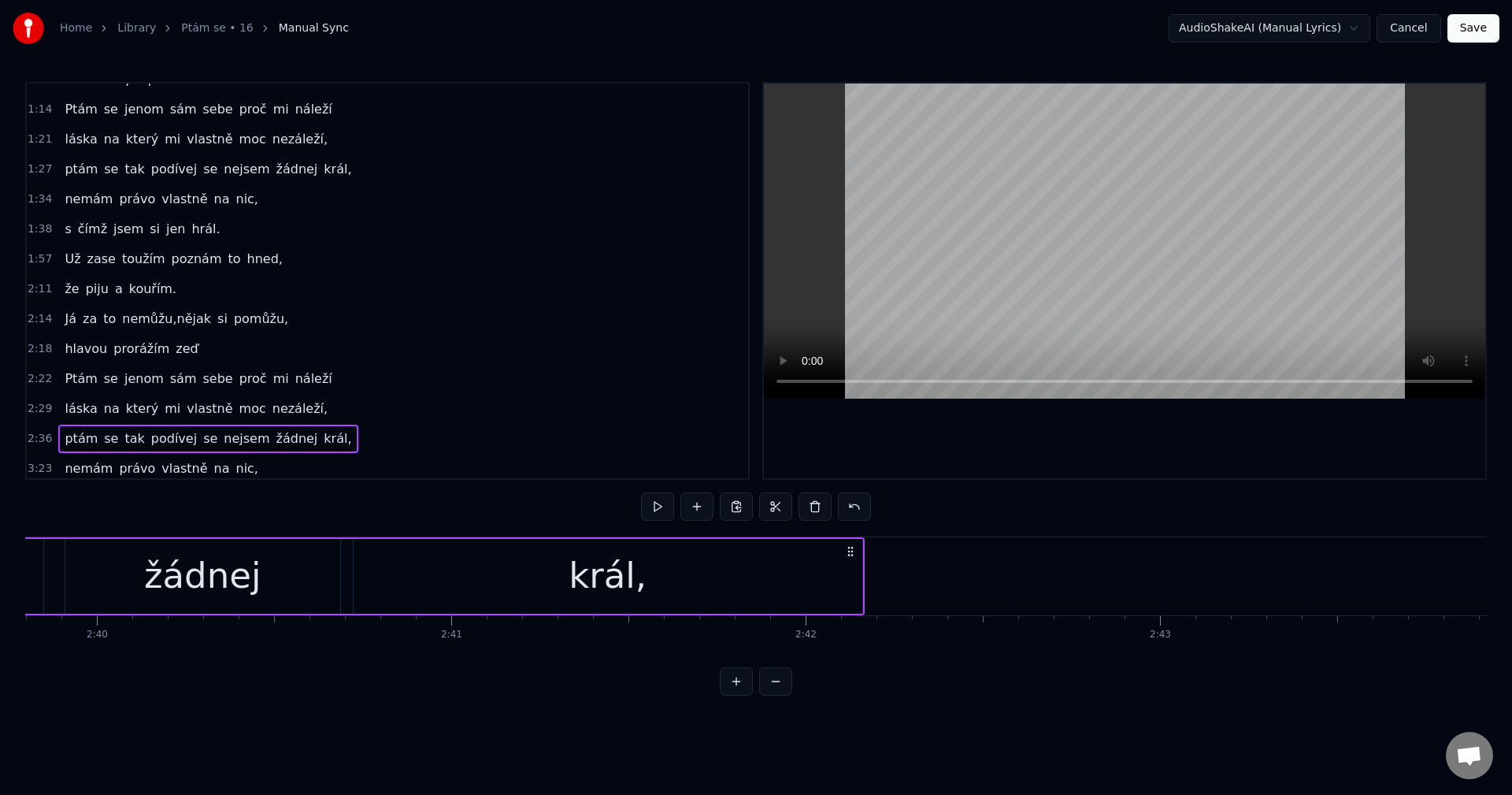
scroll to position [0, 56726]
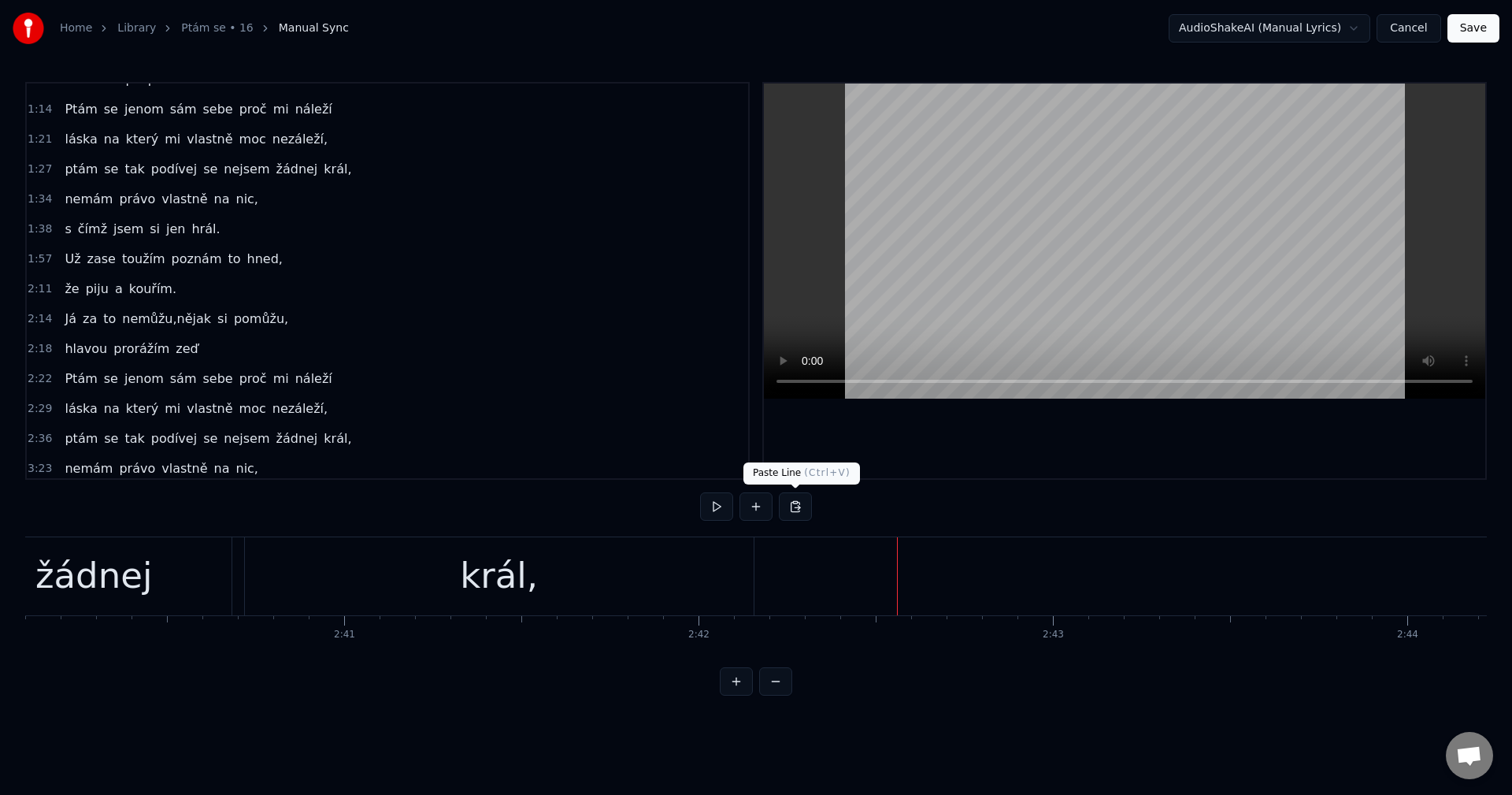
click at [800, 504] on button at bounding box center [796, 507] width 33 height 29
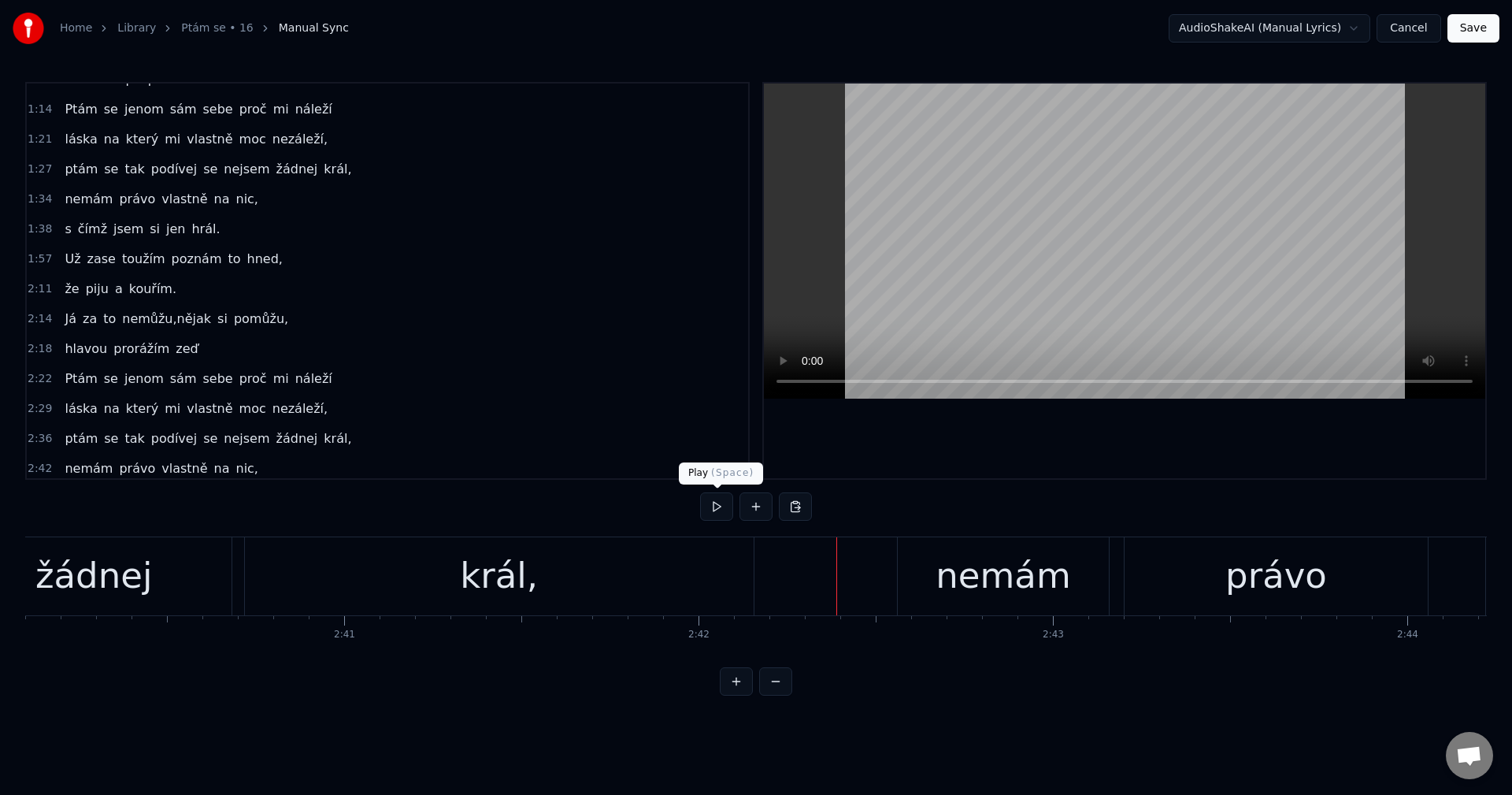
click at [718, 511] on button at bounding box center [716, 507] width 33 height 29
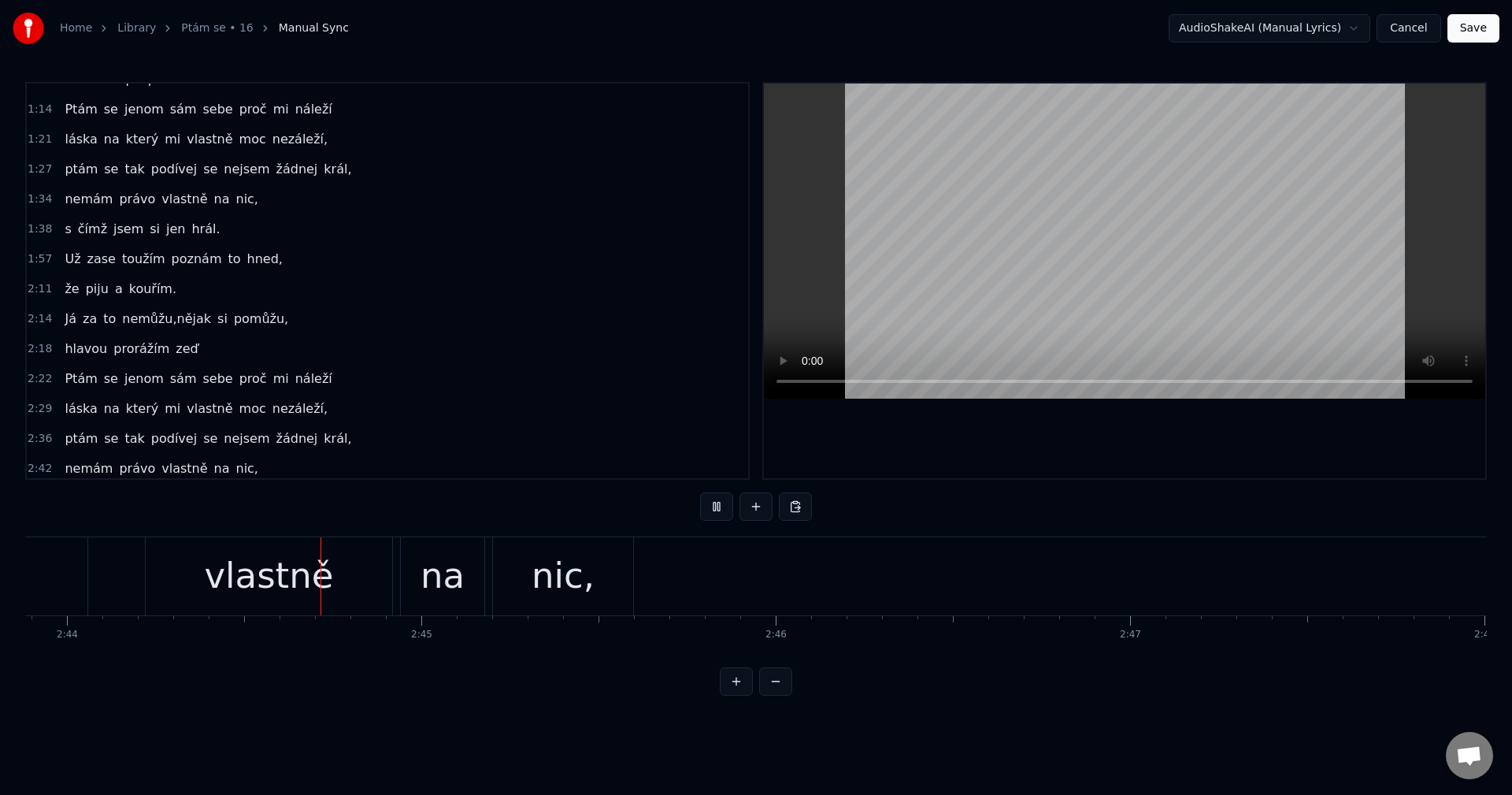
scroll to position [0, 58100]
click at [719, 510] on button at bounding box center [716, 507] width 33 height 29
click at [177, 239] on div "s čímž jsem si jen hrál." at bounding box center [142, 230] width 168 height 29
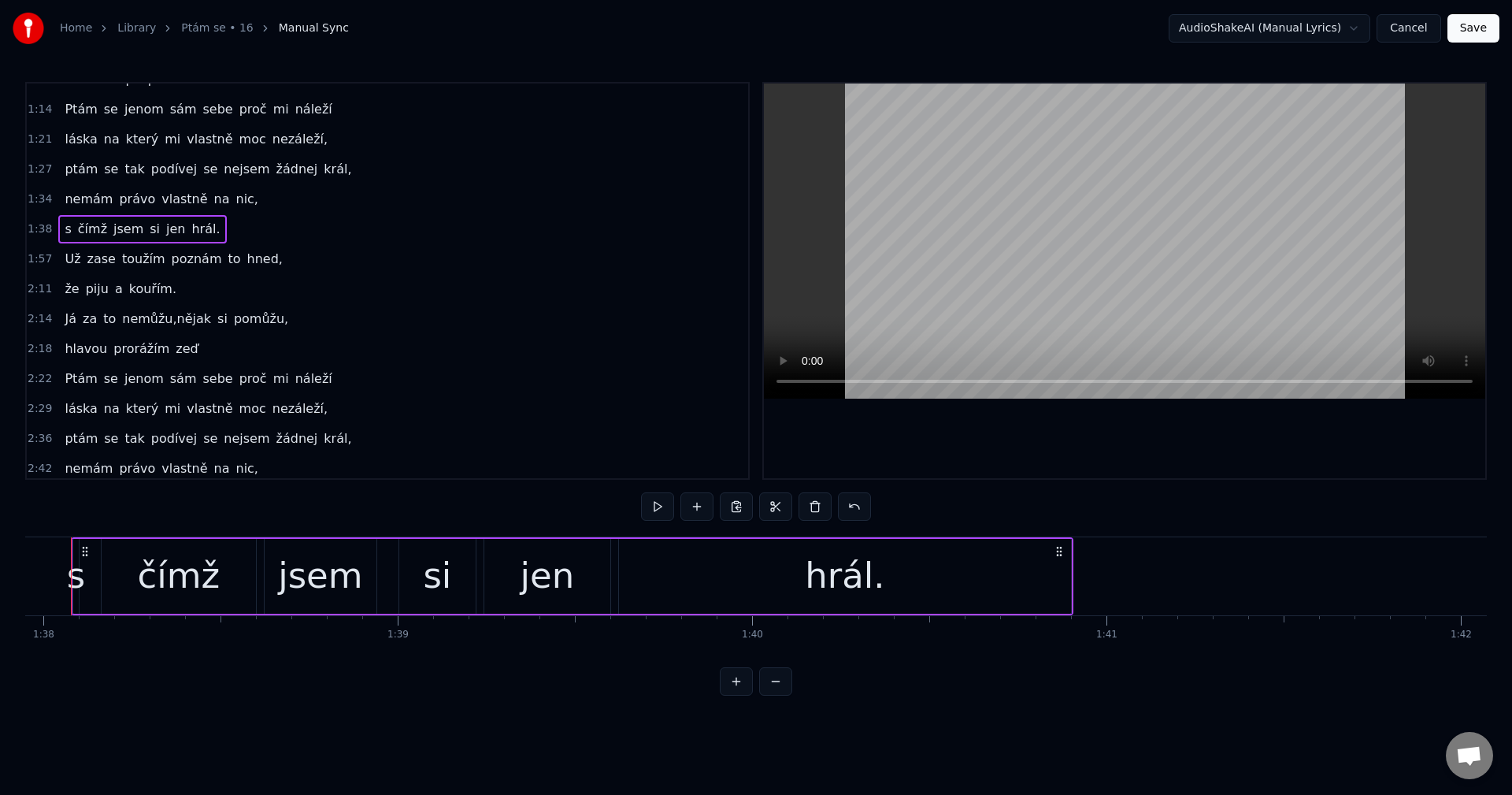
scroll to position [0, 34671]
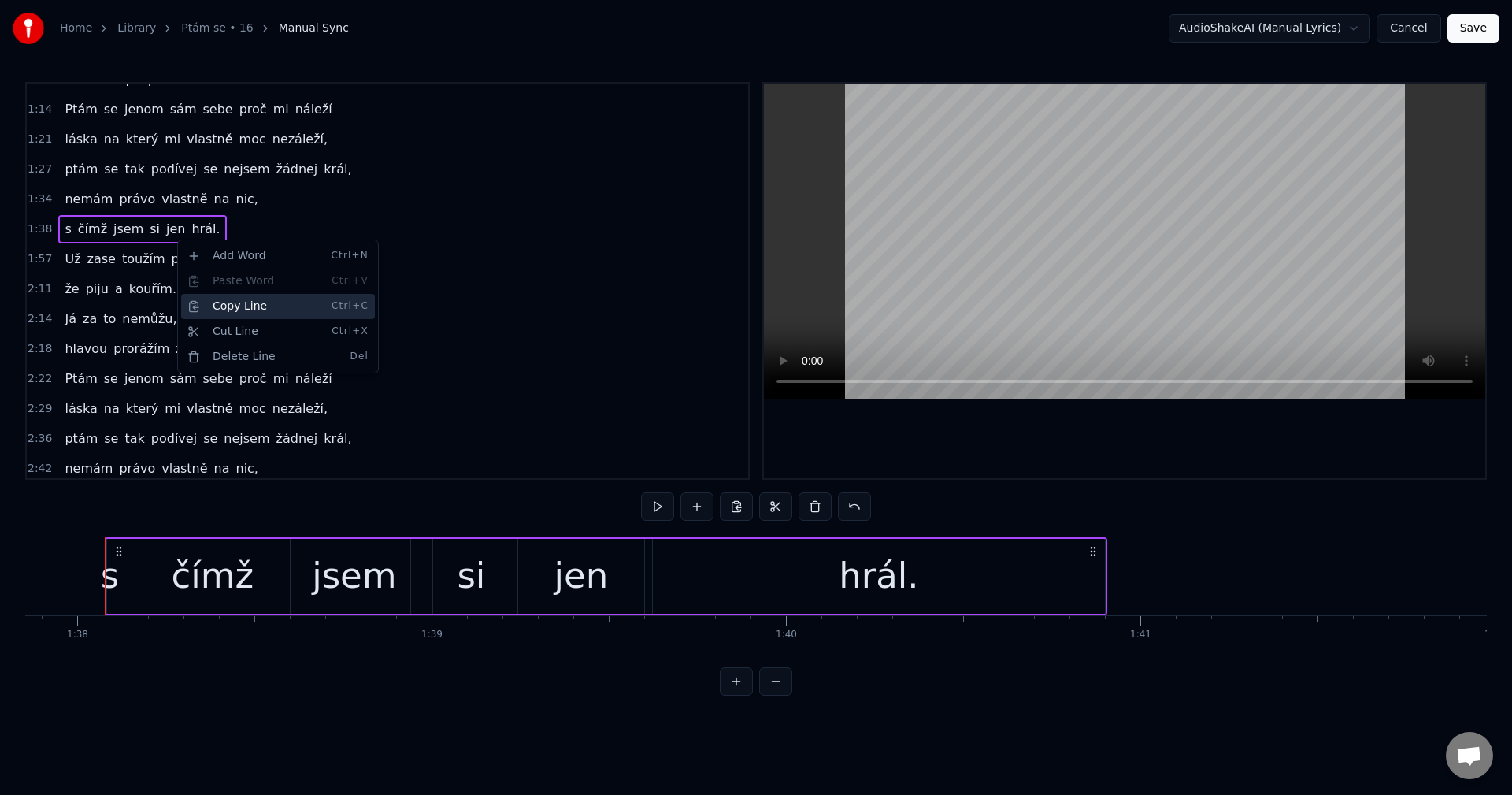
click at [249, 301] on div "Copy Line Ctrl+C" at bounding box center [278, 306] width 194 height 25
click at [274, 449] on div "ptám se tak podívej se nejsem žádnej král," at bounding box center [208, 439] width 299 height 29
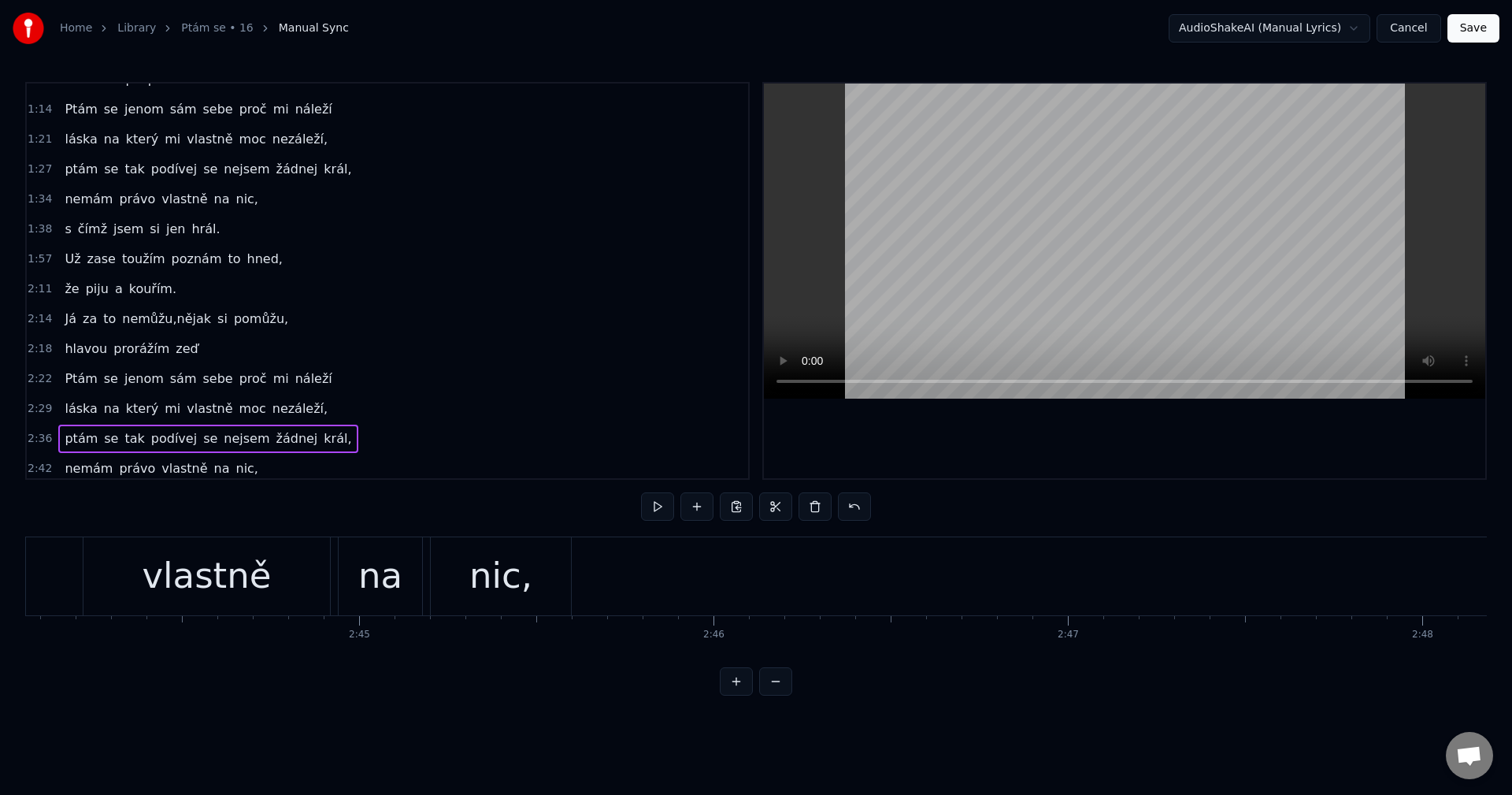
scroll to position [0, 58290]
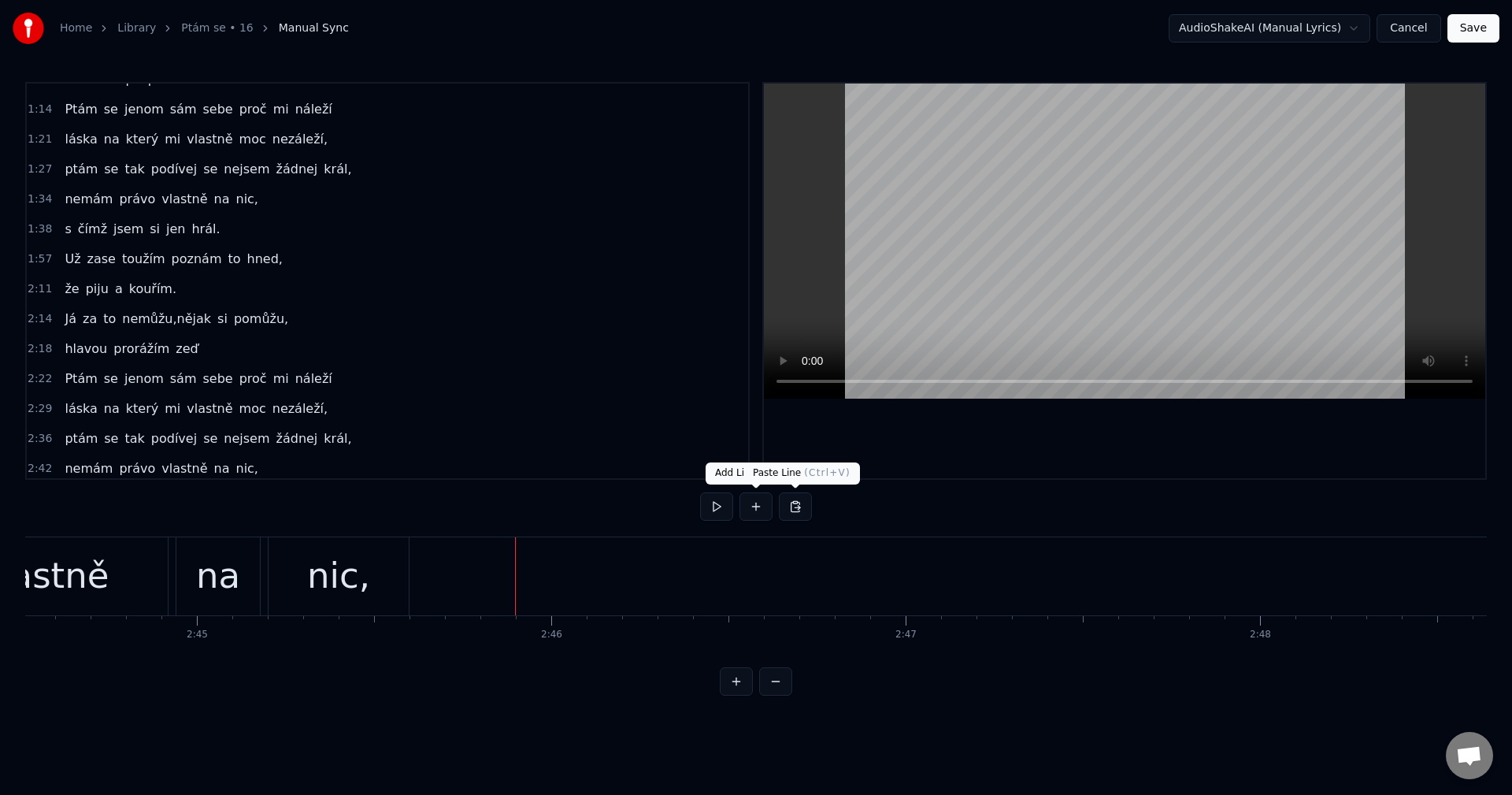
click at [789, 506] on button at bounding box center [796, 507] width 33 height 29
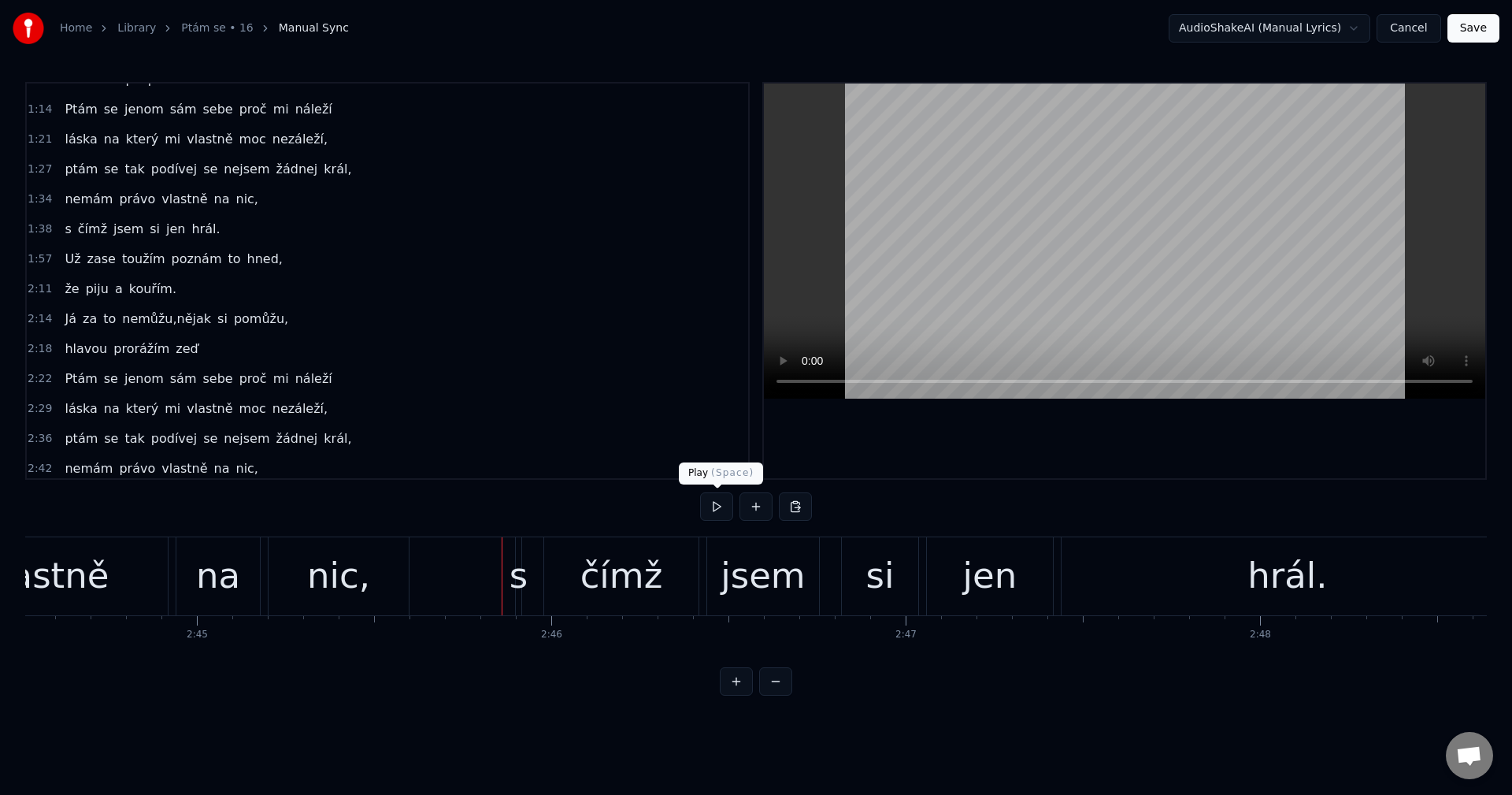
click at [713, 513] on button at bounding box center [716, 507] width 33 height 29
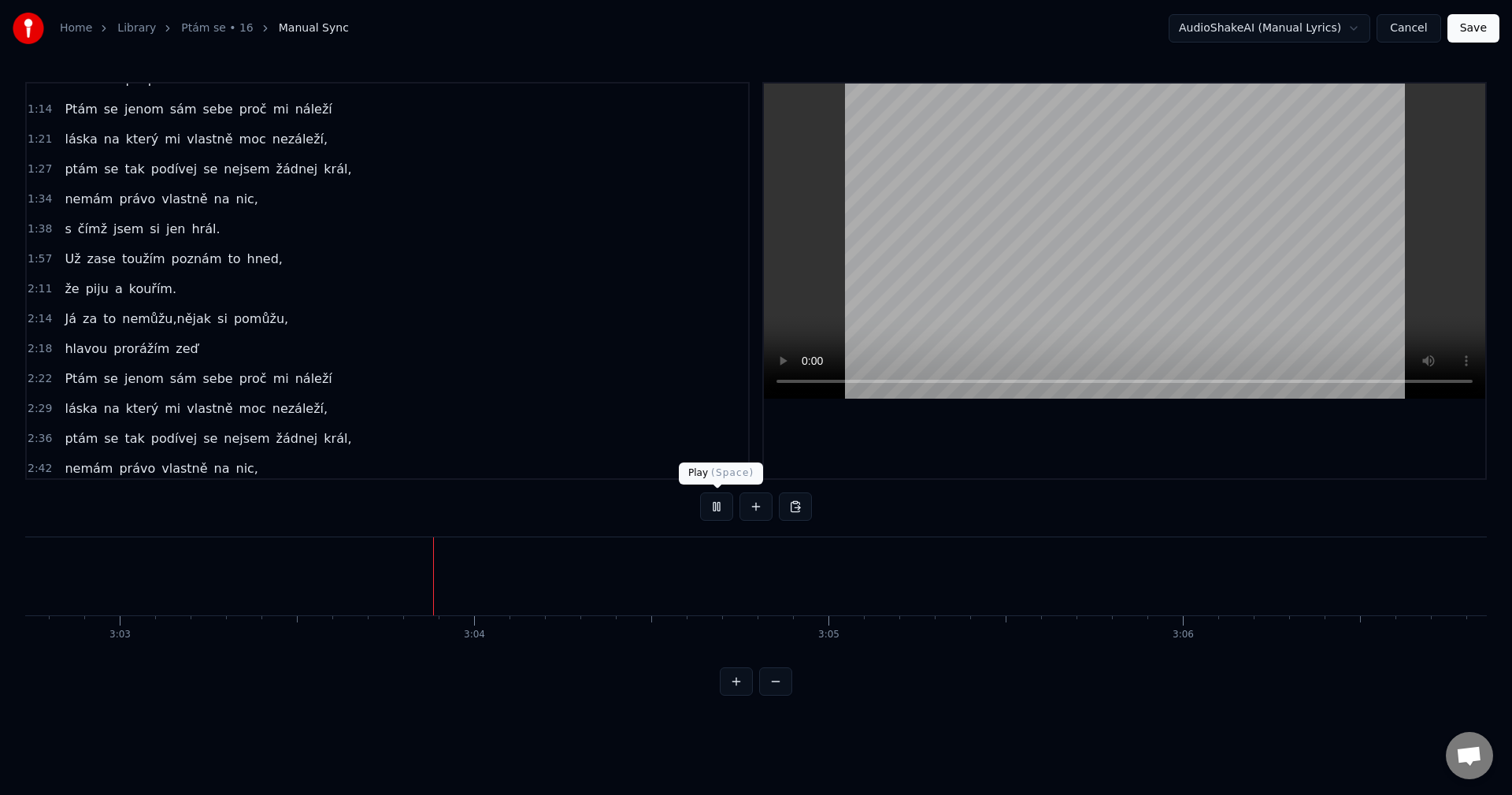
scroll to position [0, 64885]
click at [717, 508] on button at bounding box center [716, 507] width 33 height 29
click at [203, 121] on div "Ptám se jenom sám sebe proč mi náleží" at bounding box center [198, 109] width 279 height 29
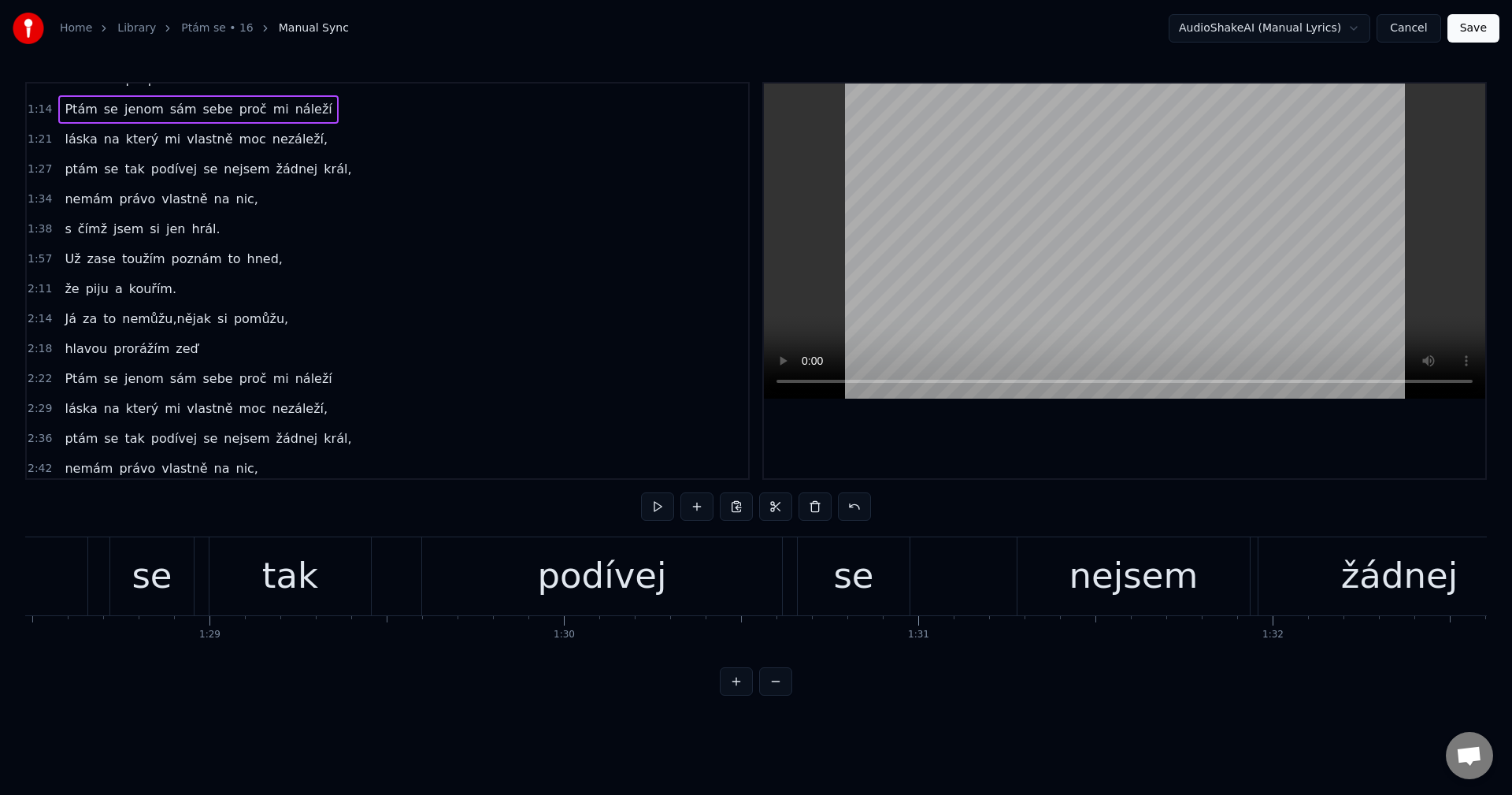
scroll to position [0, 26218]
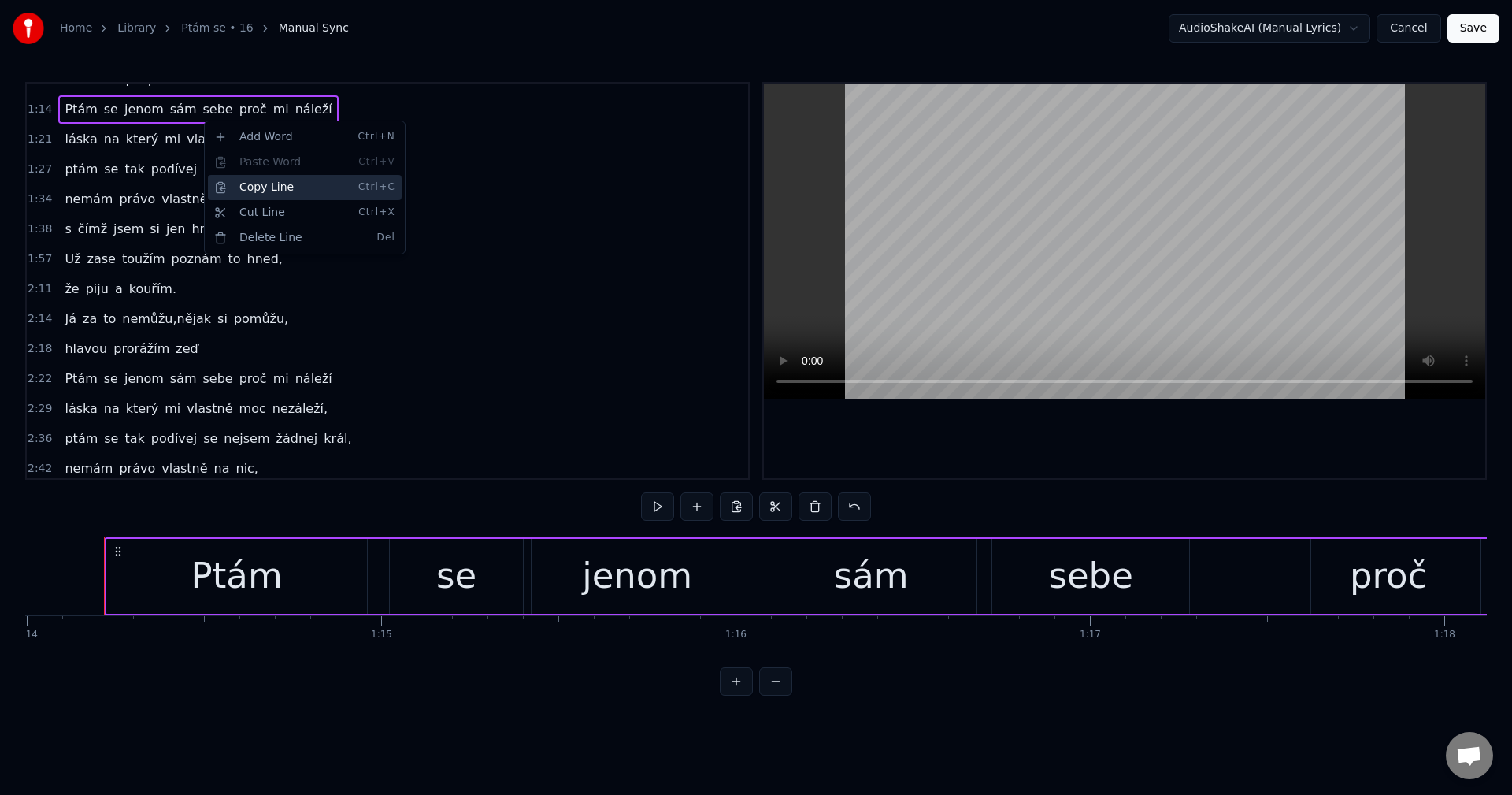
click at [289, 183] on div "Copy Line Ctrl+C" at bounding box center [305, 188] width 194 height 25
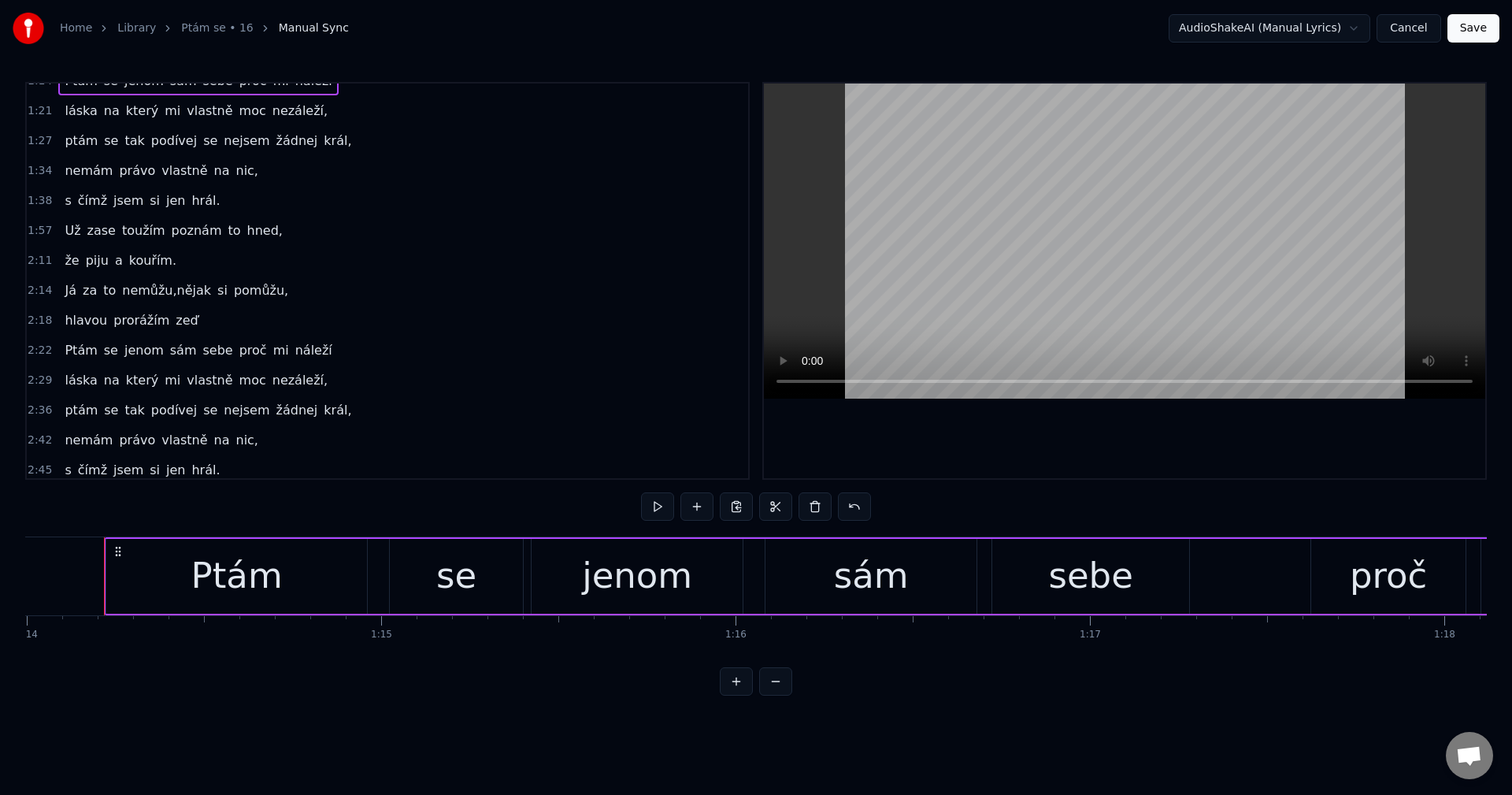
scroll to position [277, 0]
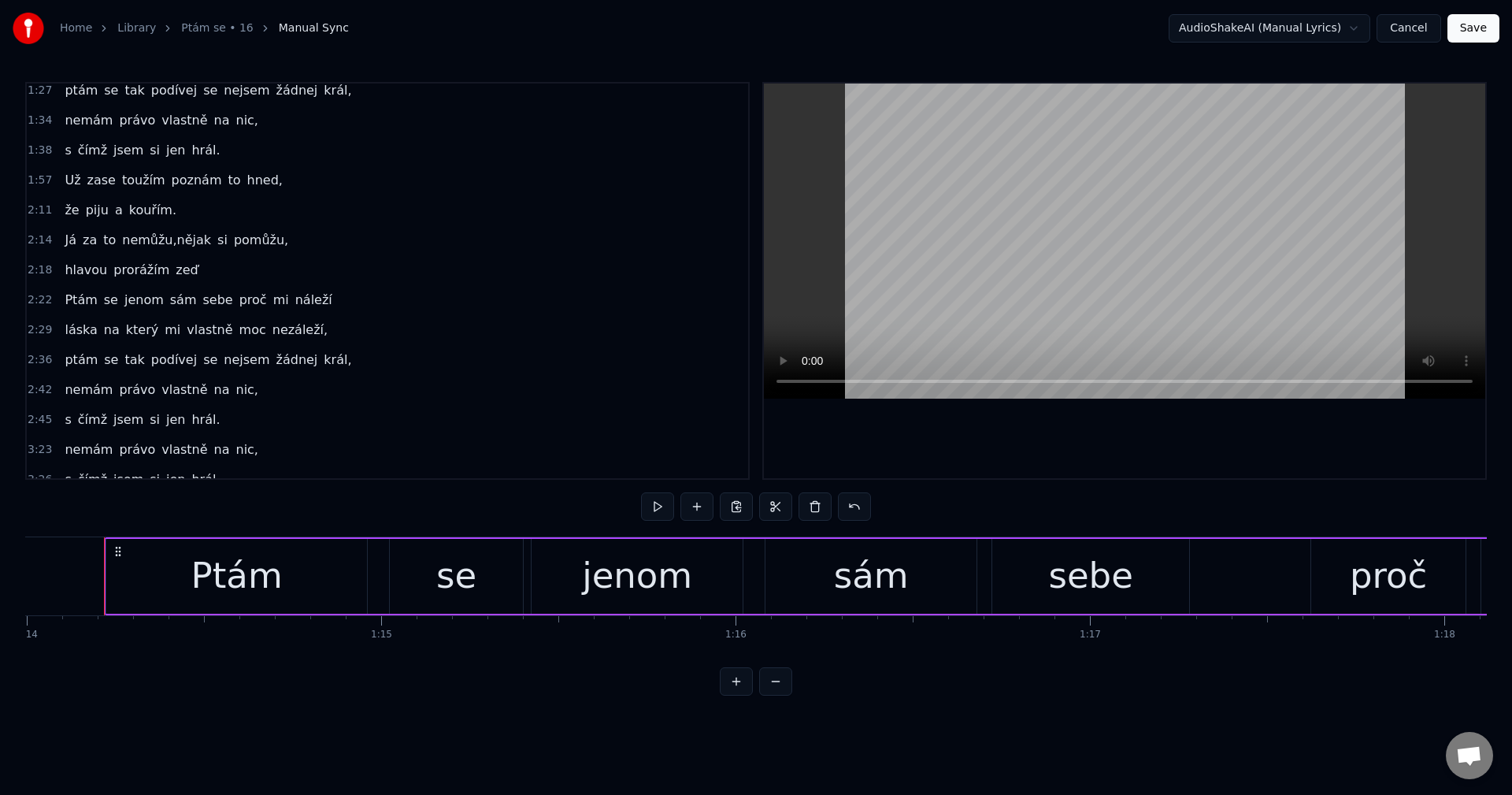
click at [290, 369] on div "ptám se tak podívej se nejsem žádnej král," at bounding box center [208, 360] width 299 height 29
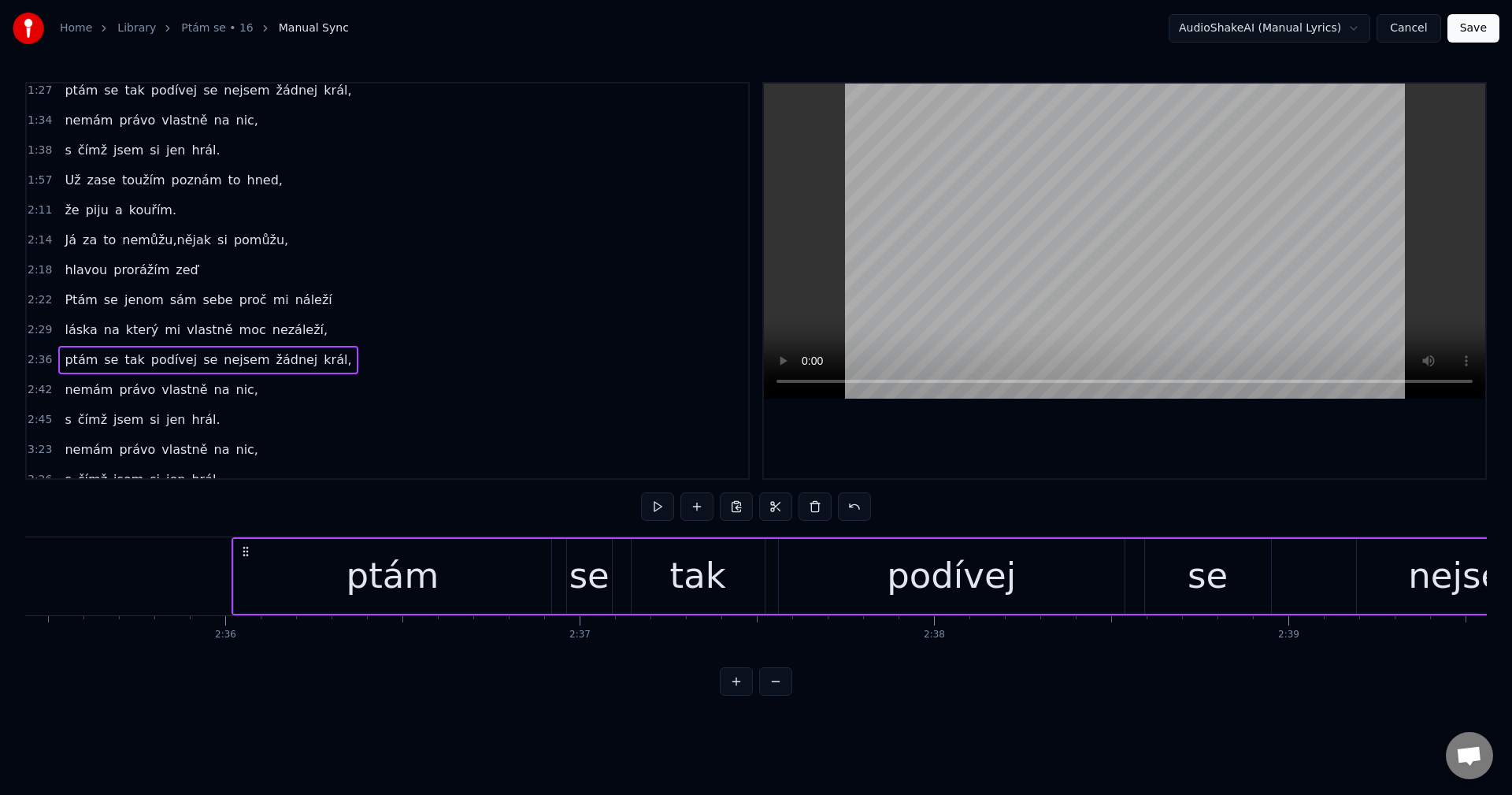
scroll to position [0, 55201]
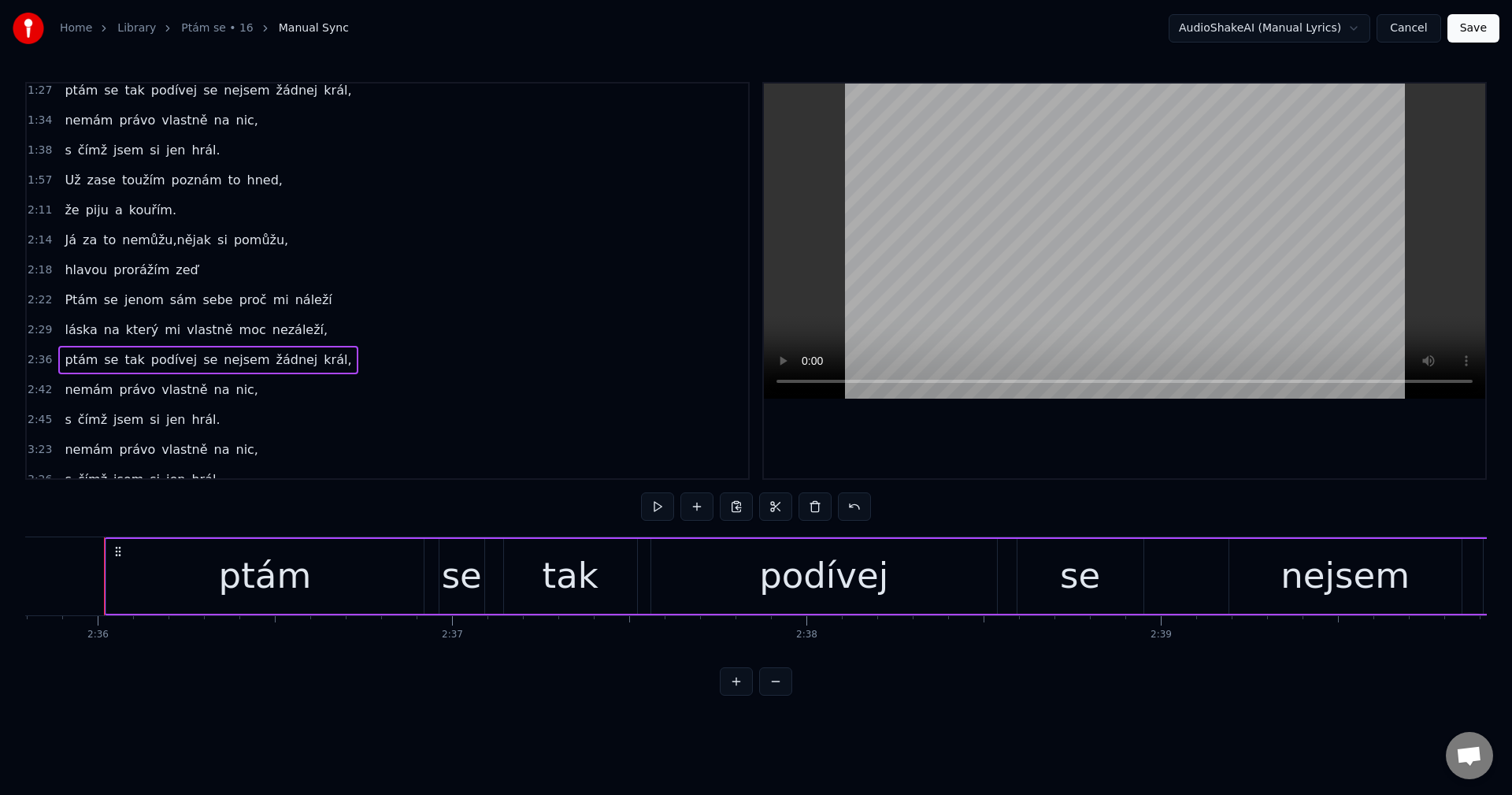
click at [863, 668] on div "0:22 Někdo mi zpíval jak moc mě má rád. 0:35 Já na tím zíval já za to nemůžu, 0…" at bounding box center [756, 388] width 1461 height 614
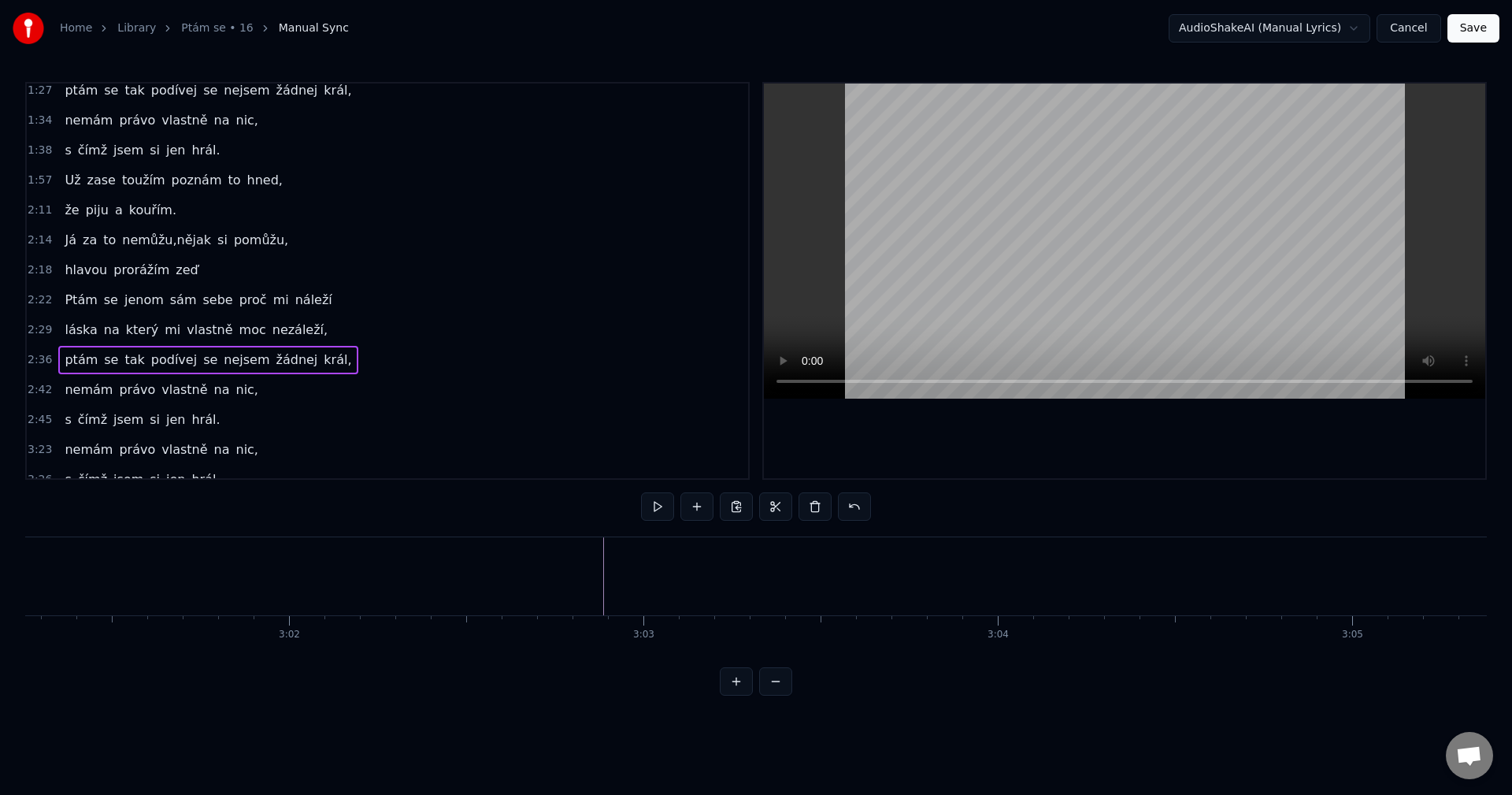
scroll to position [0, 64275]
click at [743, 511] on button at bounding box center [736, 507] width 33 height 29
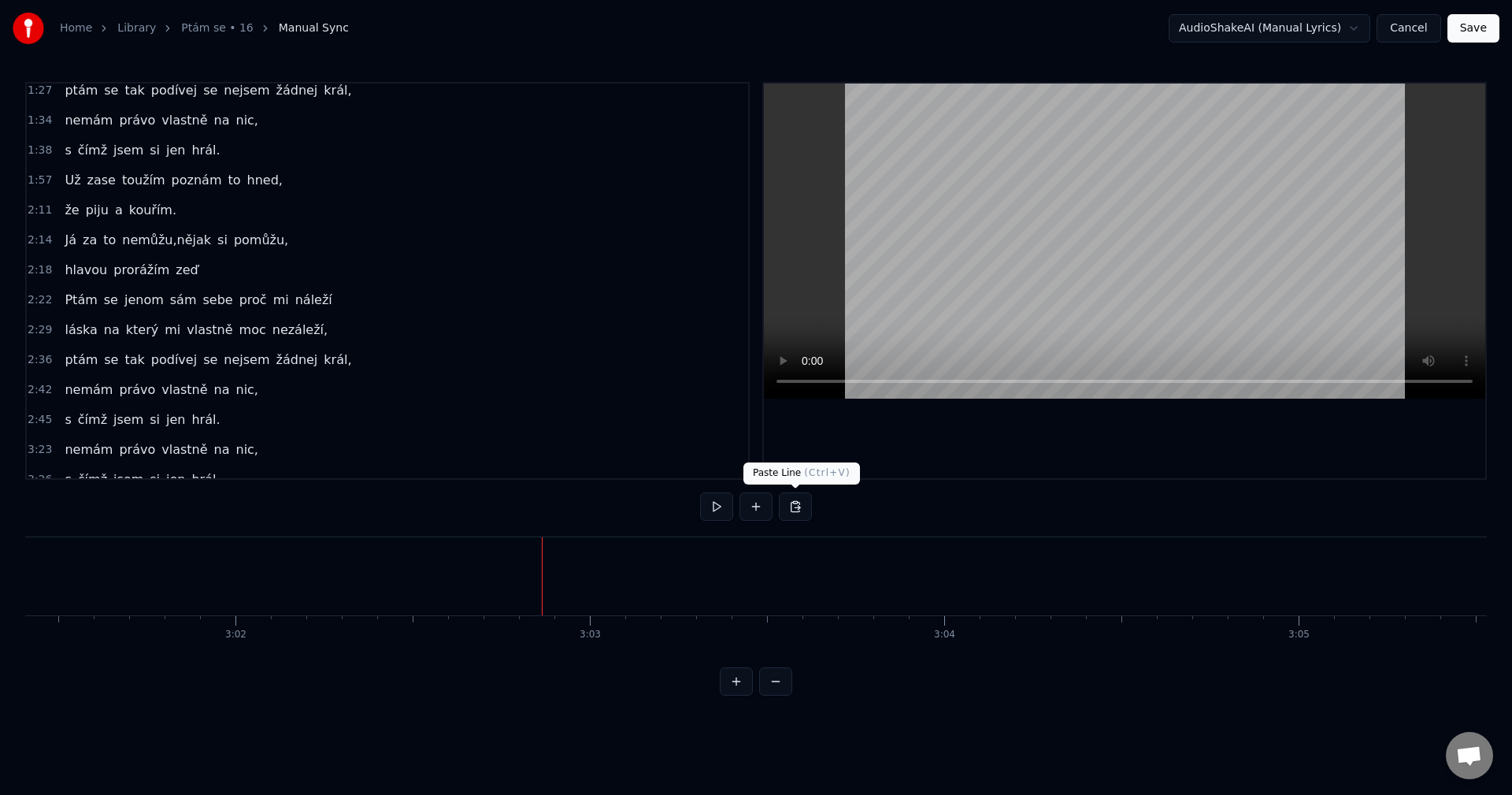
click at [788, 504] on button at bounding box center [796, 507] width 33 height 29
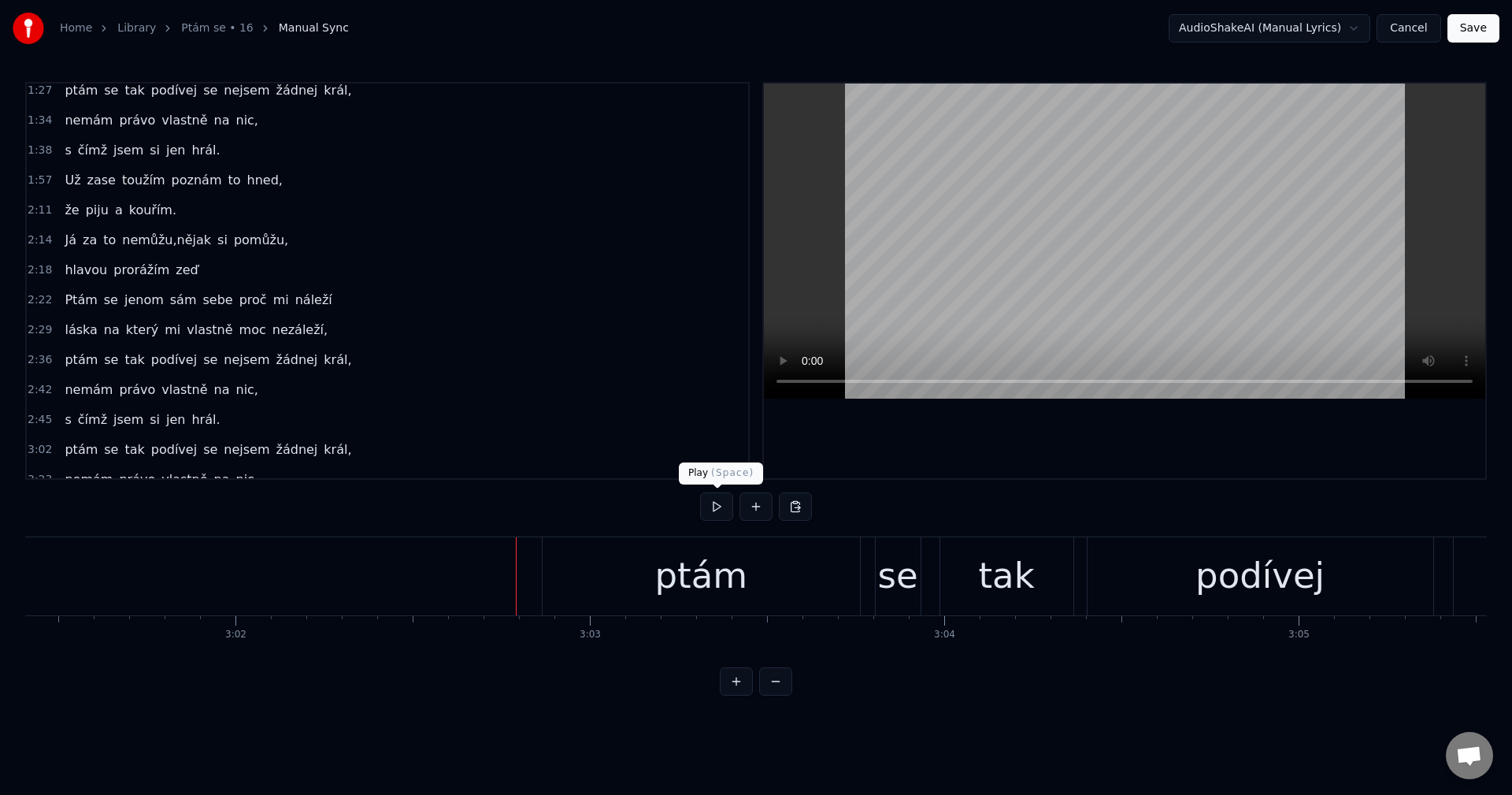
click at [707, 510] on button at bounding box center [716, 507] width 33 height 29
click at [724, 505] on button at bounding box center [716, 507] width 33 height 29
click at [546, 553] on div "ptám" at bounding box center [701, 576] width 317 height 78
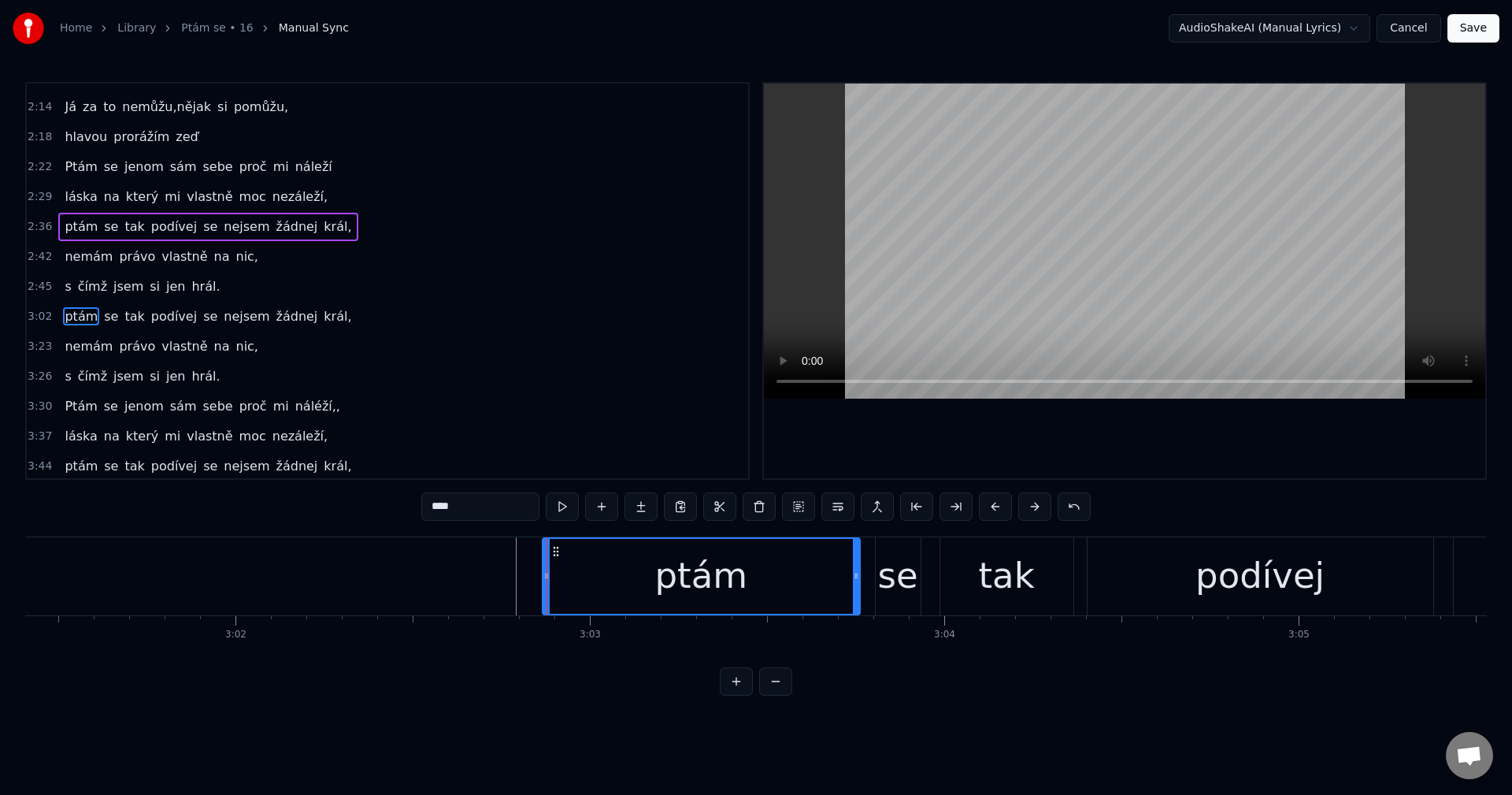
scroll to position [446, 0]
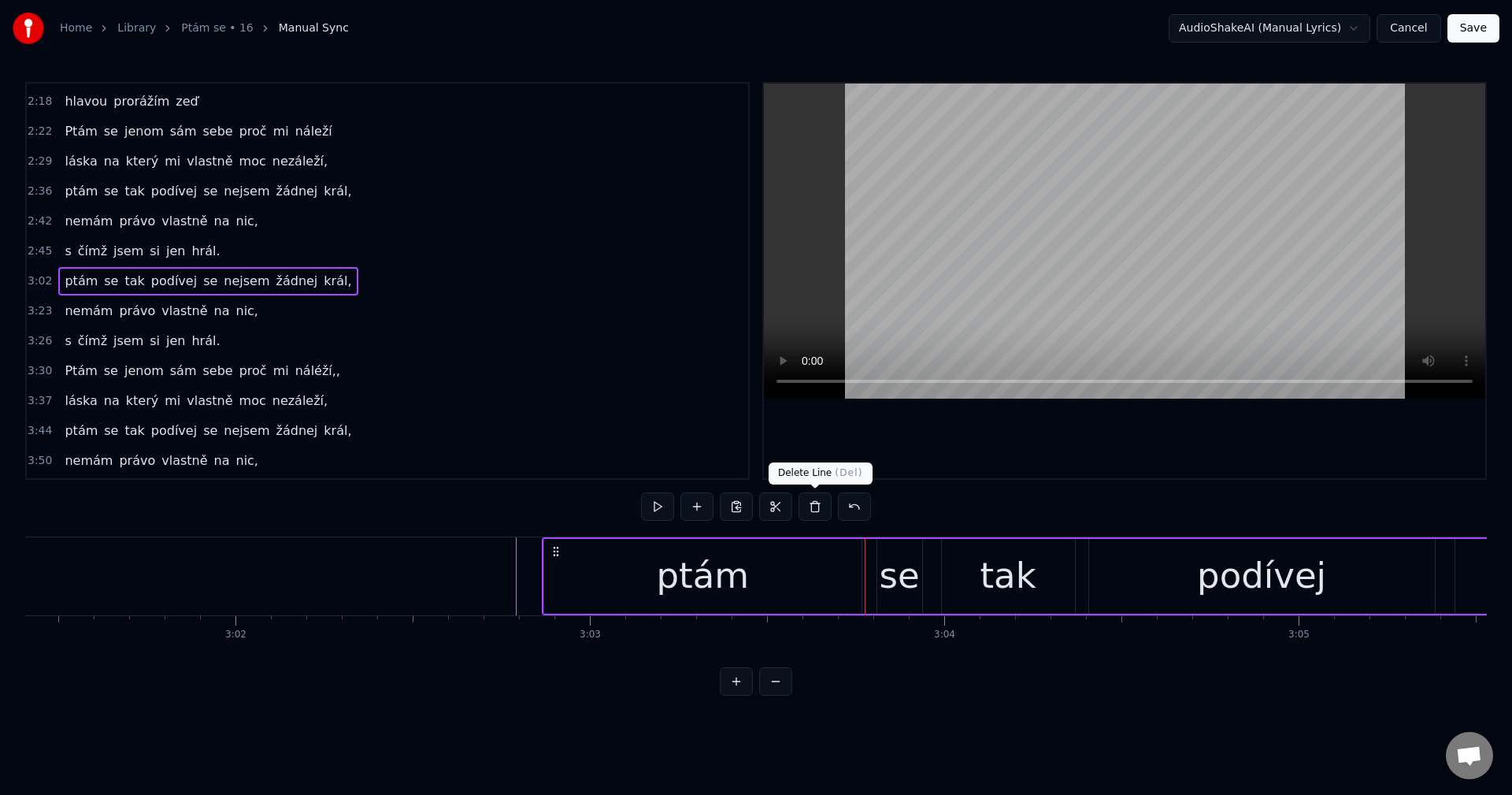
click at [805, 507] on button at bounding box center [815, 507] width 33 height 29
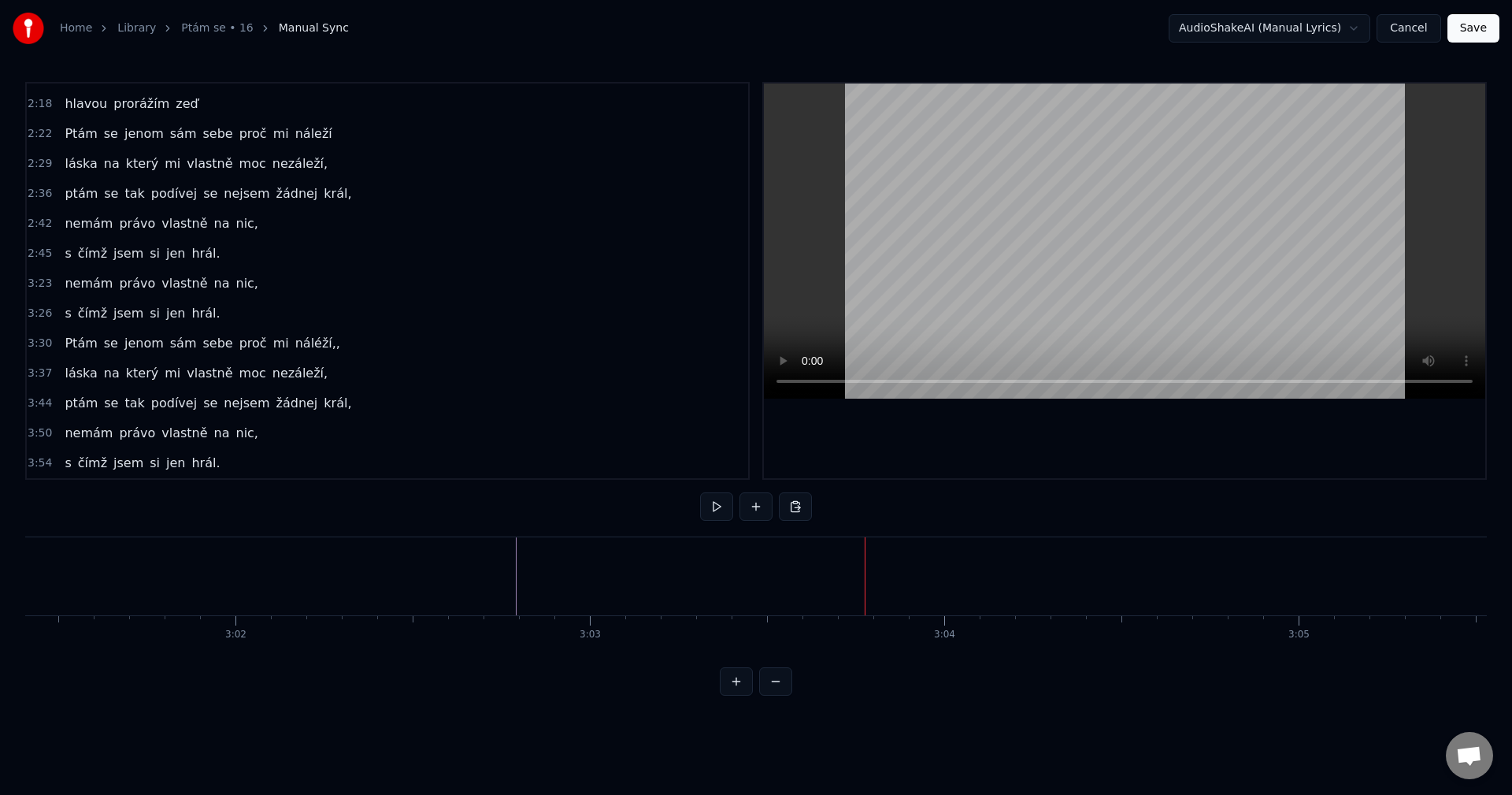
scroll to position [443, 0]
click at [215, 146] on div "Ptám se jenom sám sebe proč mi náleží" at bounding box center [198, 134] width 279 height 29
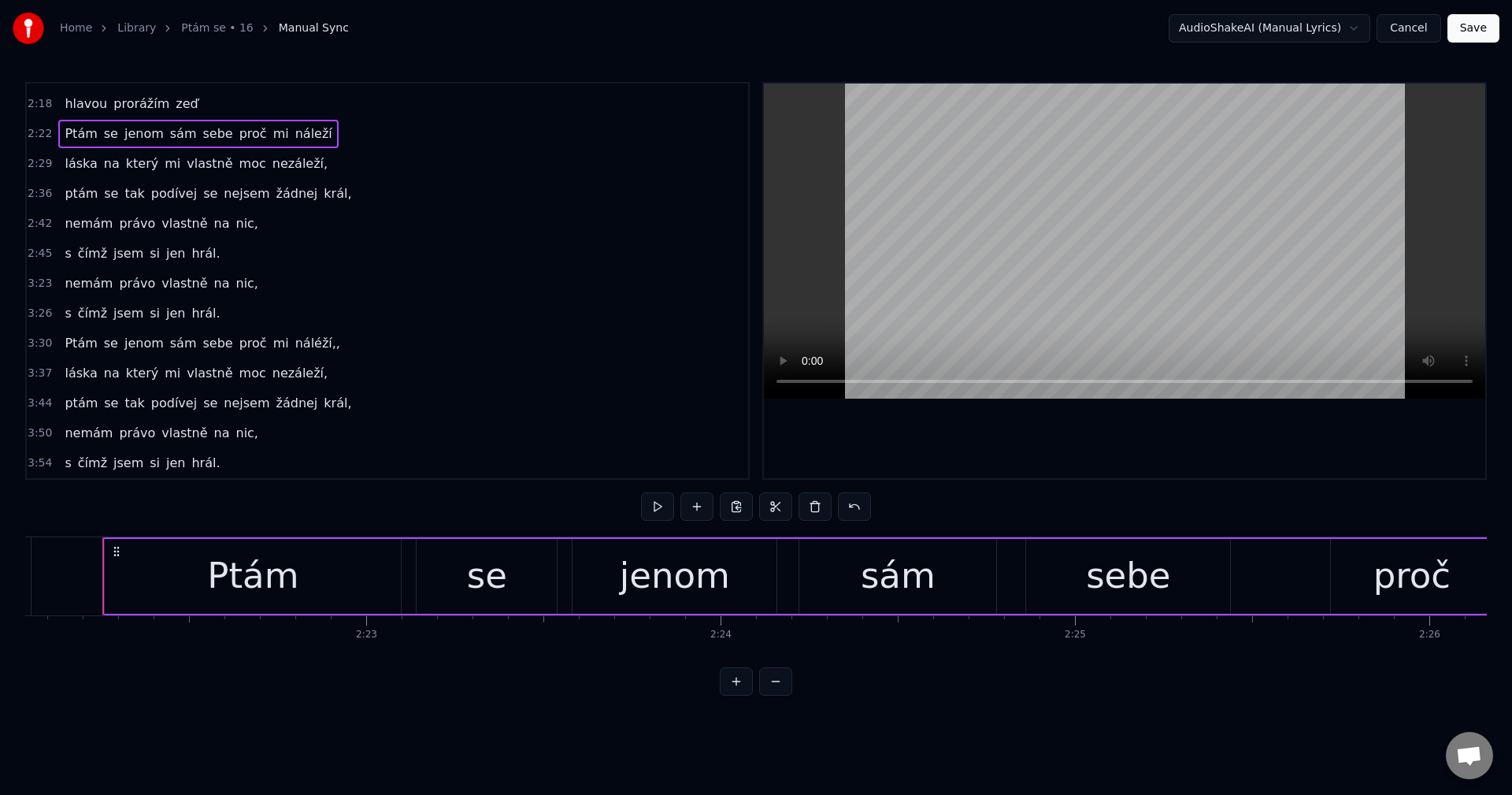
scroll to position [0, 50324]
click at [312, 209] on div "Copy Line Ctrl+C" at bounding box center [317, 213] width 194 height 25
click at [256, 386] on div "láska na který mi vlastně moc nezáleží," at bounding box center [196, 374] width 275 height 29
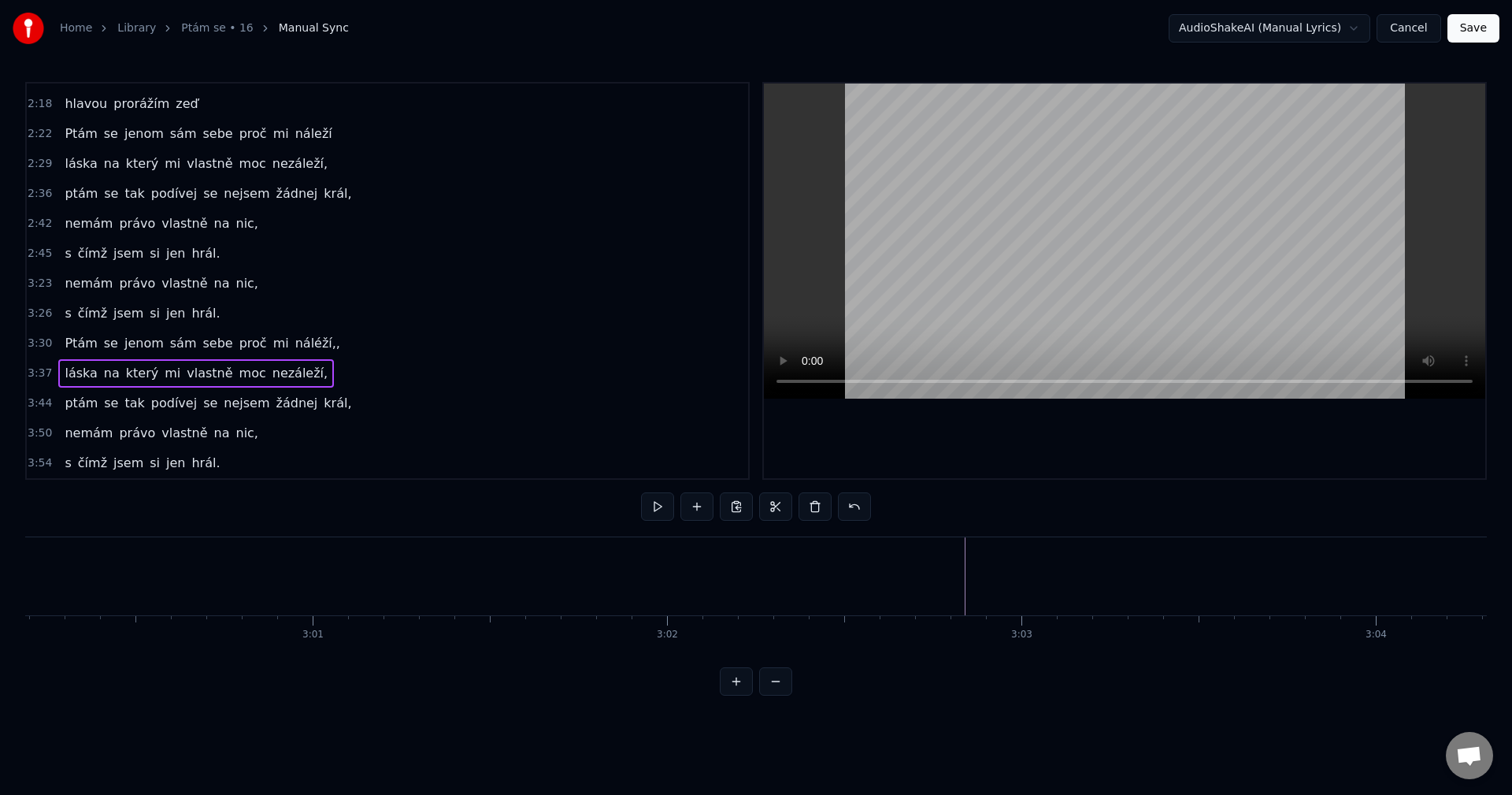
scroll to position [0, 64006]
click at [655, 512] on button at bounding box center [658, 507] width 33 height 29
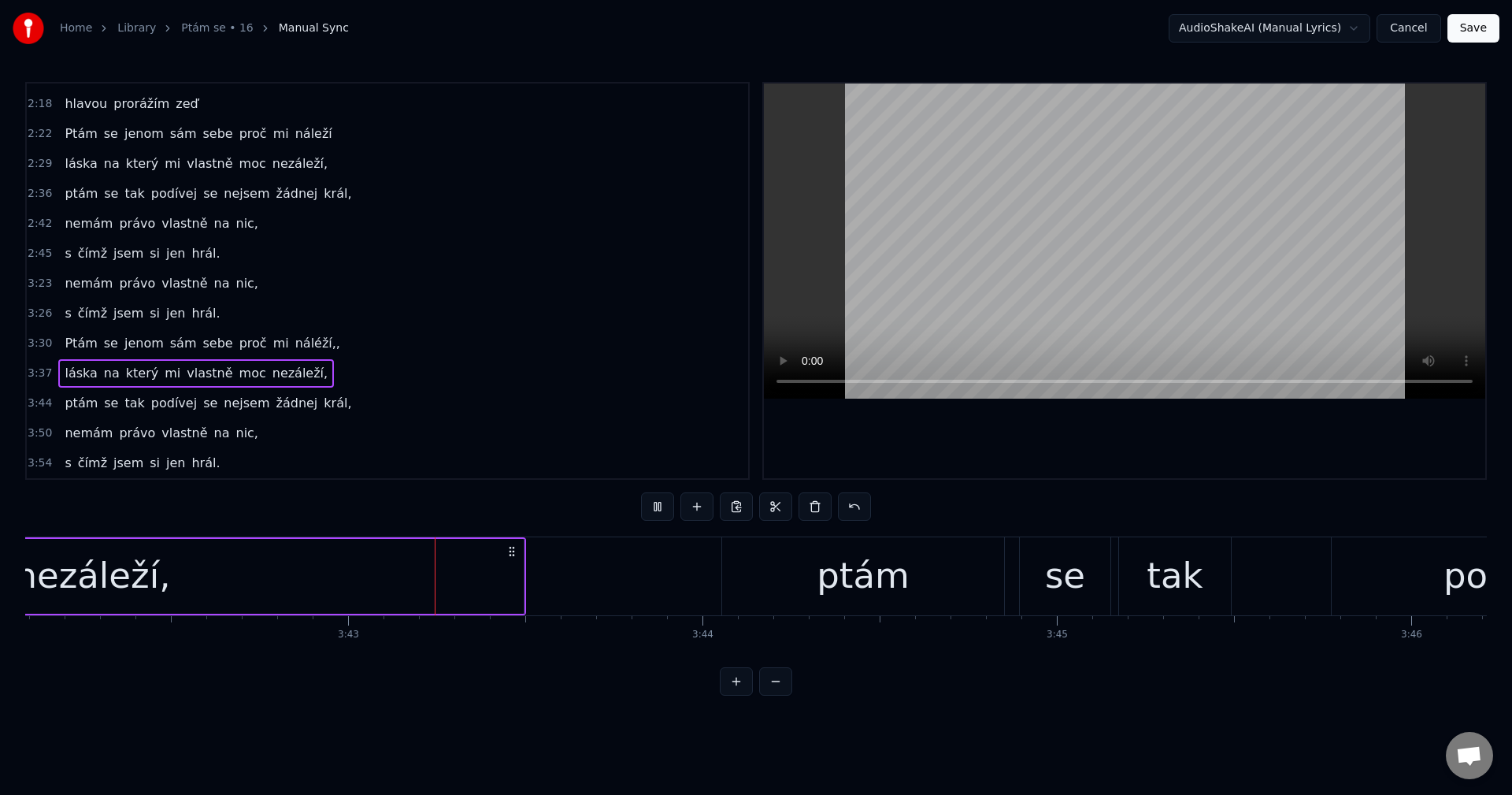
scroll to position [0, 78827]
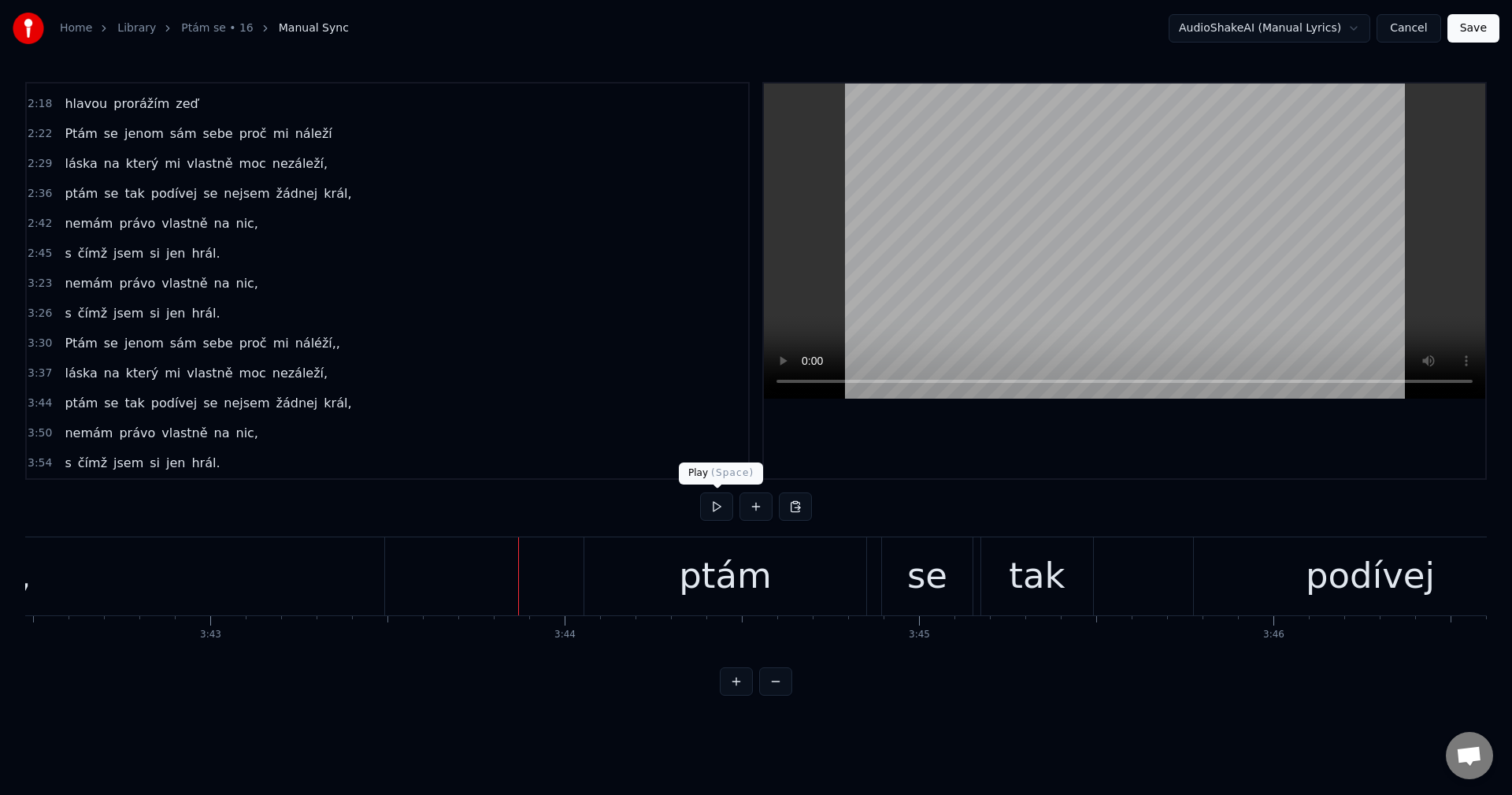
click at [713, 504] on button at bounding box center [716, 507] width 33 height 29
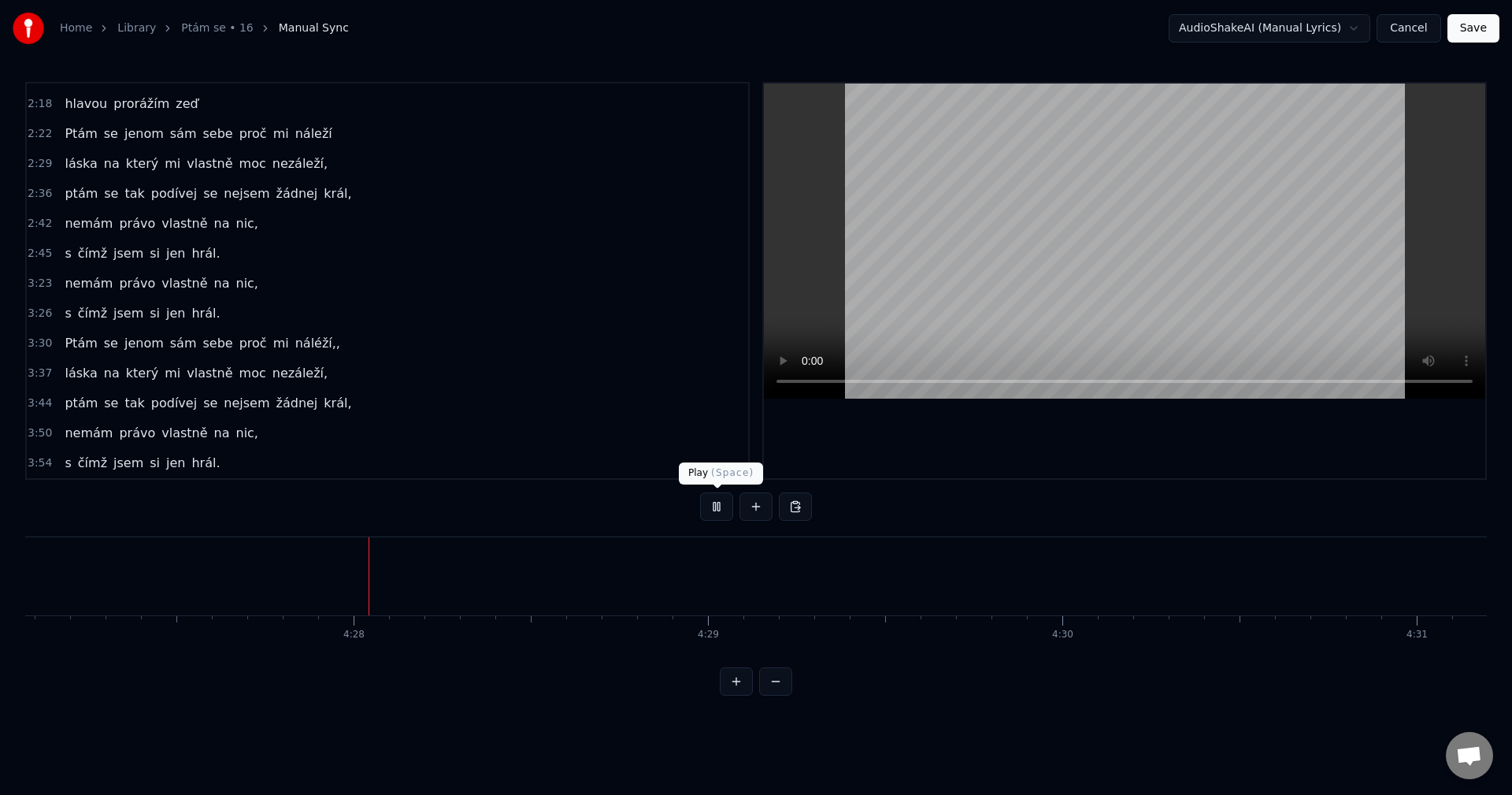
scroll to position [0, 94651]
click at [713, 497] on button at bounding box center [716, 507] width 33 height 29
click at [1476, 33] on button "Save" at bounding box center [1473, 29] width 52 height 29
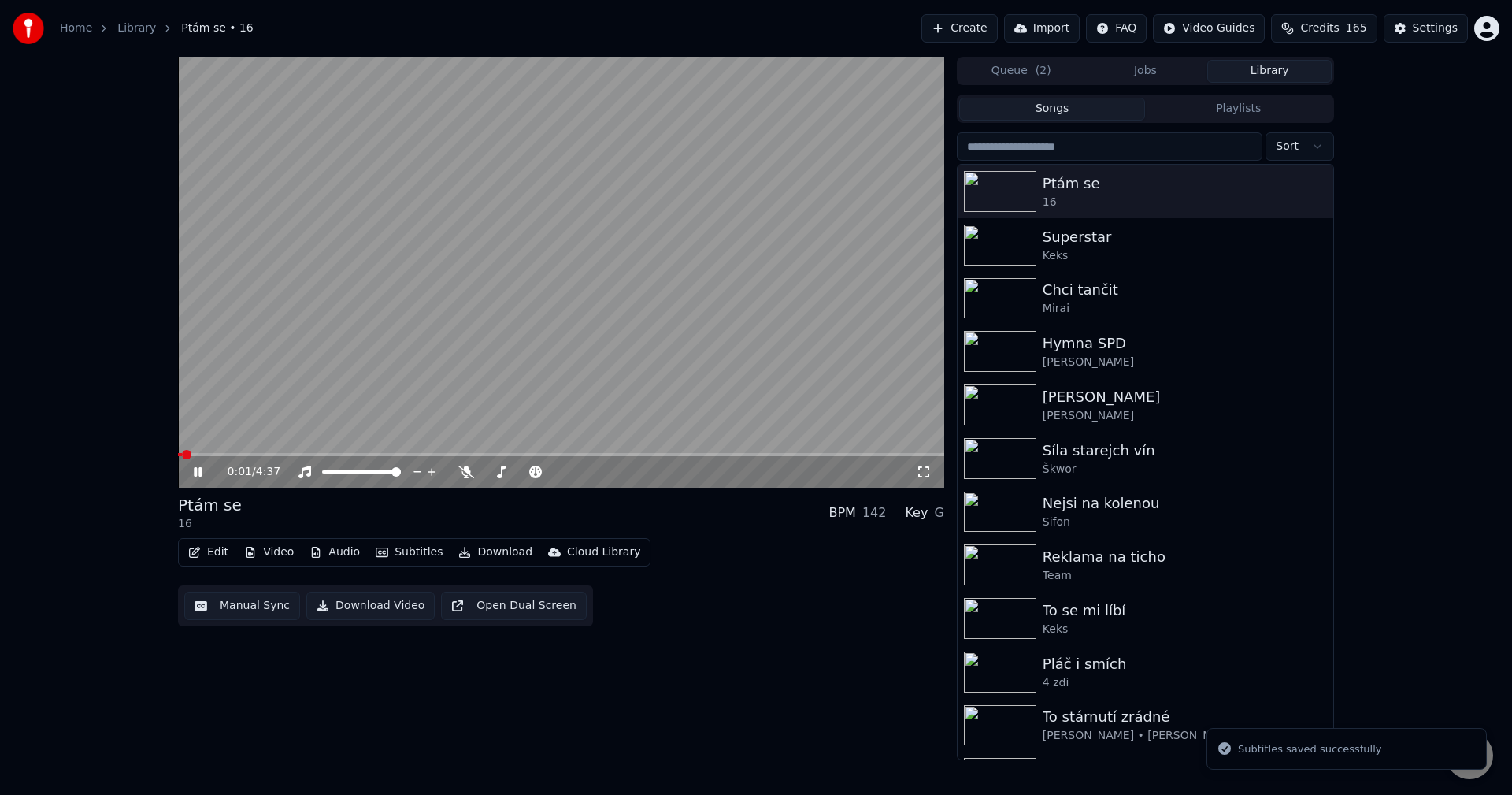
click at [222, 616] on button "Manual Sync" at bounding box center [242, 606] width 116 height 29
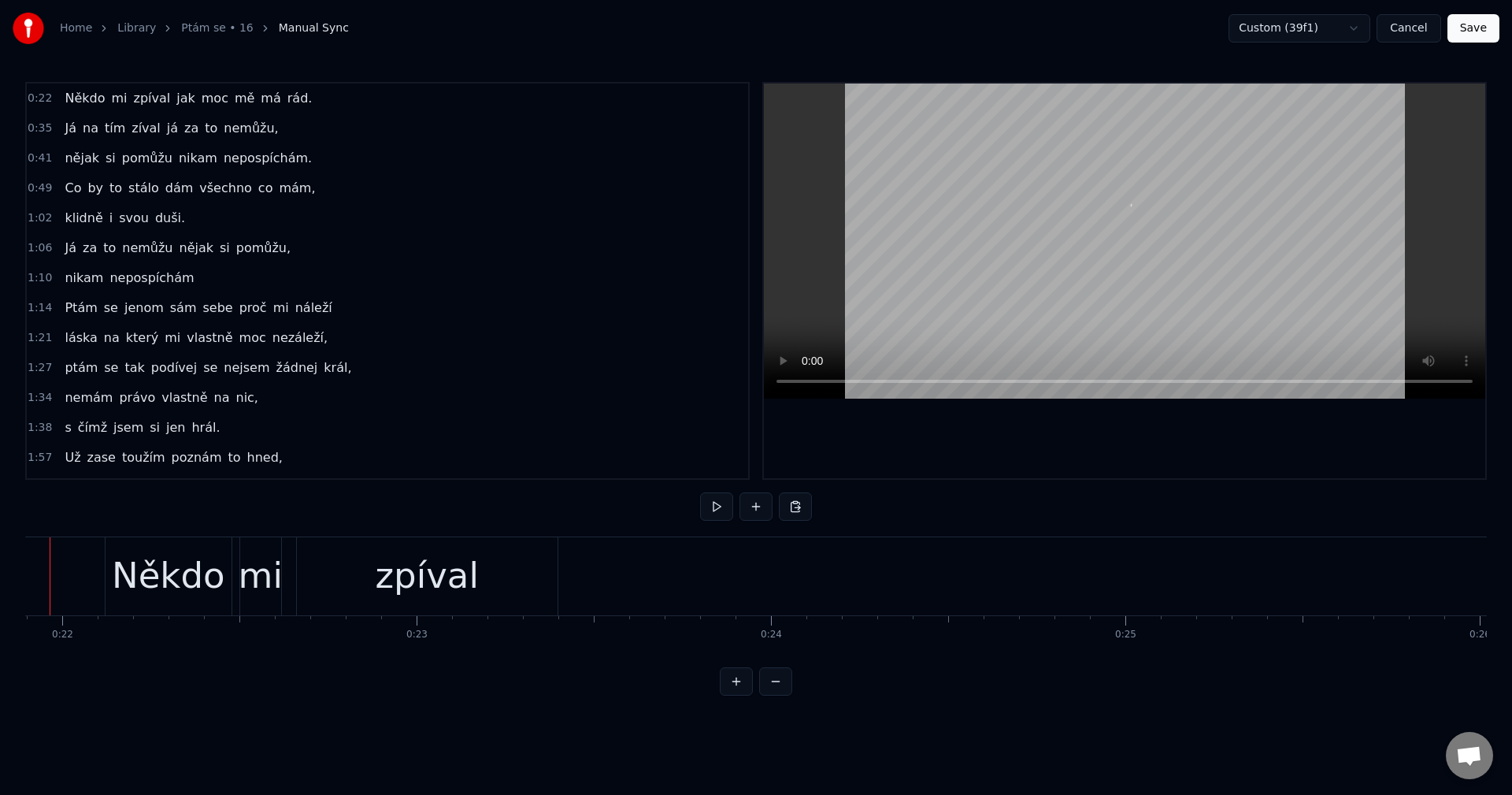
scroll to position [0, 7703]
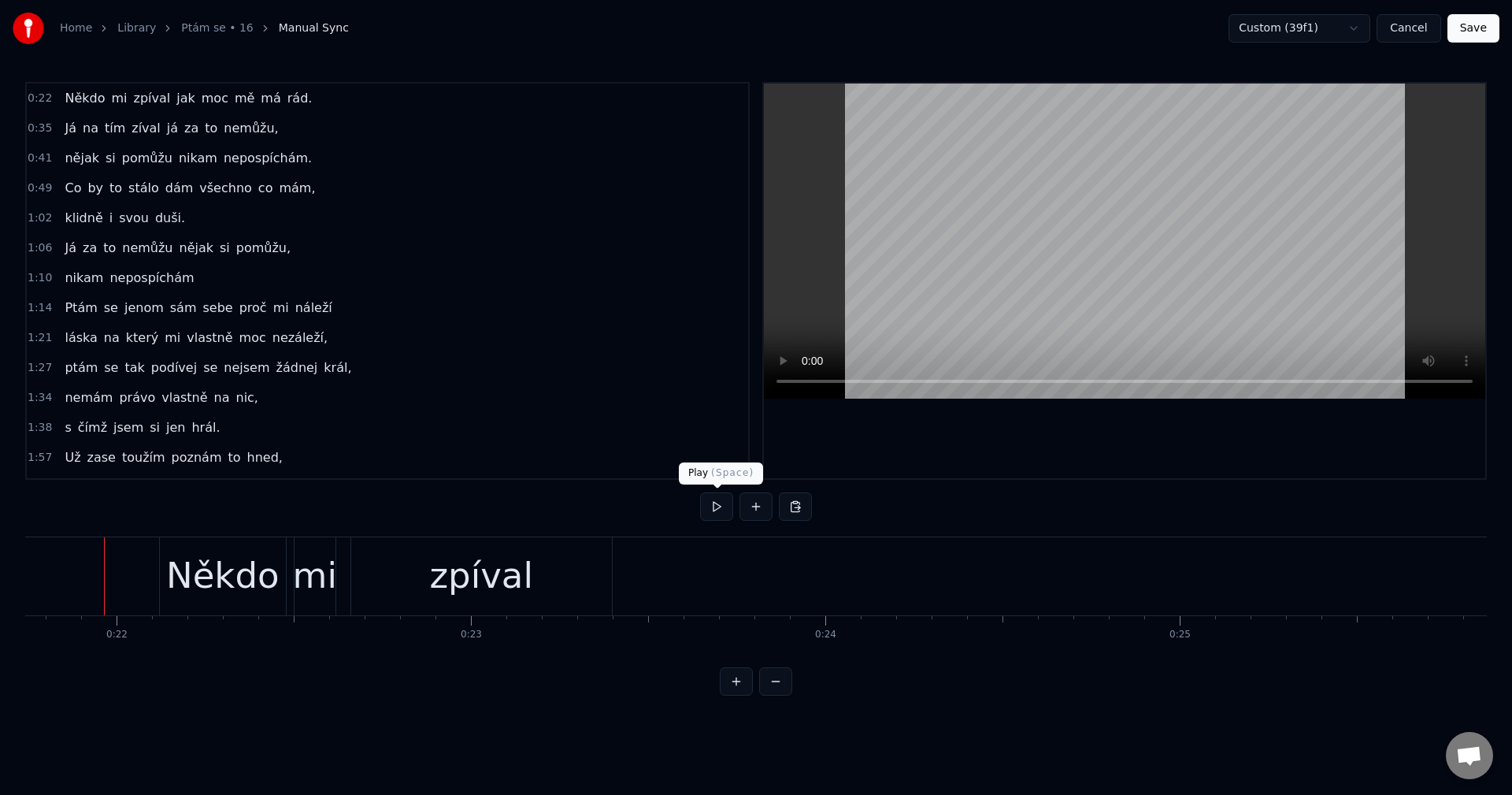
click at [716, 497] on button at bounding box center [716, 507] width 33 height 29
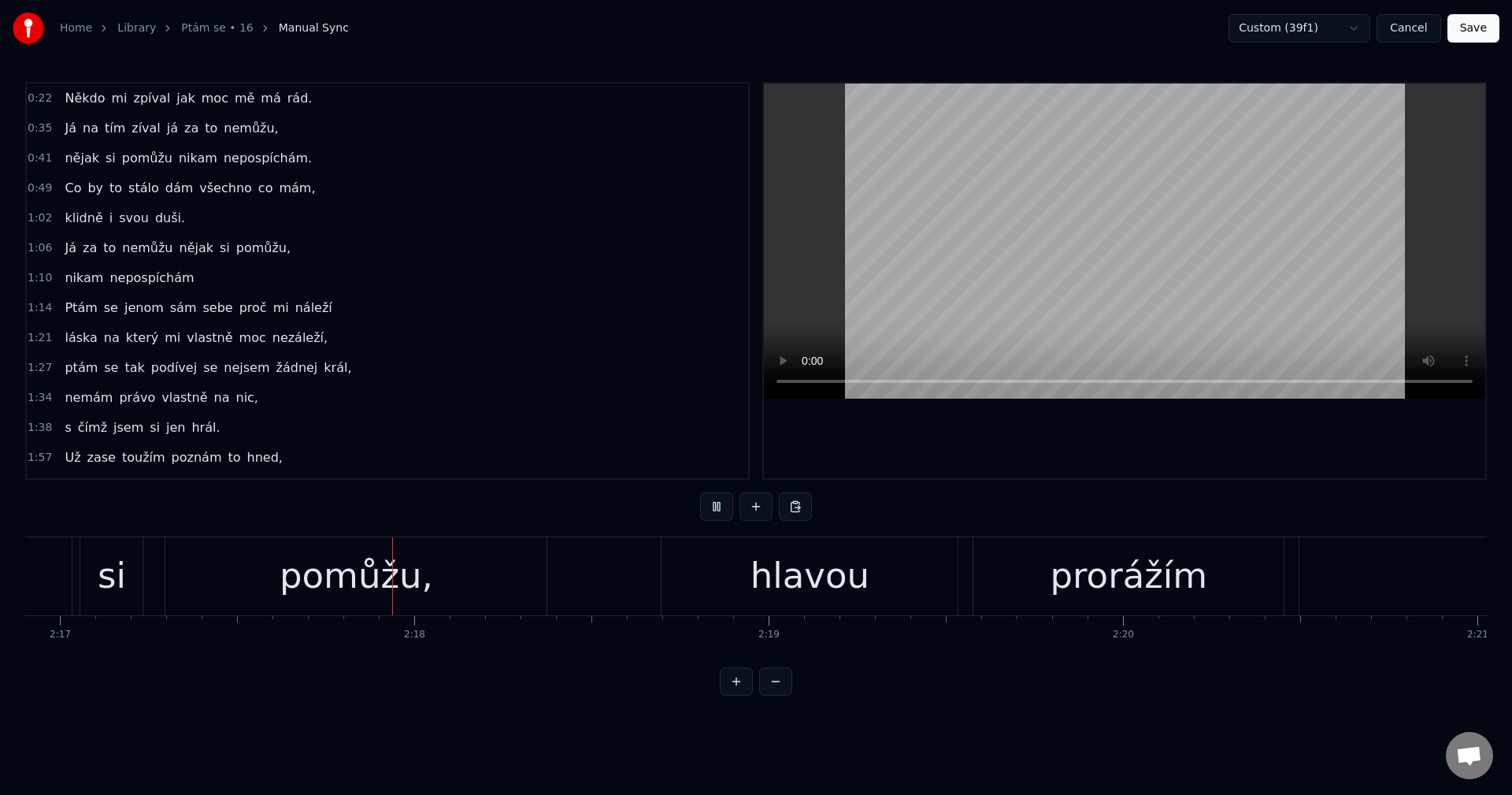
scroll to position [0, 48621]
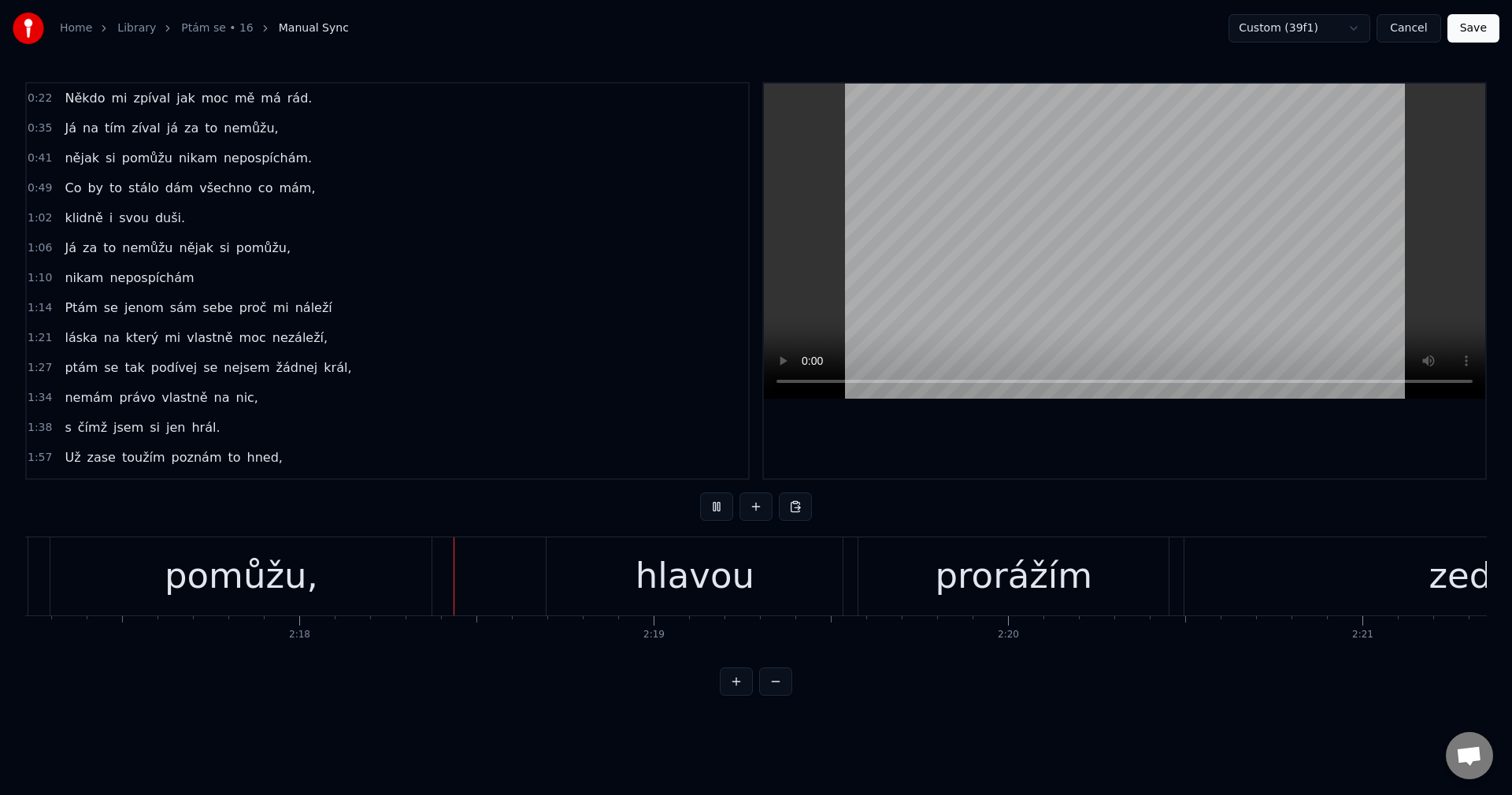
click at [716, 504] on button at bounding box center [716, 507] width 33 height 29
drag, startPoint x: 761, startPoint y: 667, endPoint x: 739, endPoint y: 663, distance: 22.4
click at [739, 655] on div "Někdo mi zpíval jak moc mě má rád. Já na tím zíval já za to nemůžu, nějak si po…" at bounding box center [756, 595] width 1461 height 118
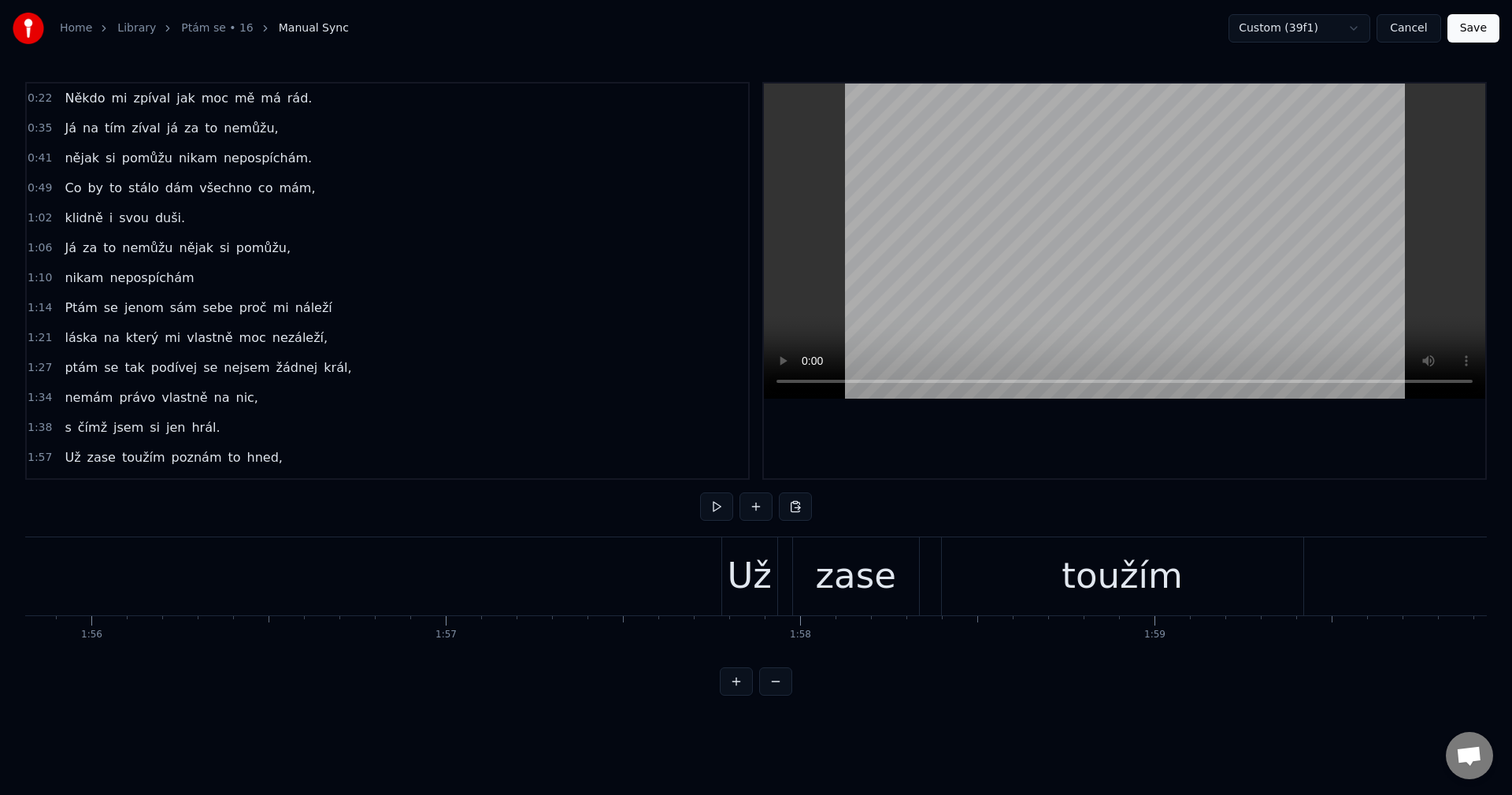
scroll to position [0, 40873]
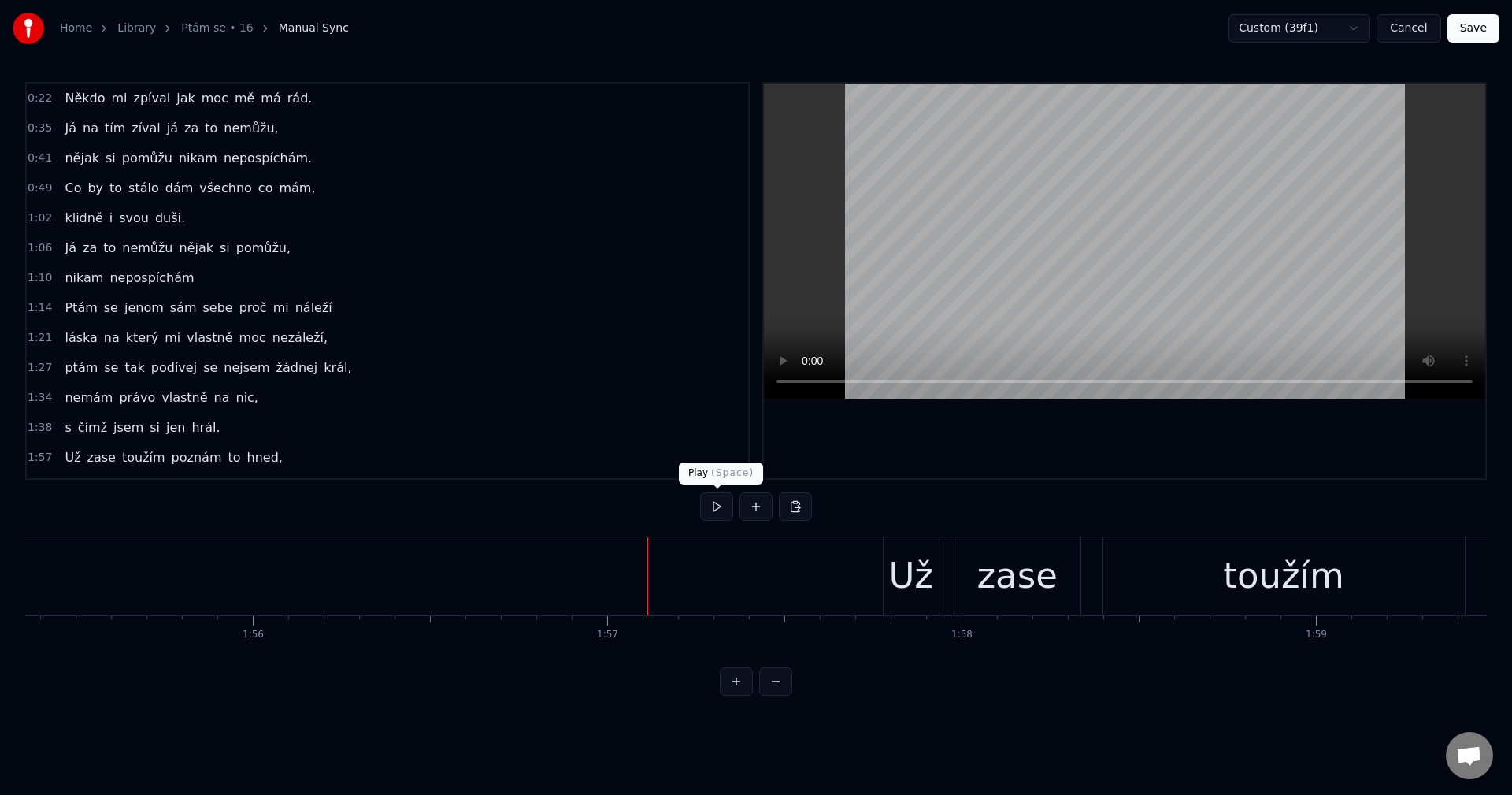
click at [722, 504] on button at bounding box center [716, 507] width 33 height 29
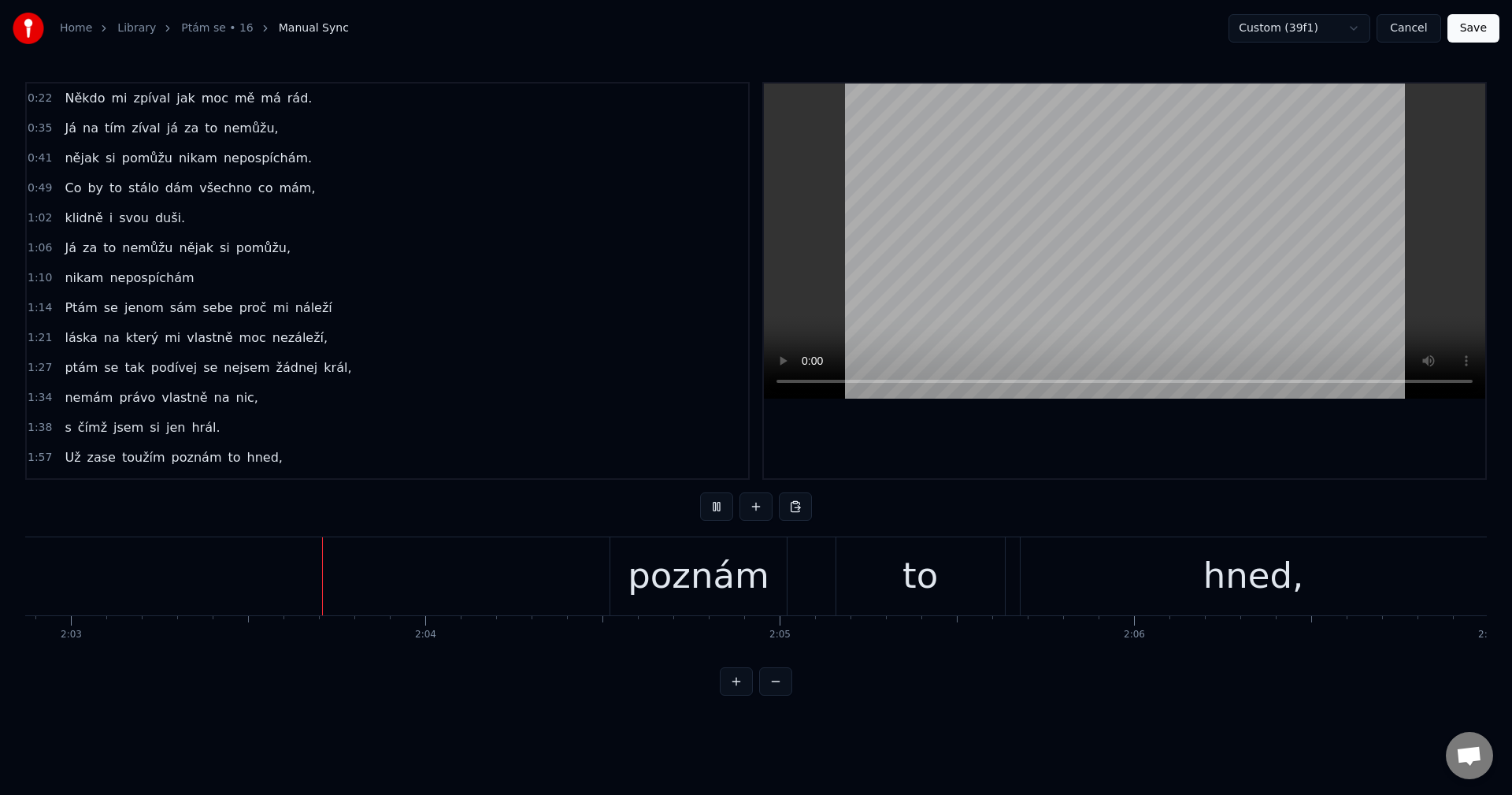
scroll to position [0, 43557]
click at [747, 486] on div "0:22 Někdo mi zpíval jak moc mě má rád. 0:35 Já na tím zíval já za to nemůžu, 0…" at bounding box center [756, 388] width 1461 height 614
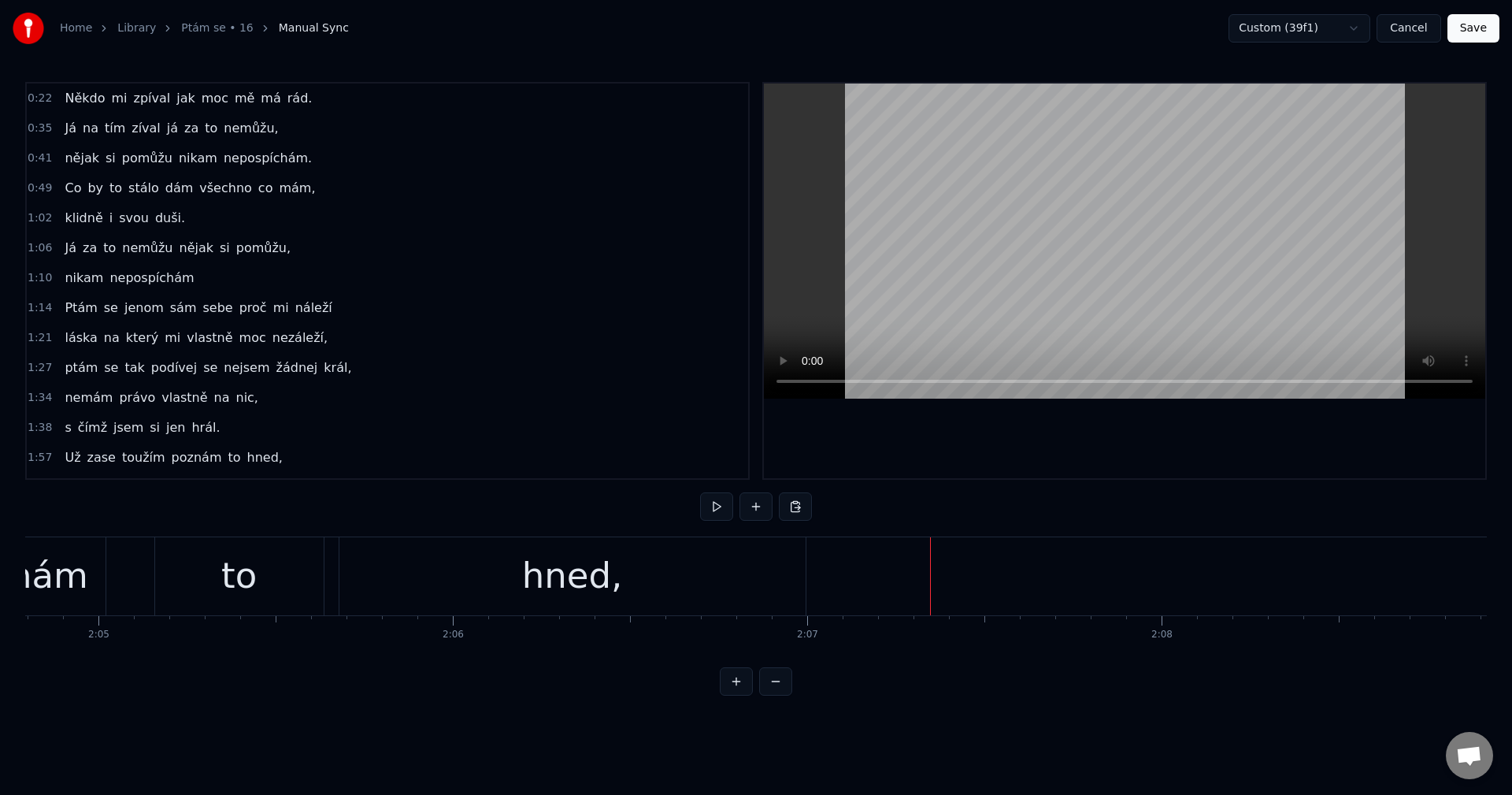
scroll to position [0, 44161]
click at [664, 575] on div "hned," at bounding box center [626, 576] width 101 height 54
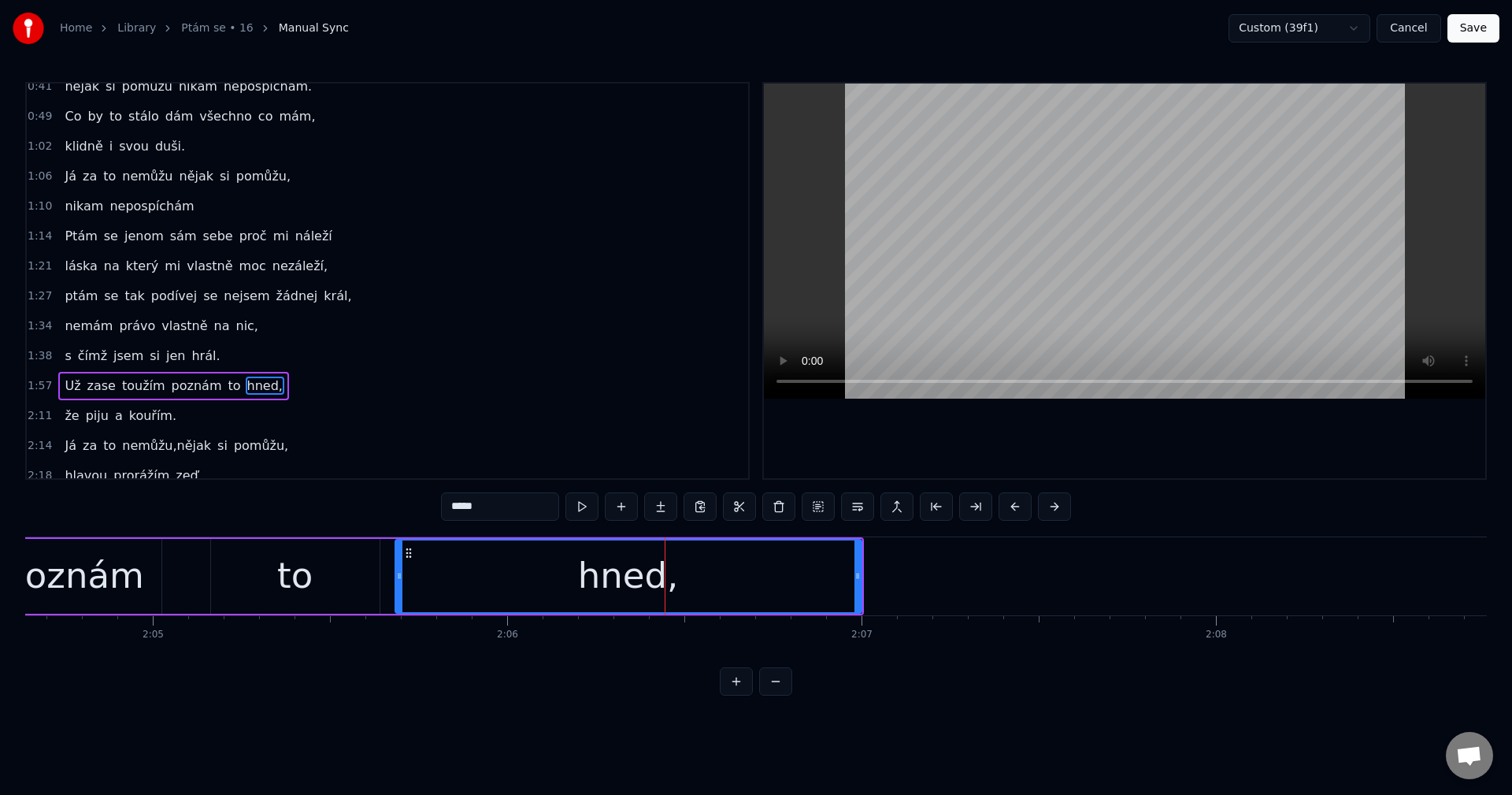
scroll to position [177, 0]
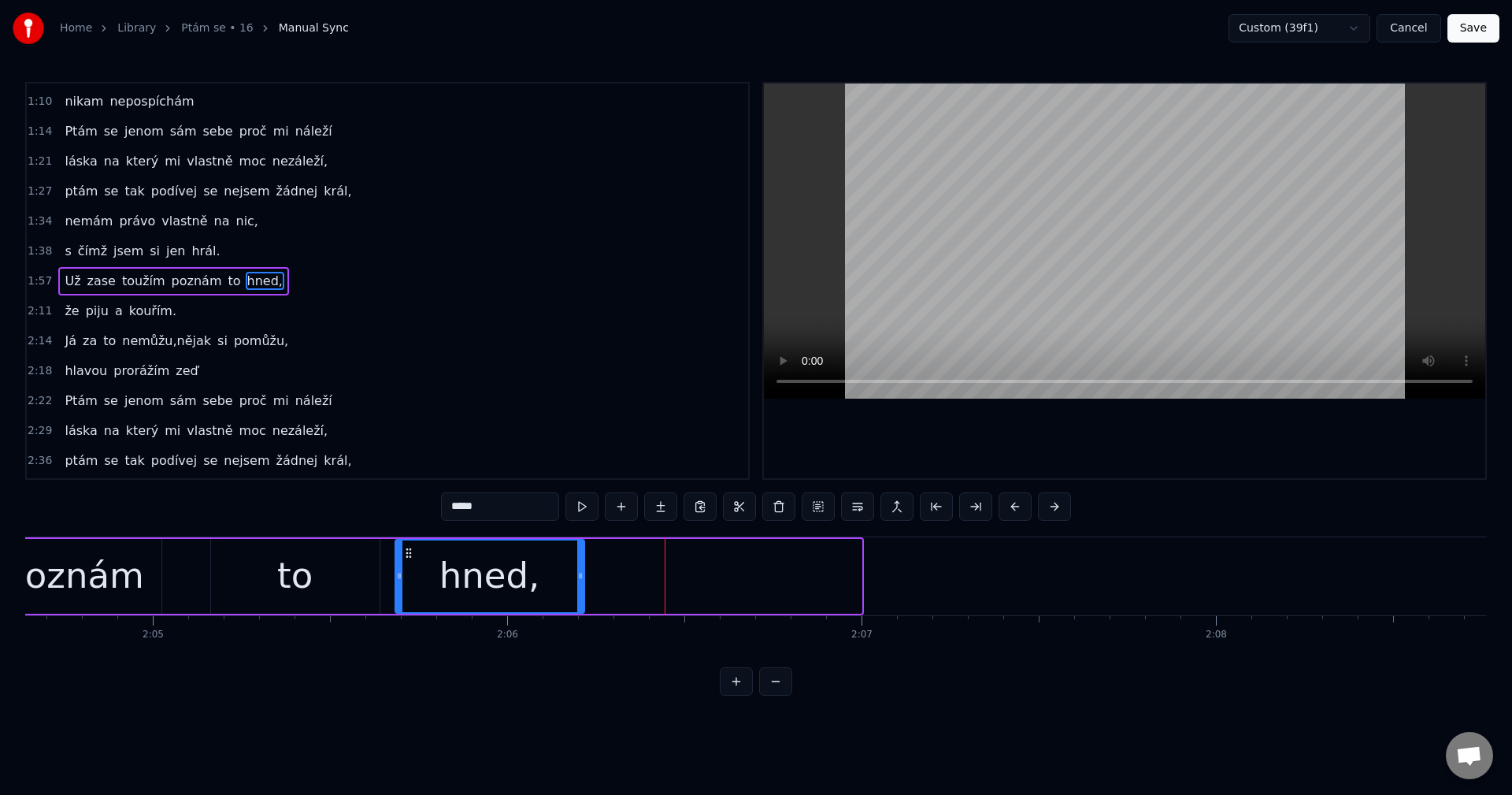
drag, startPoint x: 856, startPoint y: 570, endPoint x: 579, endPoint y: 595, distance: 278.1
click at [579, 595] on div at bounding box center [580, 576] width 6 height 72
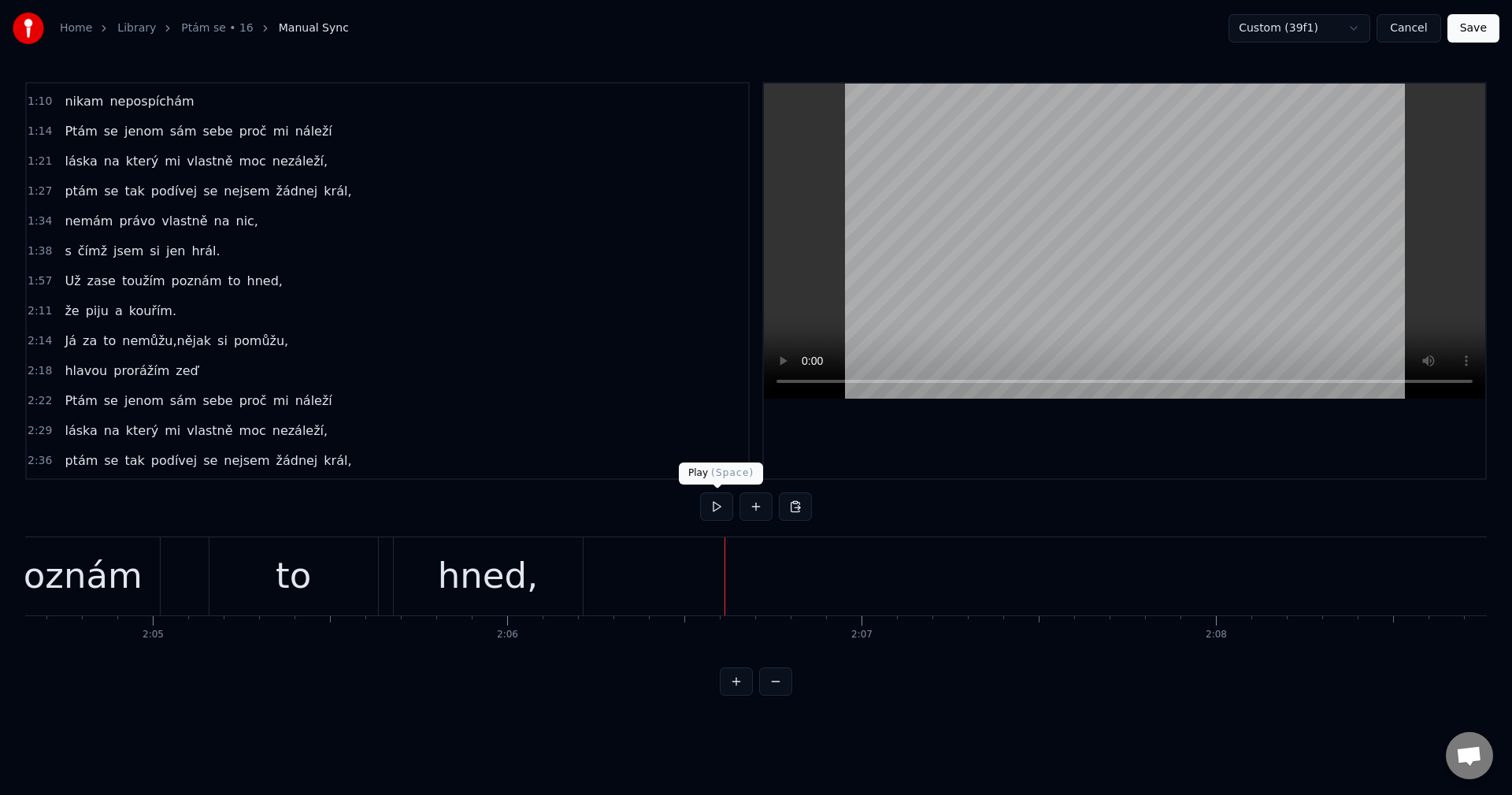
click at [720, 508] on button at bounding box center [716, 507] width 33 height 29
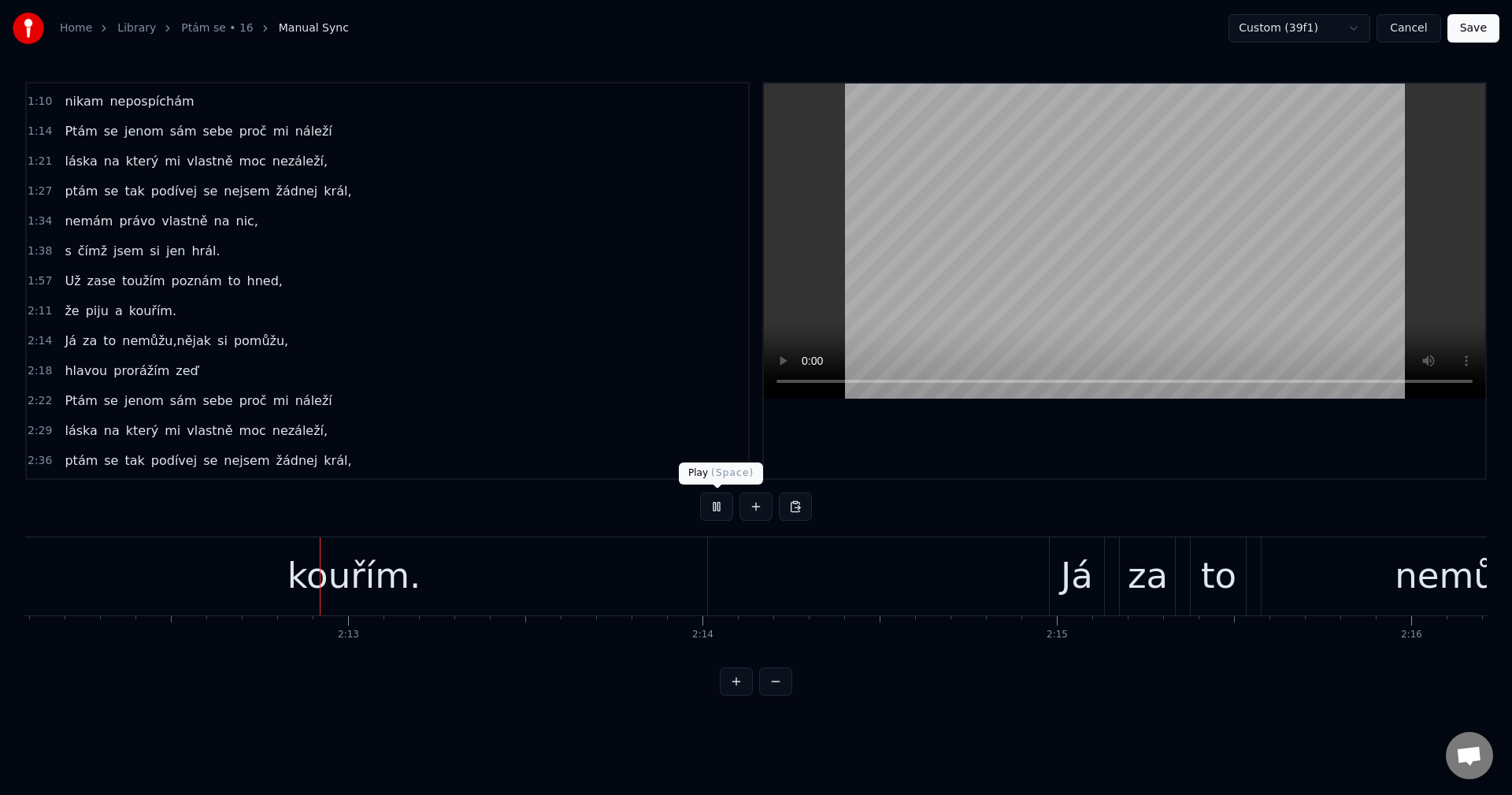
scroll to position [0, 46830]
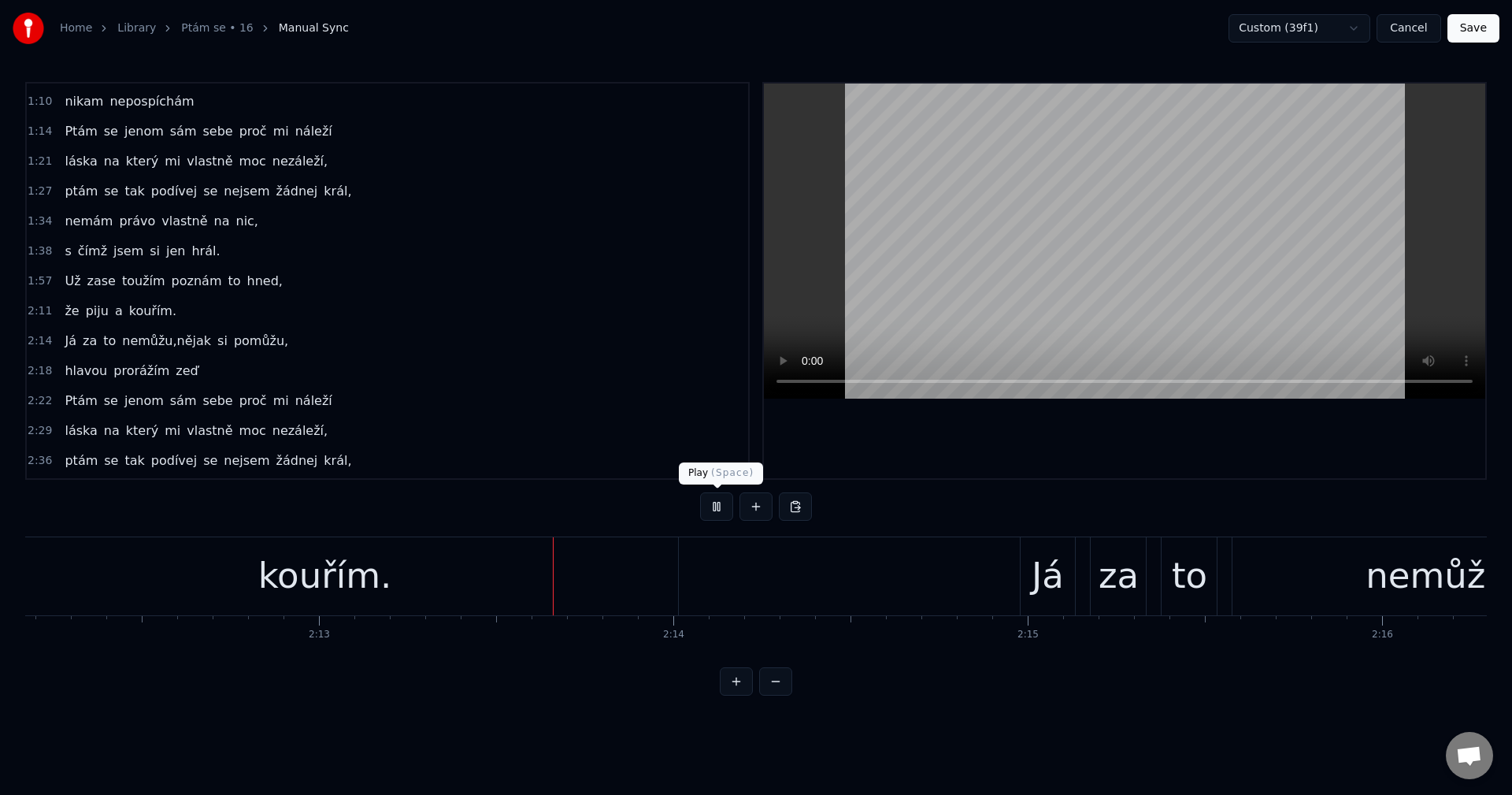
click at [708, 508] on button at bounding box center [716, 507] width 33 height 29
click at [583, 582] on div "kouřím." at bounding box center [324, 576] width 707 height 78
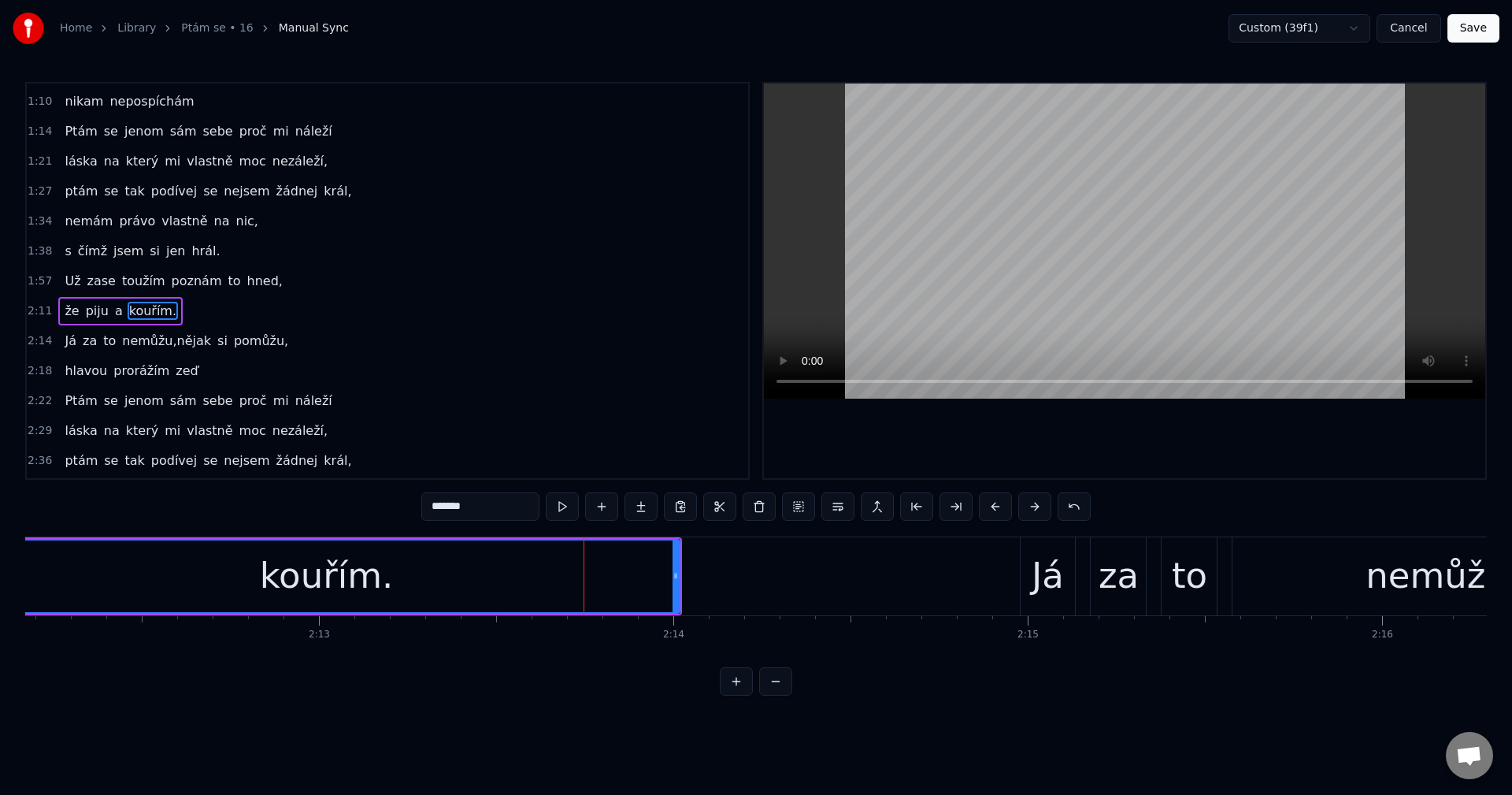
scroll to position [207, 0]
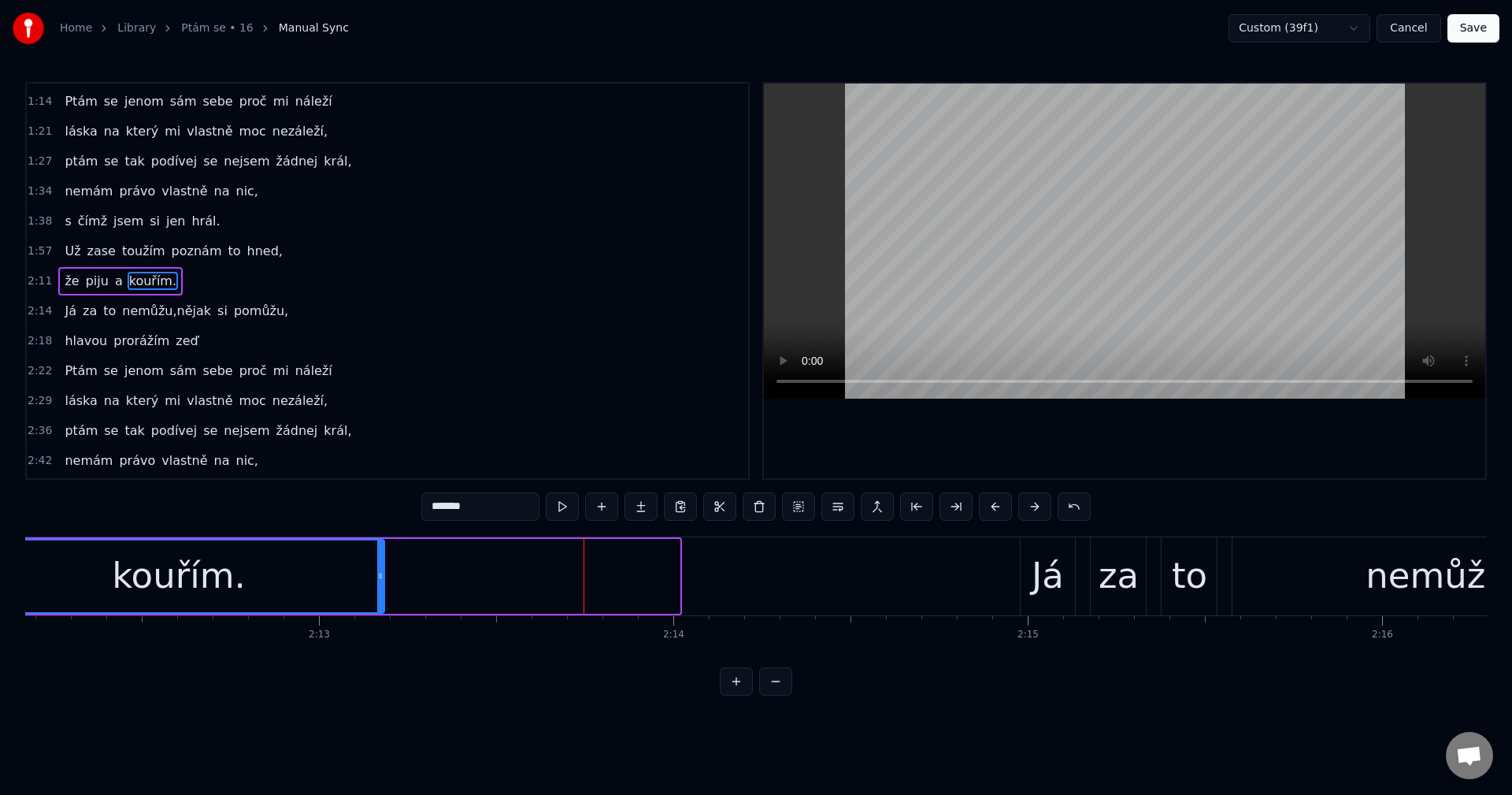
drag, startPoint x: 674, startPoint y: 574, endPoint x: 378, endPoint y: 584, distance: 296.2
click at [378, 584] on div at bounding box center [380, 576] width 6 height 72
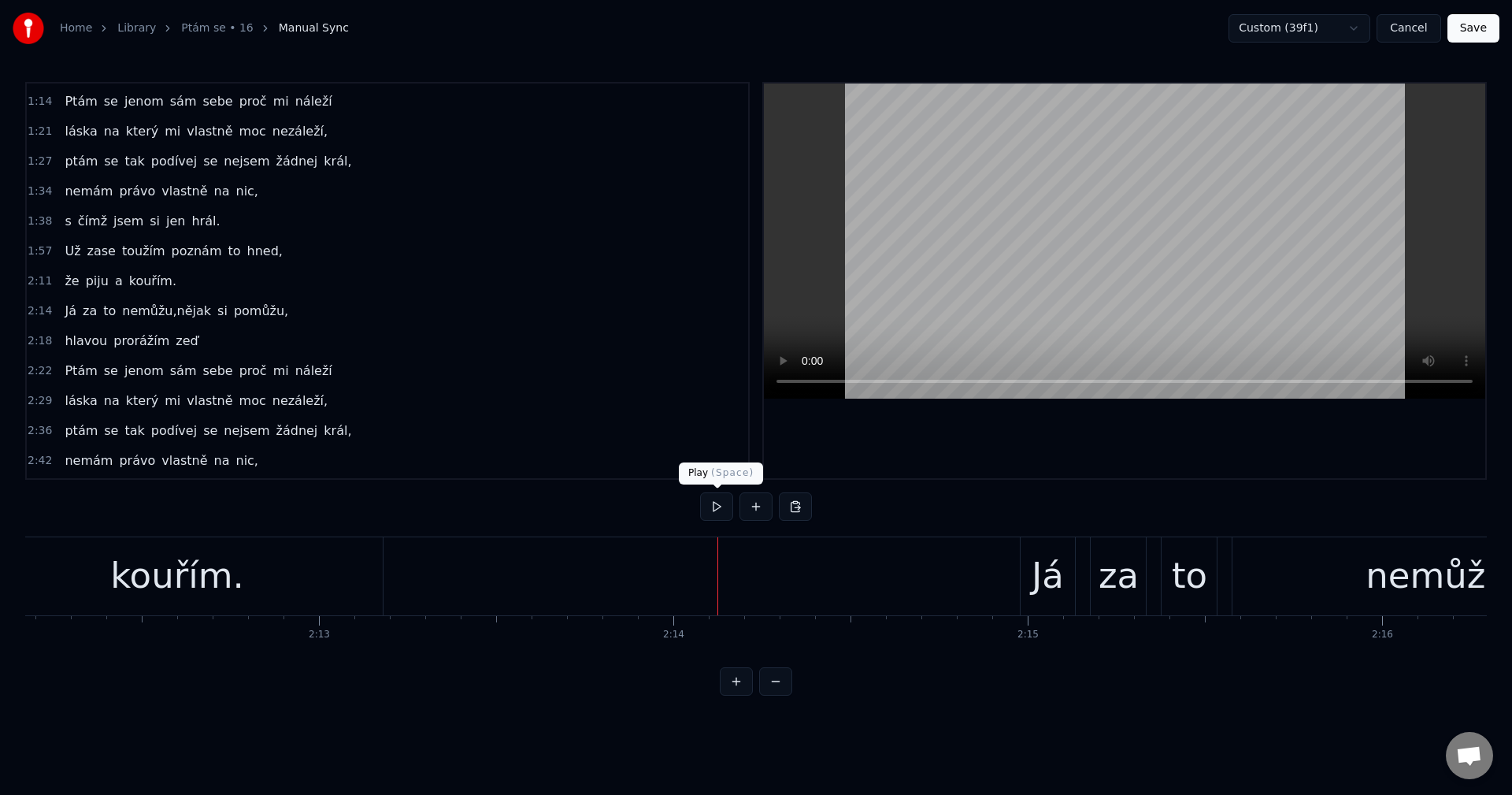
click at [724, 517] on button at bounding box center [716, 507] width 33 height 29
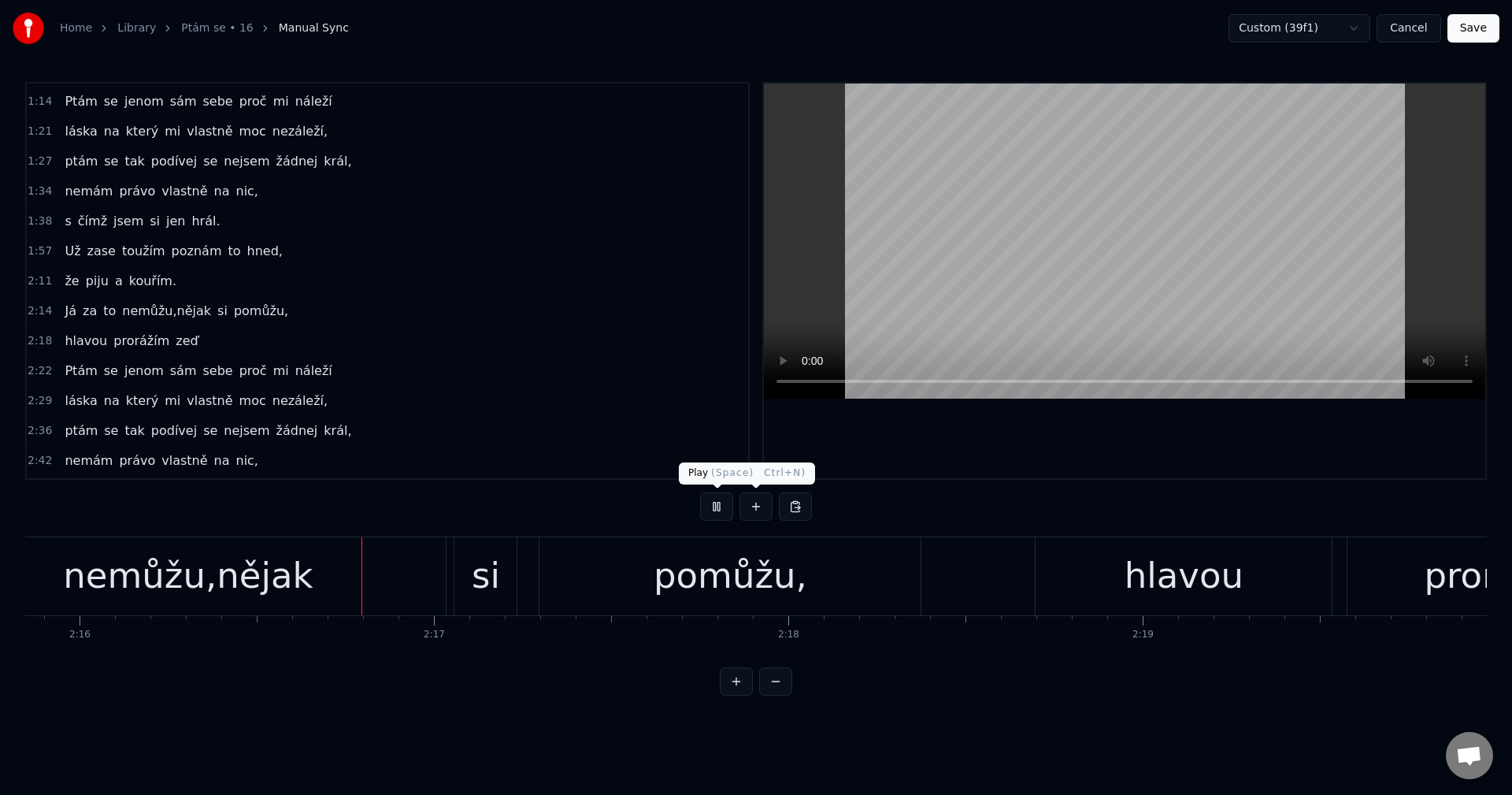
scroll to position [0, 48172]
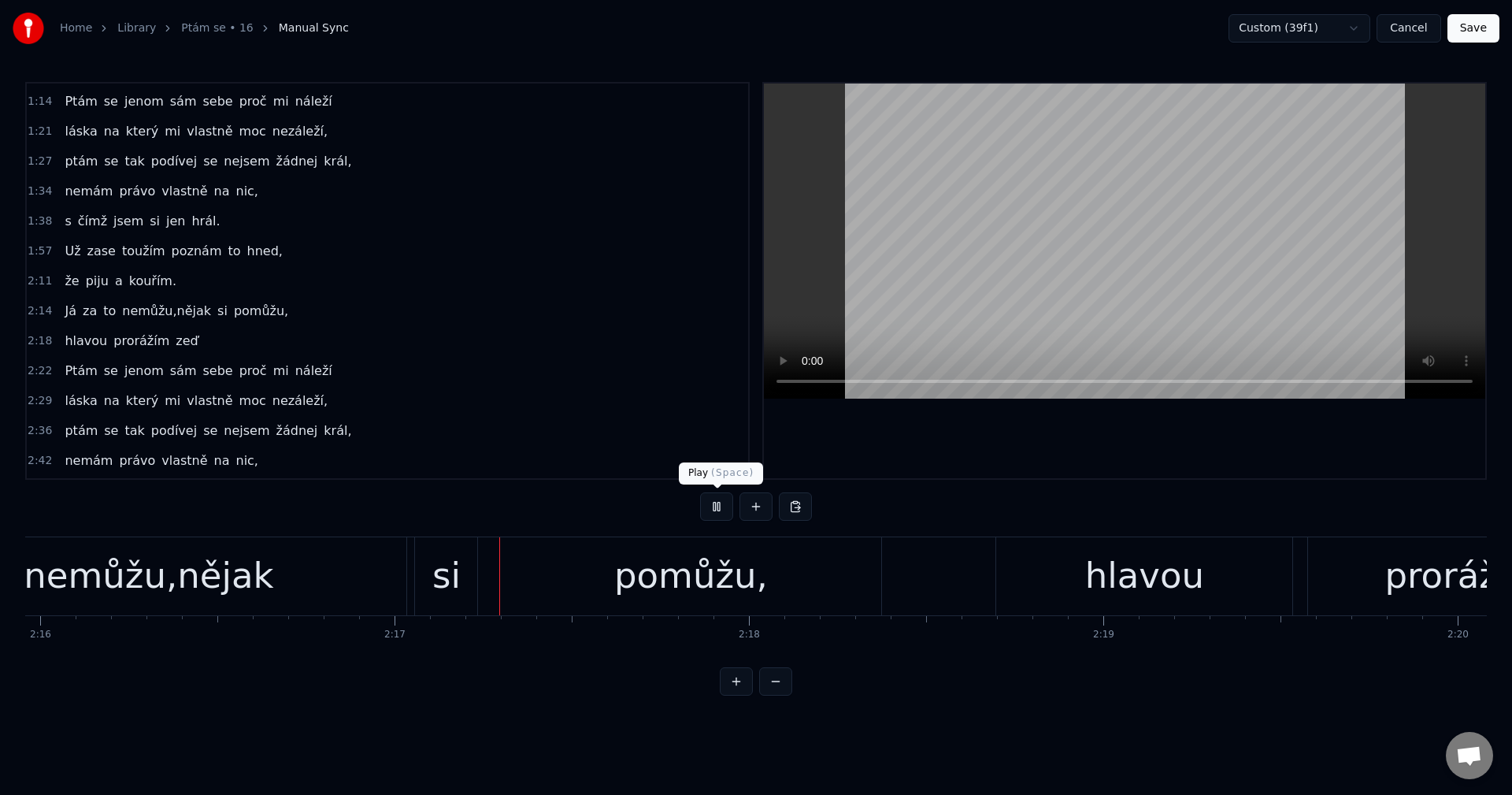
click at [709, 502] on button at bounding box center [716, 507] width 33 height 29
click at [304, 583] on div "nemůžu,nějak" at bounding box center [148, 576] width 515 height 78
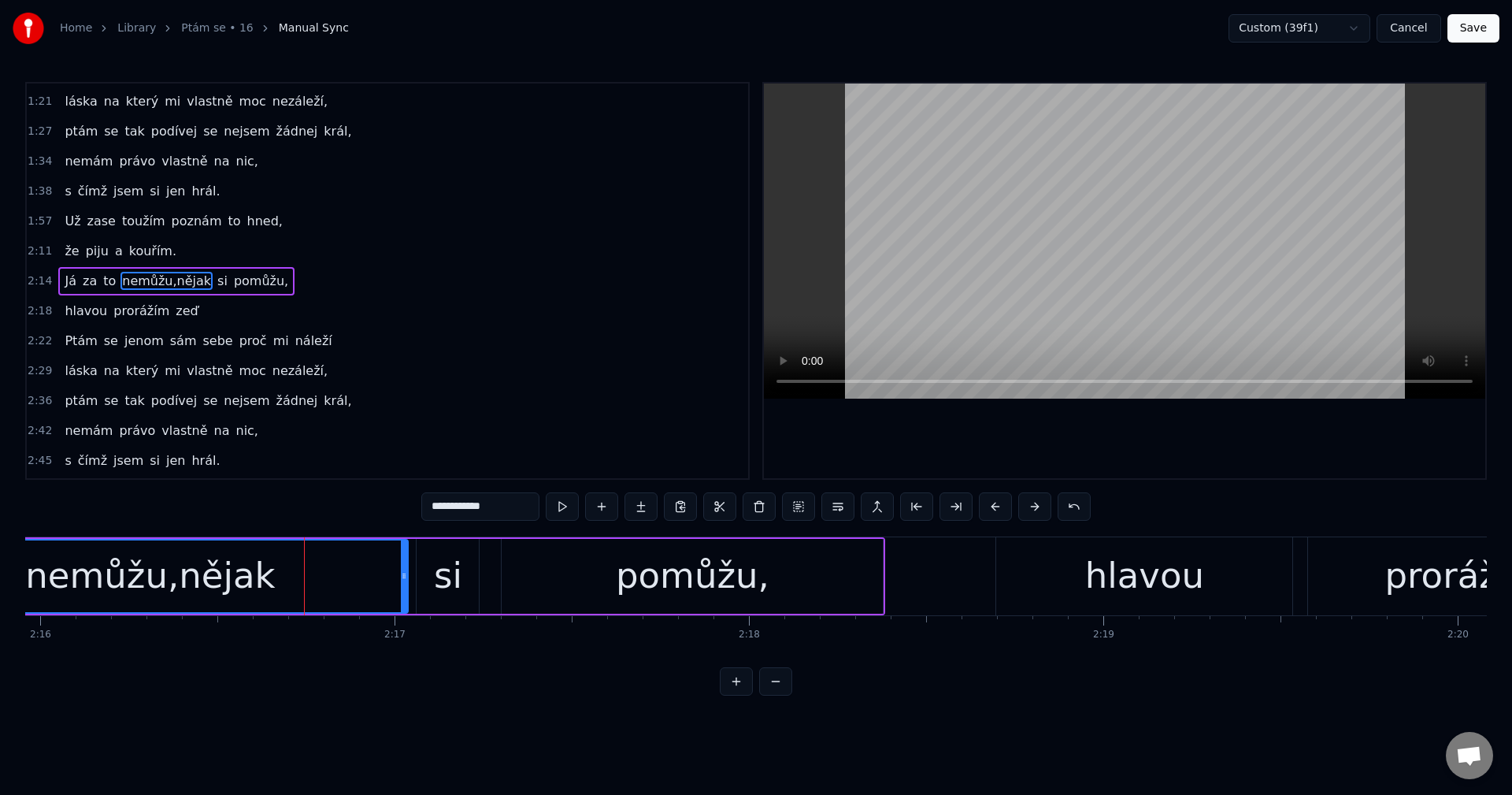
drag, startPoint x: 475, startPoint y: 510, endPoint x: 549, endPoint y: 501, distance: 74.5
click at [549, 501] on div "**********" at bounding box center [755, 507] width 669 height 29
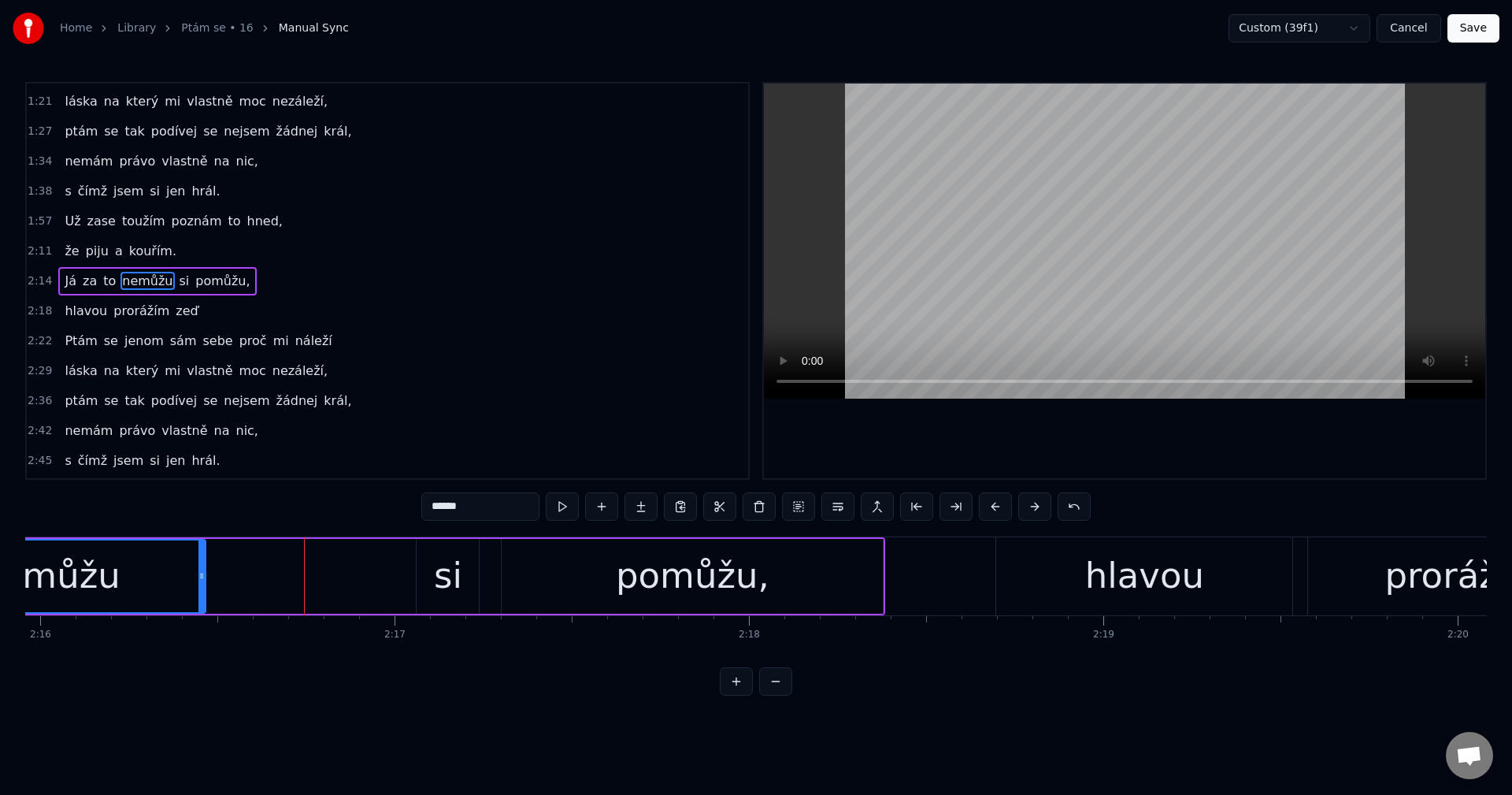
drag, startPoint x: 401, startPoint y: 575, endPoint x: 199, endPoint y: 584, distance: 202.2
click at [199, 584] on div at bounding box center [202, 576] width 6 height 72
type input "******"
click at [264, 569] on div "Já za to nemůžu si pomůžu," at bounding box center [282, 576] width 1208 height 78
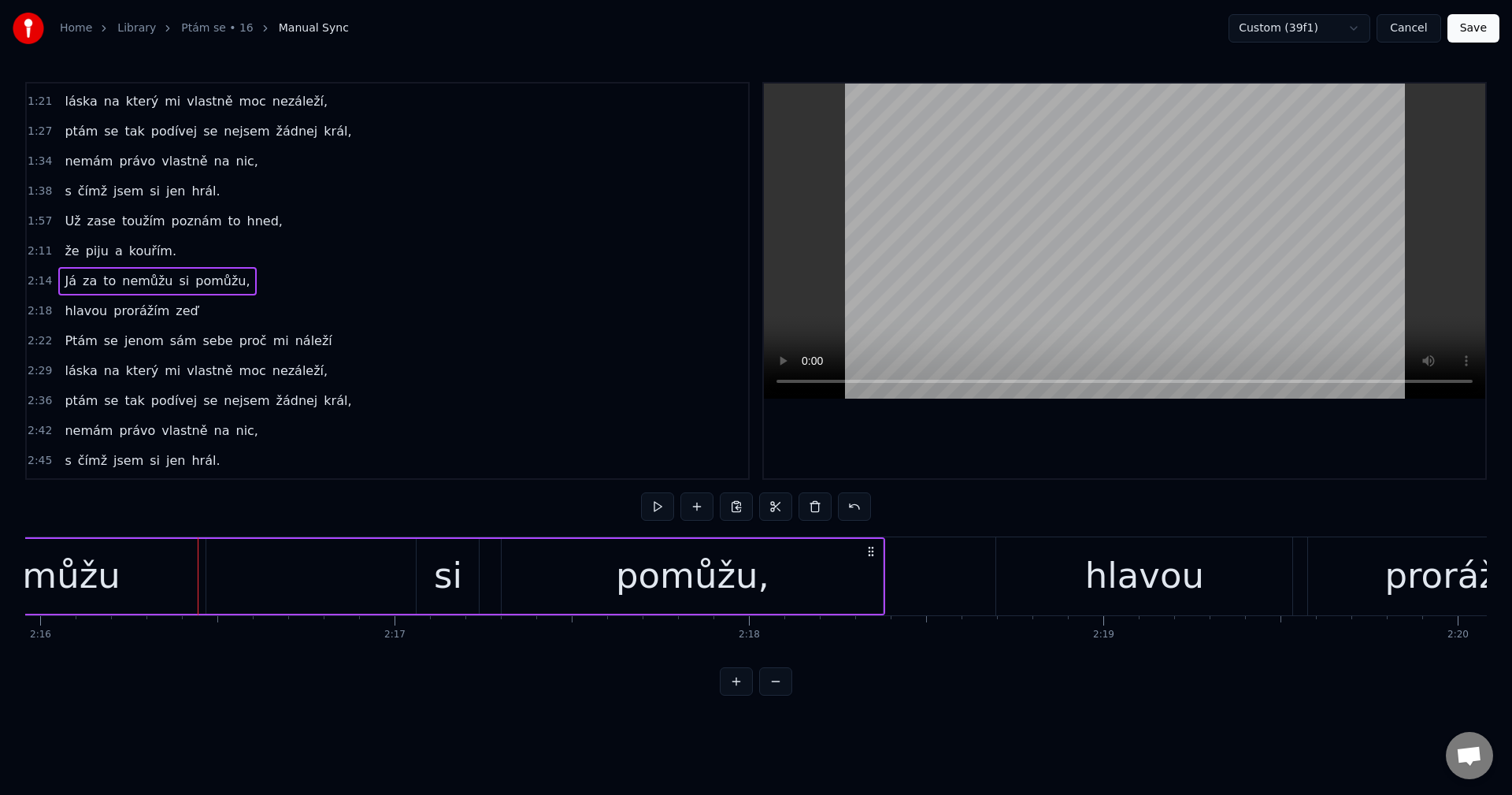
click at [262, 567] on div "Já za to nemůžu si pomůžu," at bounding box center [282, 576] width 1208 height 78
click at [702, 509] on button at bounding box center [697, 507] width 33 height 29
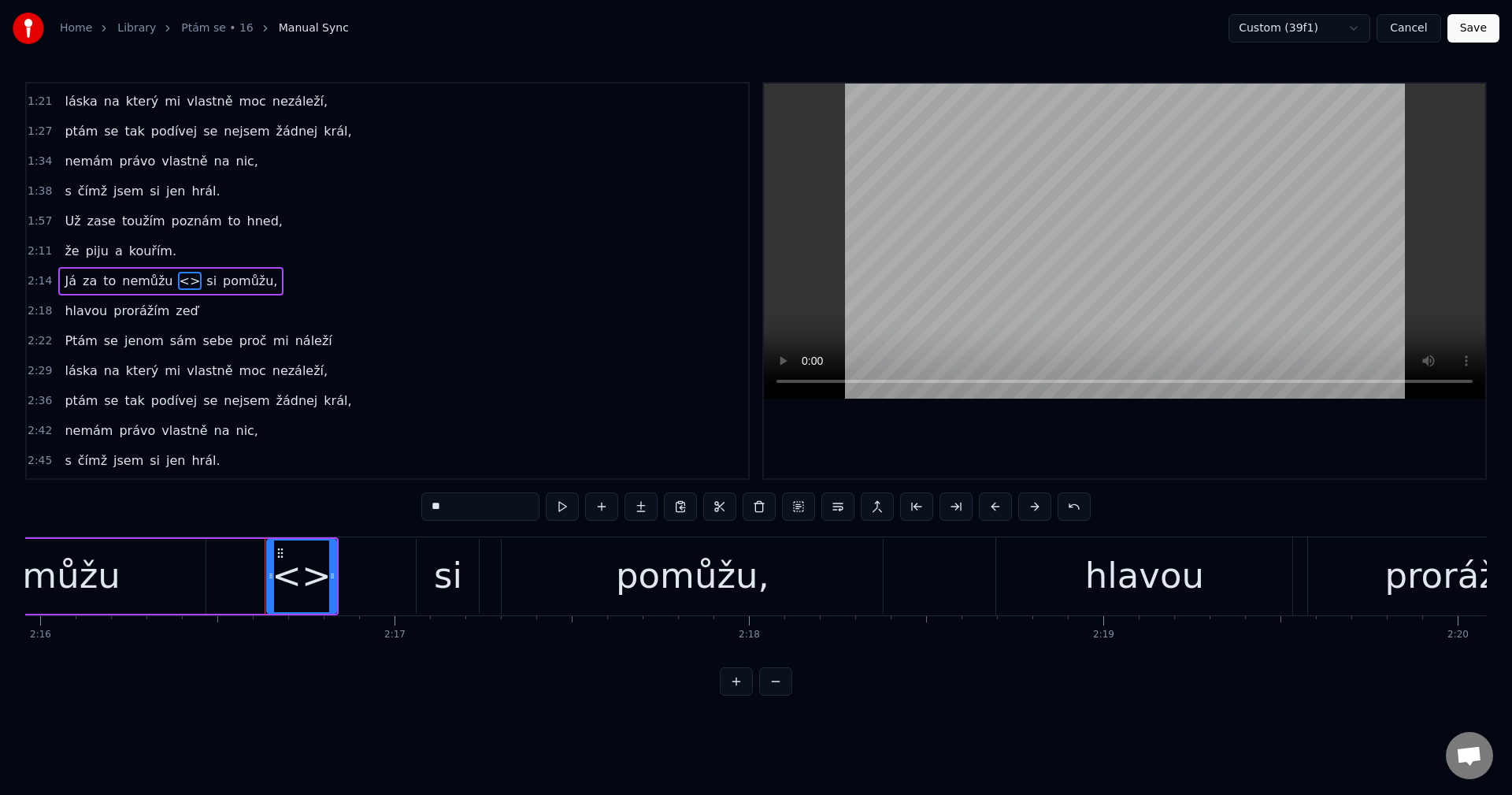
drag, startPoint x: 416, startPoint y: 512, endPoint x: 367, endPoint y: 518, distance: 49.4
click at [367, 518] on div "0:22 Někdo mi zpíval jak moc mě má rád. 0:35 Já na tím zíval já za to nemůžu, 0…" at bounding box center [756, 388] width 1461 height 614
paste input "***"
drag, startPoint x: 333, startPoint y: 580, endPoint x: 392, endPoint y: 572, distance: 59.5
click at [392, 572] on icon at bounding box center [391, 576] width 6 height 13
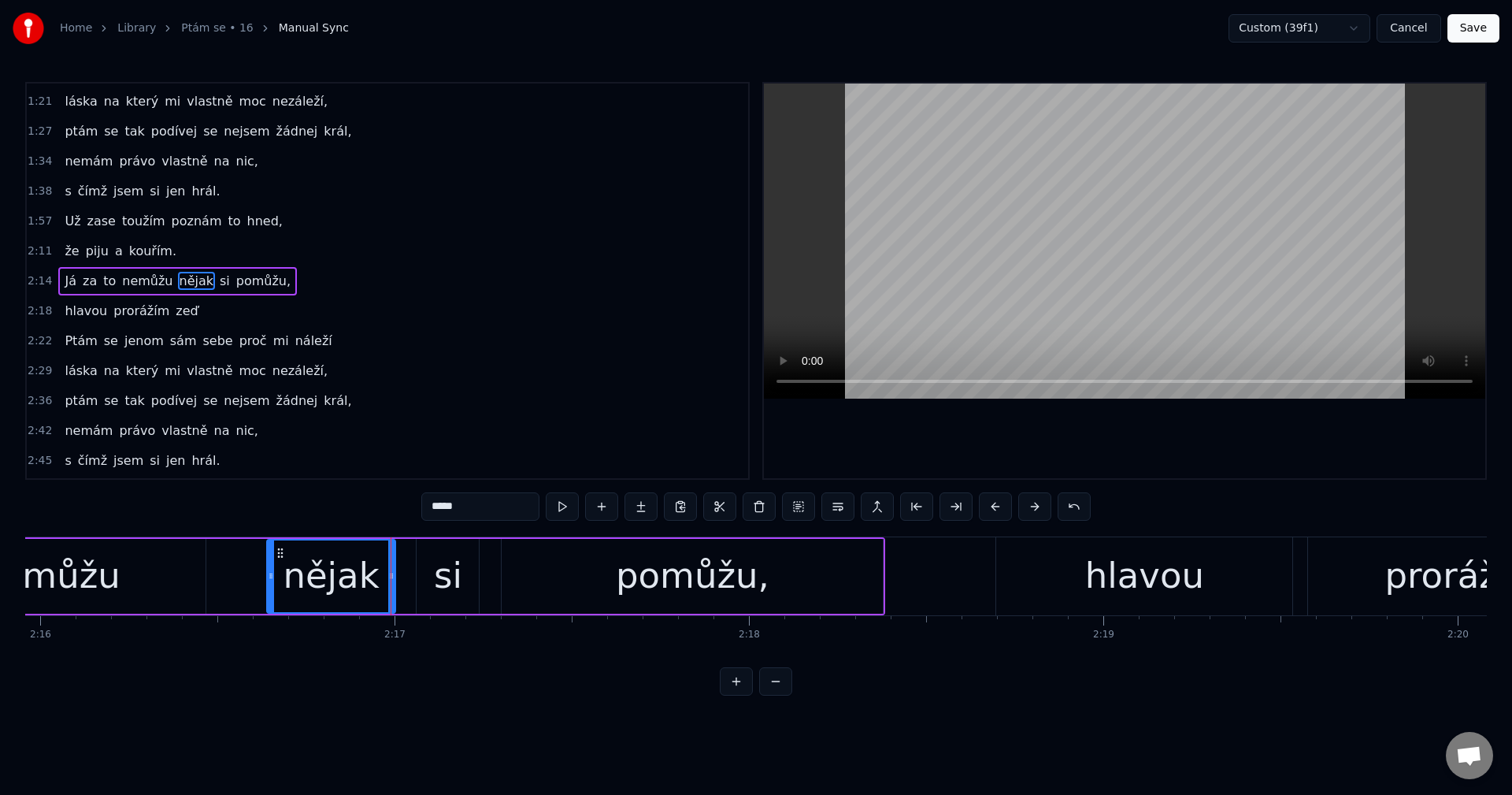
type input "*****"
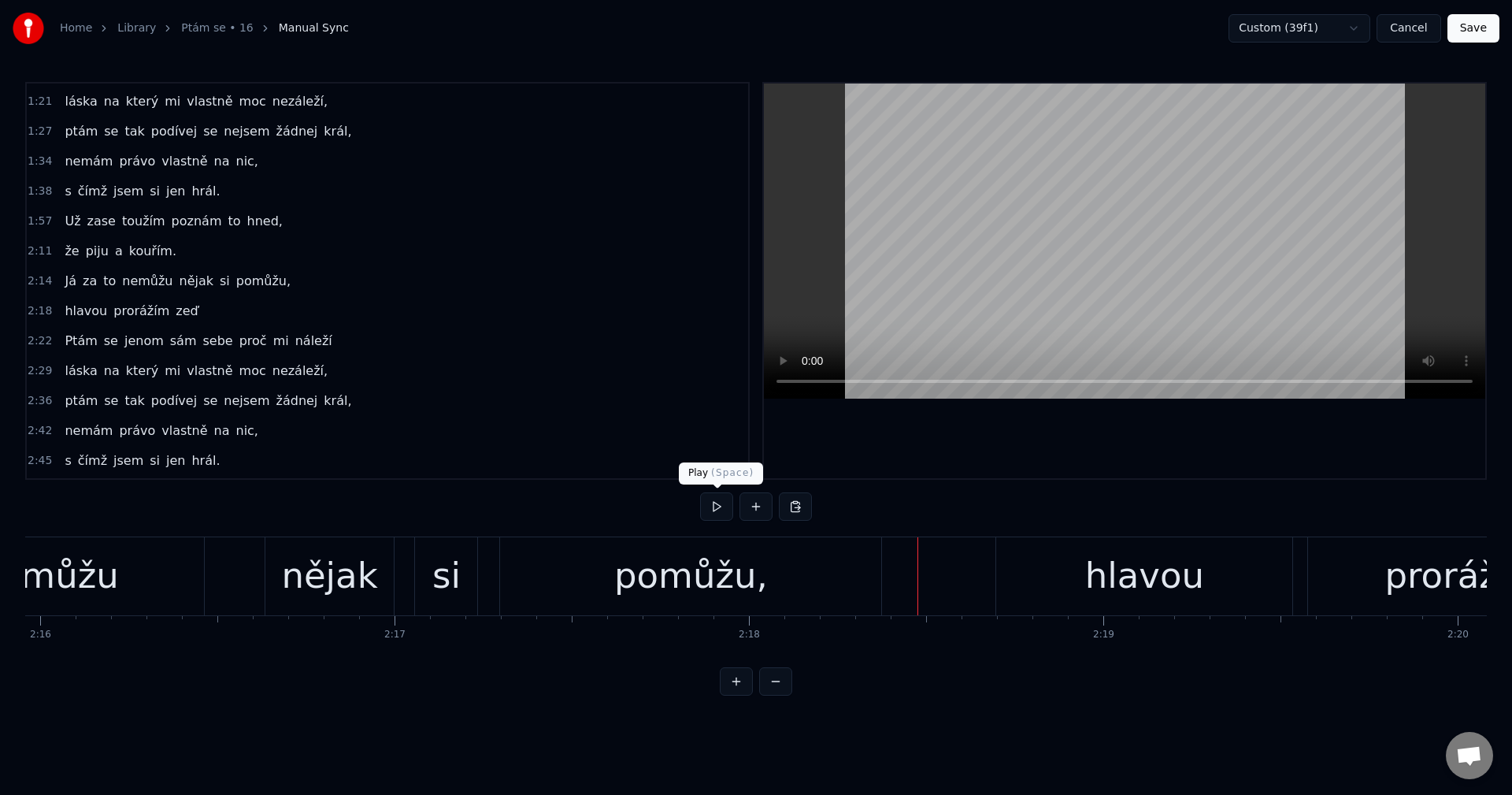
click at [712, 512] on button at bounding box center [716, 507] width 33 height 29
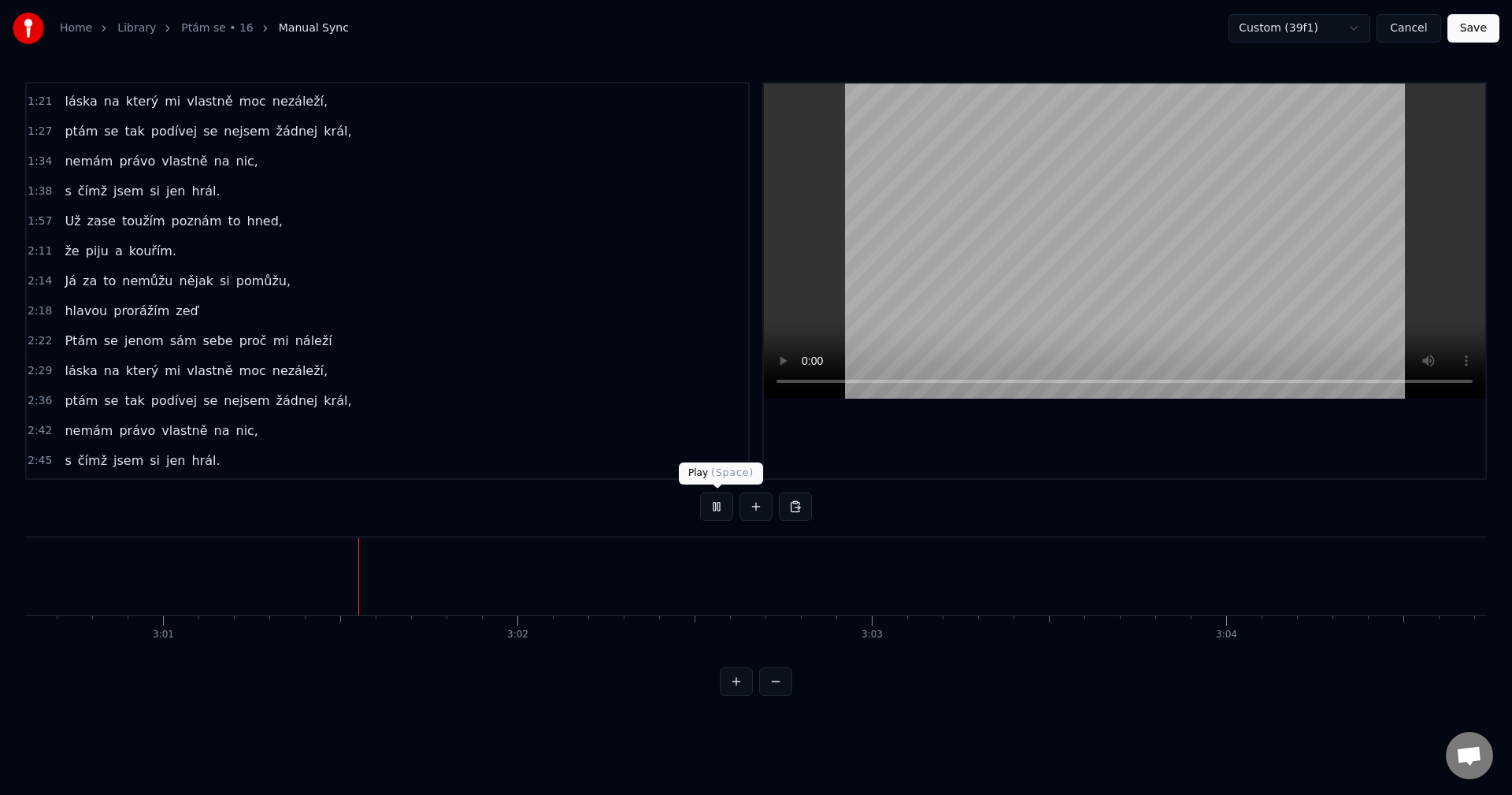
scroll to position [0, 64027]
click at [721, 500] on button at bounding box center [716, 507] width 33 height 29
click at [717, 512] on button at bounding box center [716, 507] width 33 height 29
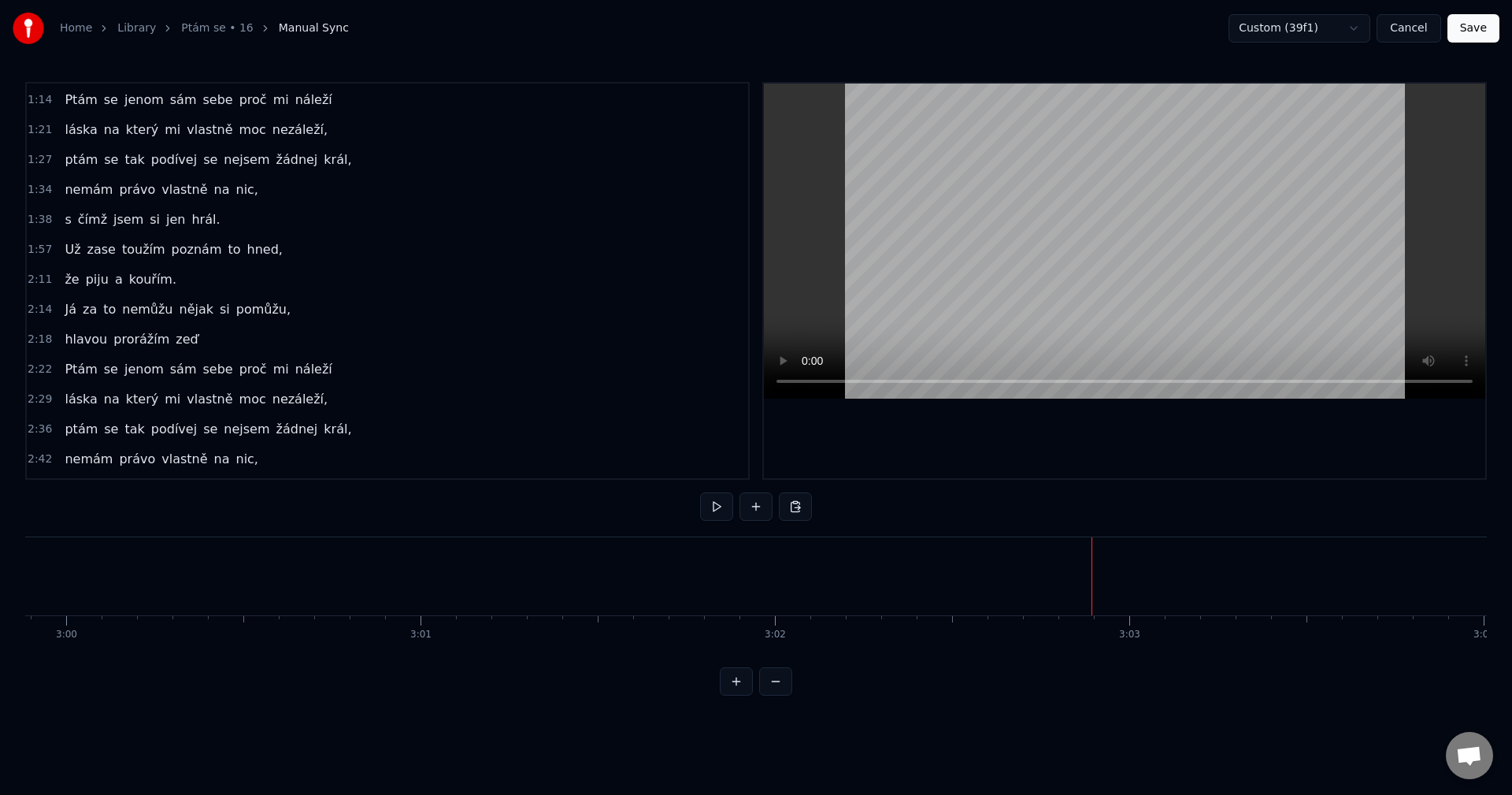
scroll to position [158, 0]
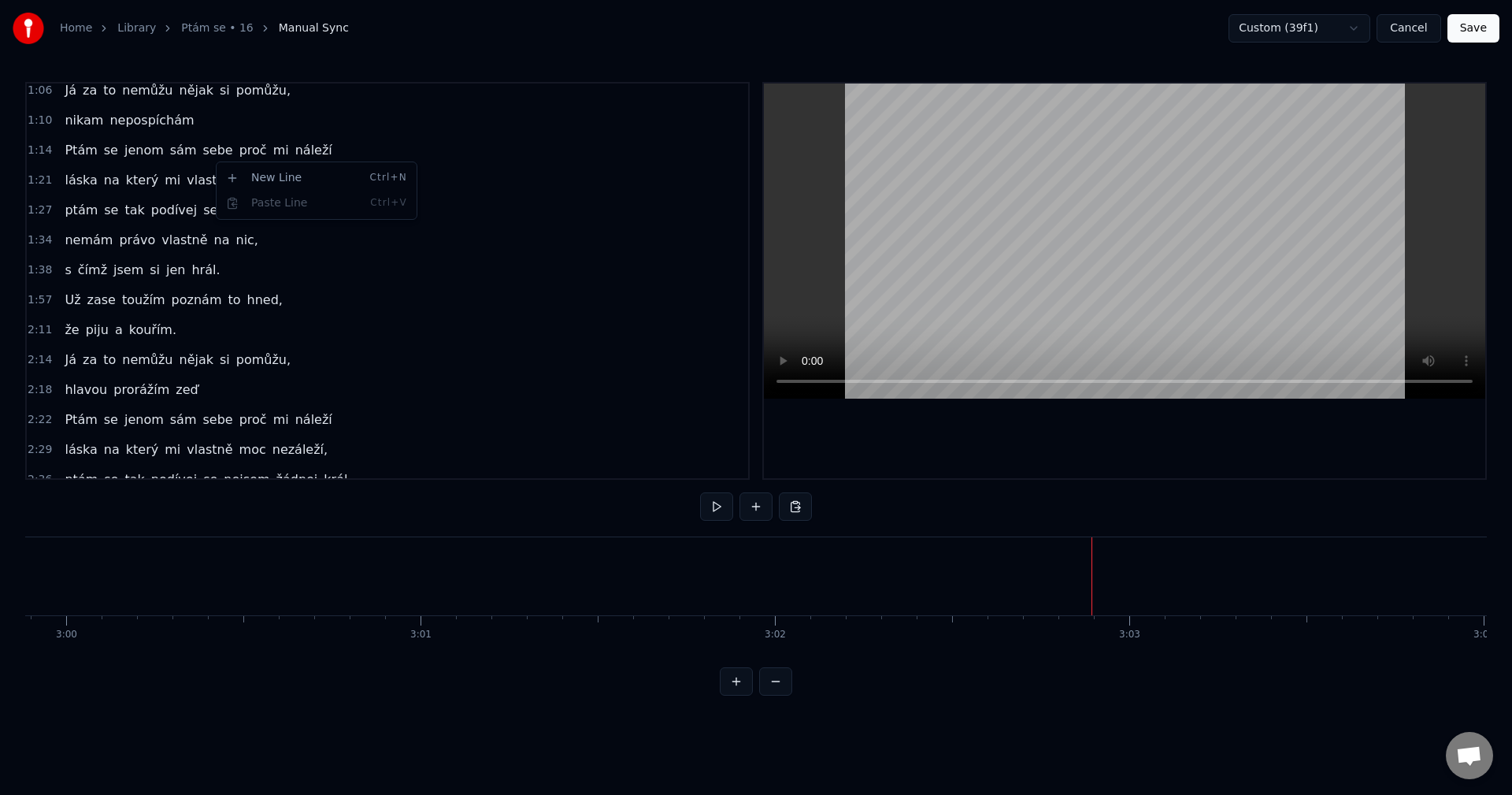
click at [195, 161] on html "Home Library Ptám se • 16 Manual Sync Custom (39f1) Cancel Save 0:22 Někdo mi z…" at bounding box center [756, 360] width 1512 height 721
click at [188, 162] on html "Home Library Ptám se • 16 Manual Sync Custom (39f1) Cancel Save 0:22 Někdo mi z…" at bounding box center [756, 360] width 1512 height 721
click at [161, 165] on html "Home Library Ptám se • 16 Manual Sync Custom (39f1) Cancel Save 0:22 Někdo mi z…" at bounding box center [756, 360] width 1512 height 721
click at [161, 162] on div "Ptám se jenom sám sebe proč mi náleží" at bounding box center [198, 150] width 279 height 29
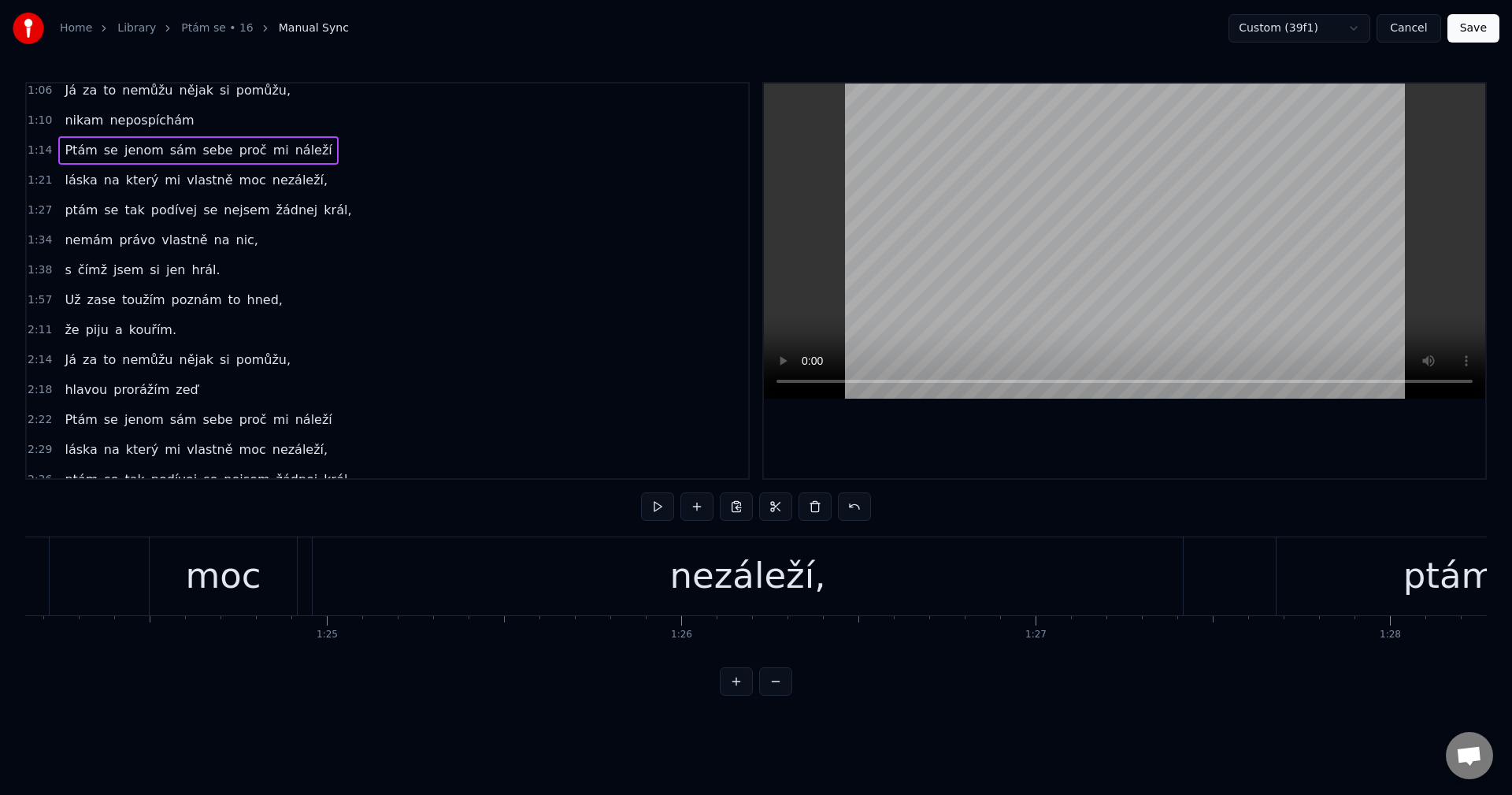
scroll to position [0, 26218]
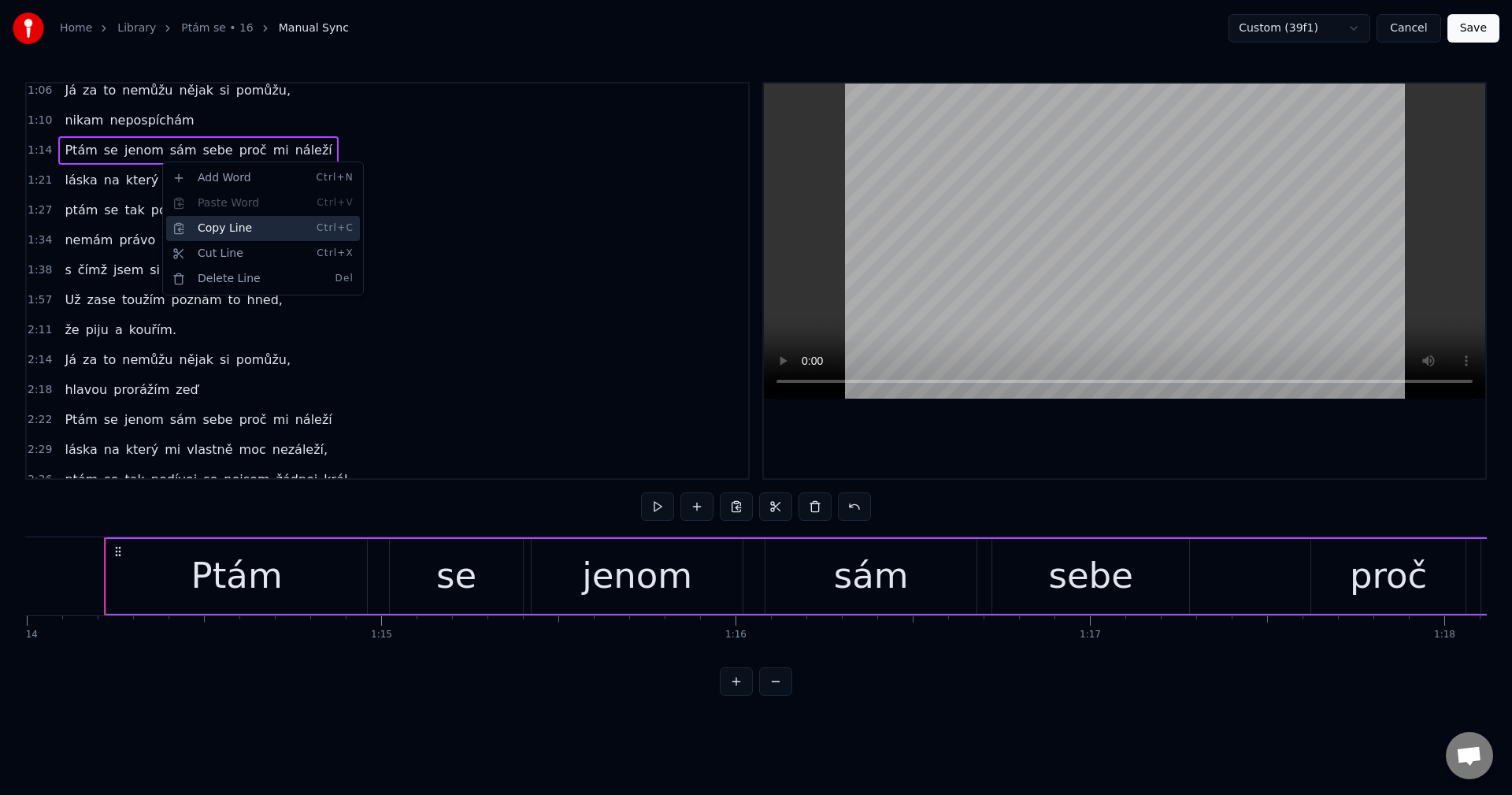
click at [251, 223] on div "Copy Line Ctrl+C" at bounding box center [263, 229] width 194 height 25
click at [153, 400] on div "hlavou prorážím zeď" at bounding box center [131, 390] width 146 height 29
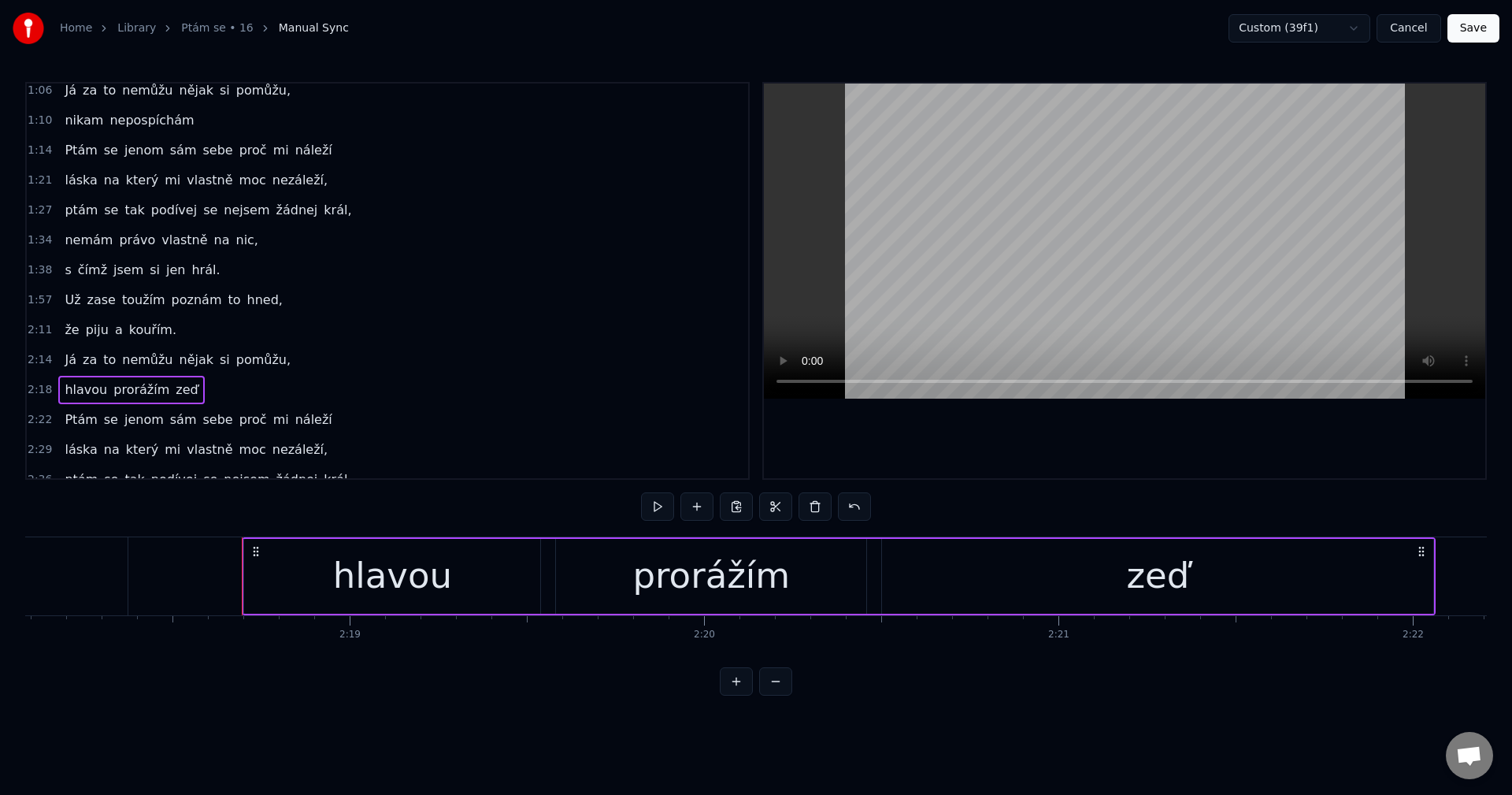
scroll to position [0, 49063]
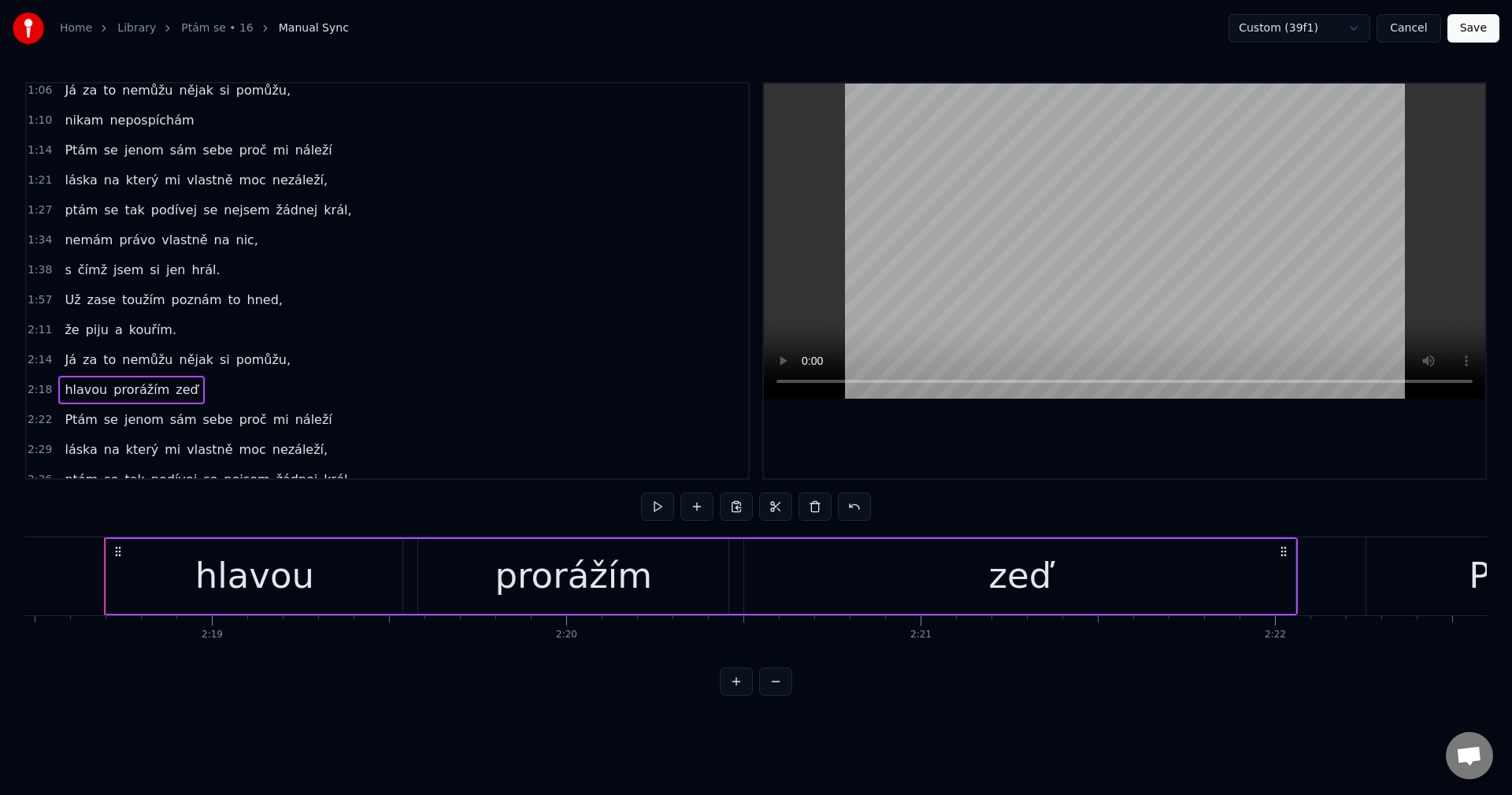
click at [1317, 559] on div at bounding box center [88, 576] width 98252 height 78
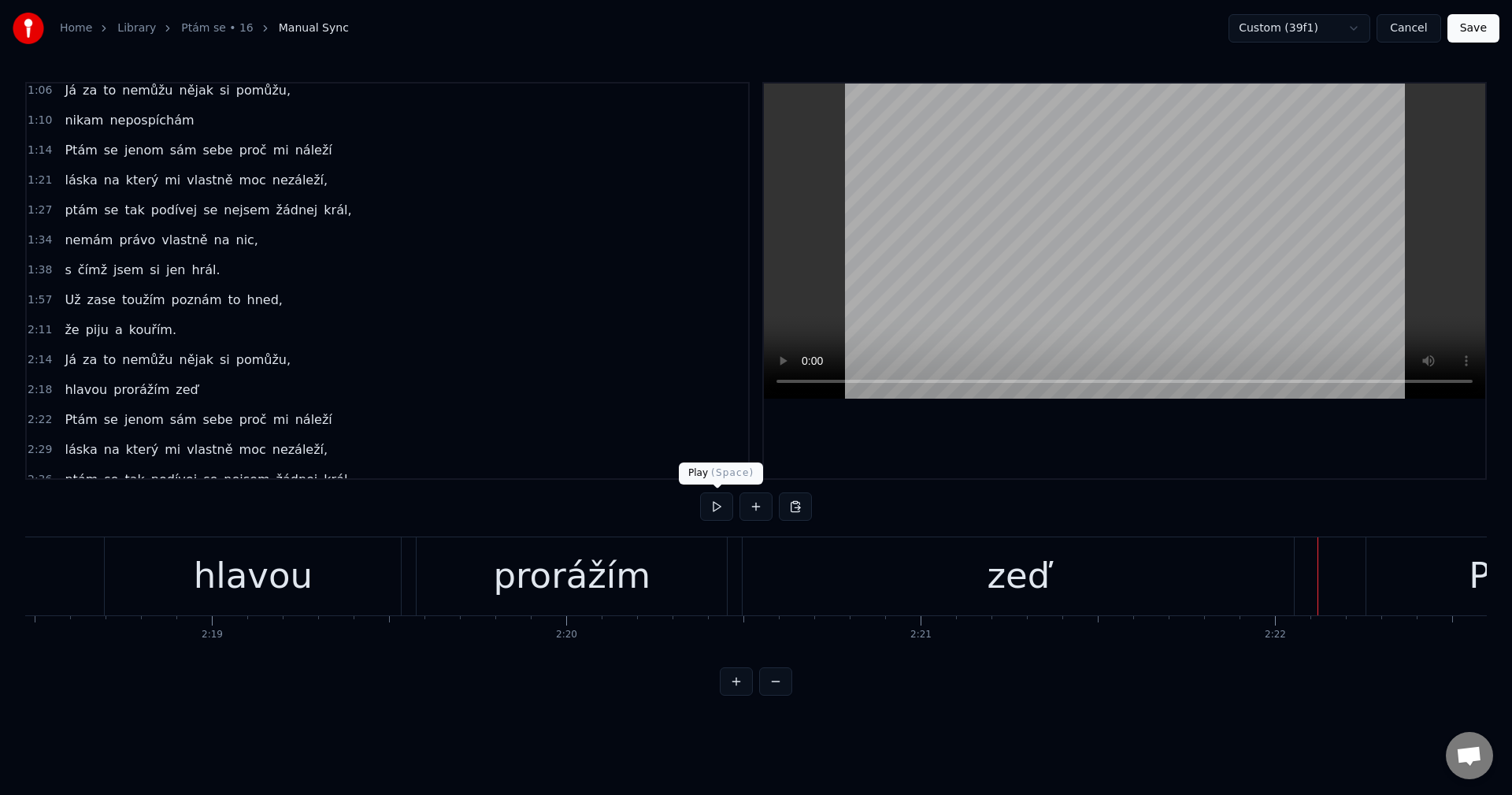
click at [709, 508] on button at bounding box center [716, 507] width 33 height 29
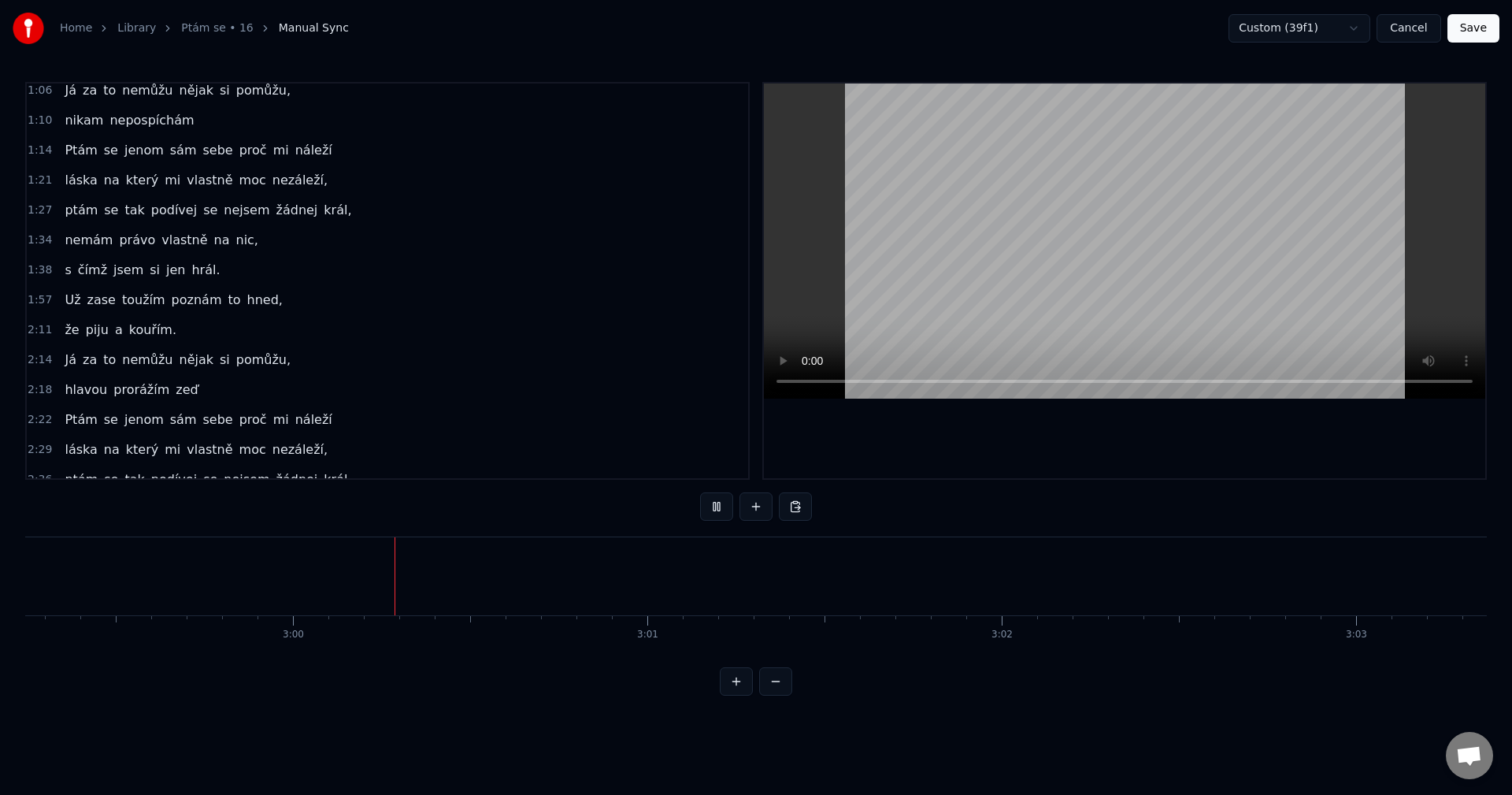
scroll to position [0, 63624]
click at [709, 503] on button at bounding box center [716, 507] width 33 height 29
click at [802, 511] on button at bounding box center [796, 507] width 33 height 29
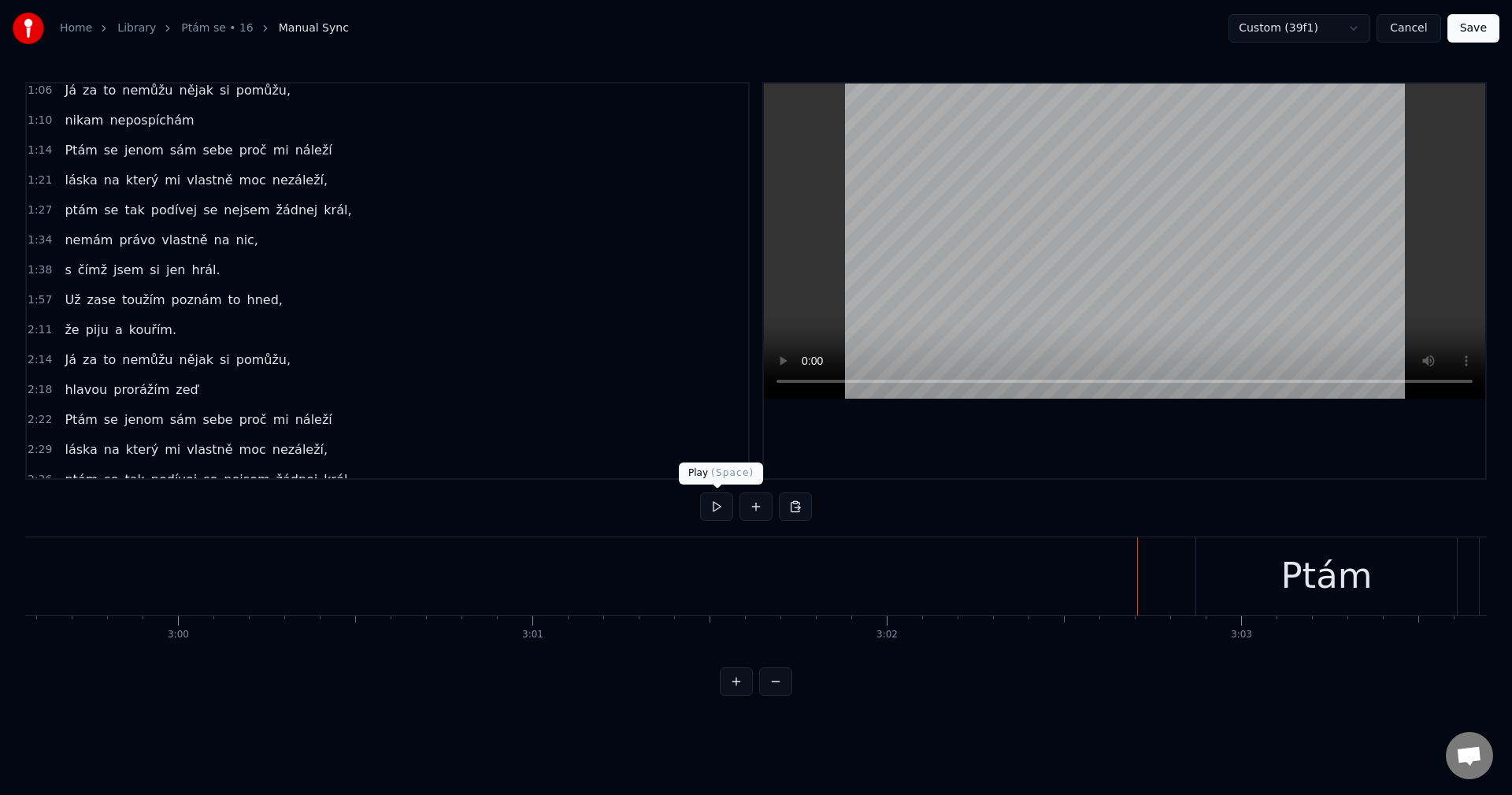
click at [712, 512] on button at bounding box center [716, 507] width 33 height 29
click at [720, 506] on button at bounding box center [716, 507] width 33 height 29
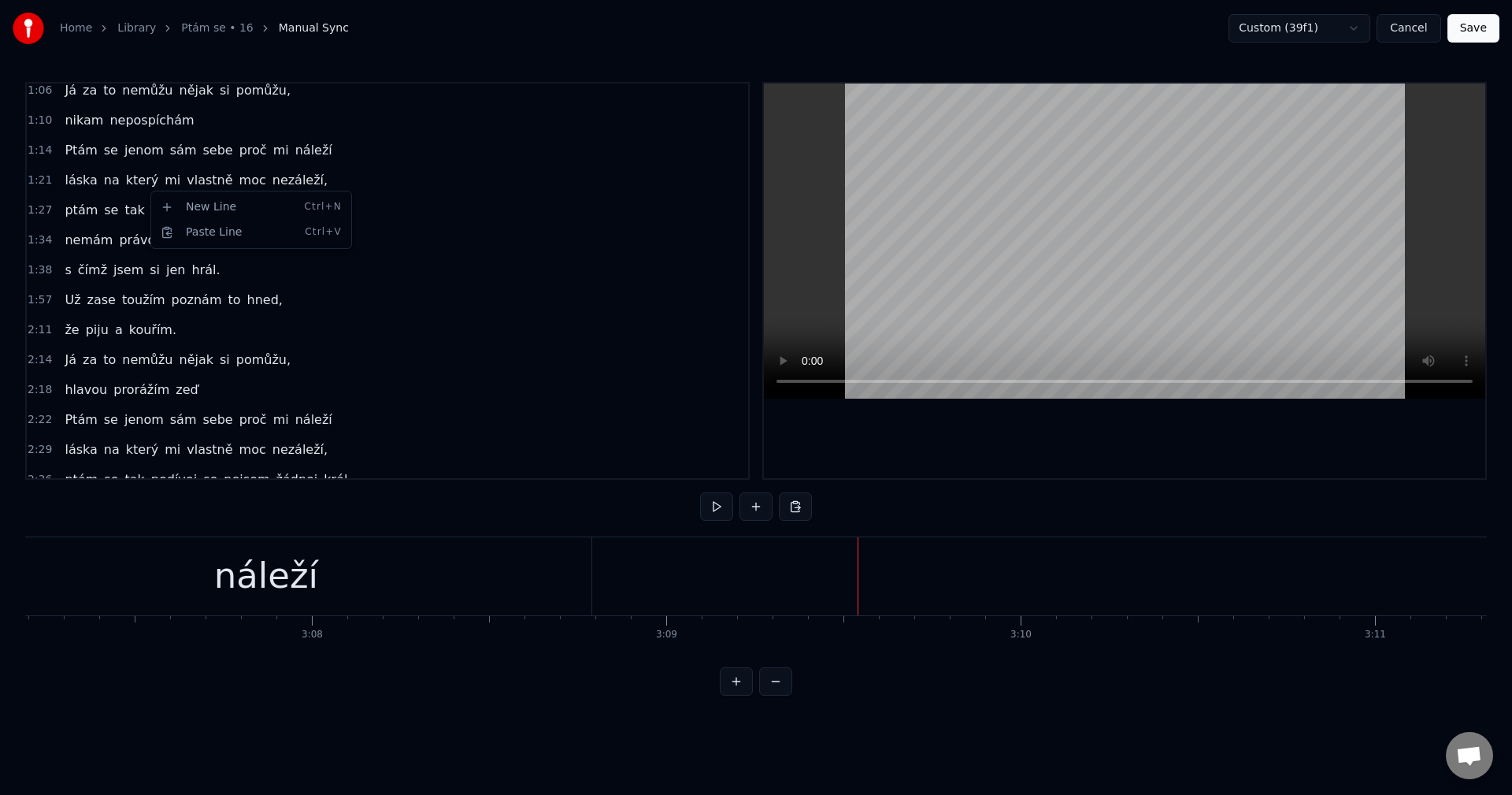
click at [143, 190] on html "Home Library Ptám se • 16 Manual Sync Custom (39f1) Cancel Save 0:22 Někdo mi z…" at bounding box center [756, 360] width 1512 height 721
click at [143, 190] on div "láska na který mi vlastně moc nezáleží," at bounding box center [196, 181] width 275 height 29
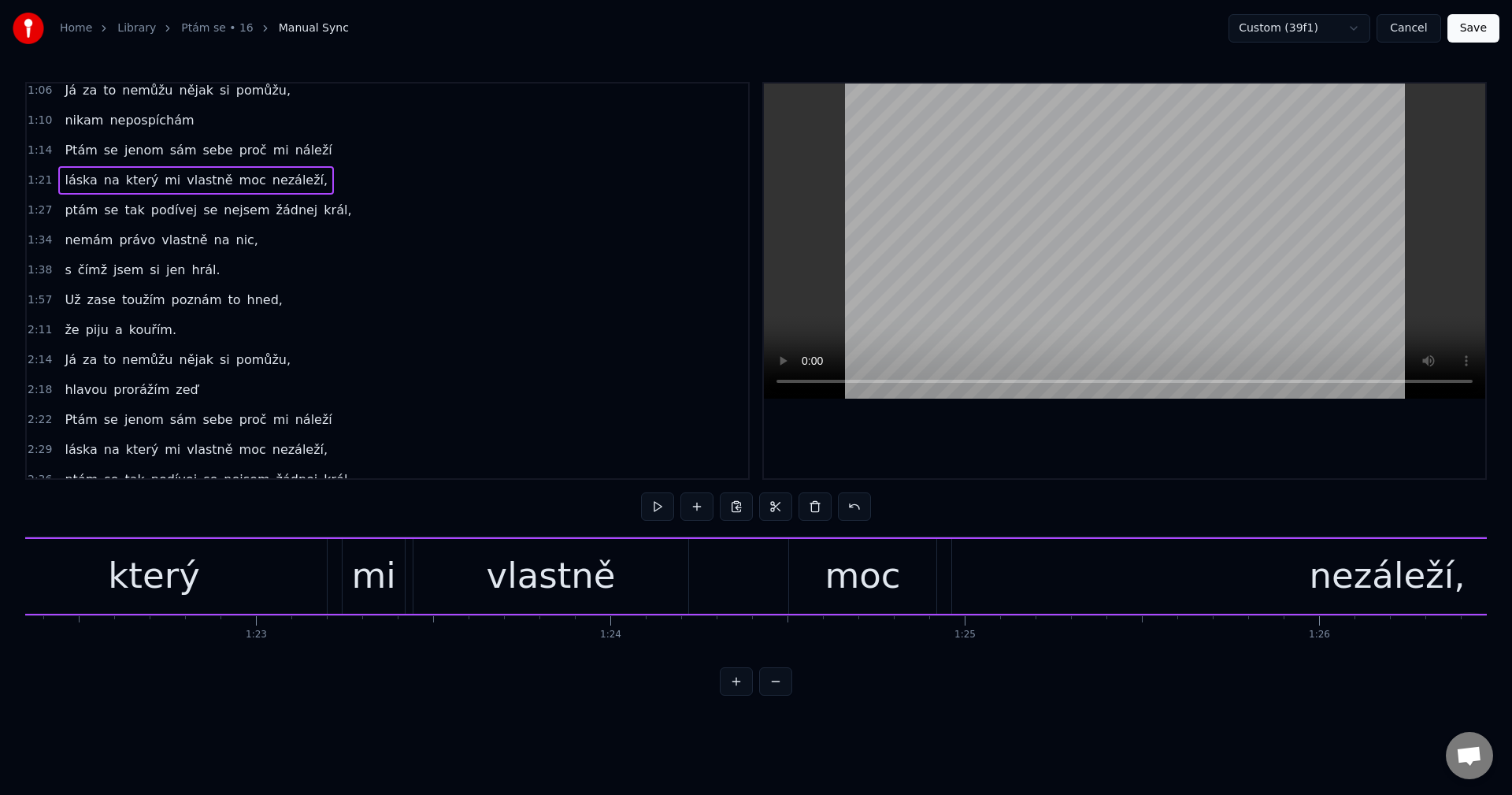
scroll to position [0, 28648]
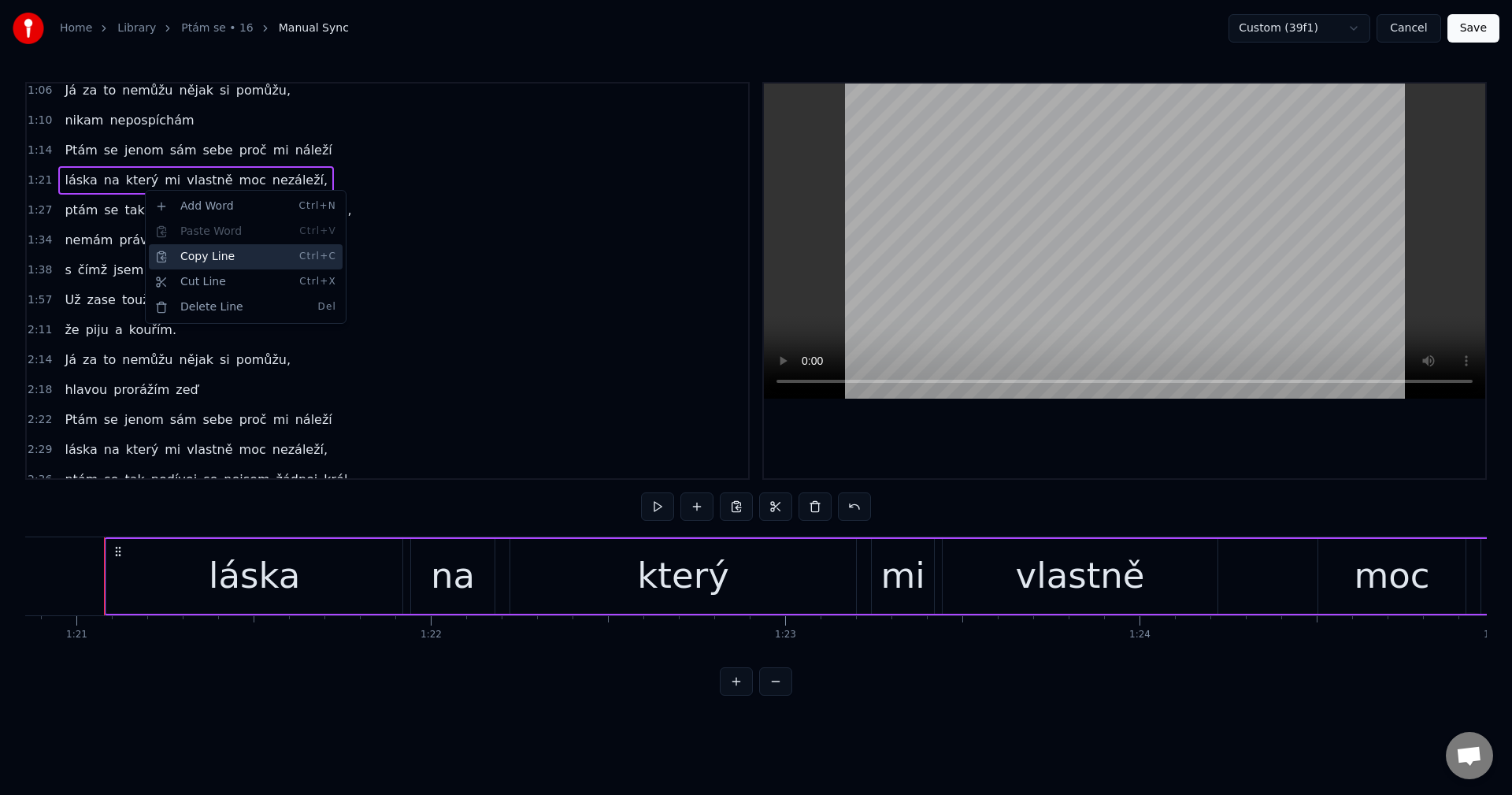
click at [218, 261] on div "Copy Line Ctrl+C" at bounding box center [245, 257] width 194 height 25
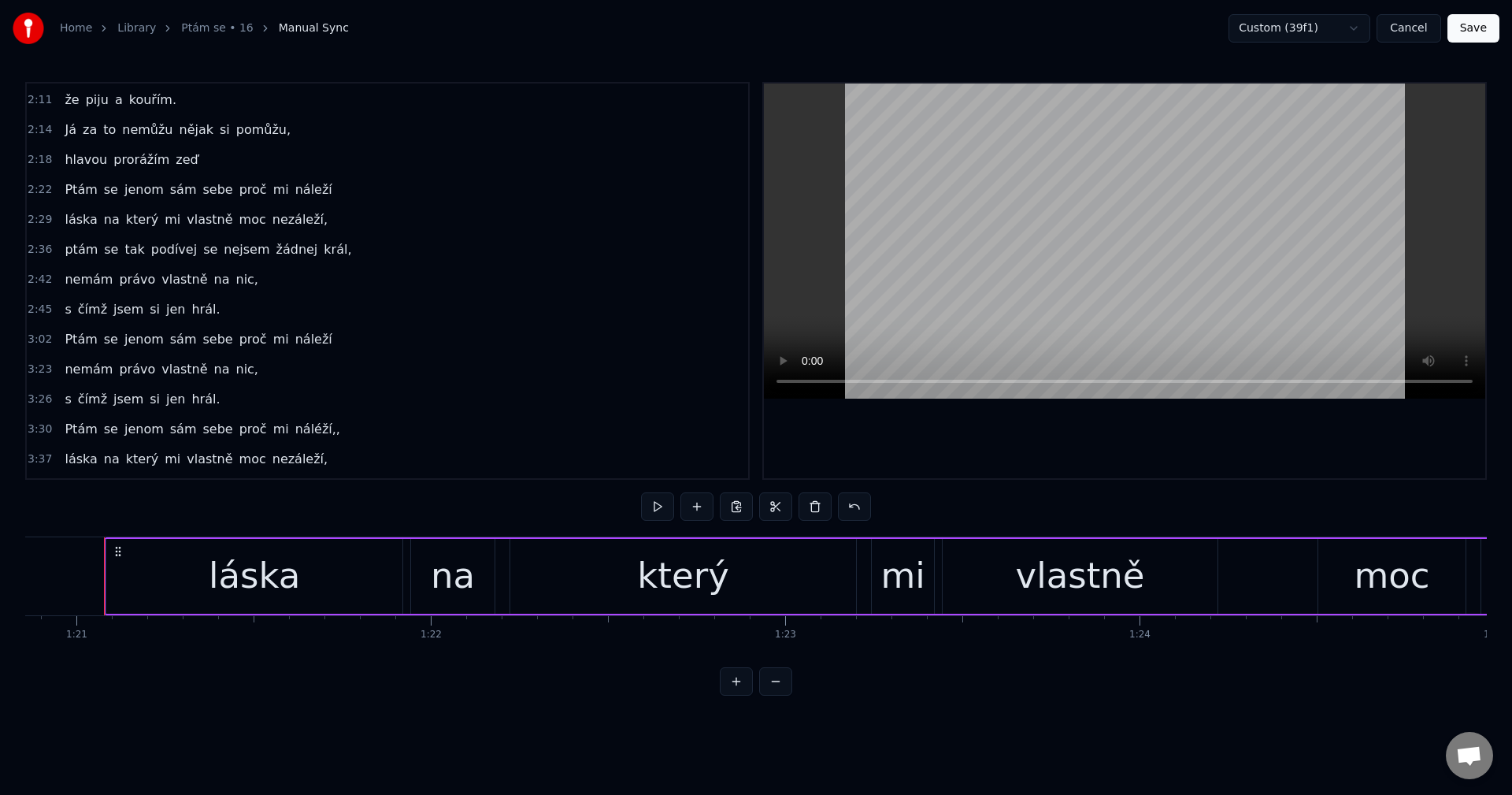
scroll to position [394, 0]
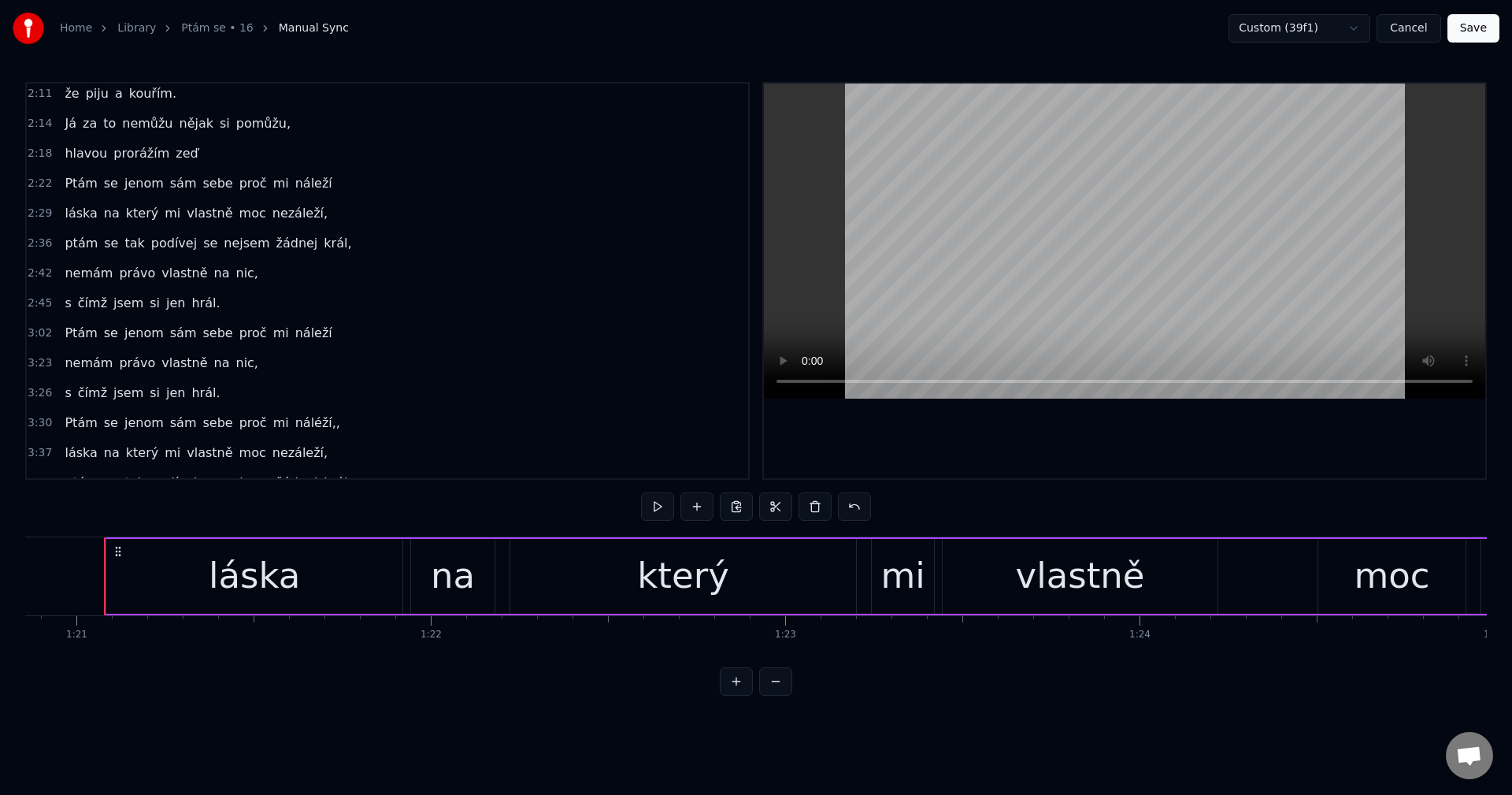
click at [241, 344] on div "Ptám se jenom sám sebe proč mi náleží" at bounding box center [198, 333] width 279 height 29
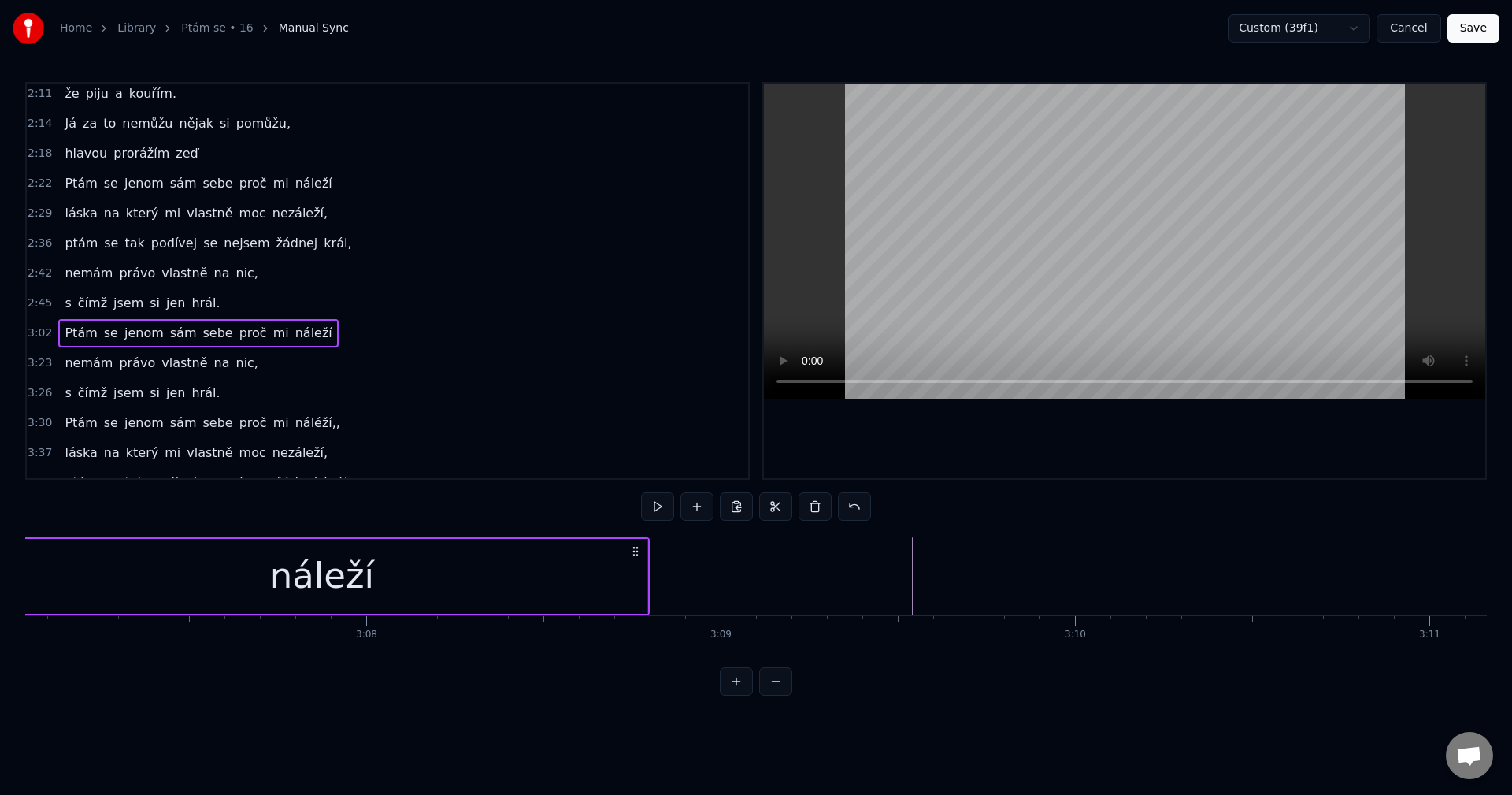
scroll to position [0, 66324]
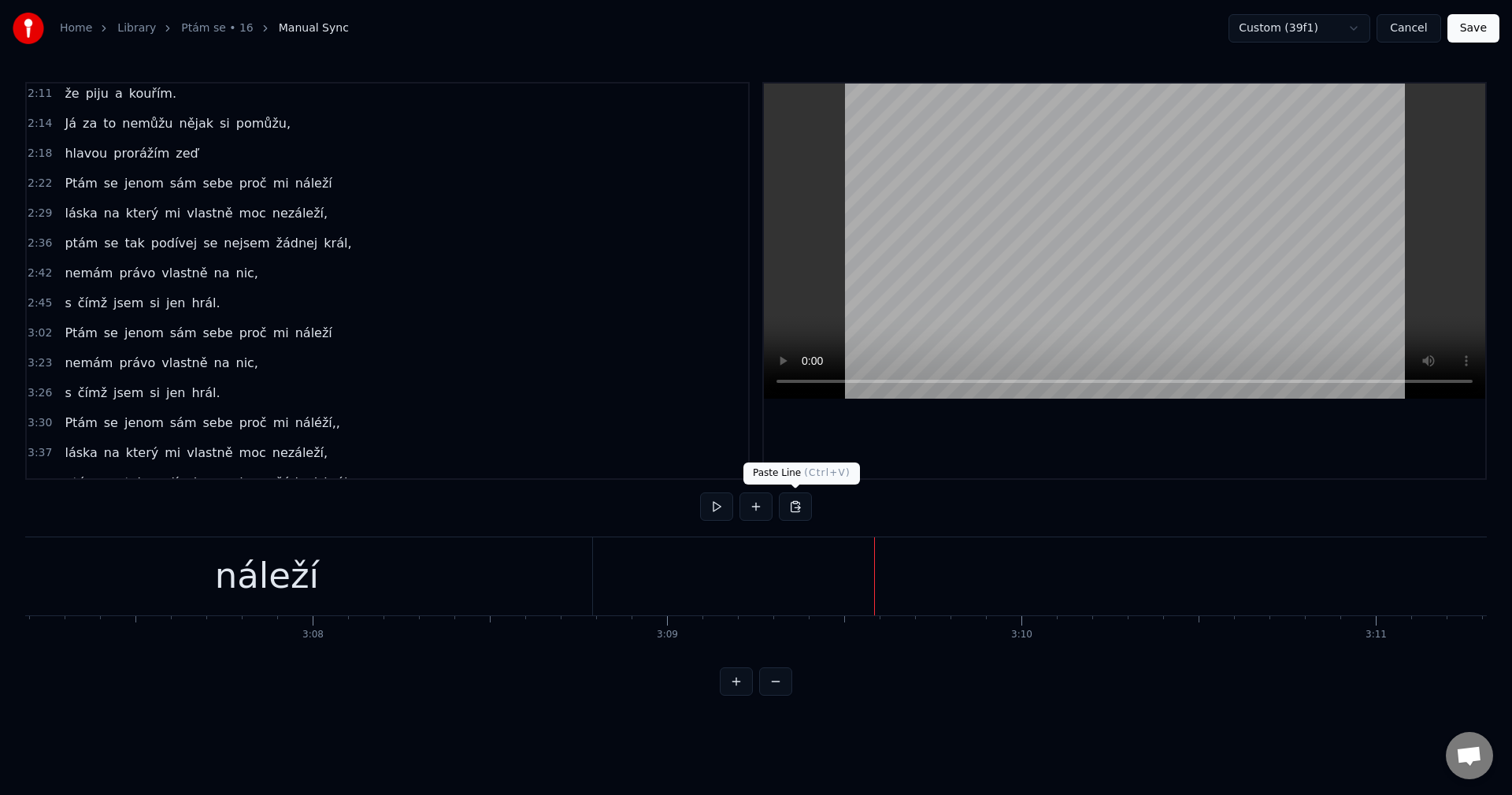
click at [796, 508] on button at bounding box center [796, 507] width 33 height 29
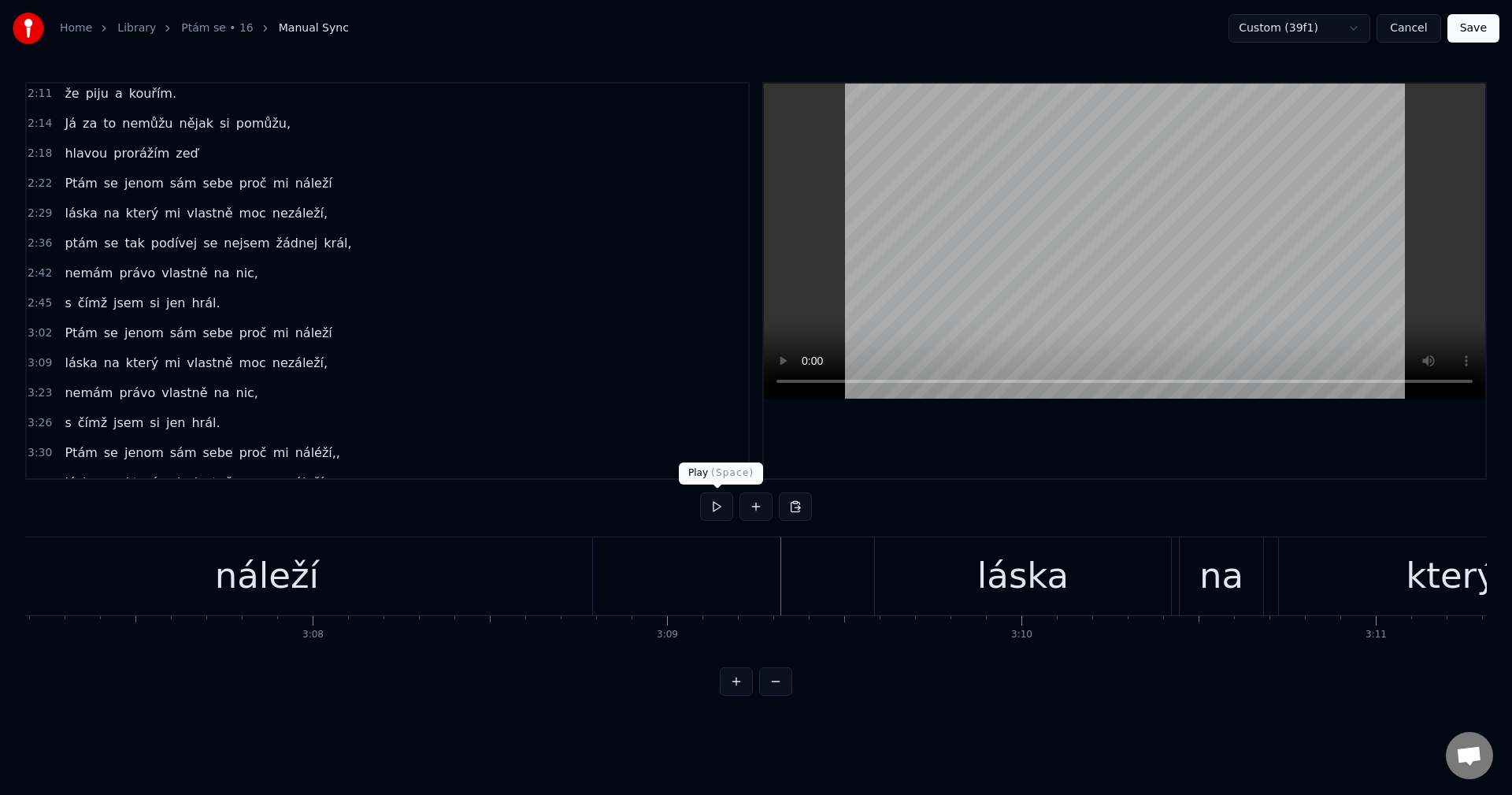
click at [724, 508] on button at bounding box center [716, 507] width 33 height 29
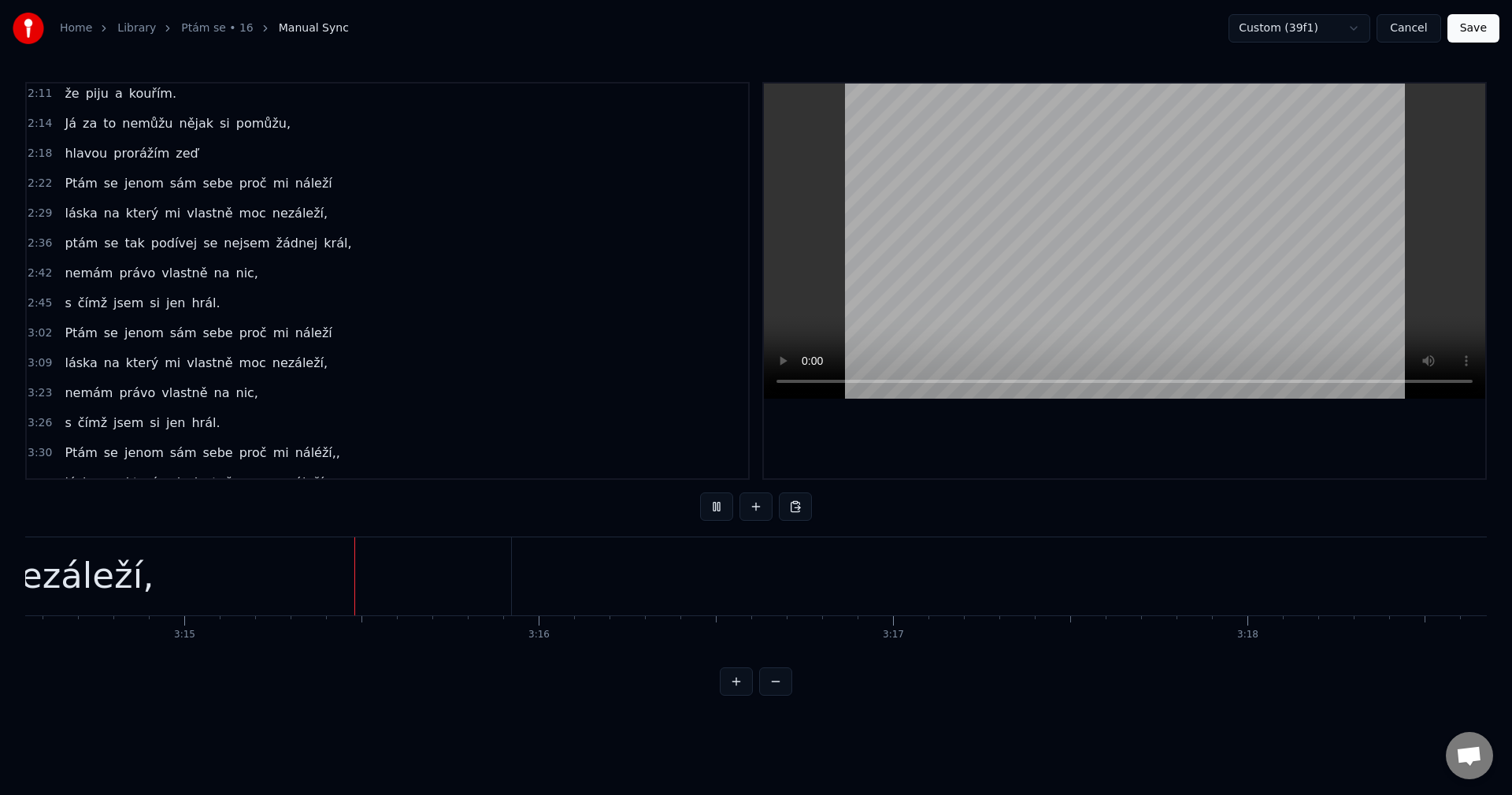
scroll to position [0, 68960]
click at [716, 508] on button at bounding box center [716, 507] width 33 height 29
click at [715, 508] on button at bounding box center [716, 507] width 33 height 29
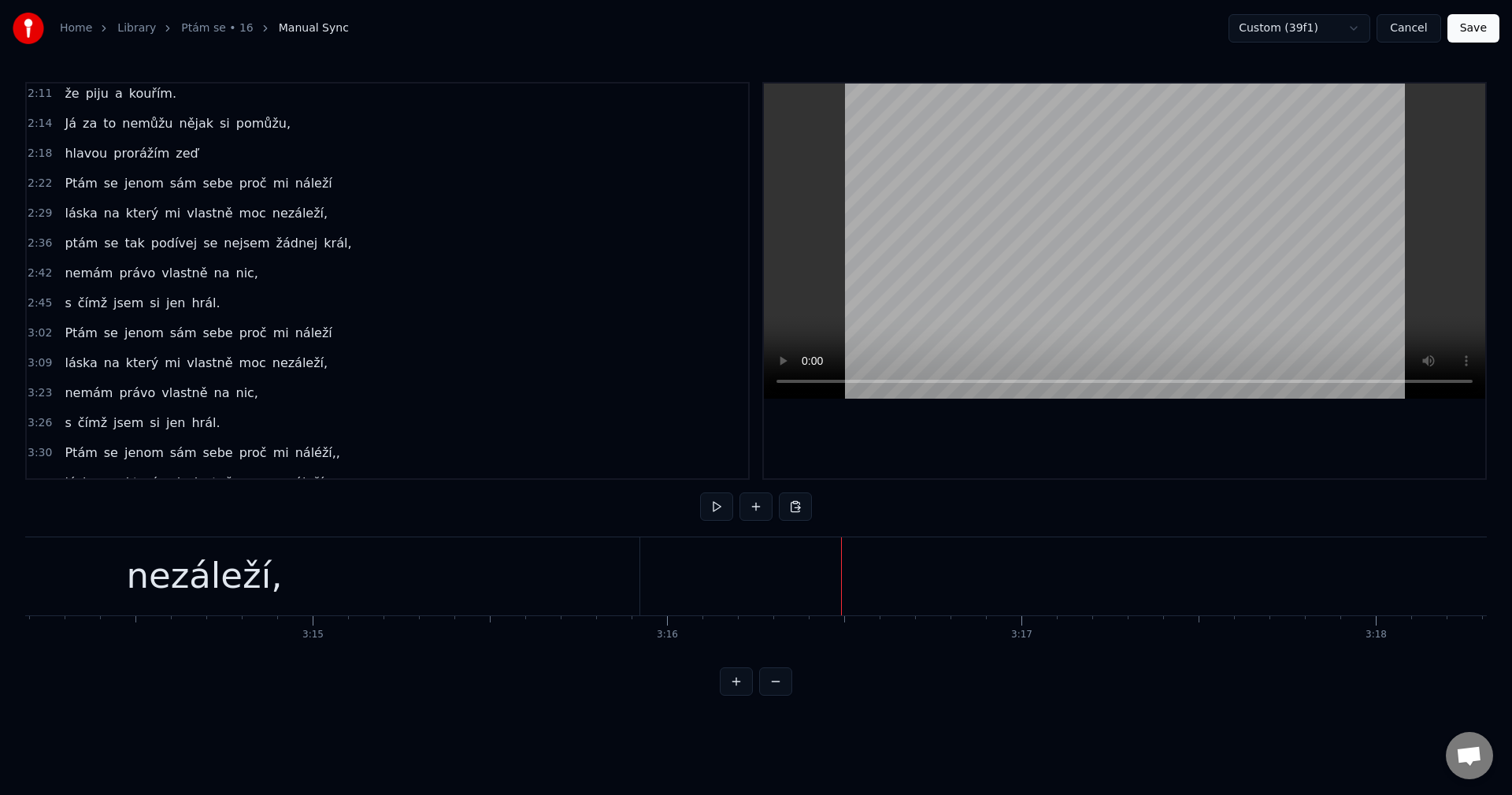
click at [193, 257] on div "ptám se tak podívej se nejsem žádnej král," at bounding box center [208, 243] width 299 height 29
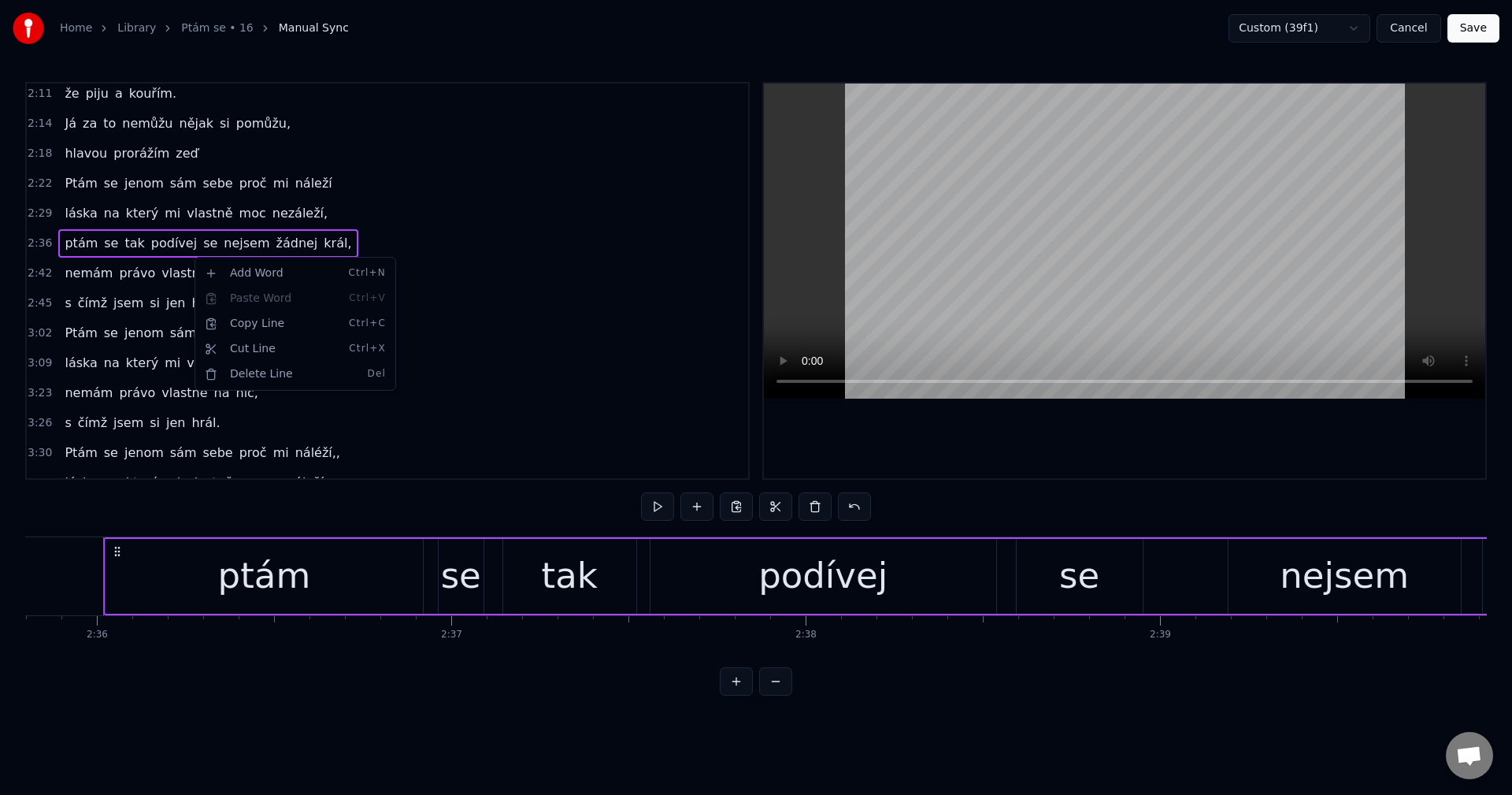
scroll to position [0, 55201]
click at [282, 319] on div "Copy Line Ctrl+C" at bounding box center [295, 324] width 194 height 25
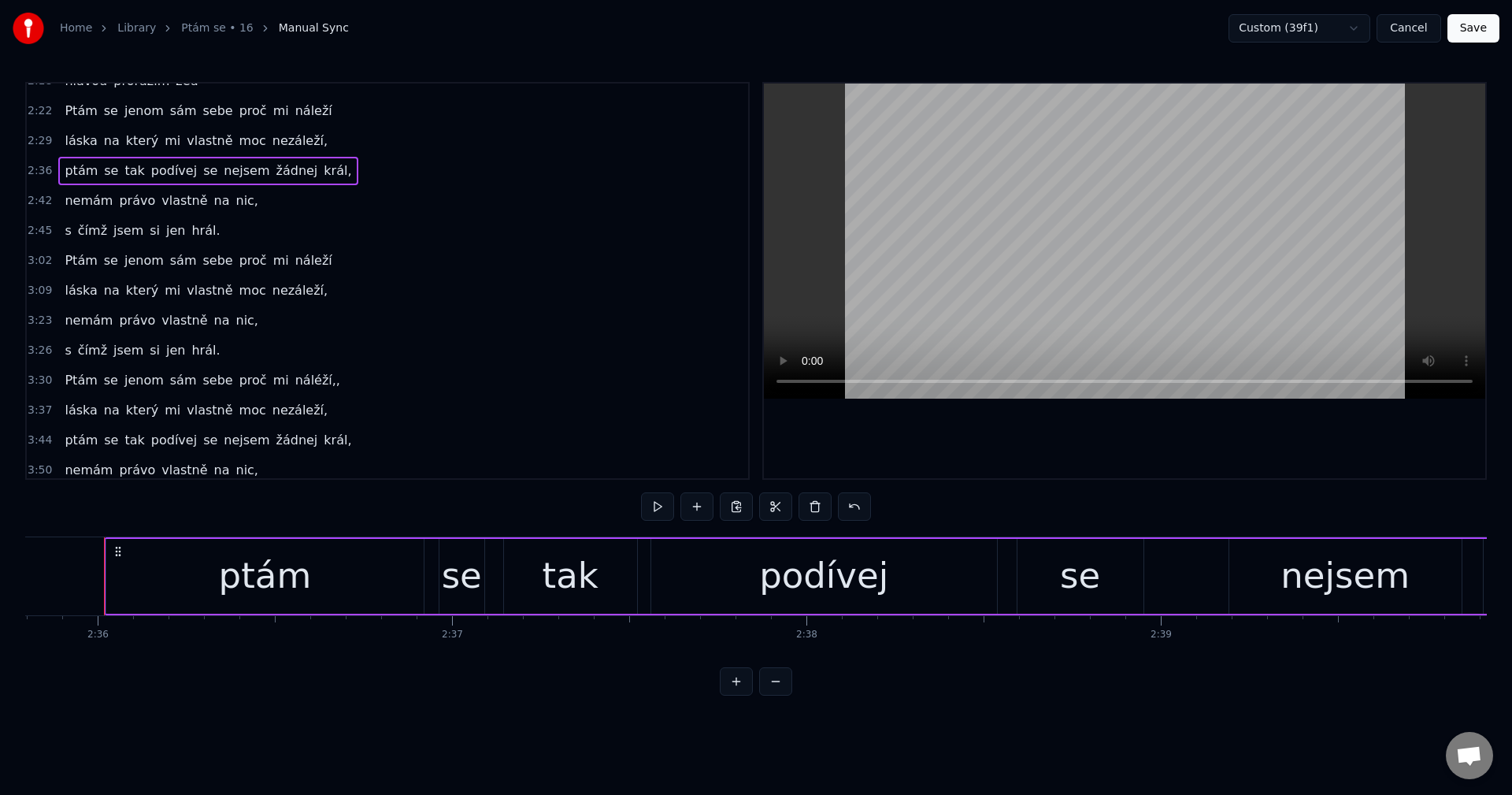
scroll to position [473, 0]
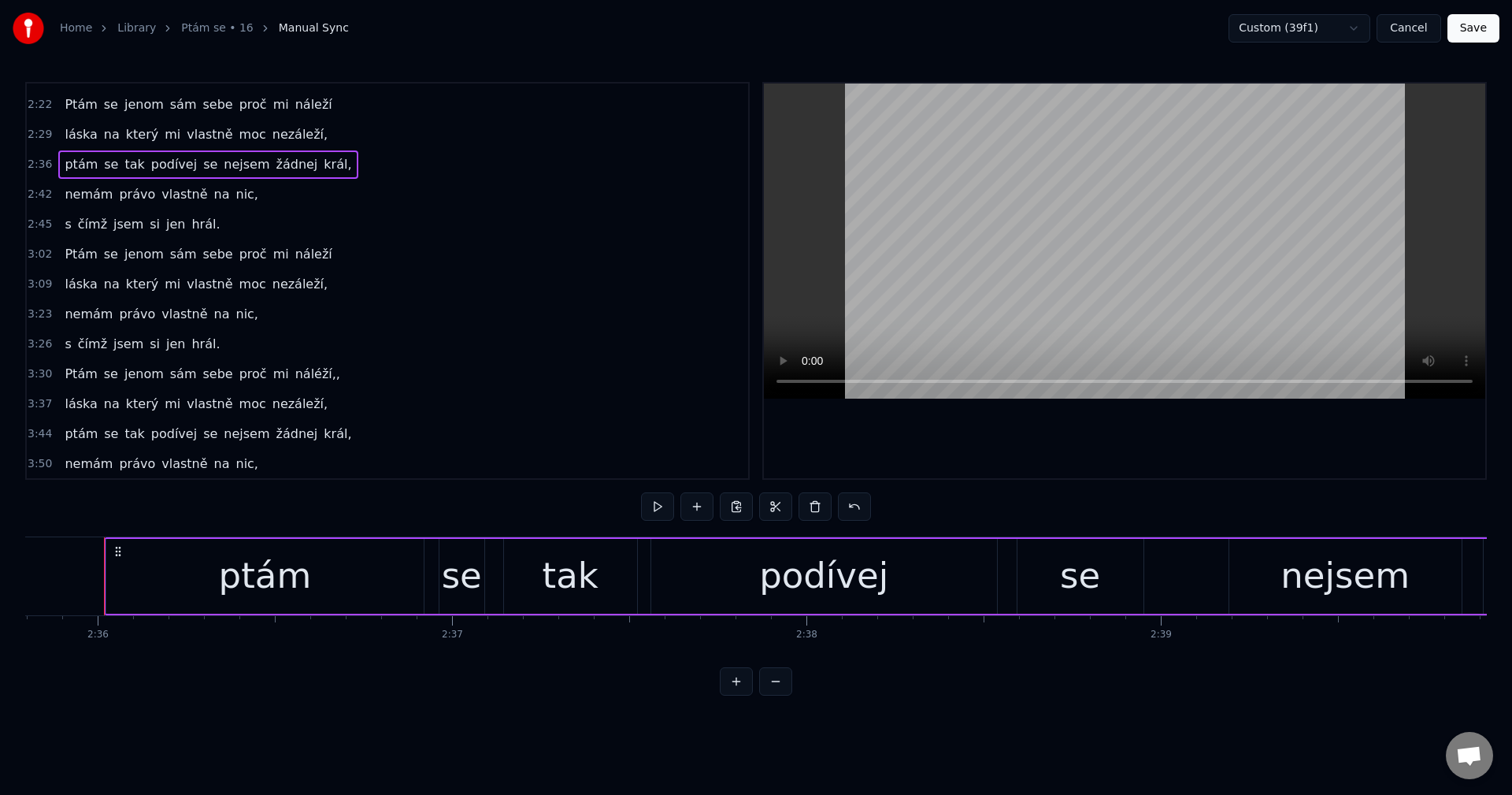
click at [255, 384] on div "Ptám se jenom sám sebe proč mi náléží,," at bounding box center [202, 375] width 287 height 29
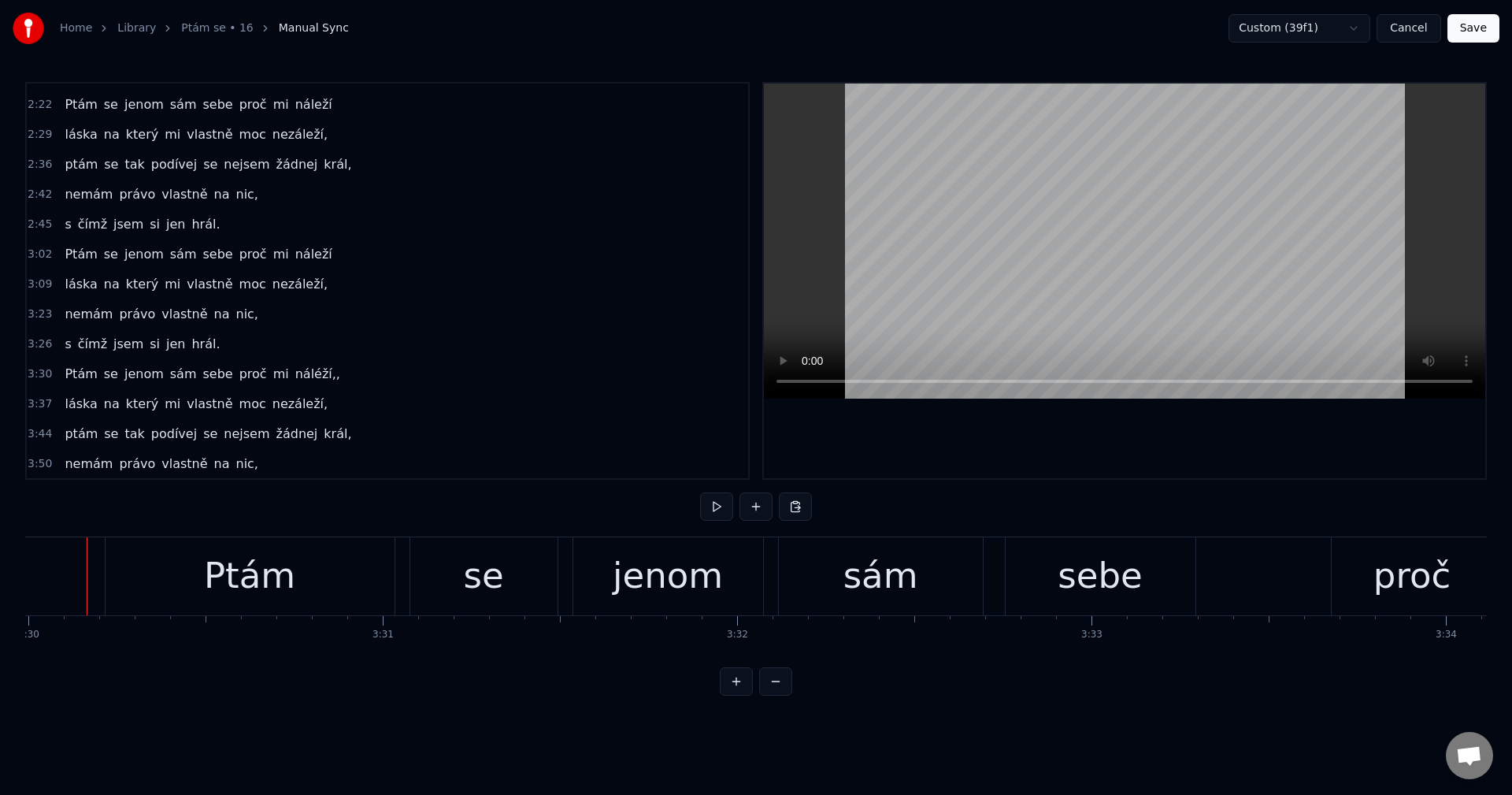
scroll to position [0, 74386]
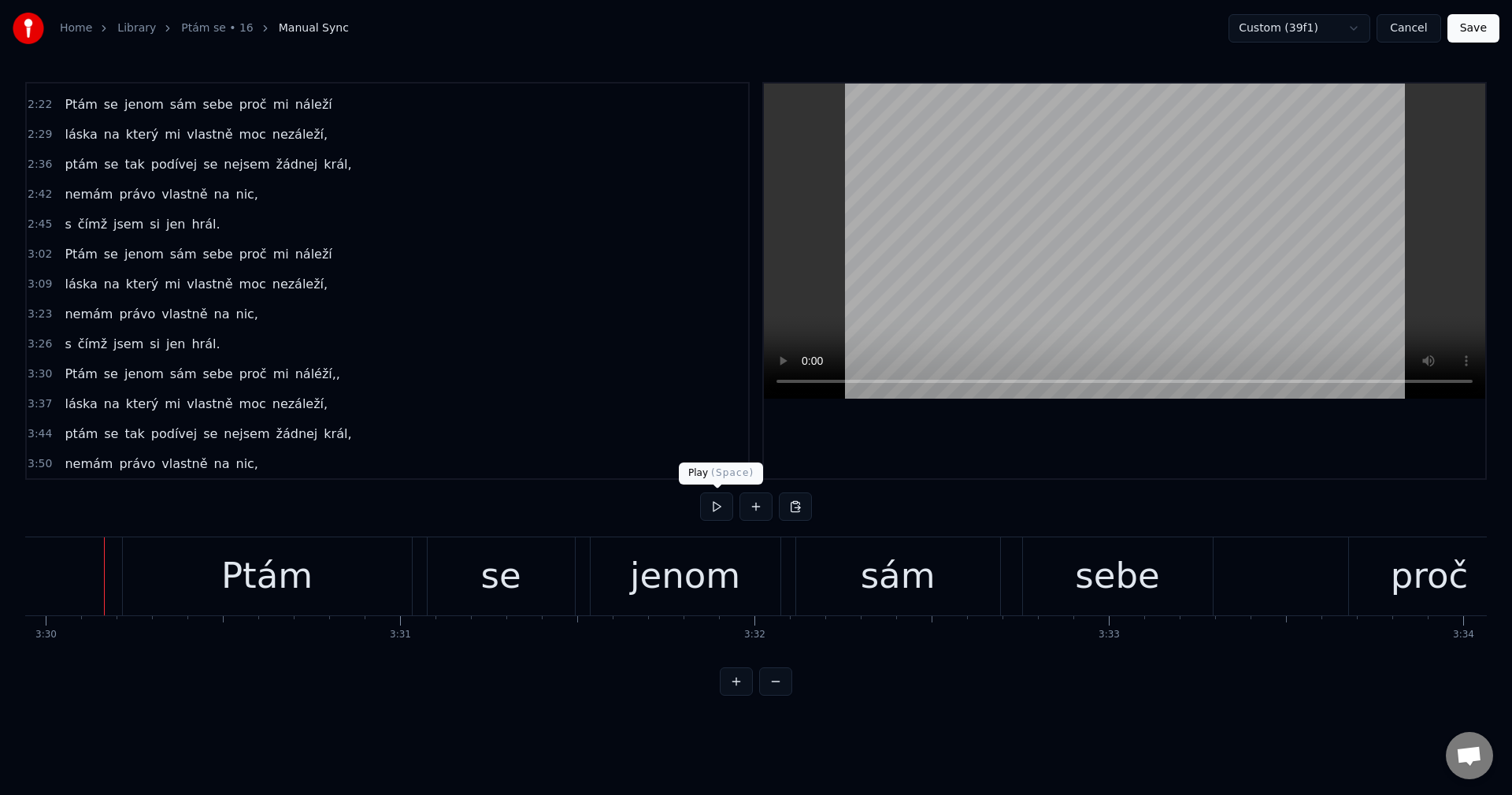
click at [717, 509] on button at bounding box center [716, 507] width 33 height 29
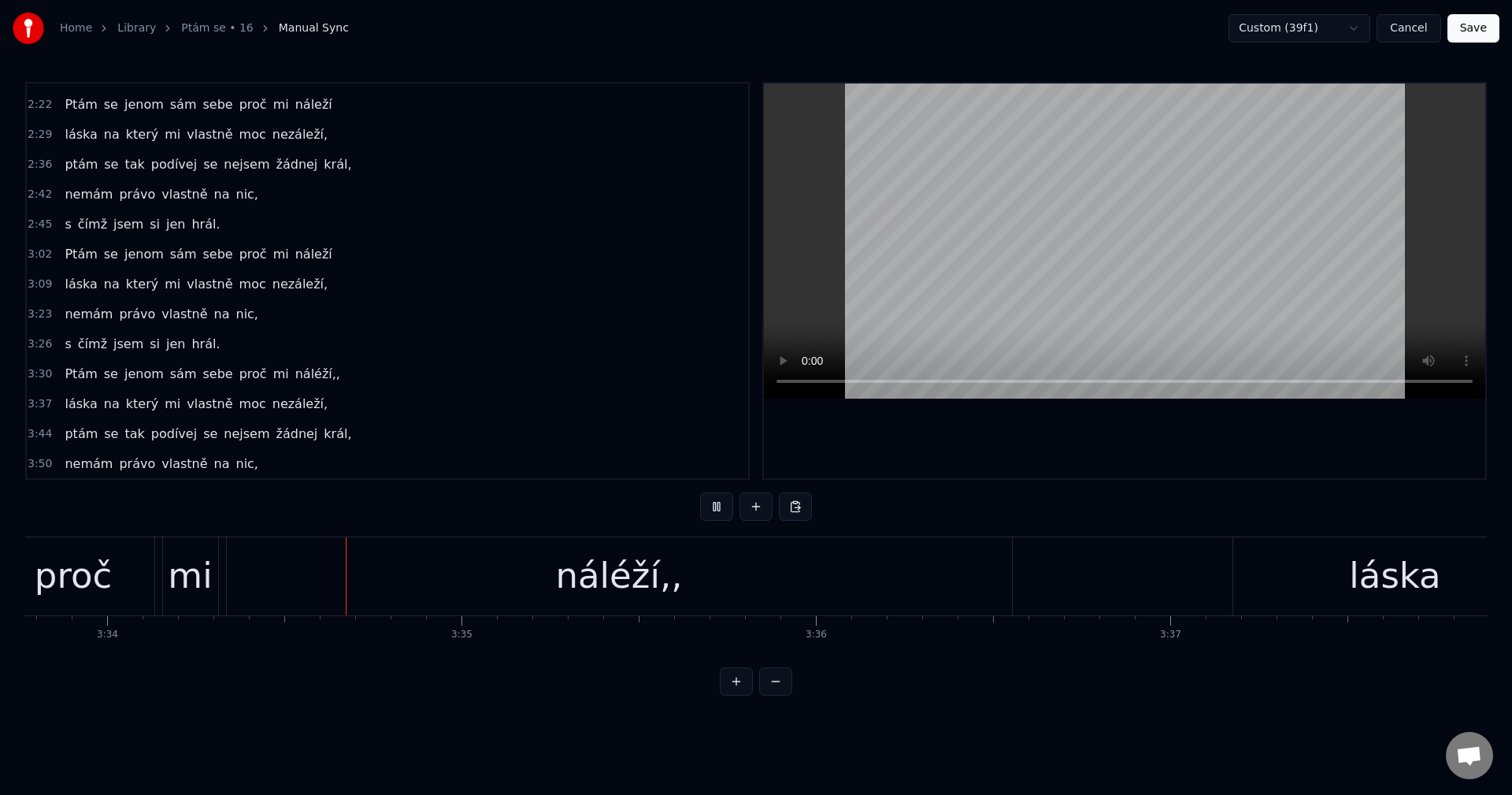
scroll to position [0, 75780]
click at [715, 504] on button at bounding box center [716, 507] width 33 height 29
click at [610, 573] on div "náléží,," at bounding box center [580, 576] width 127 height 54
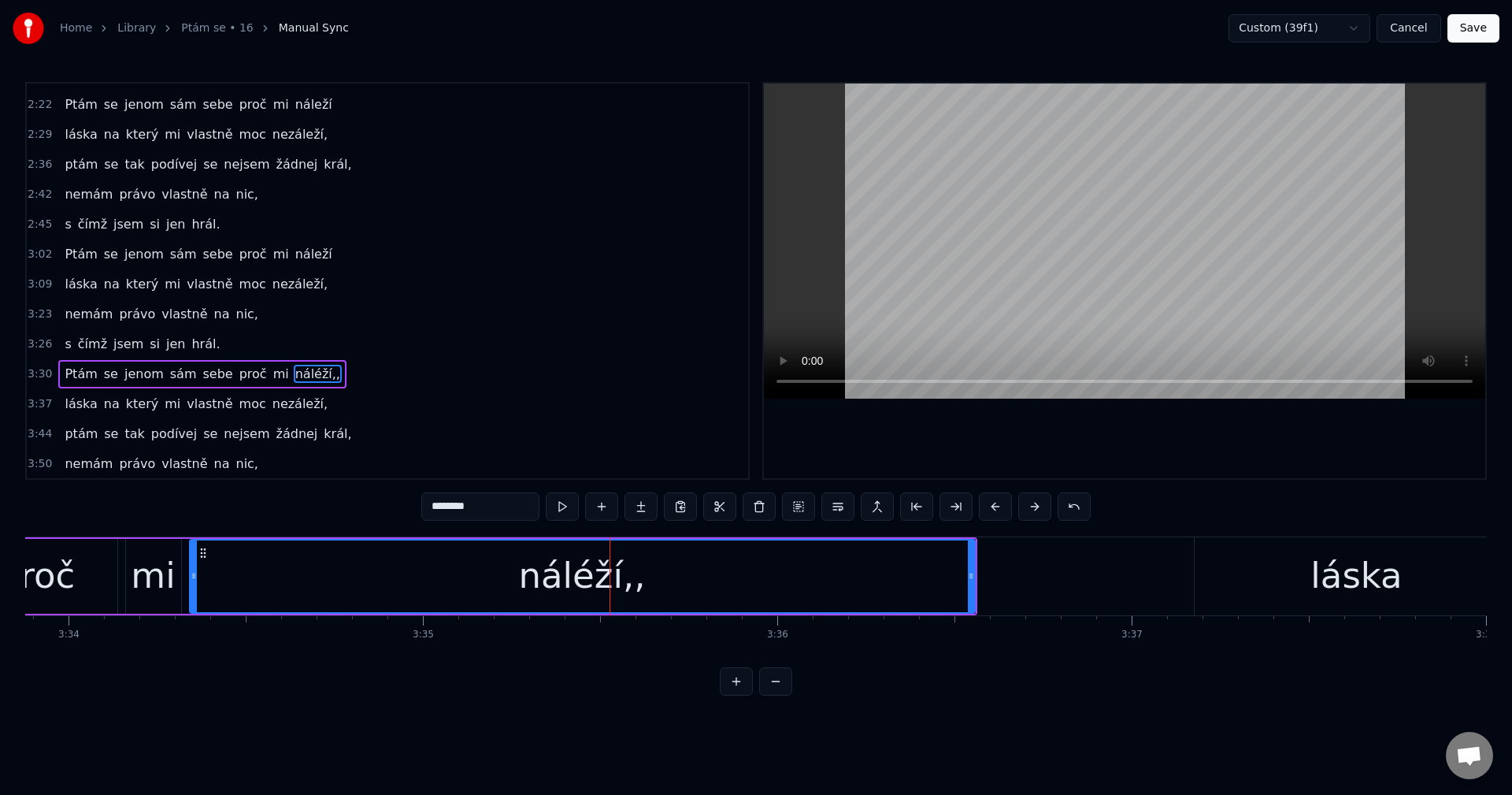
scroll to position [504, 0]
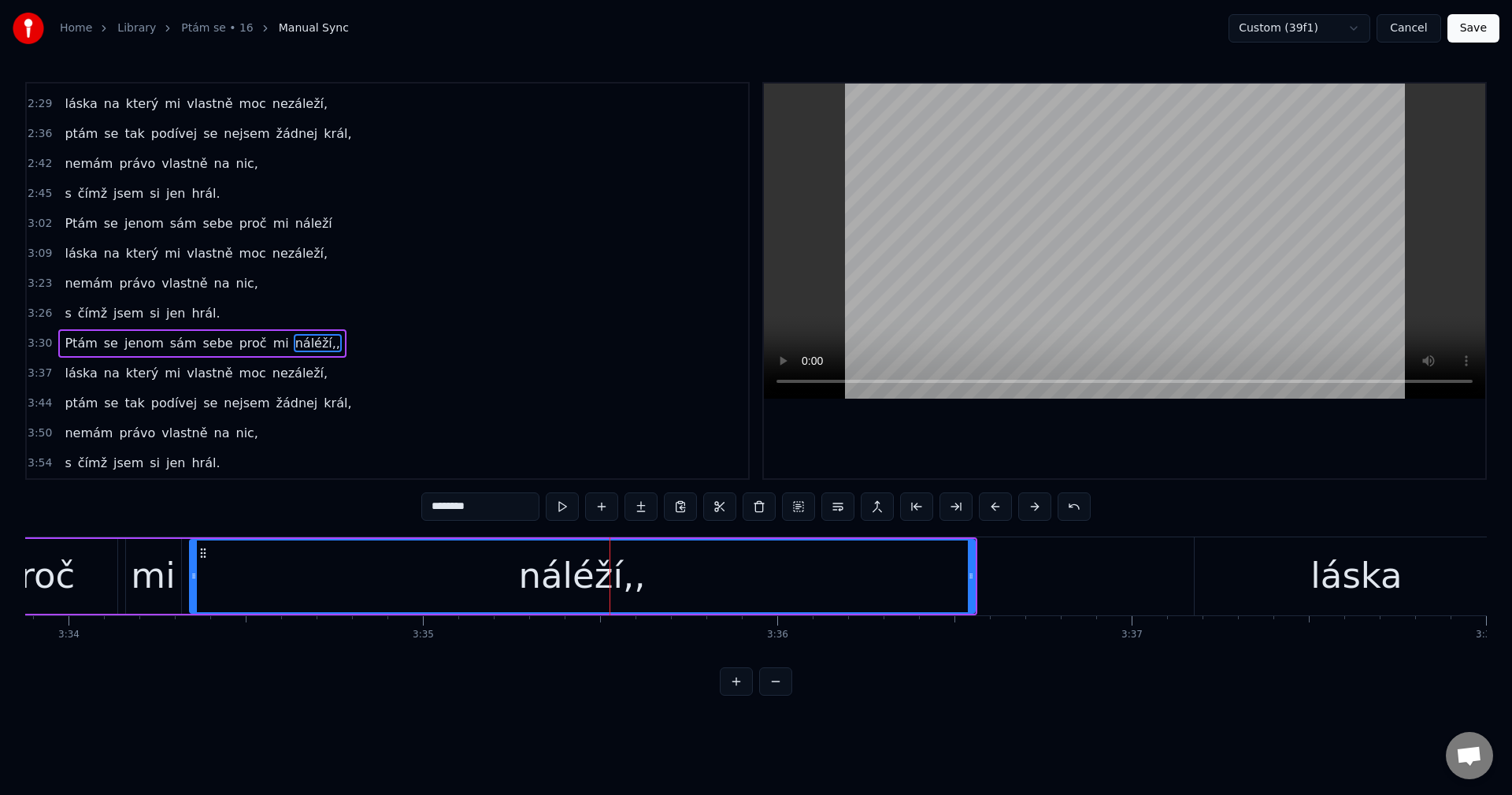
click at [442, 514] on input "********" at bounding box center [480, 507] width 118 height 29
type input "******"
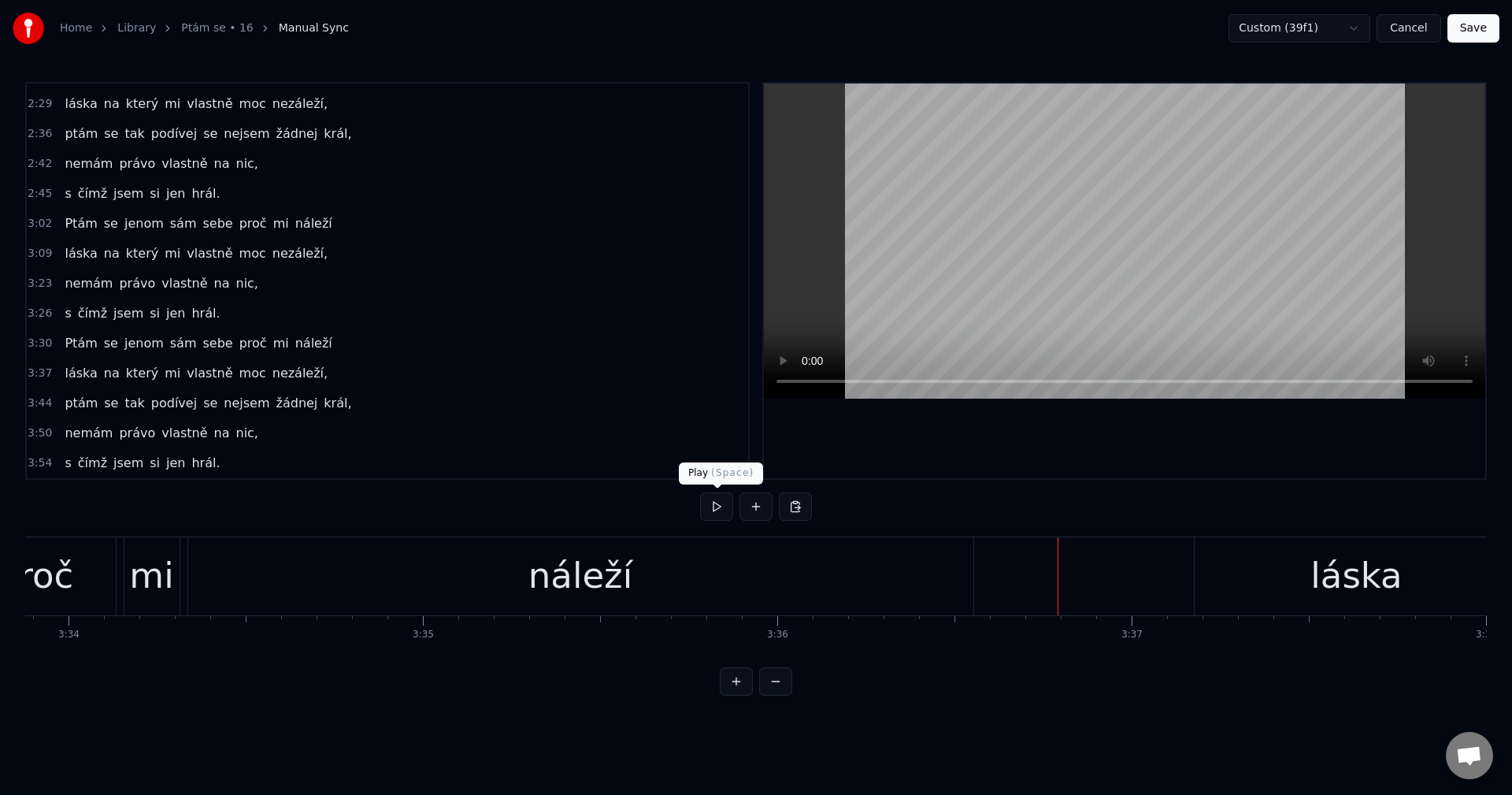
click at [713, 497] on button at bounding box center [716, 507] width 33 height 29
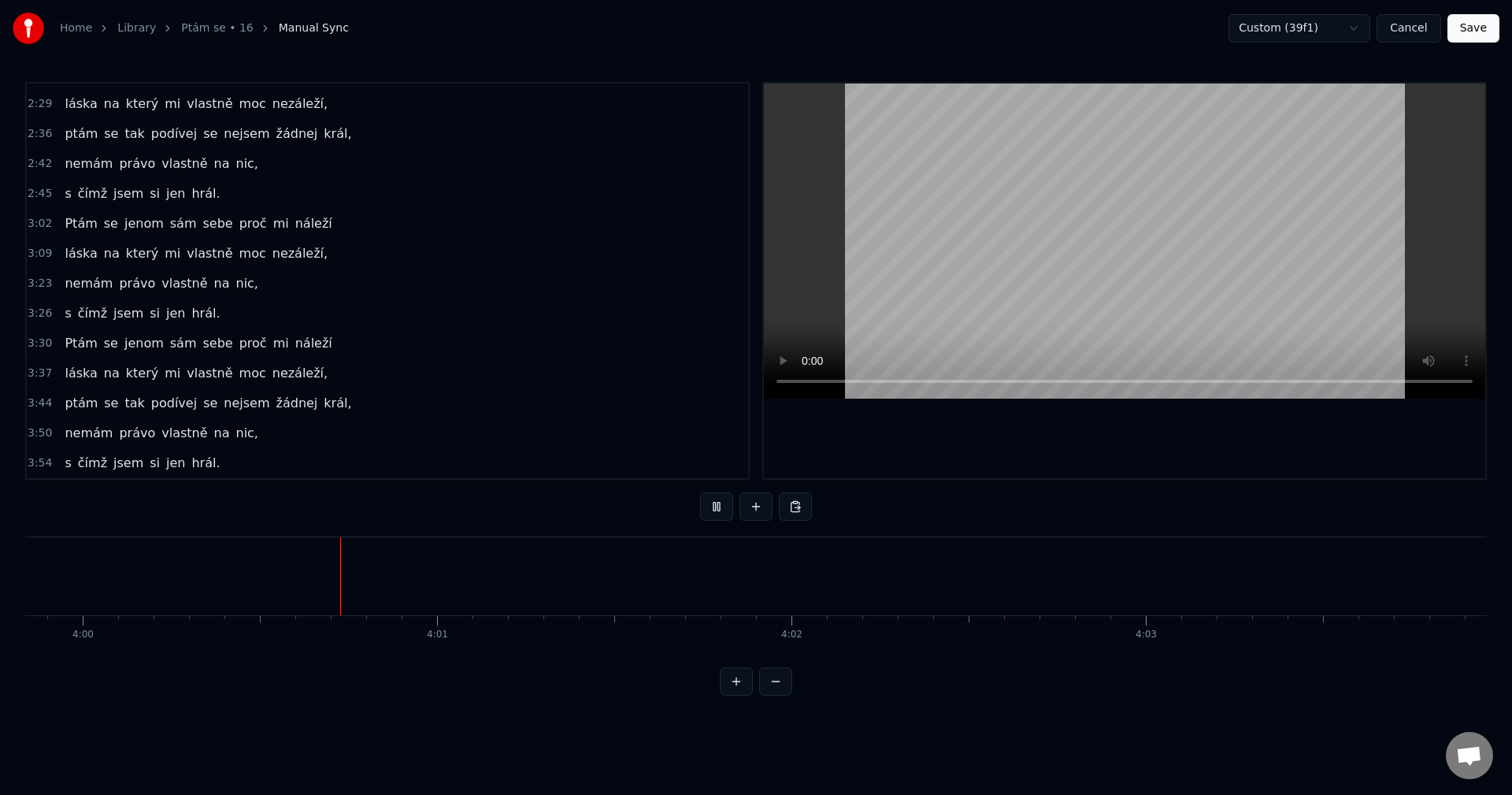
scroll to position [0, 85001]
click at [186, 265] on div "láska na který mi vlastně moc nezáleží," at bounding box center [196, 253] width 275 height 29
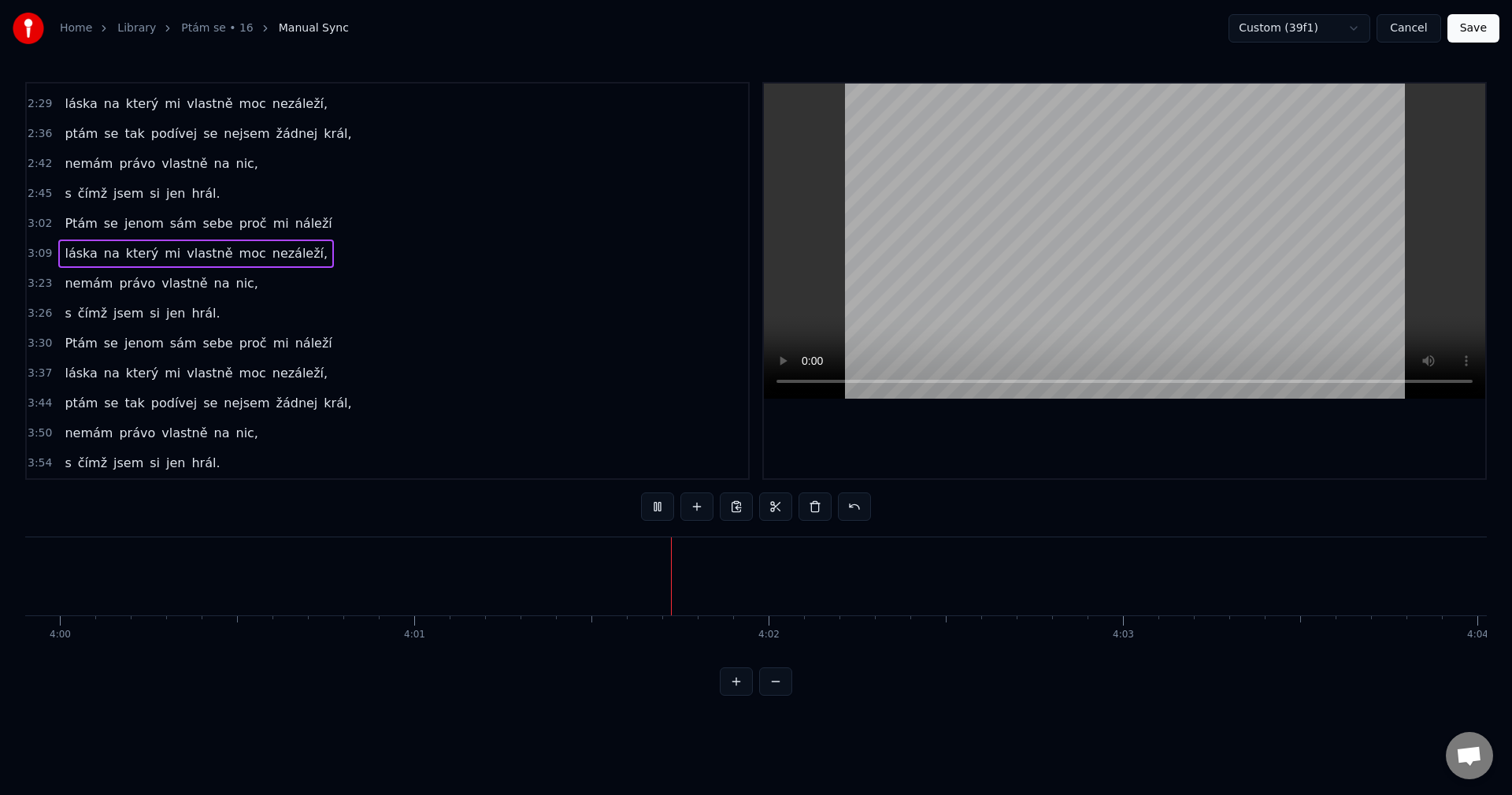
click at [82, 242] on div "láska na který mi vlastně moc nezáleží," at bounding box center [196, 253] width 275 height 29
click at [77, 259] on span "láska" at bounding box center [81, 253] width 36 height 18
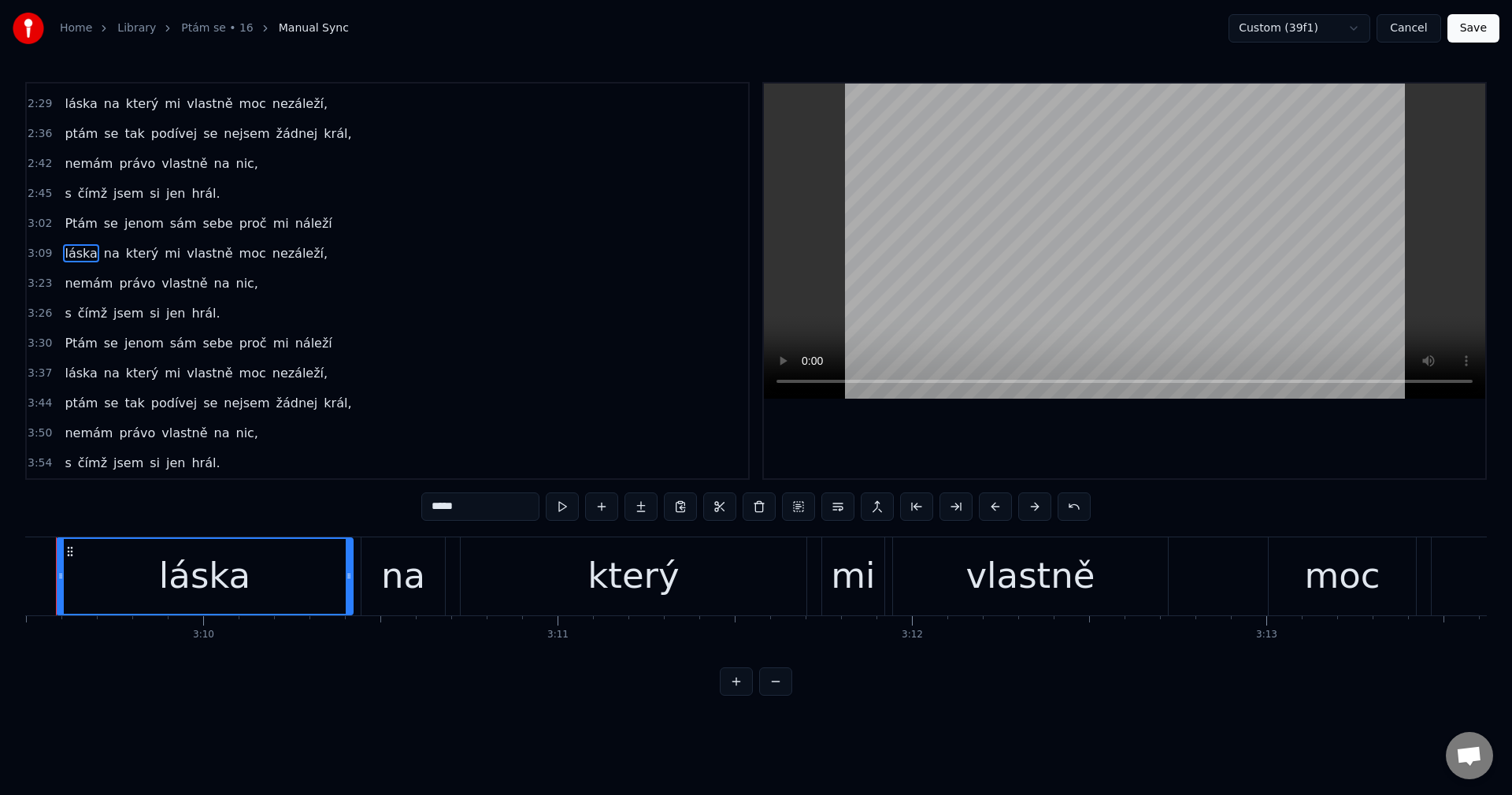
scroll to position [0, 67094]
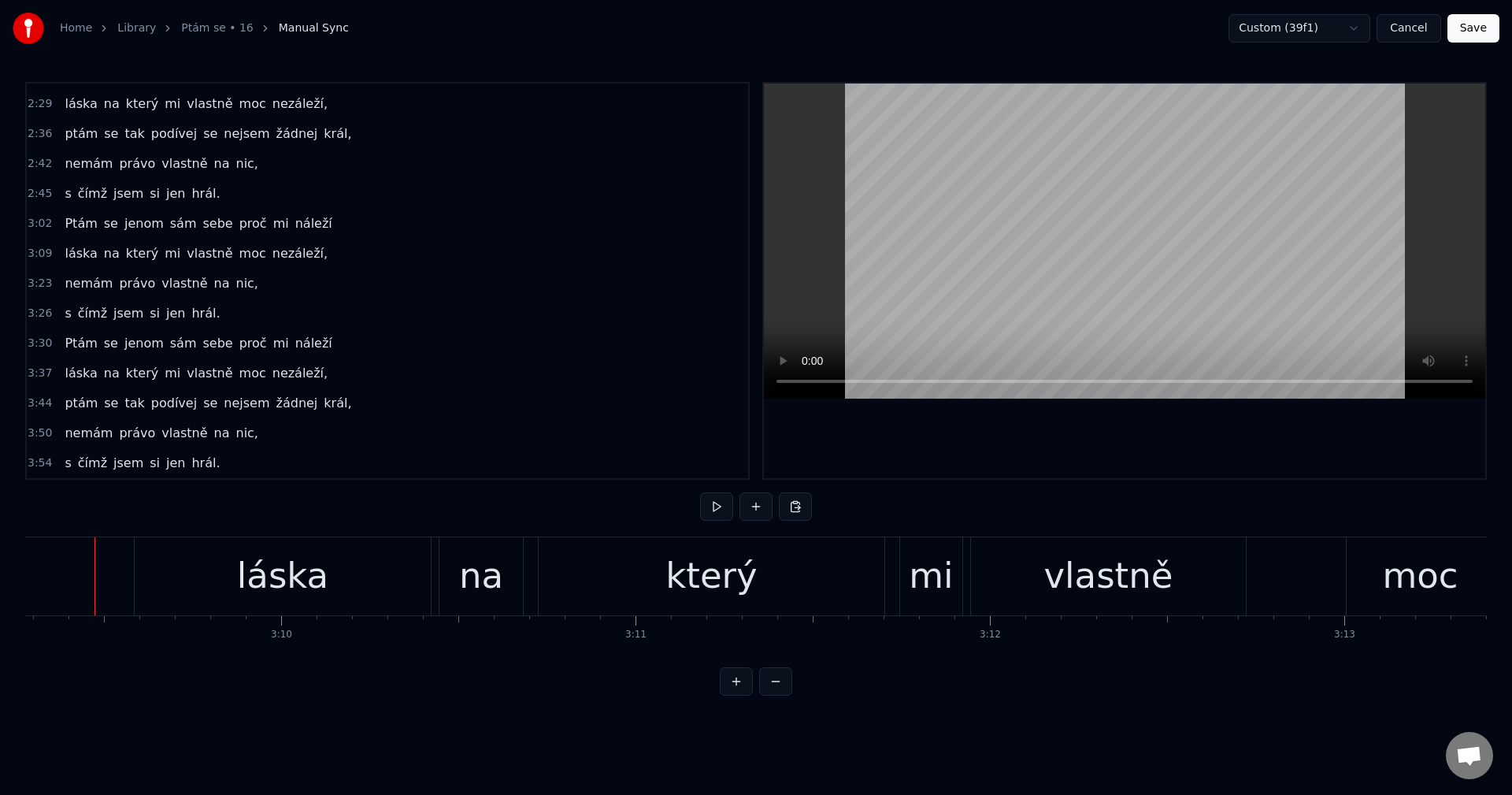
scroll to position [0, 67054]
click at [722, 511] on button at bounding box center [716, 507] width 33 height 29
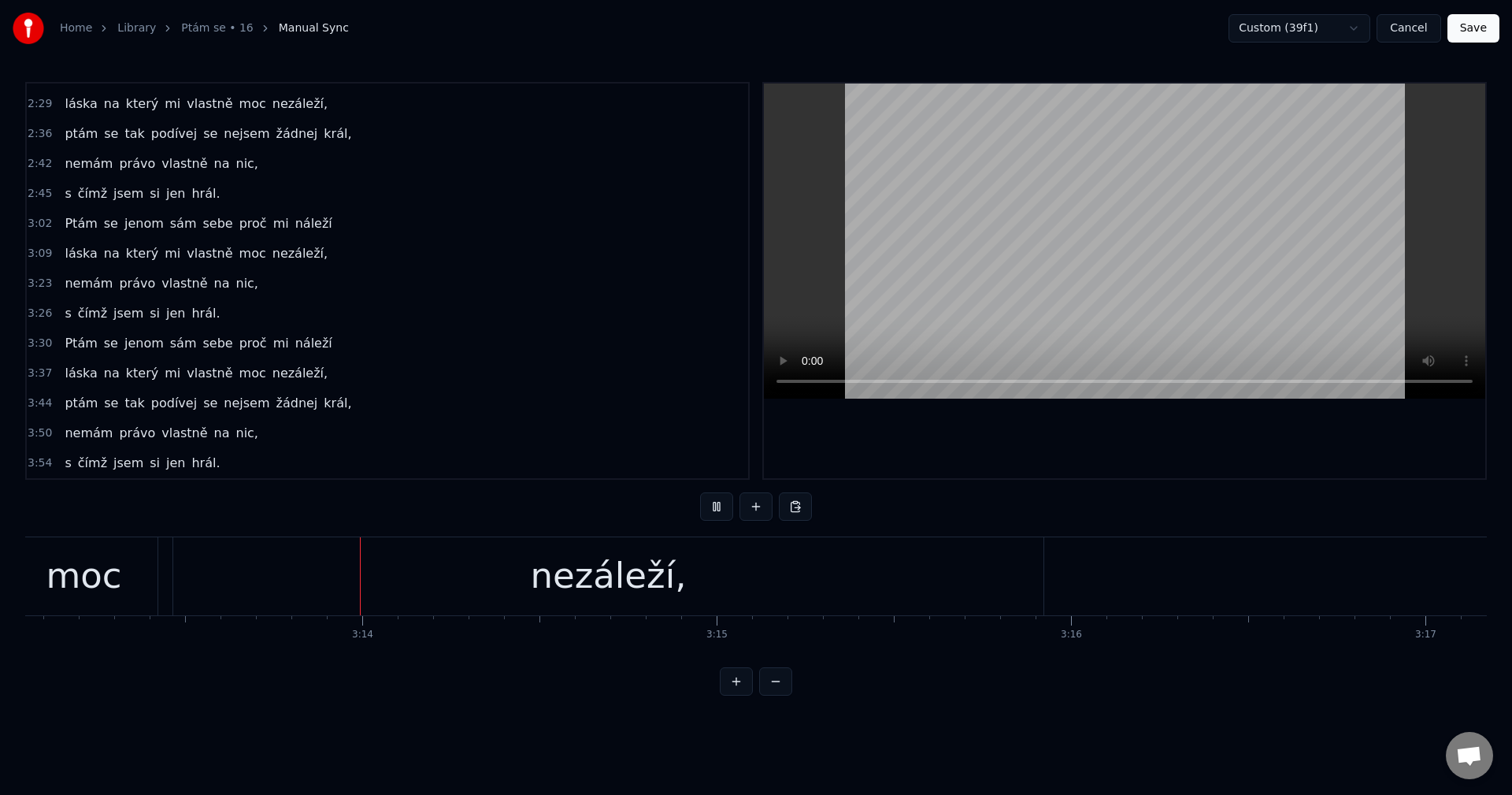
scroll to position [0, 68445]
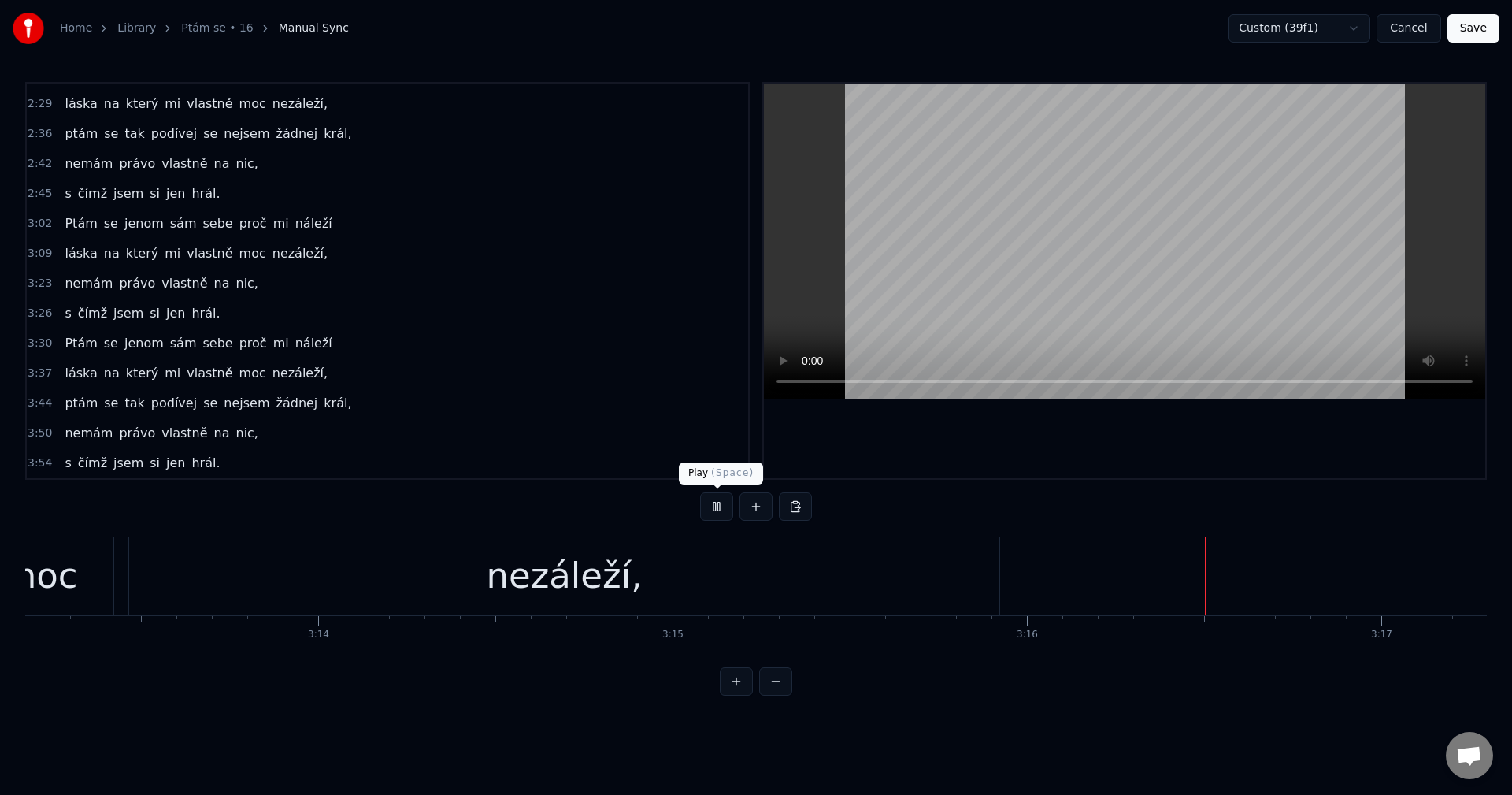
click at [712, 508] on button at bounding box center [716, 507] width 33 height 29
click at [805, 514] on button at bounding box center [796, 507] width 33 height 29
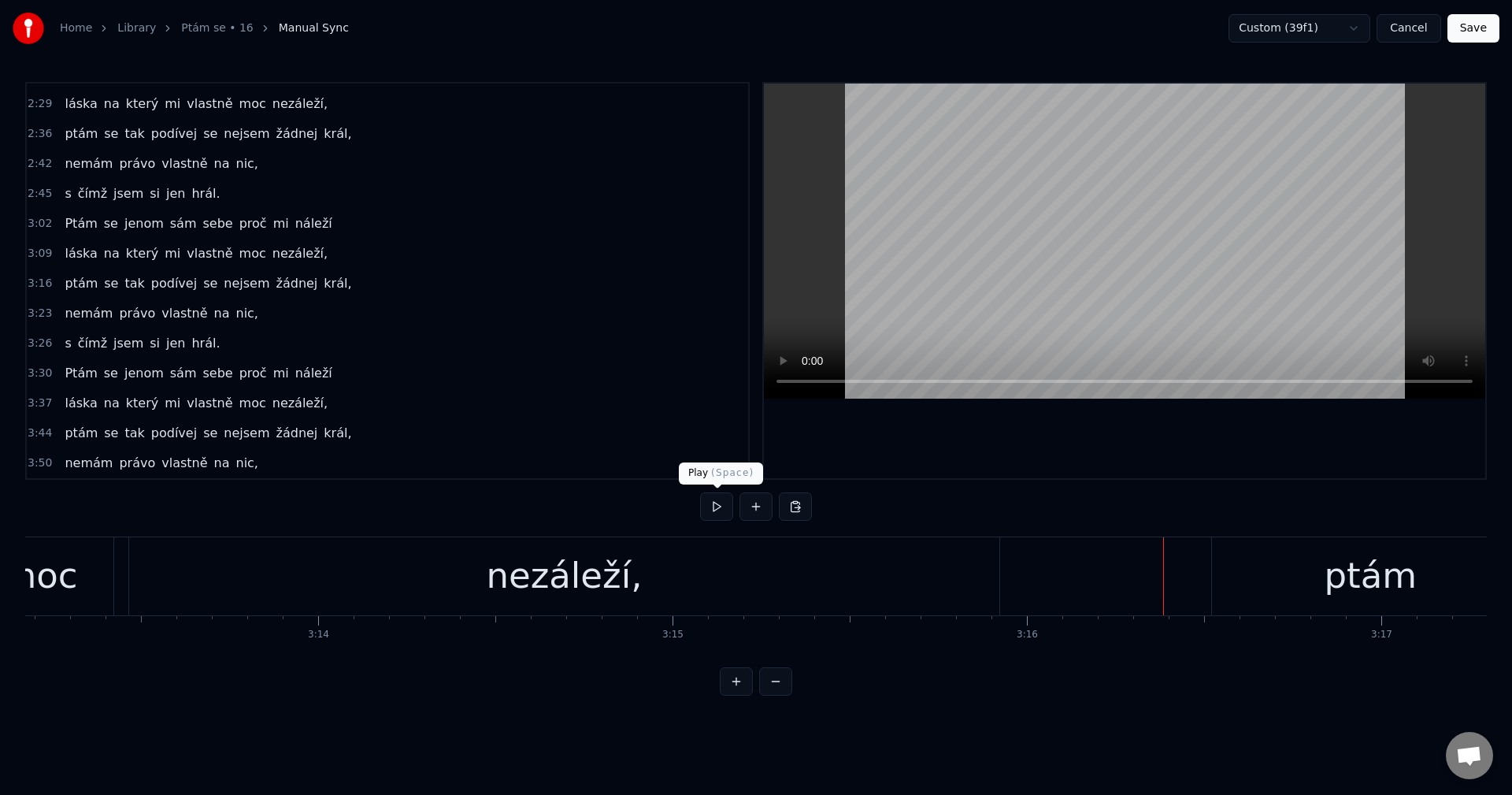
click at [725, 512] on button at bounding box center [716, 507] width 33 height 29
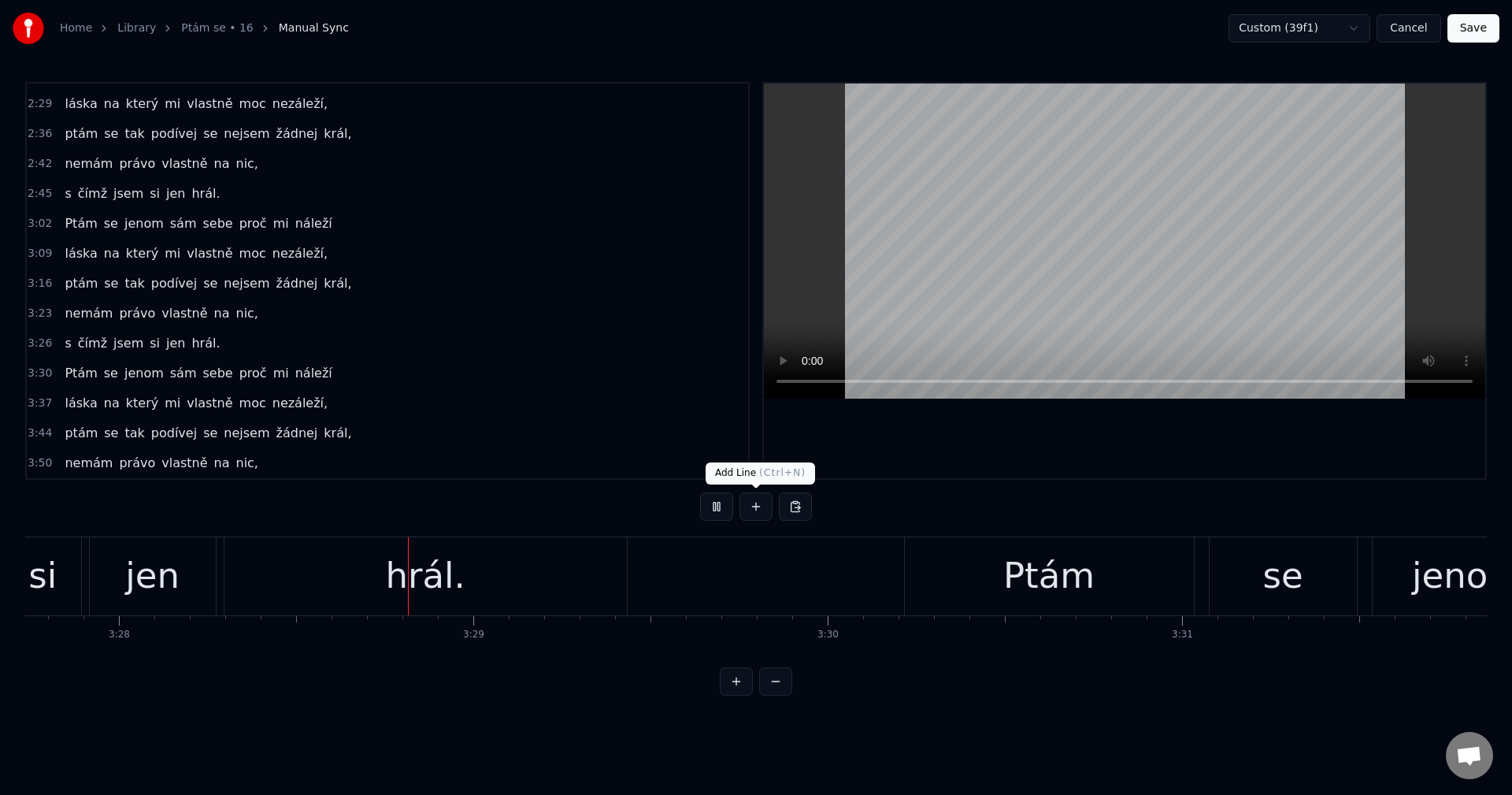
scroll to position [0, 73718]
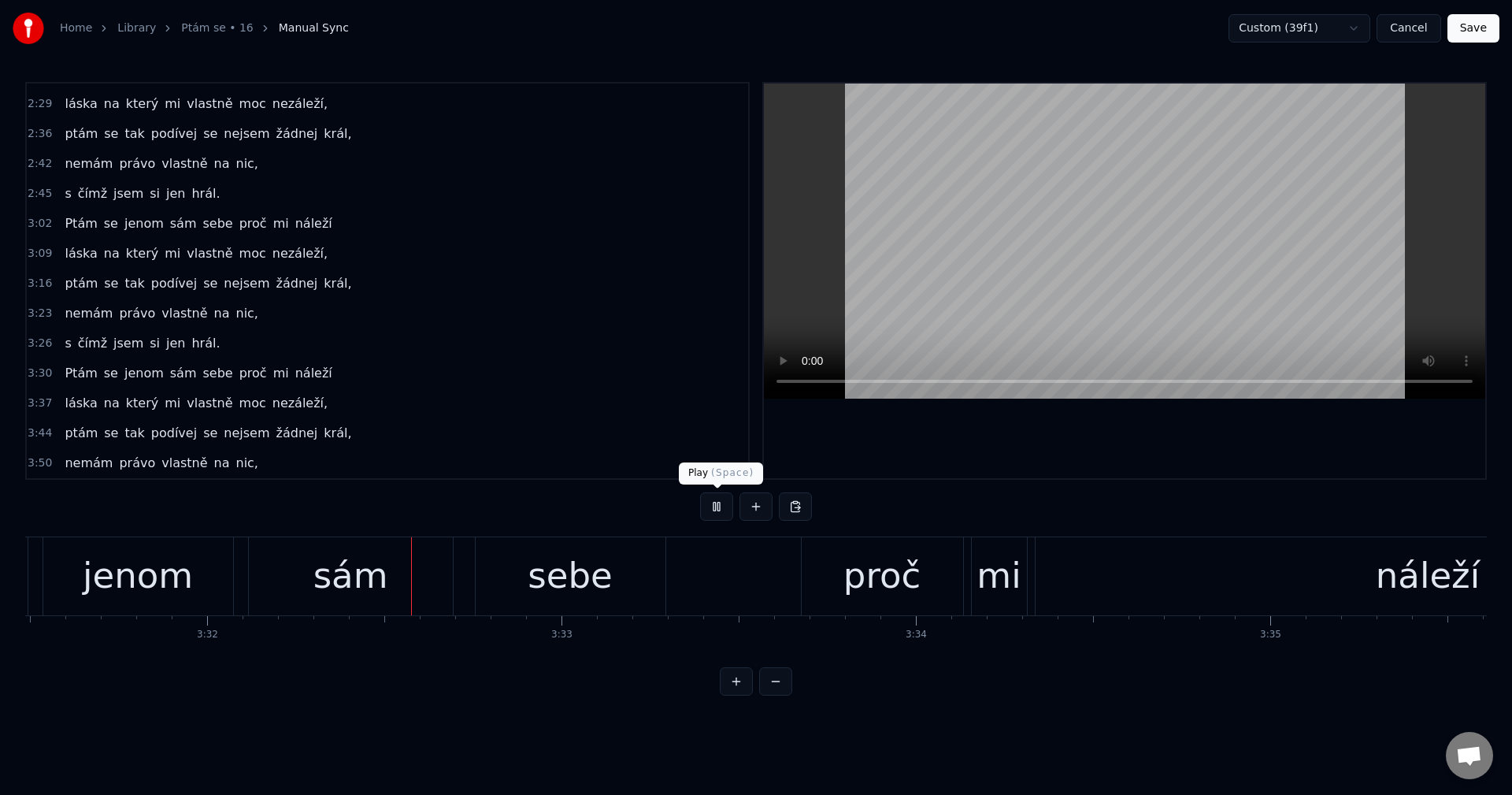
click at [723, 508] on button at bounding box center [716, 507] width 33 height 29
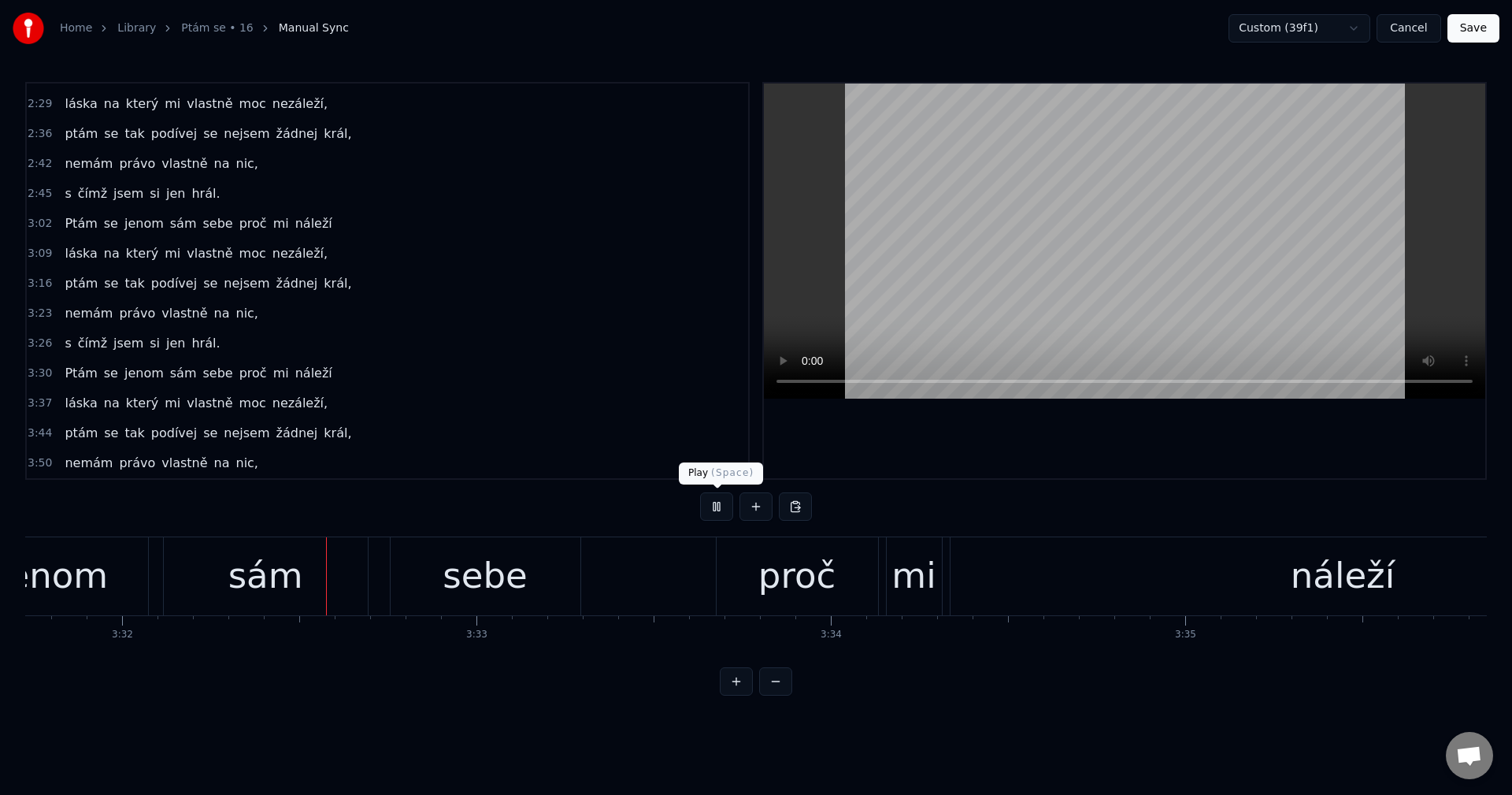
scroll to position [0, 75036]
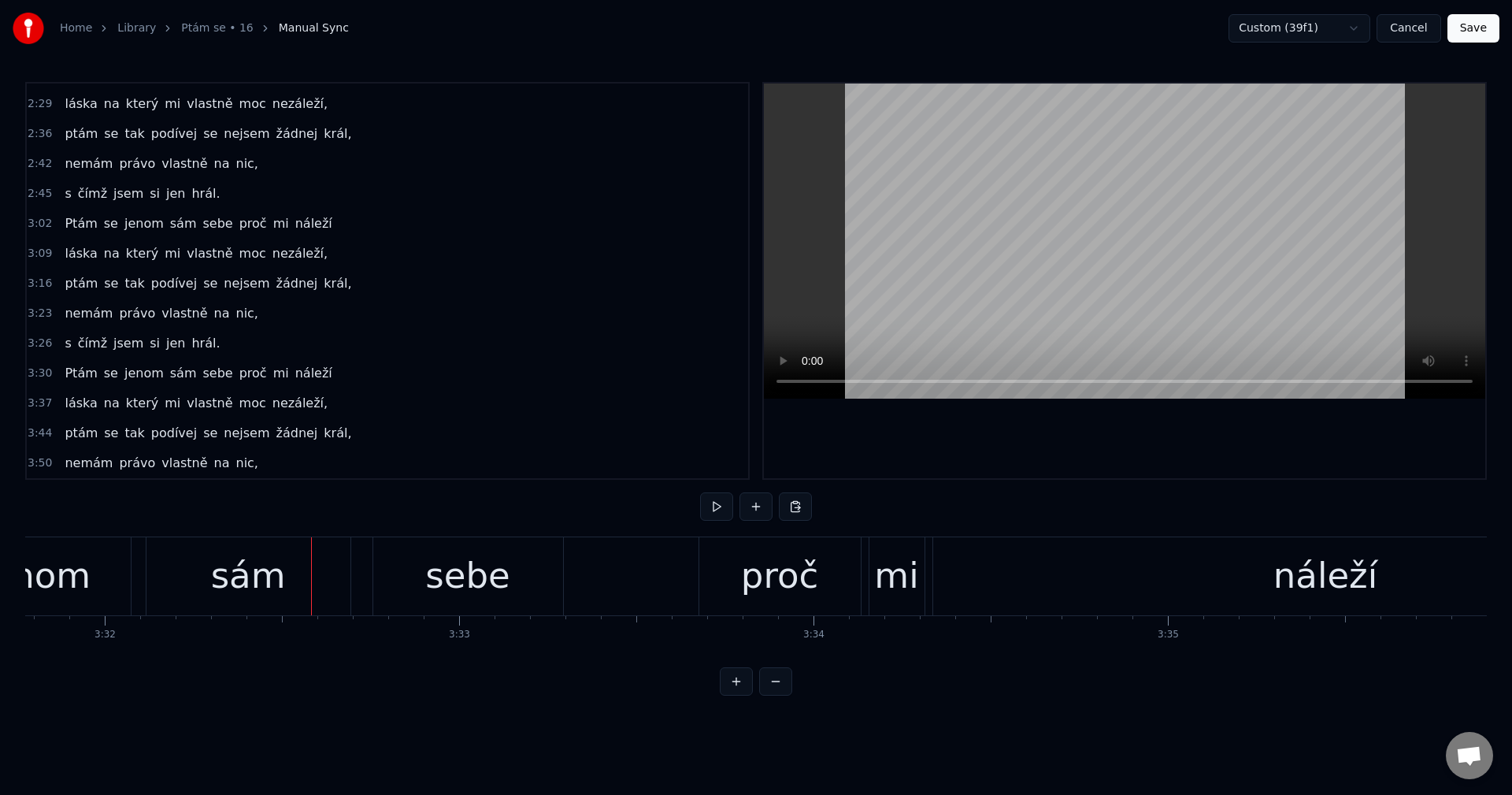
click at [1458, 33] on button "Save" at bounding box center [1473, 29] width 52 height 29
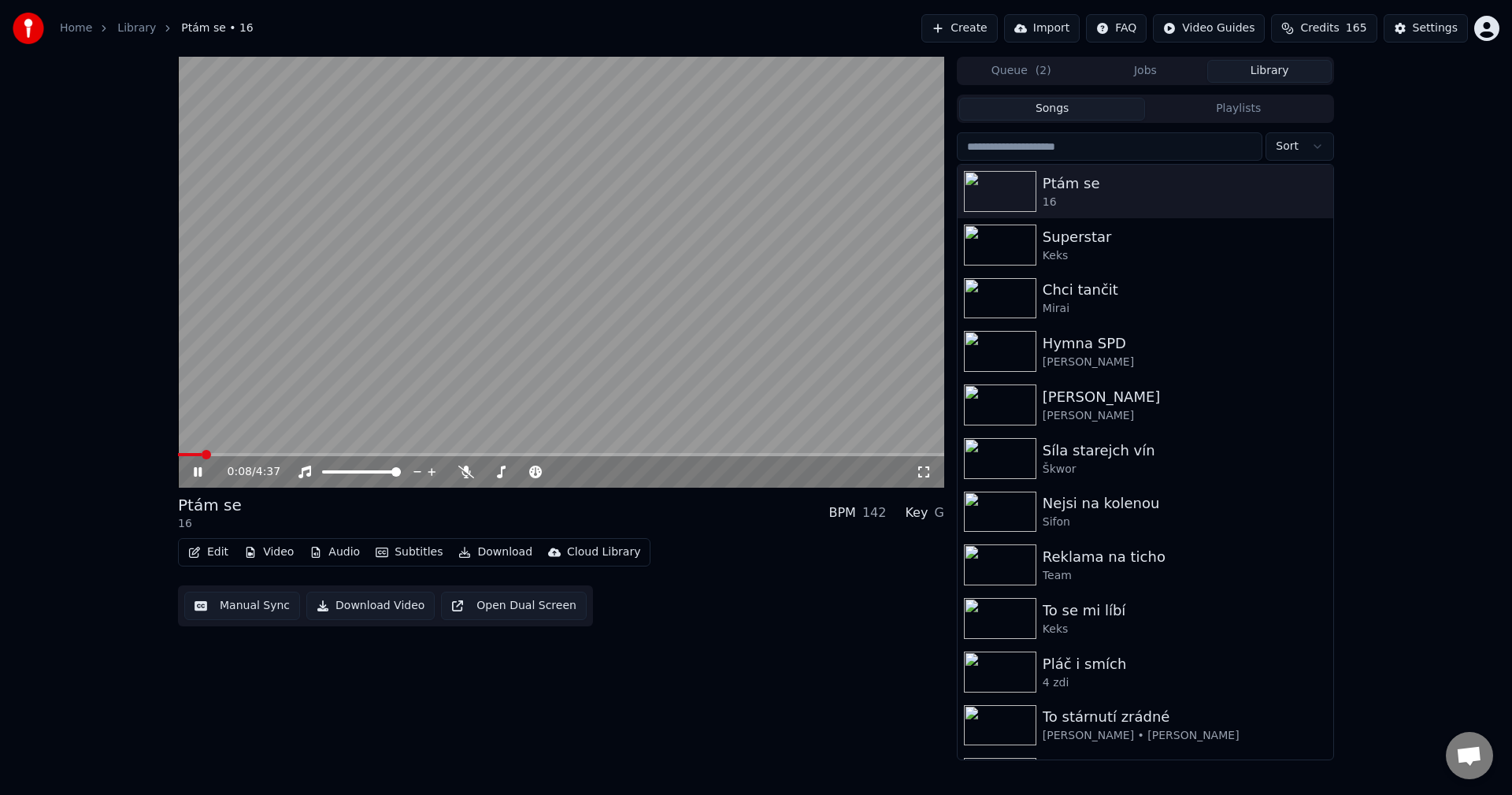
click at [200, 472] on icon at bounding box center [198, 472] width 8 height 10
click at [219, 553] on button "Edit" at bounding box center [208, 552] width 53 height 22
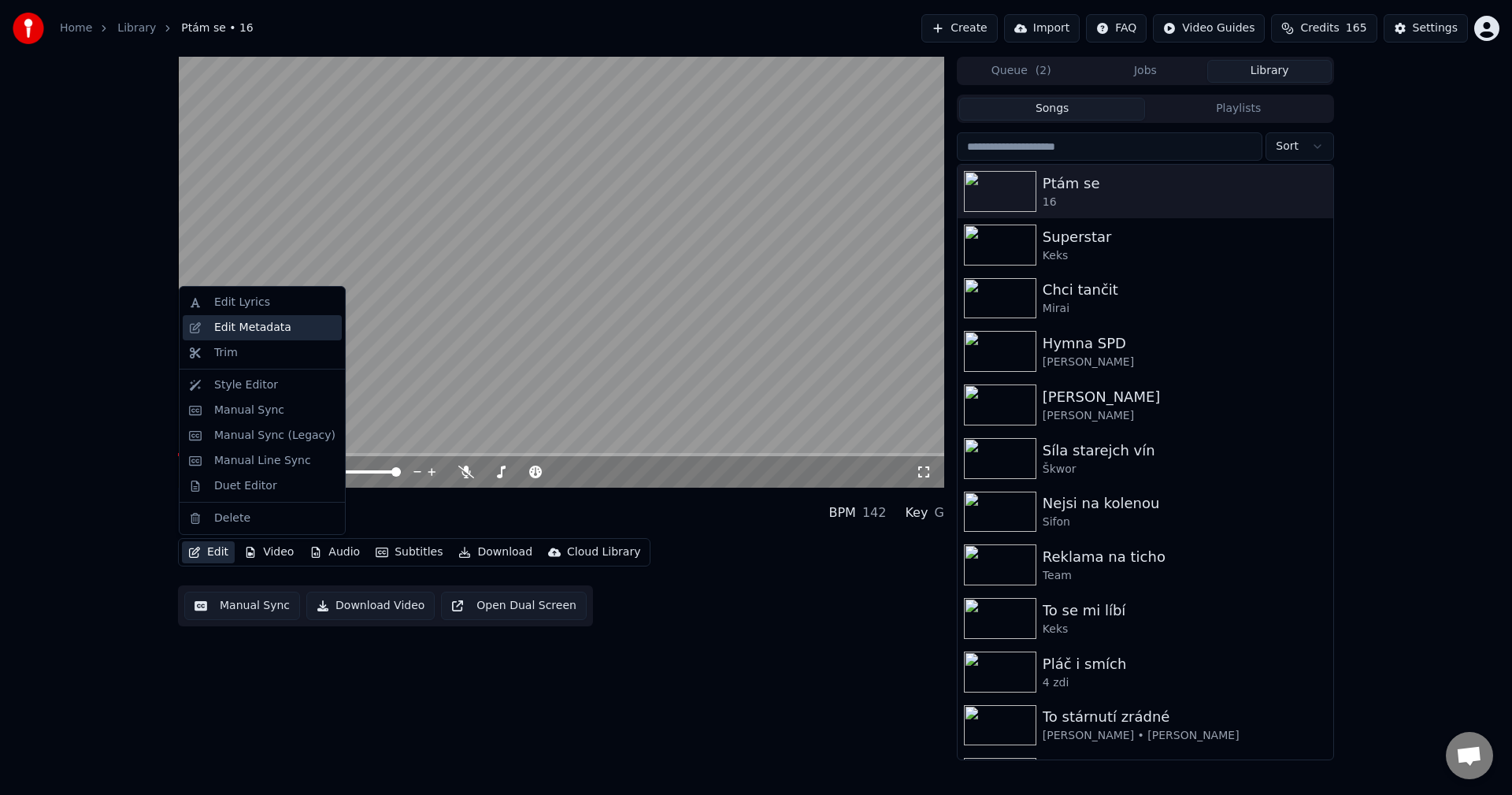
click at [259, 325] on div "Edit Metadata" at bounding box center [253, 328] width 77 height 16
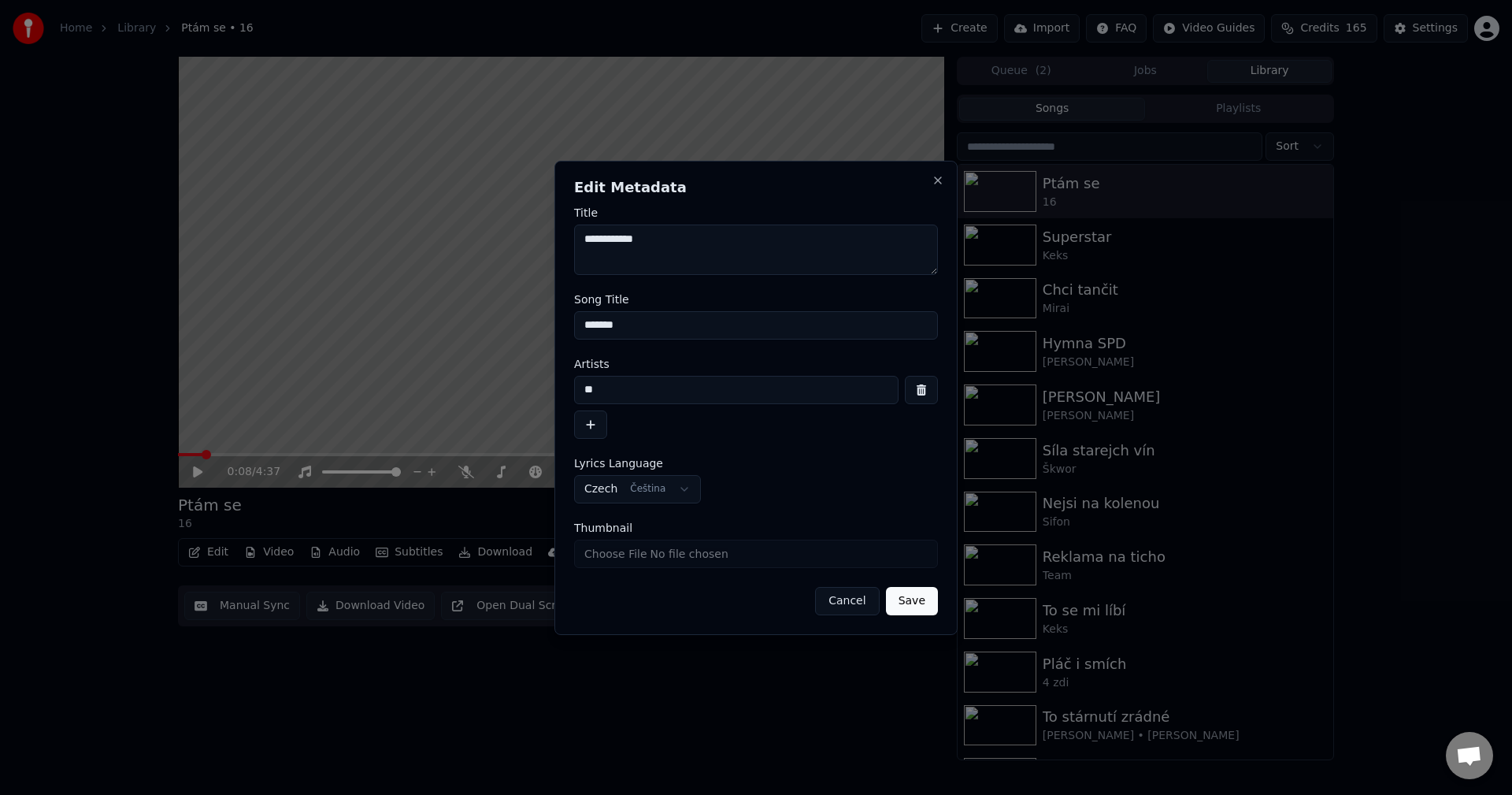
drag, startPoint x: 590, startPoint y: 426, endPoint x: 610, endPoint y: 393, distance: 38.6
click at [611, 399] on div "**" at bounding box center [756, 407] width 364 height 63
drag, startPoint x: 612, startPoint y: 380, endPoint x: 430, endPoint y: 409, distance: 184.3
click at [441, 409] on body "**********" at bounding box center [756, 398] width 1512 height 795
drag, startPoint x: 636, startPoint y: 391, endPoint x: 393, endPoint y: 405, distance: 243.4
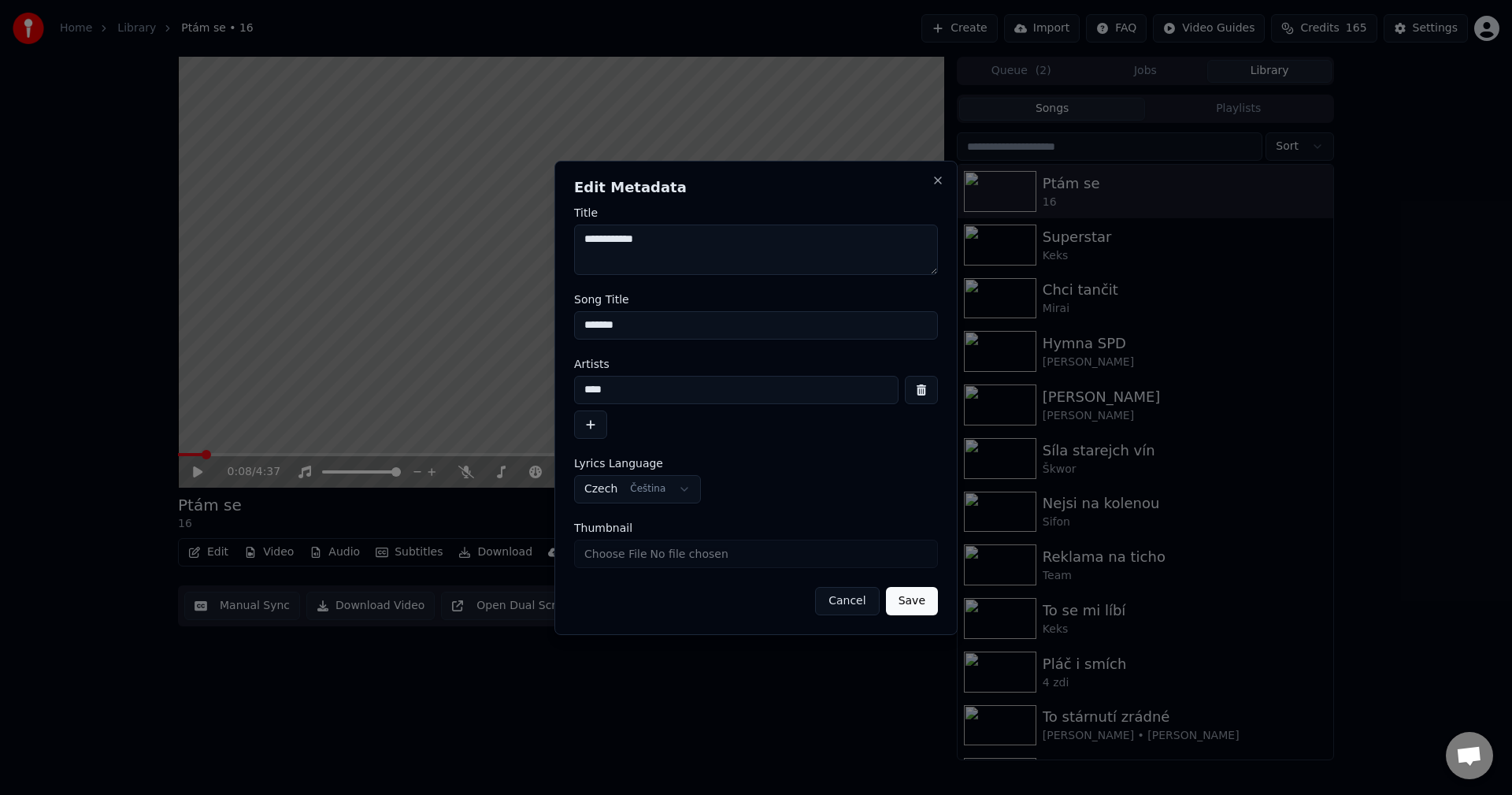
click at [392, 405] on body "**********" at bounding box center [756, 398] width 1512 height 795
type input "****"
drag, startPoint x: 594, startPoint y: 237, endPoint x: 500, endPoint y: 243, distance: 94.2
click at [500, 243] on body "**********" at bounding box center [756, 398] width 1512 height 795
paste textarea "**"
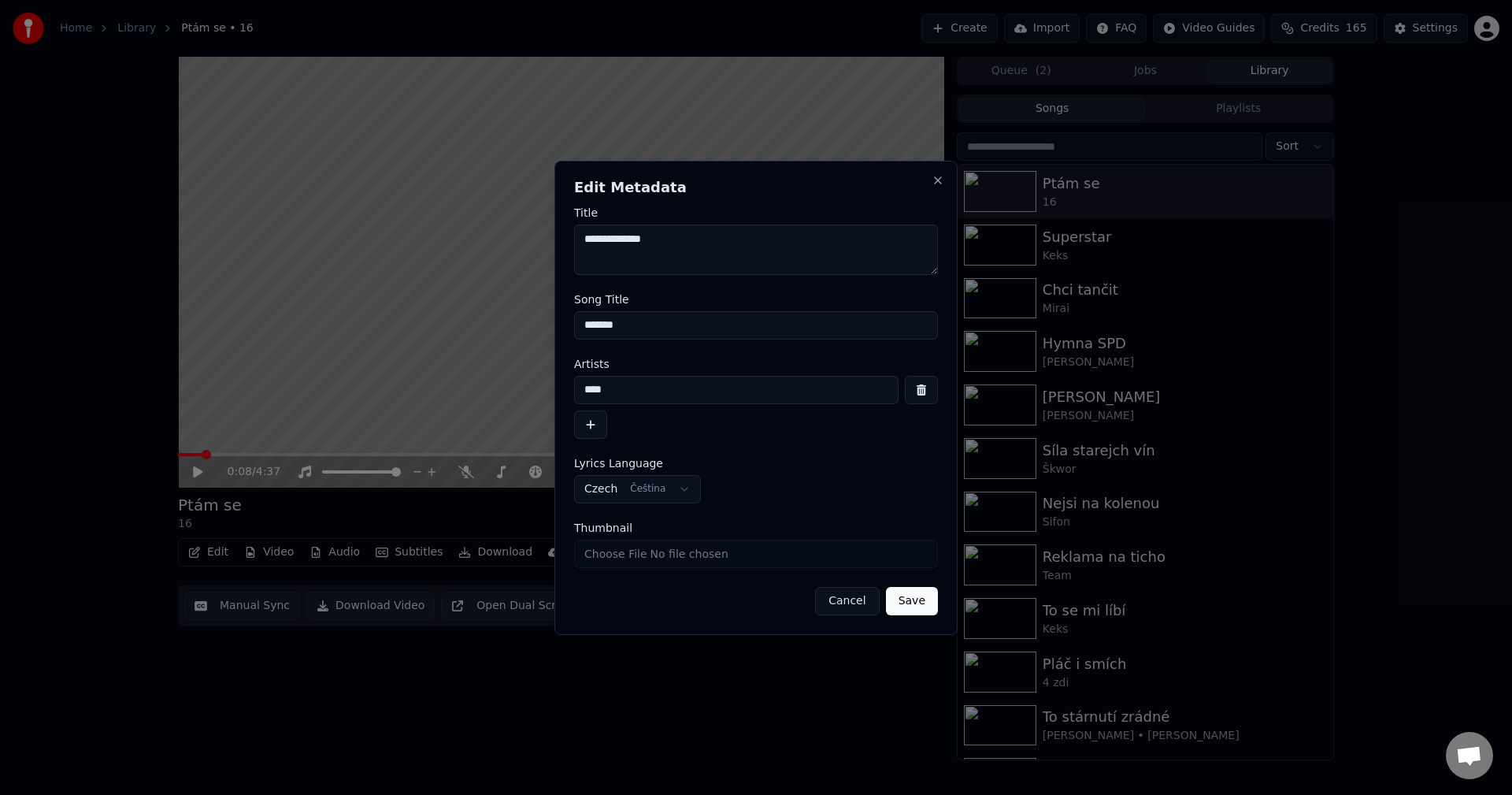
type textarea "**********"
click at [903, 605] on button "Save" at bounding box center [912, 601] width 52 height 29
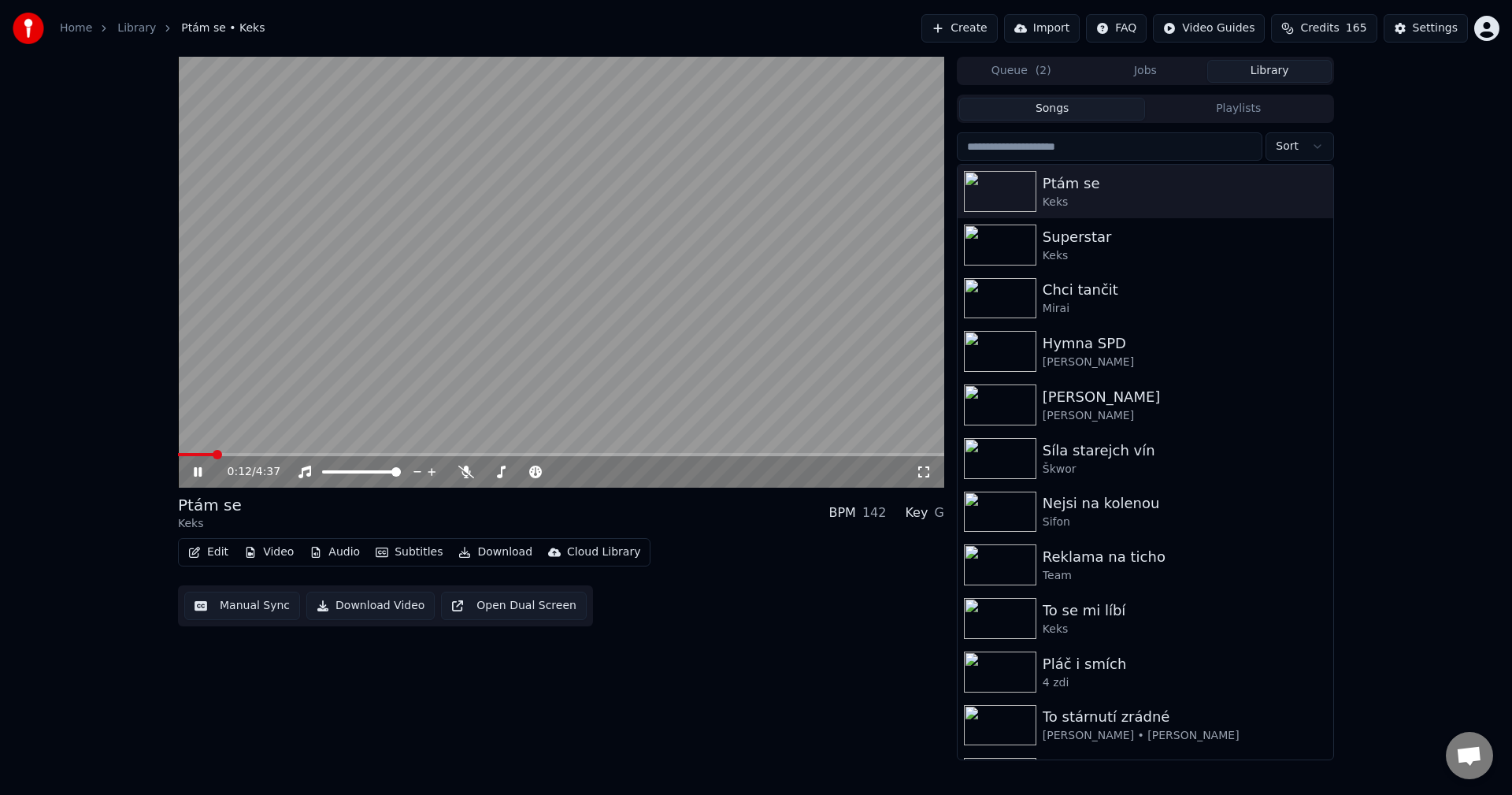
click at [197, 472] on icon at bounding box center [198, 472] width 8 height 10
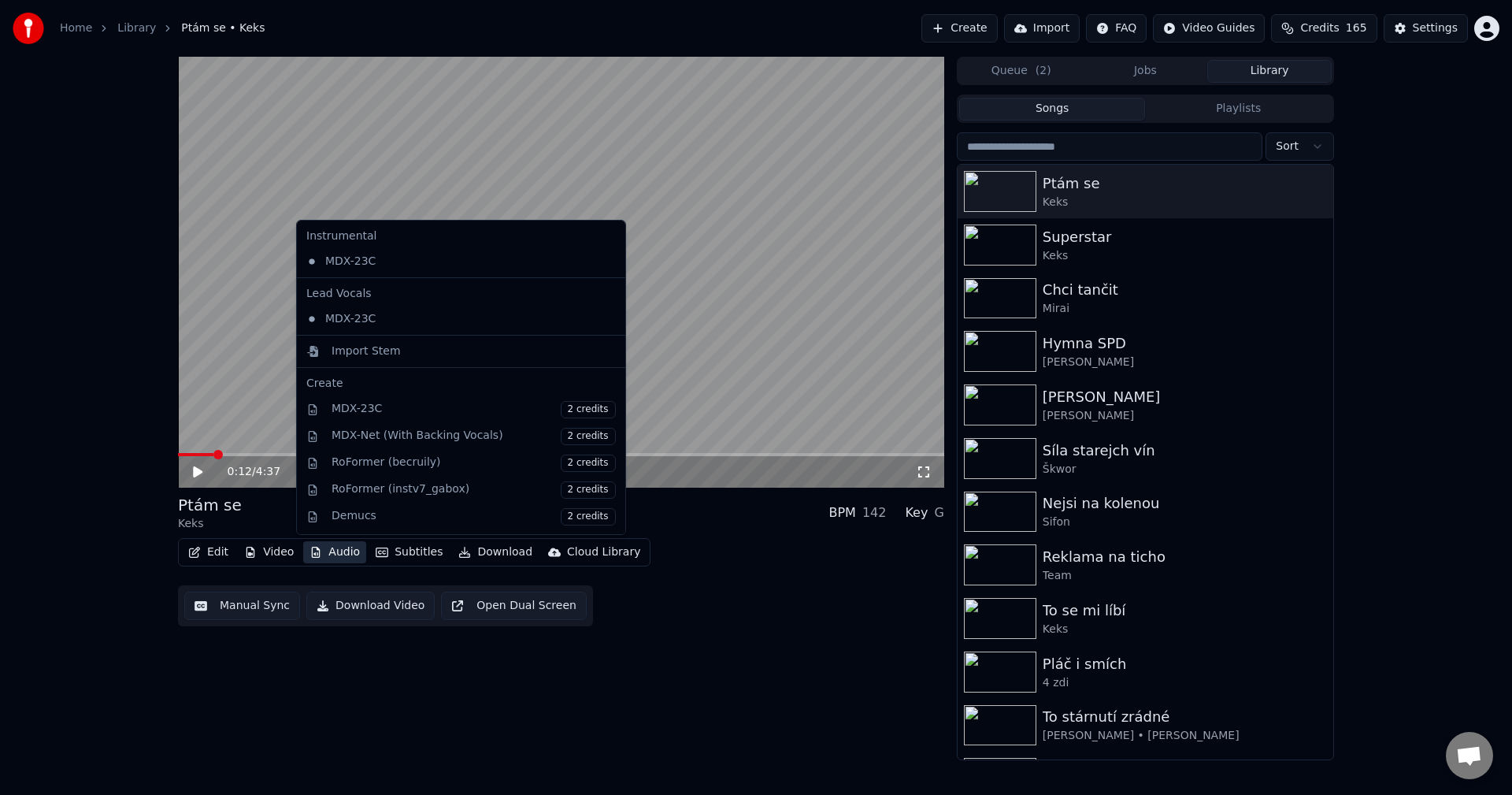
click at [334, 546] on button "Audio" at bounding box center [335, 552] width 63 height 22
click at [416, 359] on div "Import Stem" at bounding box center [461, 352] width 322 height 25
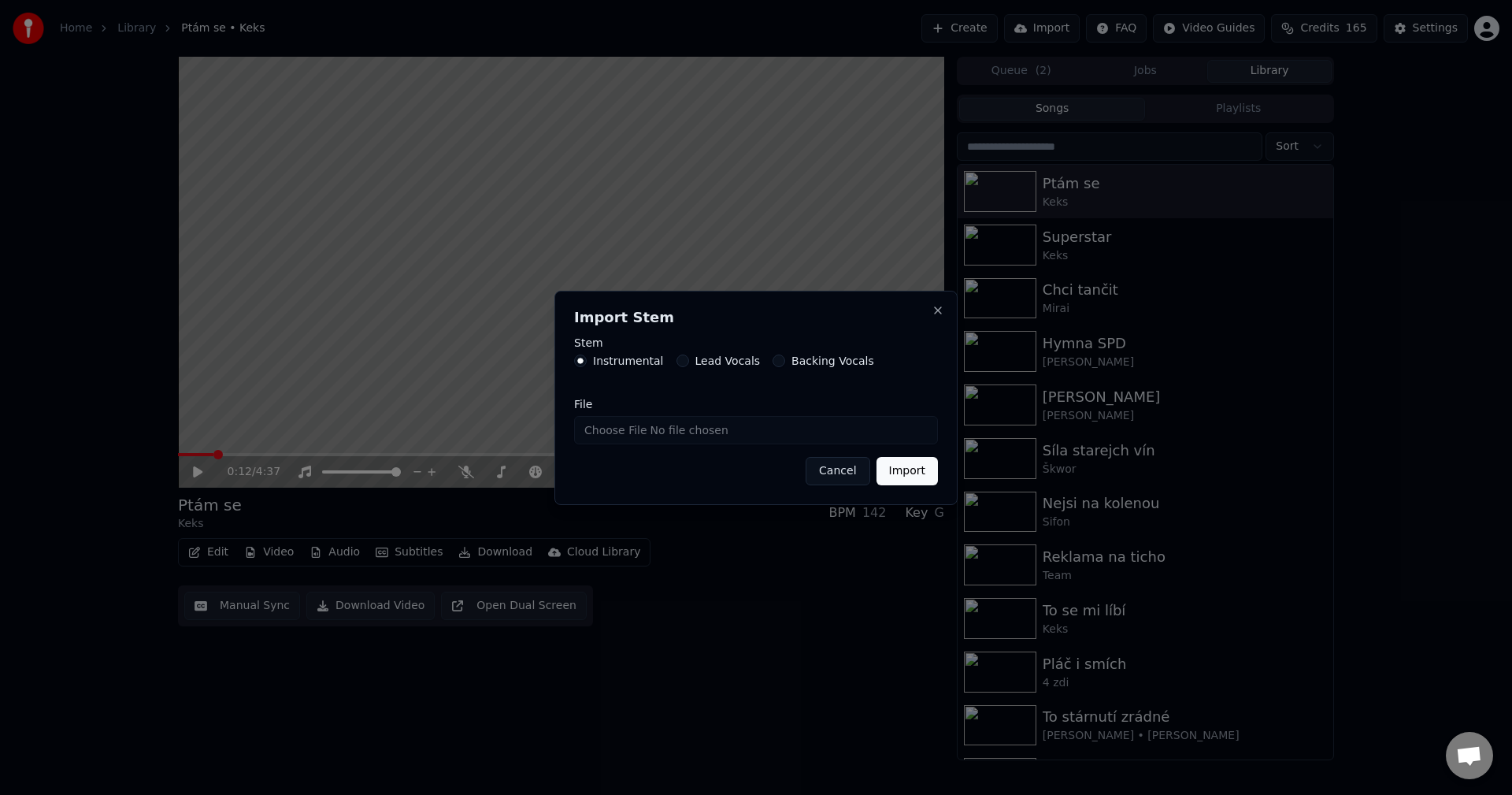
click at [642, 437] on input "File" at bounding box center [756, 430] width 364 height 29
type input "**********"
click at [921, 480] on button "Import" at bounding box center [907, 471] width 62 height 29
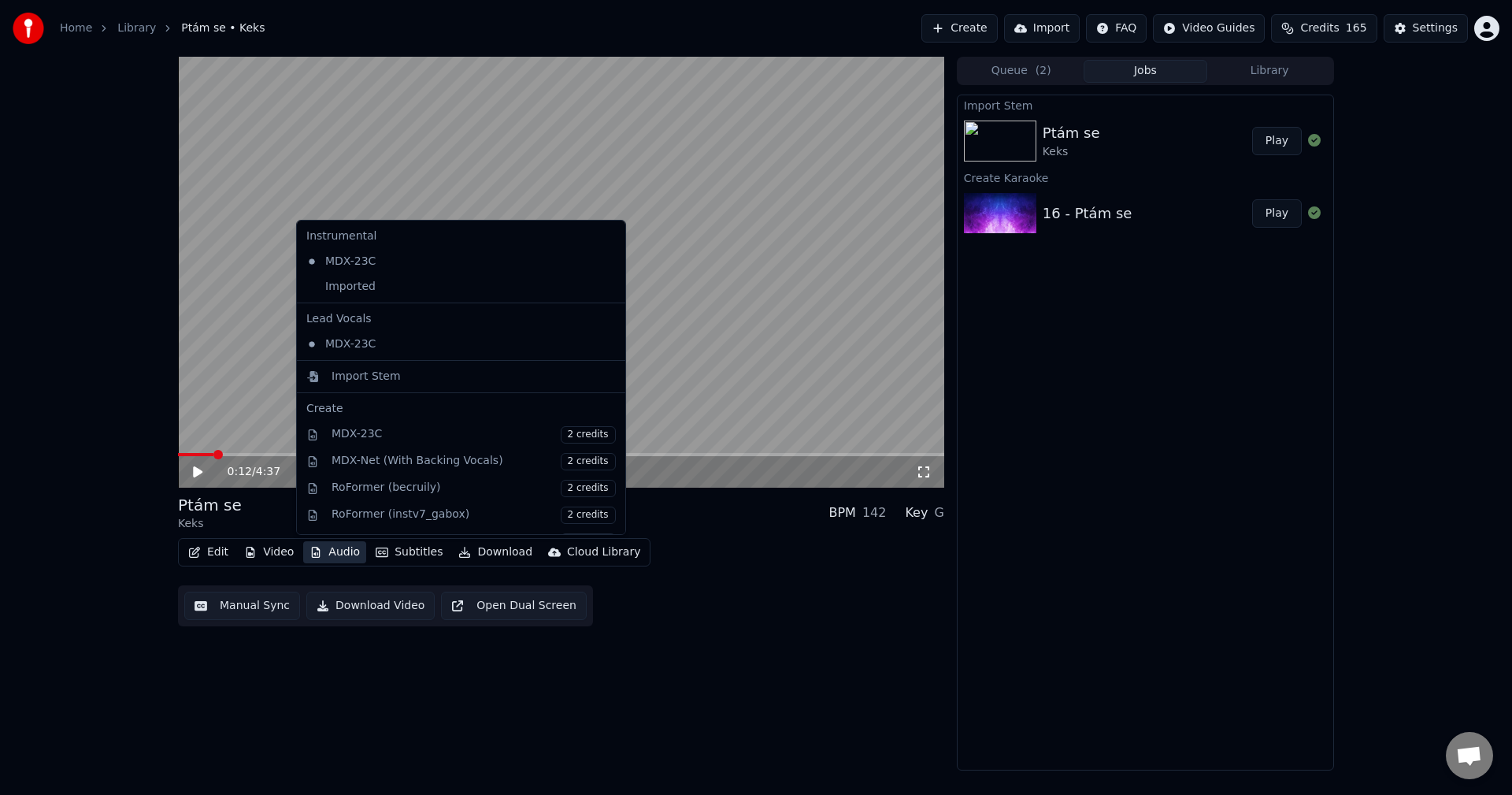
click at [323, 553] on button "Audio" at bounding box center [335, 552] width 63 height 22
click at [371, 295] on div "Imported" at bounding box center [449, 287] width 298 height 25
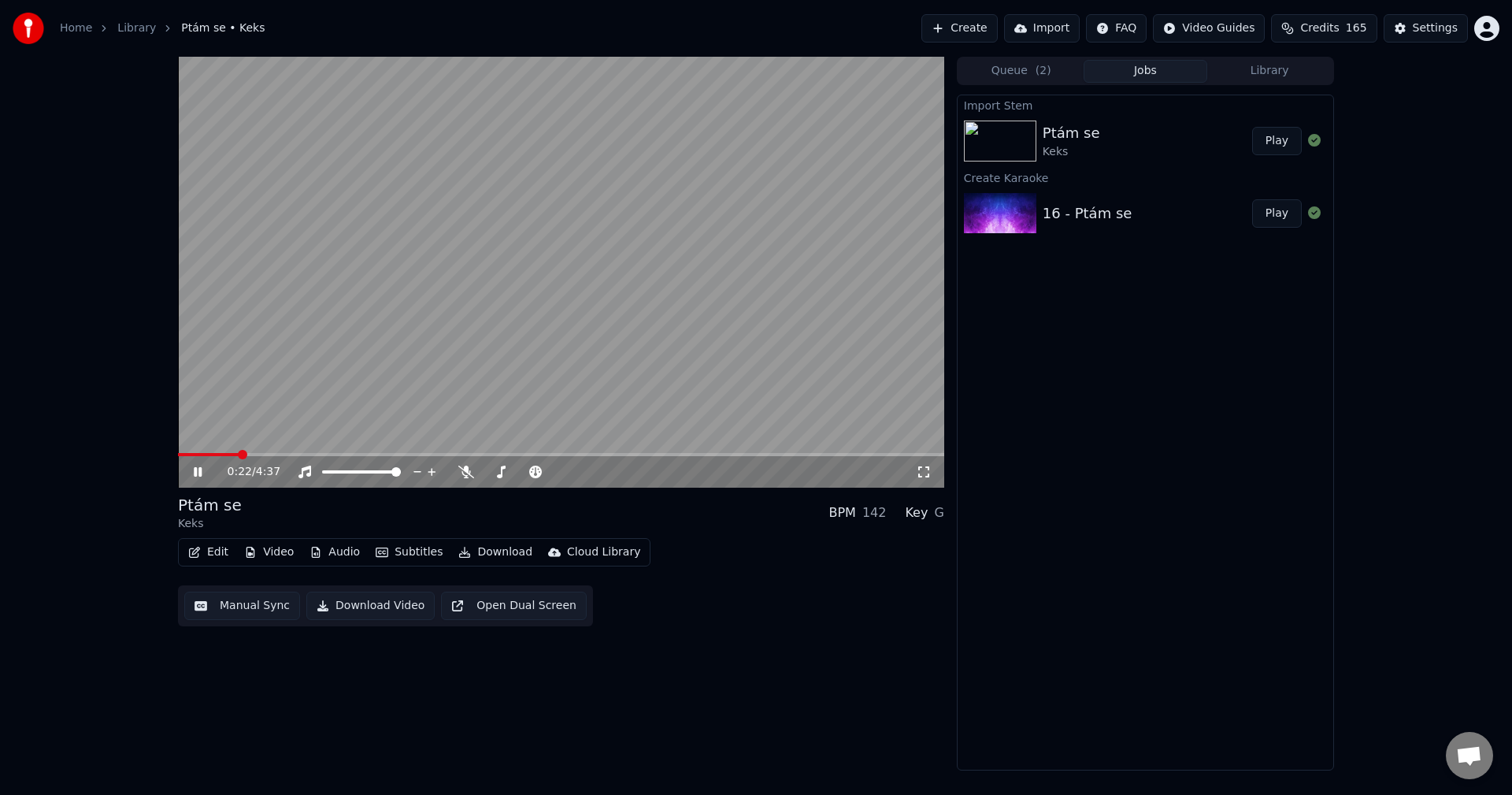
click at [415, 552] on button "Subtitles" at bounding box center [408, 552] width 79 height 22
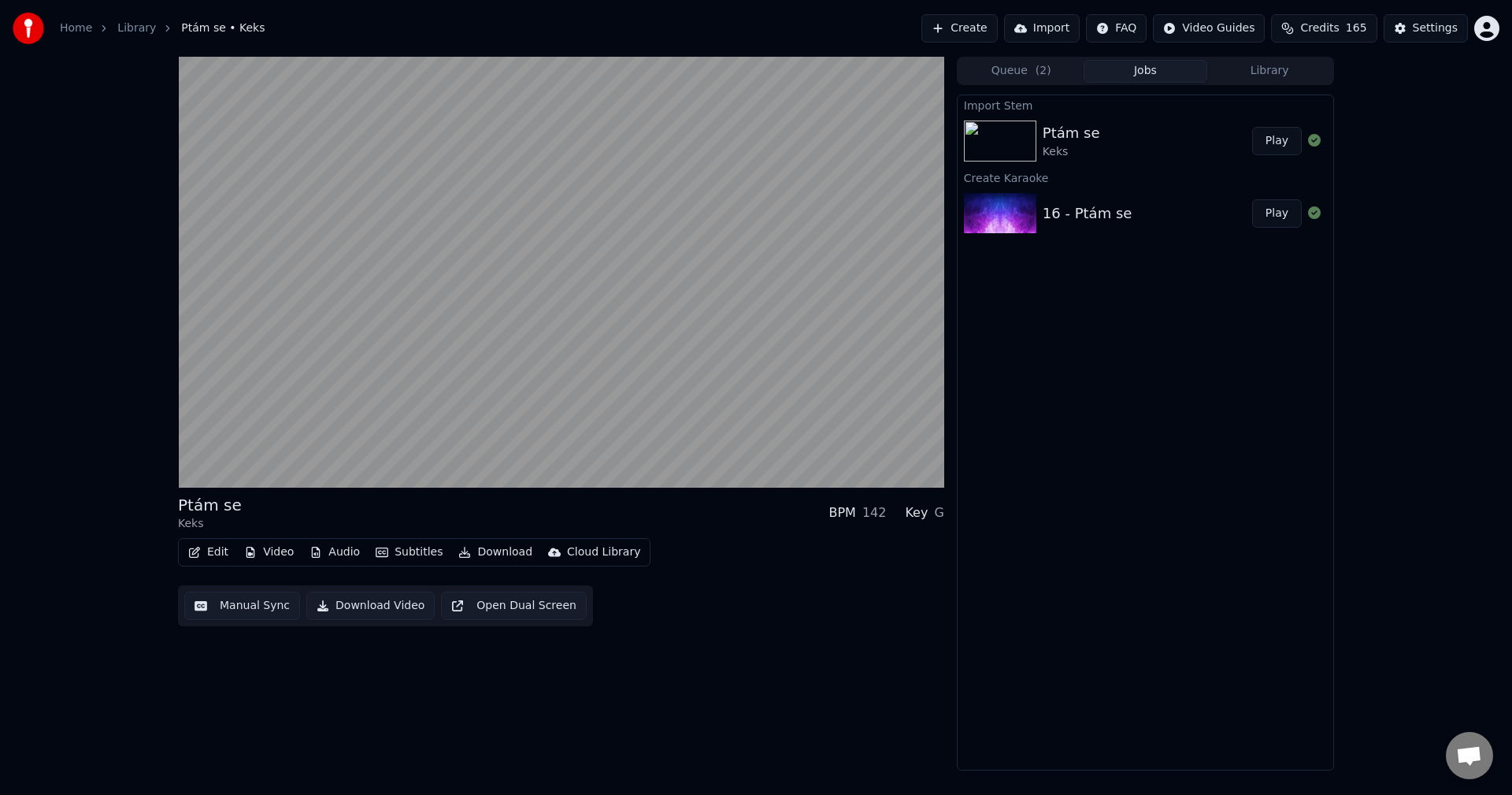
click at [775, 641] on div "Ptám se Keks BPM 142 Key G Edit Video Audio Subtitles Download Cloud Library Ma…" at bounding box center [561, 413] width 766 height 713
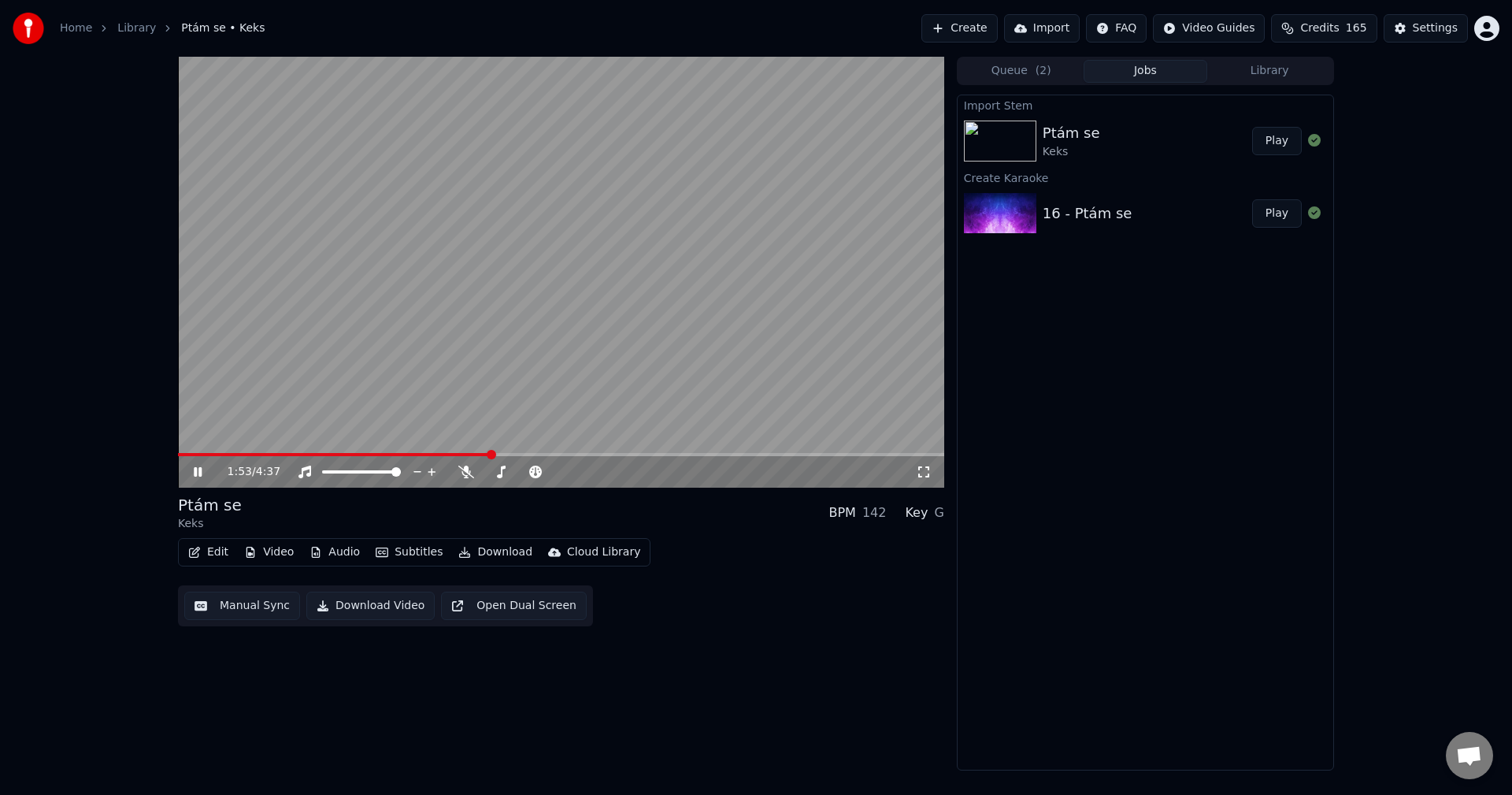
click at [199, 466] on icon at bounding box center [209, 472] width 37 height 13
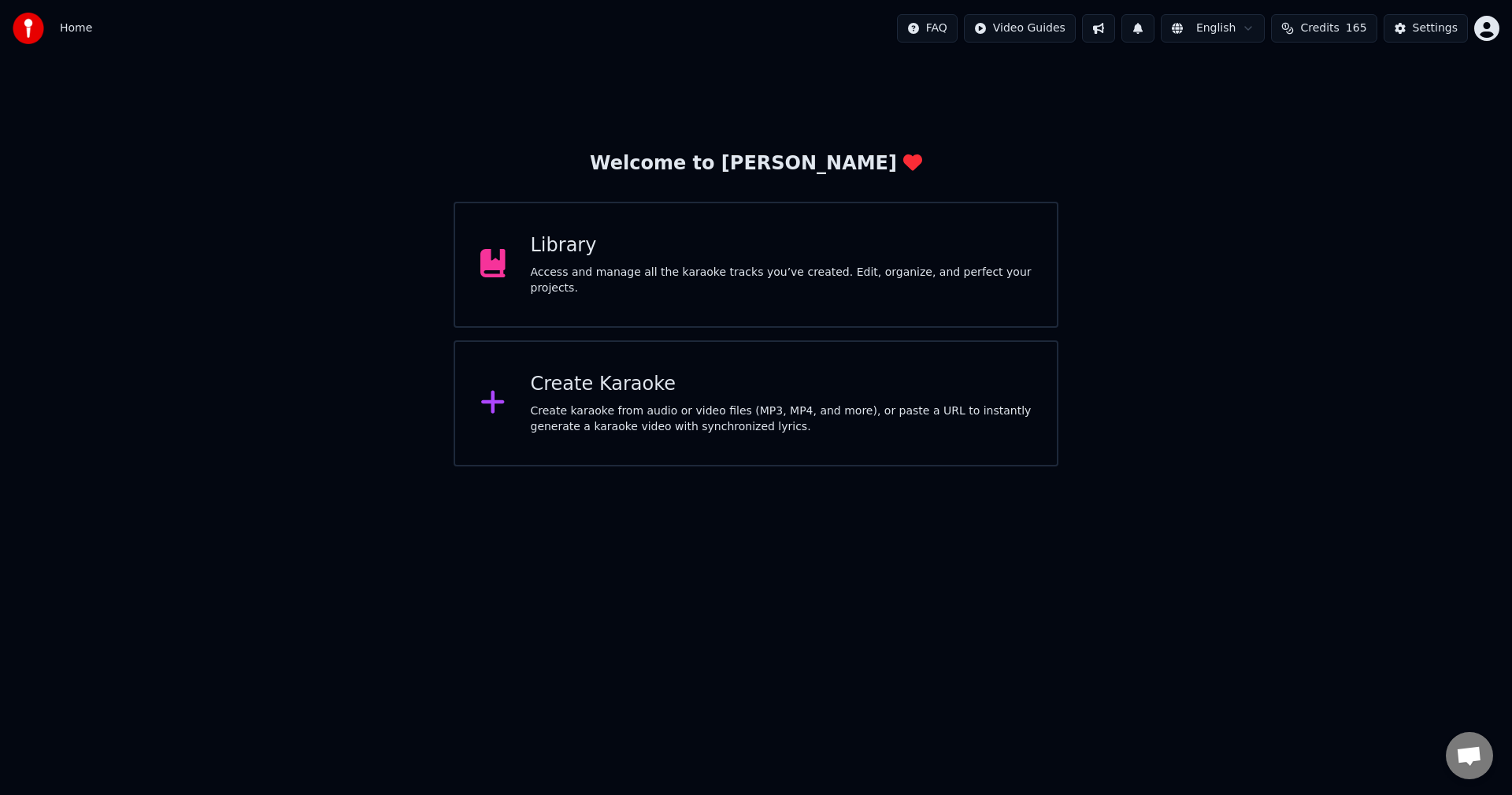
click at [663, 275] on div "Access and manage all the karaoke tracks you’ve created. Edit, organize, and pe…" at bounding box center [781, 280] width 502 height 32
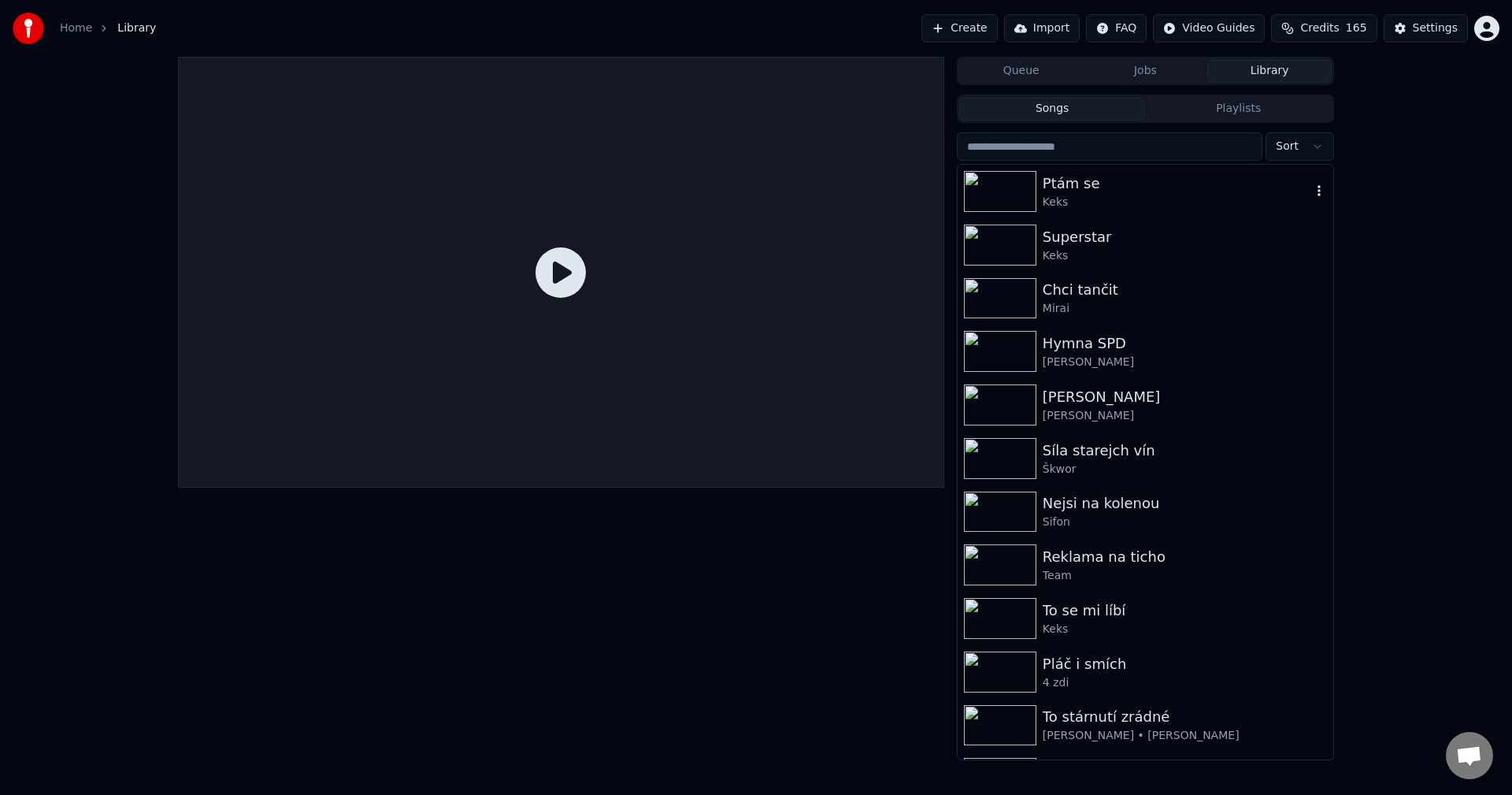
click at [1076, 190] on div "Ptám se" at bounding box center [1176, 184] width 268 height 22
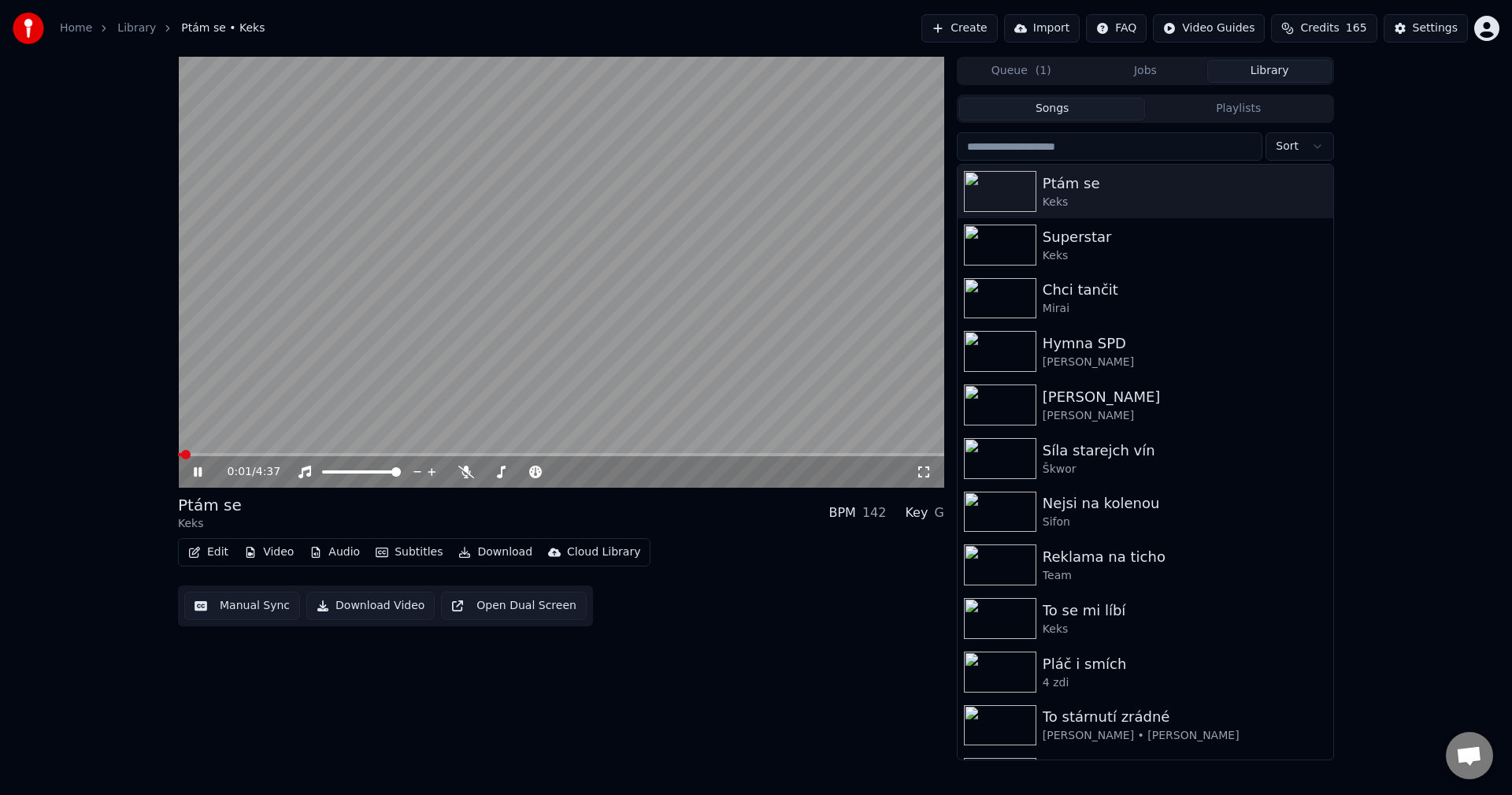
click at [239, 609] on button "Manual Sync" at bounding box center [242, 606] width 116 height 29
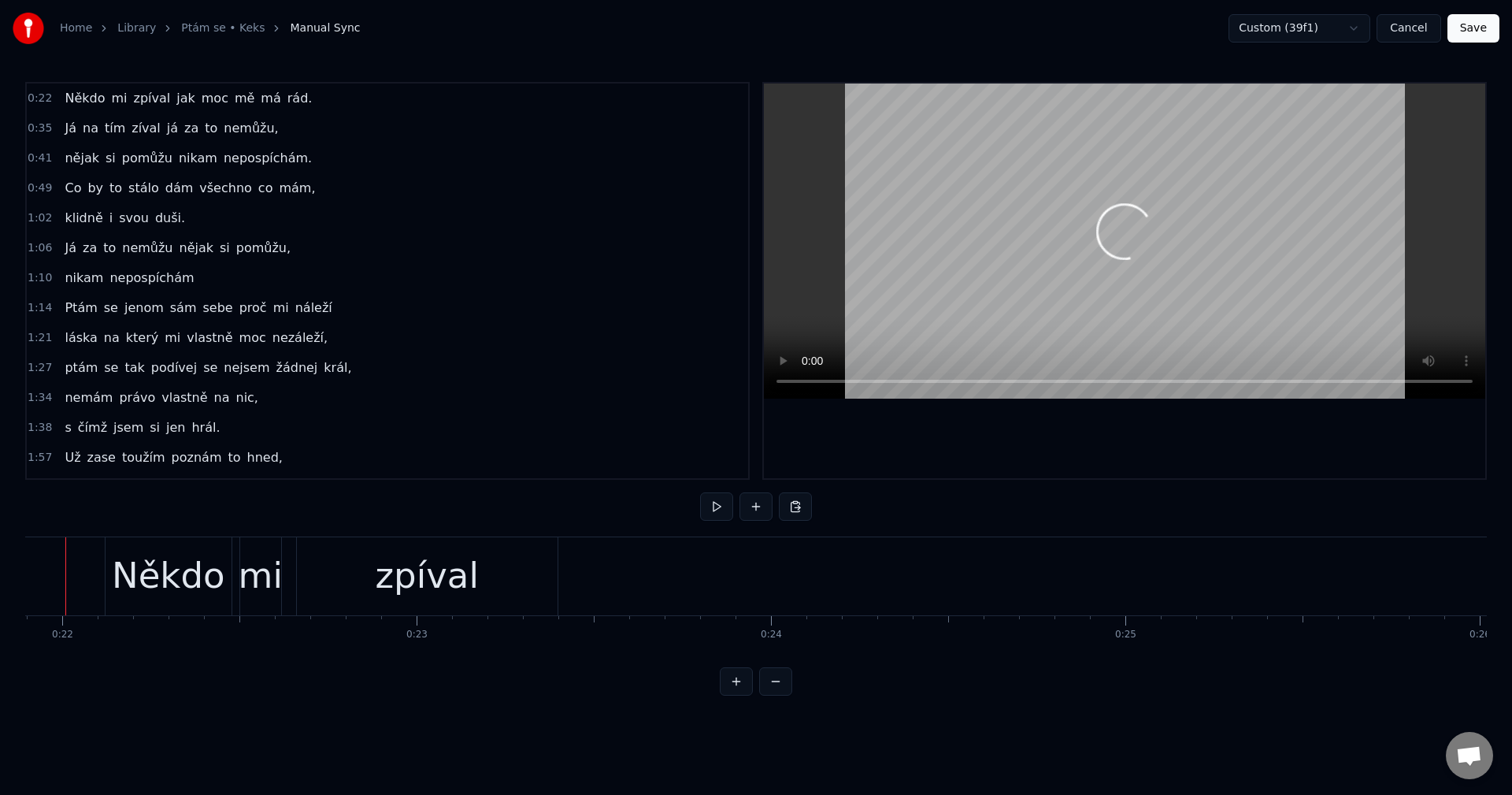
scroll to position [0, 7719]
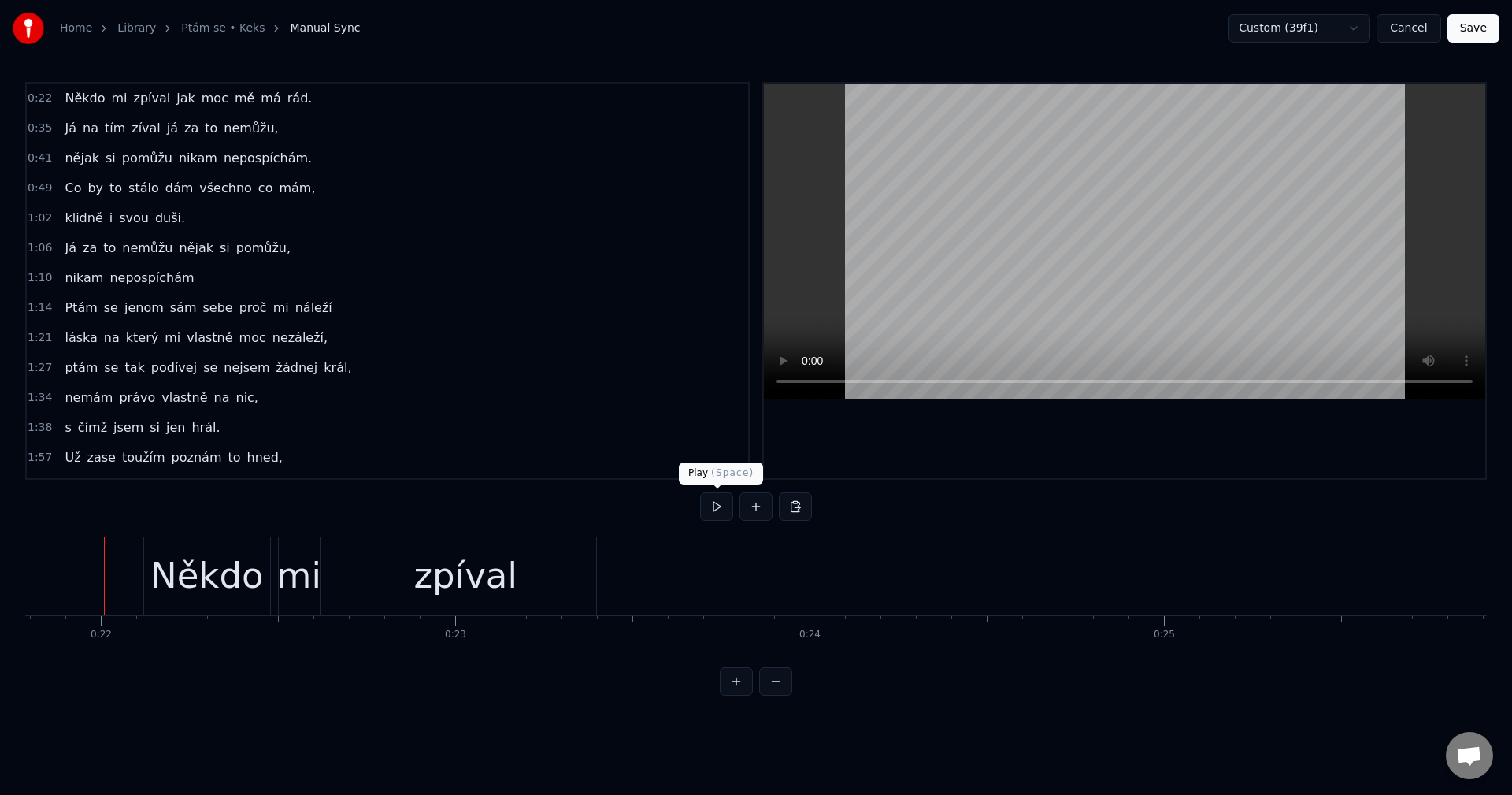
click at [724, 500] on button at bounding box center [716, 507] width 33 height 29
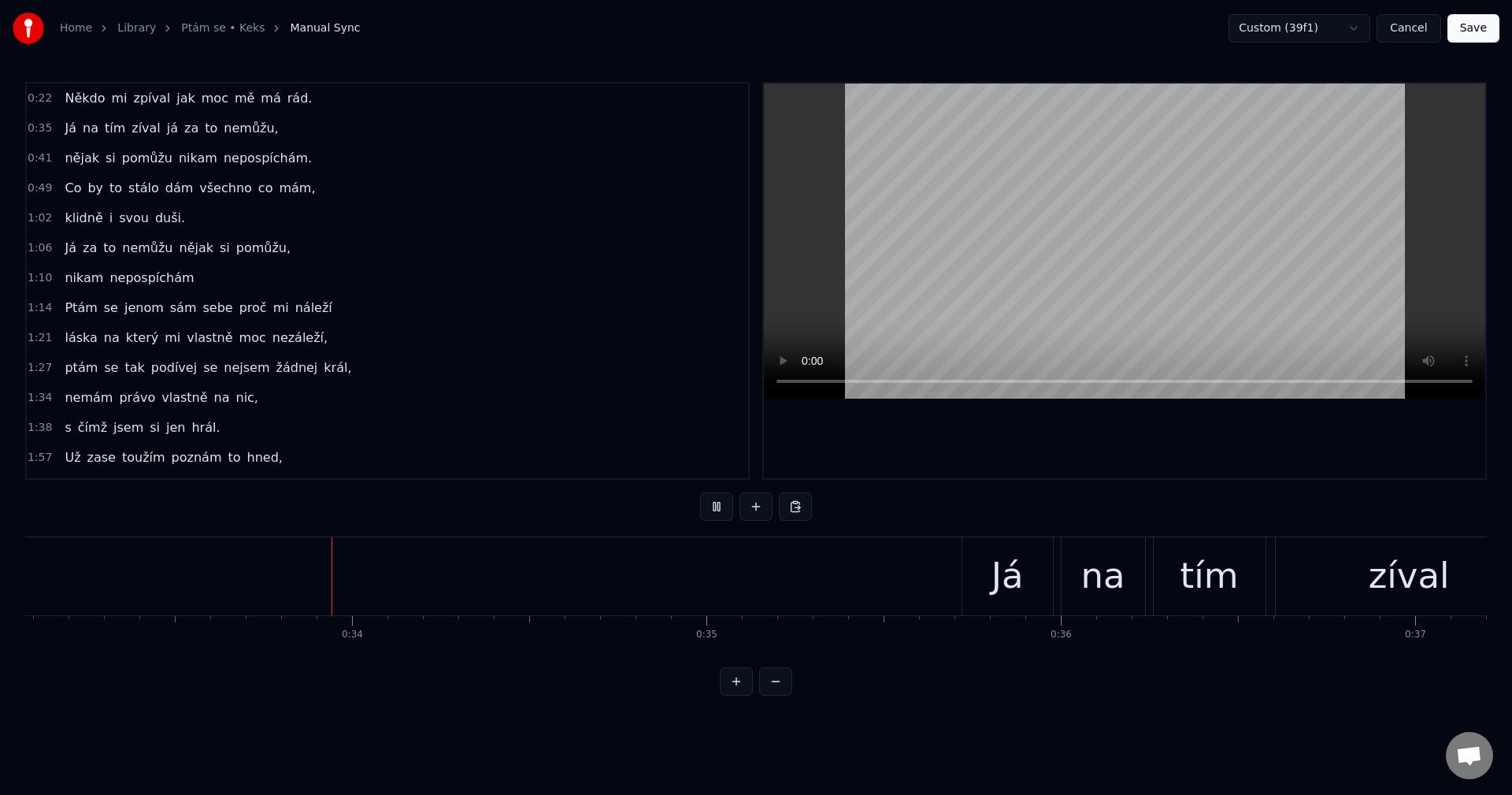
scroll to position [0, 11743]
click at [1294, 26] on html "Home Library Ptám se • Keks Manual Sync Custom (39f1) Cancel Save 0:22 Někdo mi…" at bounding box center [756, 360] width 1512 height 721
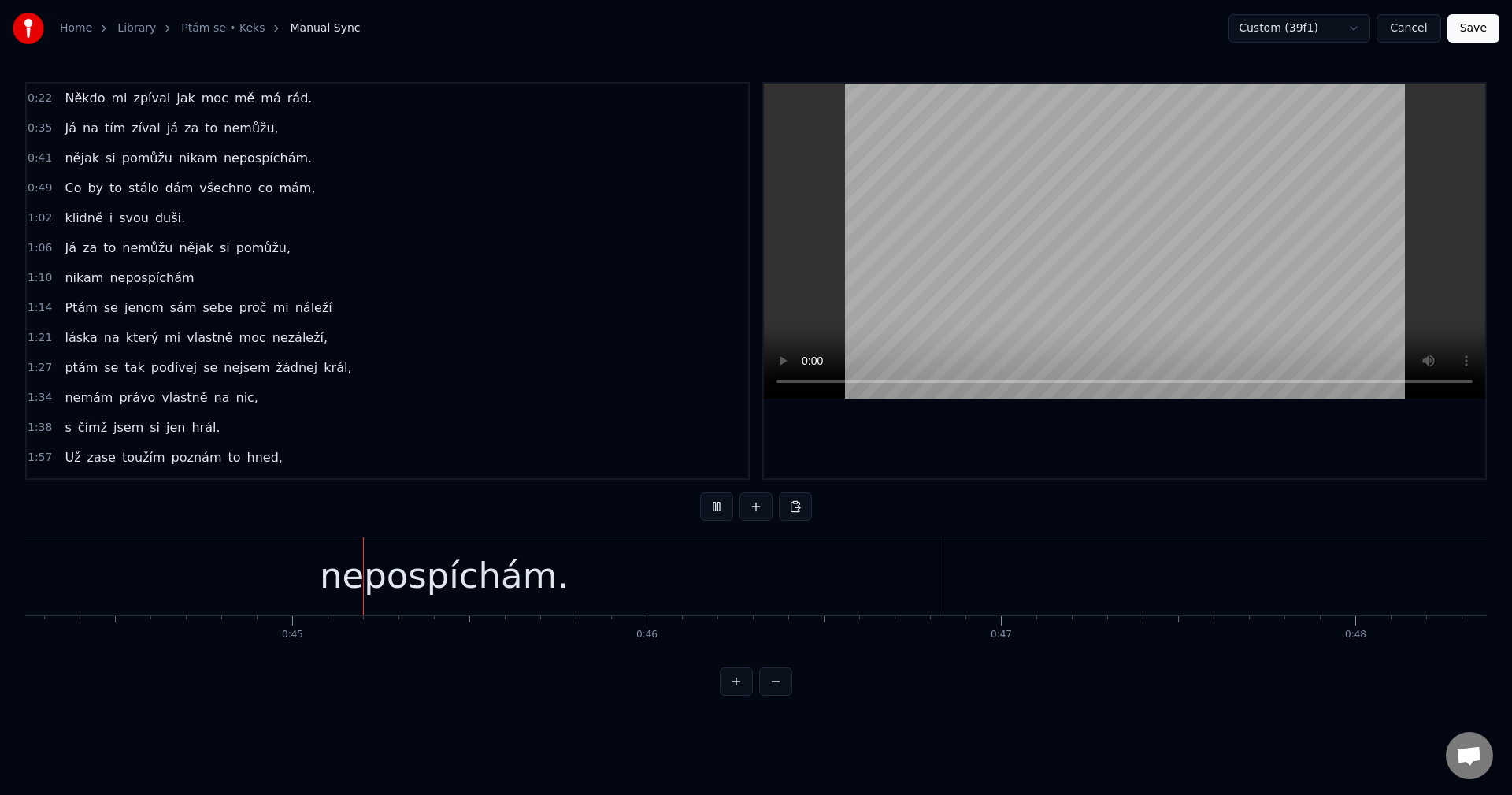
scroll to position [0, 15705]
click at [712, 510] on button at bounding box center [716, 507] width 33 height 29
click at [763, 559] on div "nepospíchám." at bounding box center [416, 576] width 997 height 78
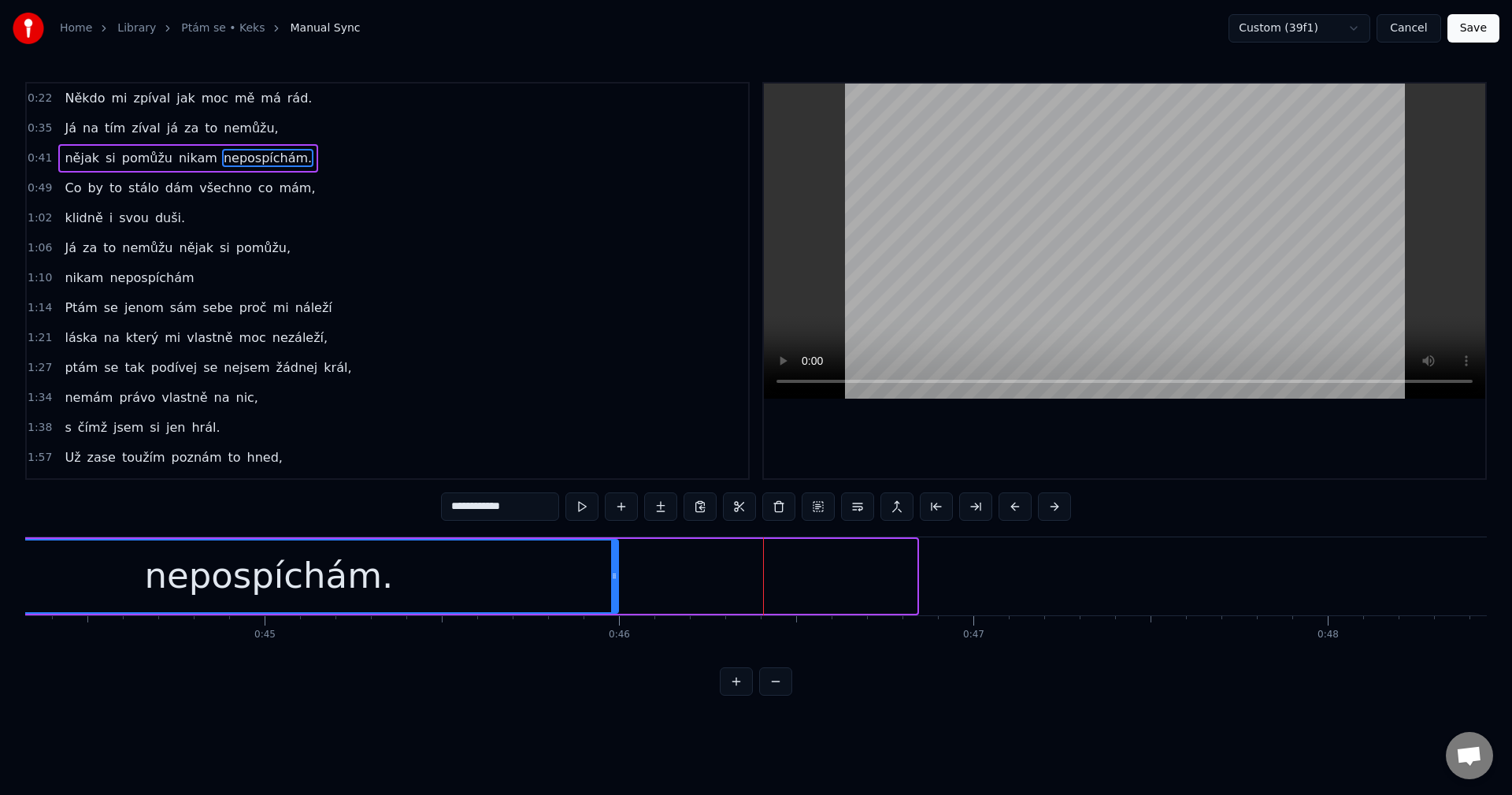
drag, startPoint x: 916, startPoint y: 575, endPoint x: 617, endPoint y: 591, distance: 299.4
click at [617, 591] on div at bounding box center [614, 576] width 6 height 72
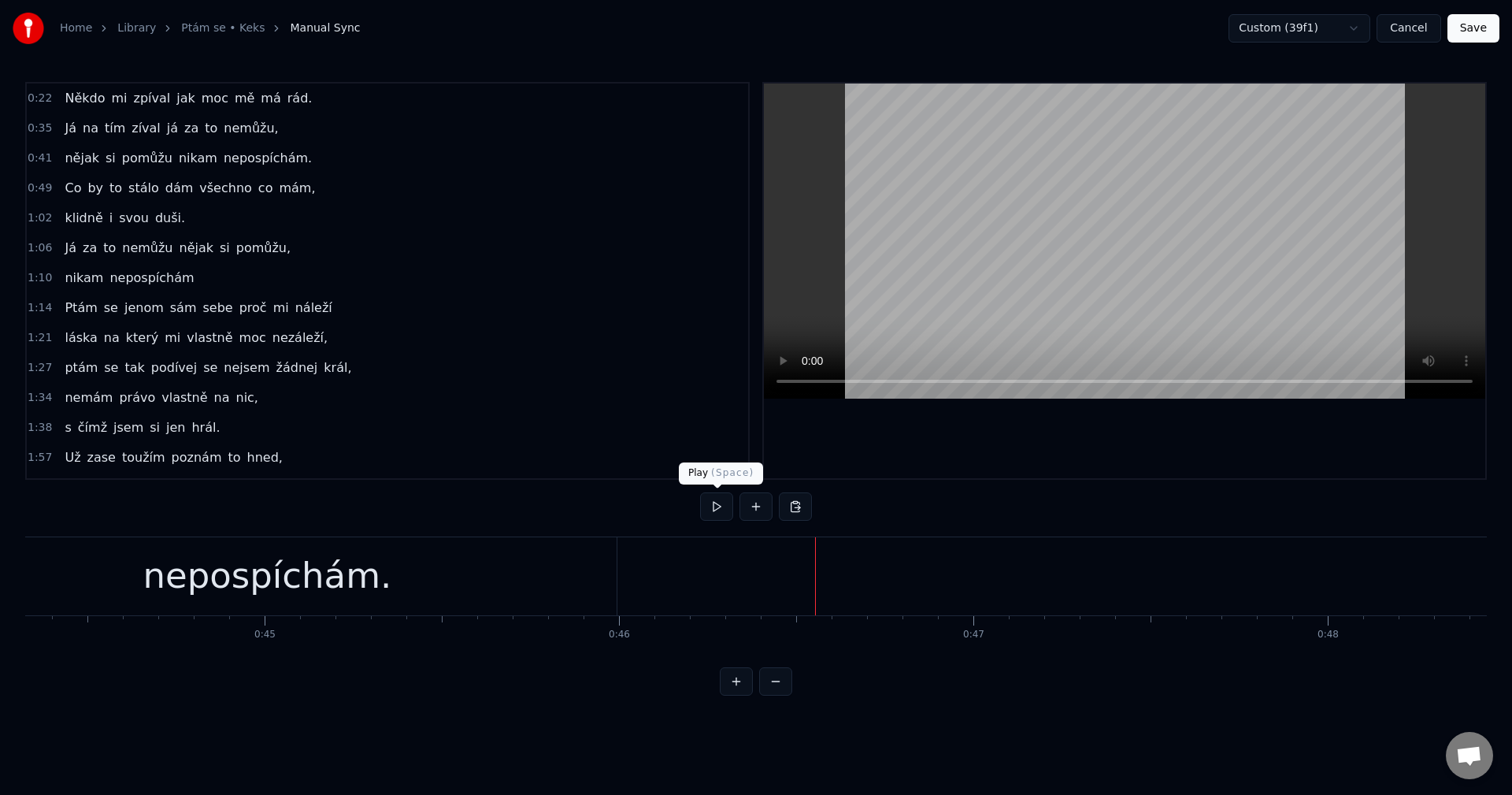
click at [716, 506] on button at bounding box center [716, 507] width 33 height 29
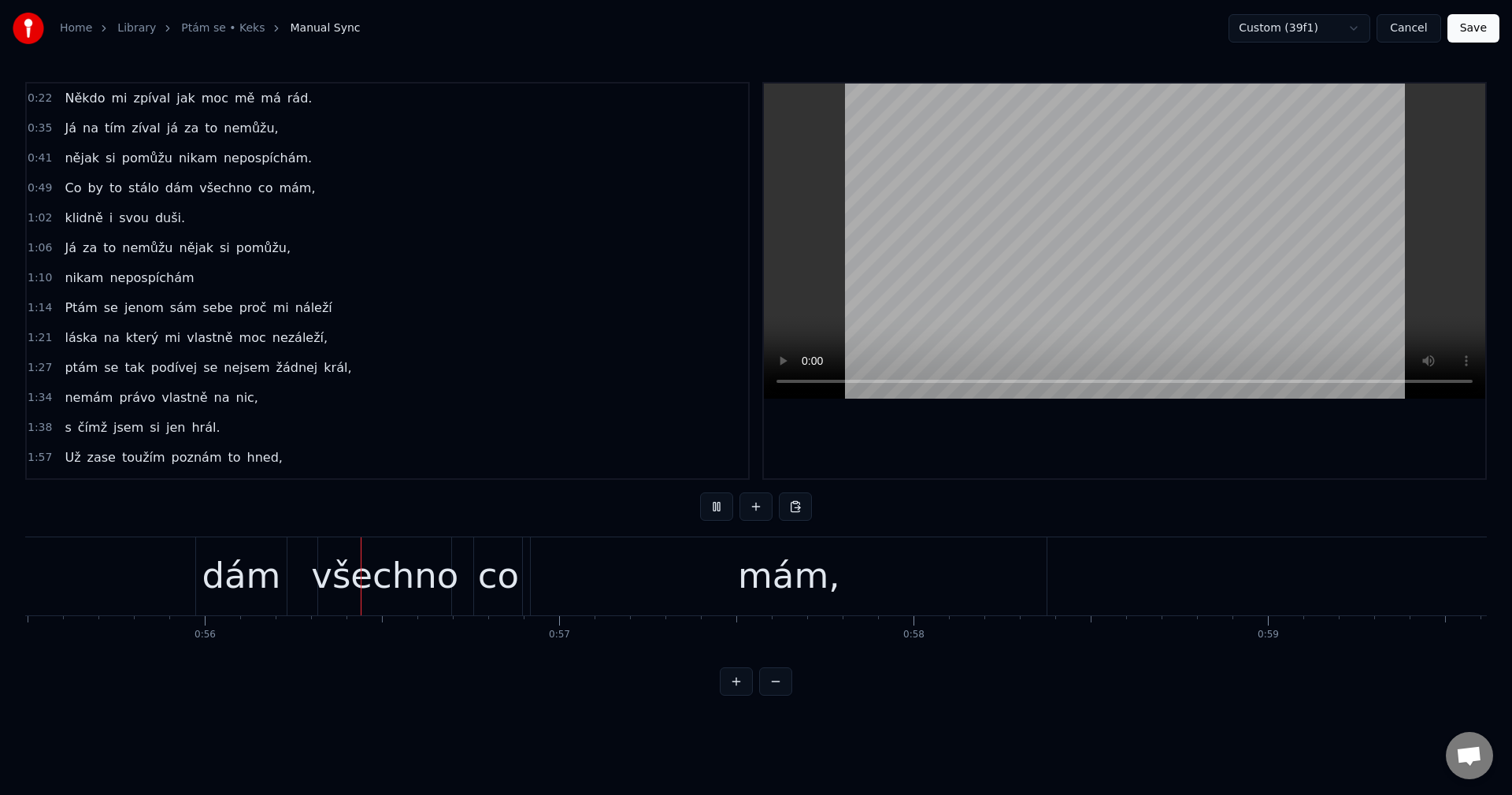
scroll to position [0, 19691]
click at [716, 506] on button at bounding box center [716, 507] width 33 height 29
click at [981, 561] on div "mám," at bounding box center [760, 576] width 515 height 78
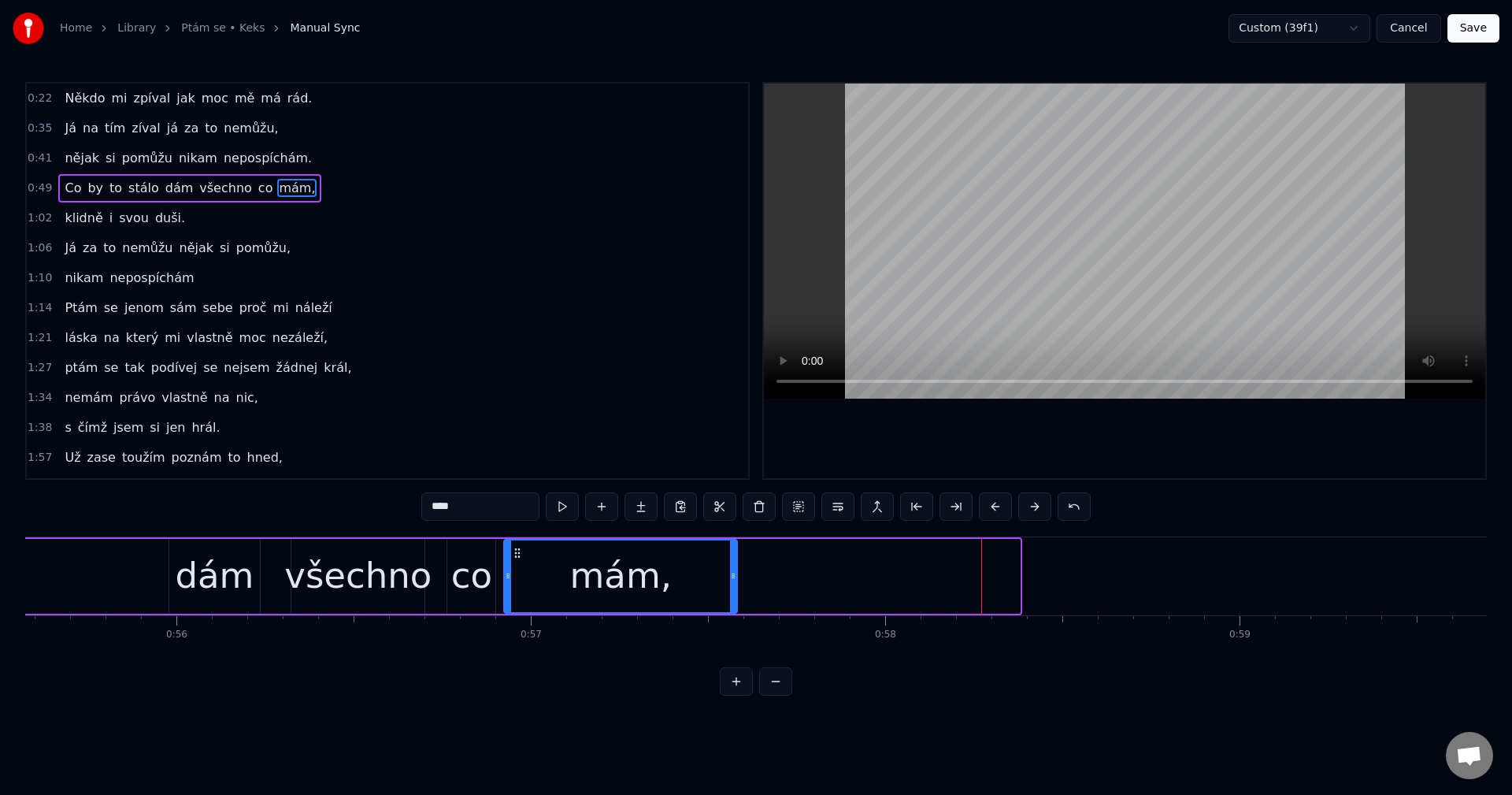
drag, startPoint x: 1017, startPoint y: 578, endPoint x: 735, endPoint y: 577, distance: 282.0
click at [735, 577] on icon at bounding box center [733, 576] width 6 height 13
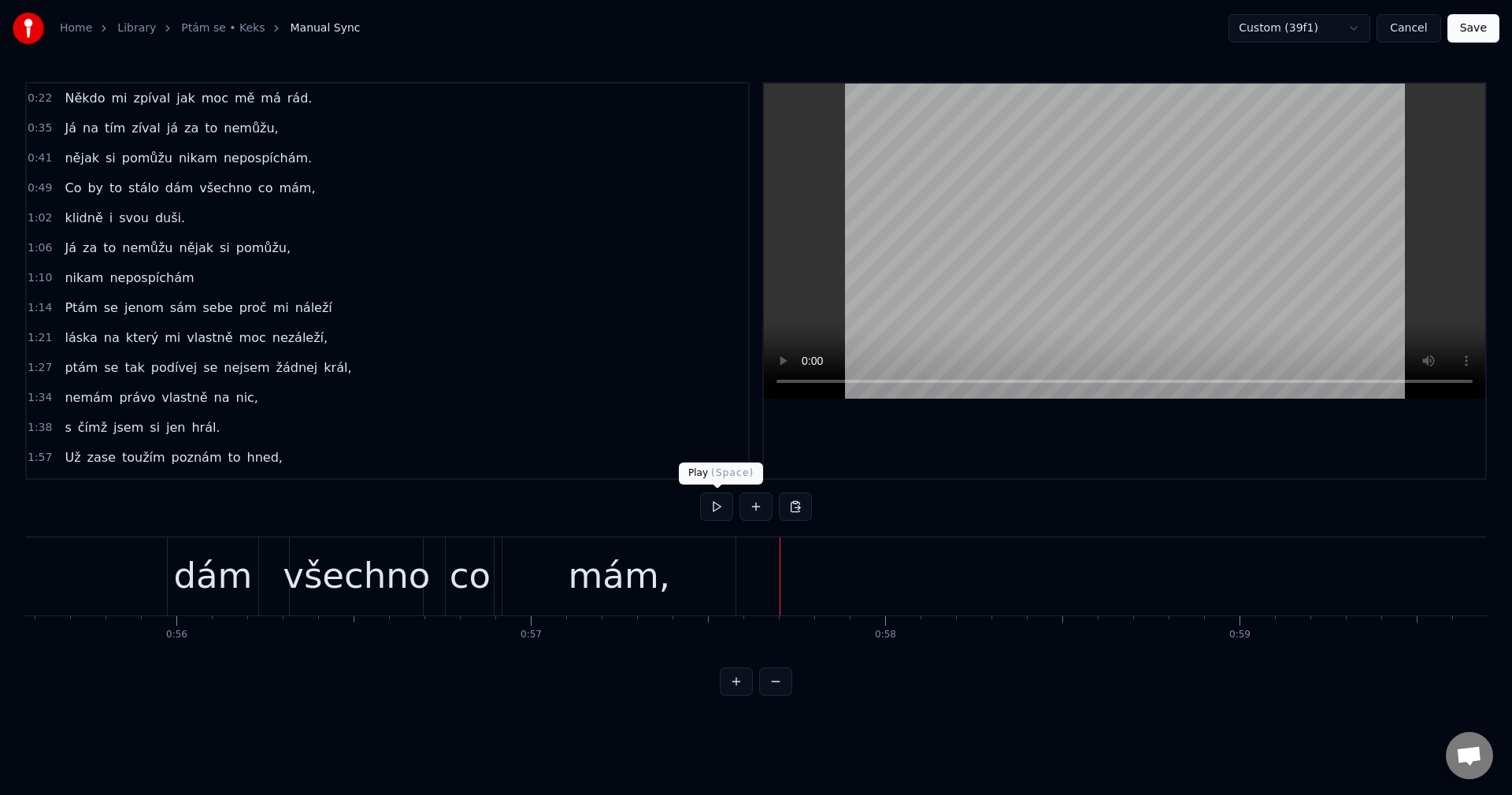
click at [727, 514] on button at bounding box center [716, 507] width 33 height 29
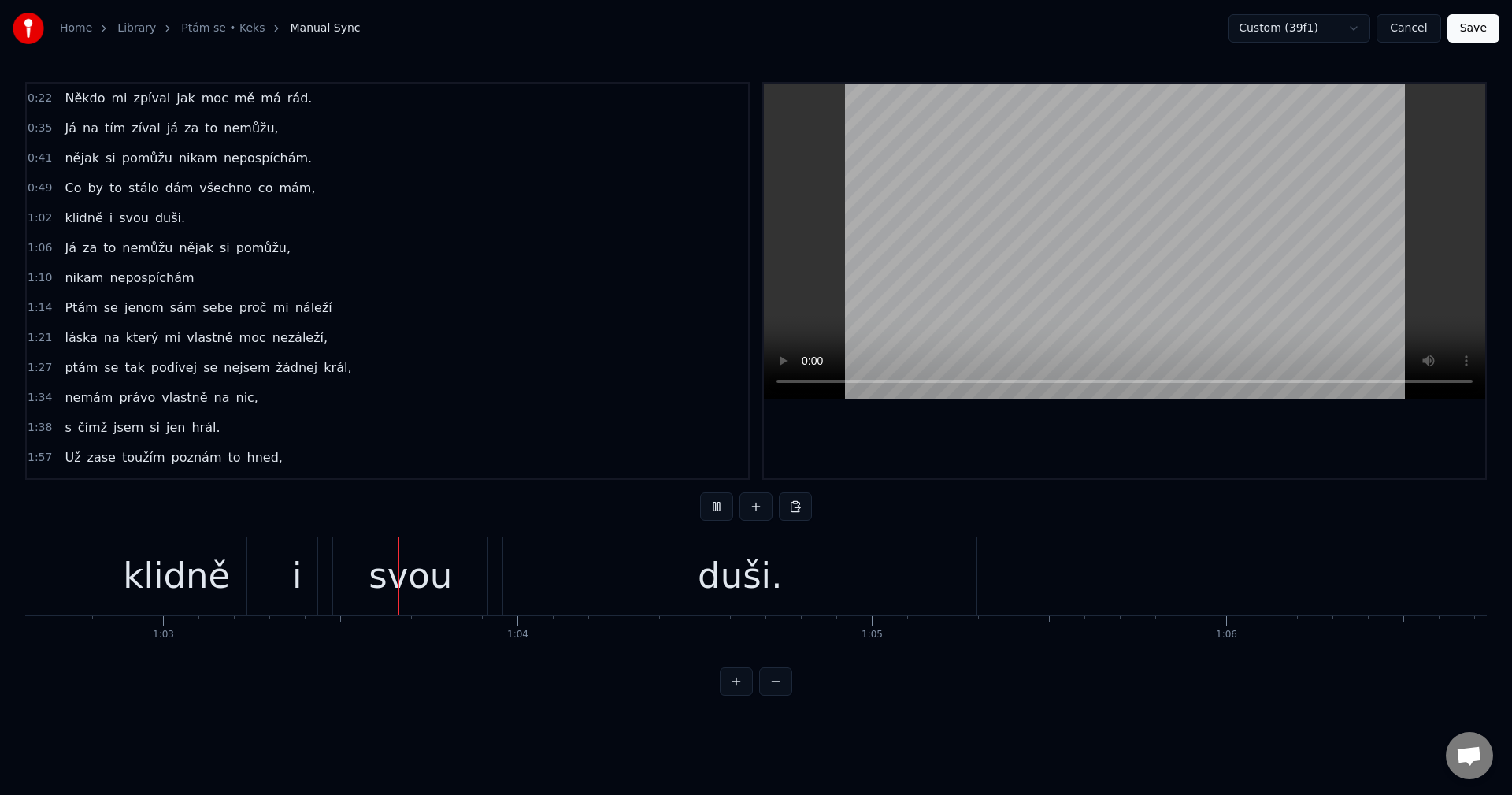
scroll to position [0, 22322]
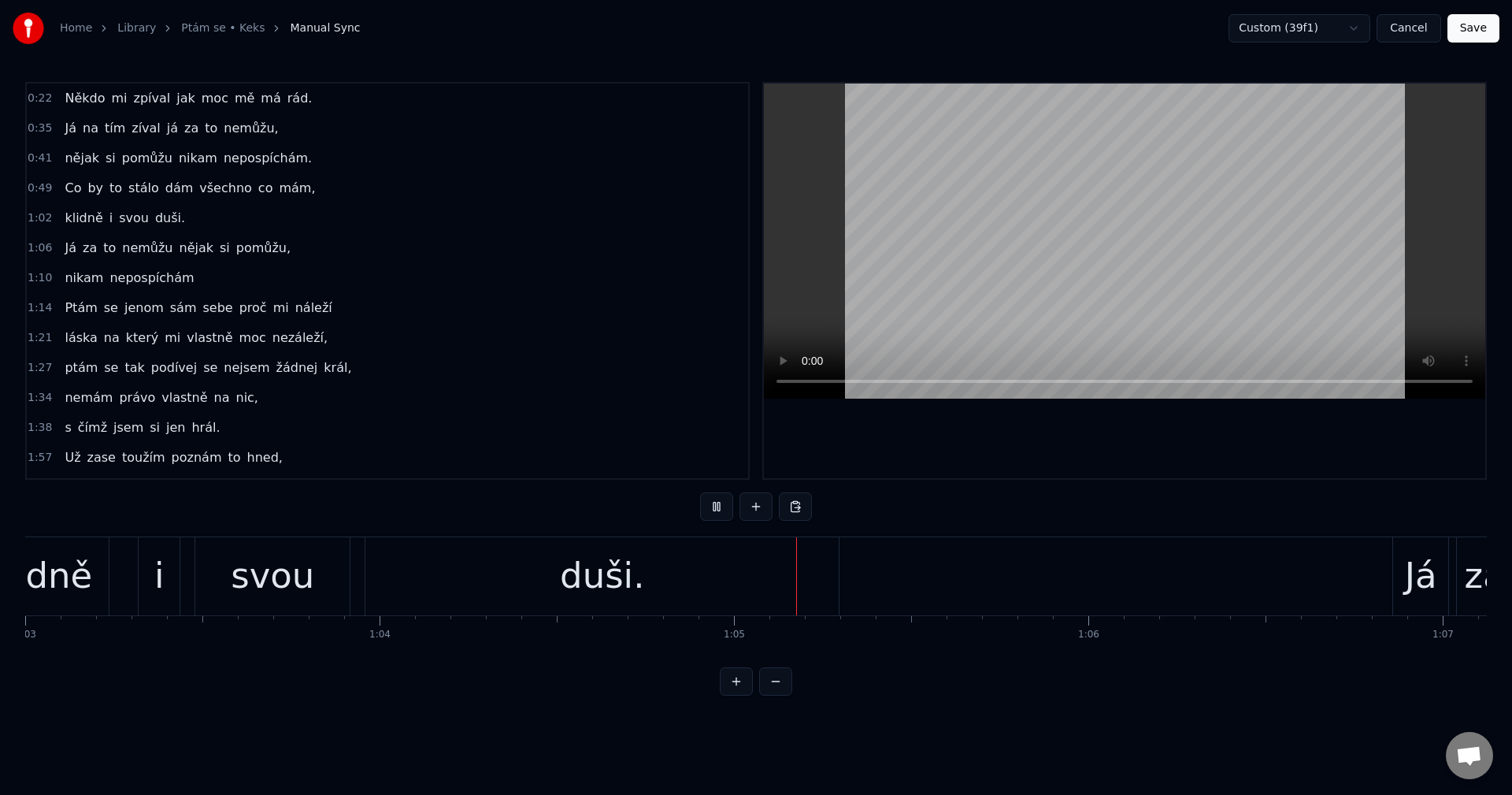
click at [721, 508] on button at bounding box center [716, 507] width 33 height 29
click at [707, 544] on div "duši." at bounding box center [602, 576] width 473 height 78
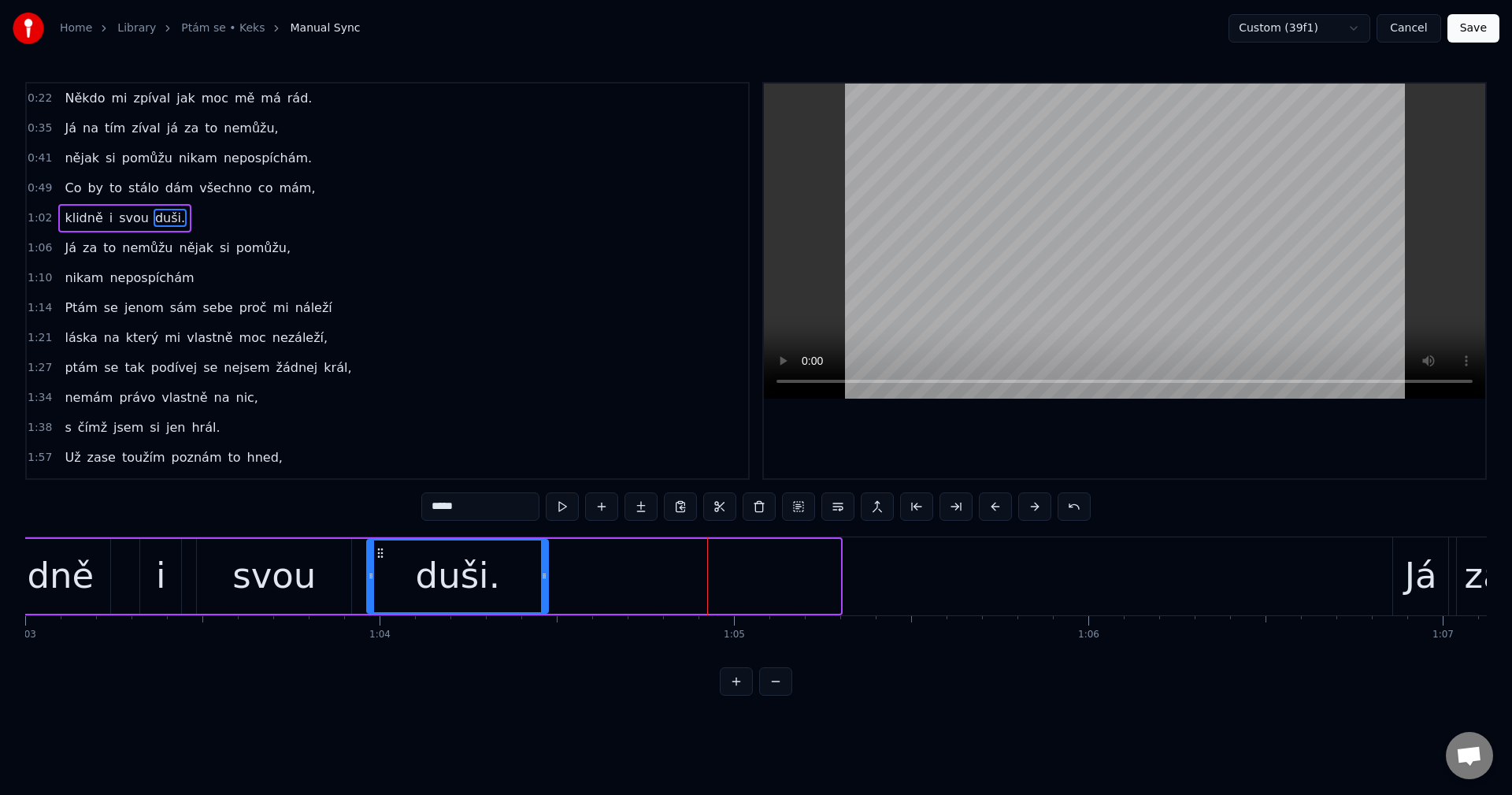
drag, startPoint x: 837, startPoint y: 576, endPoint x: 546, endPoint y: 577, distance: 291.0
click at [543, 577] on icon at bounding box center [544, 576] width 6 height 13
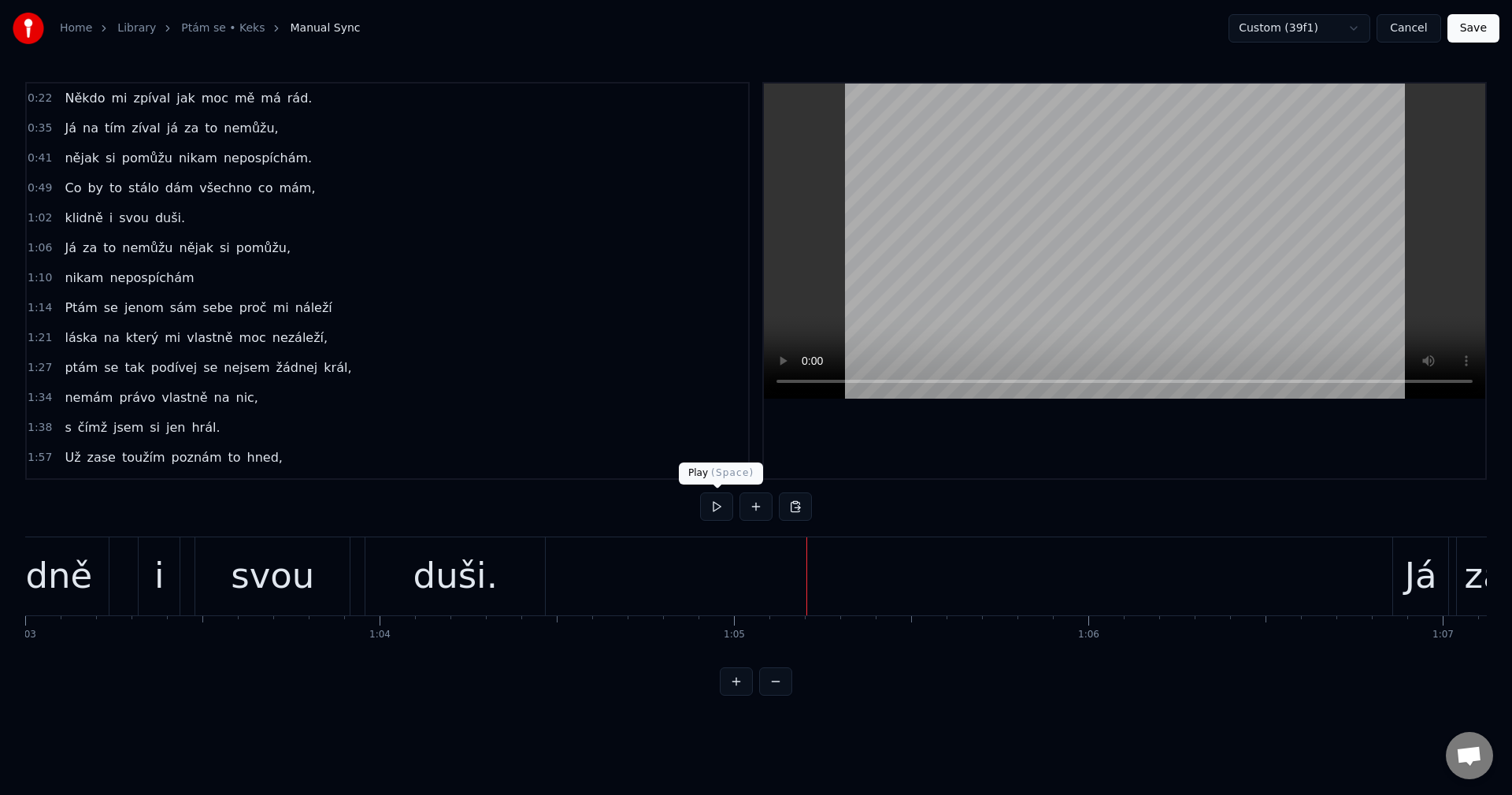
click at [707, 508] on button at bounding box center [716, 507] width 33 height 29
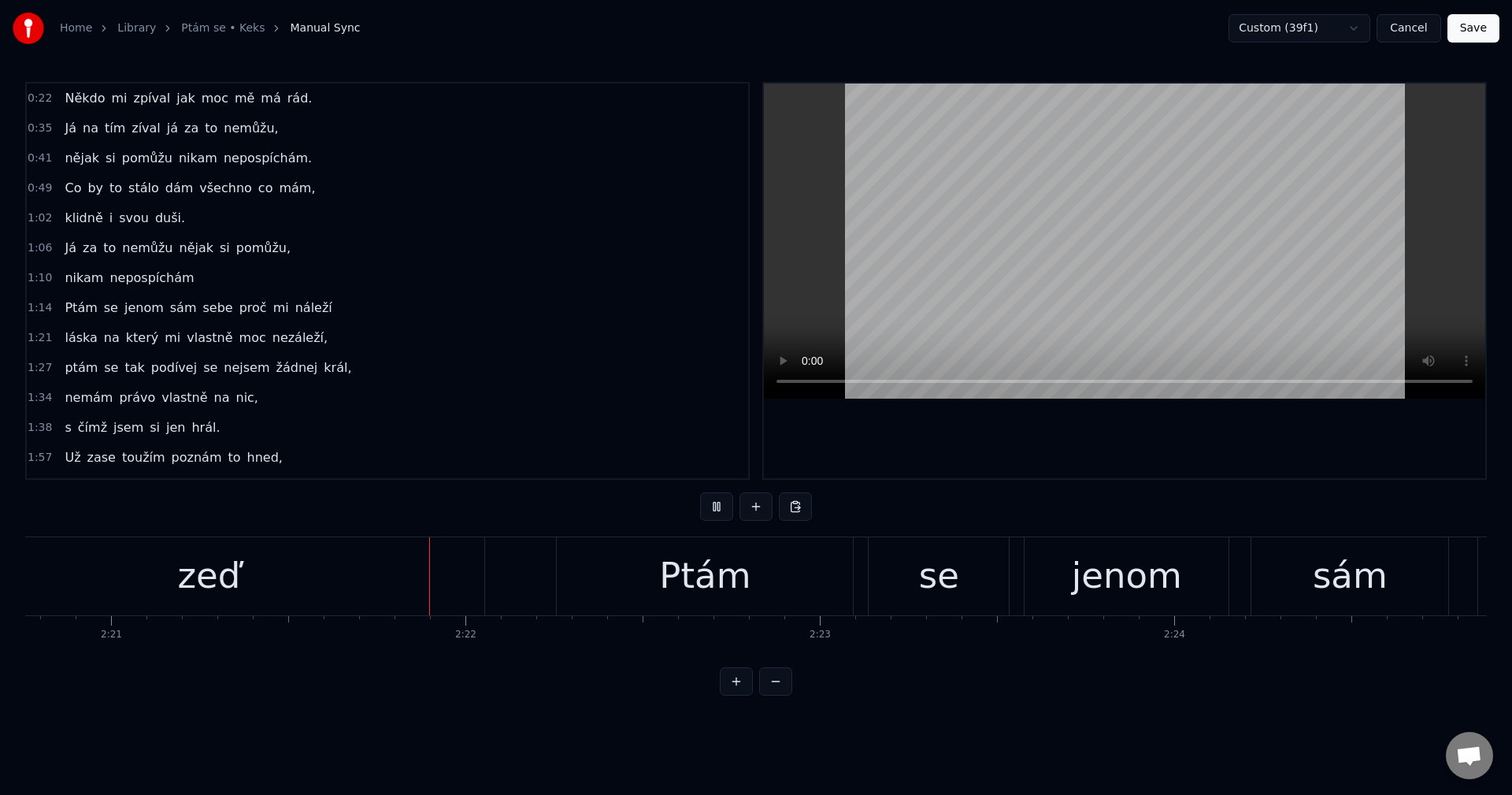
scroll to position [0, 50012]
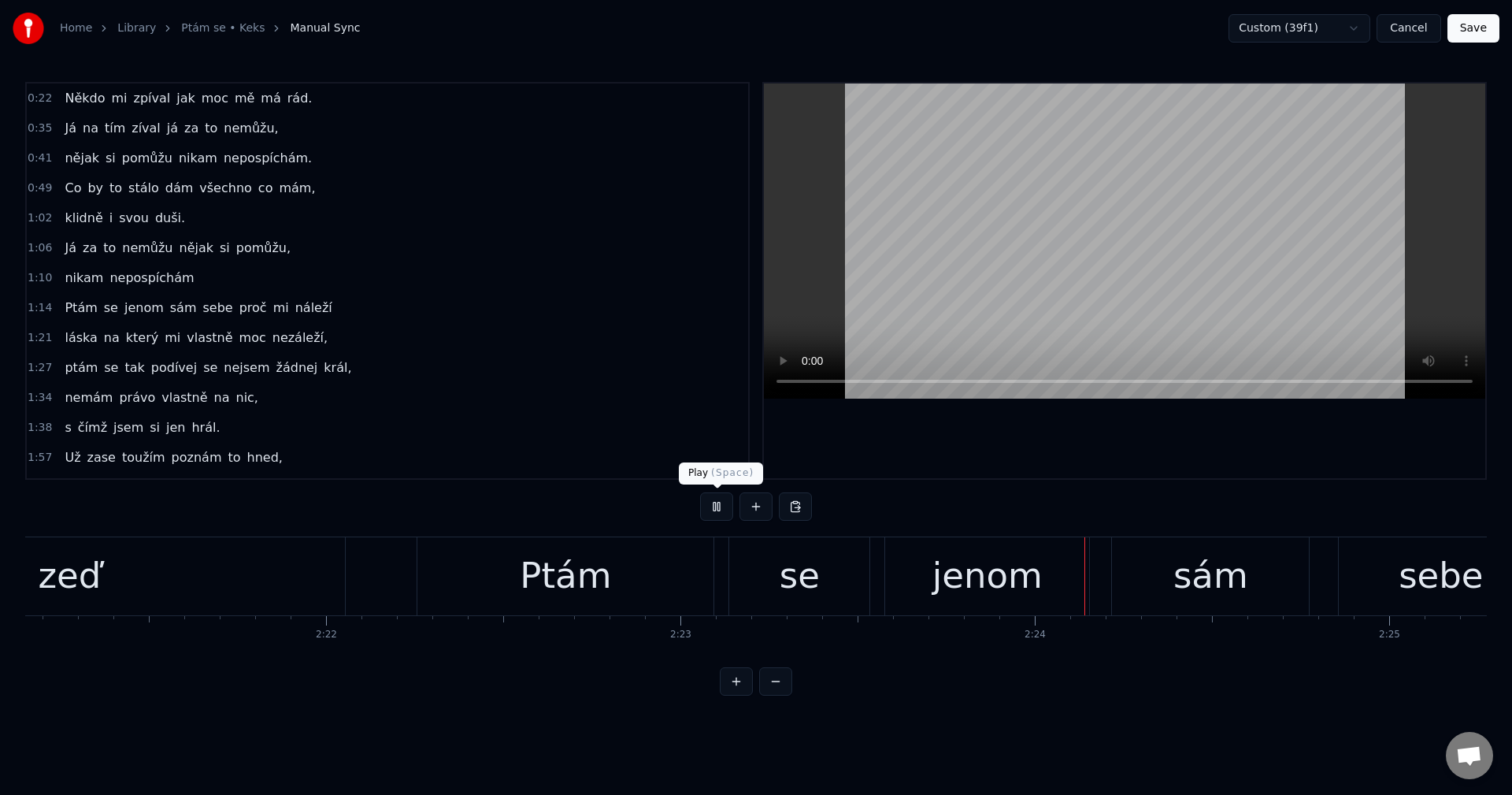
click at [729, 512] on button at bounding box center [716, 507] width 33 height 29
click at [285, 572] on div "zeď" at bounding box center [69, 576] width 551 height 78
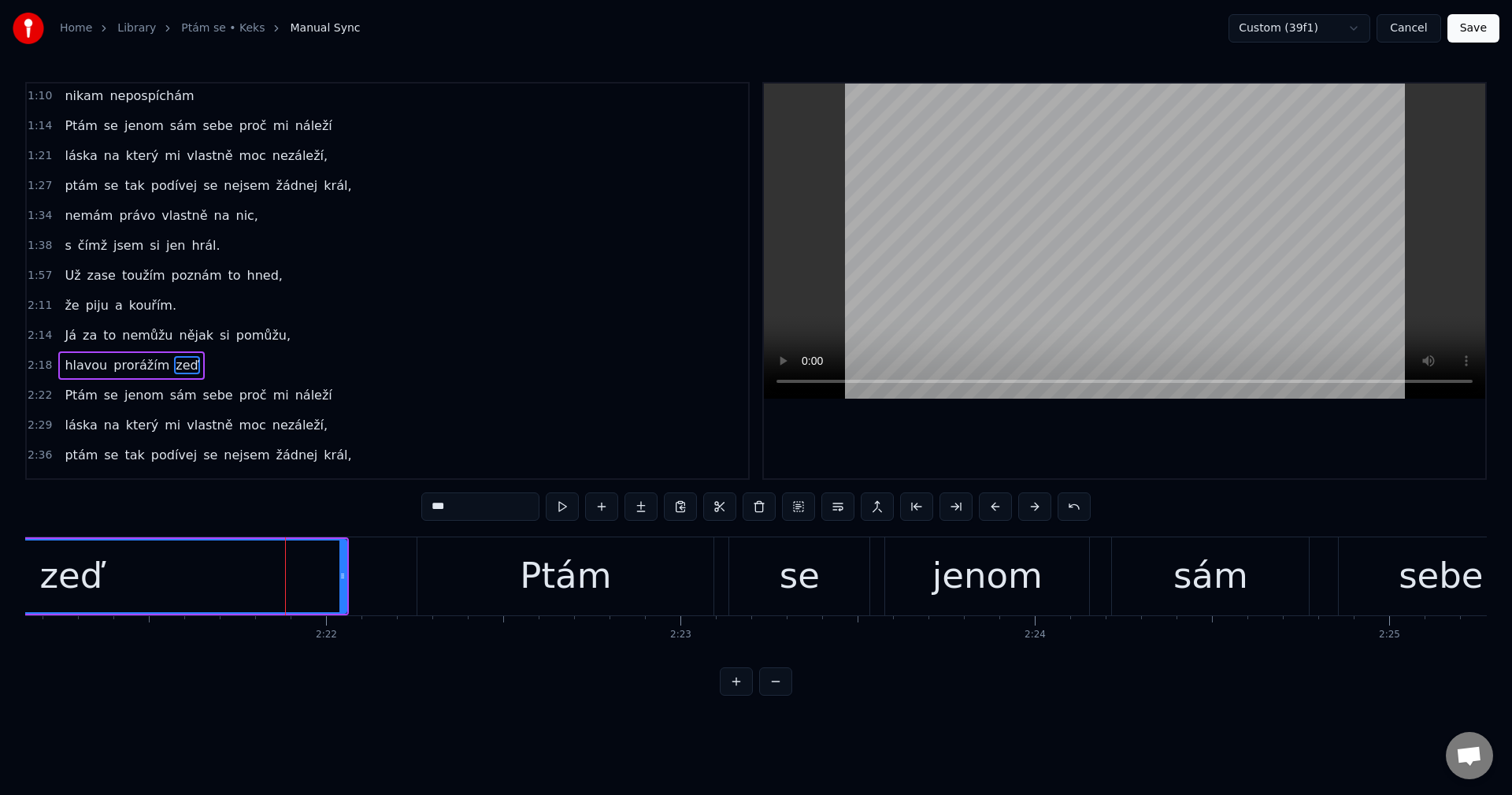
scroll to position [266, 0]
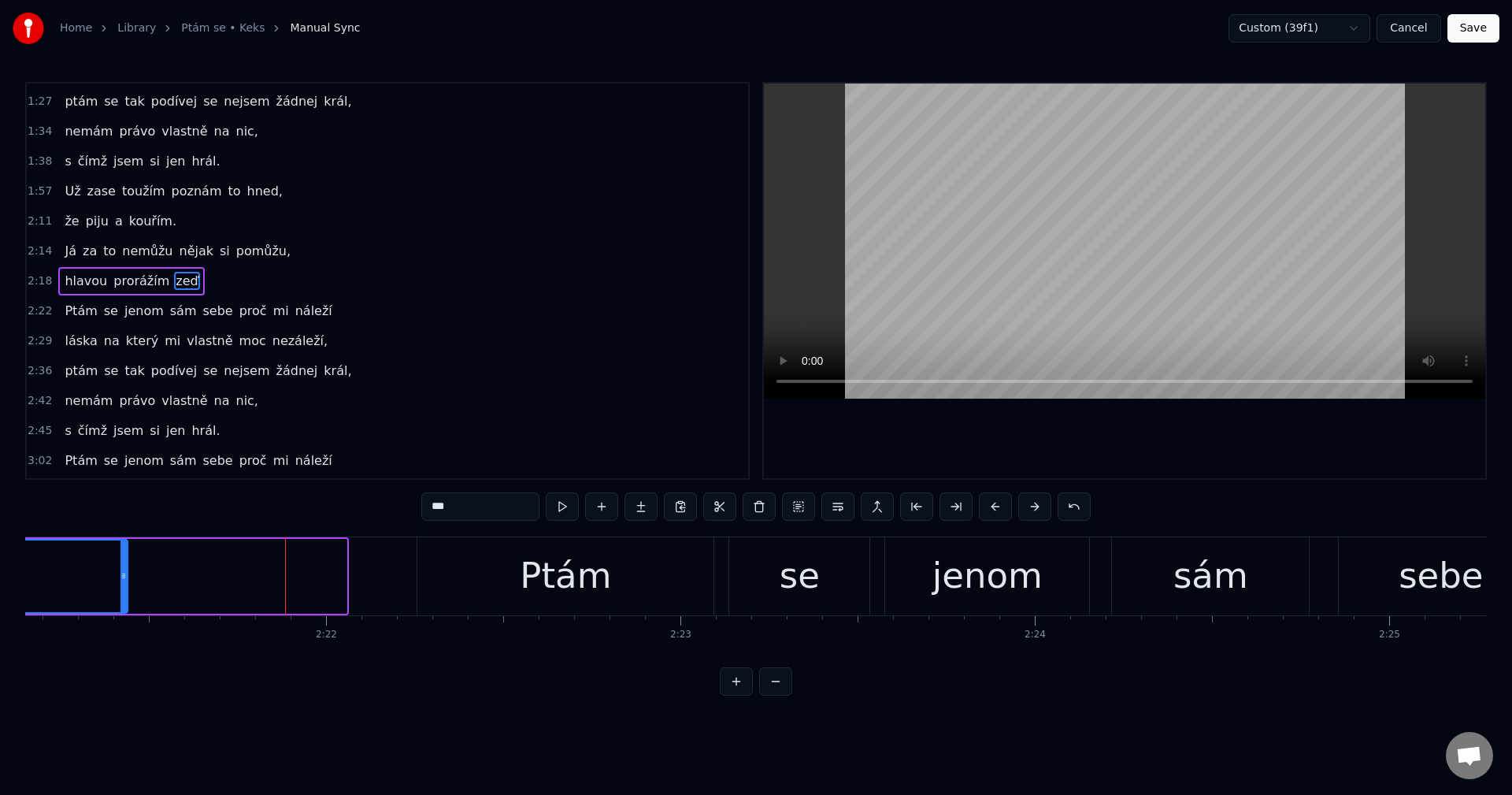
drag, startPoint x: 343, startPoint y: 570, endPoint x: 123, endPoint y: 579, distance: 220.2
click at [123, 579] on icon at bounding box center [123, 576] width 6 height 13
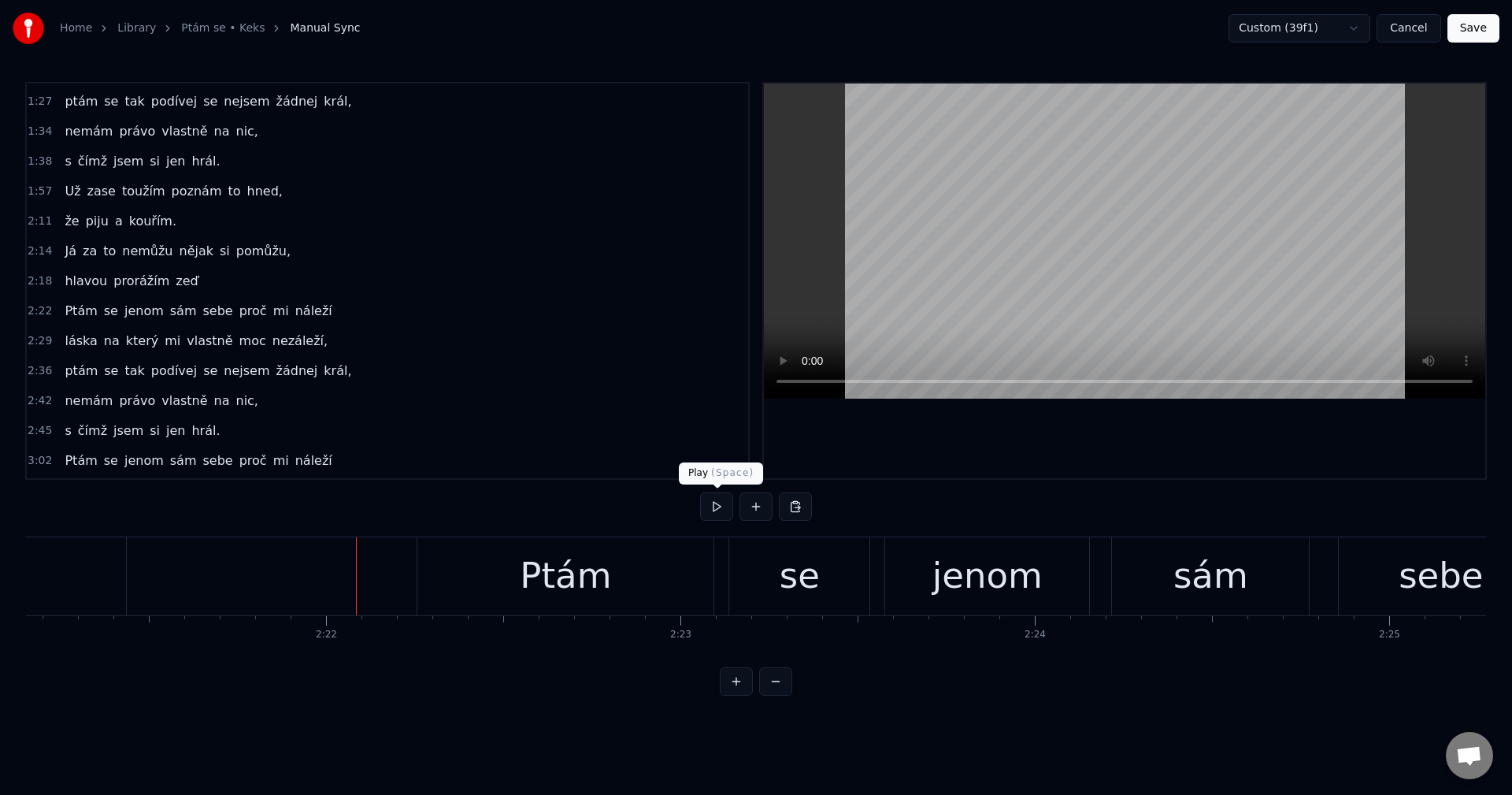
click at [706, 511] on button at bounding box center [716, 507] width 33 height 29
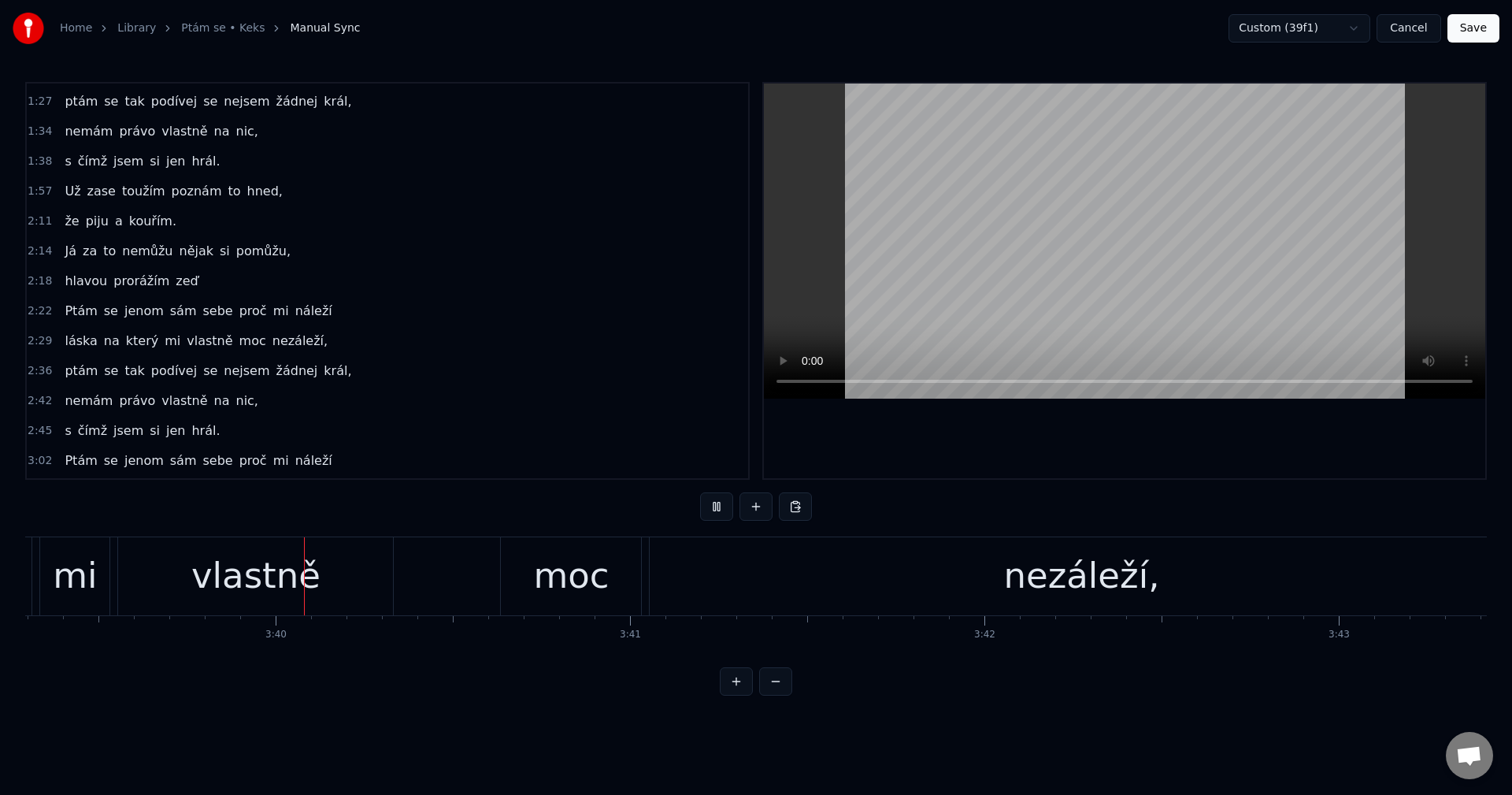
scroll to position [0, 77722]
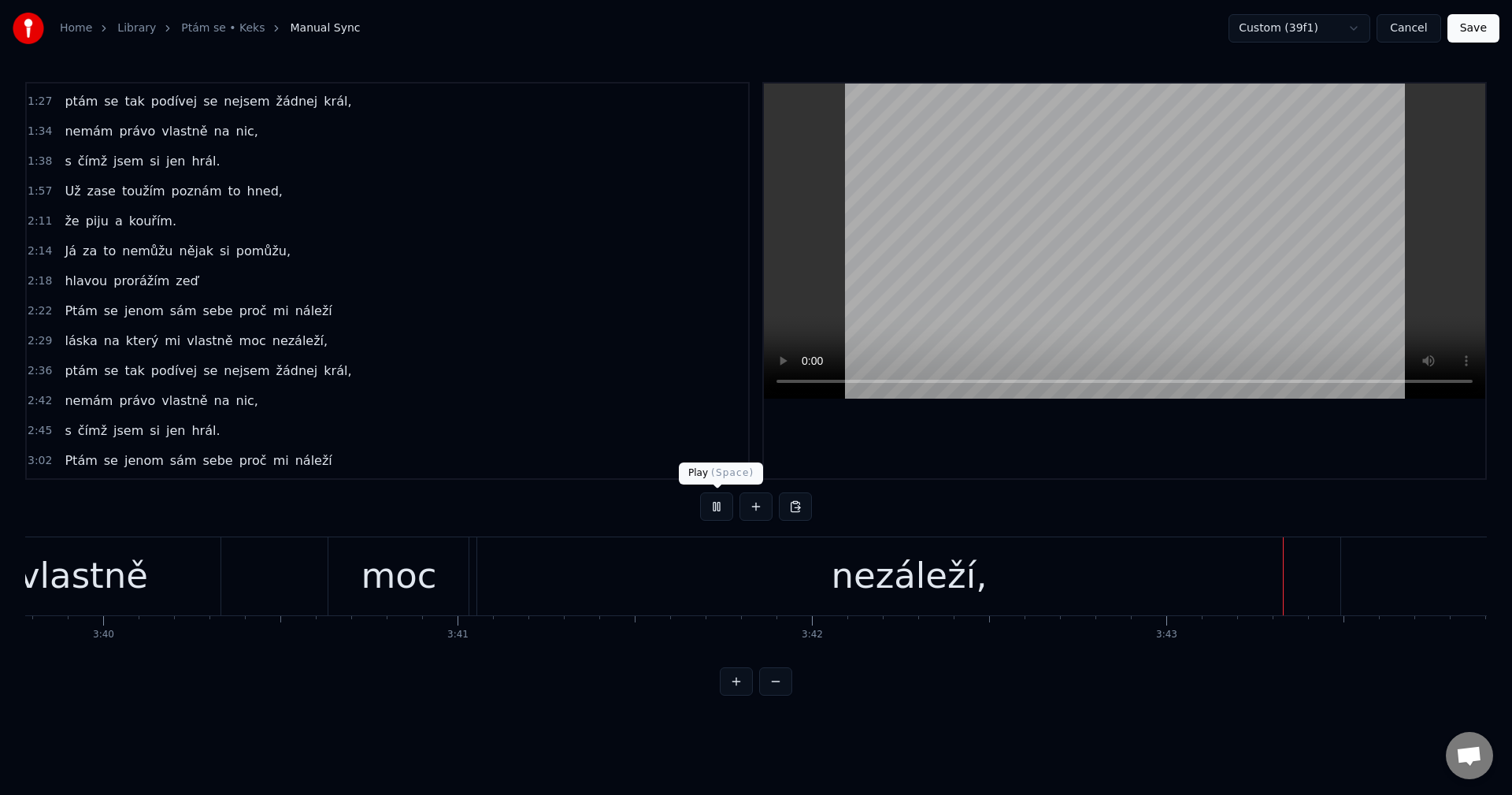
click at [716, 503] on button at bounding box center [716, 507] width 33 height 29
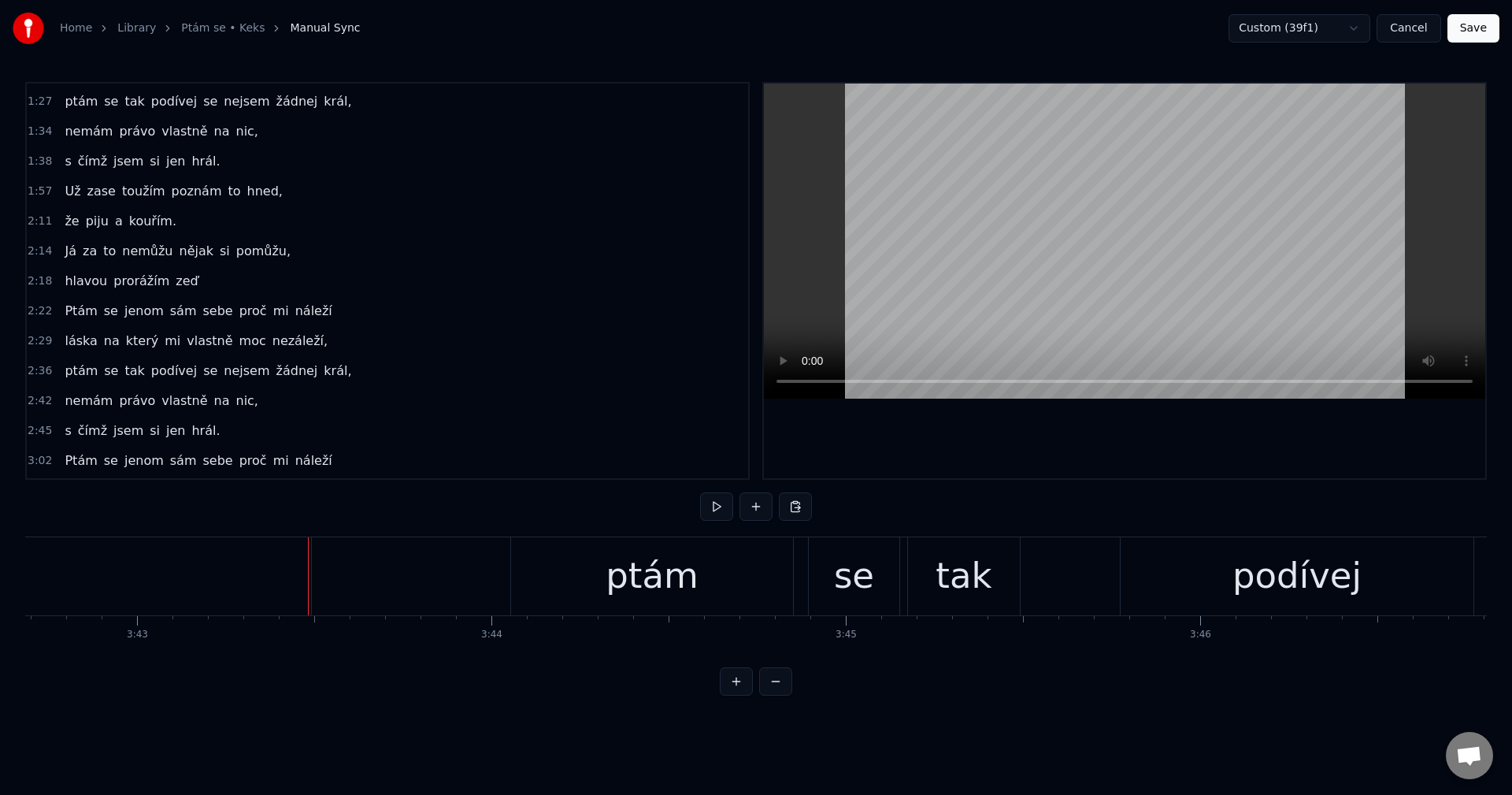
scroll to position [0, 79038]
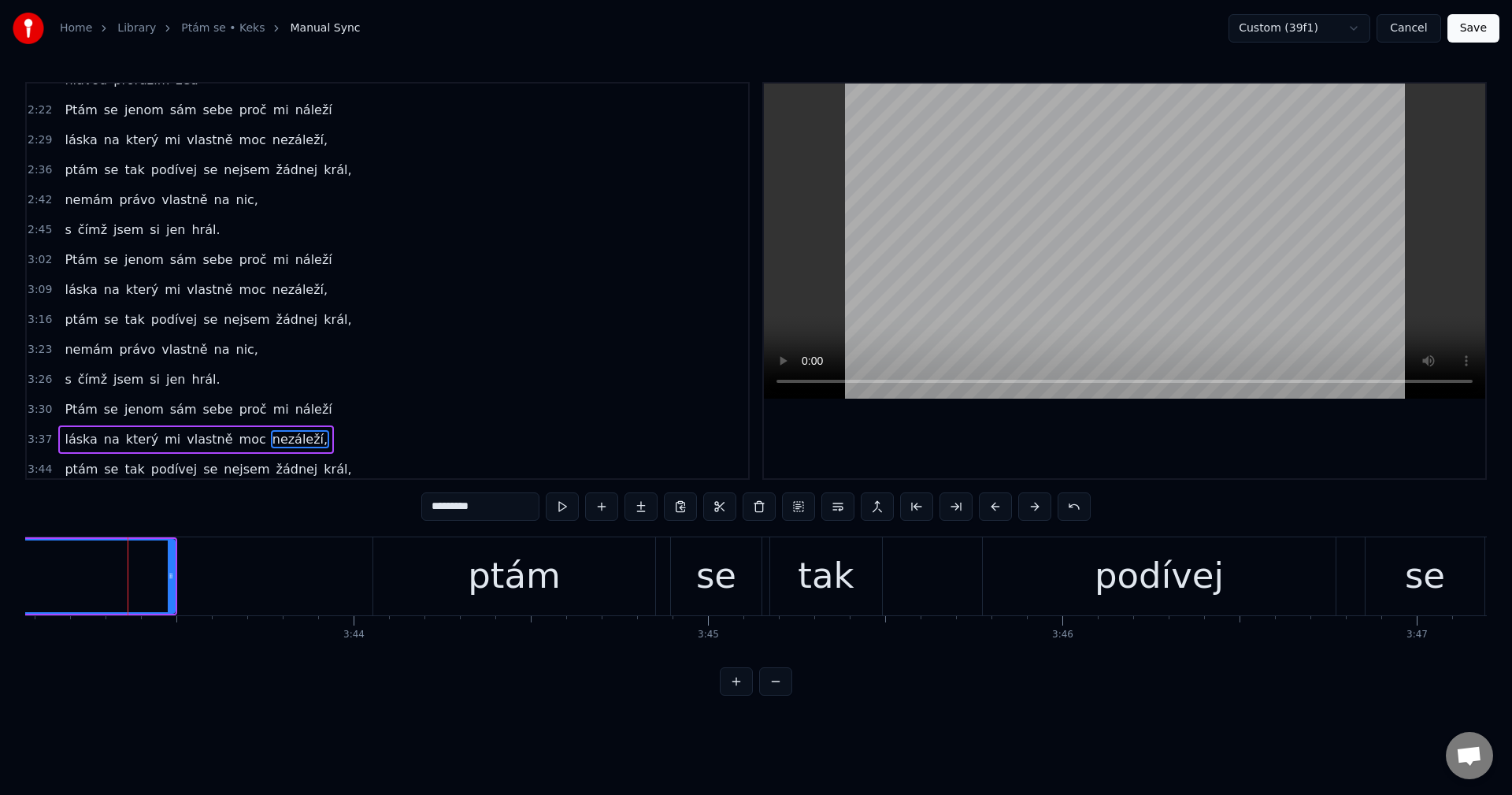
scroll to position [533, 0]
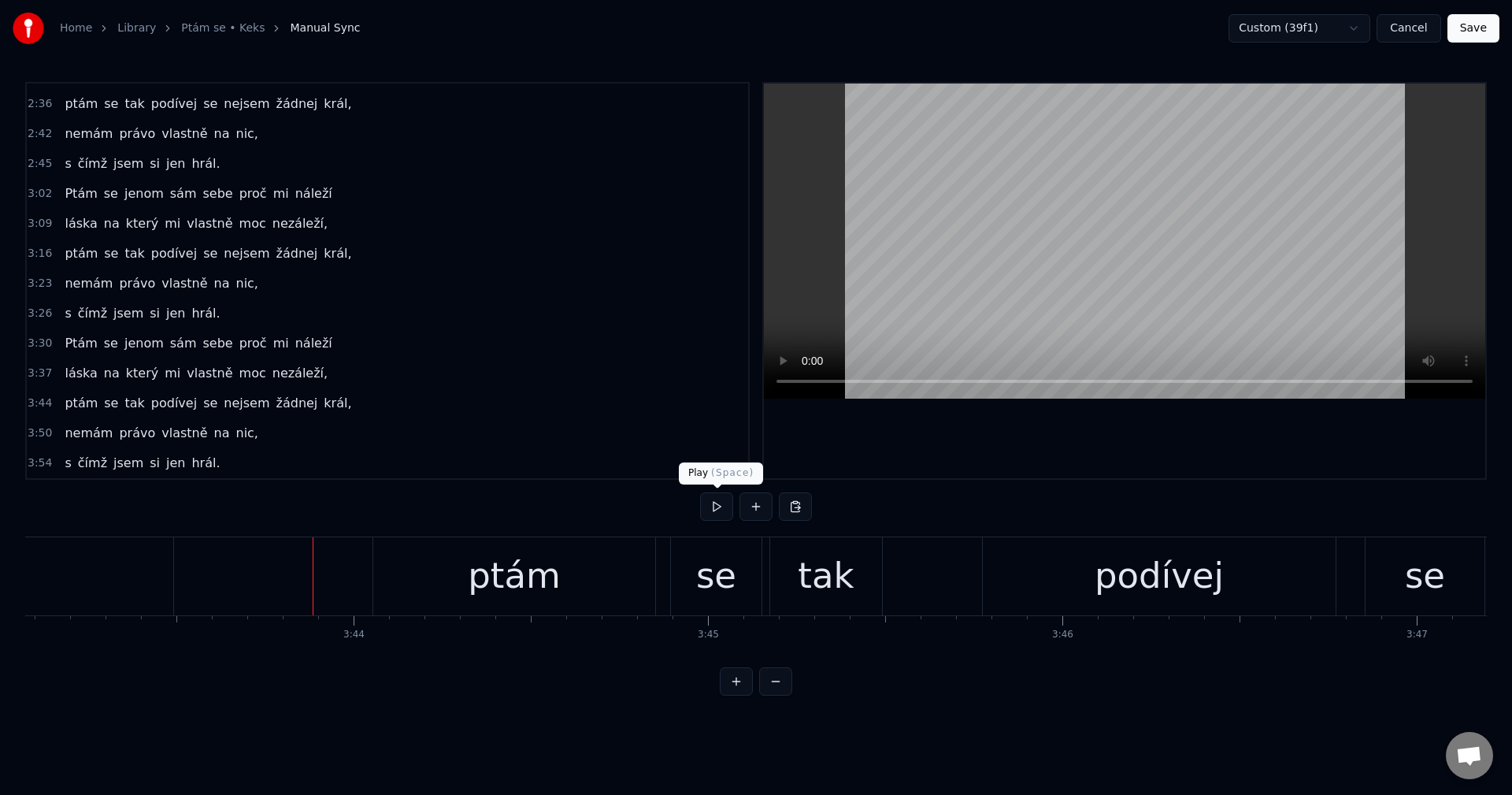
click at [715, 514] on button at bounding box center [716, 507] width 33 height 29
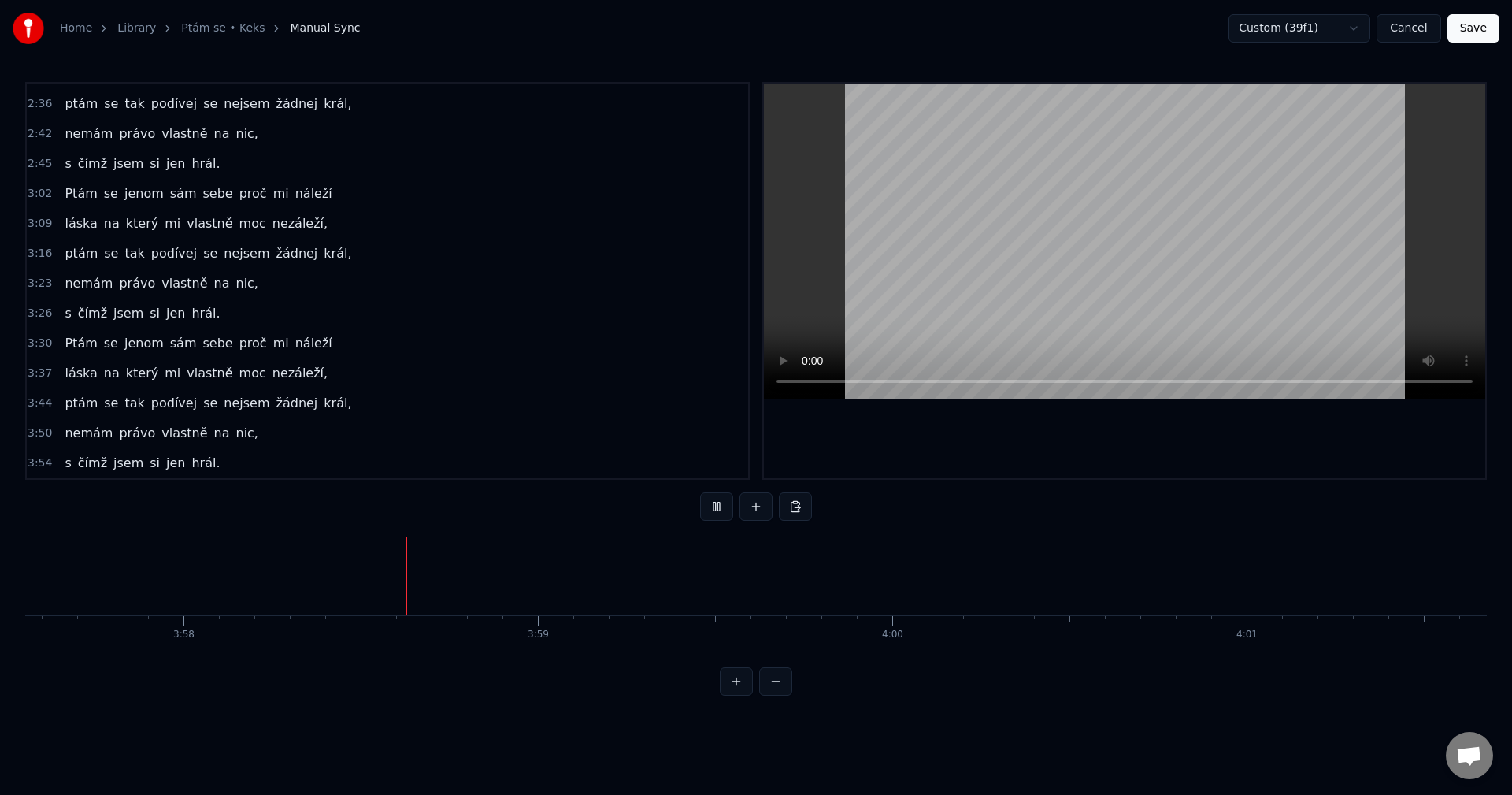
scroll to position [0, 84306]
click at [700, 493] on button at bounding box center [716, 507] width 33 height 29
click at [719, 514] on button at bounding box center [716, 507] width 33 height 29
click at [720, 516] on button at bounding box center [716, 507] width 33 height 29
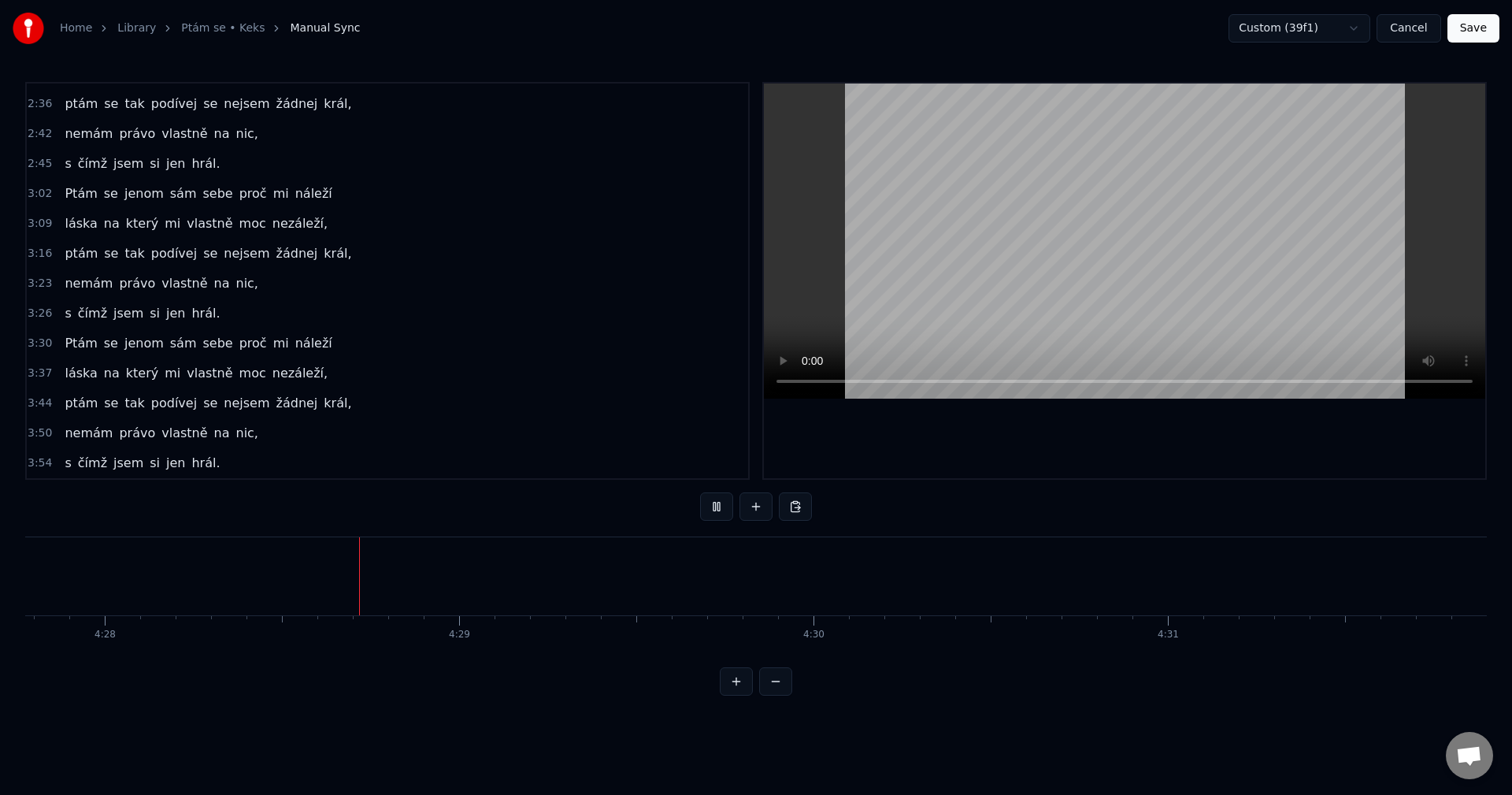
scroll to position [0, 94911]
click at [724, 508] on button at bounding box center [716, 507] width 33 height 29
click at [1487, 29] on button "Save" at bounding box center [1473, 29] width 52 height 29
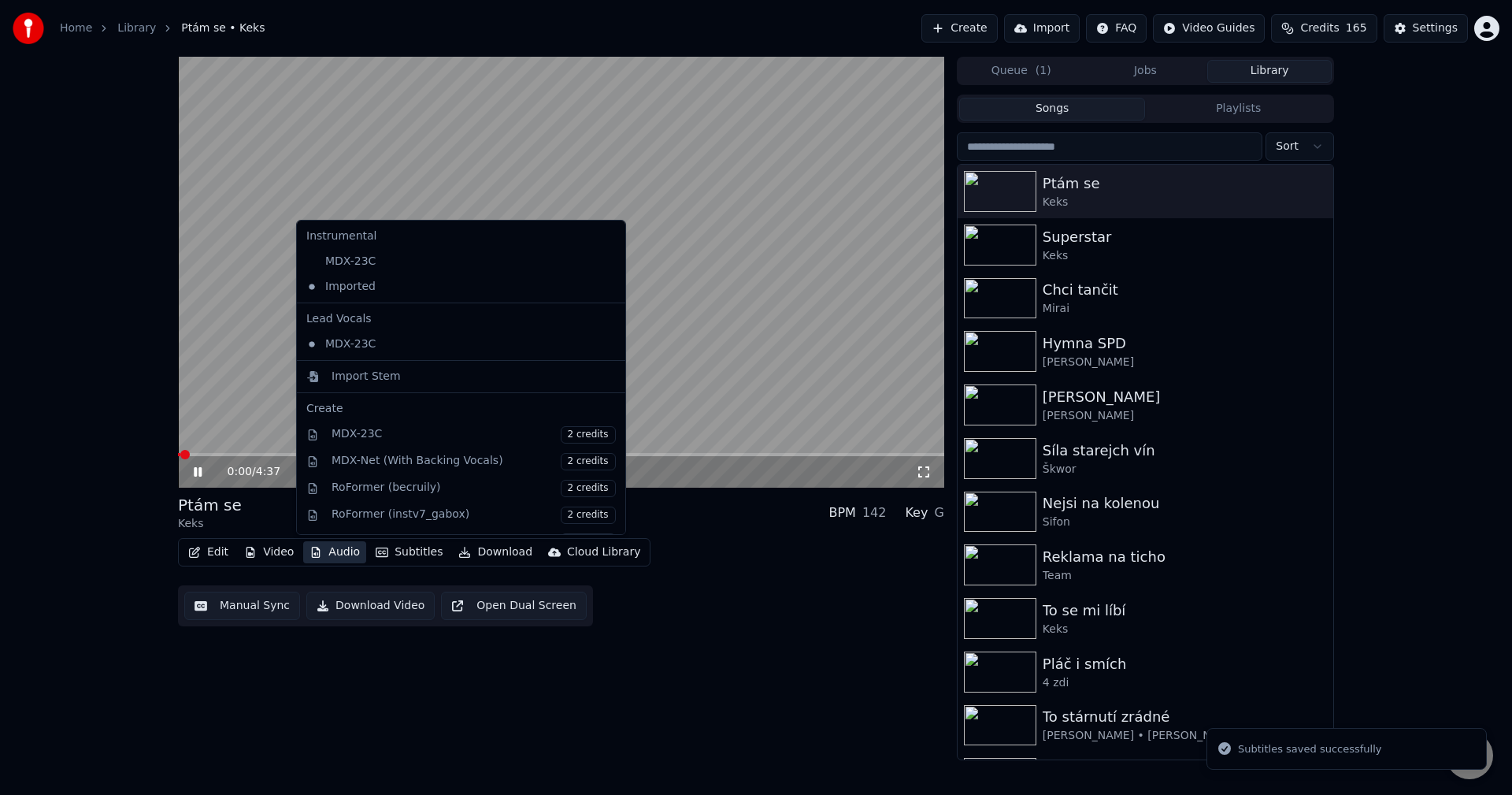
click at [346, 552] on button "Audio" at bounding box center [335, 552] width 63 height 22
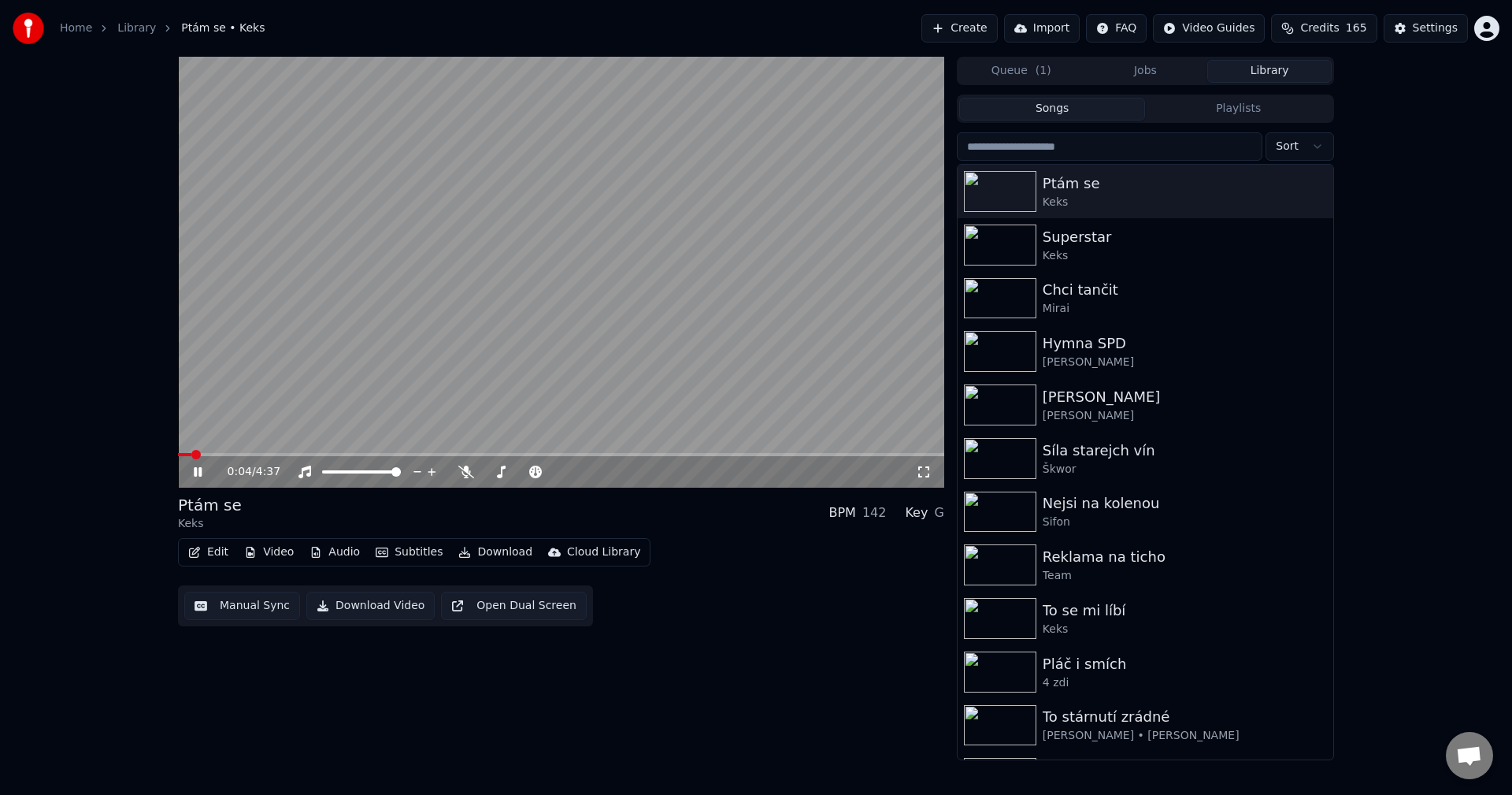
click at [196, 467] on icon at bounding box center [209, 472] width 37 height 13
click at [281, 557] on button "Video" at bounding box center [268, 552] width 63 height 22
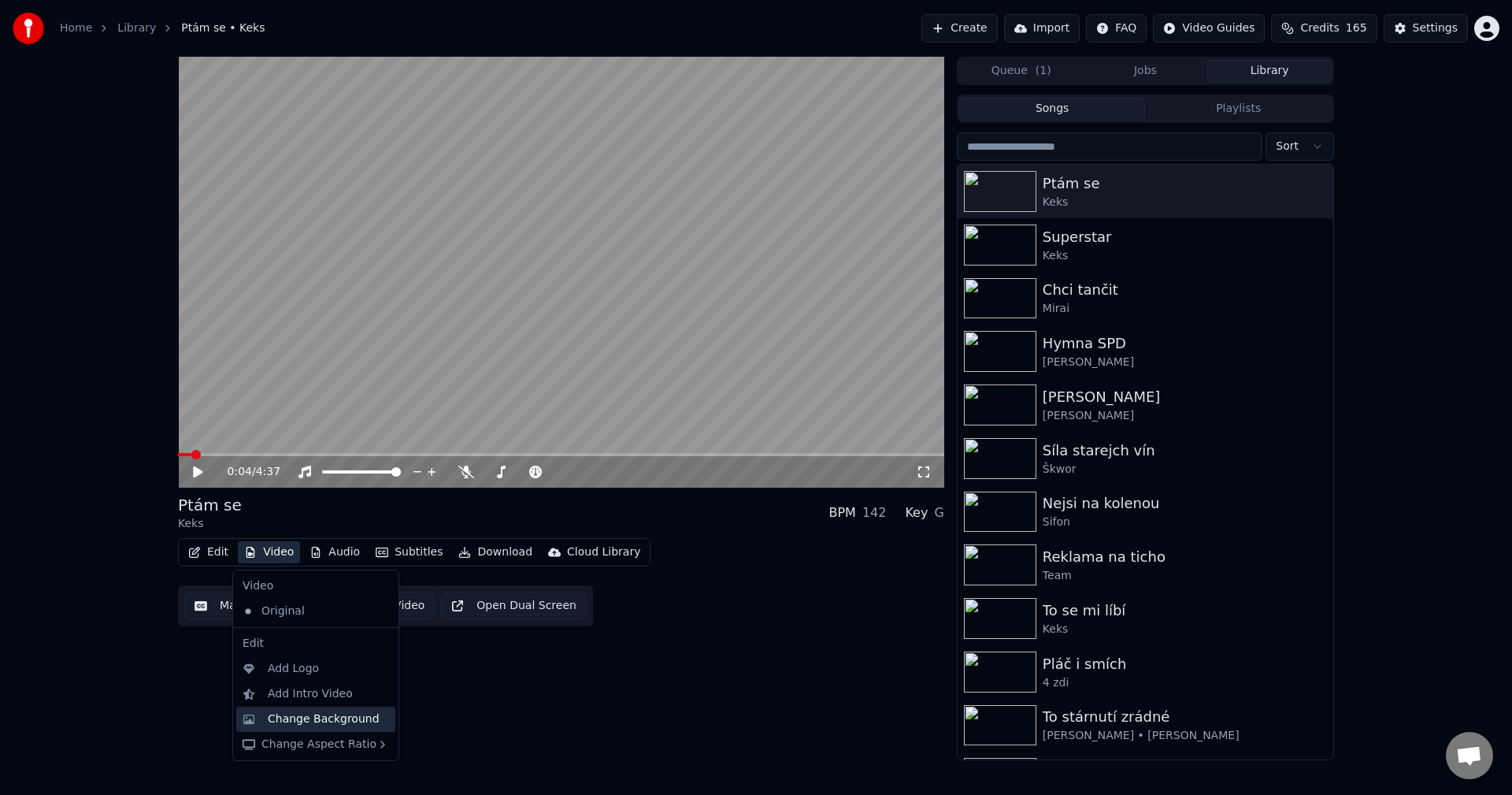
click at [295, 709] on div "Change Background" at bounding box center [315, 719] width 159 height 25
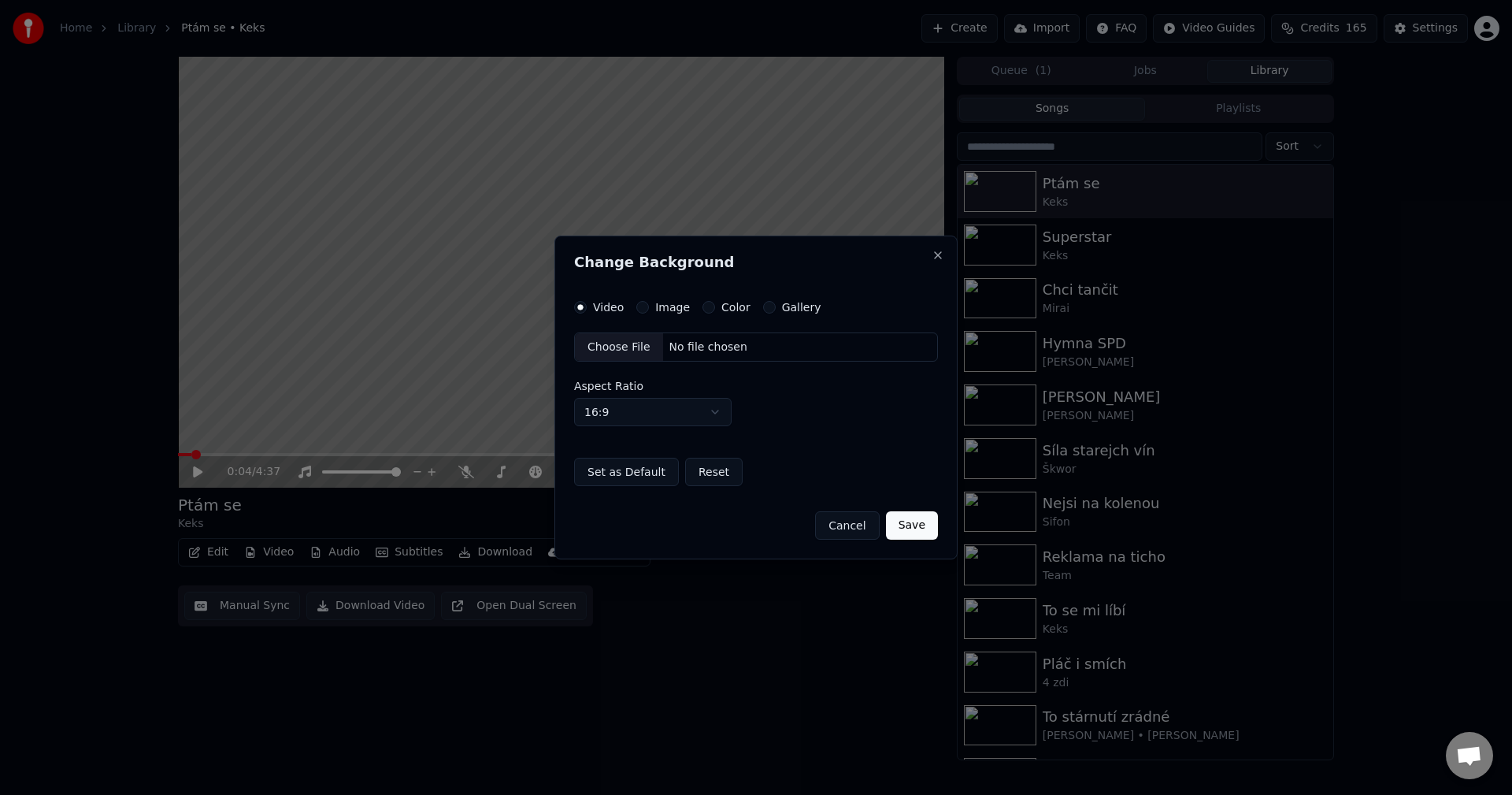
click at [655, 309] on label "Image" at bounding box center [673, 307] width 35 height 11
click at [649, 309] on button "Image" at bounding box center [643, 307] width 13 height 13
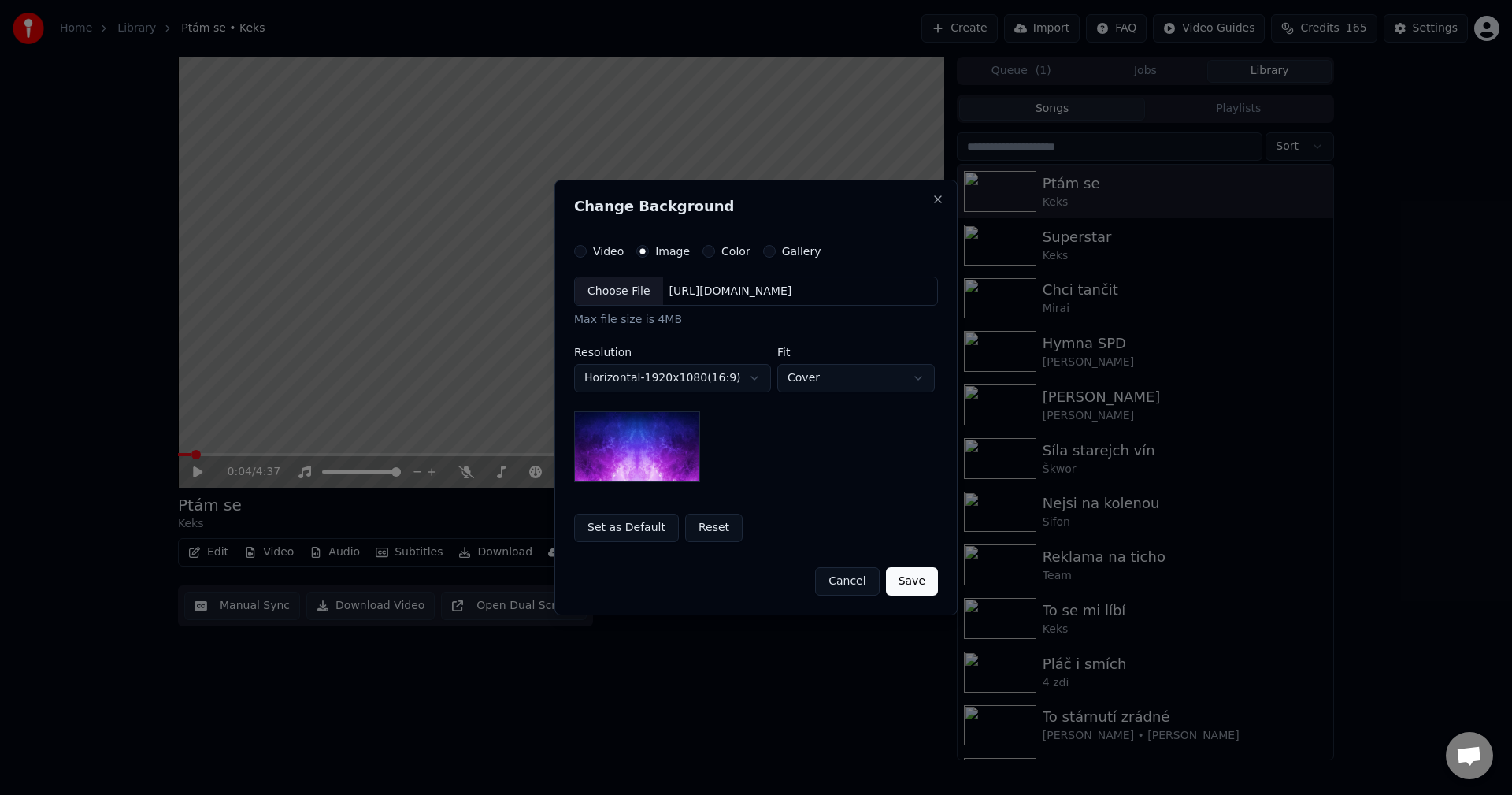
click at [701, 298] on div "[URL][DOMAIN_NAME]" at bounding box center [730, 291] width 135 height 16
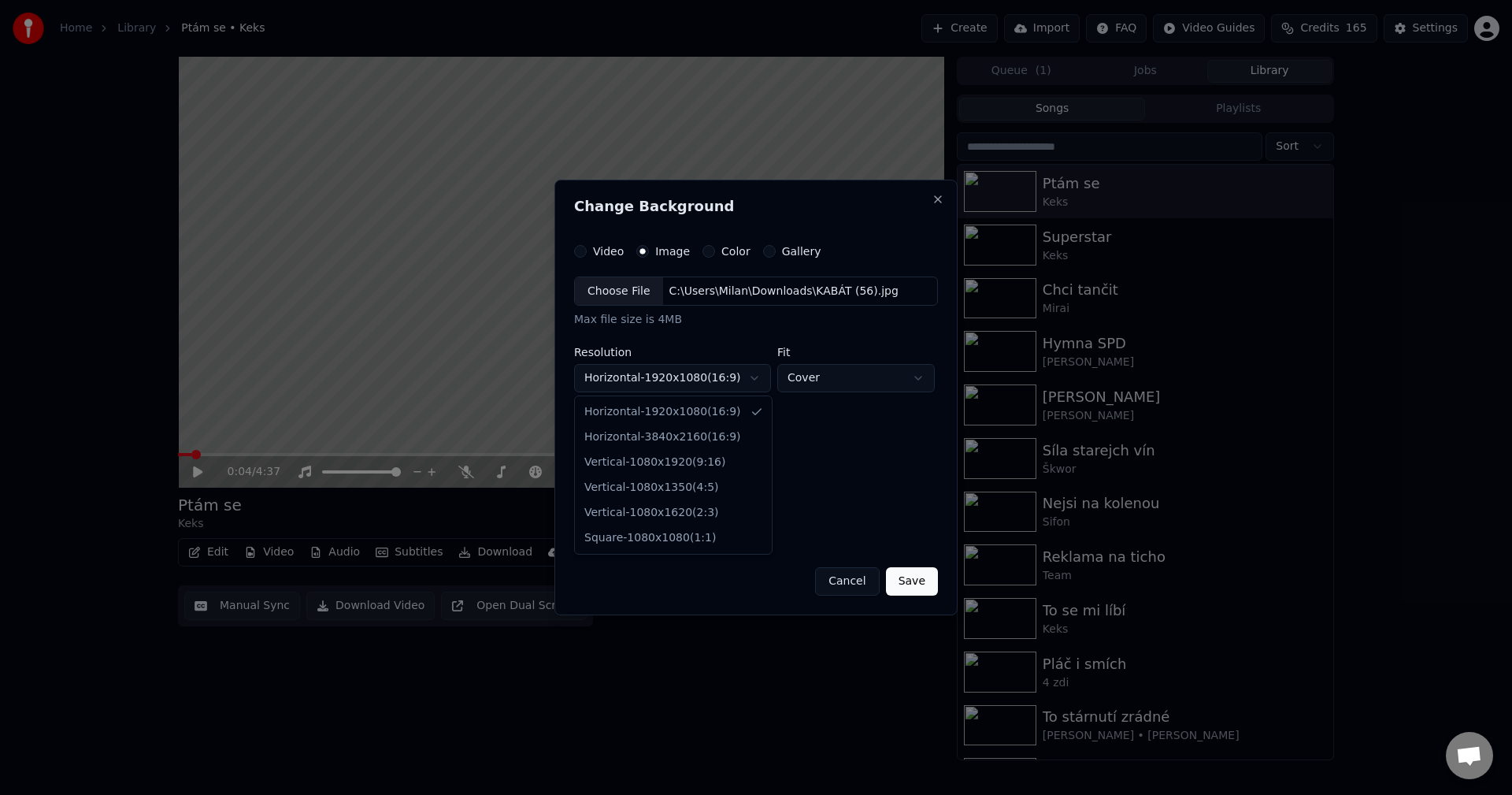
click at [702, 380] on body "**********" at bounding box center [756, 398] width 1512 height 795
select select "*********"
click at [927, 586] on button "Save" at bounding box center [912, 581] width 52 height 29
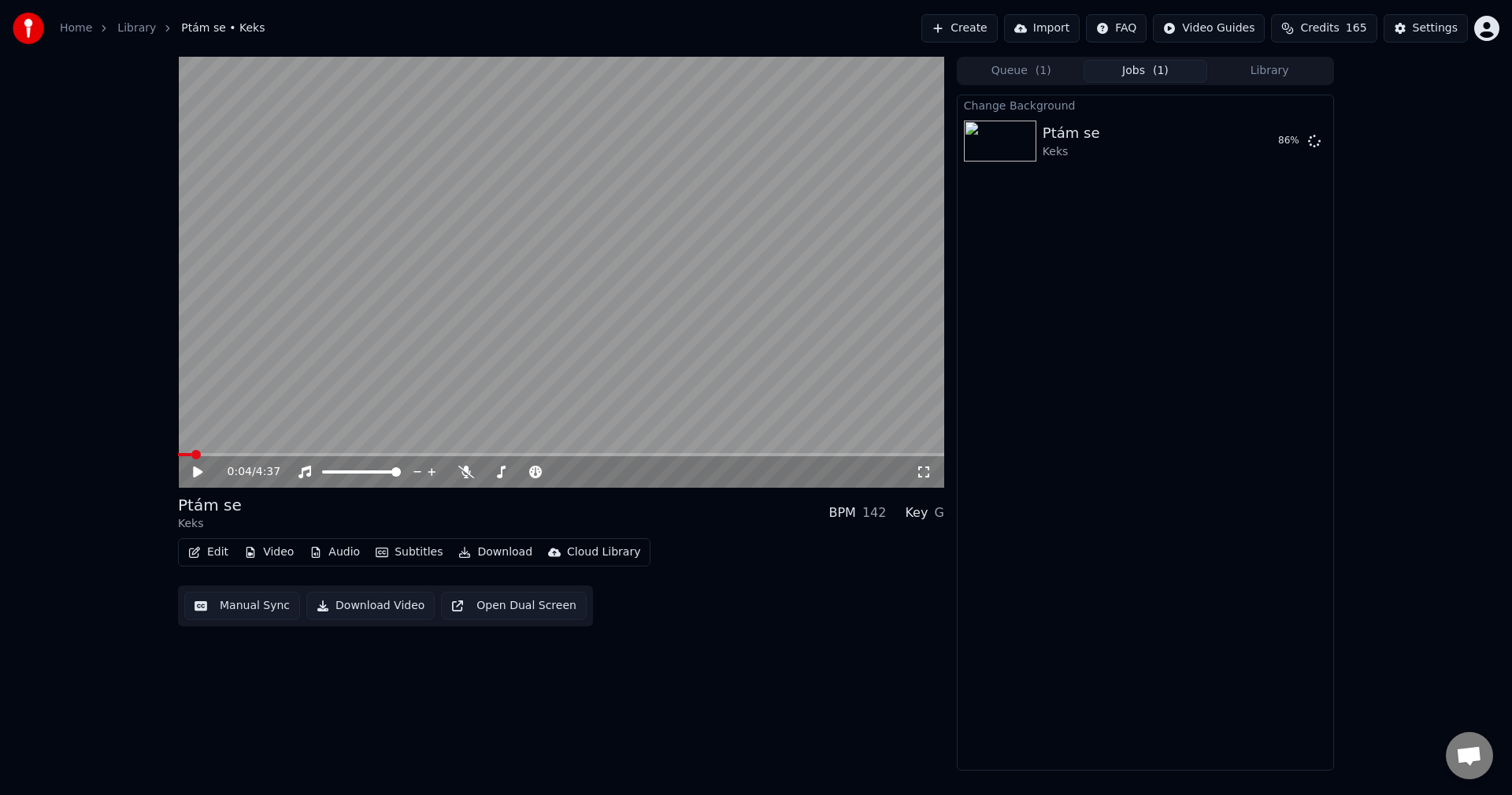
click at [987, 40] on button "Create" at bounding box center [959, 29] width 76 height 29
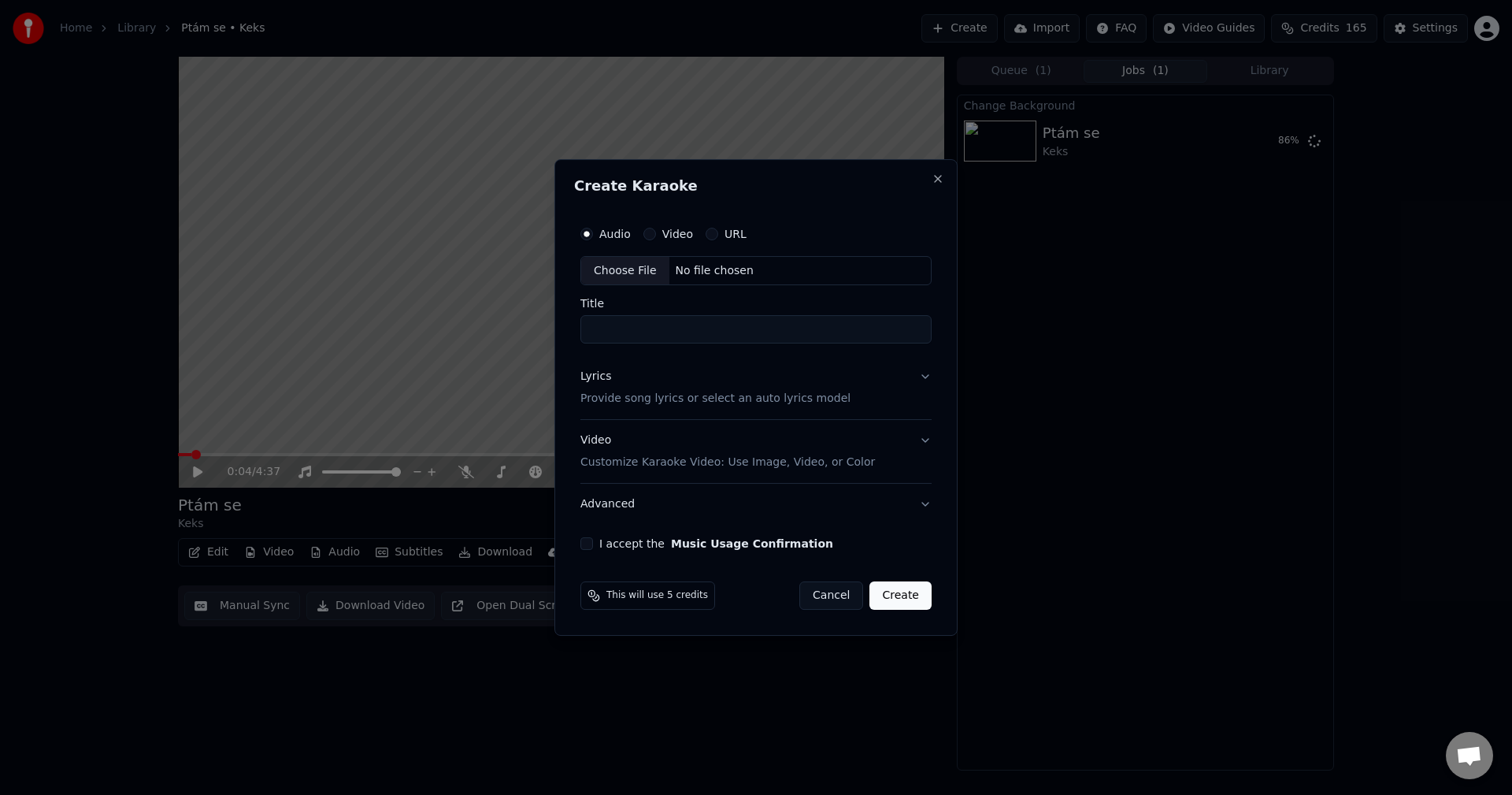
click at [712, 268] on div "No file chosen" at bounding box center [714, 271] width 90 height 16
type input "**********"
click at [690, 386] on div "Lyrics Provide song lyrics or select an auto lyrics model" at bounding box center [712, 388] width 270 height 38
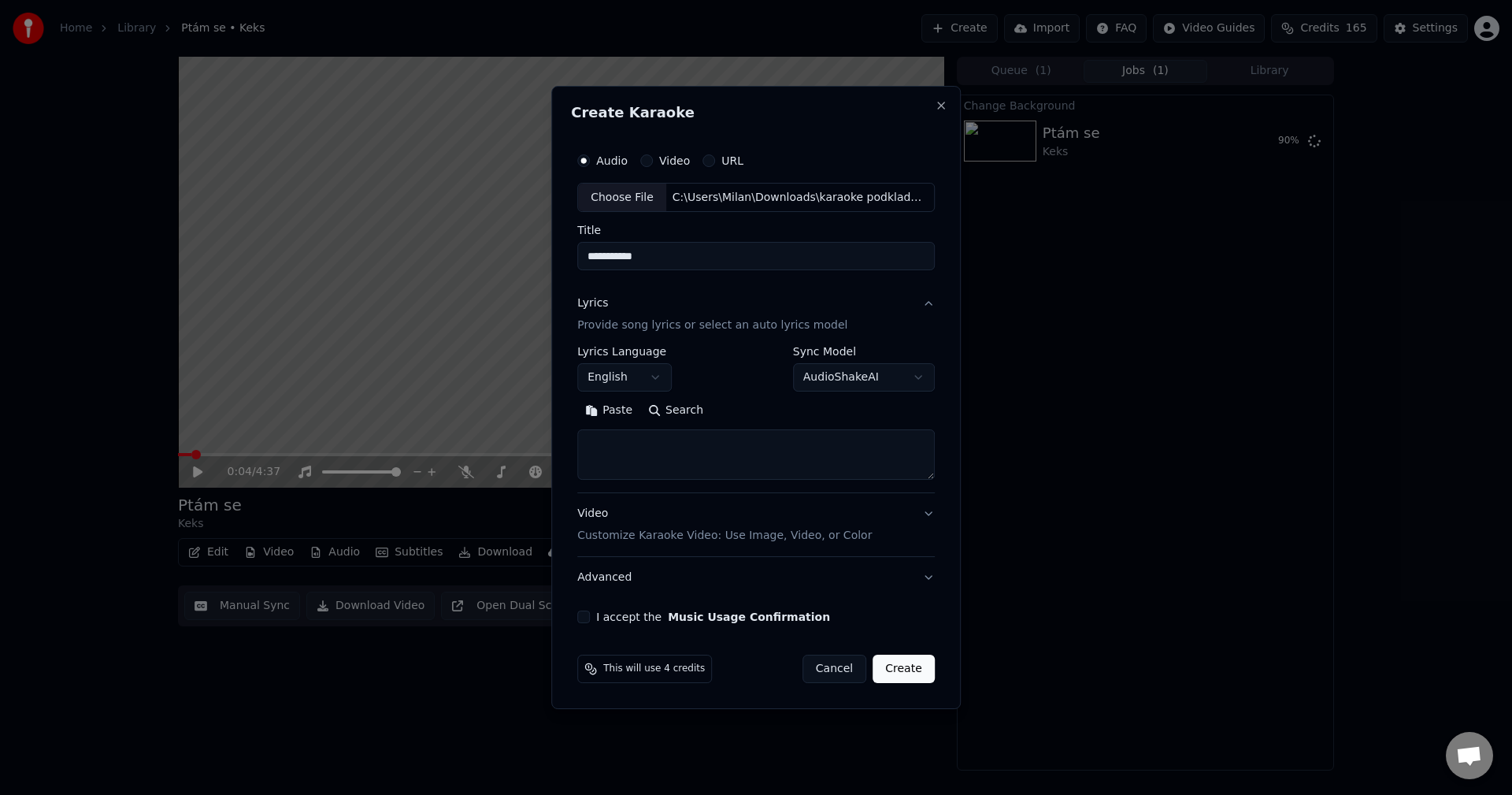
click at [637, 377] on body "**********" at bounding box center [756, 398] width 1512 height 795
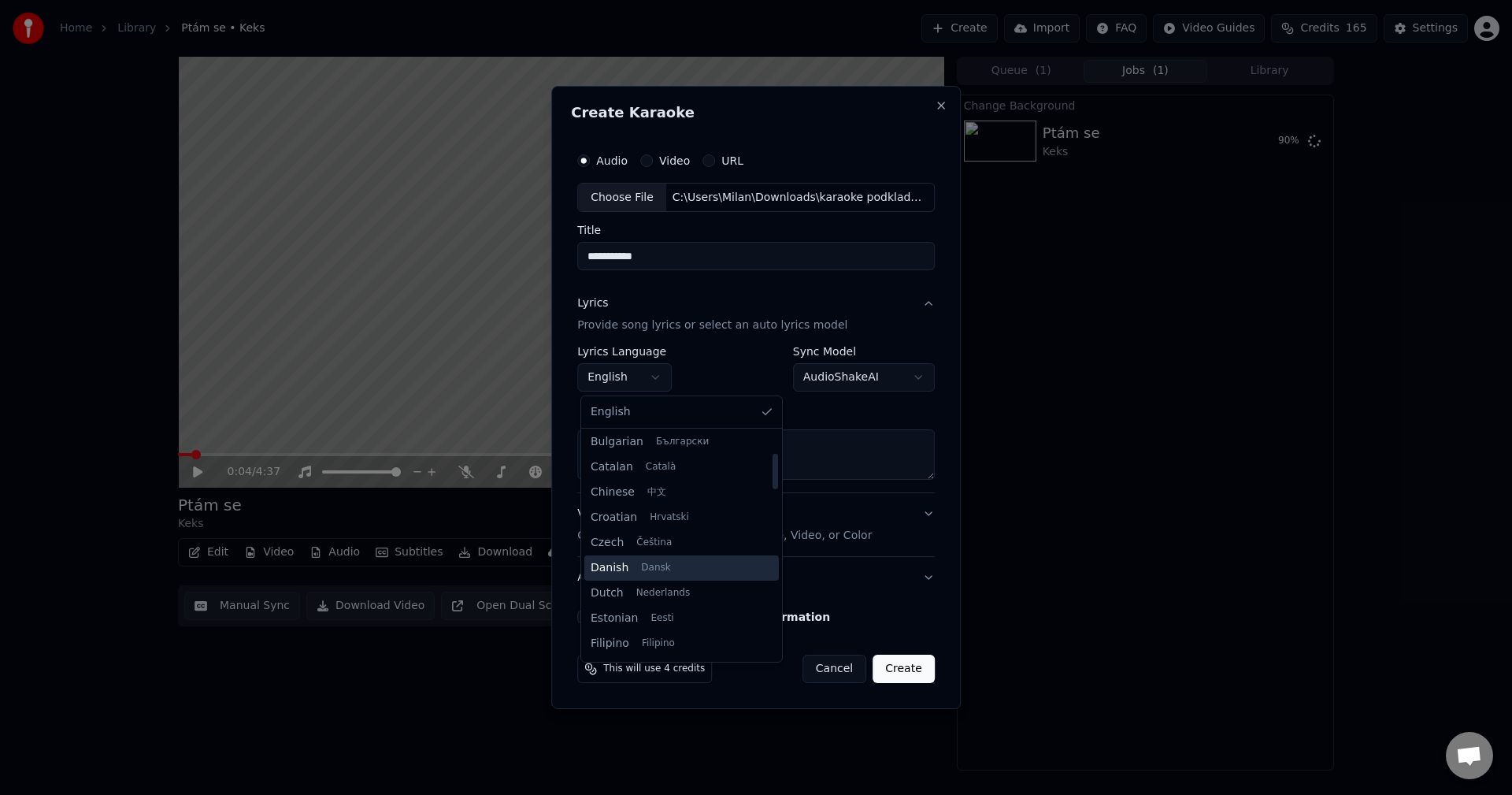
scroll to position [158, 0]
select select "**"
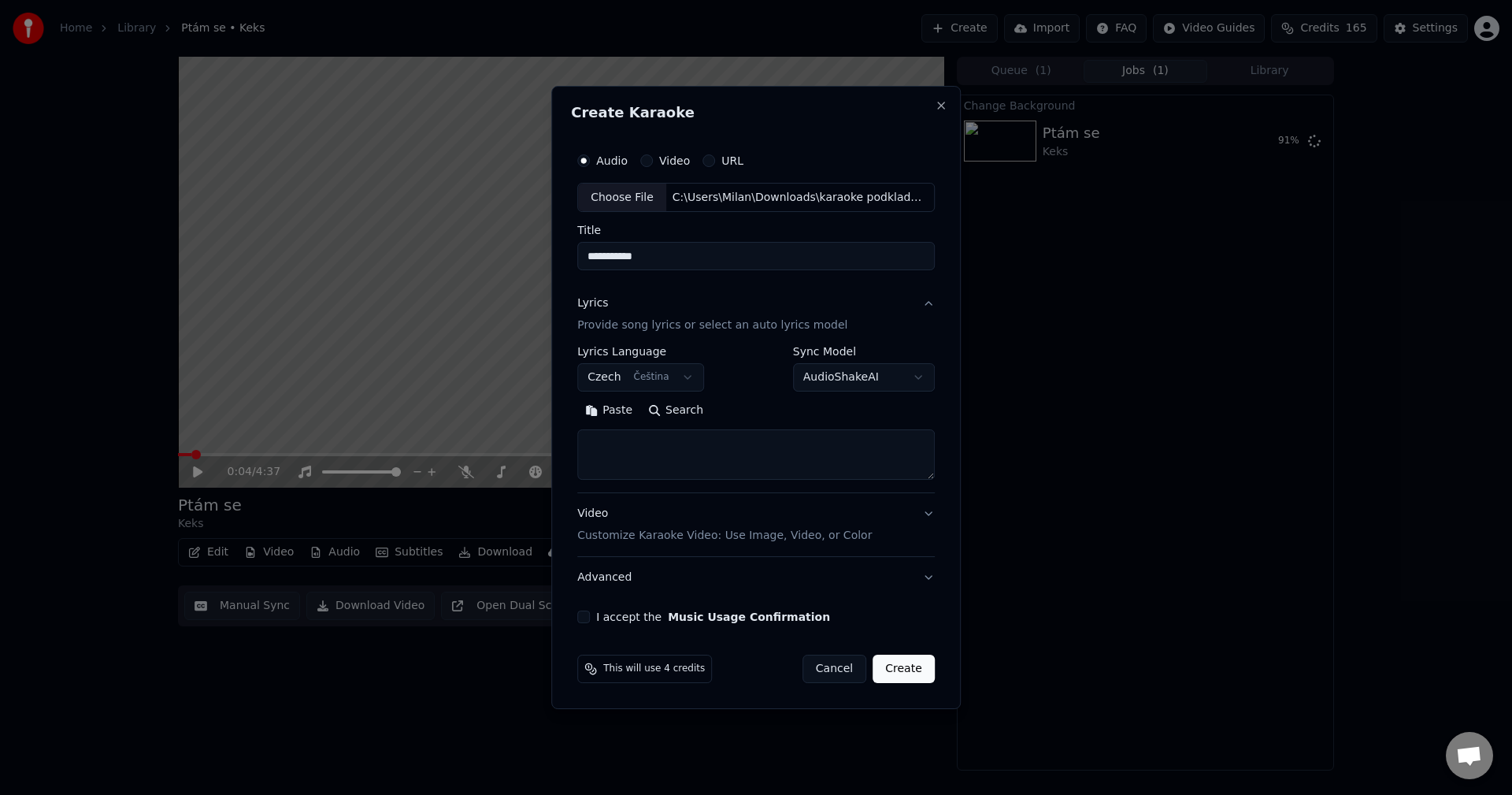
click at [613, 420] on button "Paste" at bounding box center [609, 411] width 63 height 25
click at [744, 409] on button "Expand" at bounding box center [747, 411] width 74 height 25
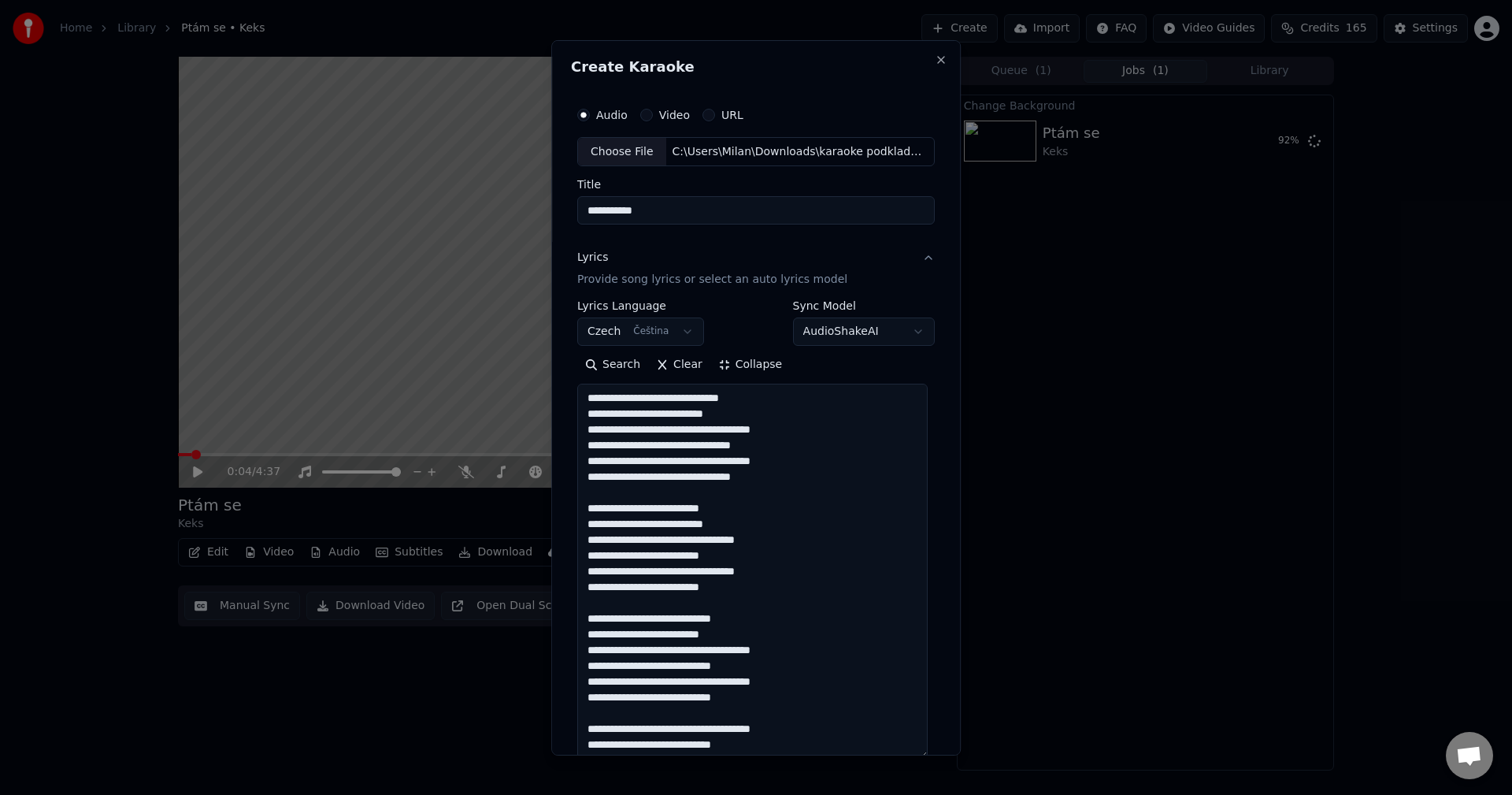
click at [766, 485] on textarea "**********" at bounding box center [752, 570] width 351 height 375
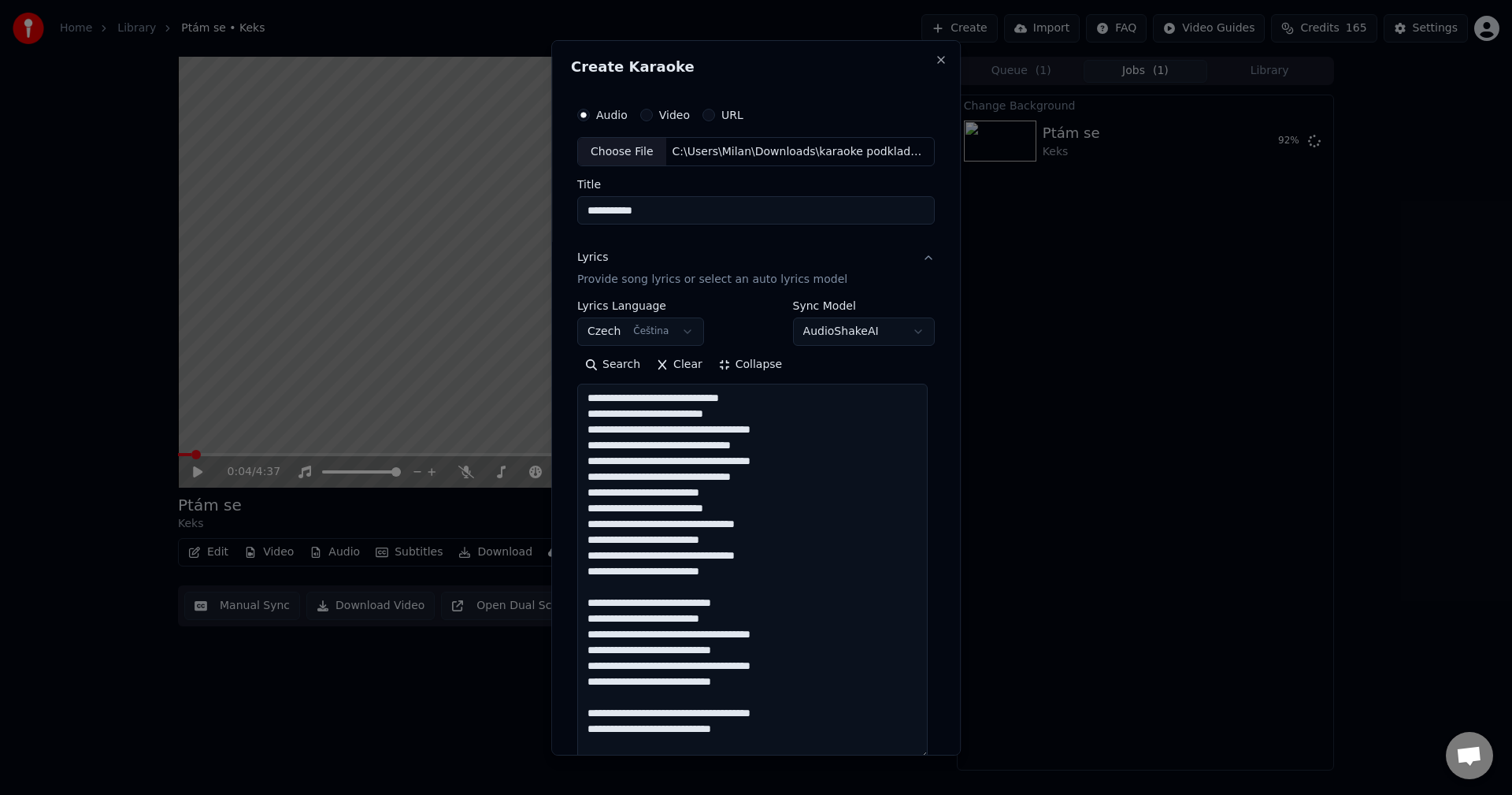
click at [747, 574] on textarea "**********" at bounding box center [752, 570] width 351 height 375
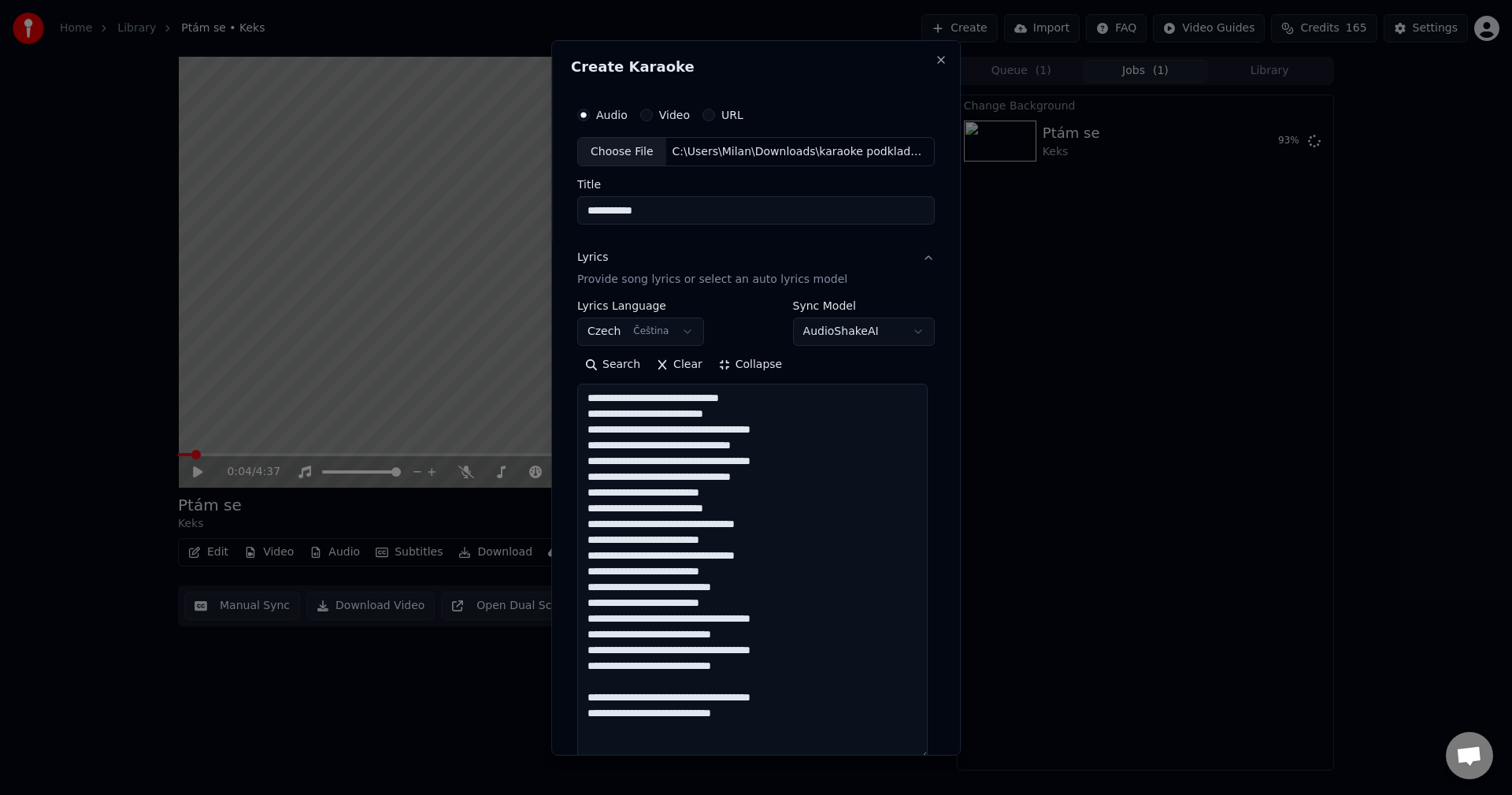
click at [757, 667] on textarea "**********" at bounding box center [752, 570] width 351 height 375
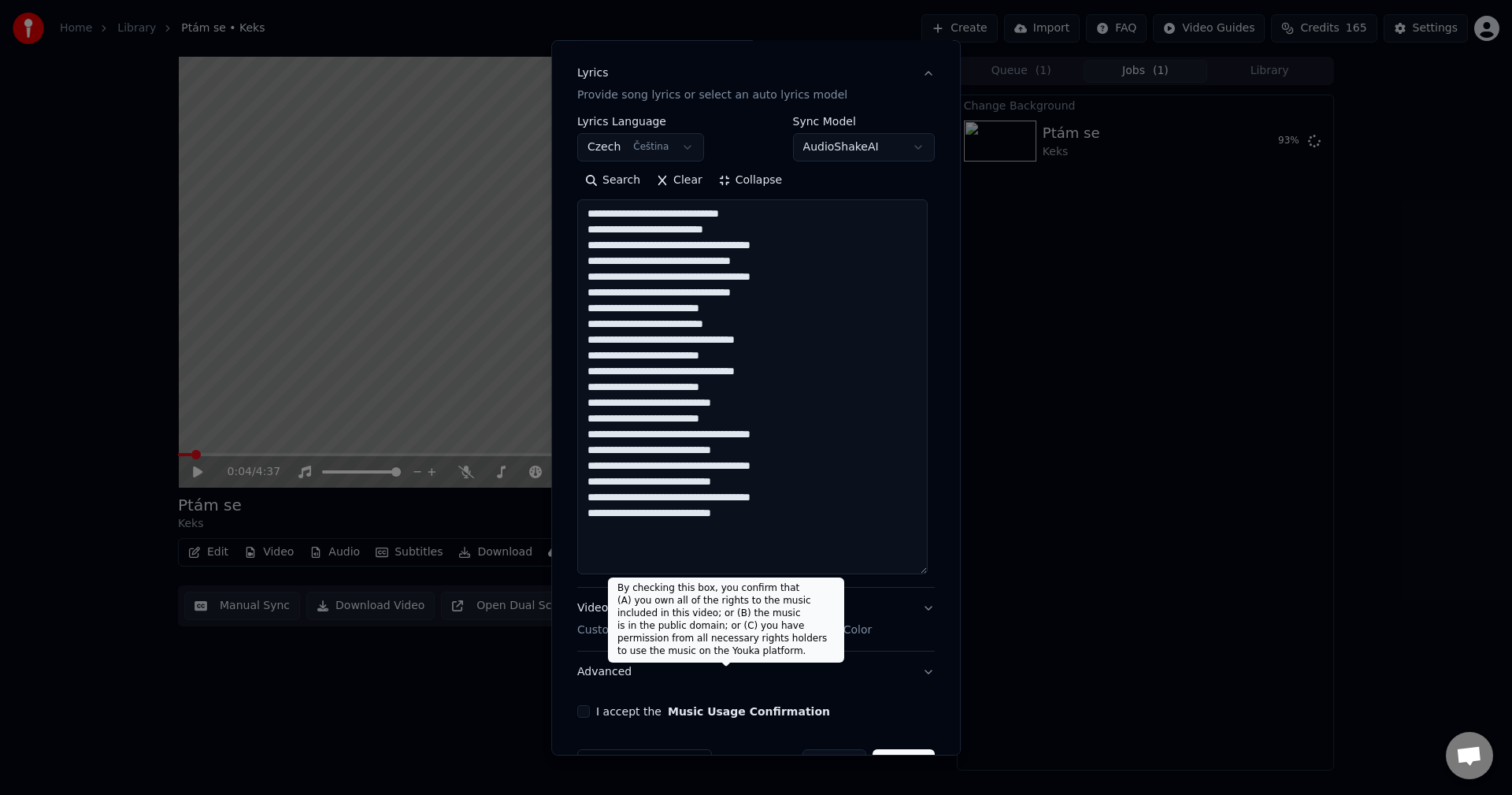
scroll to position [232, 0]
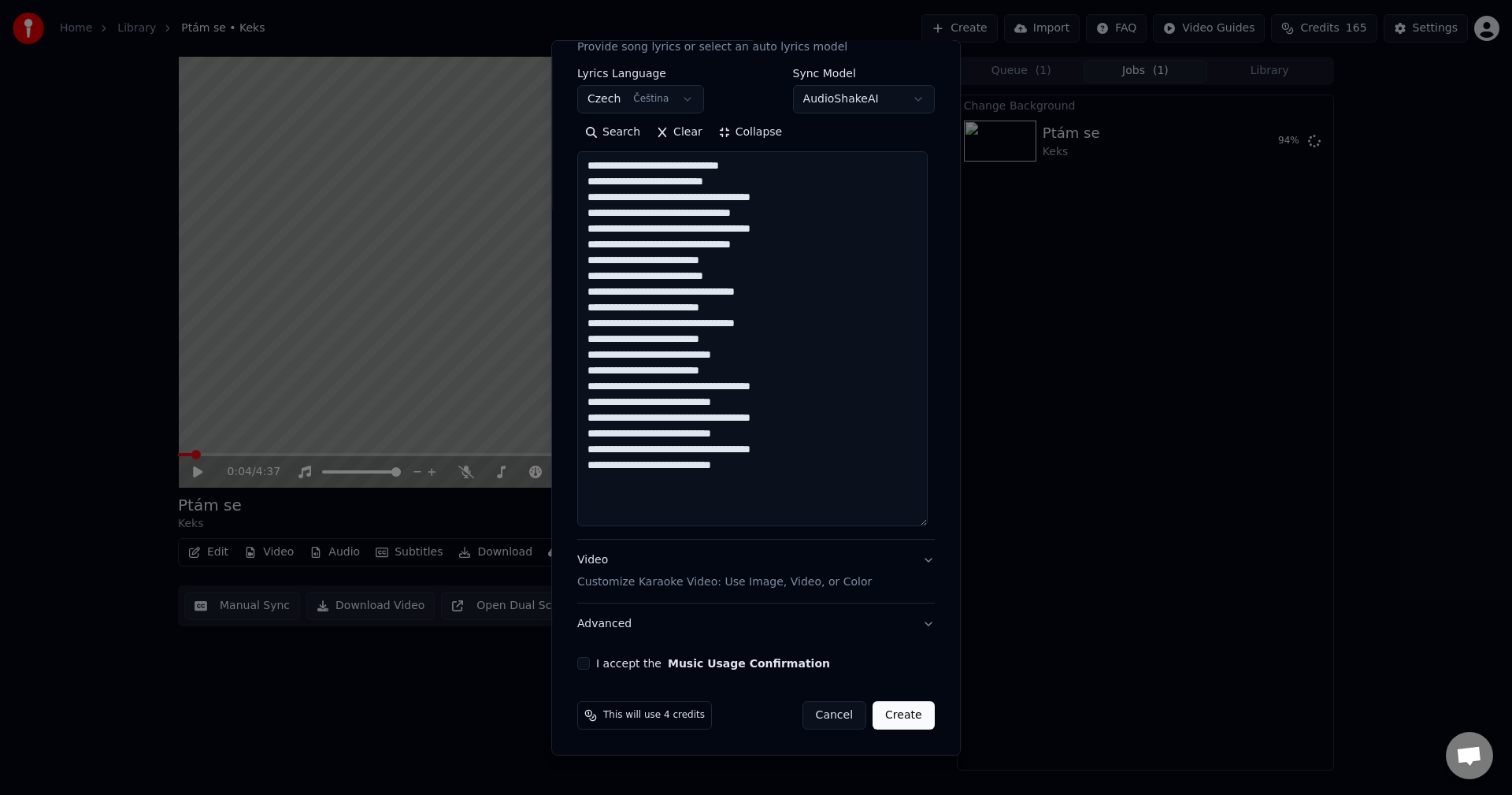
type textarea "**********"
click at [580, 660] on button "I accept the Music Usage Confirmation" at bounding box center [583, 664] width 13 height 13
click at [889, 708] on button "Create" at bounding box center [903, 715] width 63 height 29
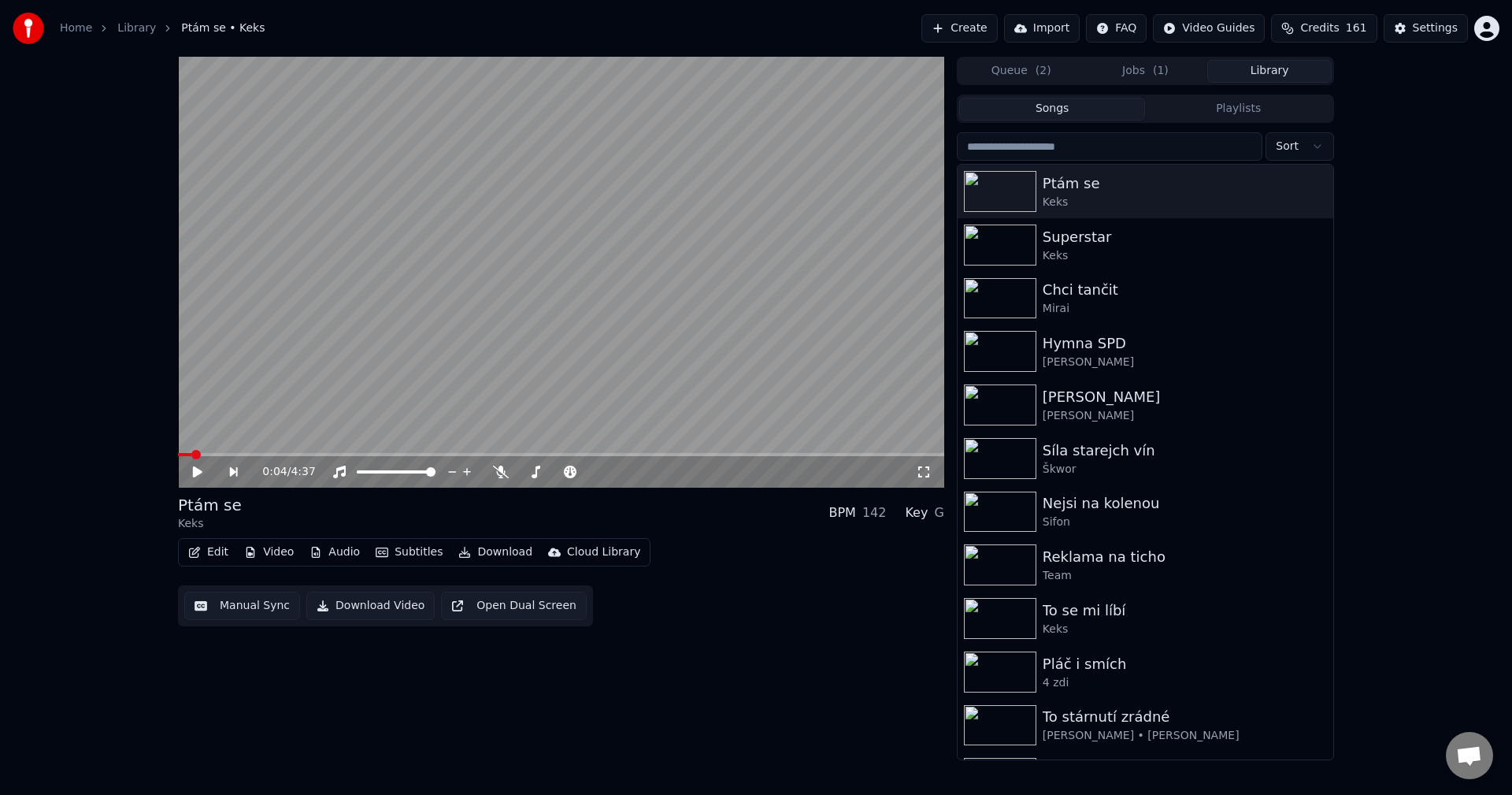
click at [1276, 77] on button "Library" at bounding box center [1269, 71] width 124 height 23
click at [882, 28] on button "Storage is Full" at bounding box center [854, 29] width 122 height 29
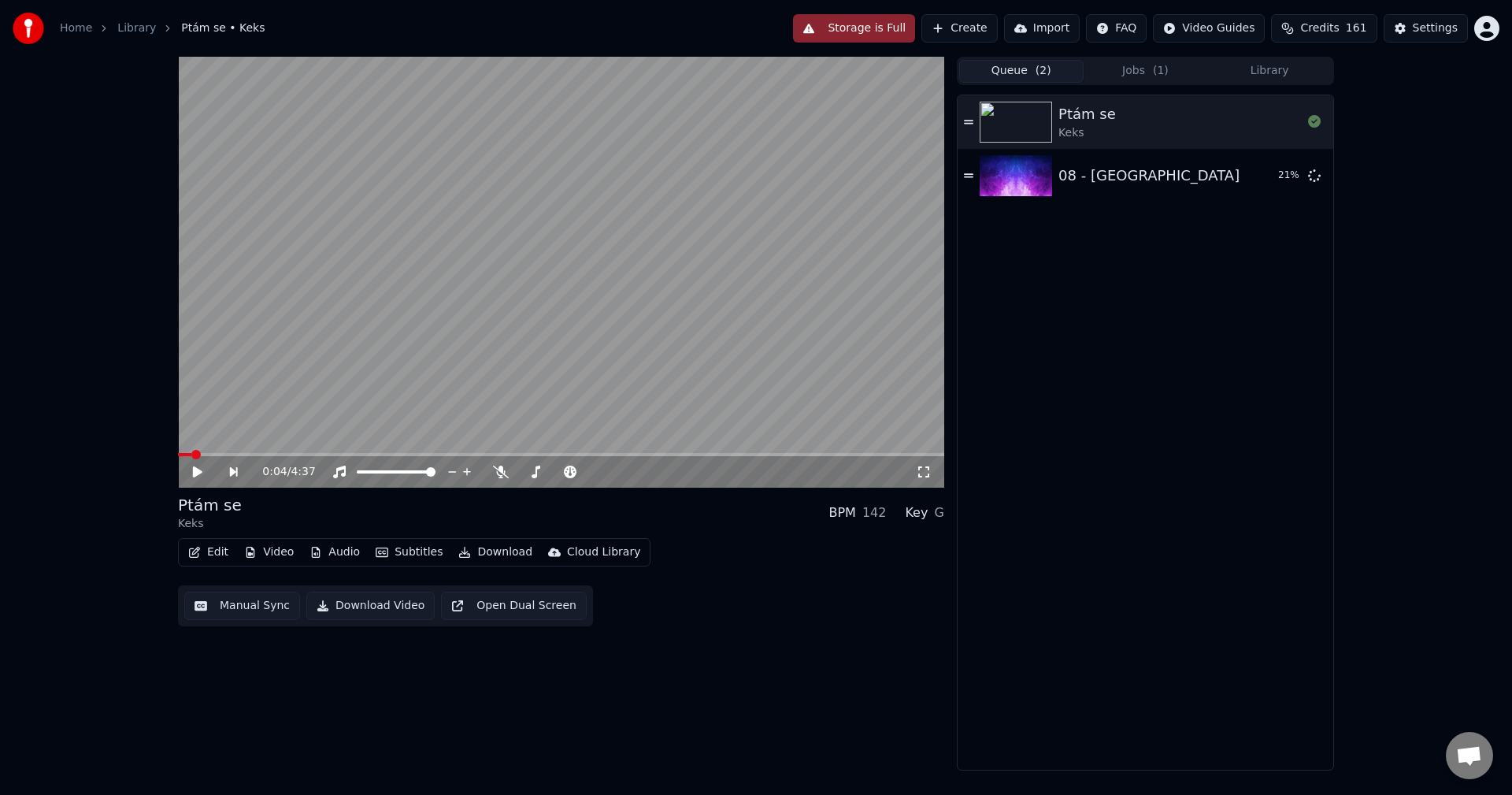
click at [1025, 78] on button "Queue ( 2 )" at bounding box center [1020, 71] width 124 height 23
click at [888, 29] on button "Storage is Full" at bounding box center [854, 29] width 122 height 29
click at [1390, 261] on div "0:04 / 4:37 Ptám se Keks BPM 142 Key G Edit Video Audio Subtitles Download Clou…" at bounding box center [756, 413] width 1512 height 713
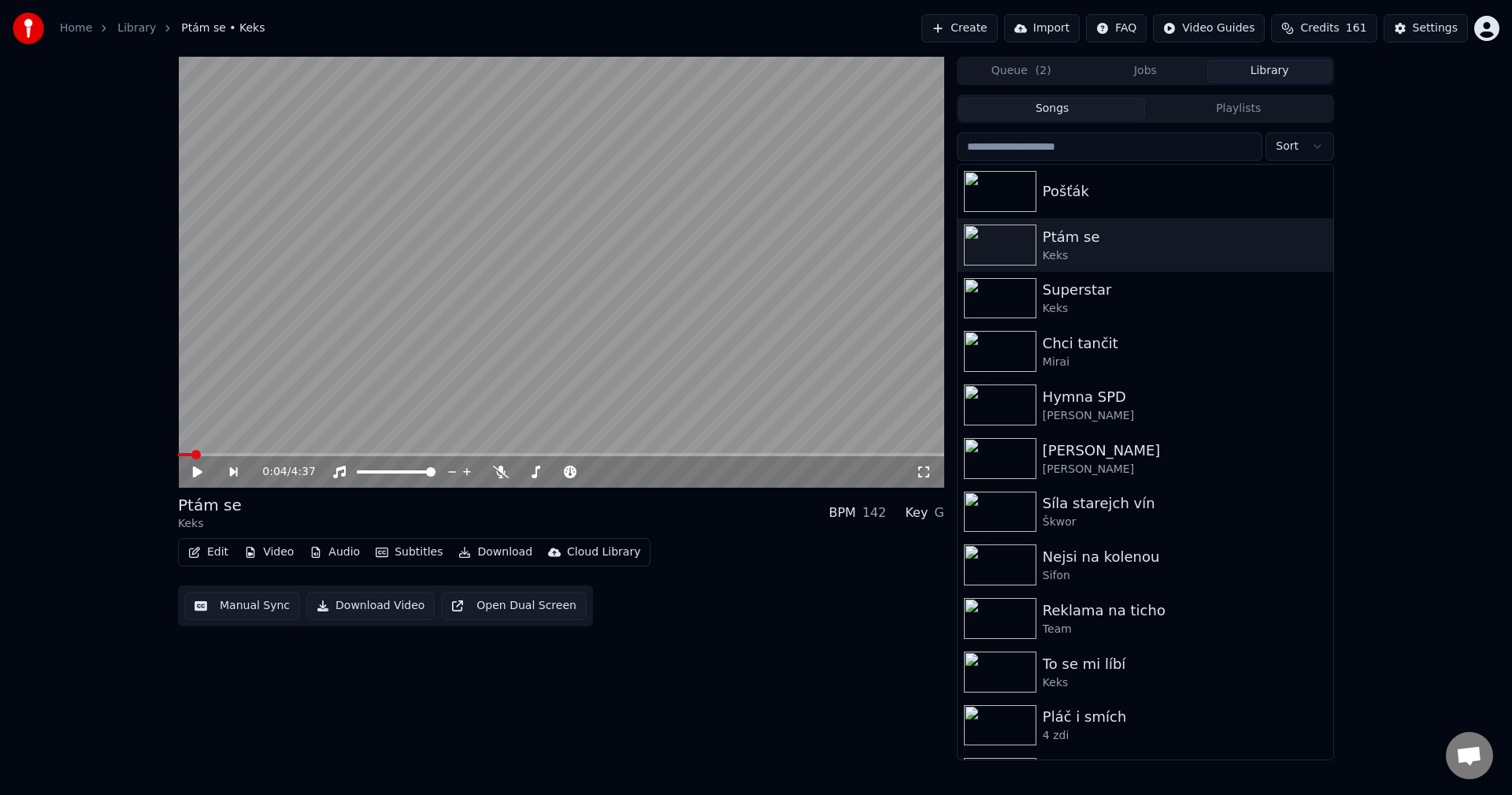
click at [1255, 74] on button "Library" at bounding box center [1269, 71] width 124 height 23
click at [1158, 191] on div "Pošťák" at bounding box center [1176, 192] width 268 height 22
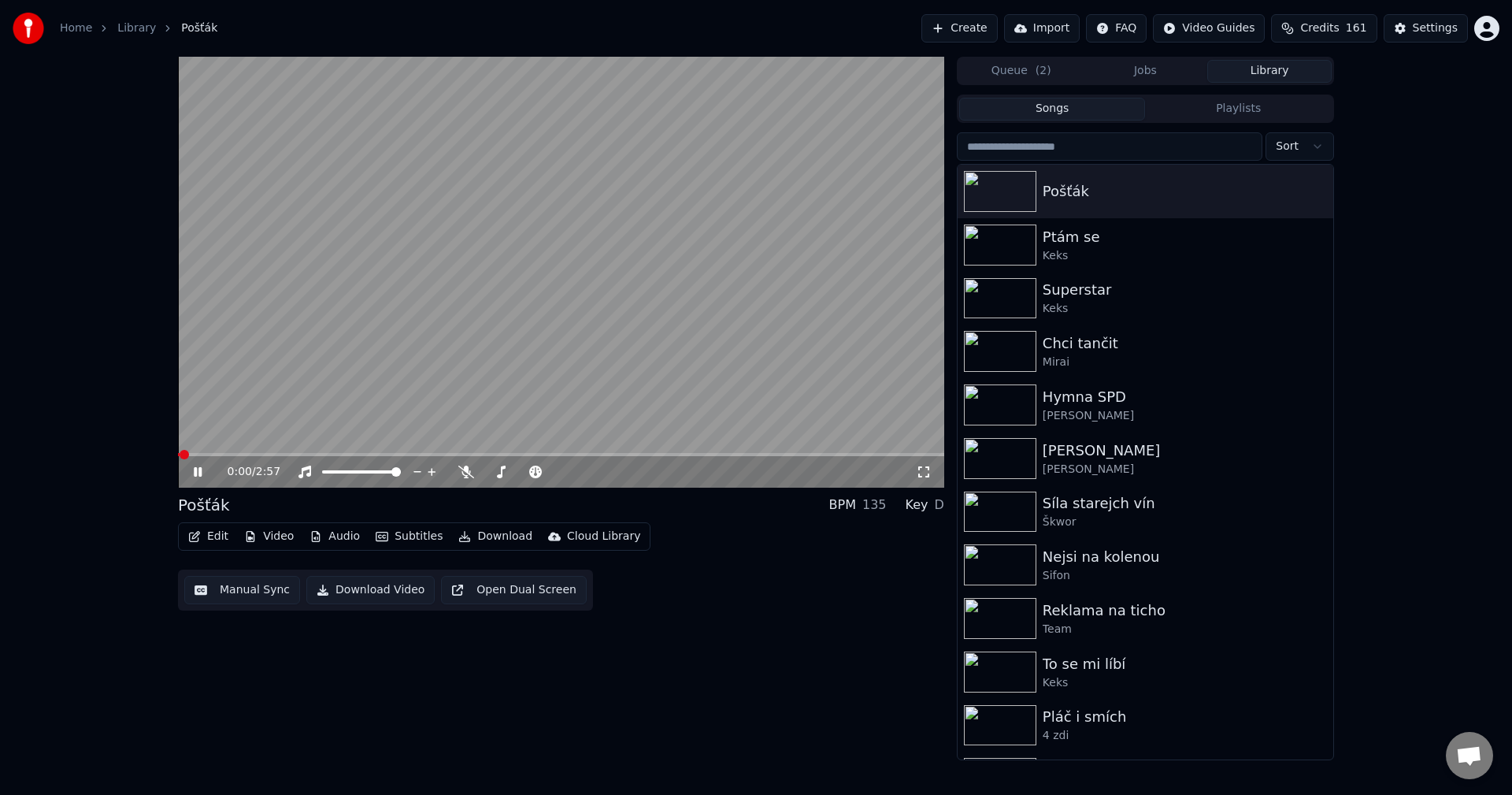
click at [259, 585] on button "Manual Sync" at bounding box center [242, 590] width 116 height 29
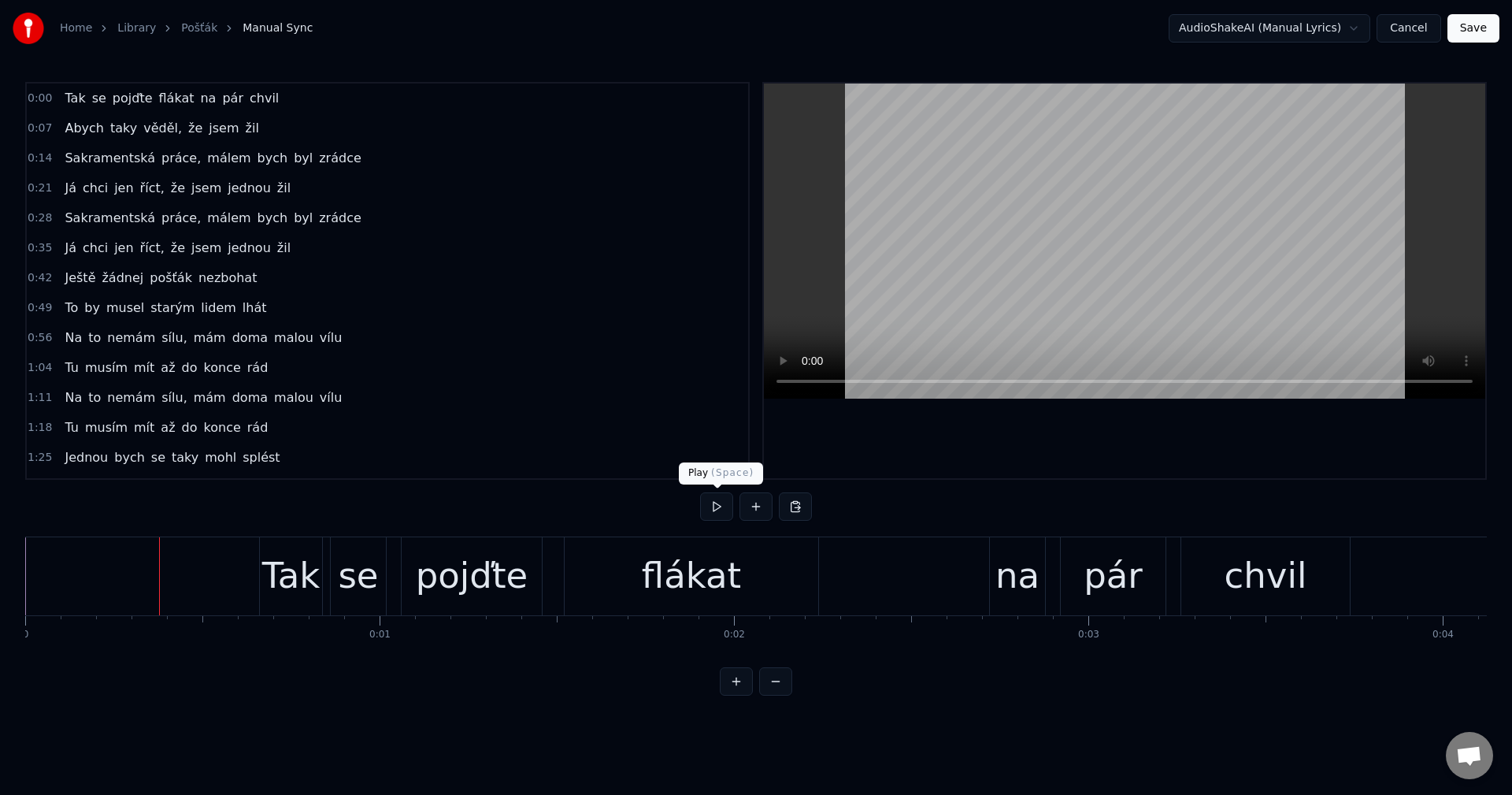
click at [726, 503] on button at bounding box center [716, 507] width 33 height 29
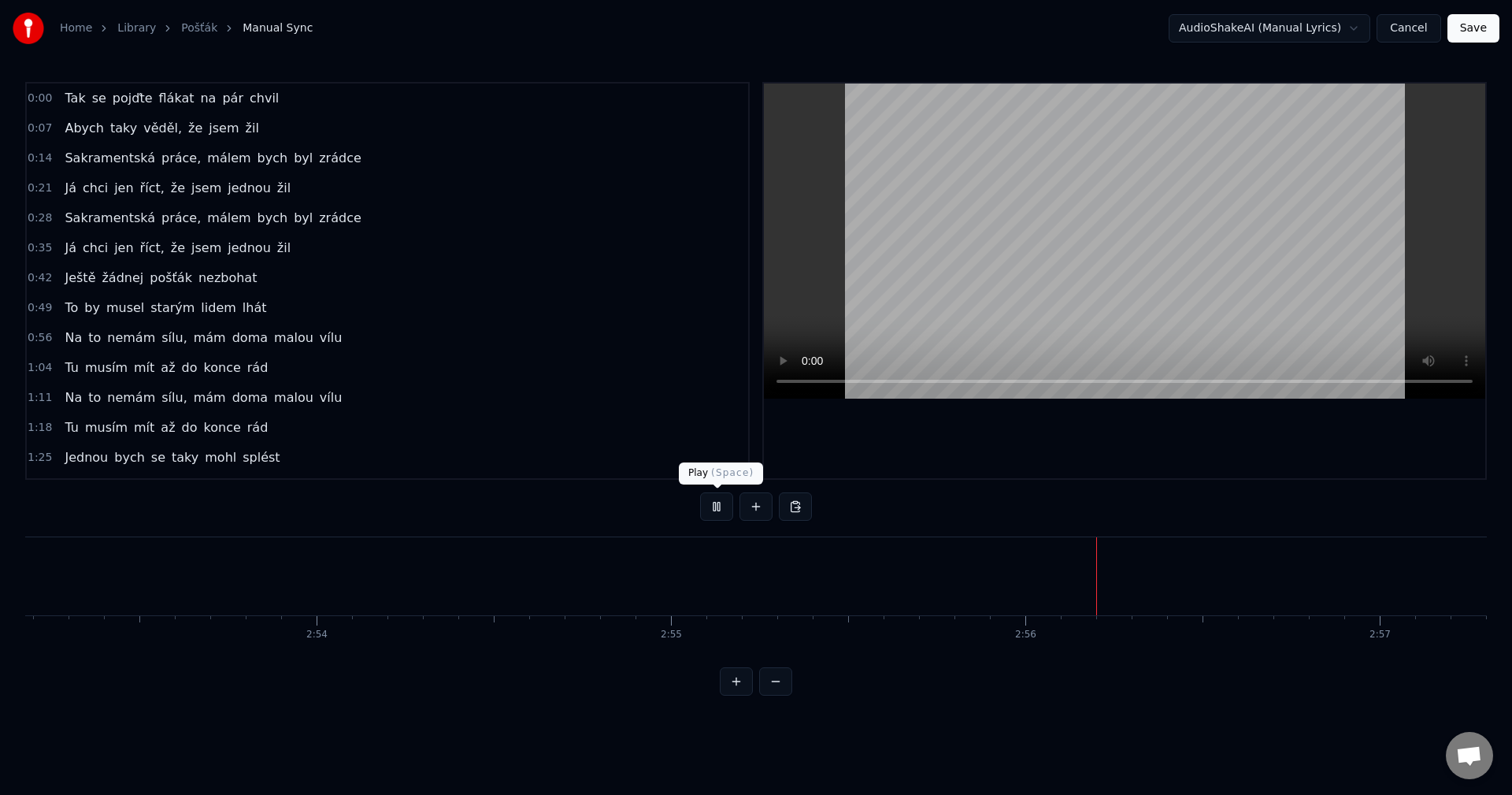
scroll to position [0, 61406]
click at [1415, 32] on button "Cancel" at bounding box center [1408, 29] width 64 height 29
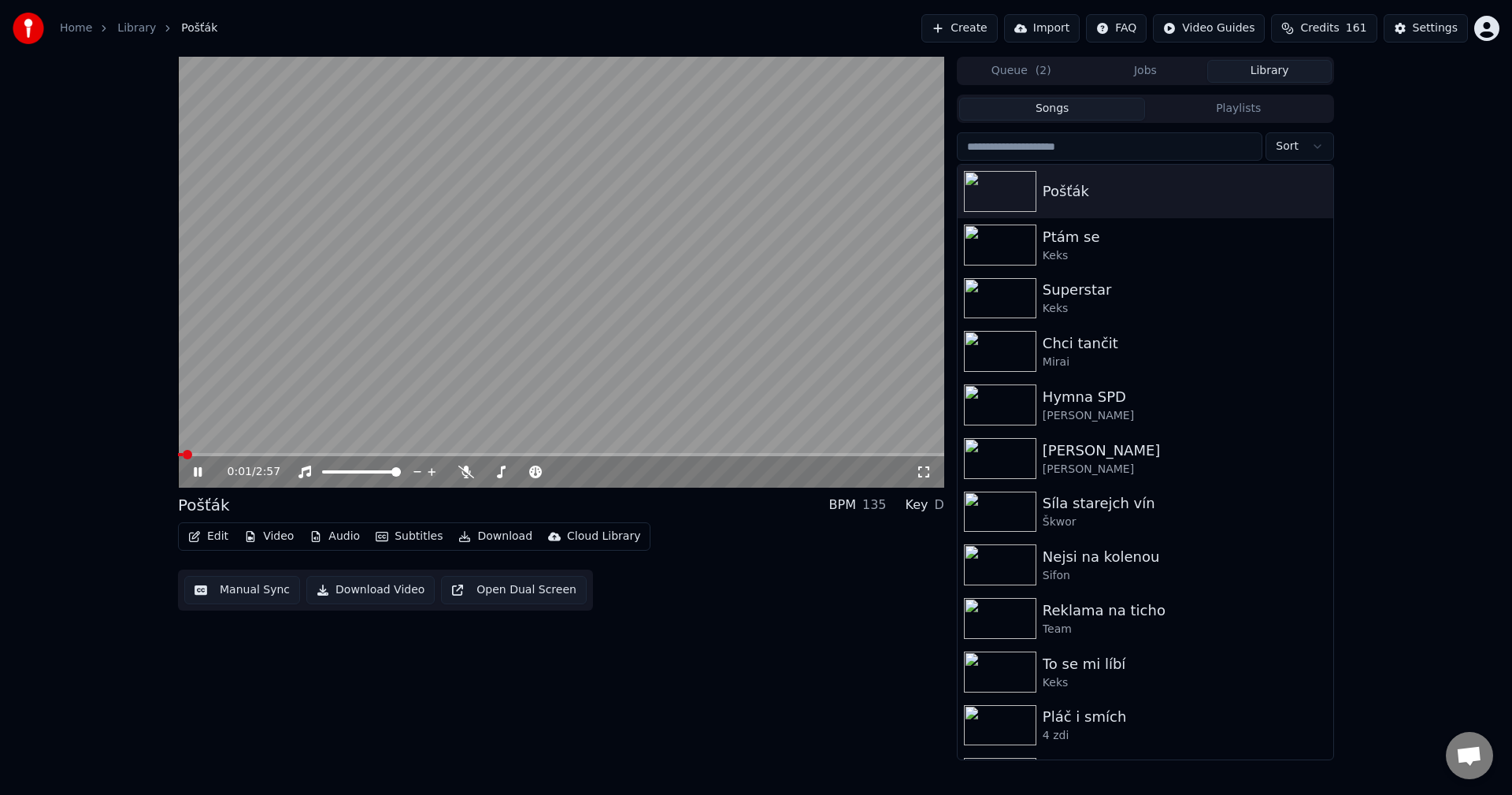
click at [195, 473] on icon at bounding box center [198, 472] width 8 height 10
click at [207, 469] on icon at bounding box center [209, 472] width 37 height 13
click at [196, 475] on icon at bounding box center [198, 472] width 8 height 10
